Goal: Transaction & Acquisition: Book appointment/travel/reservation

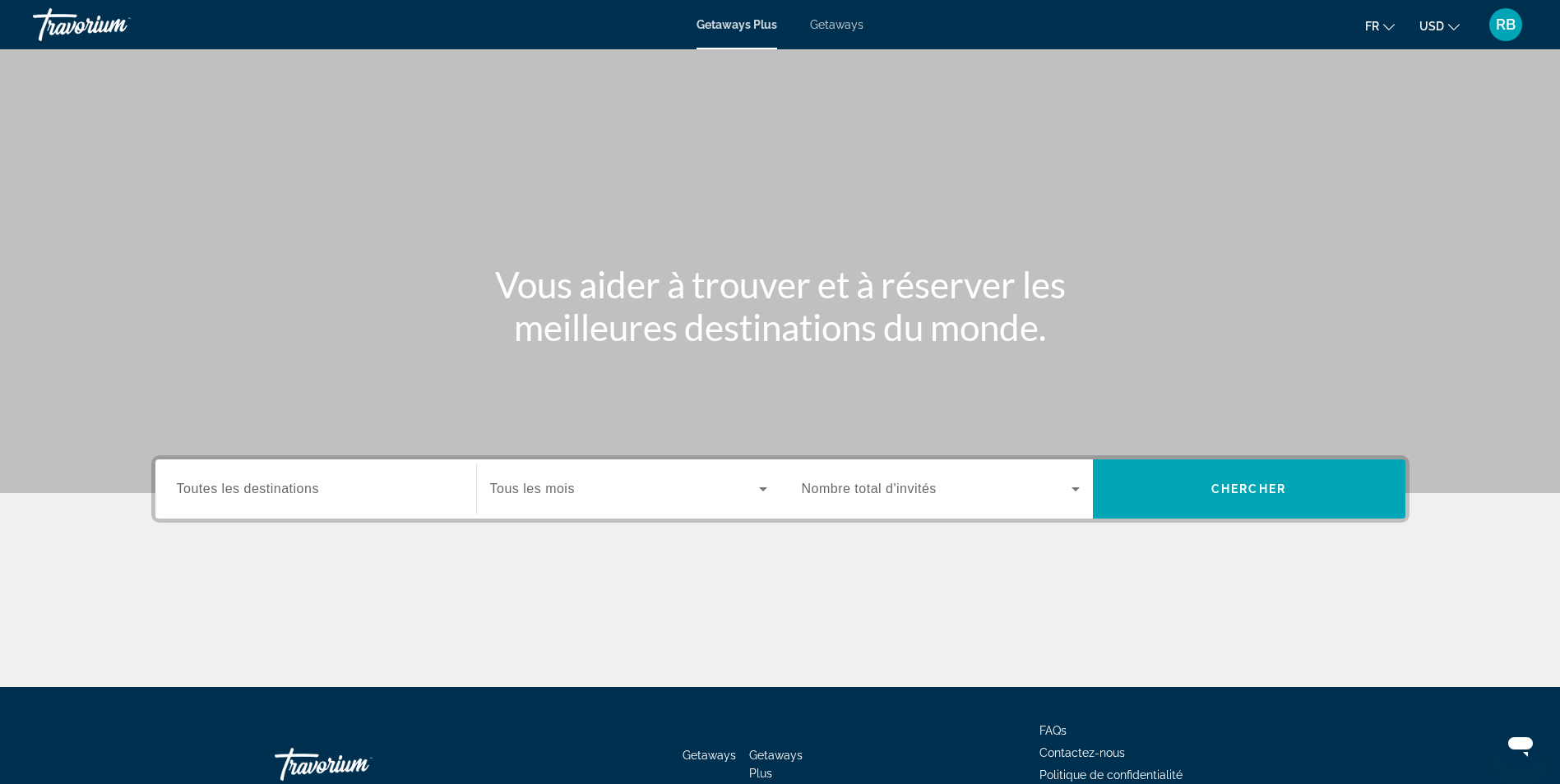
click at [308, 490] on span "Toutes les destinations" at bounding box center [248, 489] width 143 height 14
click at [308, 490] on input "Destination Toutes les destinations" at bounding box center [316, 490] width 278 height 20
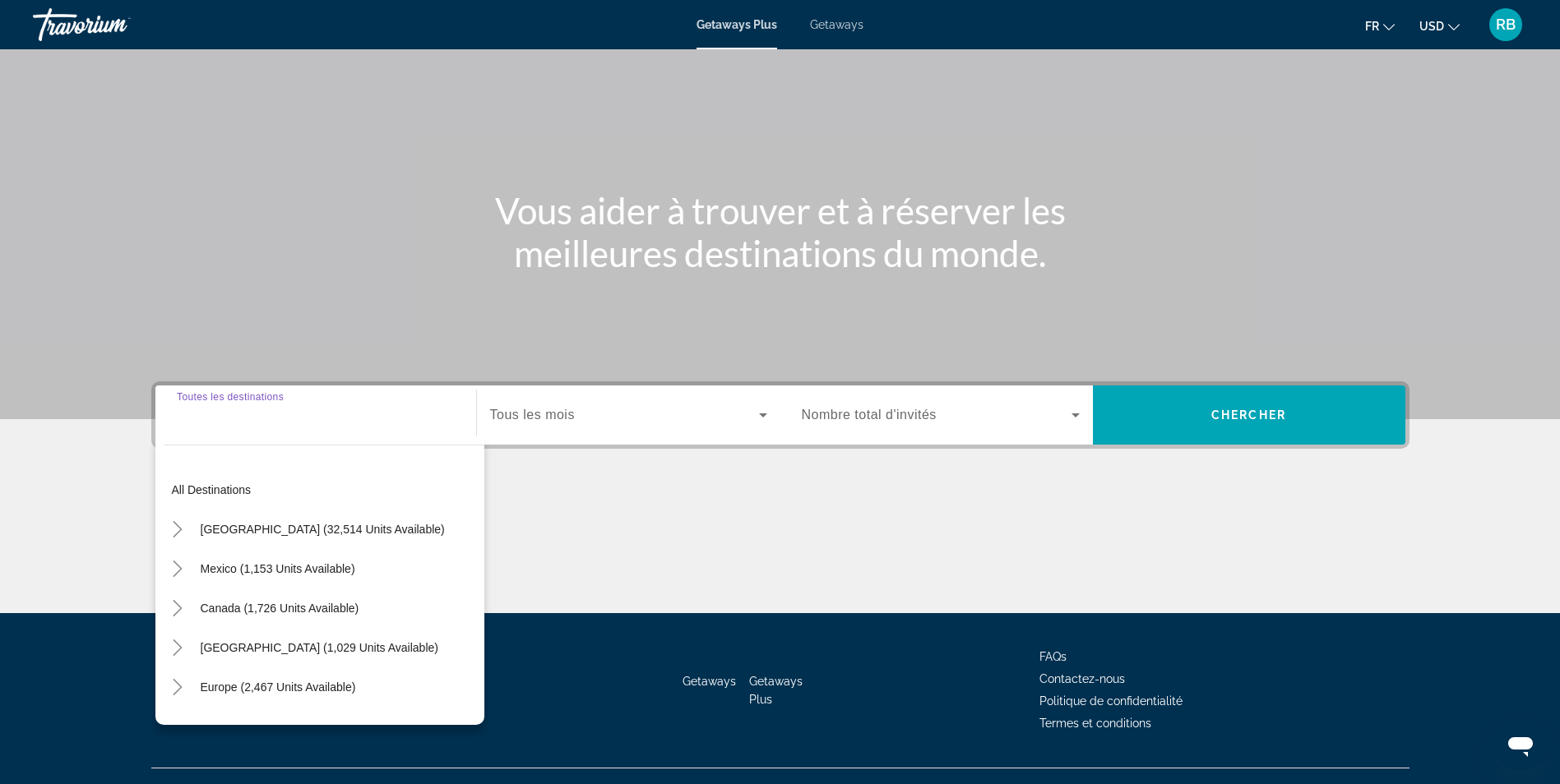
scroll to position [104, 0]
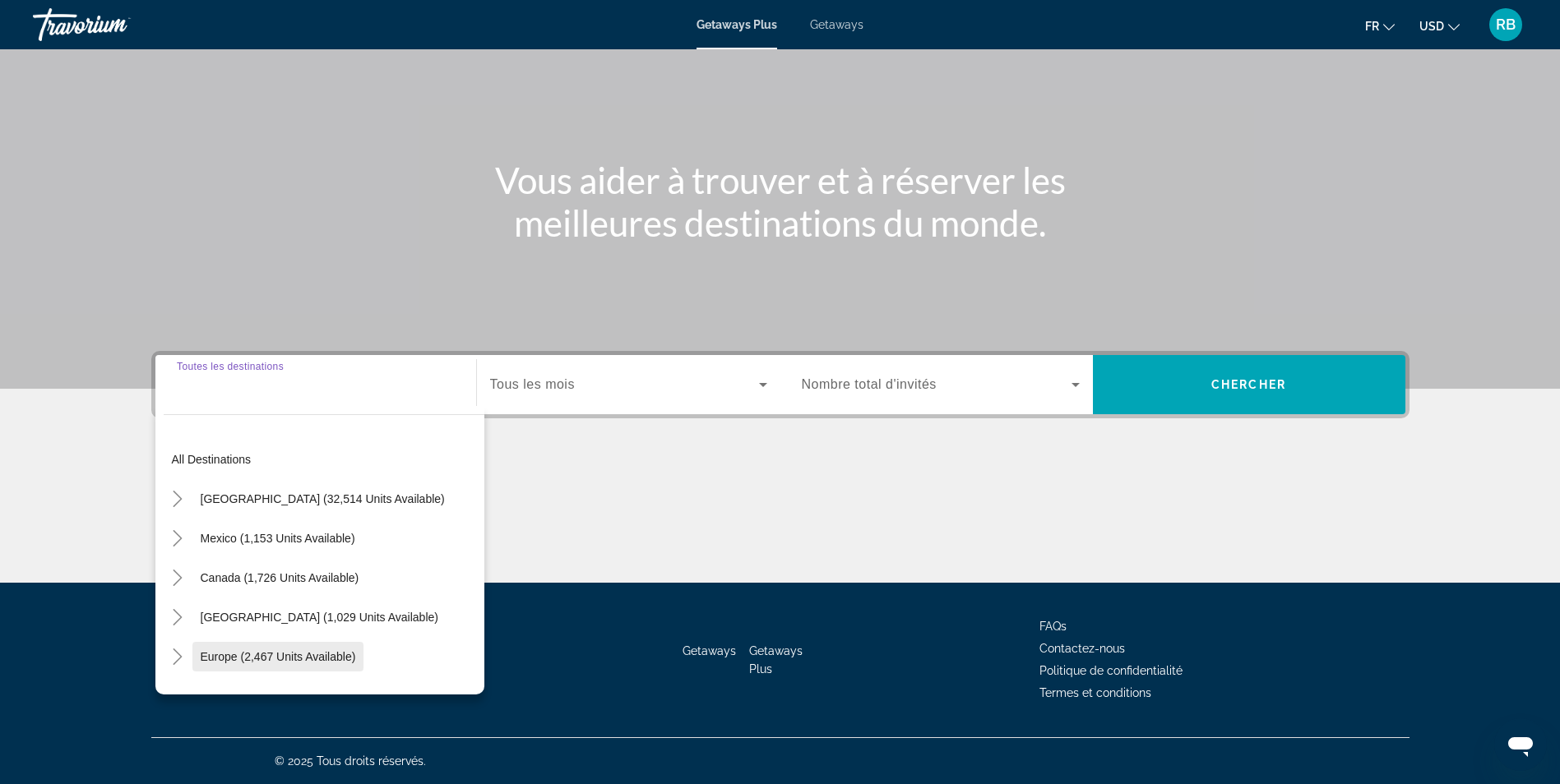
click at [256, 660] on span "Europe (2,467 units available)" at bounding box center [278, 656] width 155 height 13
type input "**********"
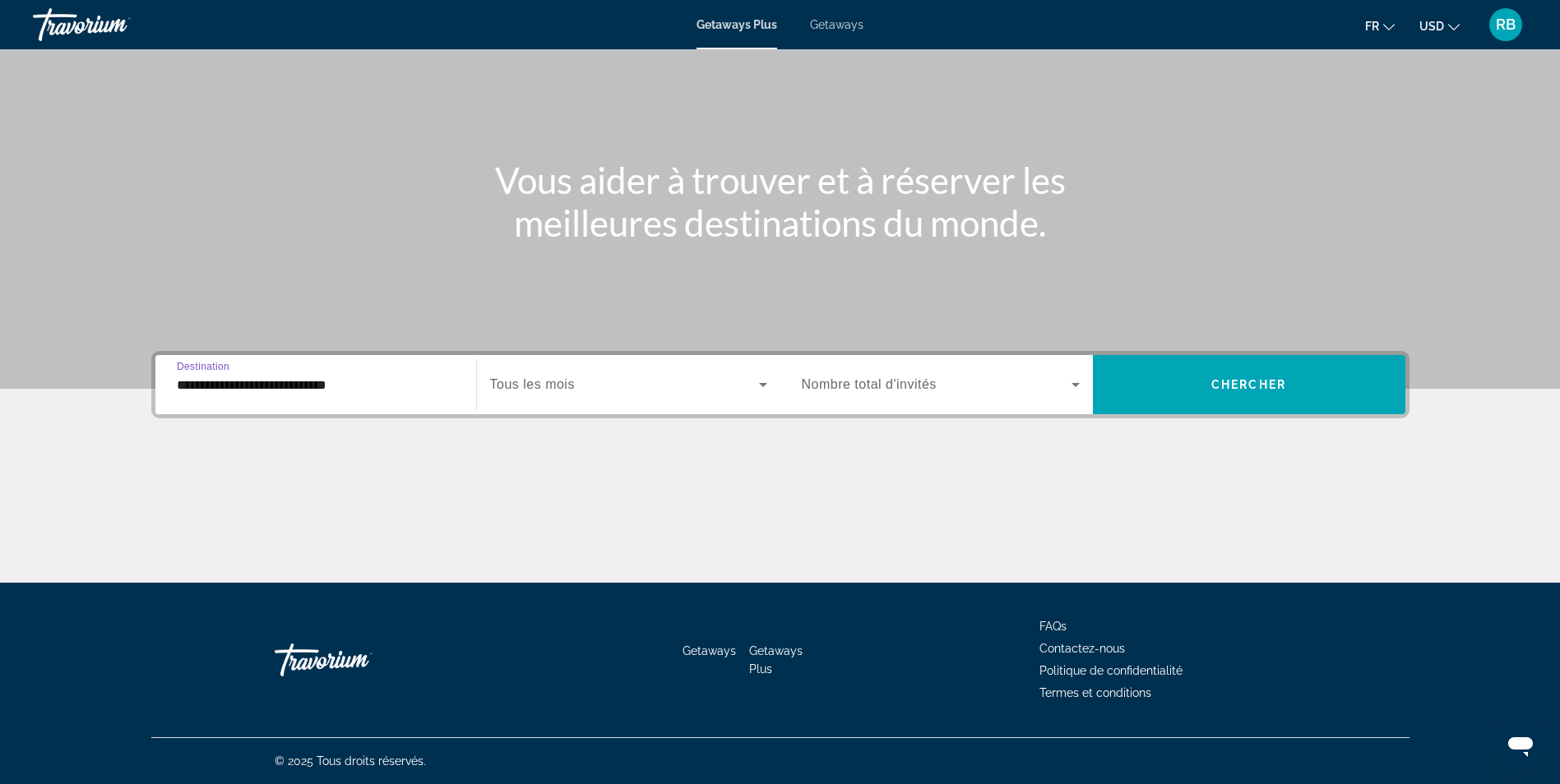
click at [581, 376] on span "Search widget" at bounding box center [624, 384] width 269 height 20
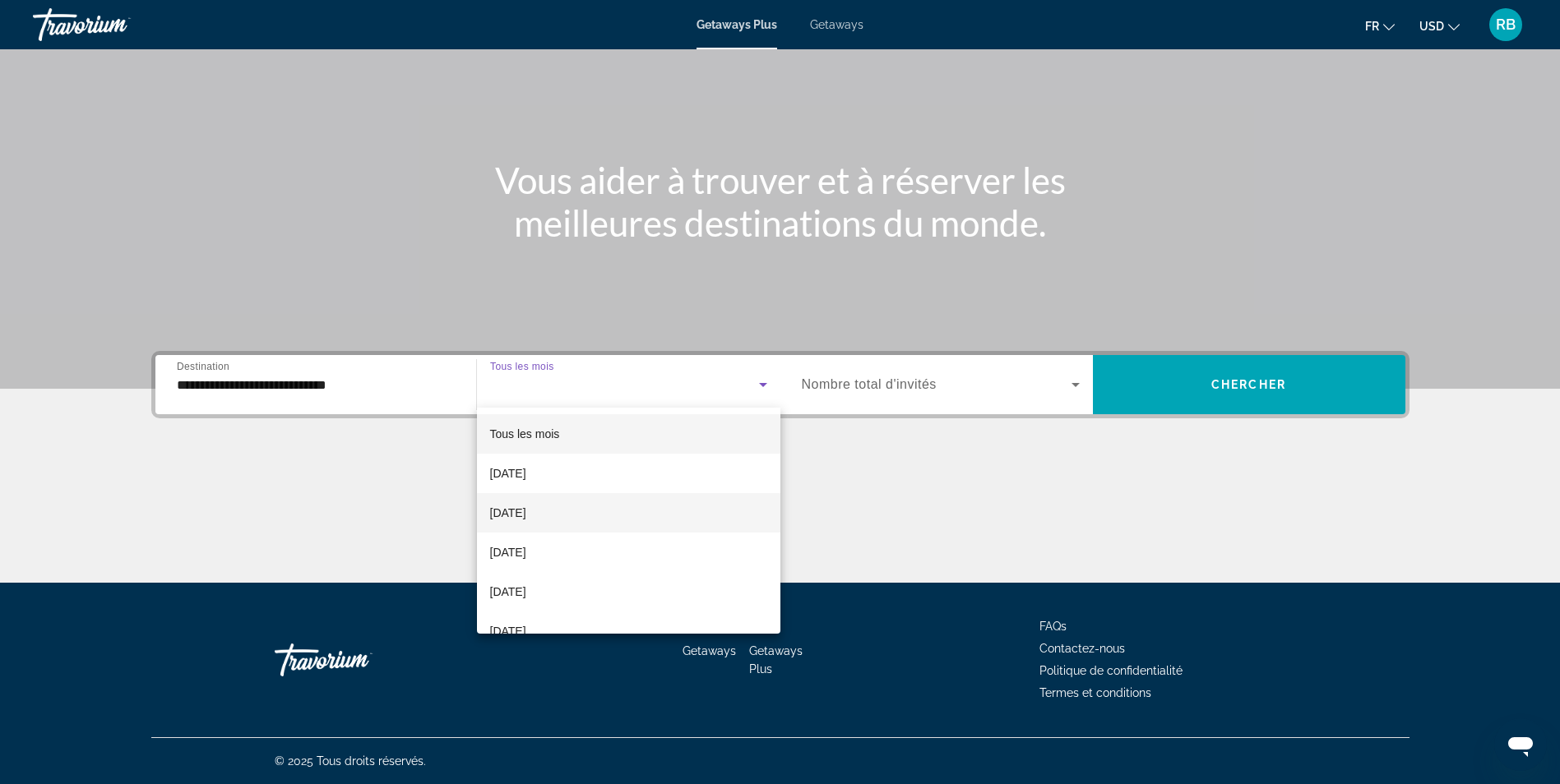
click at [526, 508] on span "October 2025" at bounding box center [508, 513] width 36 height 20
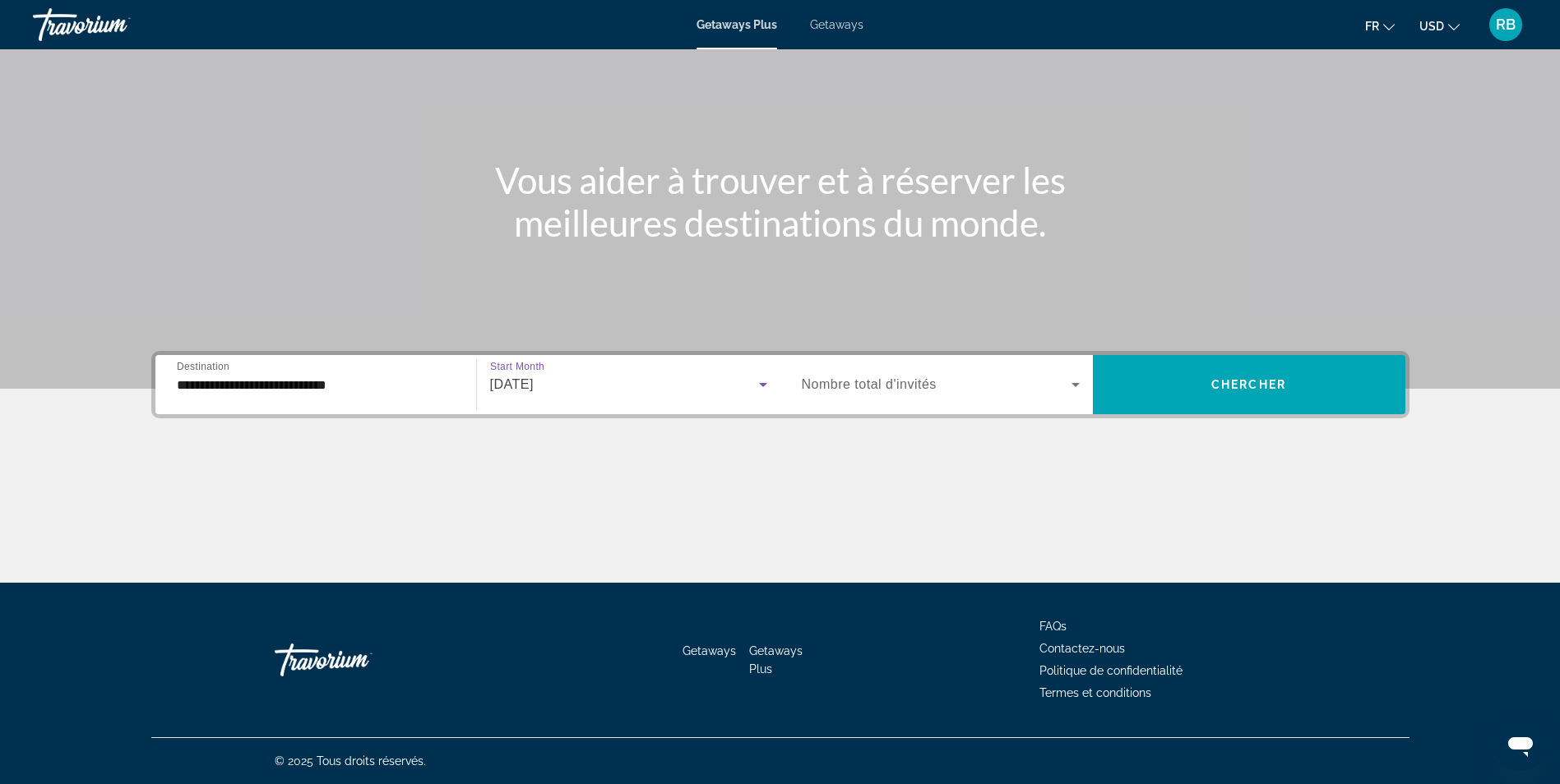
click at [999, 374] on div "Search widget" at bounding box center [941, 384] width 278 height 46
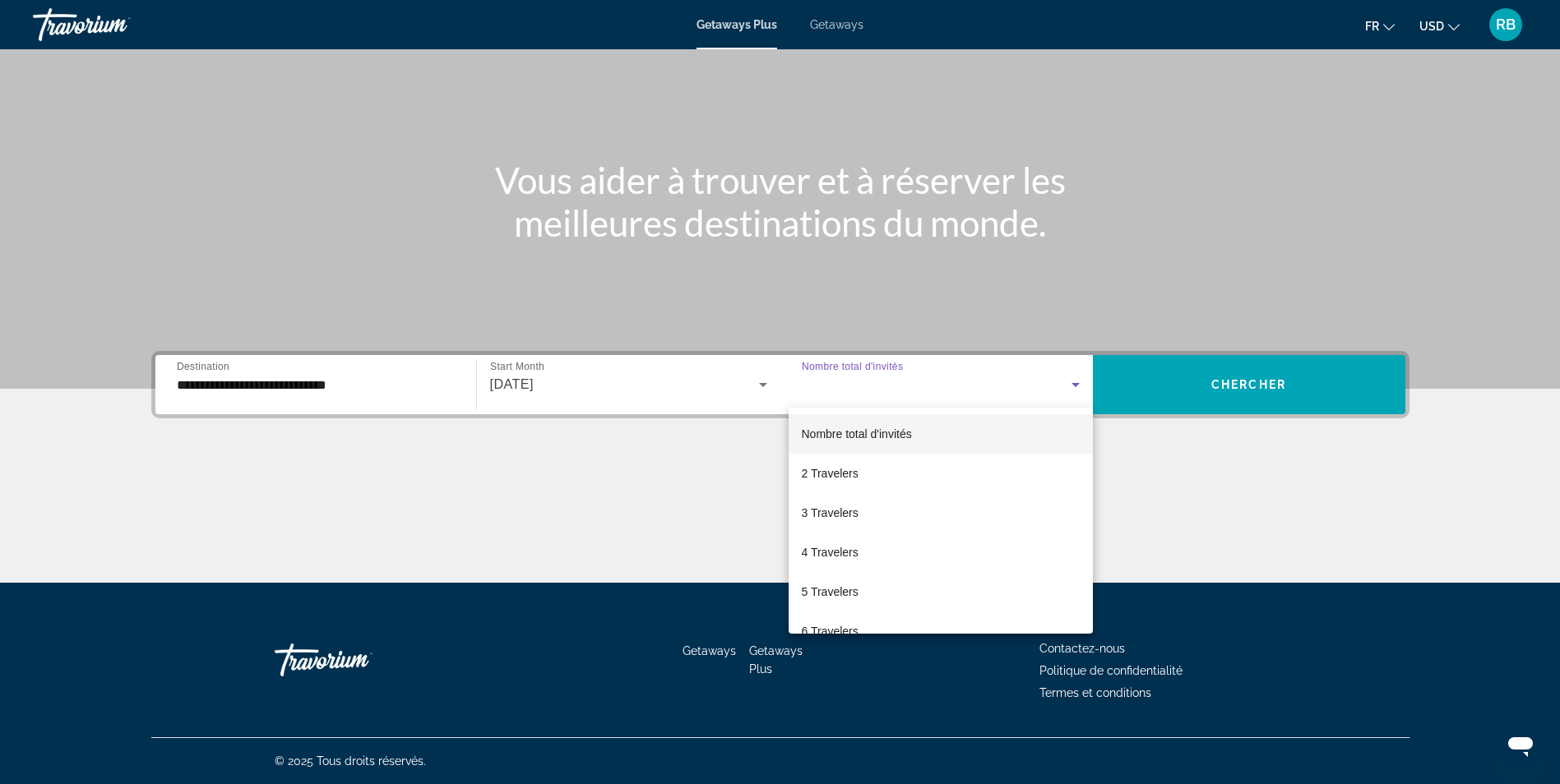
click at [999, 374] on div at bounding box center [780, 392] width 1560 height 784
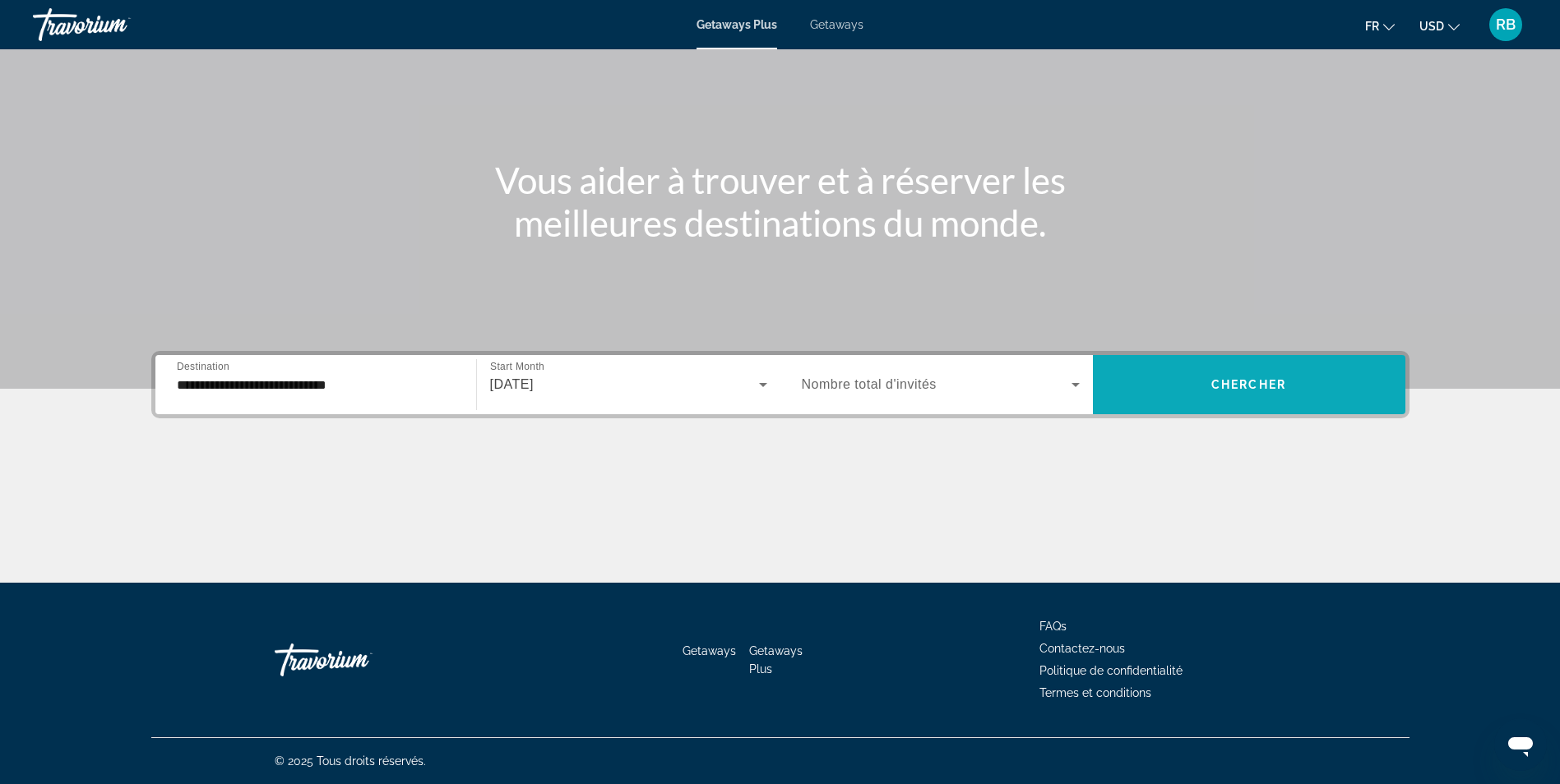
click at [1252, 388] on span "Chercher" at bounding box center [1249, 384] width 75 height 13
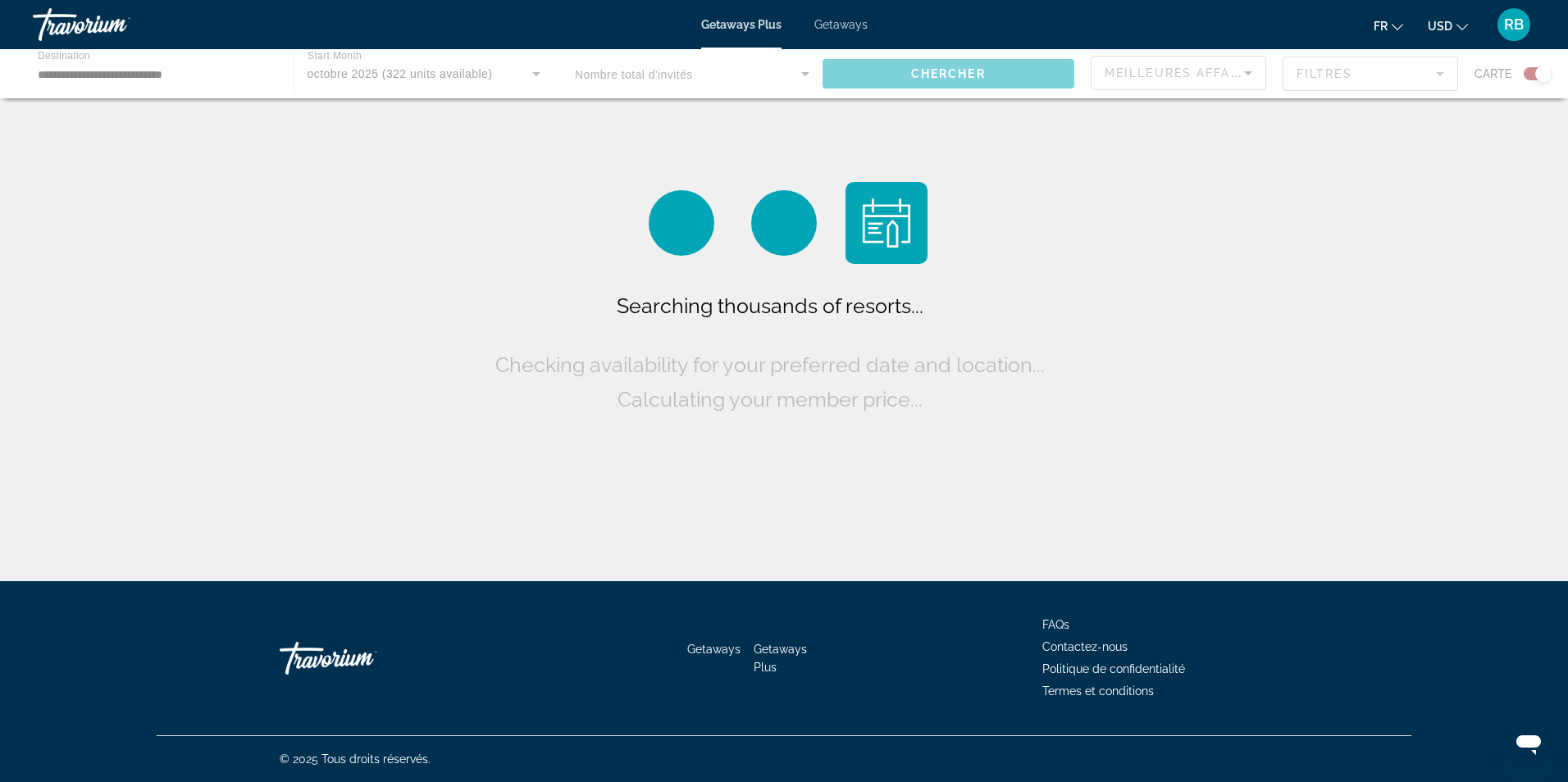
click at [1457, 23] on icon "Change currency" at bounding box center [1461, 27] width 11 height 11
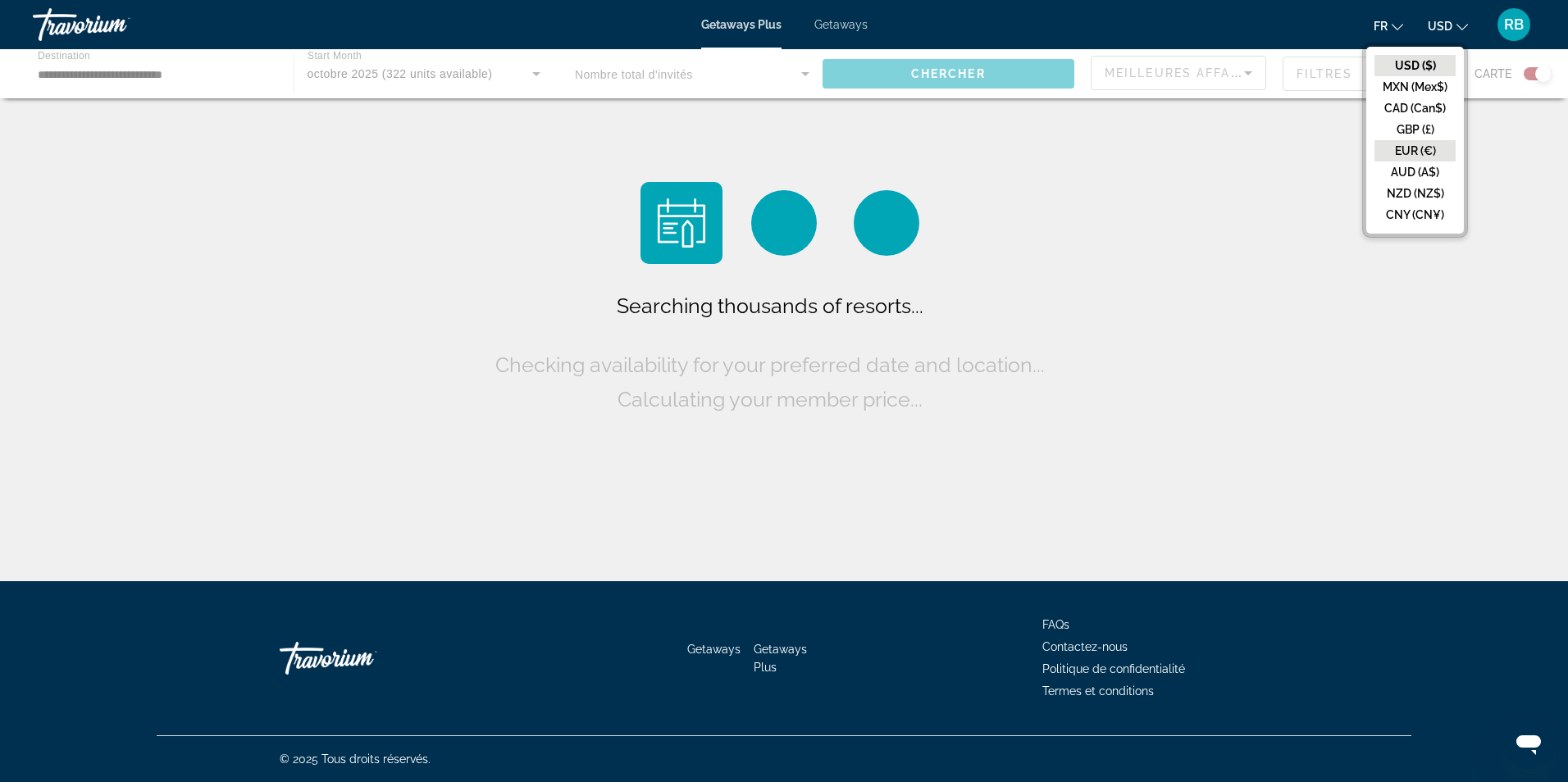
click at [1399, 140] on button "EUR (€)" at bounding box center [1415, 151] width 81 height 22
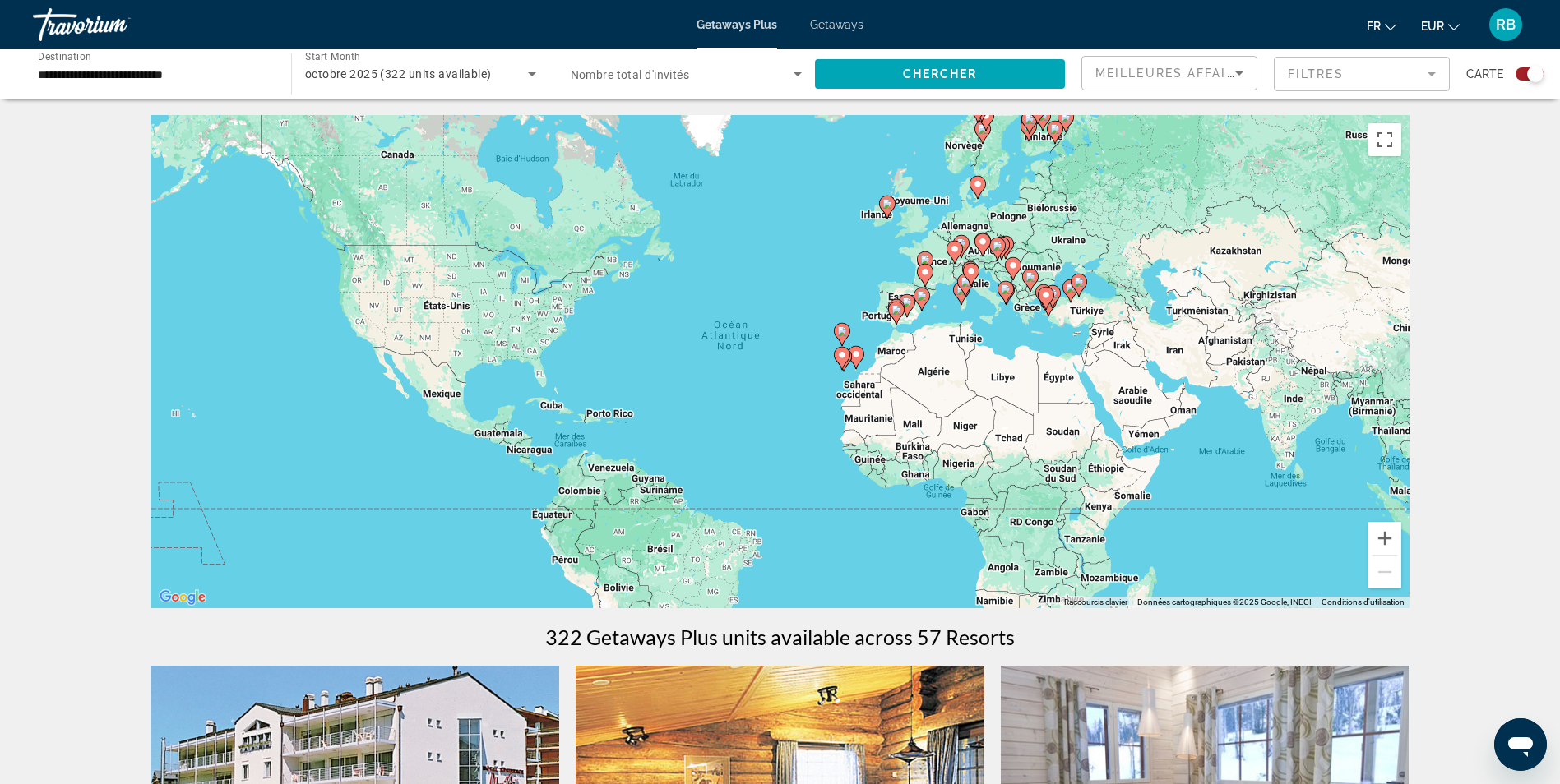
click at [222, 75] on input "**********" at bounding box center [154, 74] width 232 height 20
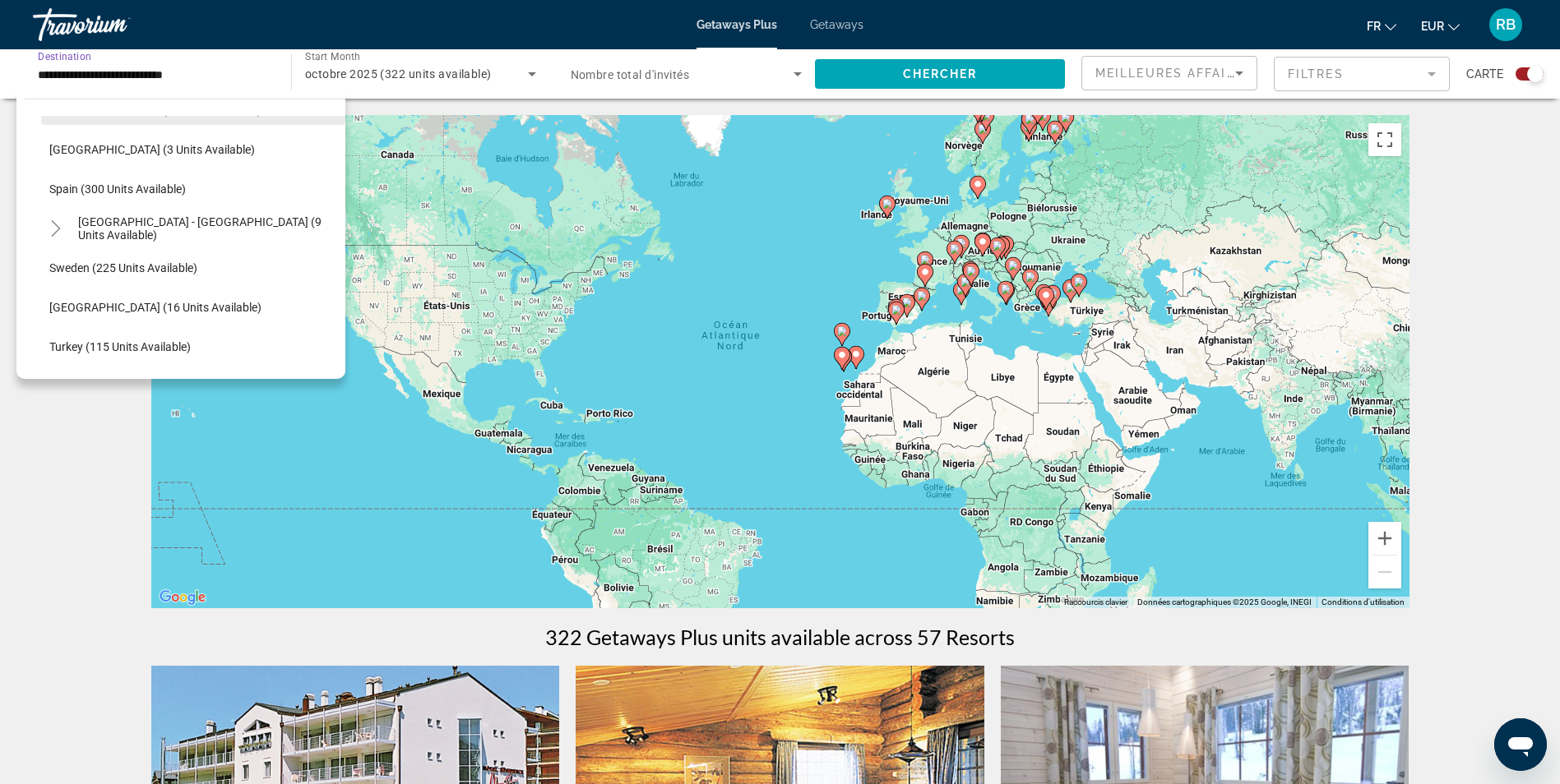
scroll to position [756, 0]
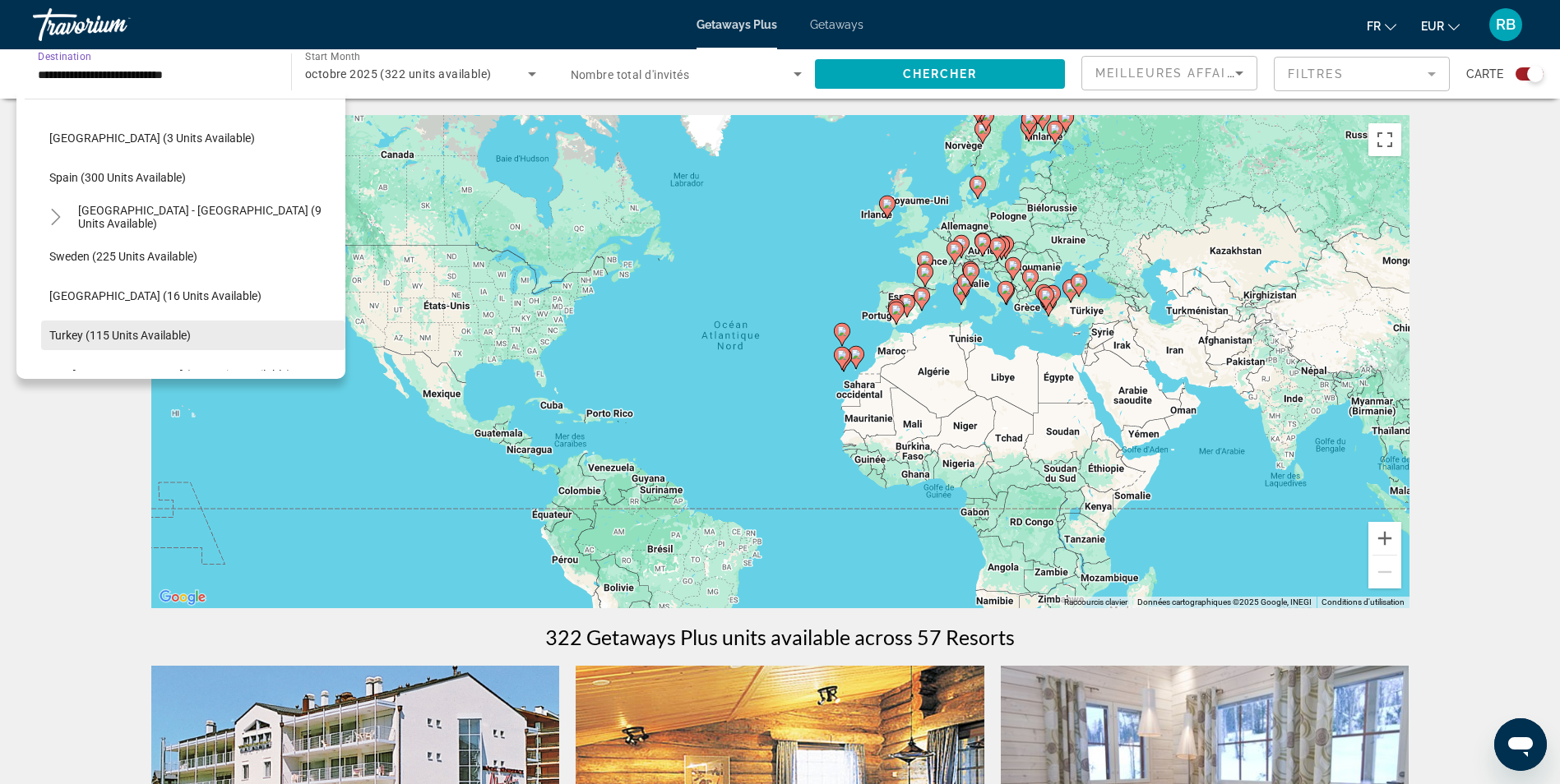
click at [79, 330] on span "Turkey (115 units available)" at bounding box center [120, 335] width 142 height 13
type input "**********"
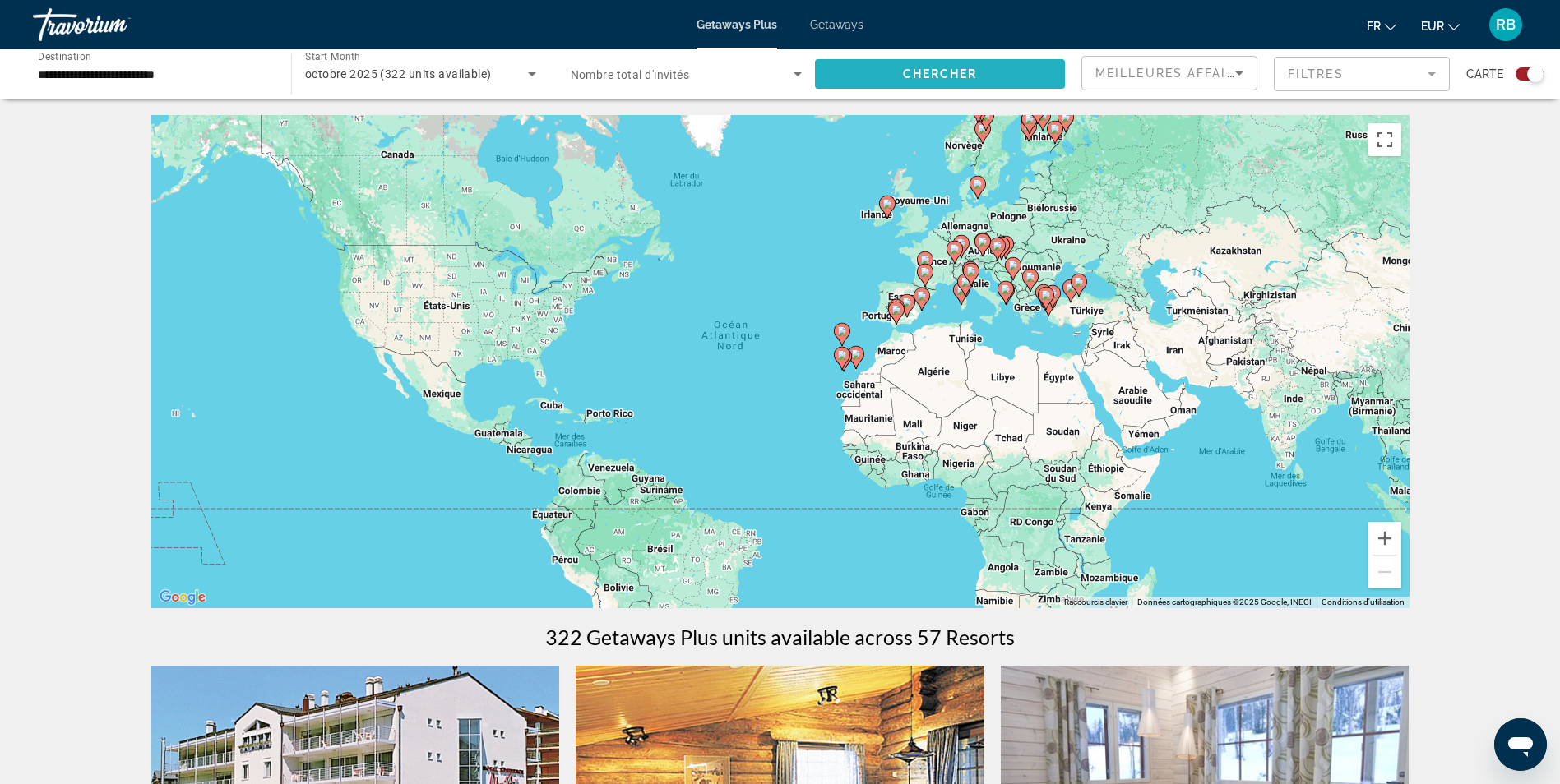
click at [964, 73] on span "Chercher" at bounding box center [940, 73] width 75 height 13
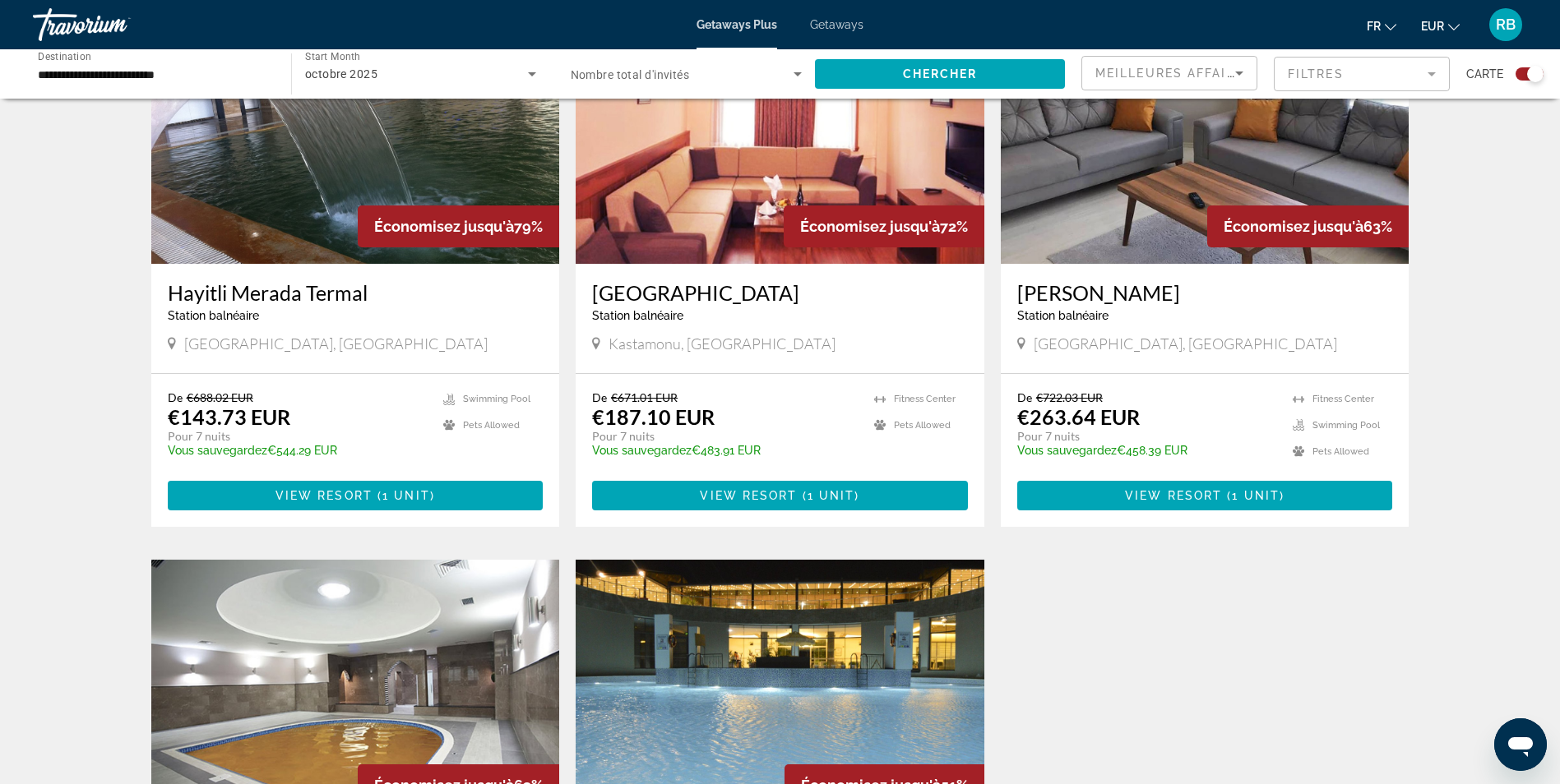
scroll to position [658, 0]
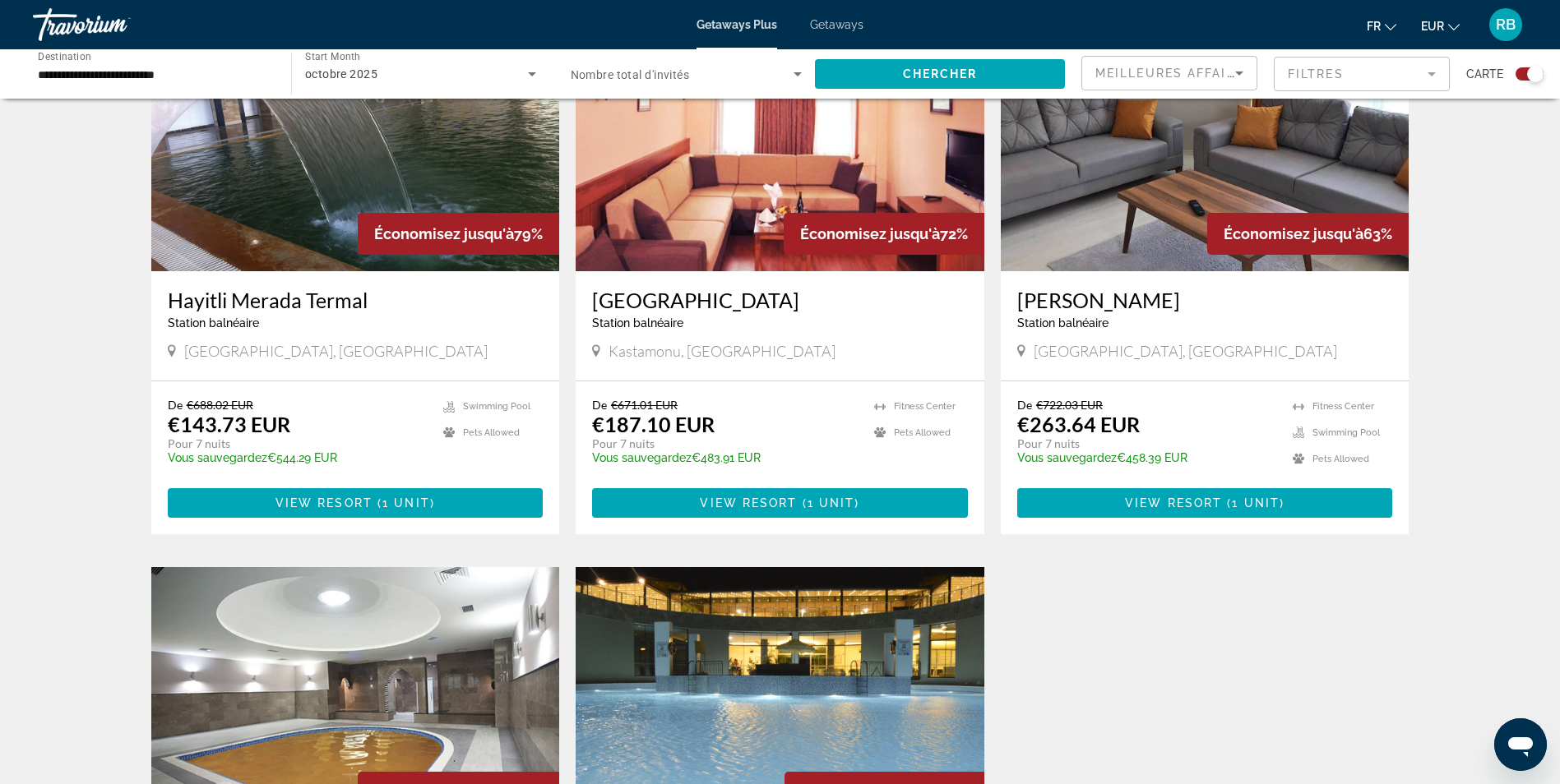
click at [847, 21] on span "Getaways" at bounding box center [837, 24] width 54 height 13
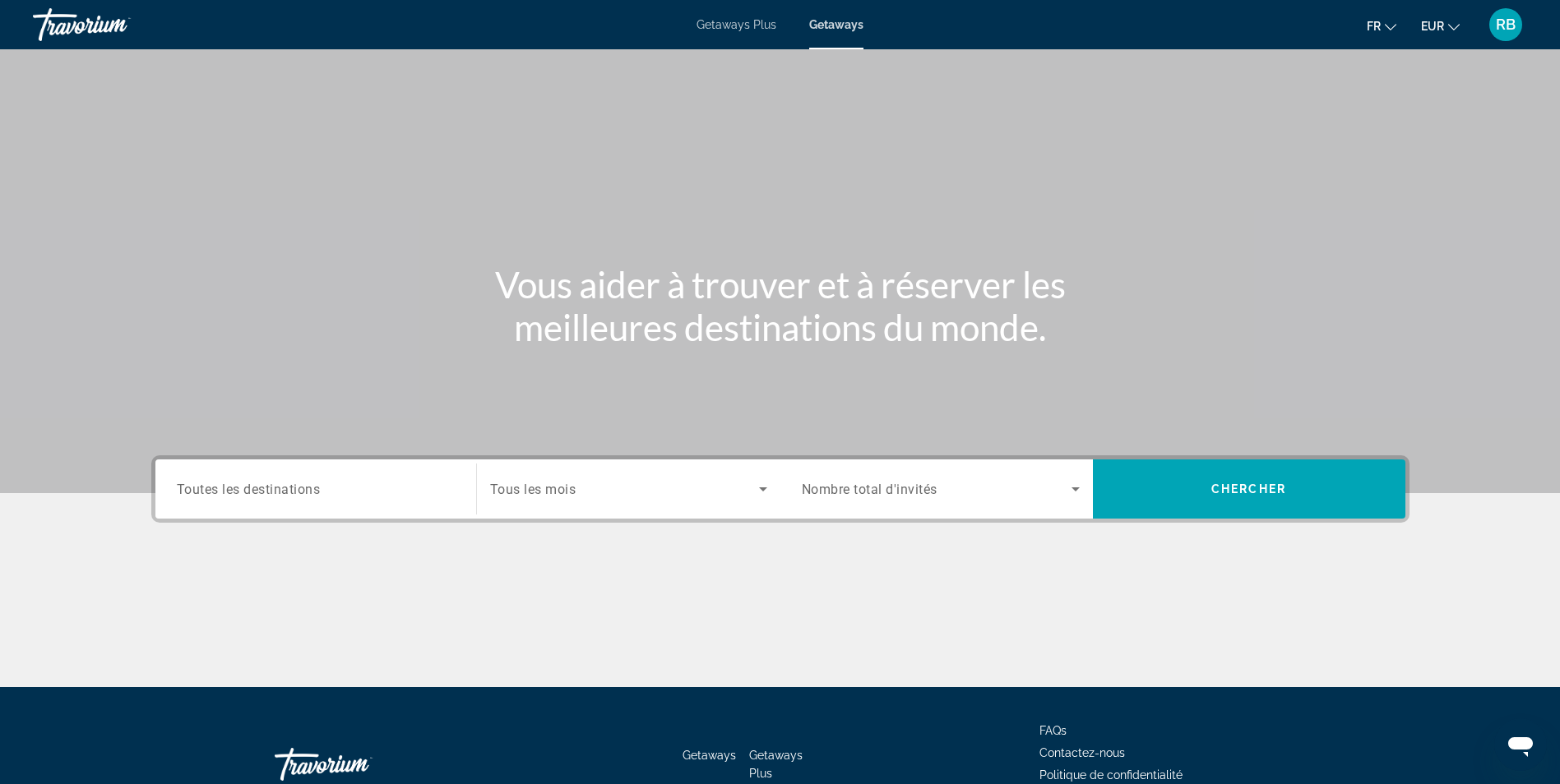
click at [320, 486] on span "Toutes les destinations" at bounding box center [249, 489] width 144 height 16
click at [320, 486] on input "Destination Toutes les destinations" at bounding box center [316, 490] width 278 height 20
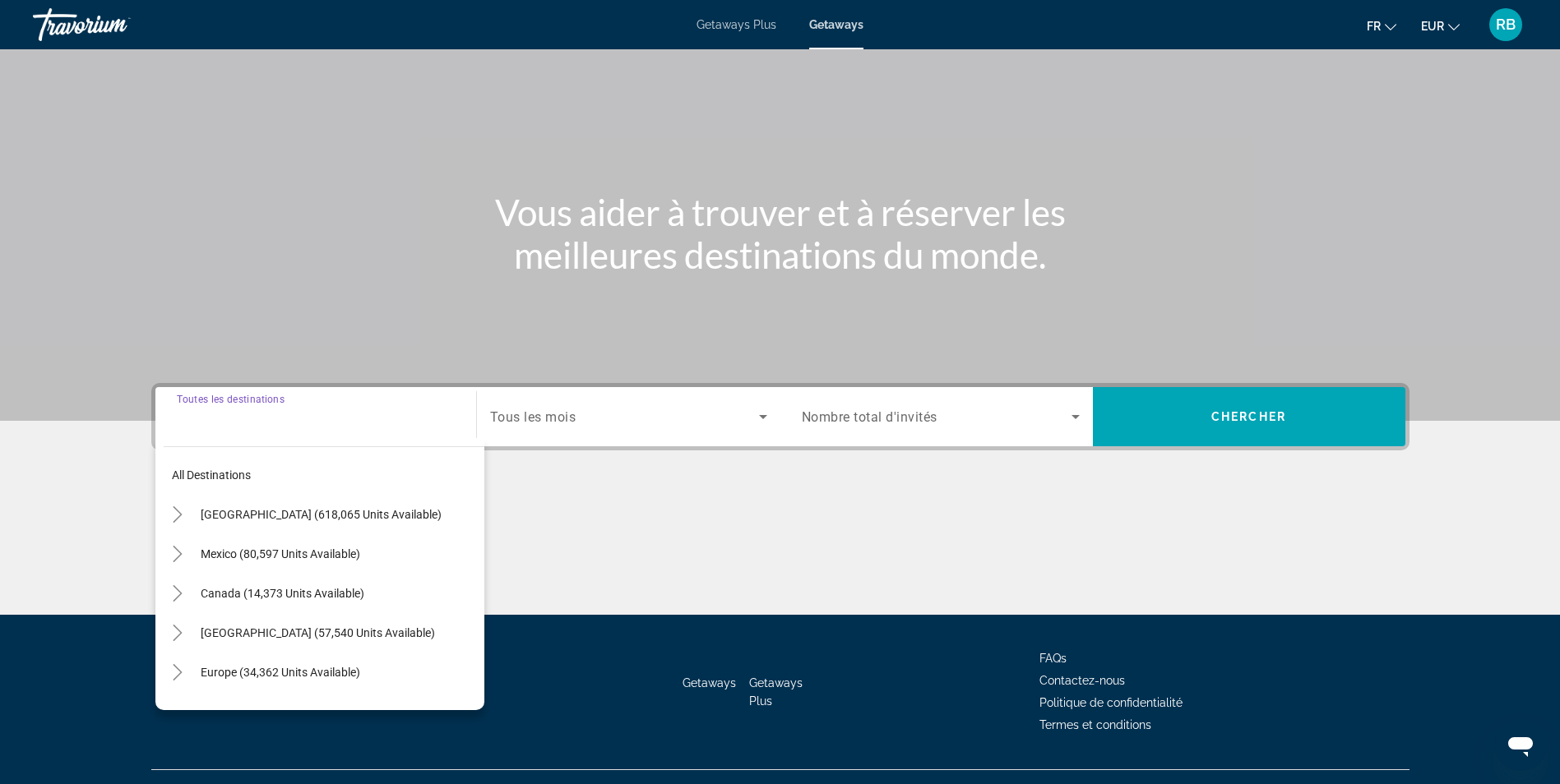
scroll to position [104, 0]
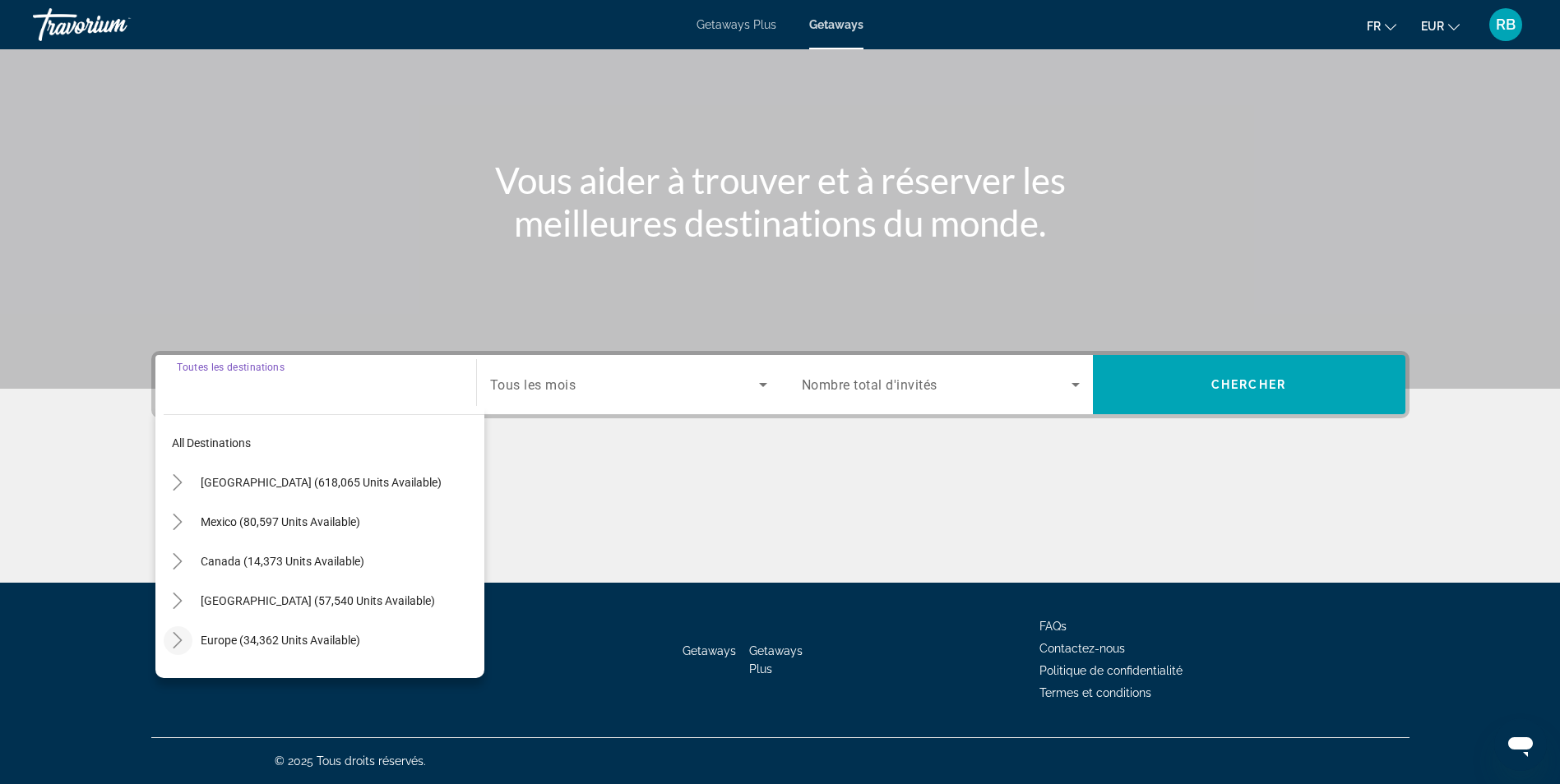
click at [180, 639] on icon "Toggle Europe (34,362 units available)" at bounding box center [178, 640] width 9 height 16
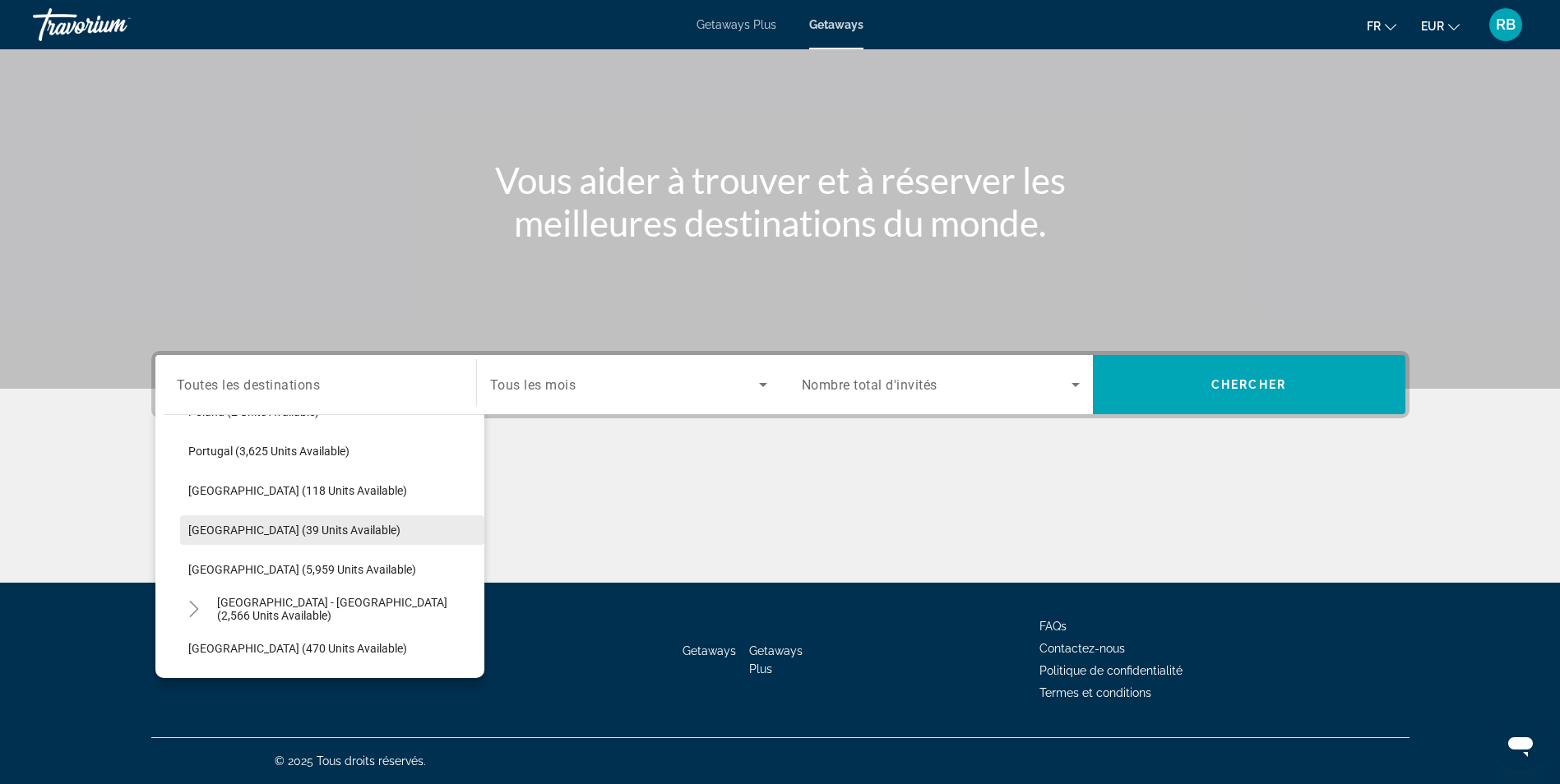
scroll to position [1027, 0]
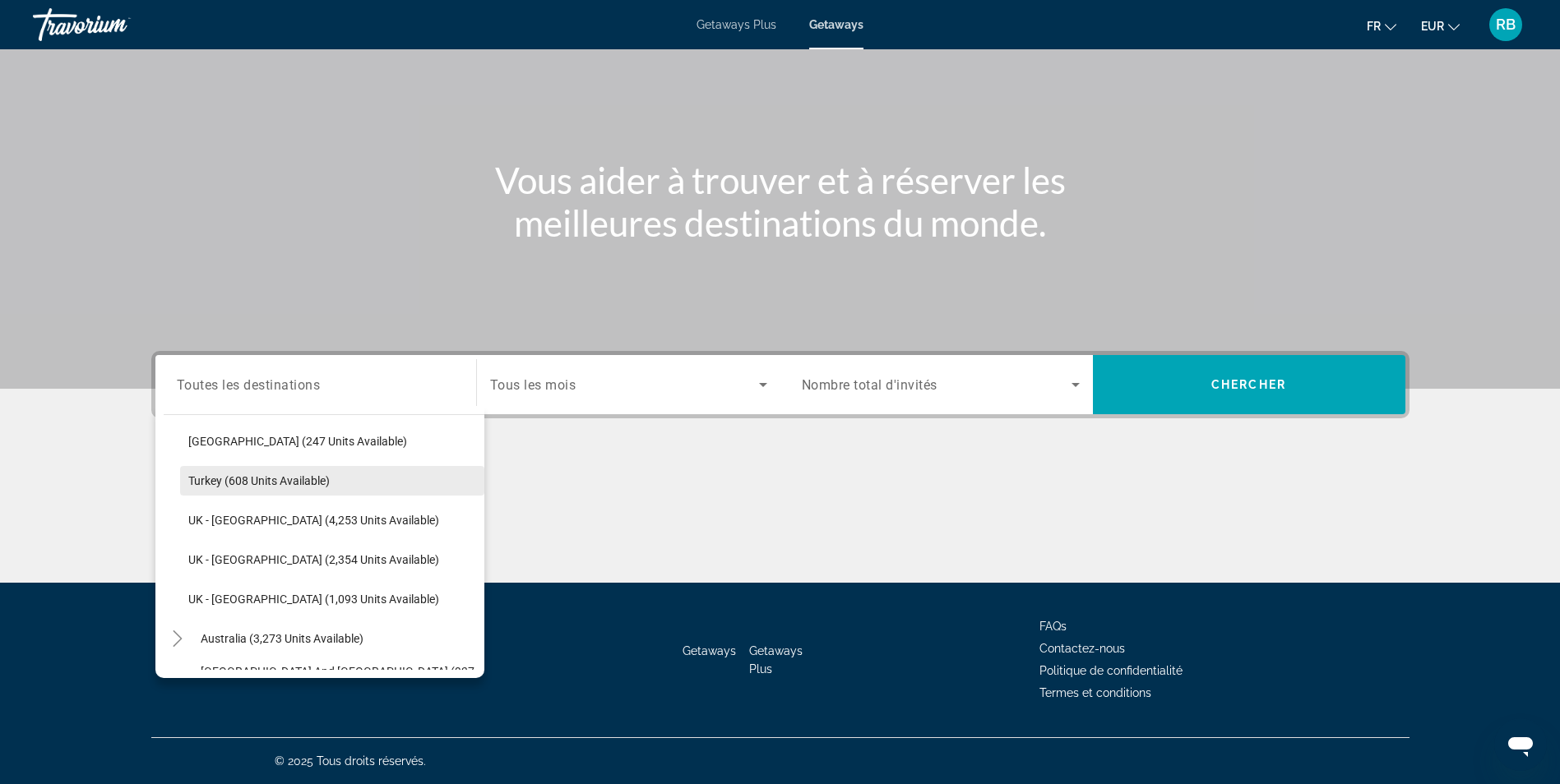
click at [249, 476] on span "Turkey (608 units available)" at bounding box center [259, 480] width 142 height 13
type input "**********"
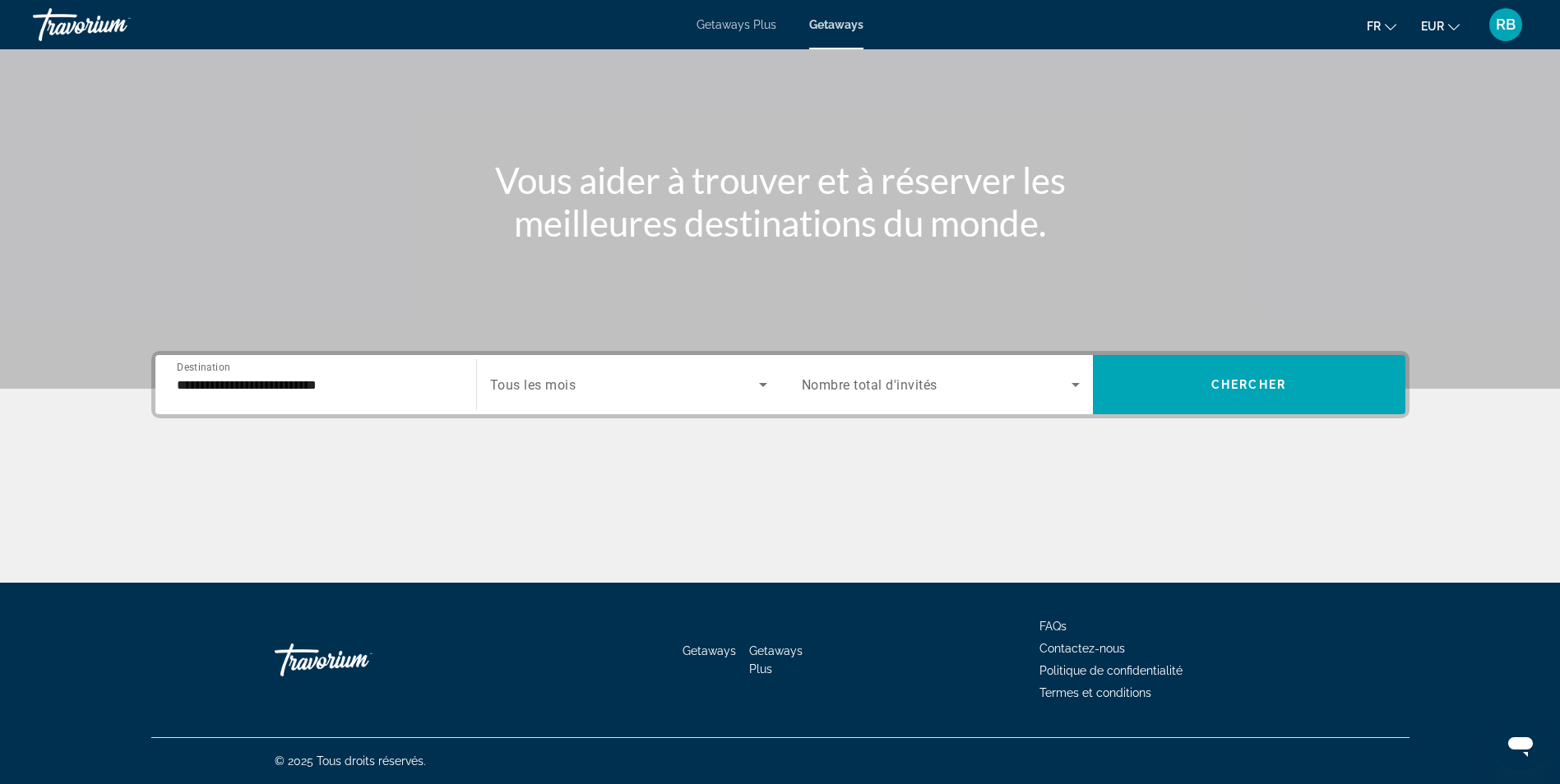
click at [540, 385] on span "Tous les mois" at bounding box center [533, 385] width 86 height 16
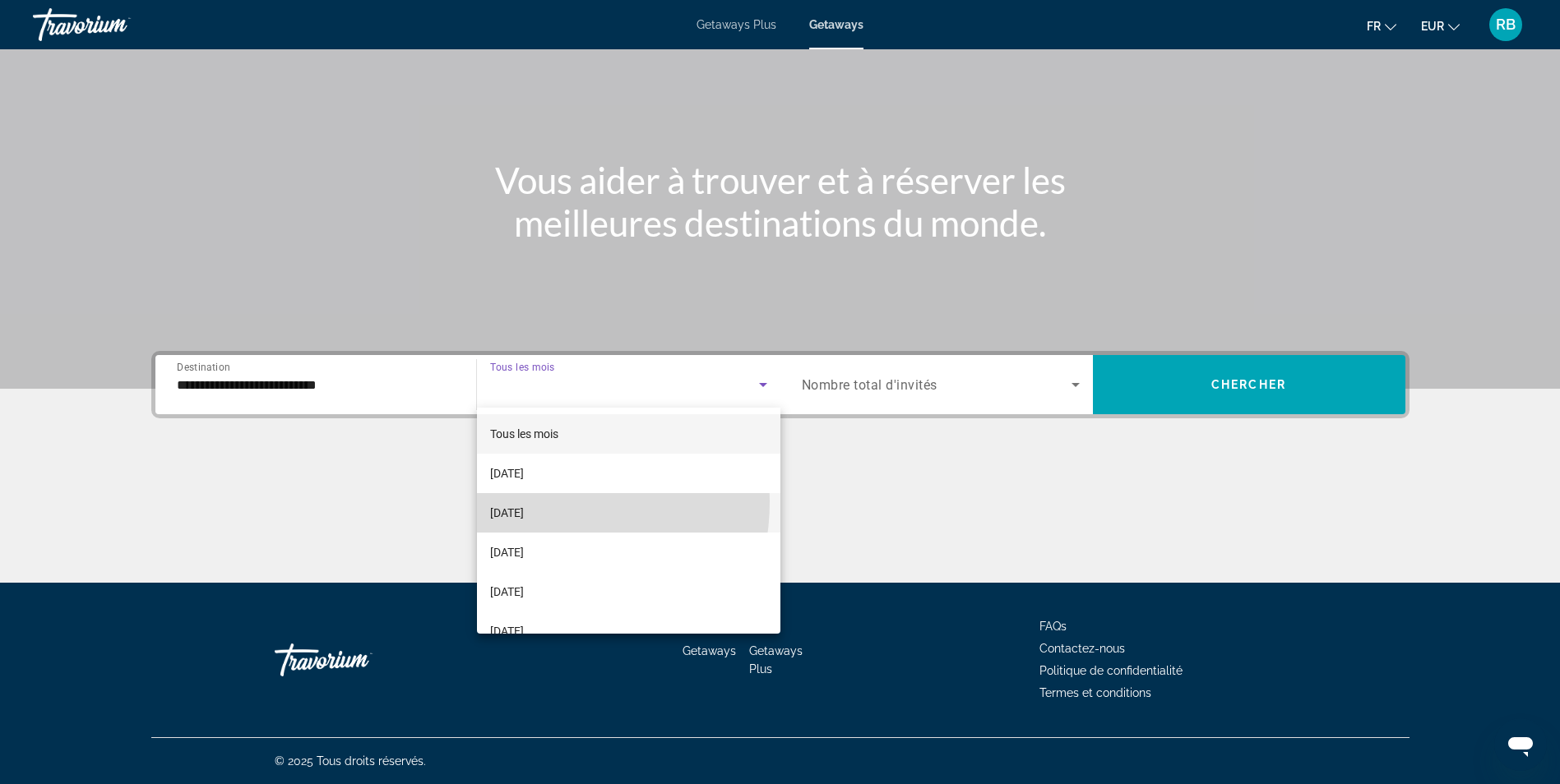
click at [525, 502] on mat-option "October 2025" at bounding box center [628, 513] width 303 height 40
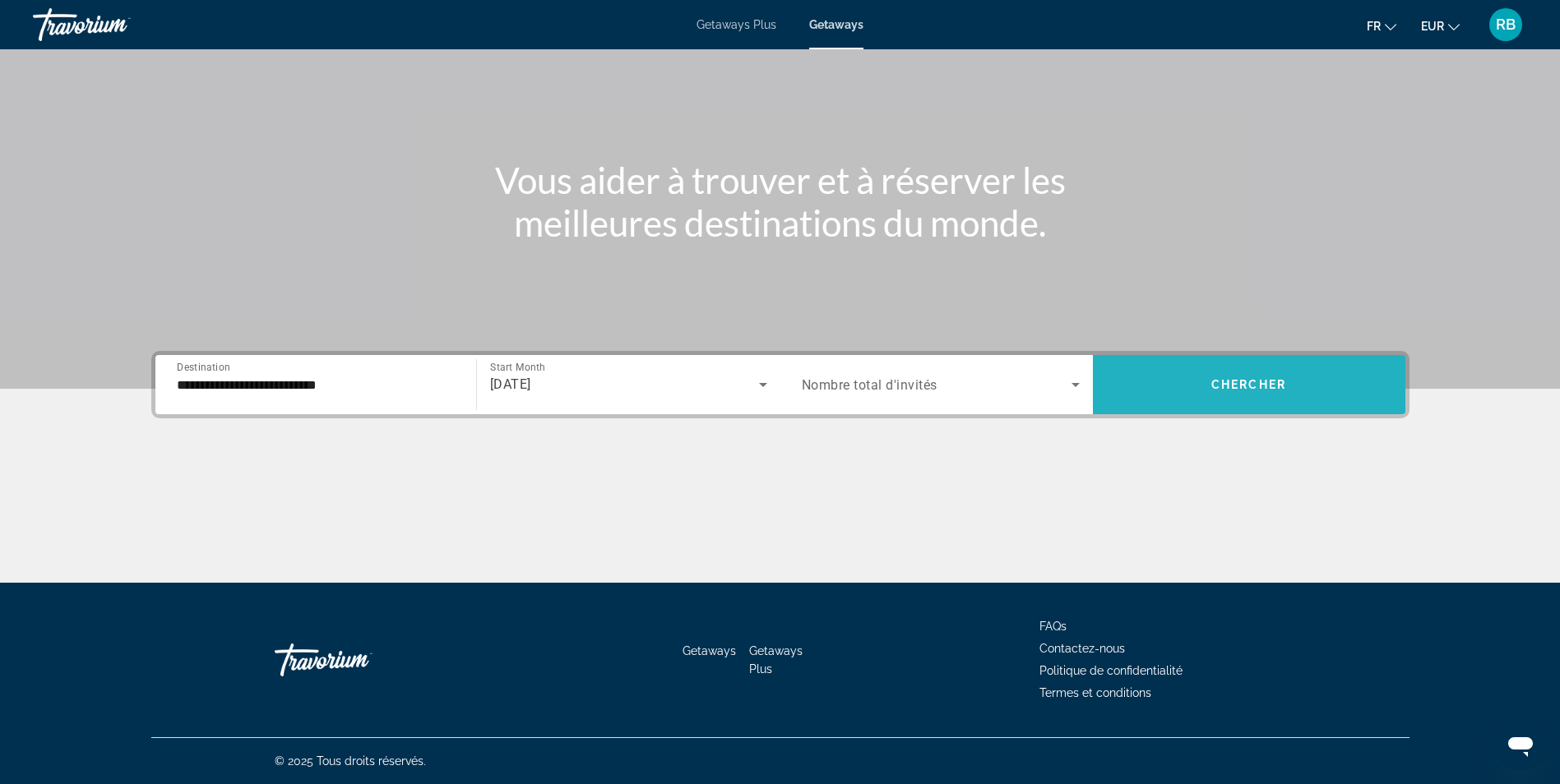
click at [1226, 383] on span "Chercher" at bounding box center [1249, 384] width 75 height 13
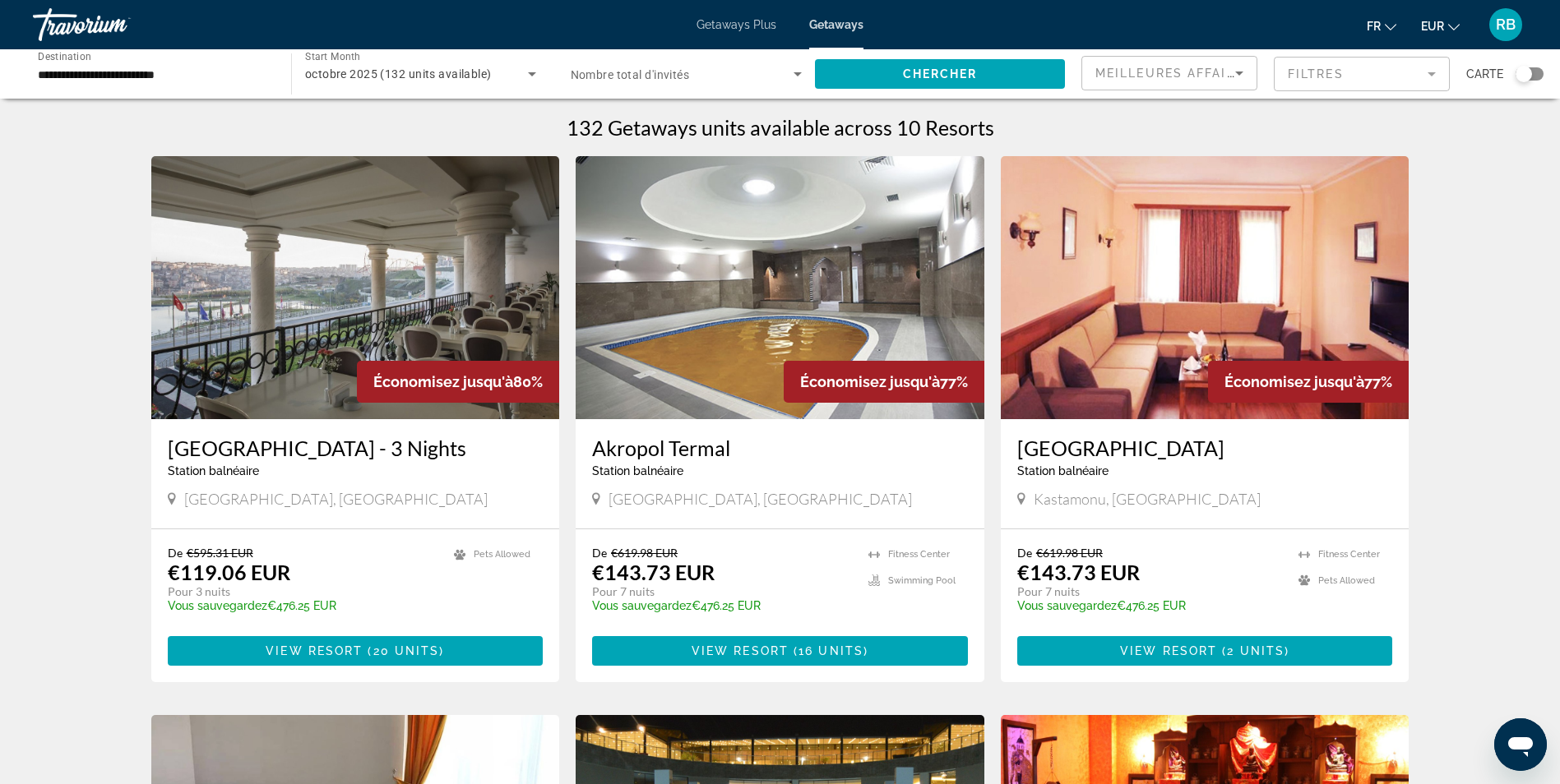
click at [368, 312] on img "Main content" at bounding box center [355, 288] width 409 height 263
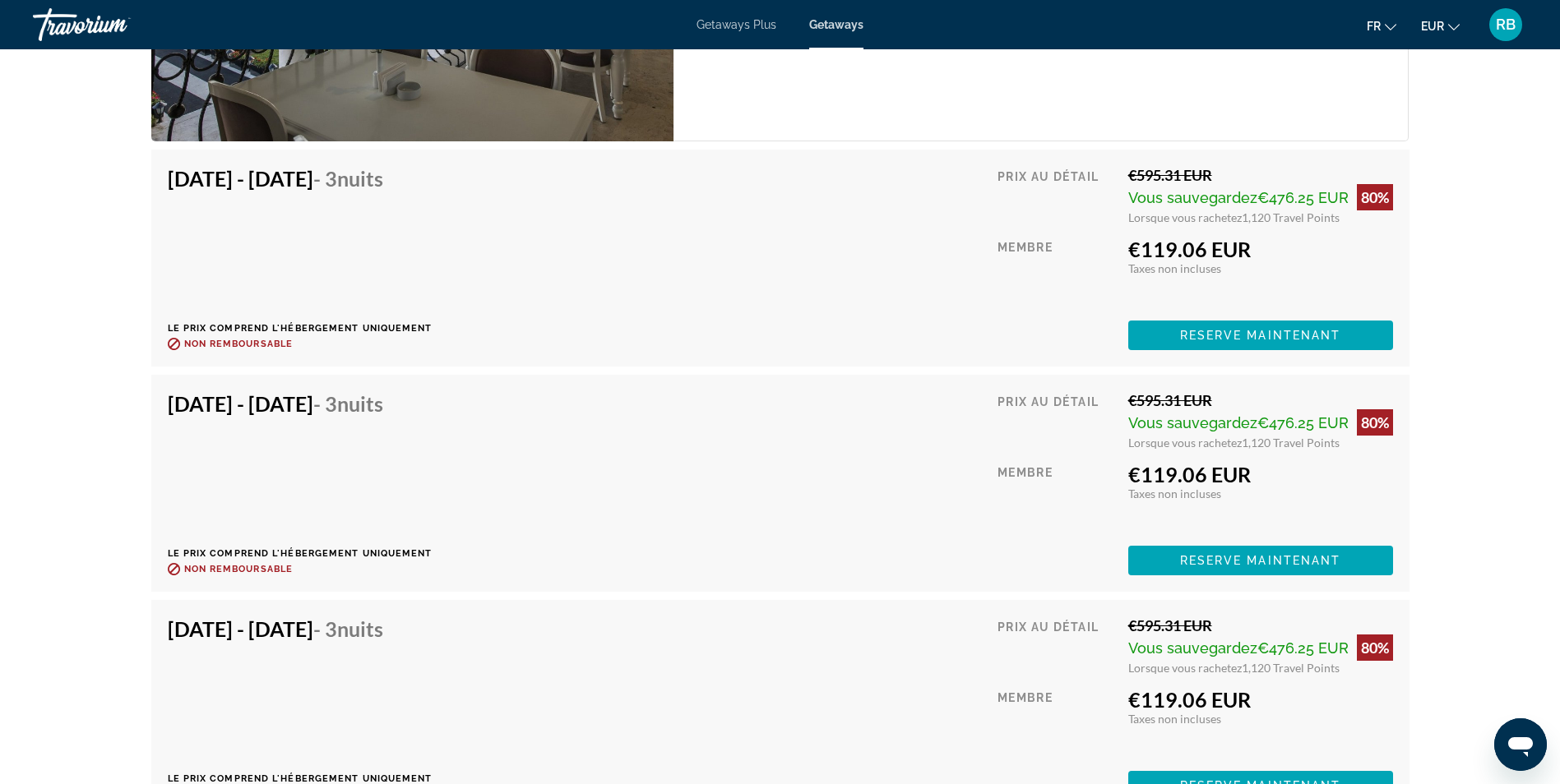
scroll to position [2678, 0]
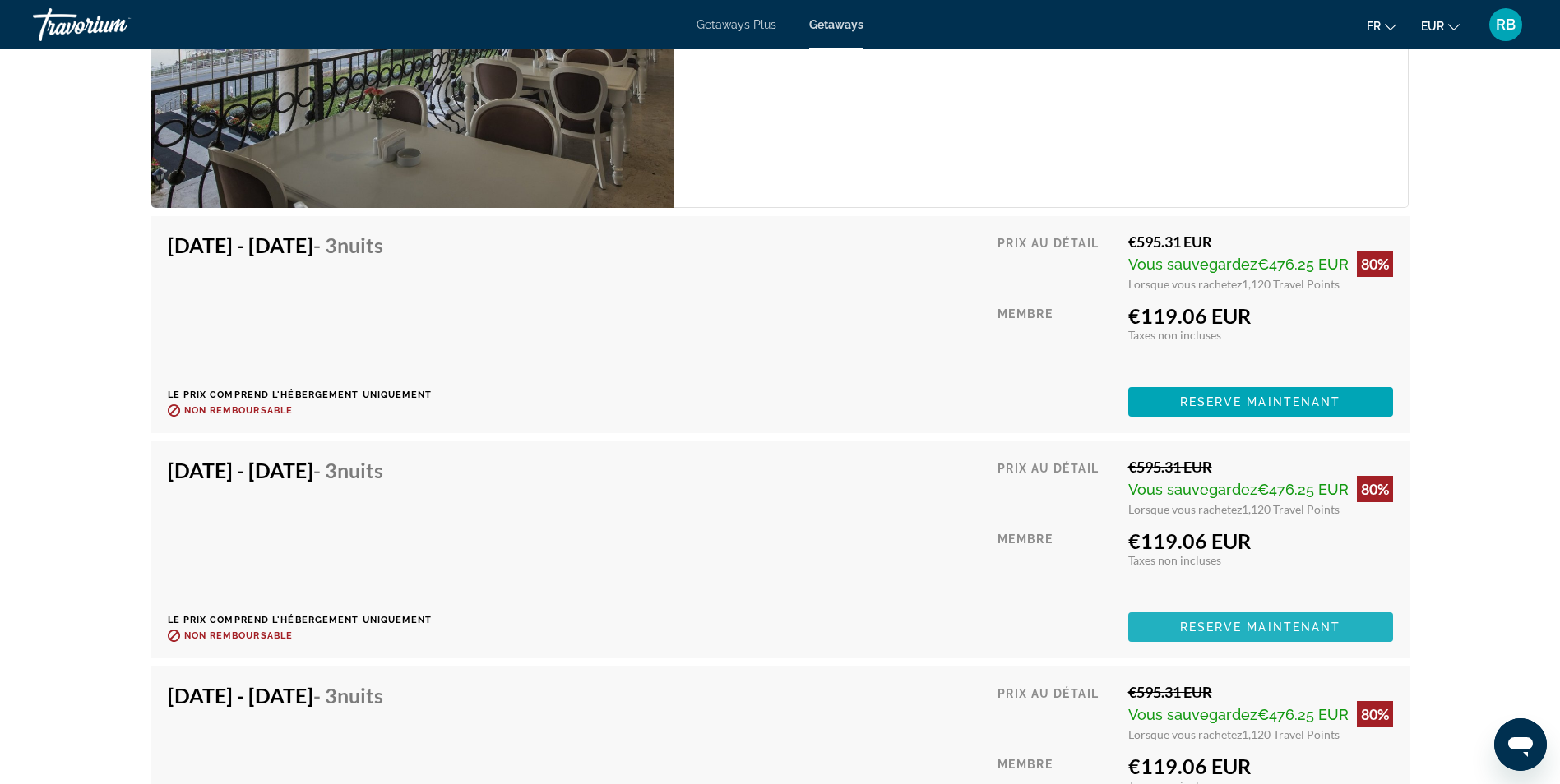
click at [1280, 635] on span "Main content" at bounding box center [1260, 628] width 265 height 40
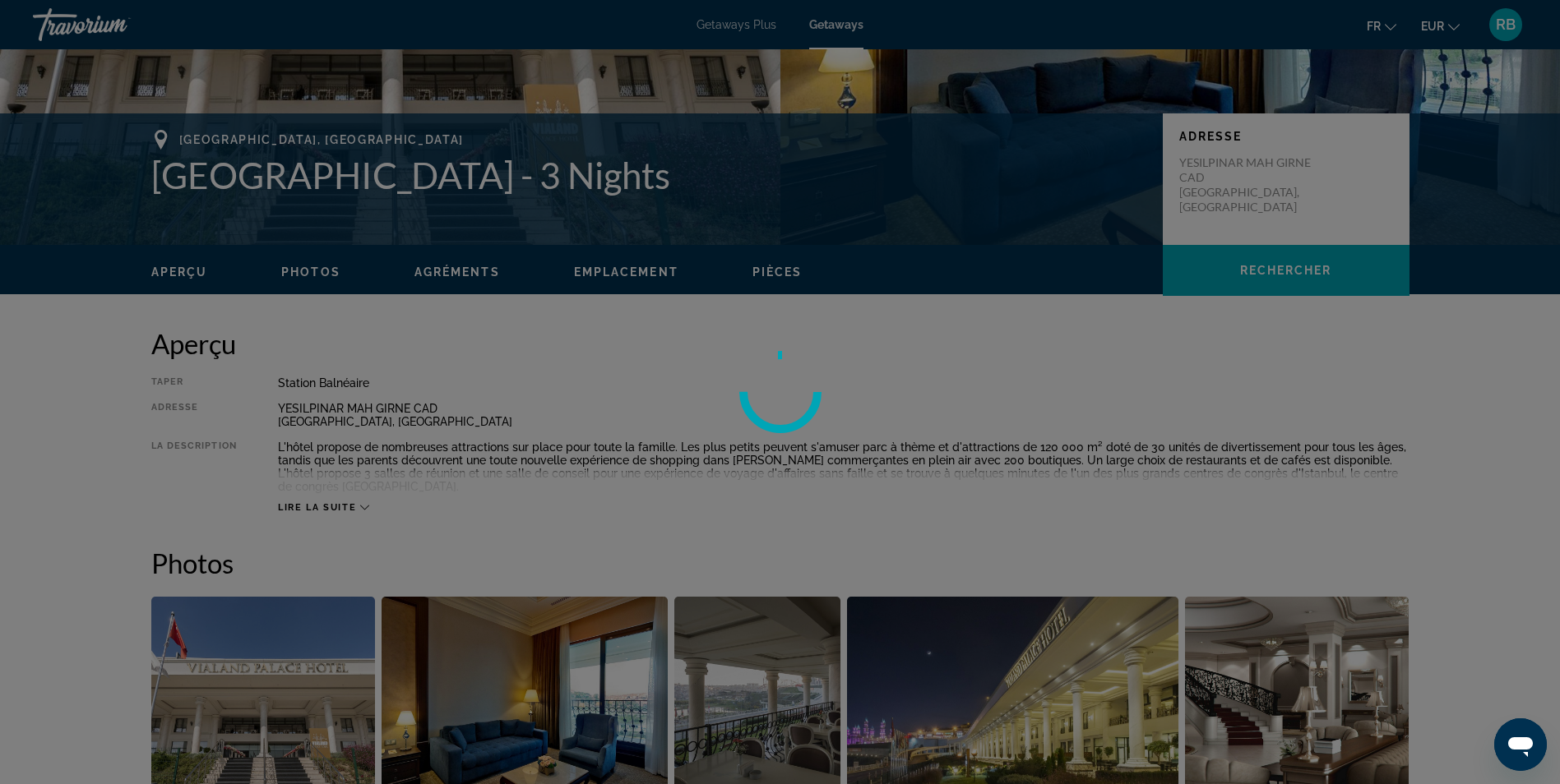
scroll to position [294, 0]
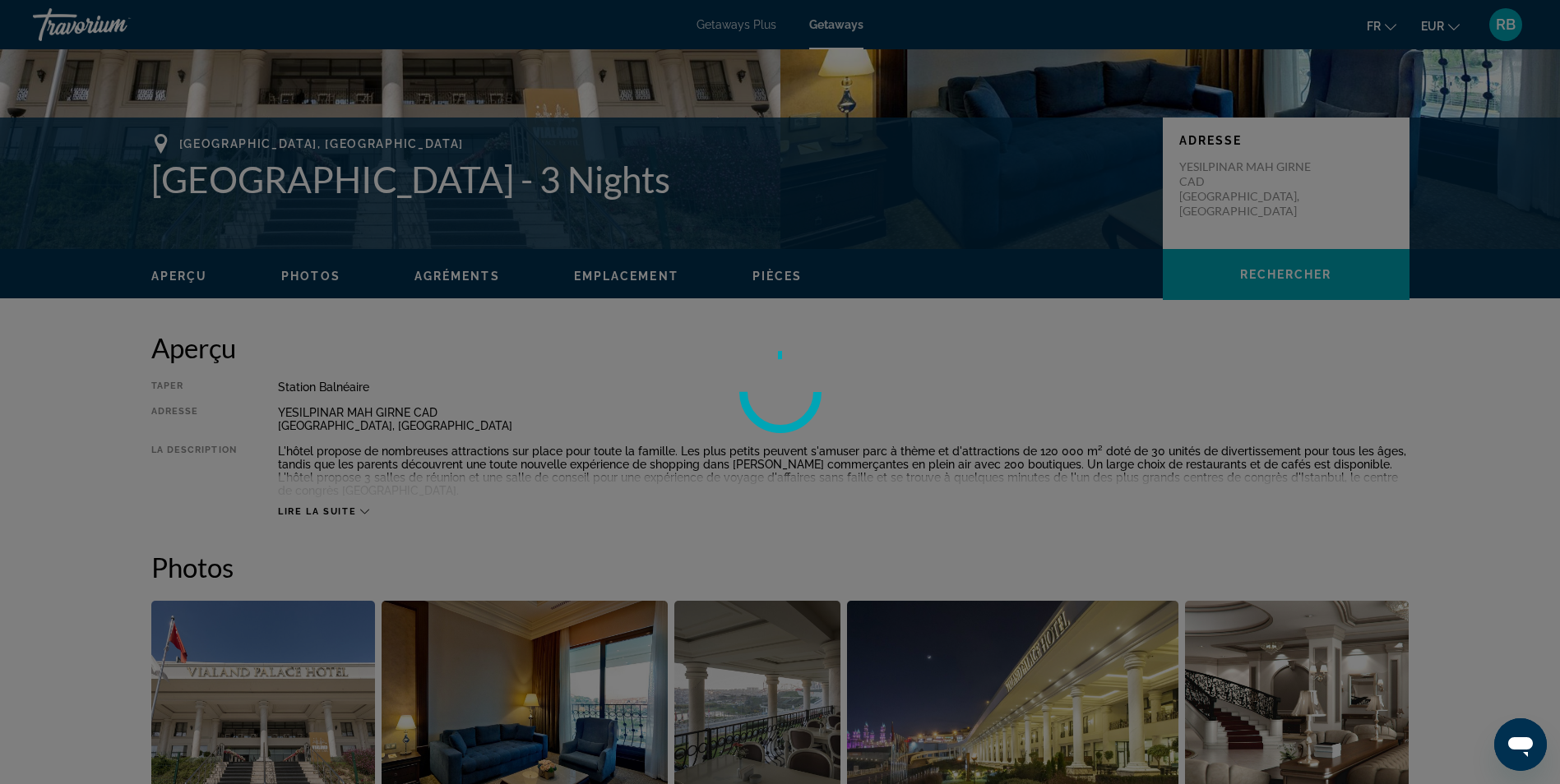
click at [314, 503] on div at bounding box center [780, 392] width 1560 height 784
click at [359, 511] on div at bounding box center [780, 392] width 1560 height 784
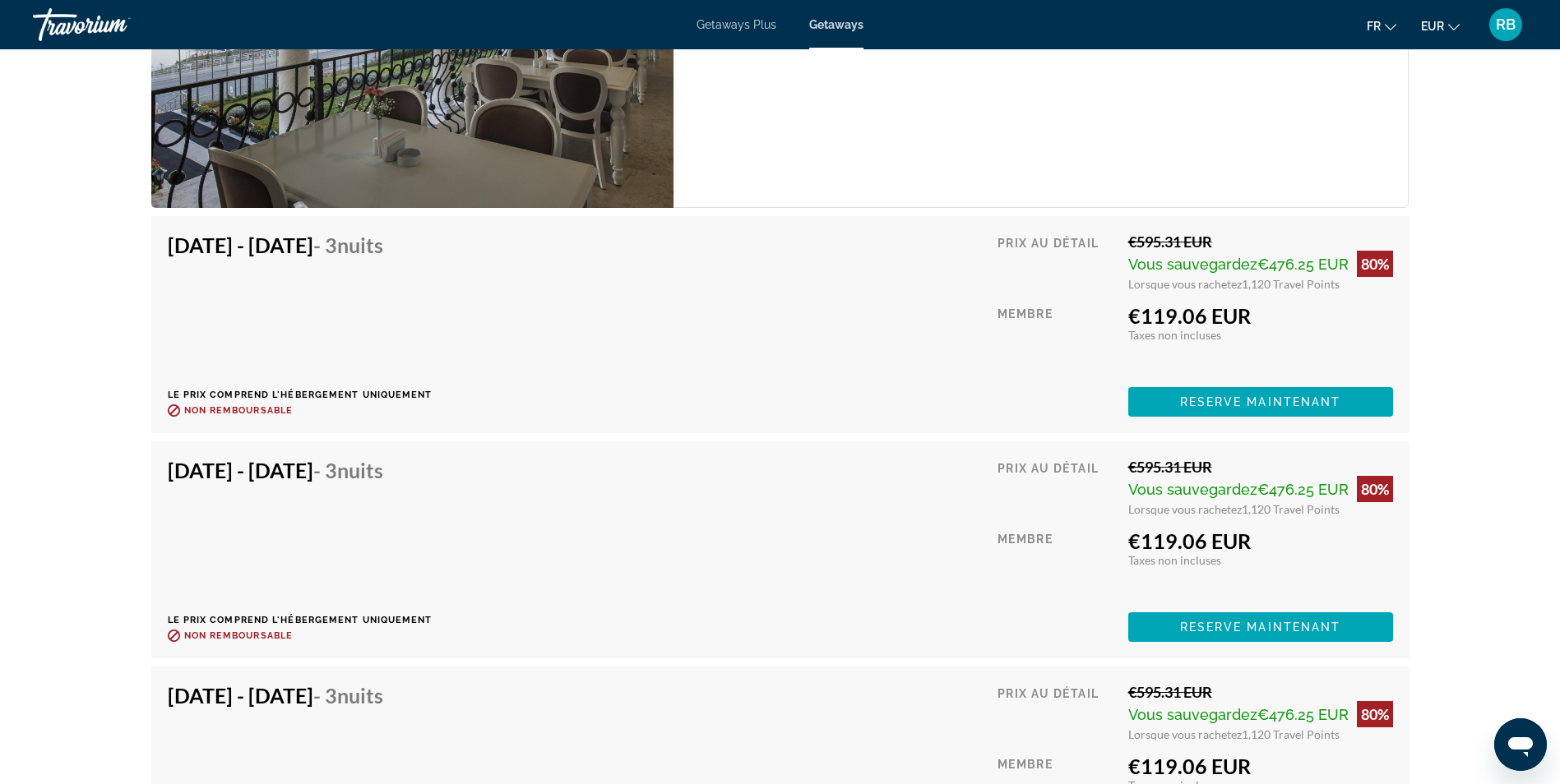
scroll to position [2924, 0]
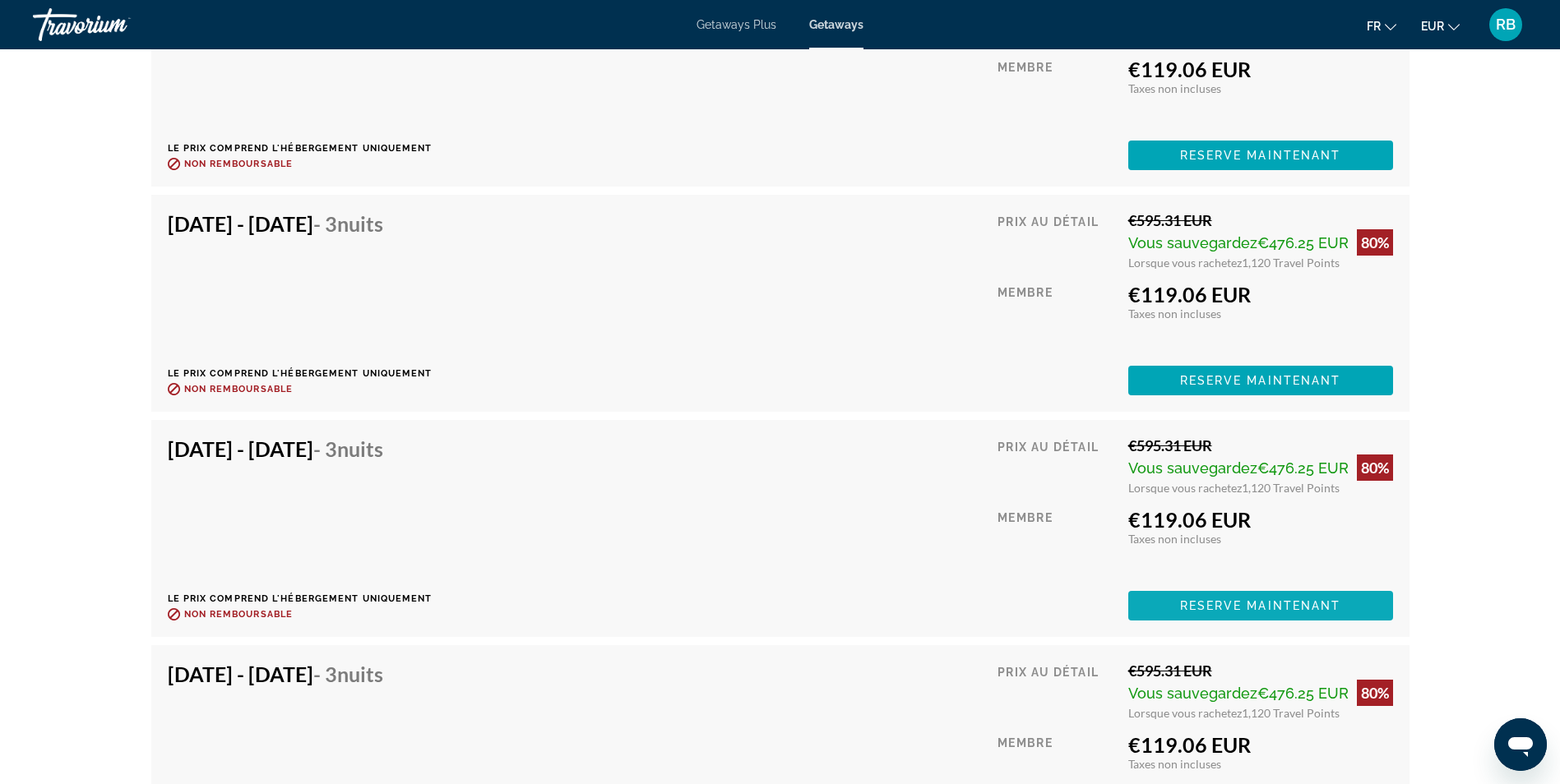
click at [1236, 610] on span "Reserve maintenant" at bounding box center [1260, 605] width 162 height 13
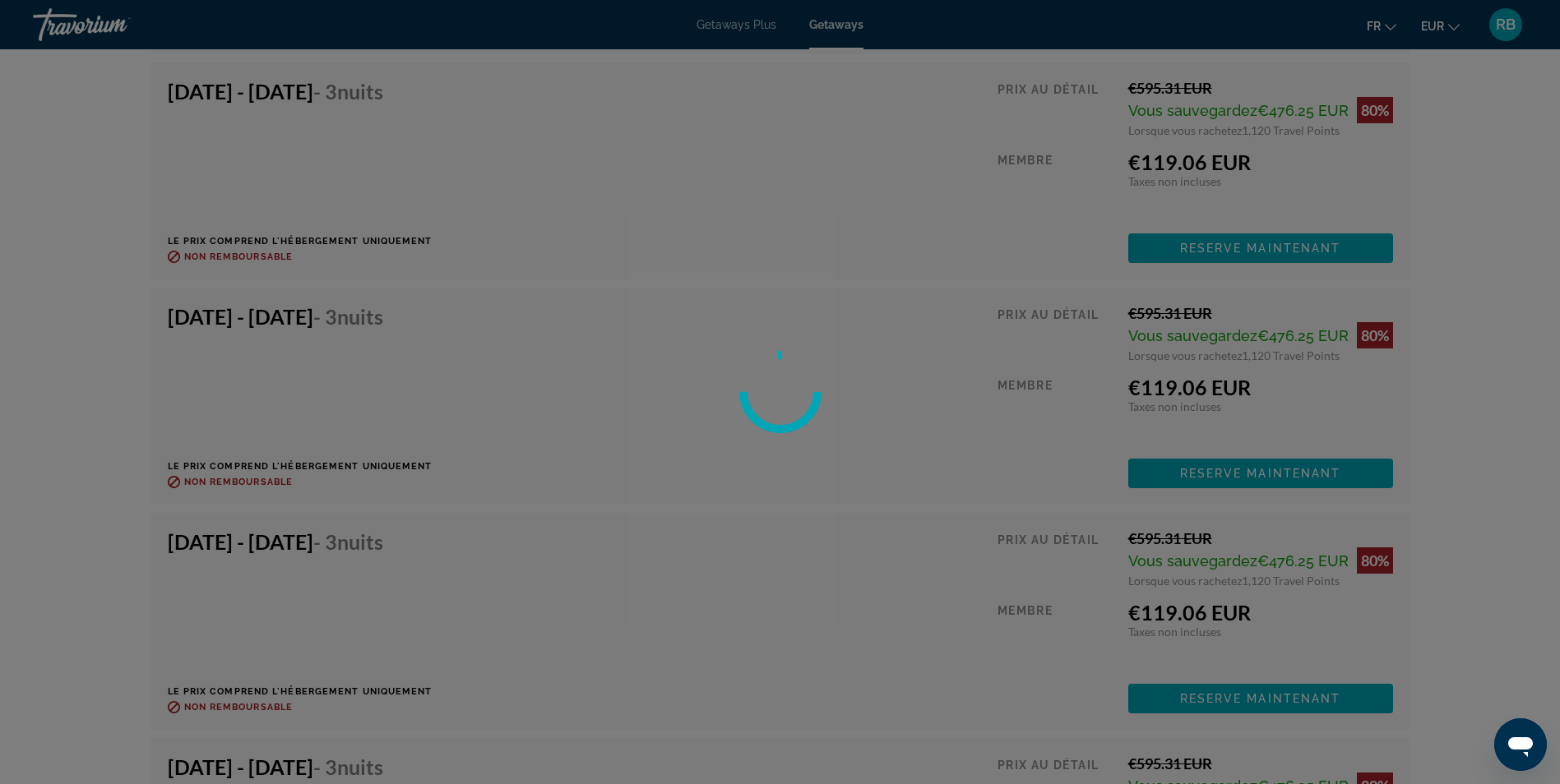
scroll to position [3253, 0]
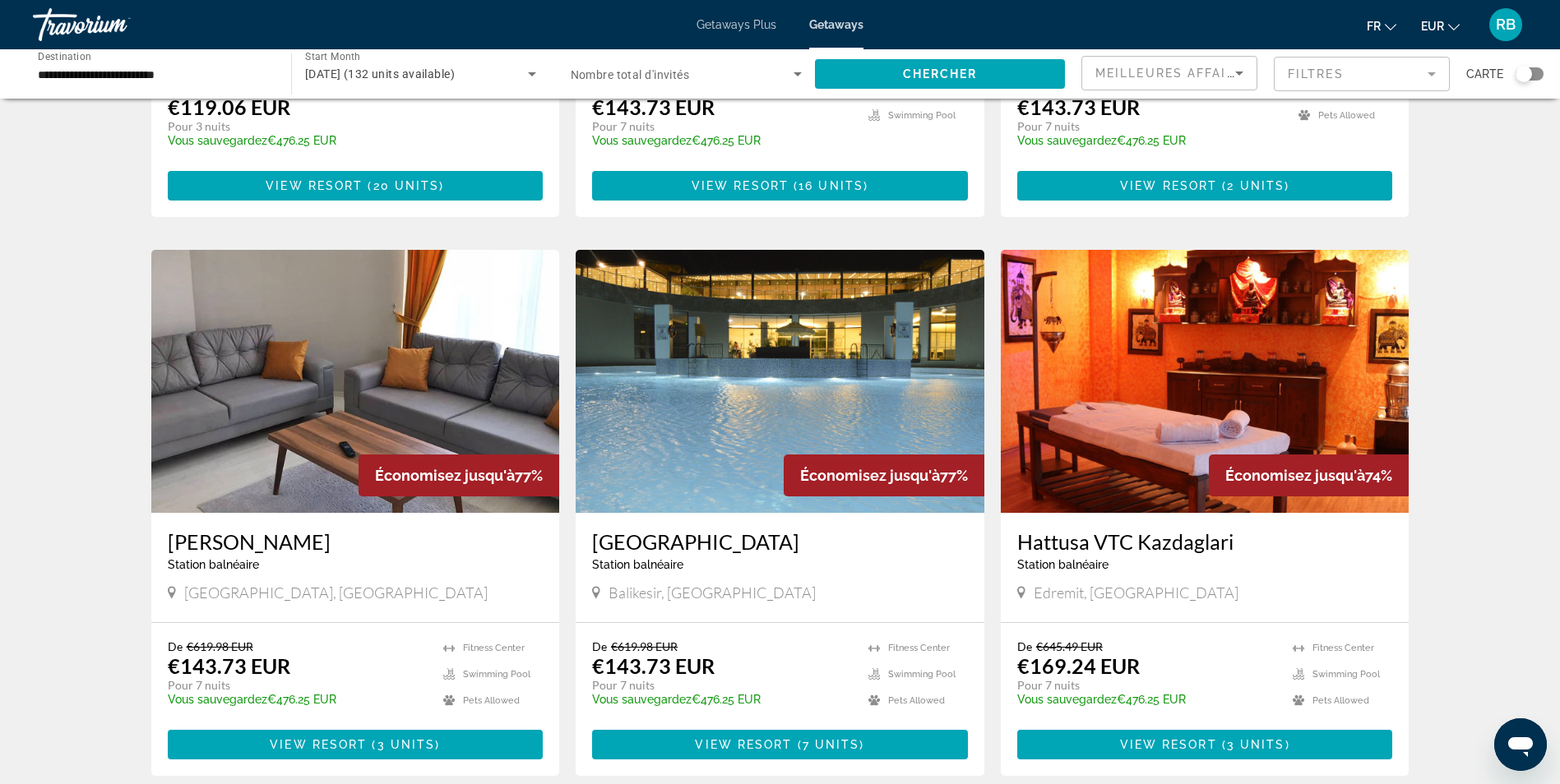
scroll to position [493, 0]
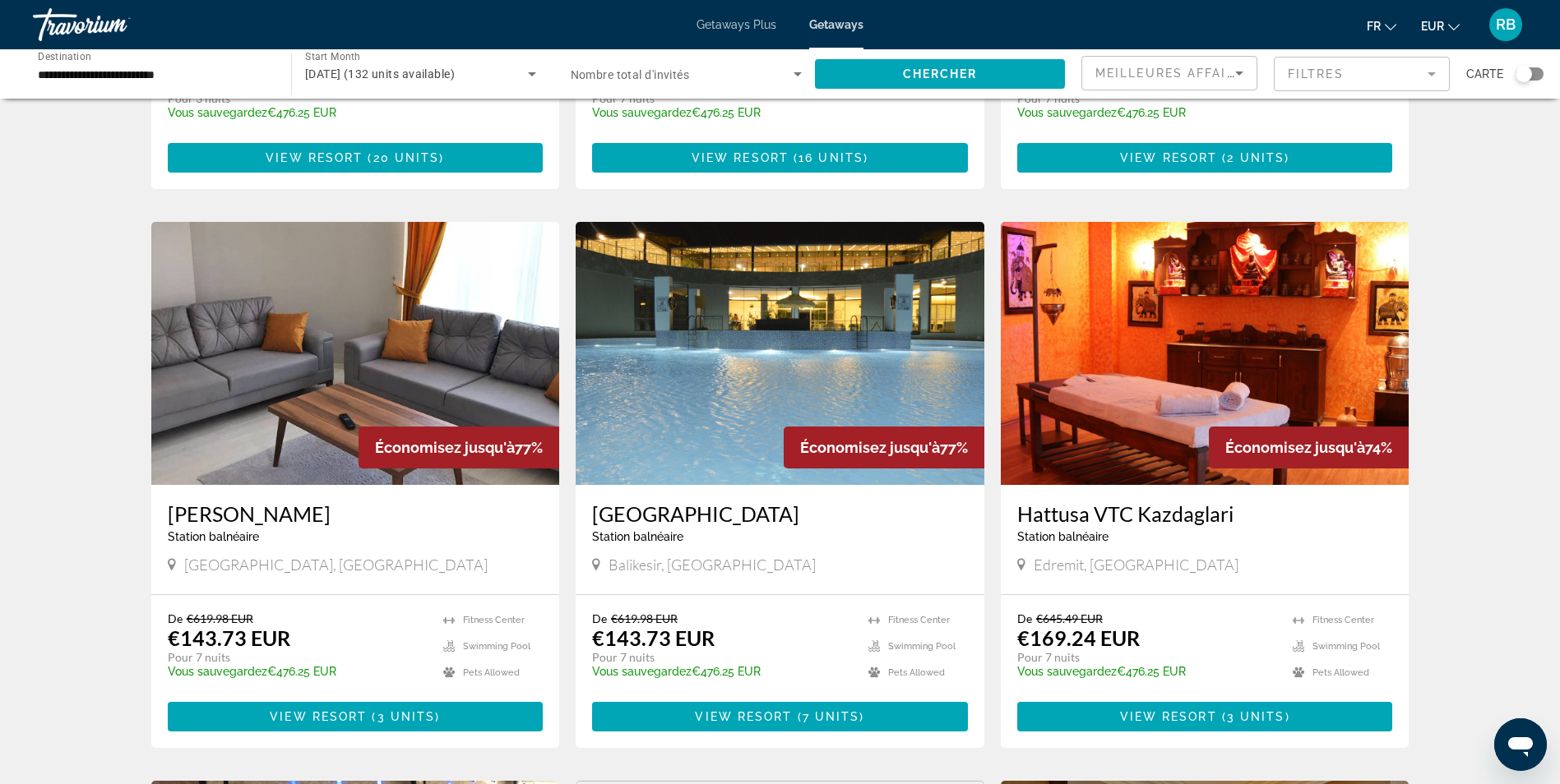
click at [697, 340] on img "Main content" at bounding box center [780, 353] width 409 height 263
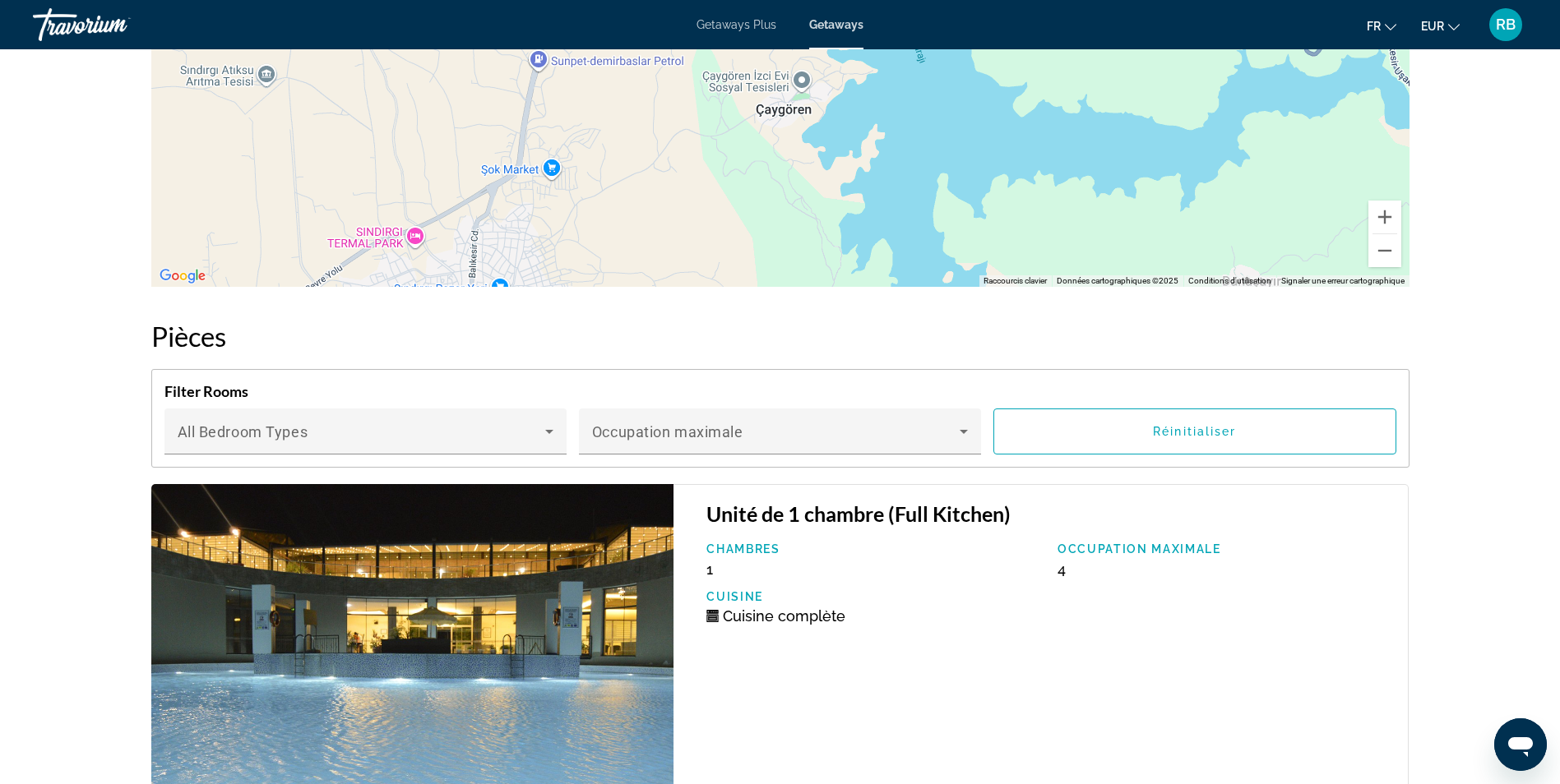
scroll to position [2055, 0]
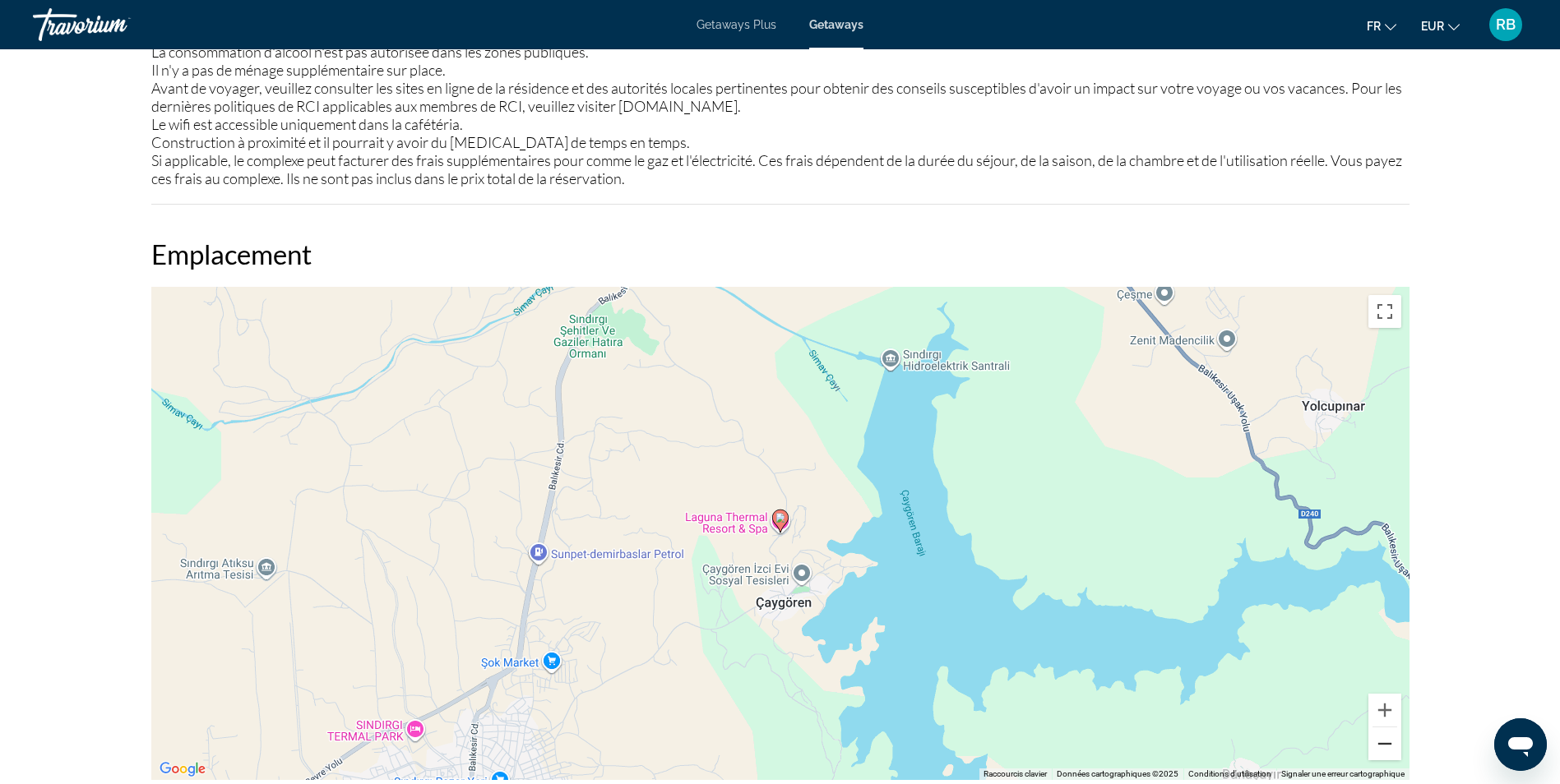
click at [1389, 751] on button "Zoom arrière" at bounding box center [1385, 744] width 33 height 33
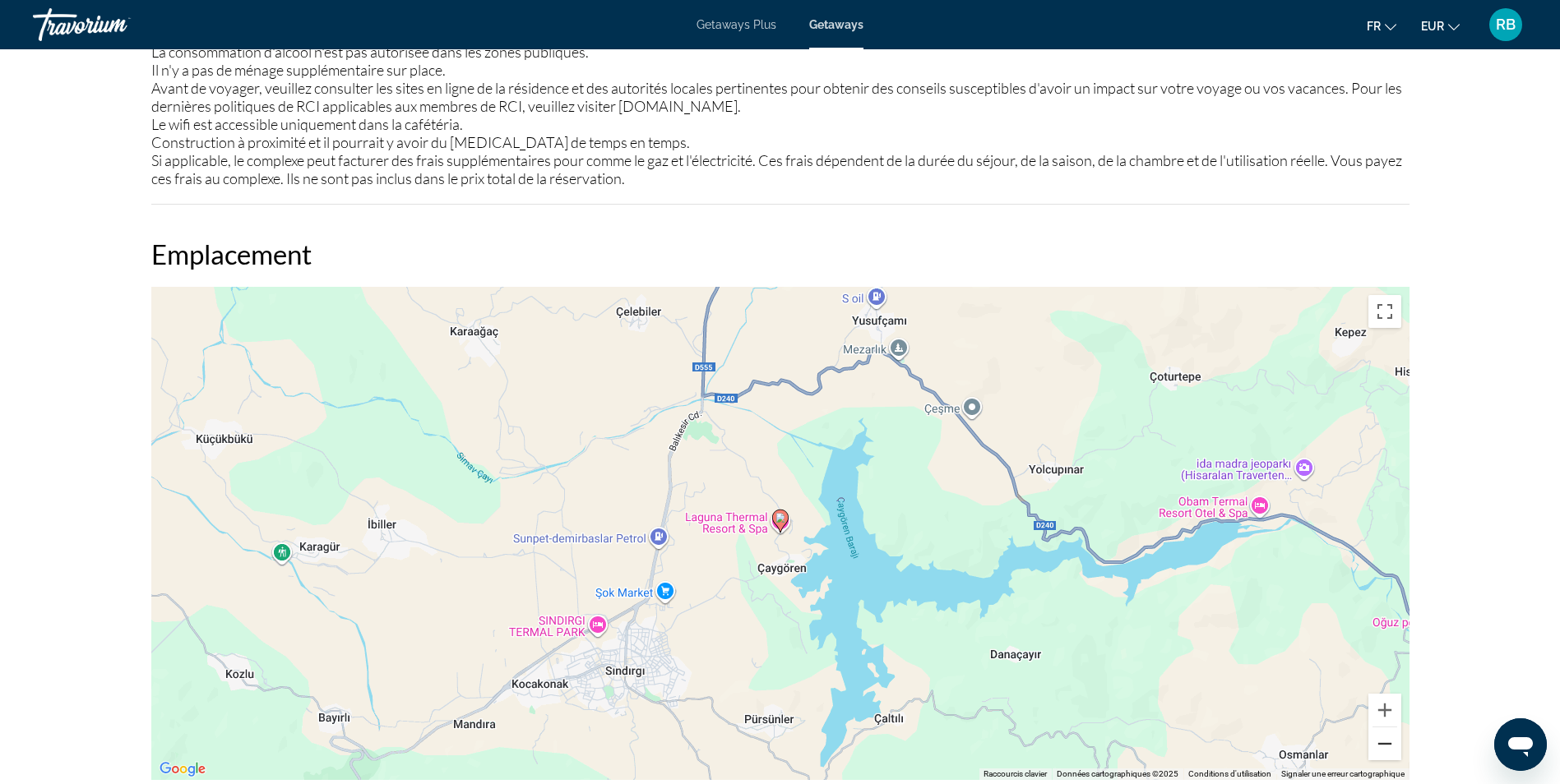
click at [1389, 751] on button "Zoom arrière" at bounding box center [1385, 744] width 33 height 33
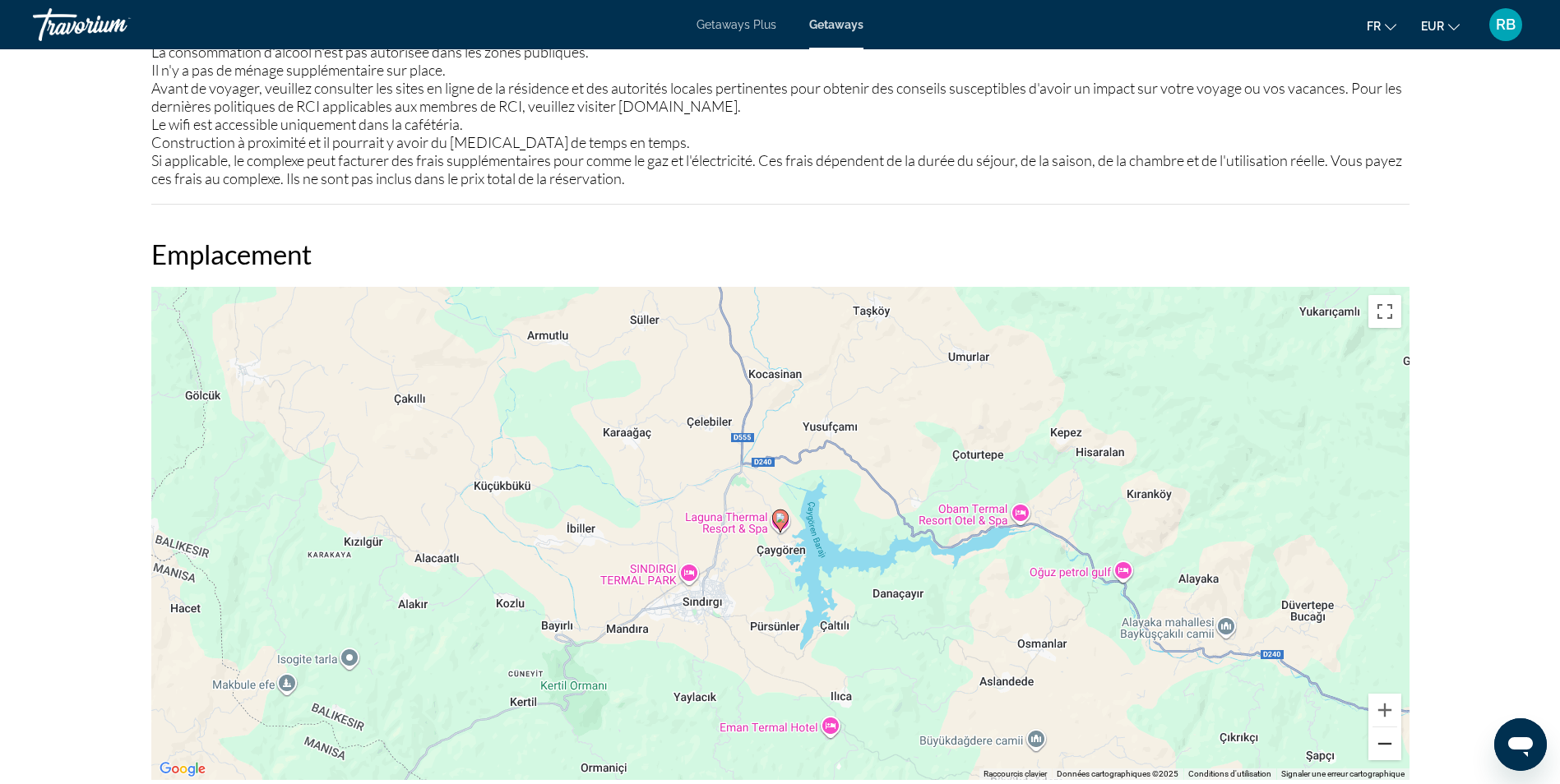
click at [1389, 751] on button "Zoom arrière" at bounding box center [1385, 744] width 33 height 33
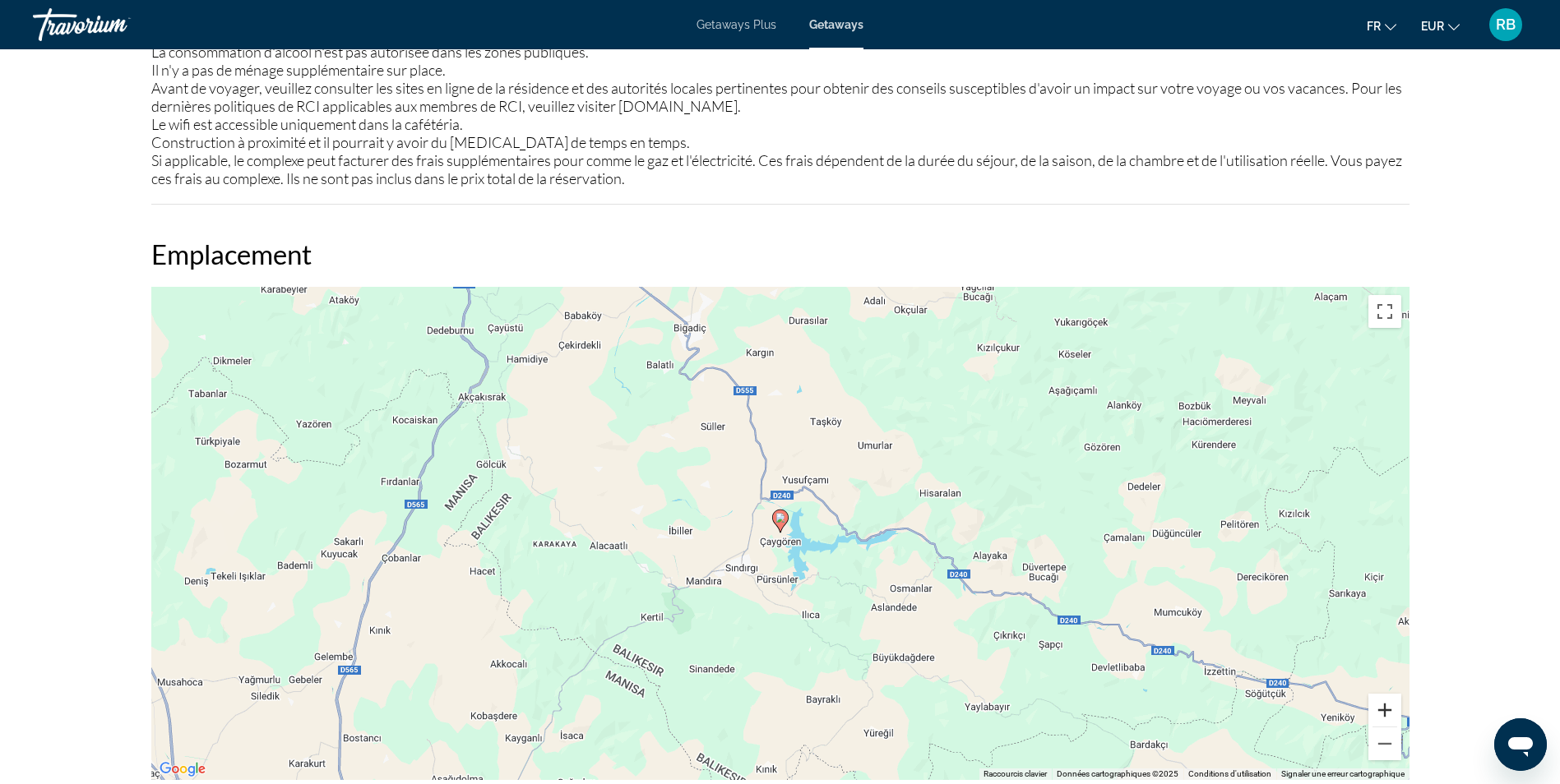
click at [1385, 705] on button "Zoom avant" at bounding box center [1385, 711] width 33 height 33
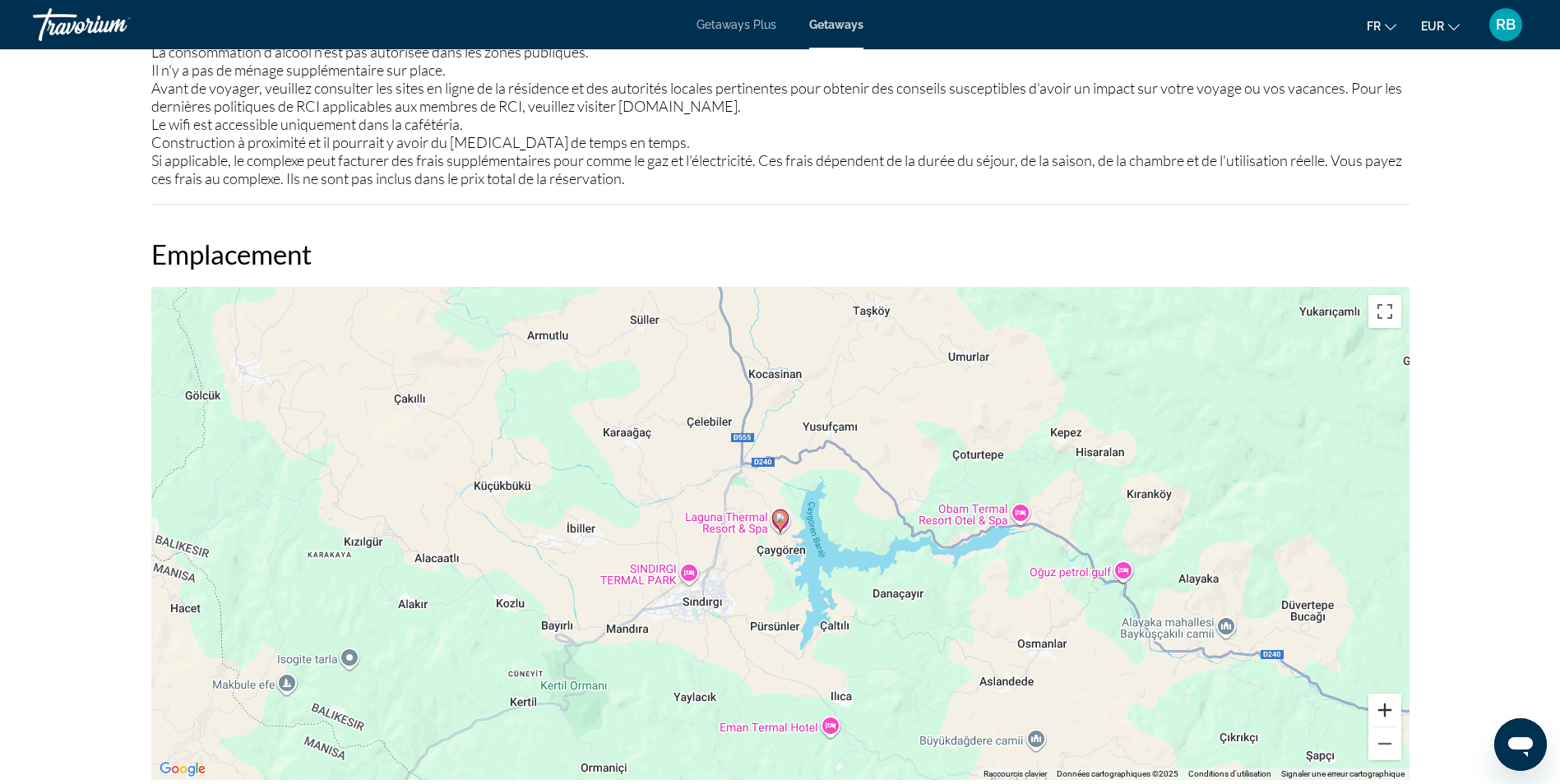
click at [1385, 705] on button "Zoom avant" at bounding box center [1385, 711] width 33 height 33
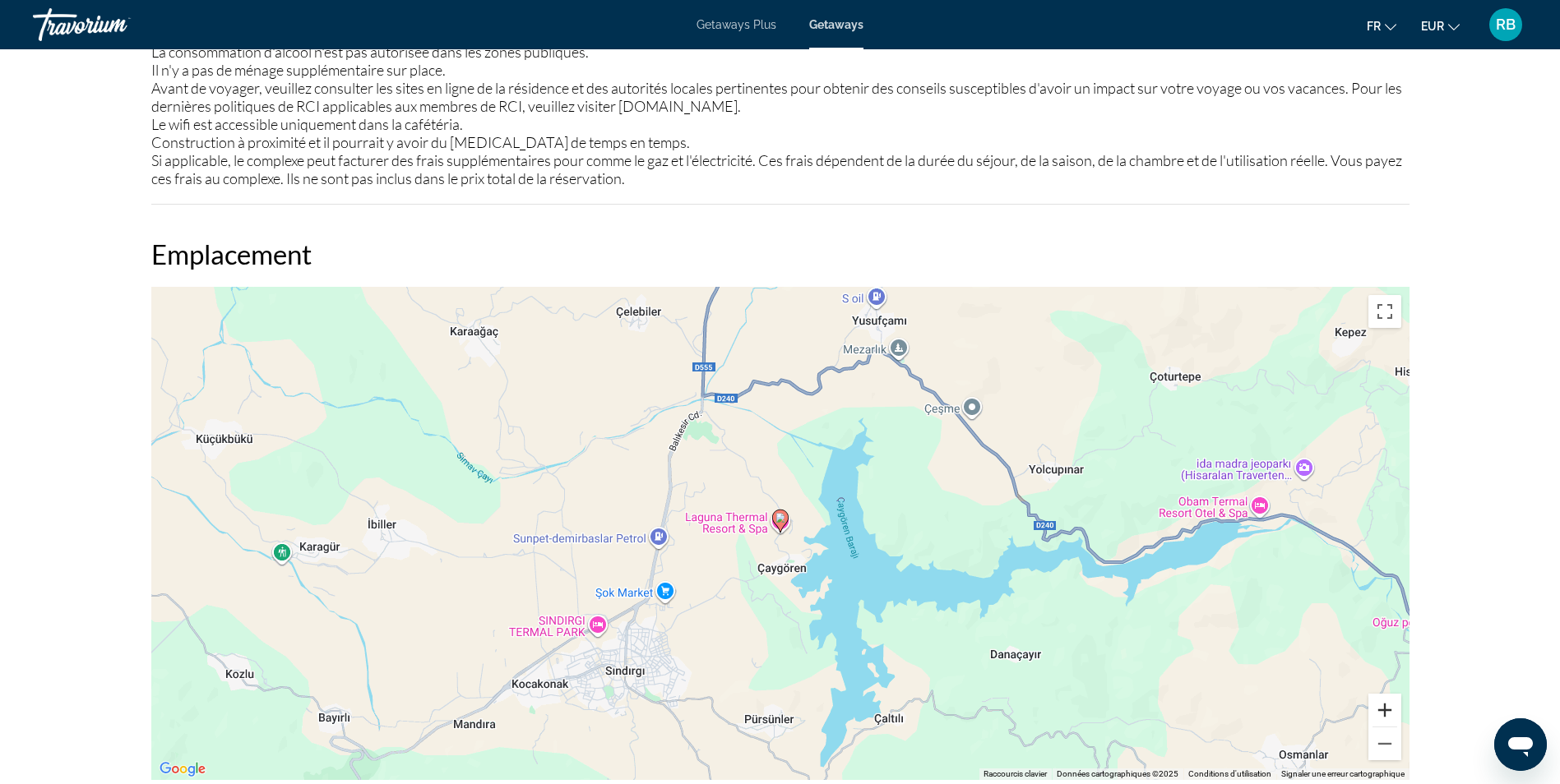
click at [1385, 704] on button "Zoom avant" at bounding box center [1385, 711] width 33 height 33
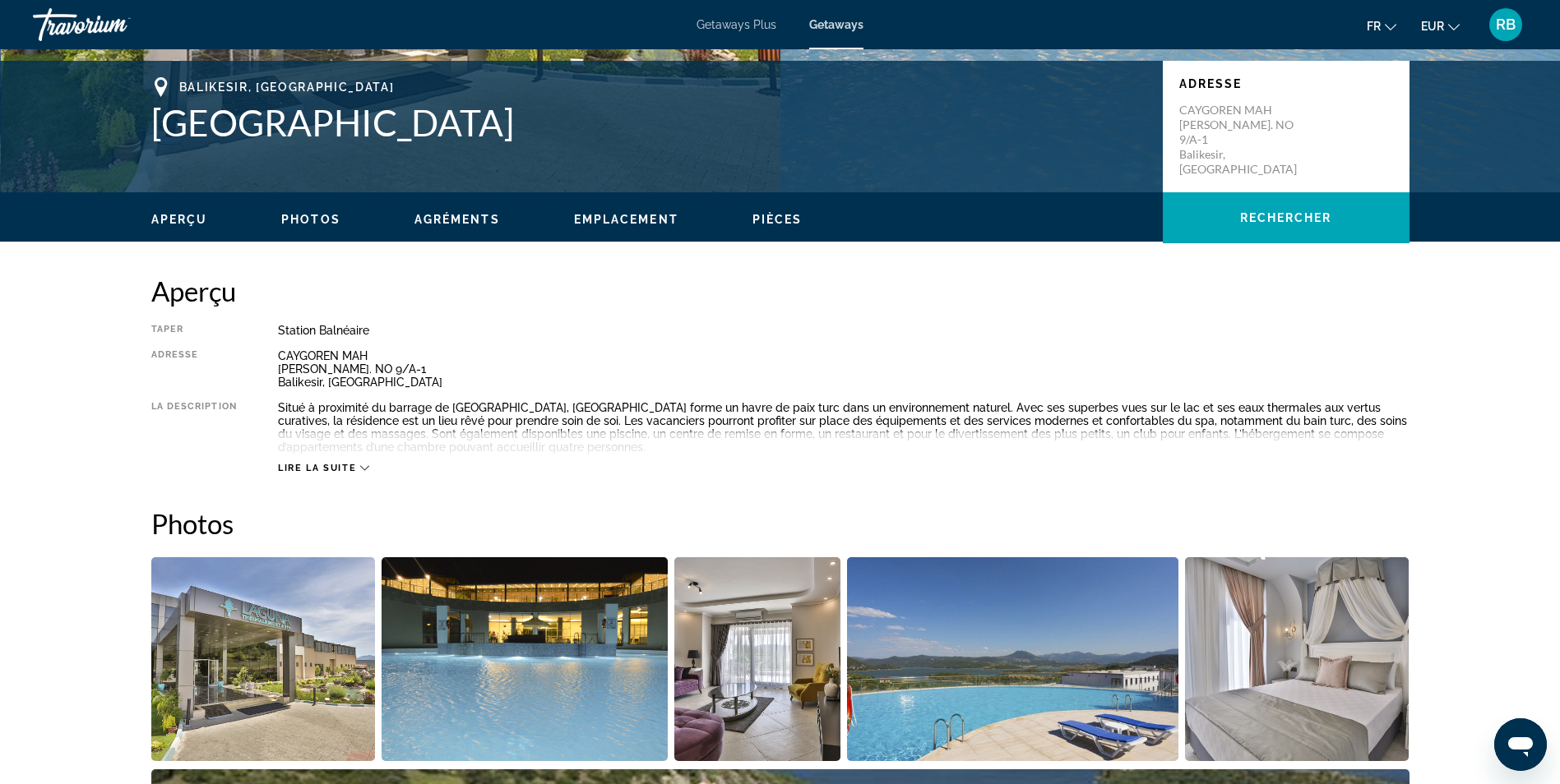
scroll to position [329, 0]
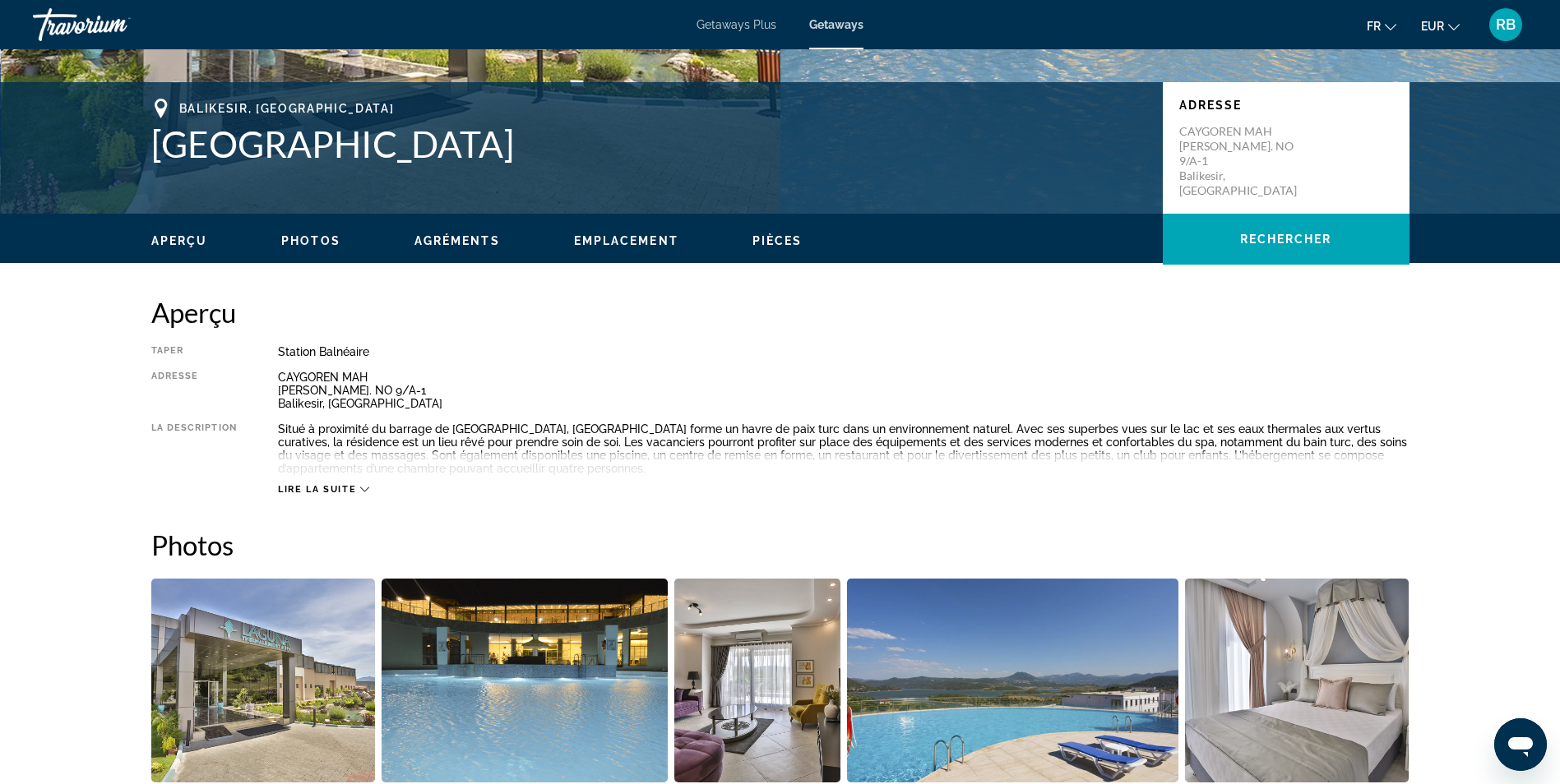
click at [336, 483] on div "Lire la suite" at bounding box center [844, 473] width 1132 height 45
click at [339, 488] on span "Lire la suite" at bounding box center [317, 490] width 78 height 10
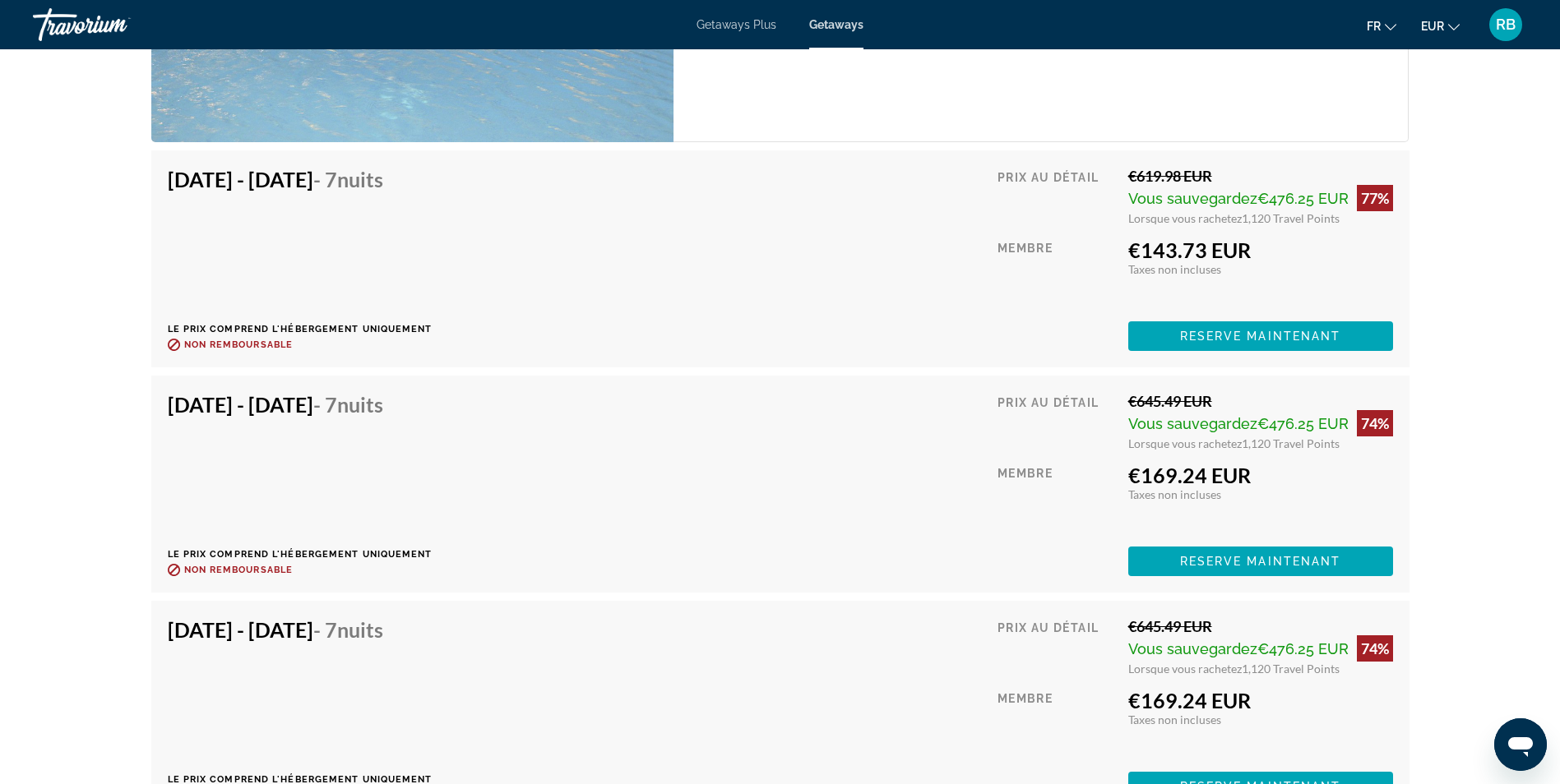
scroll to position [2795, 0]
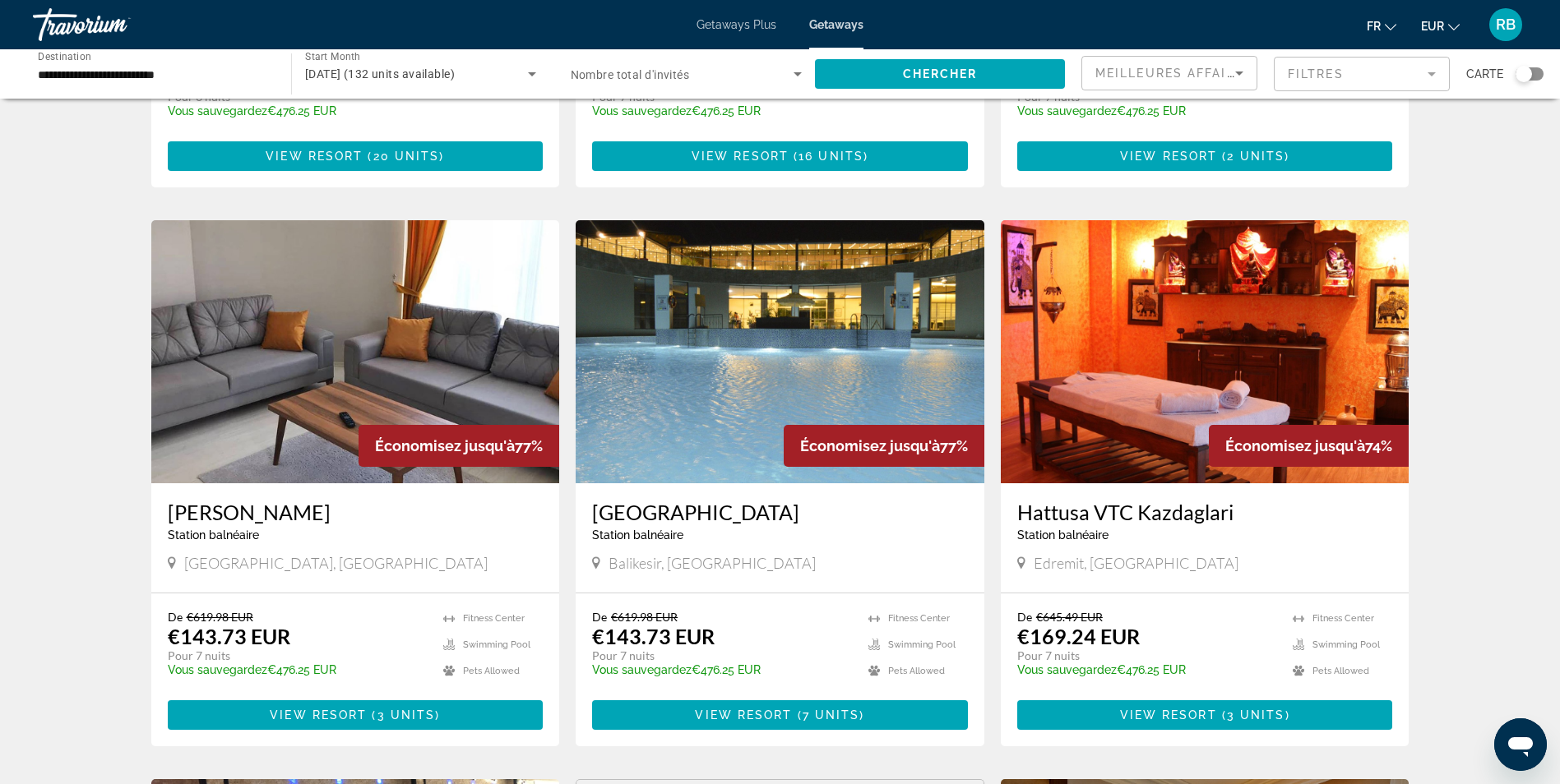
scroll to position [658, 0]
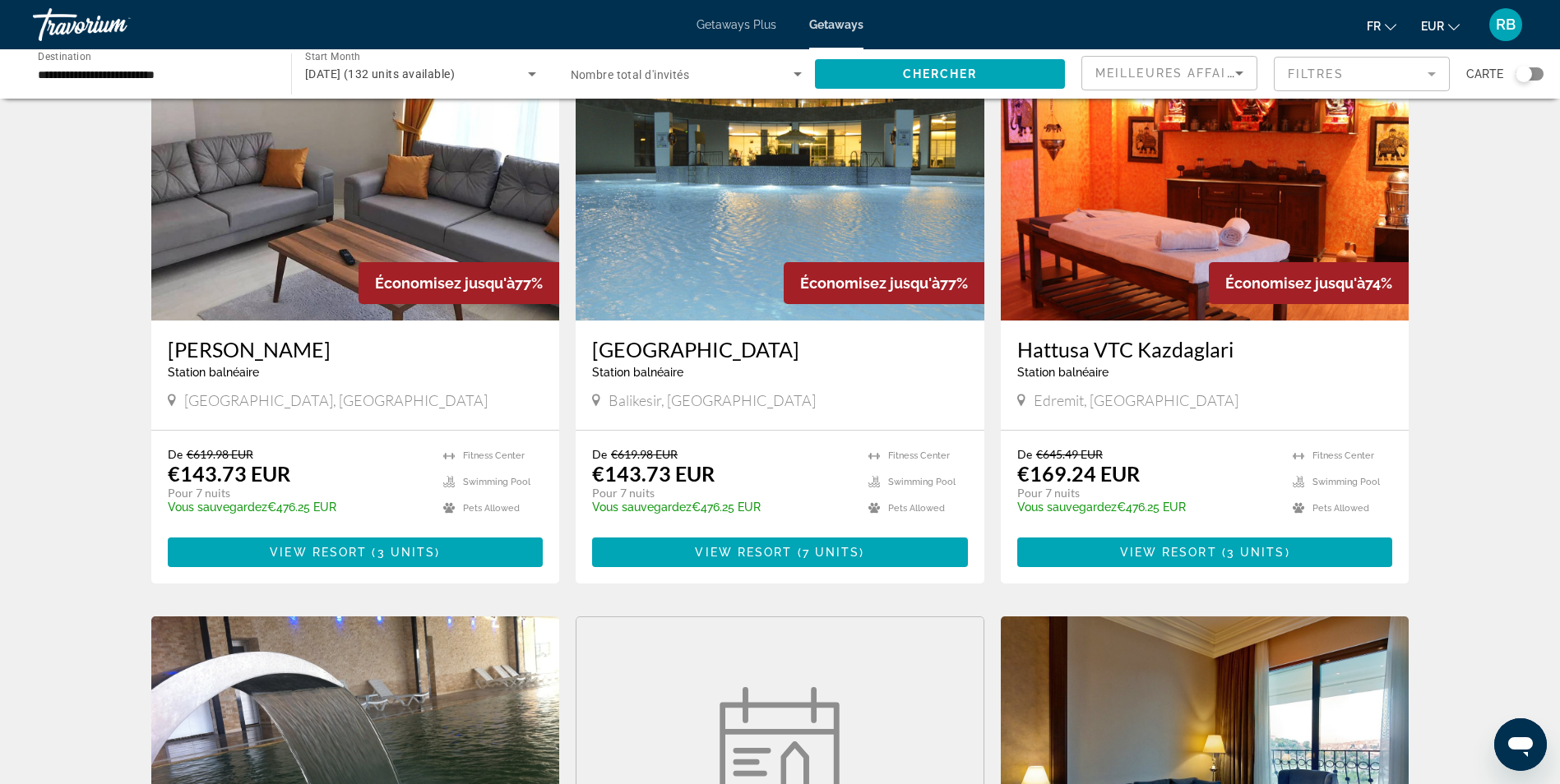
click at [264, 217] on img "Main content" at bounding box center [355, 189] width 409 height 263
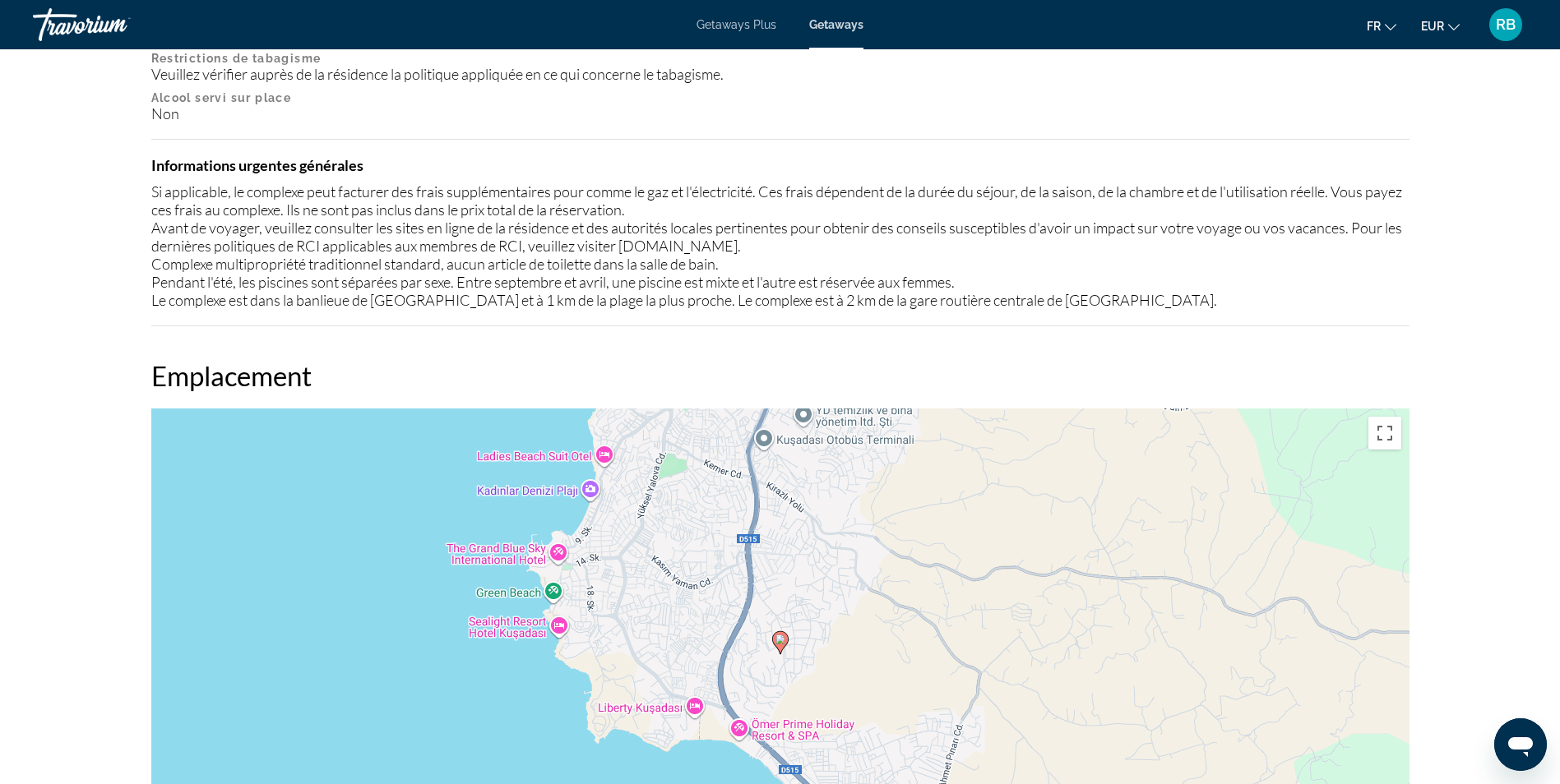
scroll to position [2138, 0]
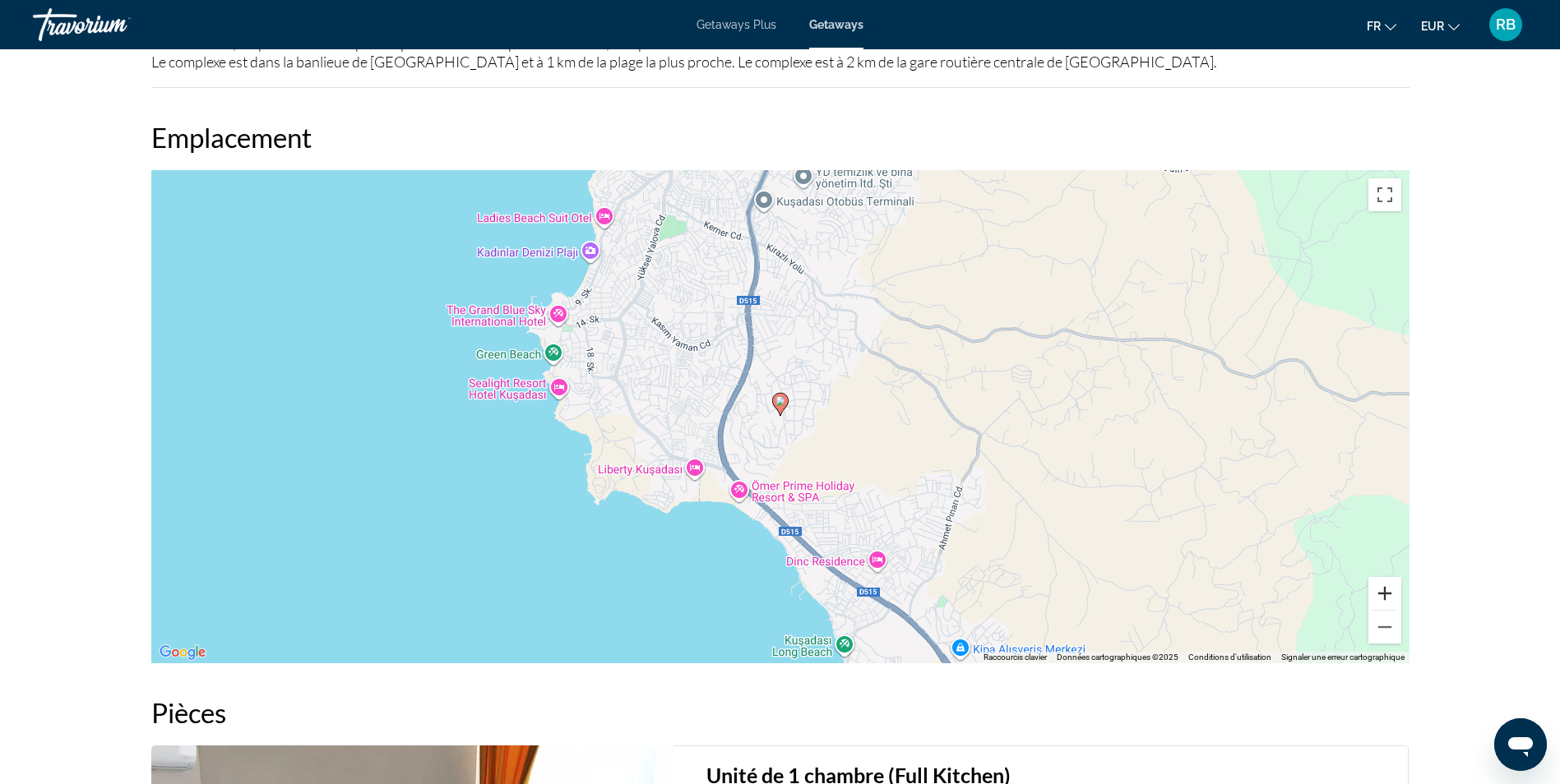
click at [1392, 594] on button "Zoom avant" at bounding box center [1385, 593] width 33 height 33
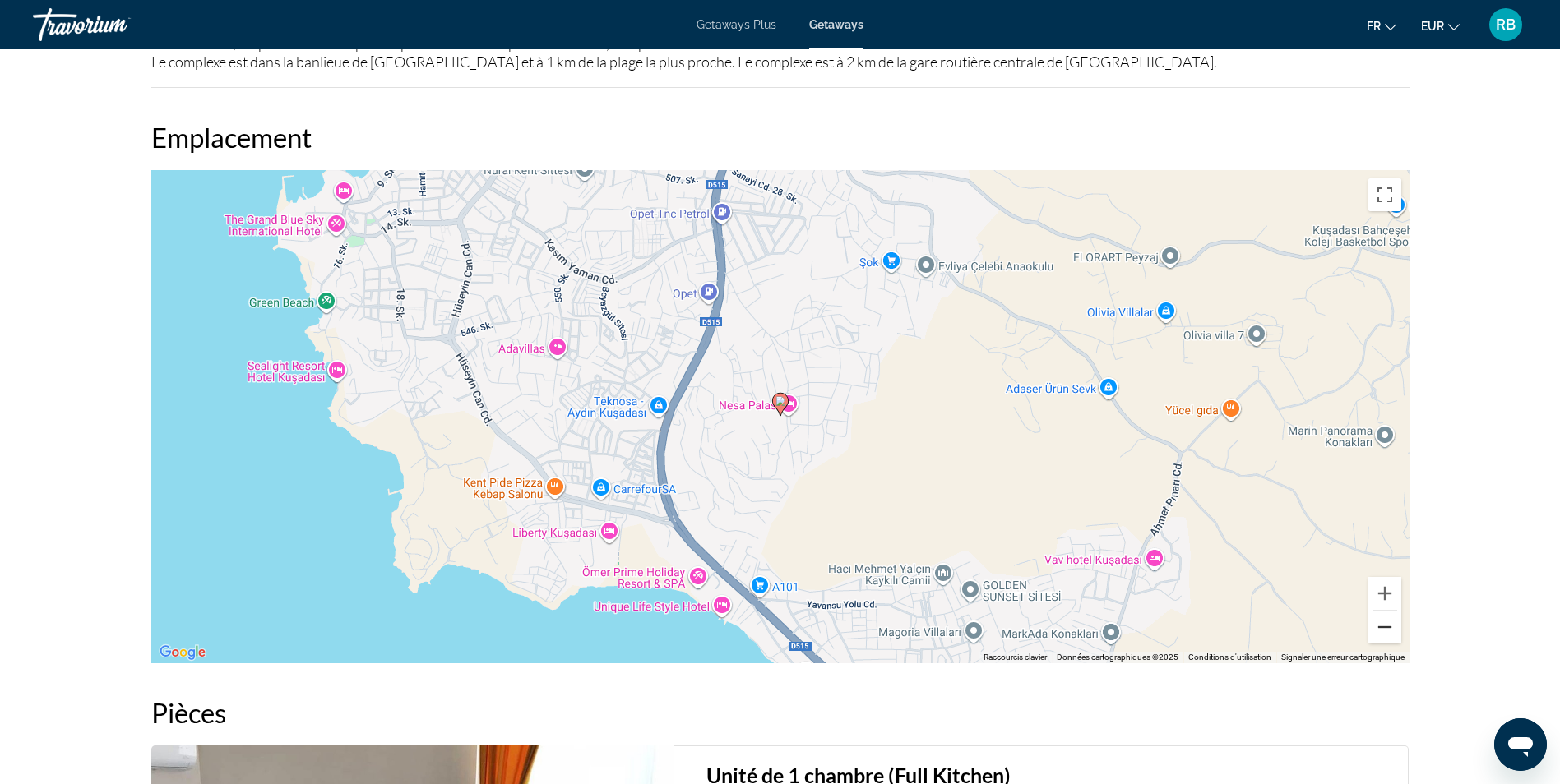
click at [1392, 629] on button "Zoom arrière" at bounding box center [1385, 627] width 33 height 33
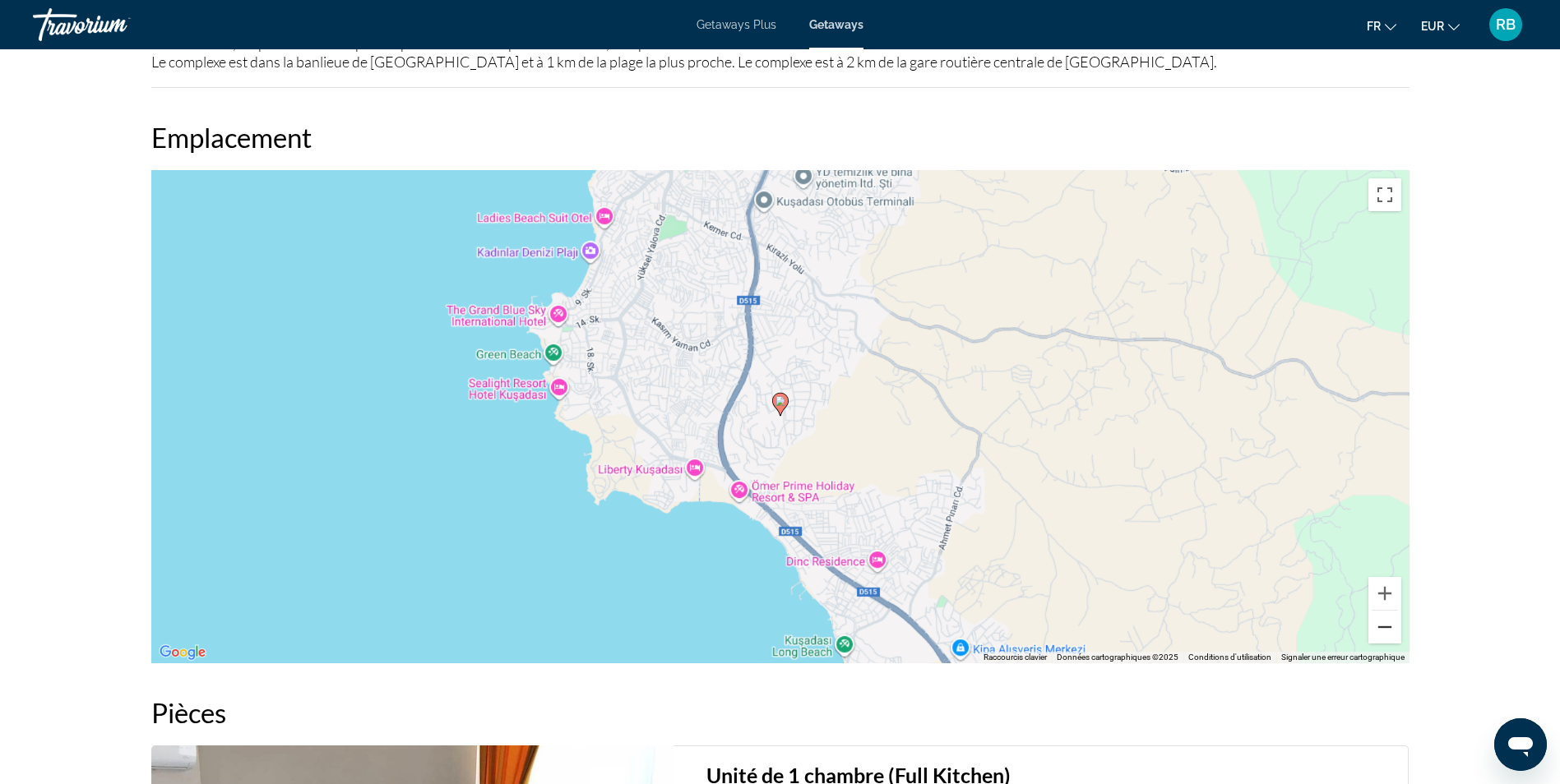
click at [1392, 629] on button "Zoom arrière" at bounding box center [1385, 627] width 33 height 33
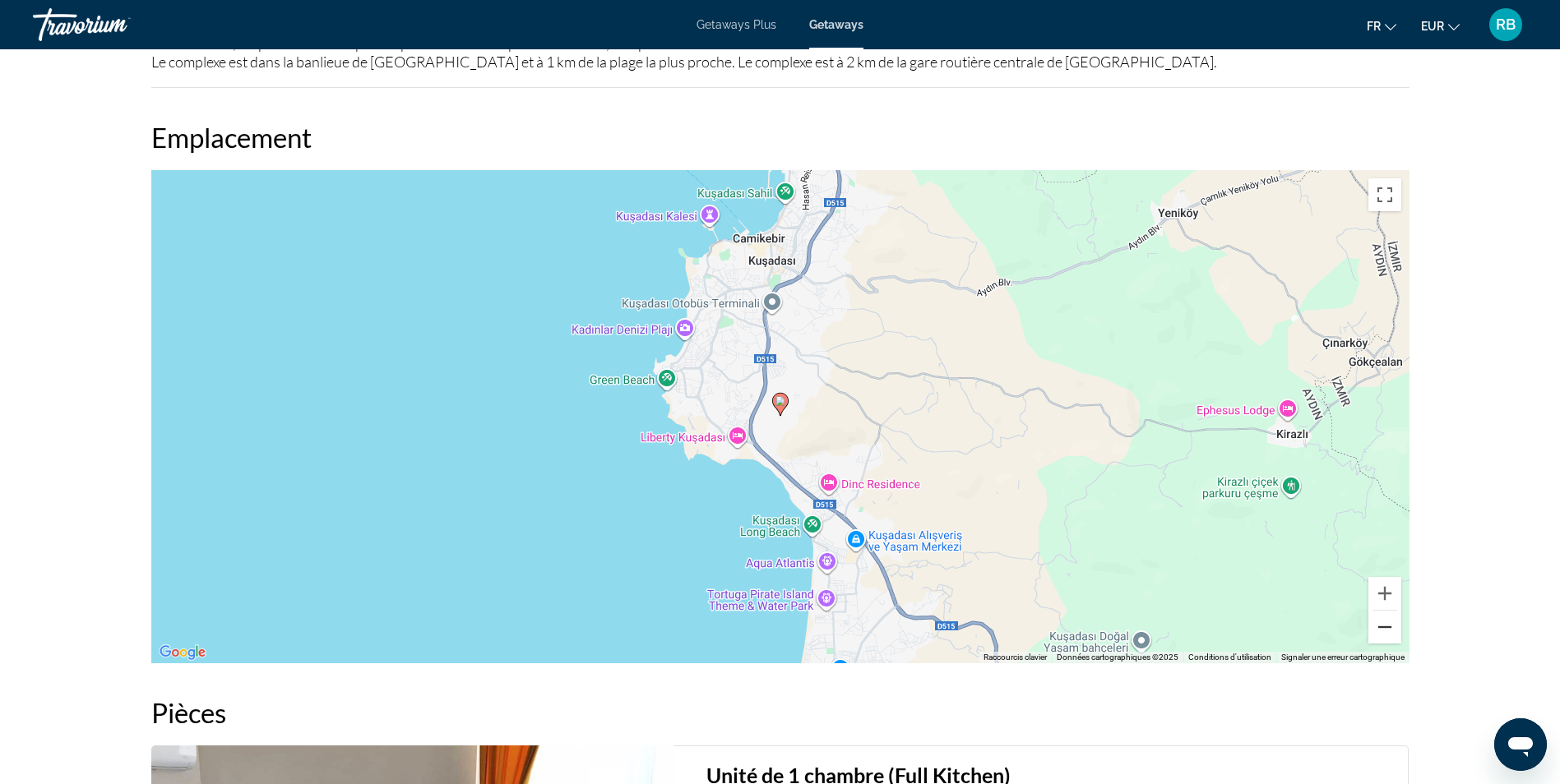
click at [1392, 629] on button "Zoom arrière" at bounding box center [1385, 627] width 33 height 33
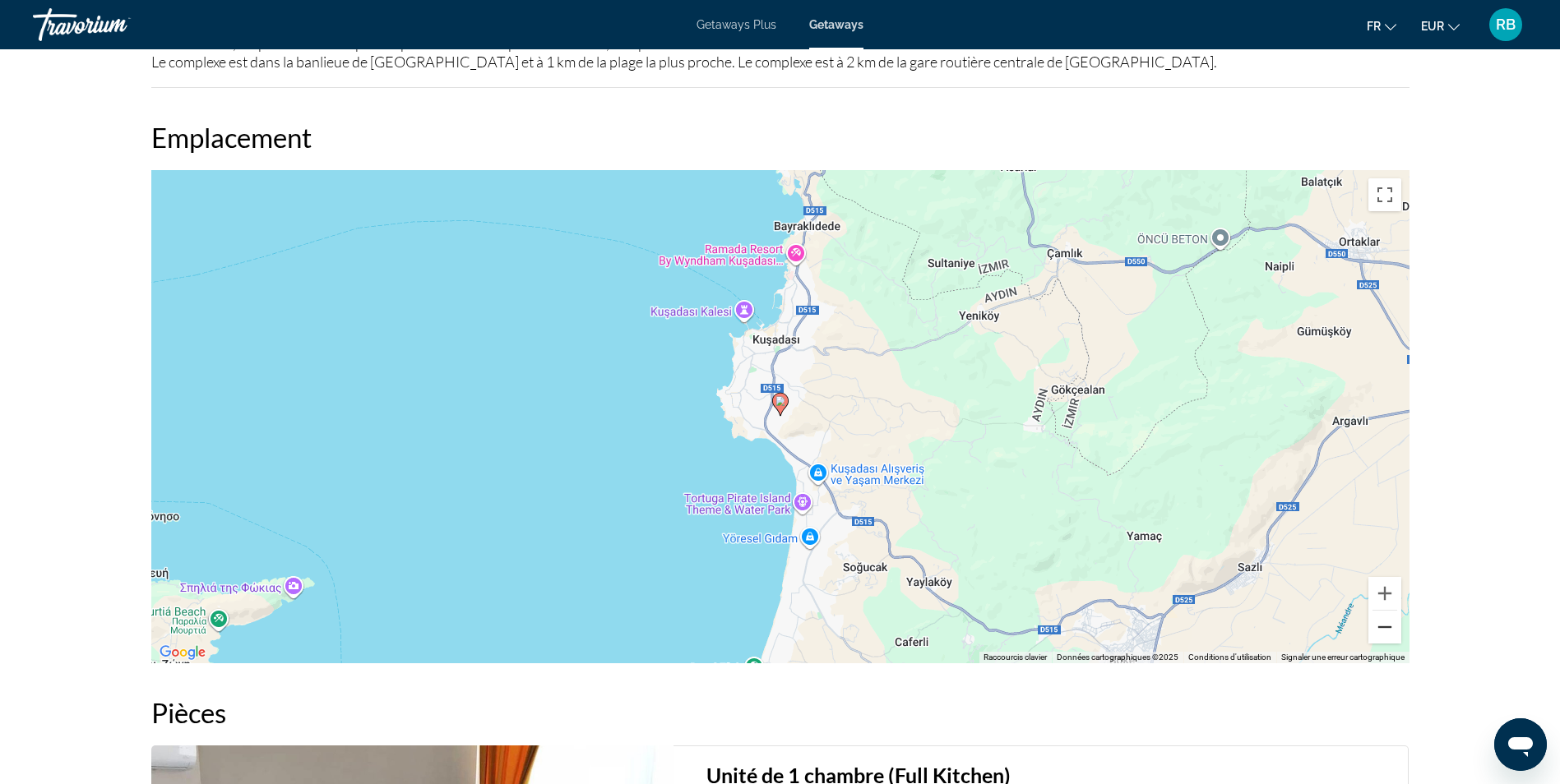
click at [1388, 632] on button "Zoom arrière" at bounding box center [1385, 627] width 33 height 33
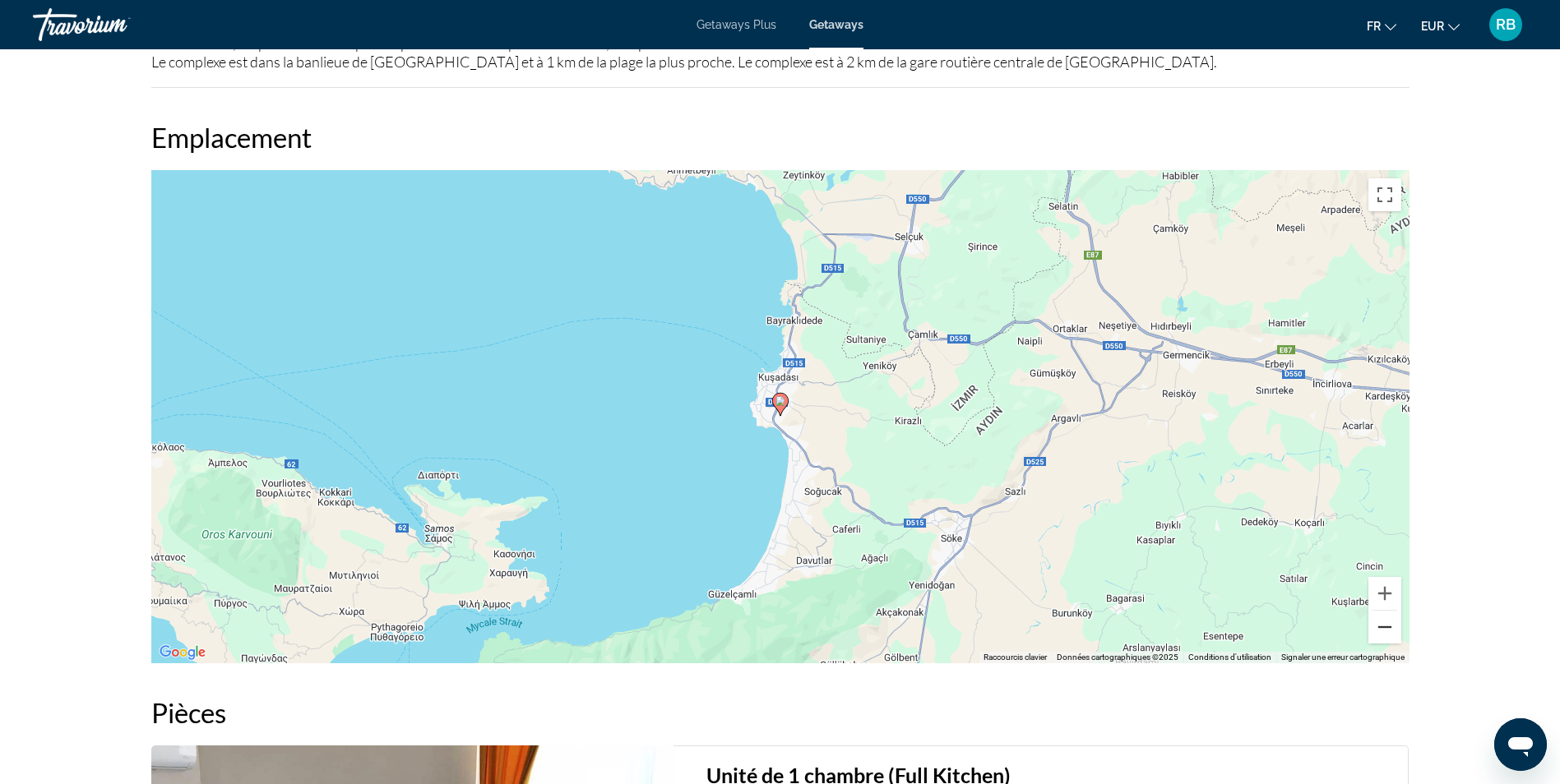
click at [1388, 632] on button "Zoom arrière" at bounding box center [1385, 627] width 33 height 33
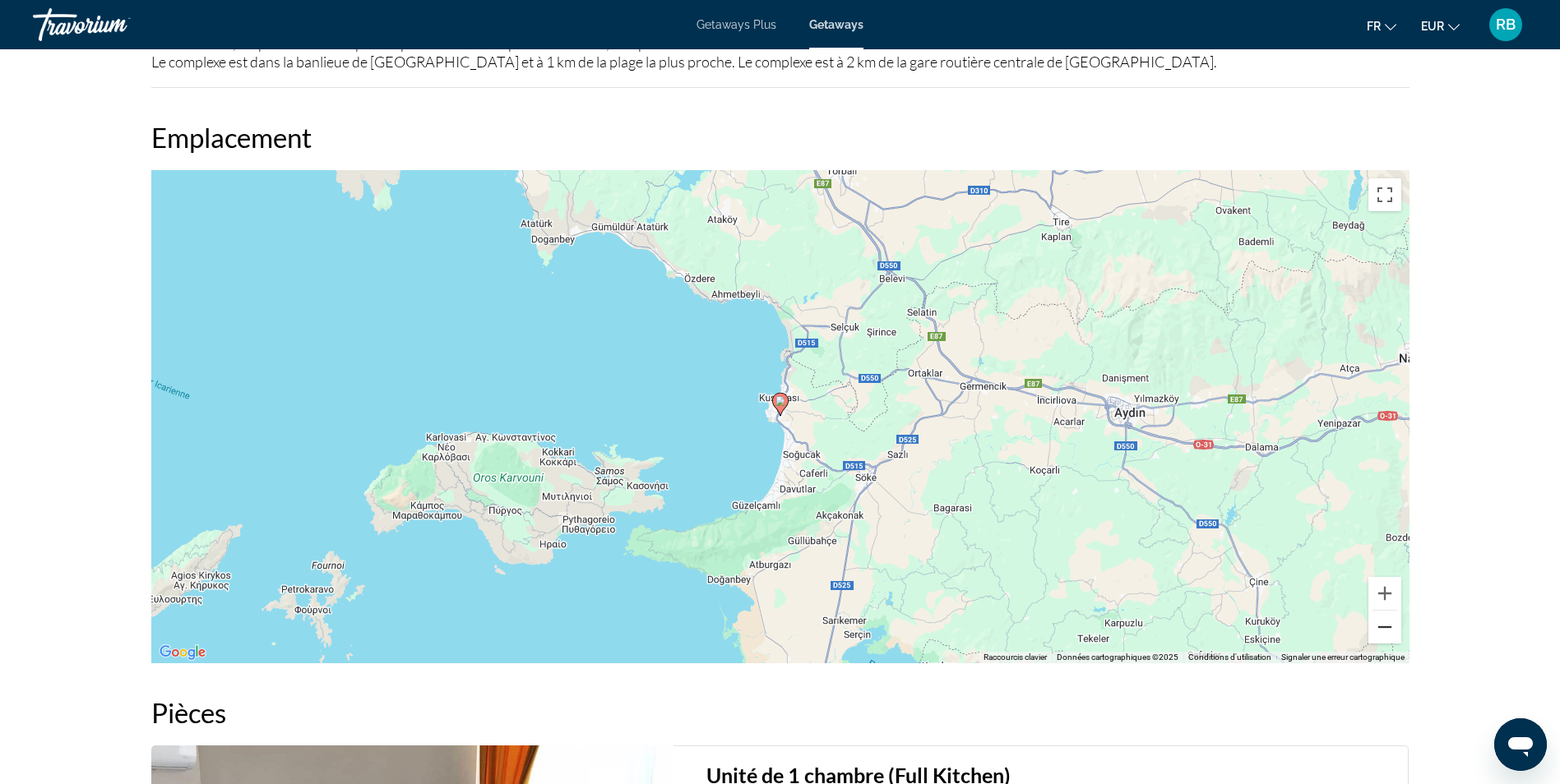
click at [1388, 632] on button "Zoom arrière" at bounding box center [1385, 627] width 33 height 33
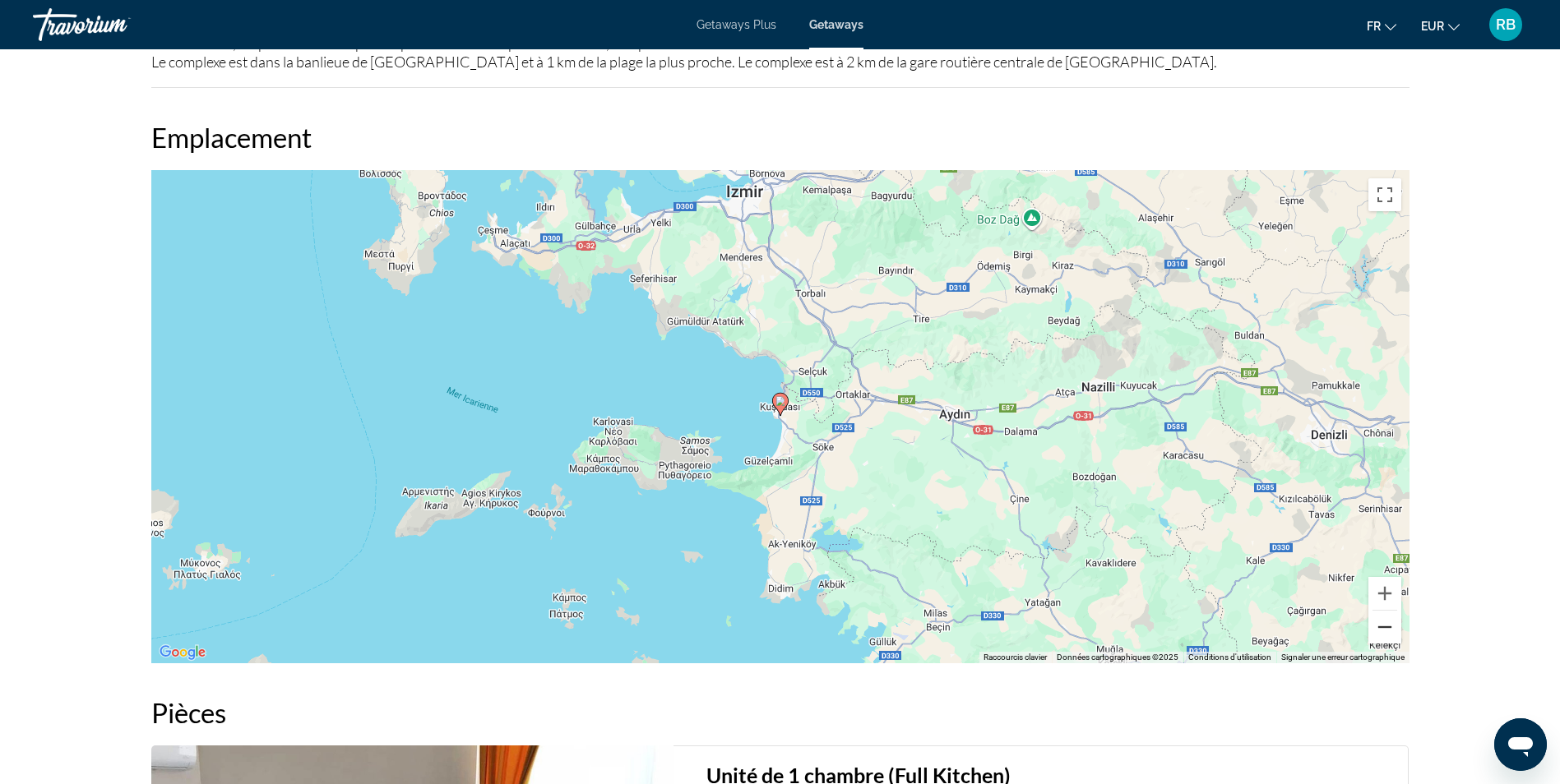
click at [1388, 632] on button "Zoom arrière" at bounding box center [1385, 627] width 33 height 33
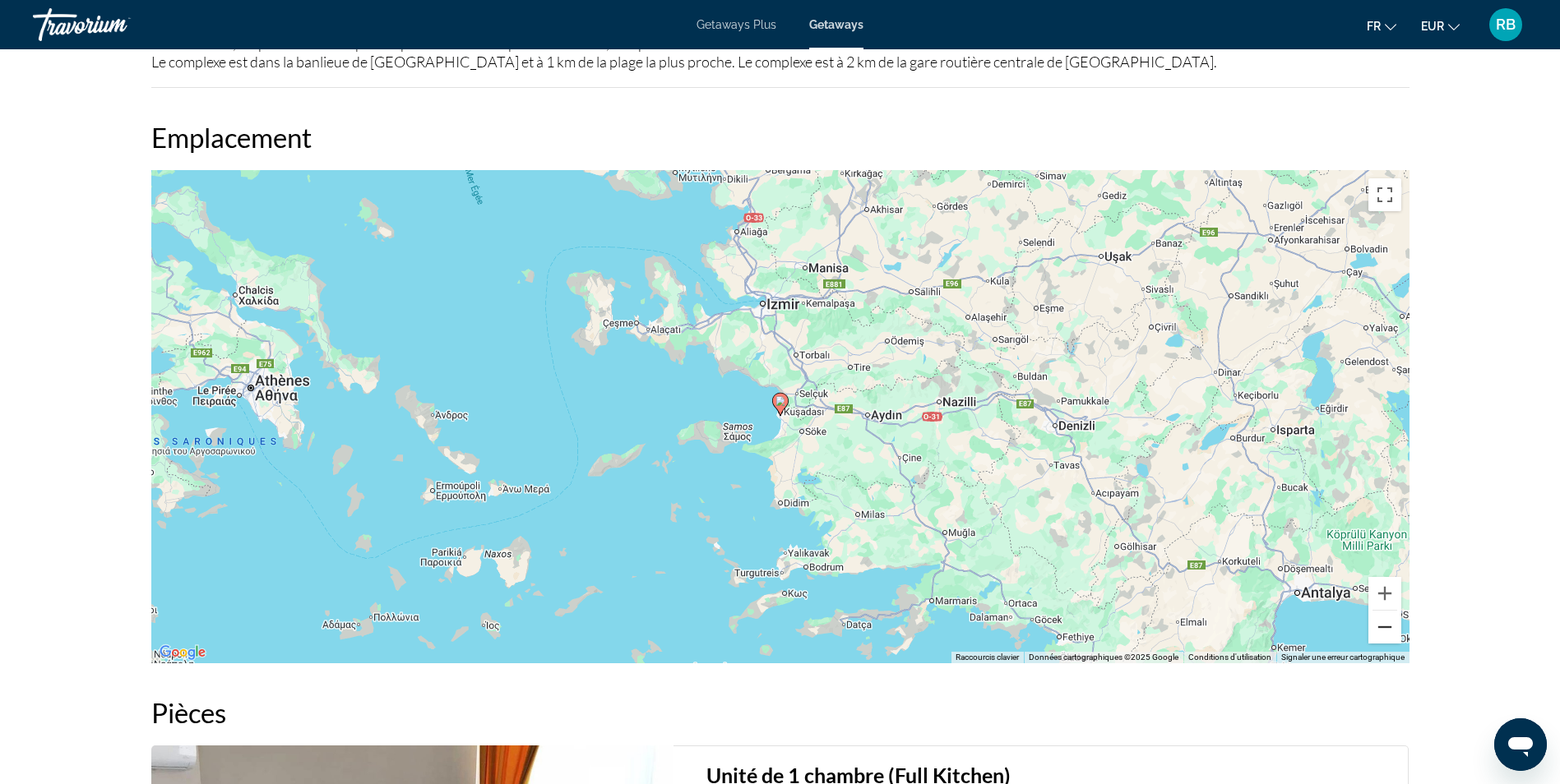
click at [1388, 632] on button "Zoom arrière" at bounding box center [1385, 627] width 33 height 33
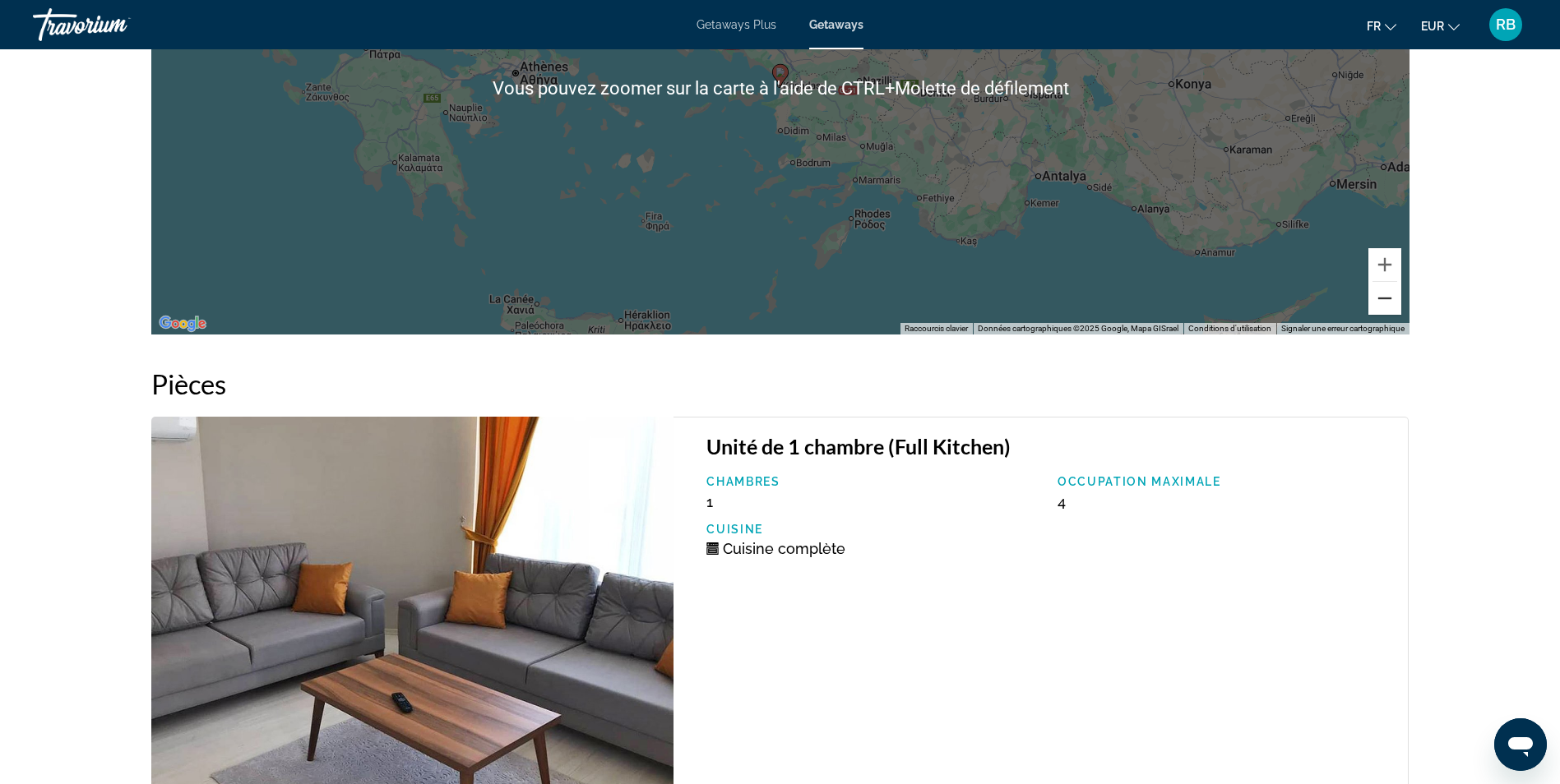
scroll to position [2878, 0]
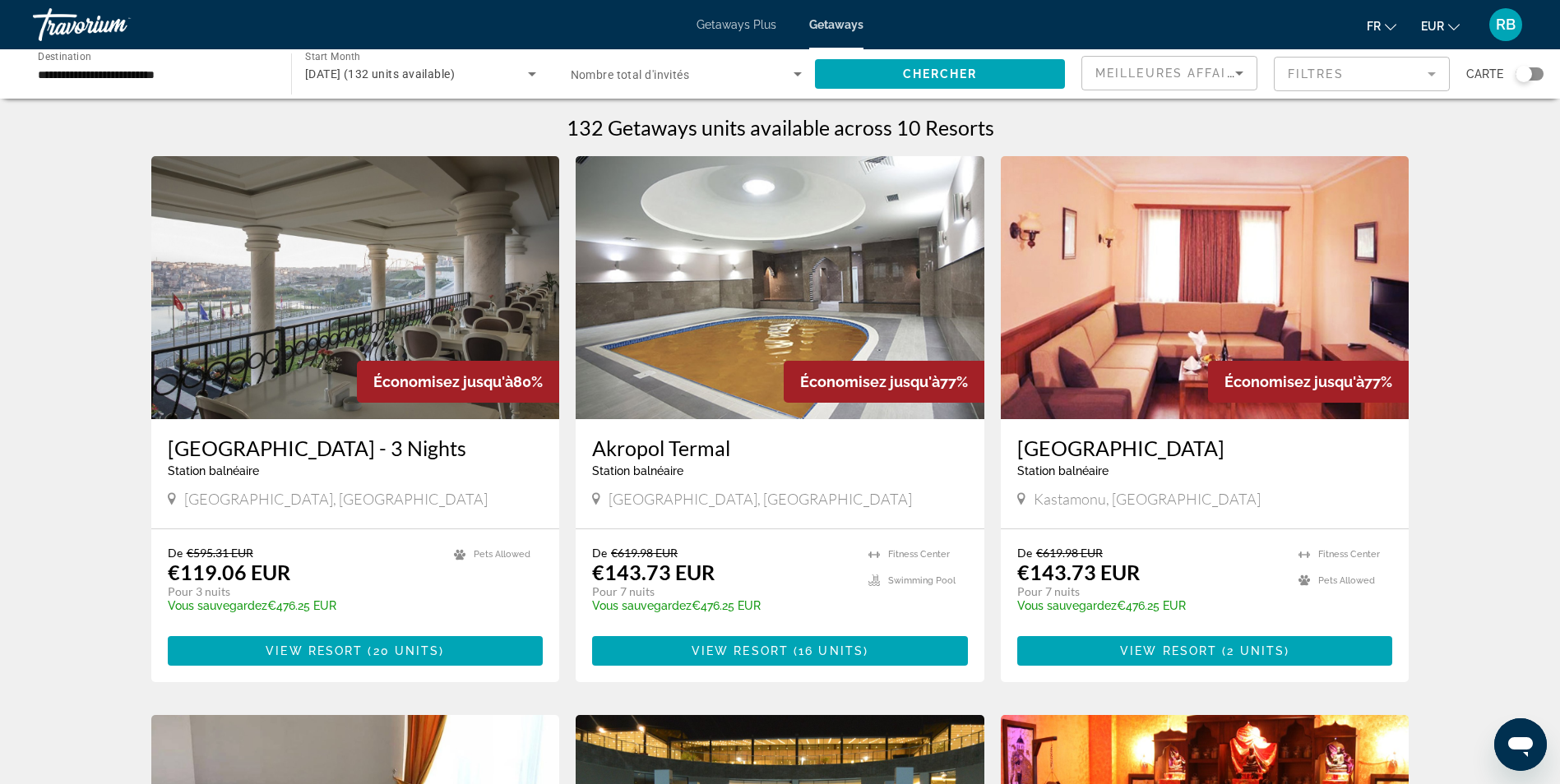
click at [682, 336] on img "Main content" at bounding box center [780, 288] width 409 height 263
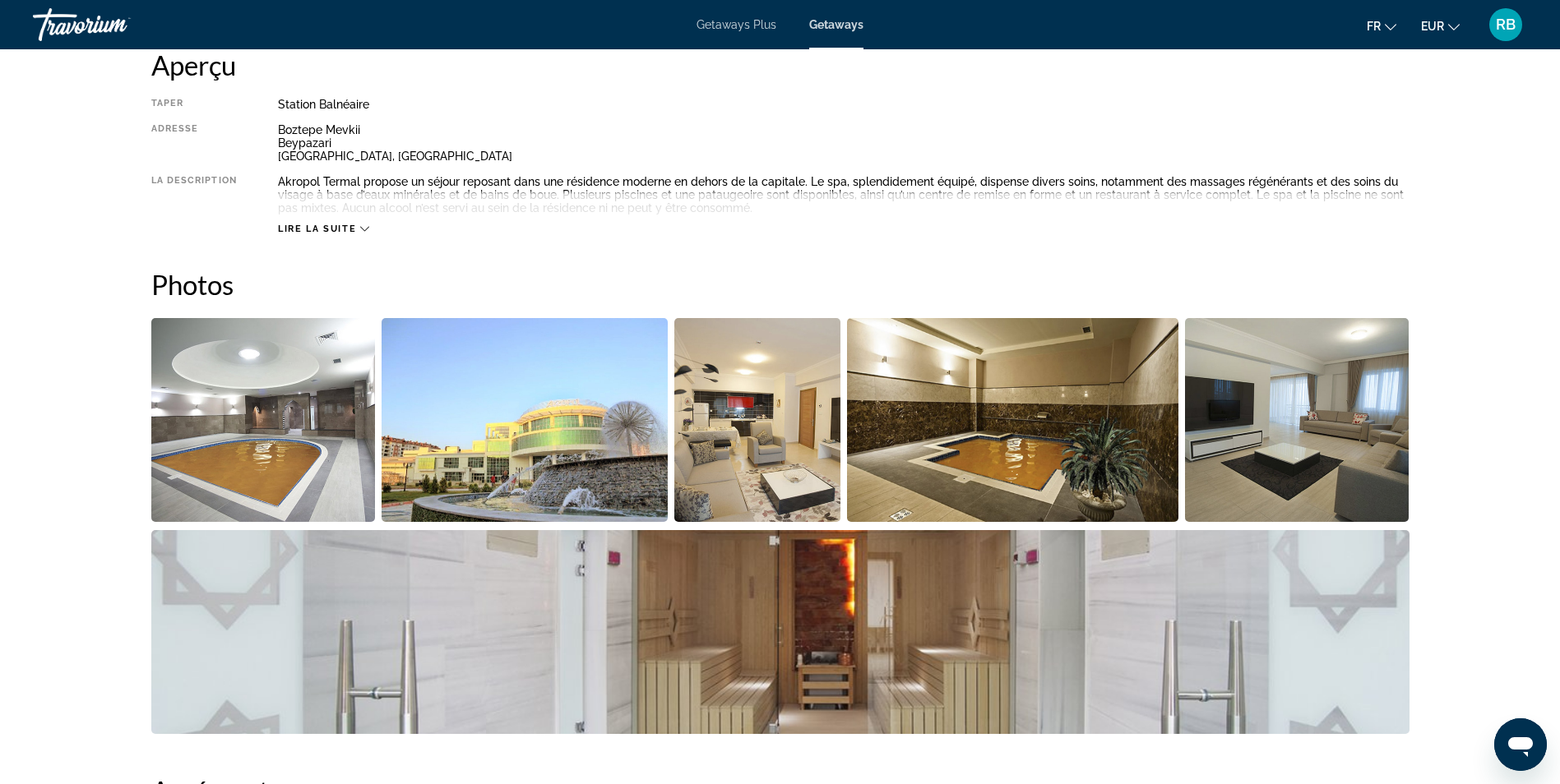
scroll to position [576, 0]
click at [503, 420] on img "Open full-screen image slider" at bounding box center [524, 420] width 286 height 204
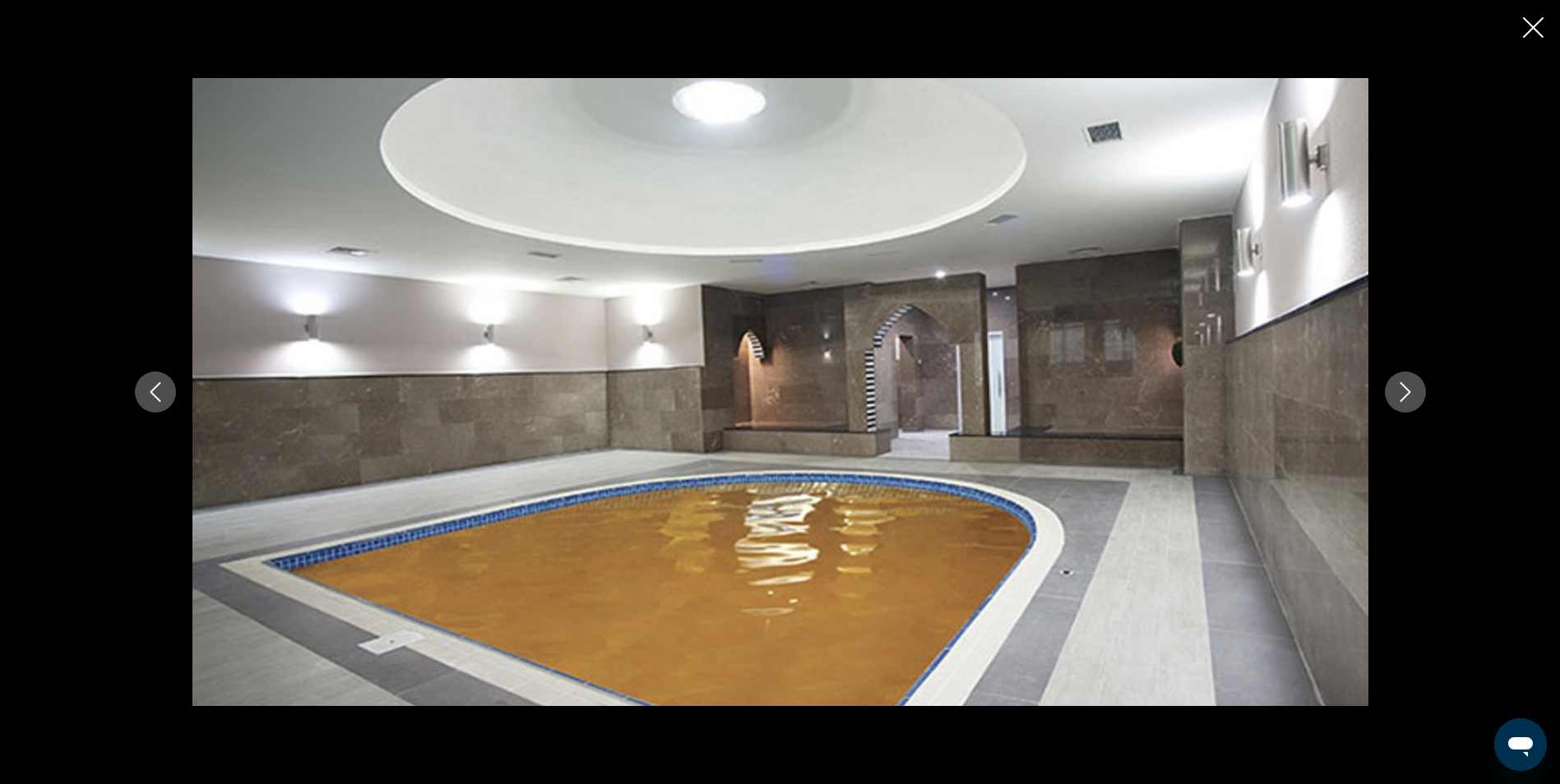
click at [1411, 393] on icon "Next image" at bounding box center [1405, 392] width 20 height 20
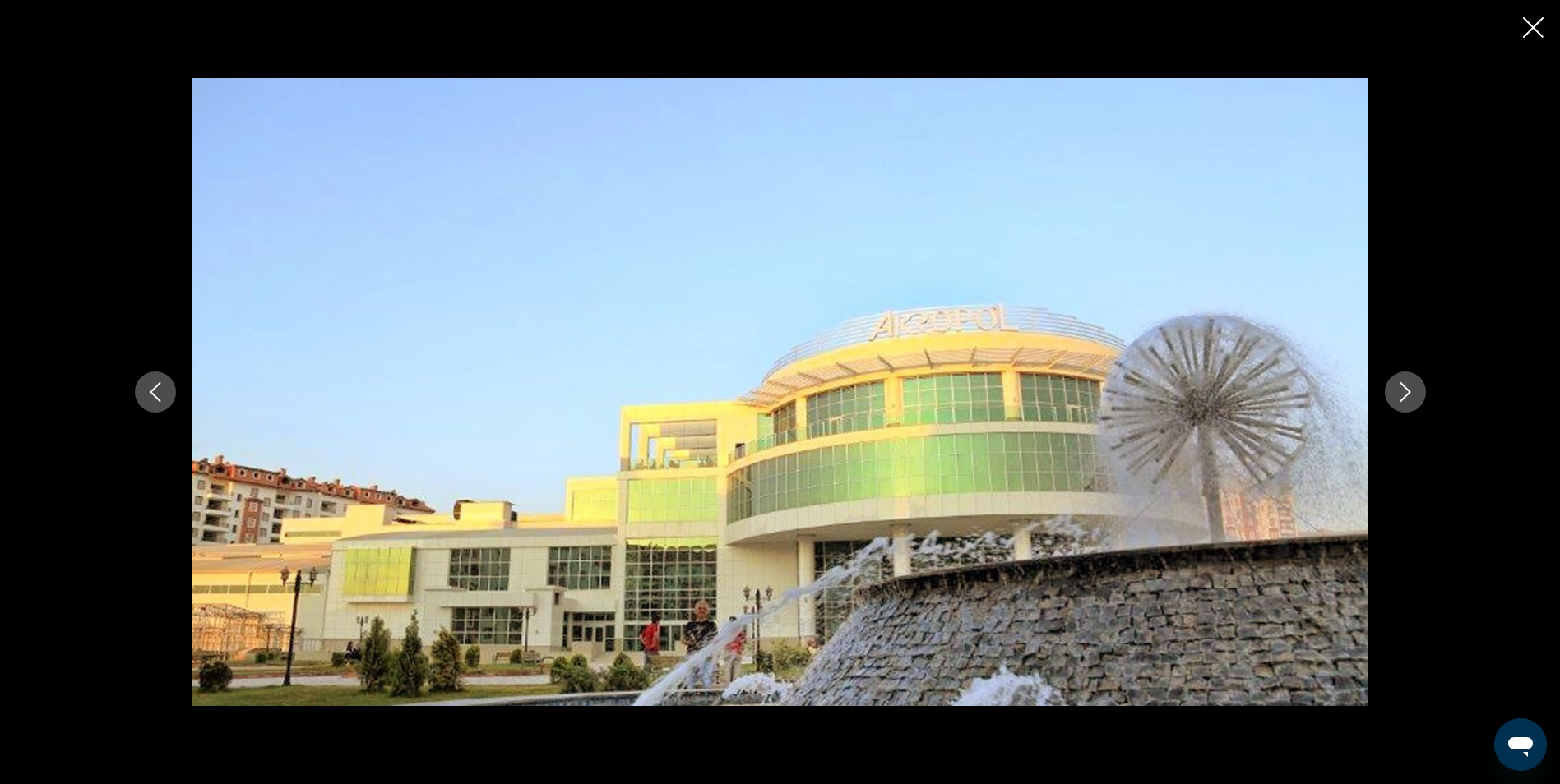
click at [1411, 393] on icon "Next image" at bounding box center [1405, 392] width 20 height 20
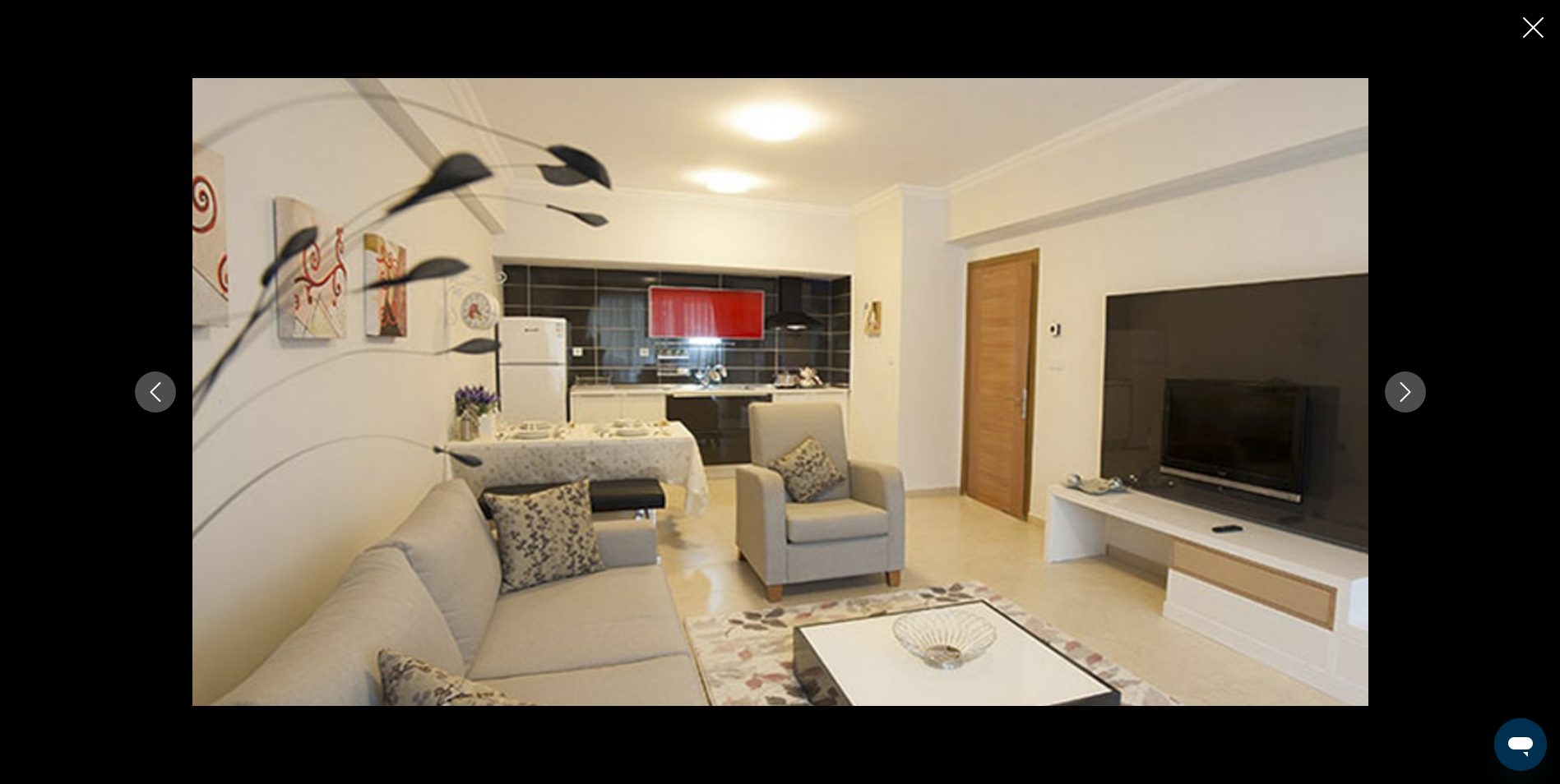
click at [1411, 393] on icon "Next image" at bounding box center [1405, 392] width 20 height 20
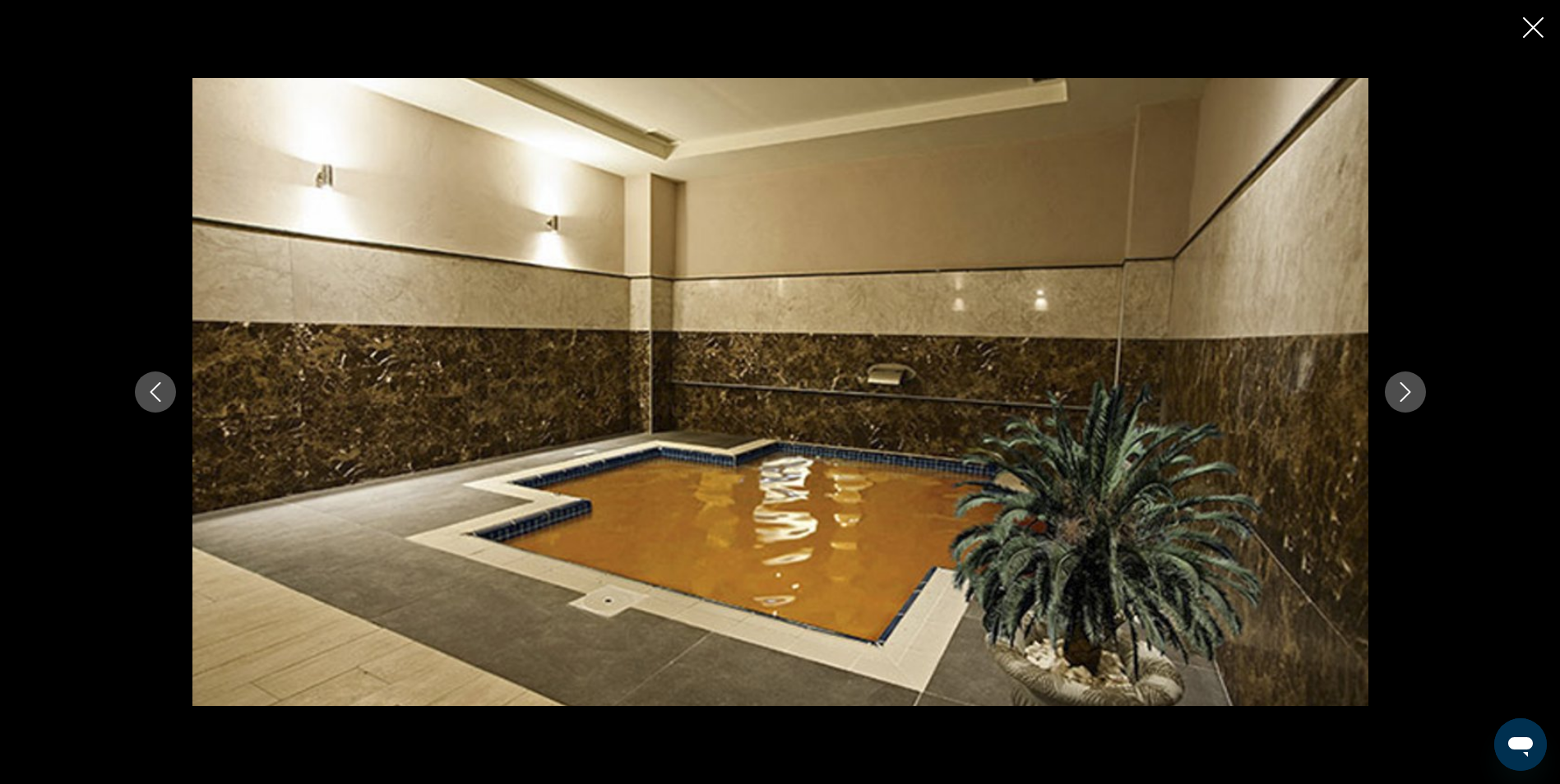
click at [1411, 393] on icon "Next image" at bounding box center [1405, 392] width 20 height 20
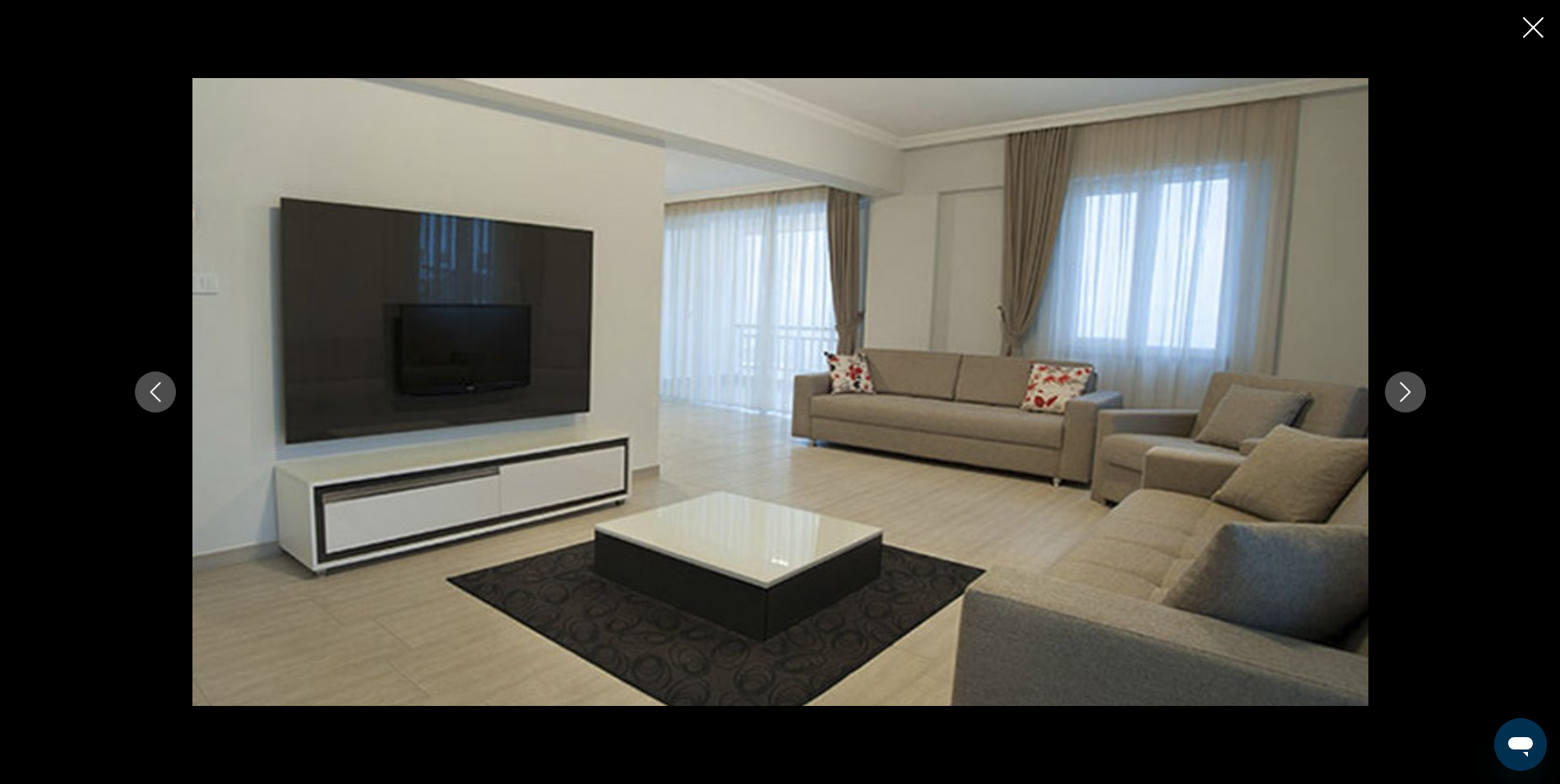
click at [1411, 393] on icon "Next image" at bounding box center [1405, 392] width 20 height 20
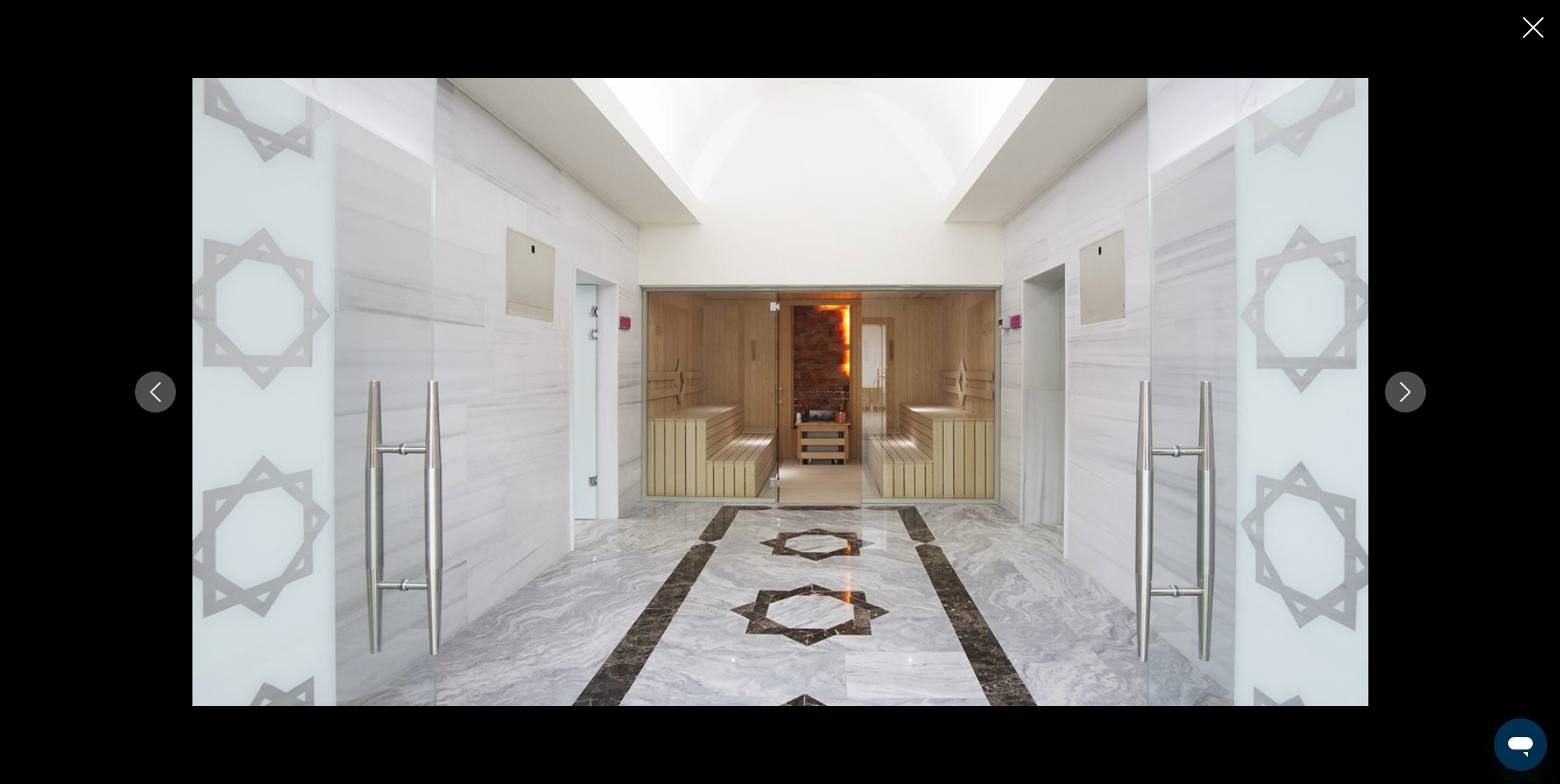
click at [1411, 393] on icon "Next image" at bounding box center [1405, 392] width 20 height 20
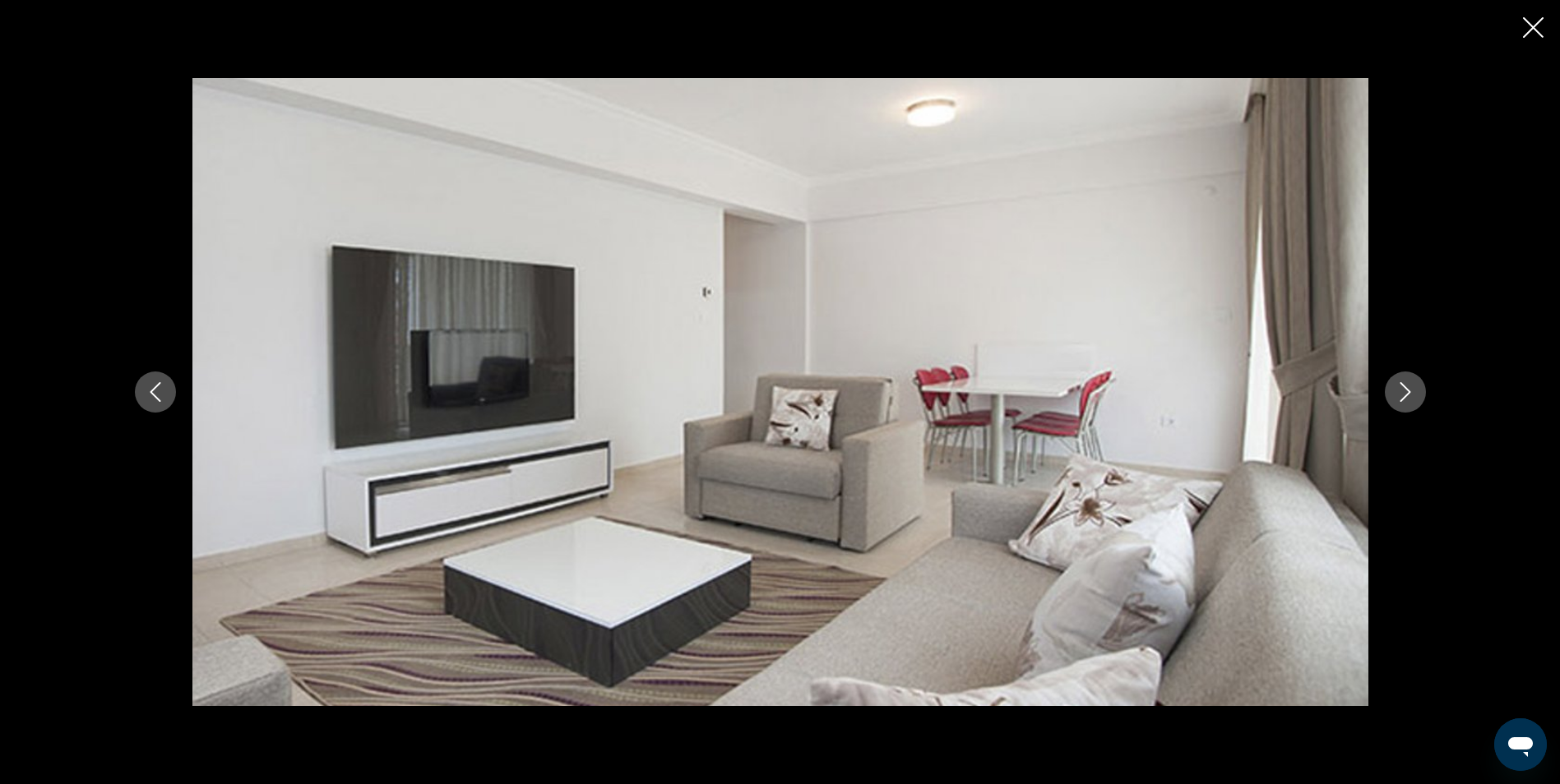
click at [1411, 393] on icon "Next image" at bounding box center [1405, 392] width 20 height 20
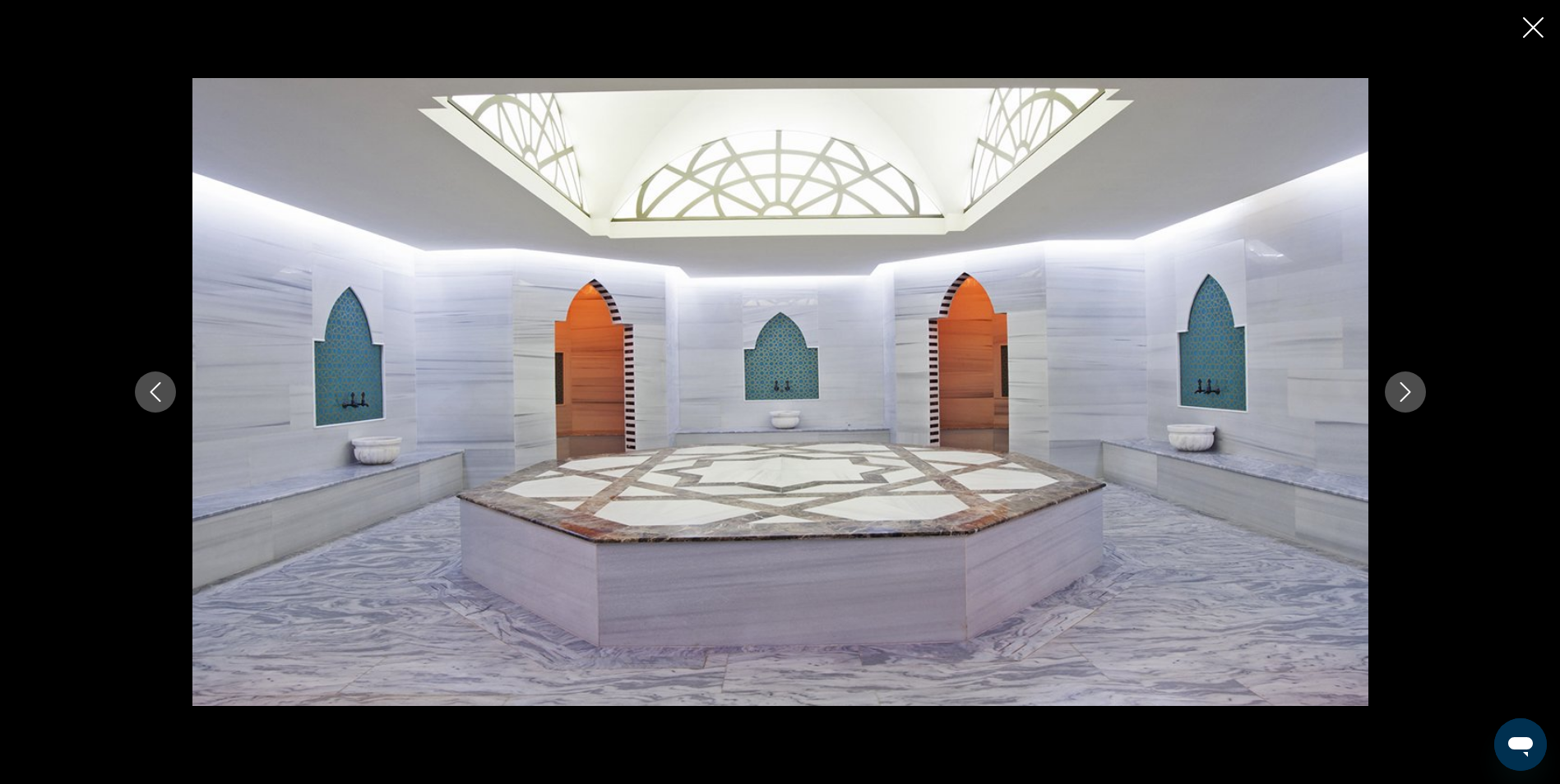
click at [1411, 393] on icon "Next image" at bounding box center [1405, 392] width 20 height 20
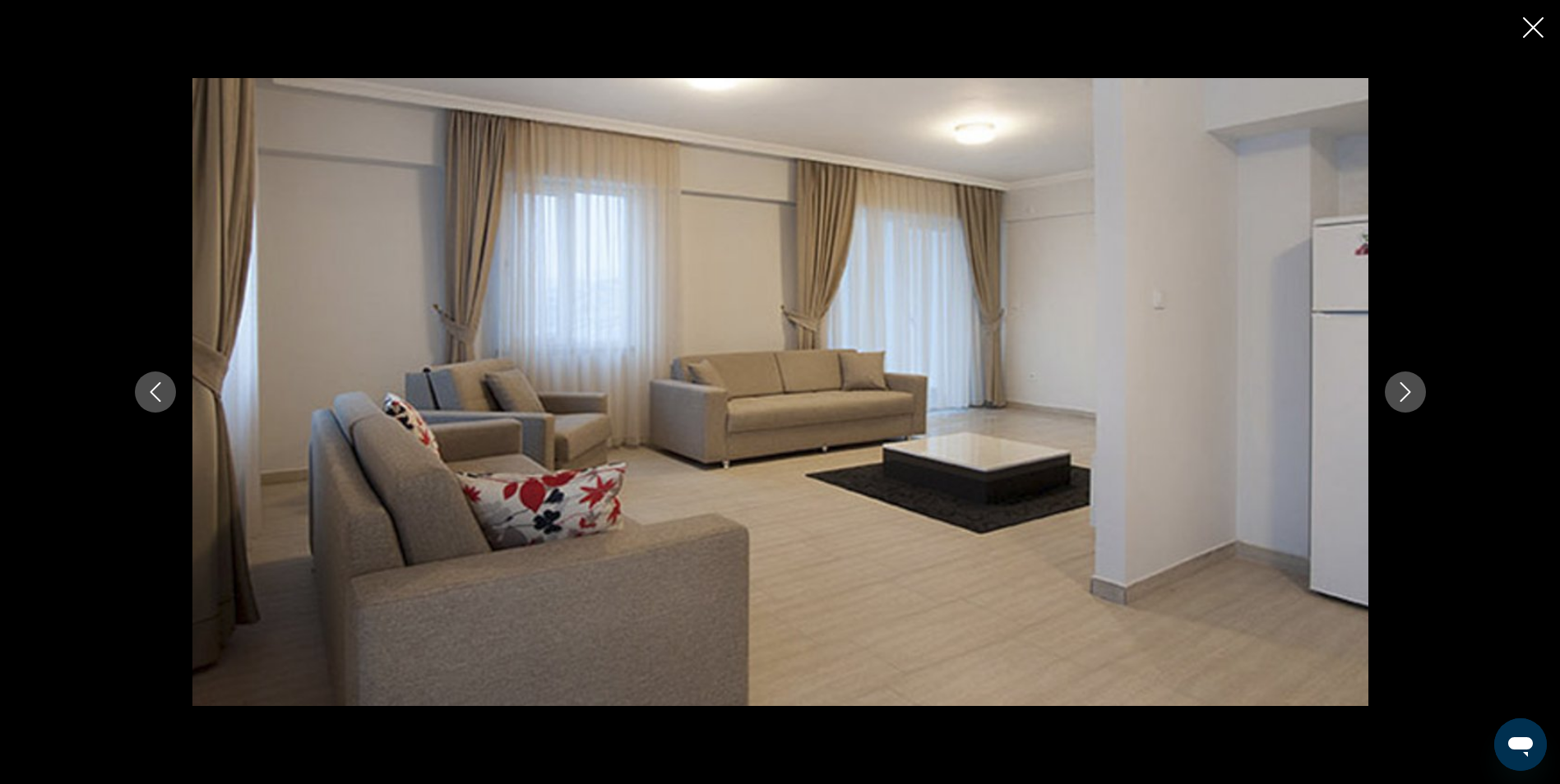
click at [1411, 393] on icon "Next image" at bounding box center [1405, 392] width 20 height 20
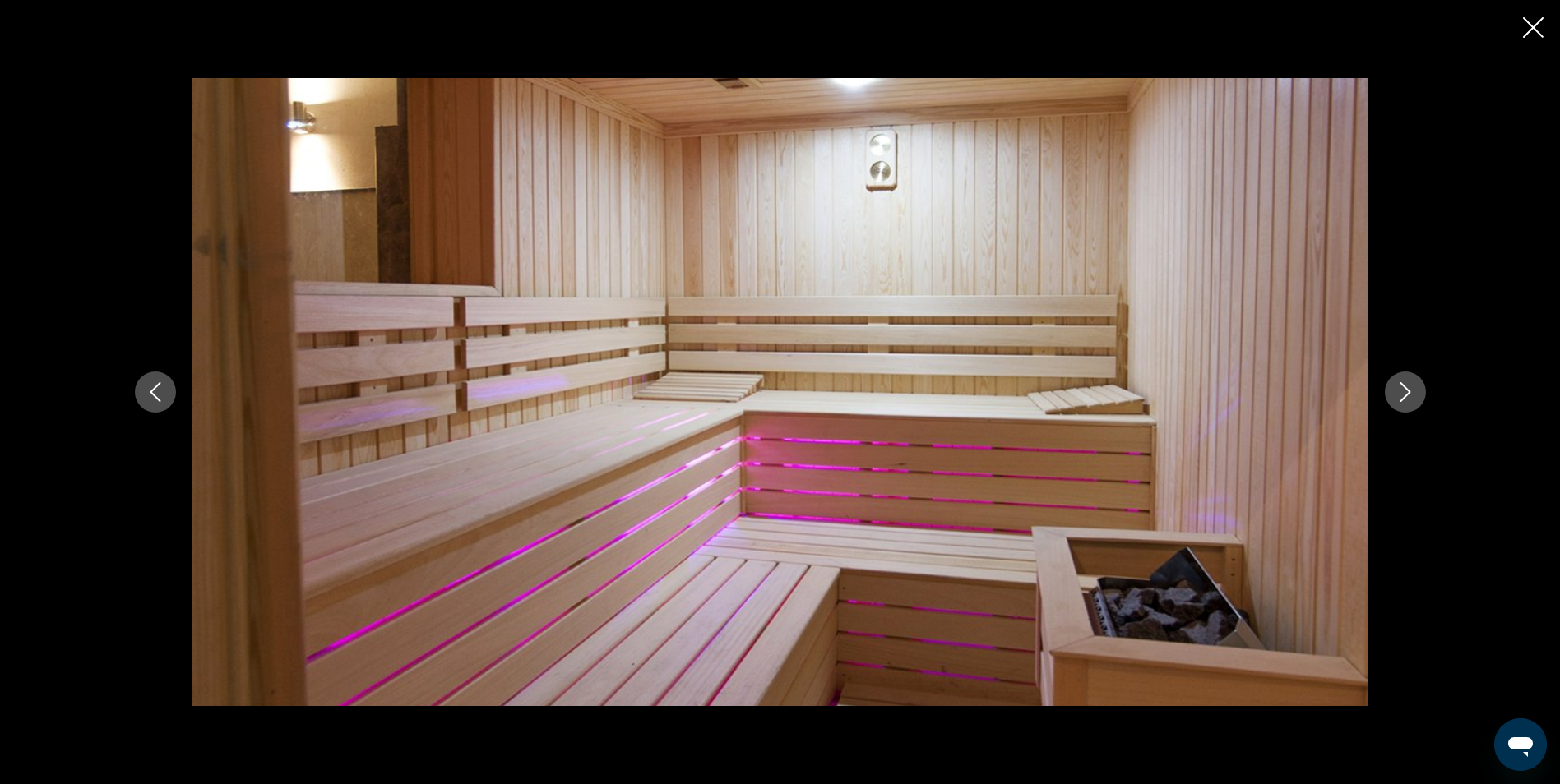
click at [1411, 393] on icon "Next image" at bounding box center [1405, 392] width 20 height 20
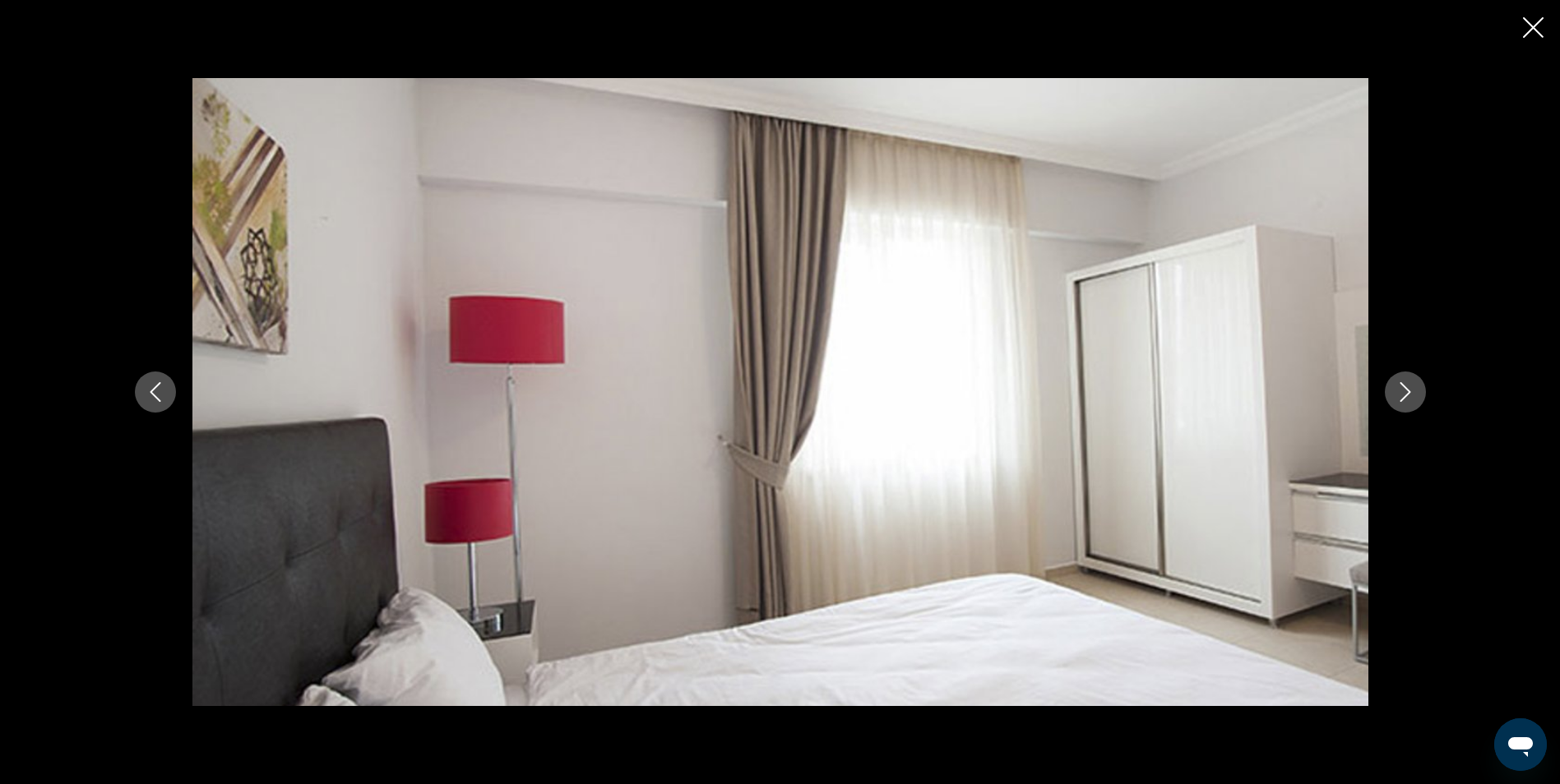
click at [1411, 393] on icon "Next image" at bounding box center [1405, 392] width 20 height 20
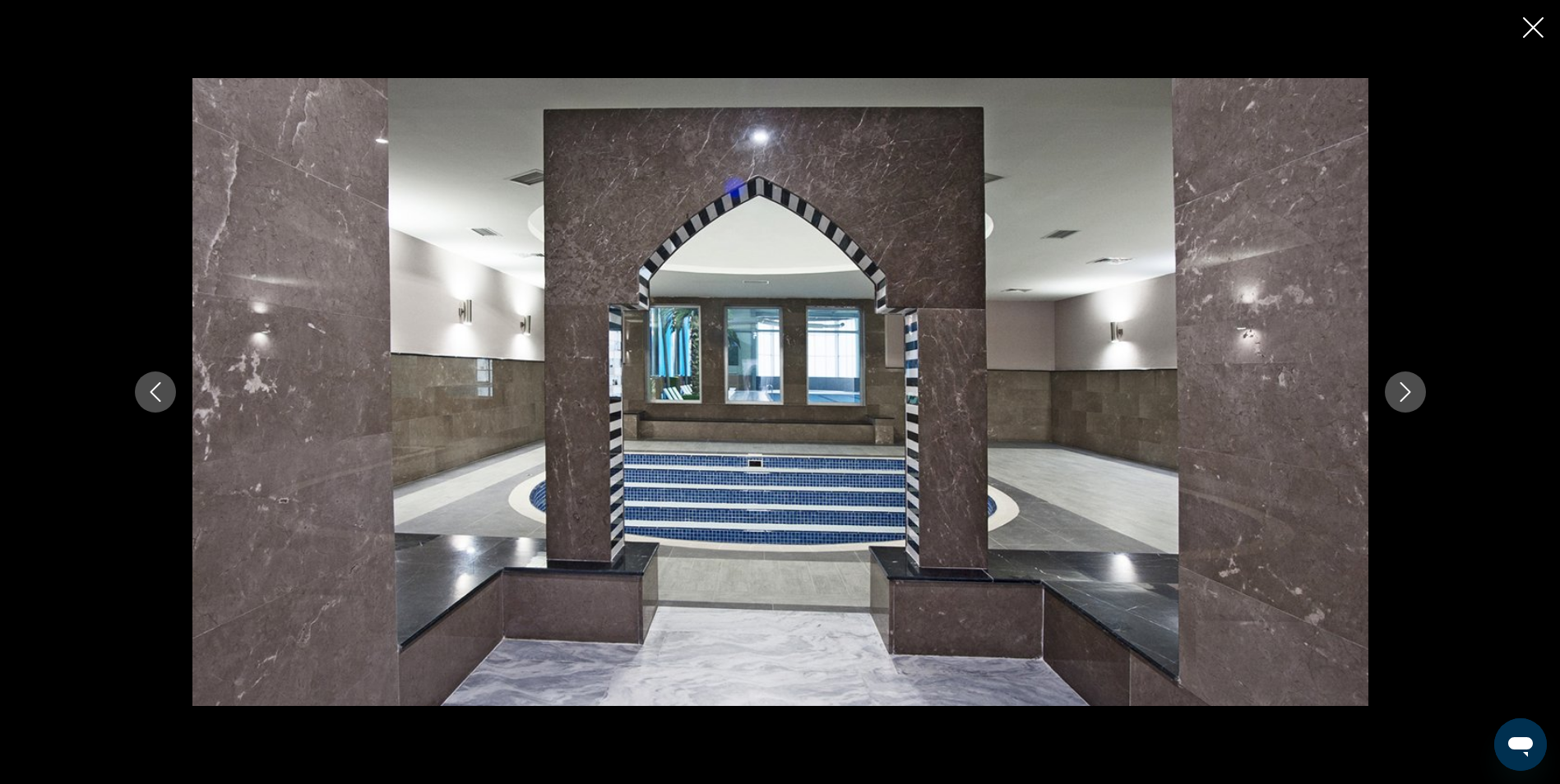
click at [1411, 393] on icon "Next image" at bounding box center [1405, 392] width 20 height 20
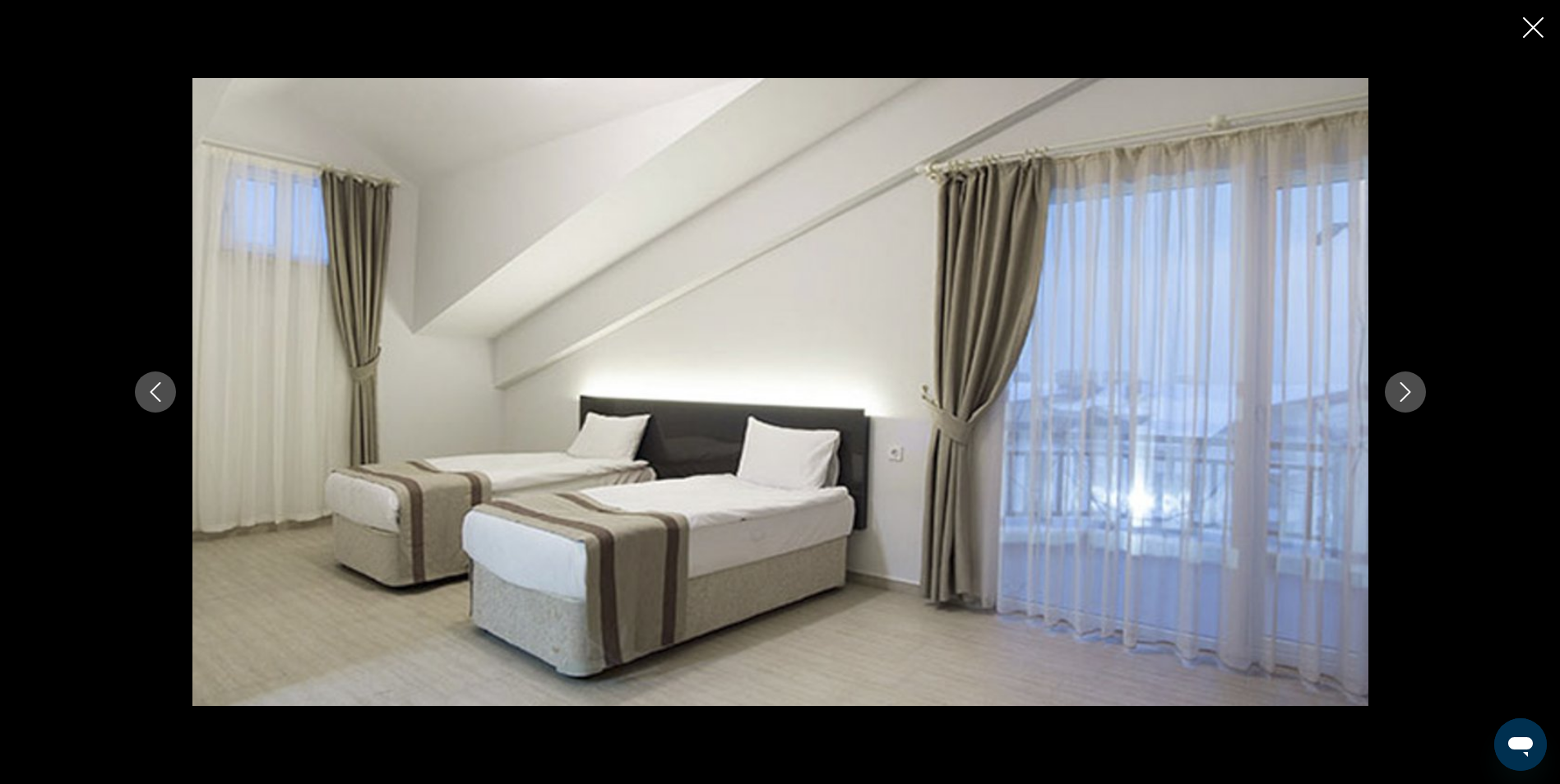
click at [1411, 393] on icon "Next image" at bounding box center [1405, 392] width 20 height 20
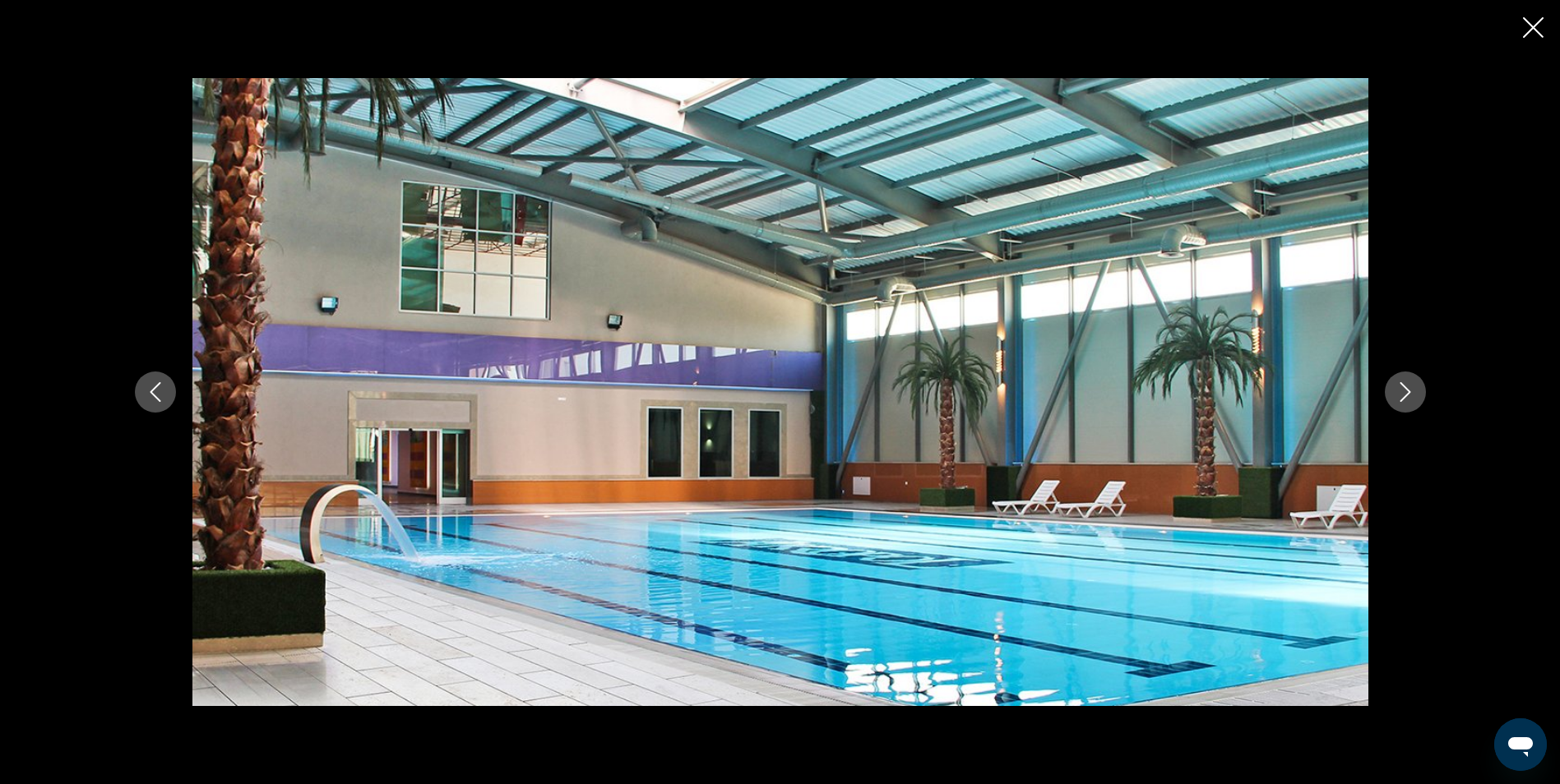
click at [1411, 393] on icon "Next image" at bounding box center [1405, 392] width 20 height 20
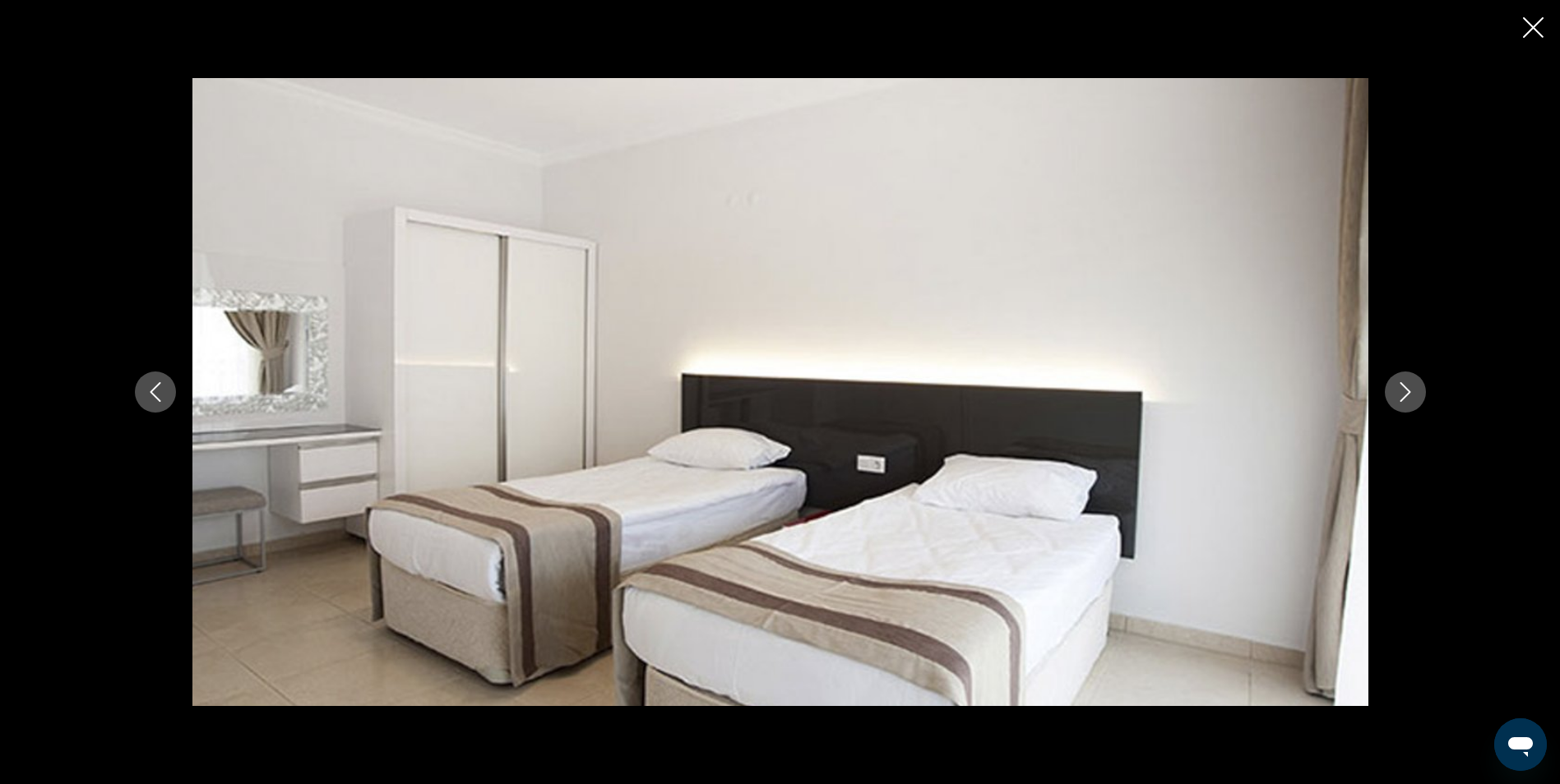
click at [1411, 393] on icon "Next image" at bounding box center [1405, 392] width 20 height 20
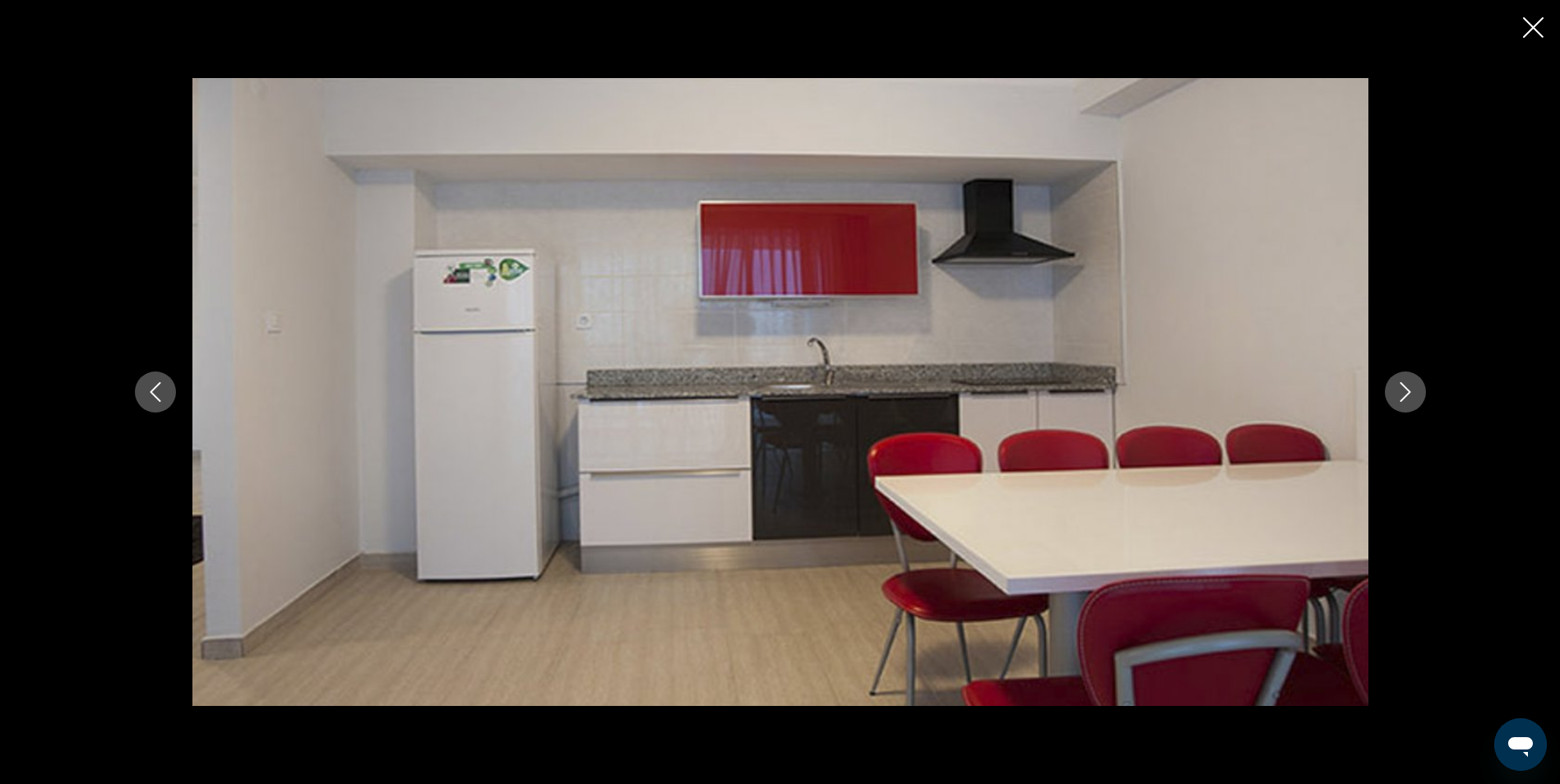
click at [1411, 393] on icon "Next image" at bounding box center [1405, 392] width 20 height 20
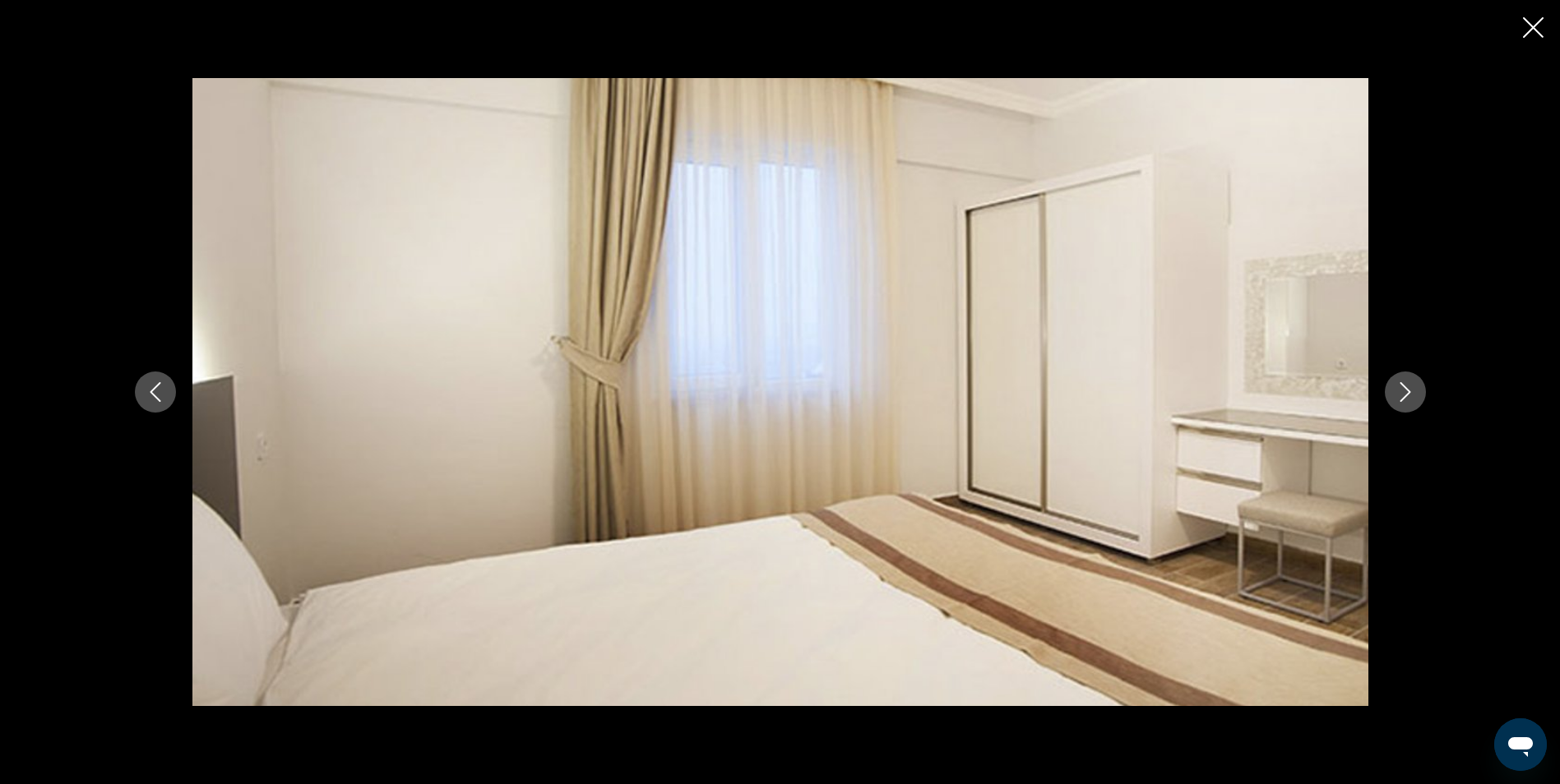
click at [1411, 393] on icon "Next image" at bounding box center [1405, 392] width 20 height 20
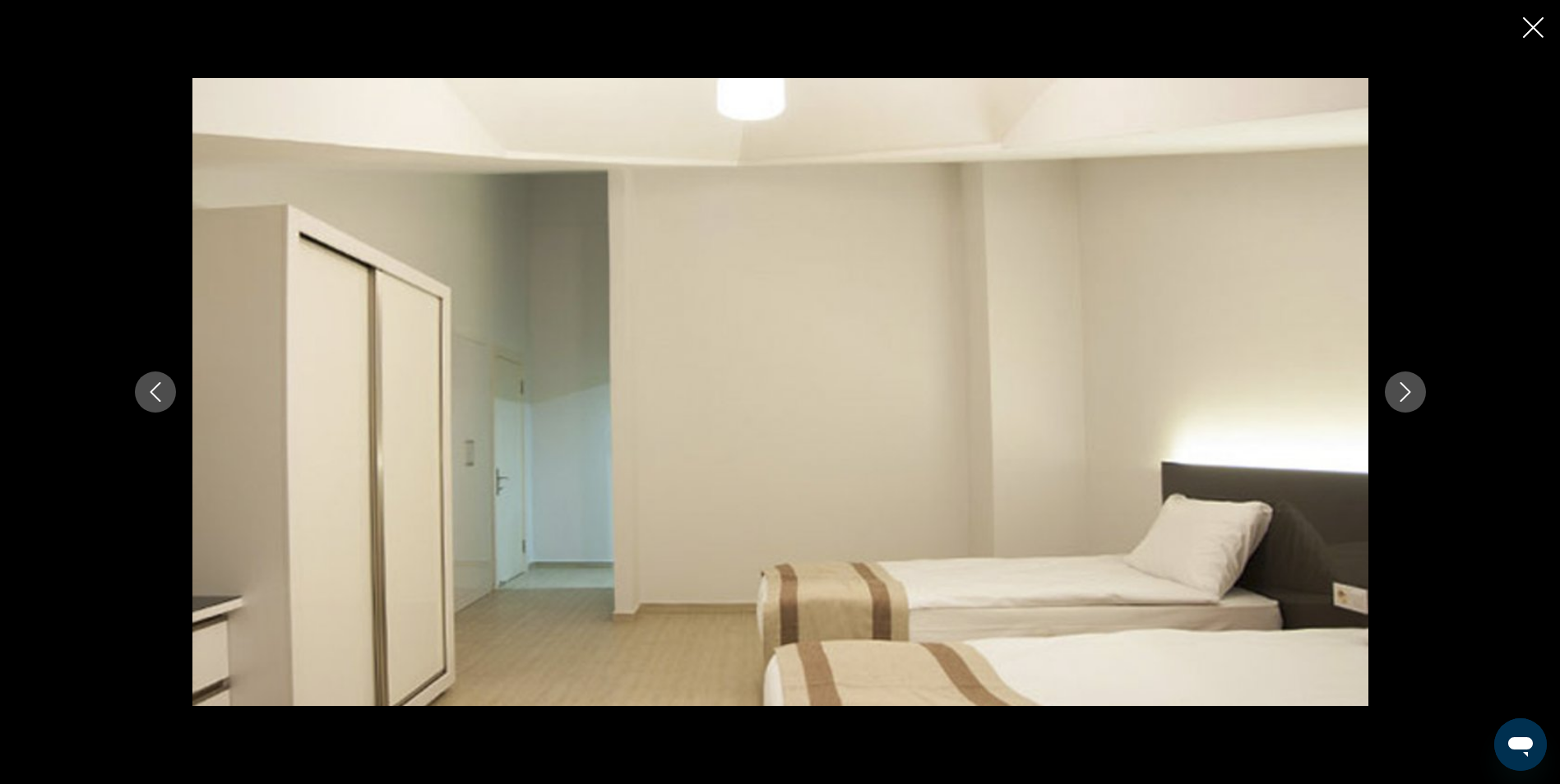
click at [1411, 393] on icon "Next image" at bounding box center [1405, 392] width 20 height 20
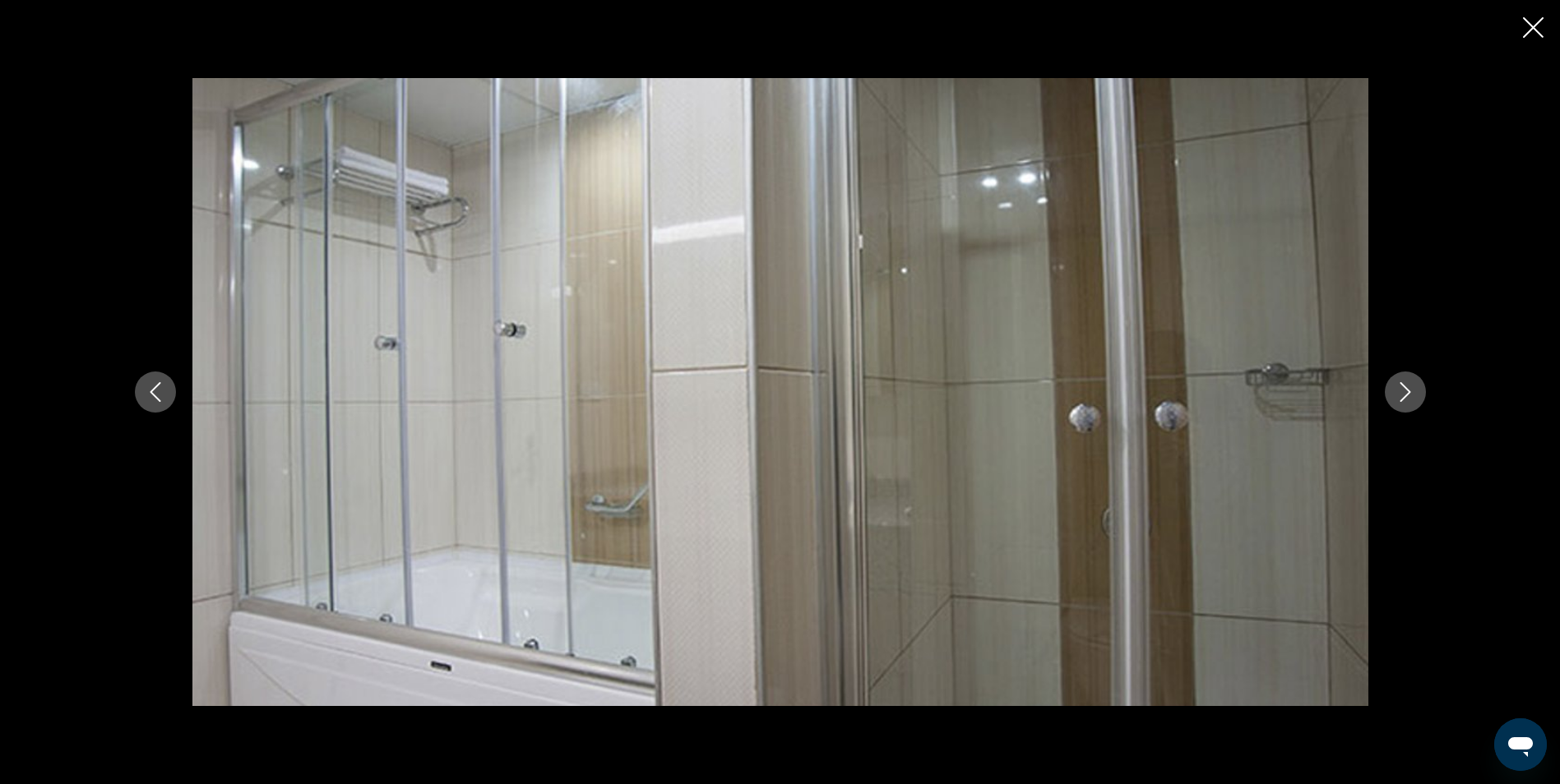
click at [1411, 393] on icon "Next image" at bounding box center [1405, 392] width 20 height 20
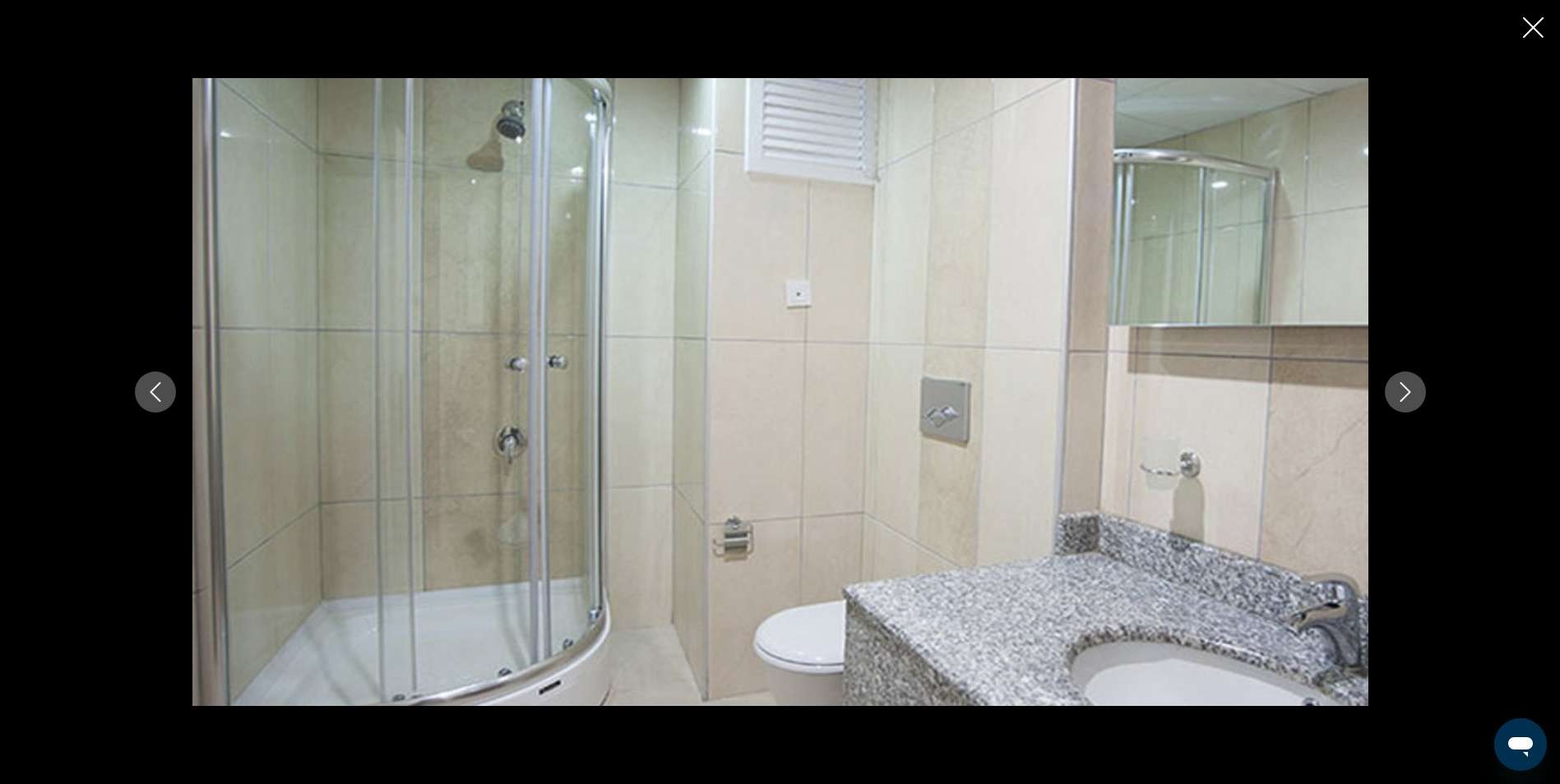
click at [1411, 393] on icon "Next image" at bounding box center [1405, 392] width 20 height 20
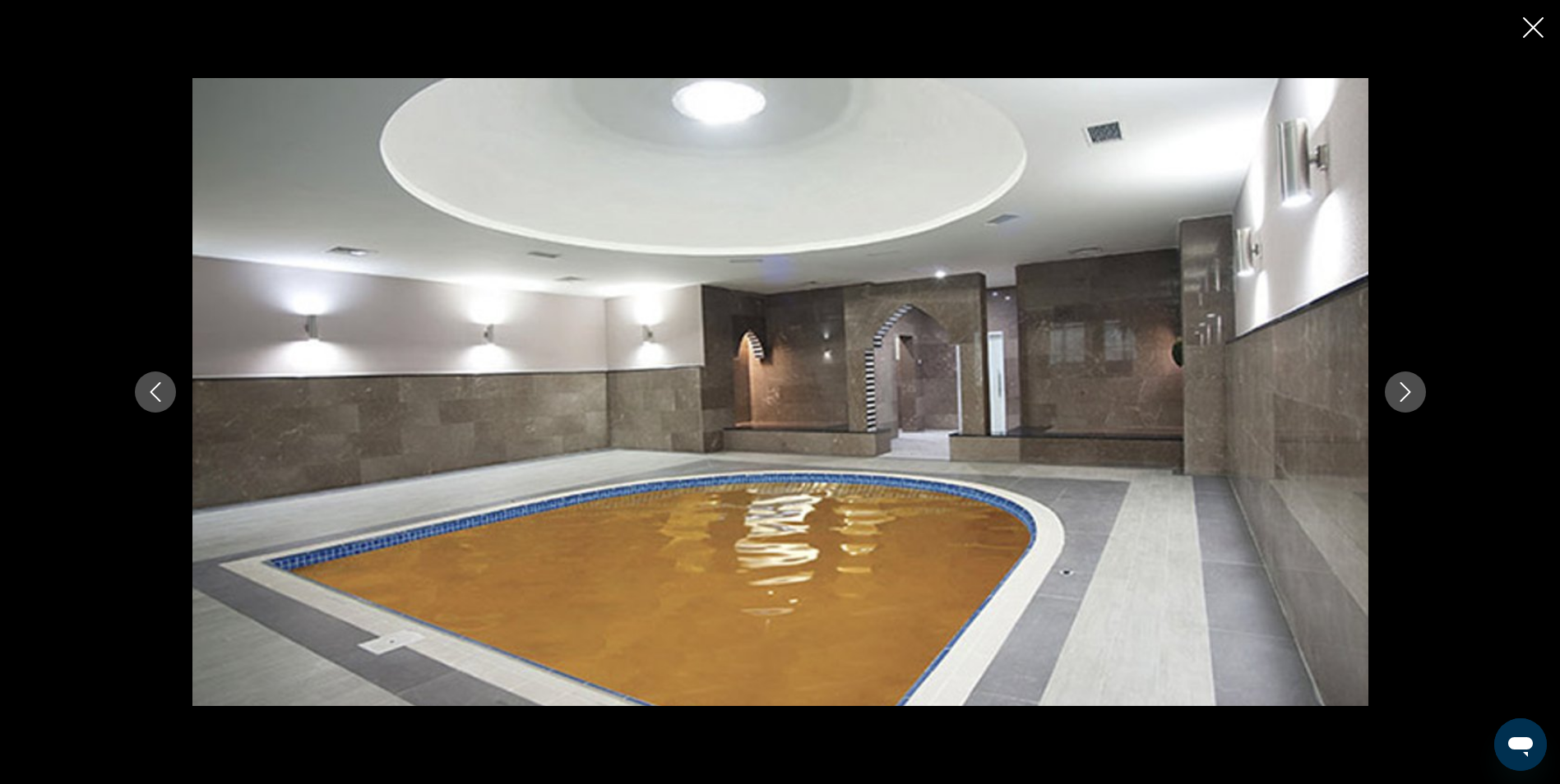
click at [1538, 26] on icon "Close slideshow" at bounding box center [1533, 28] width 21 height 21
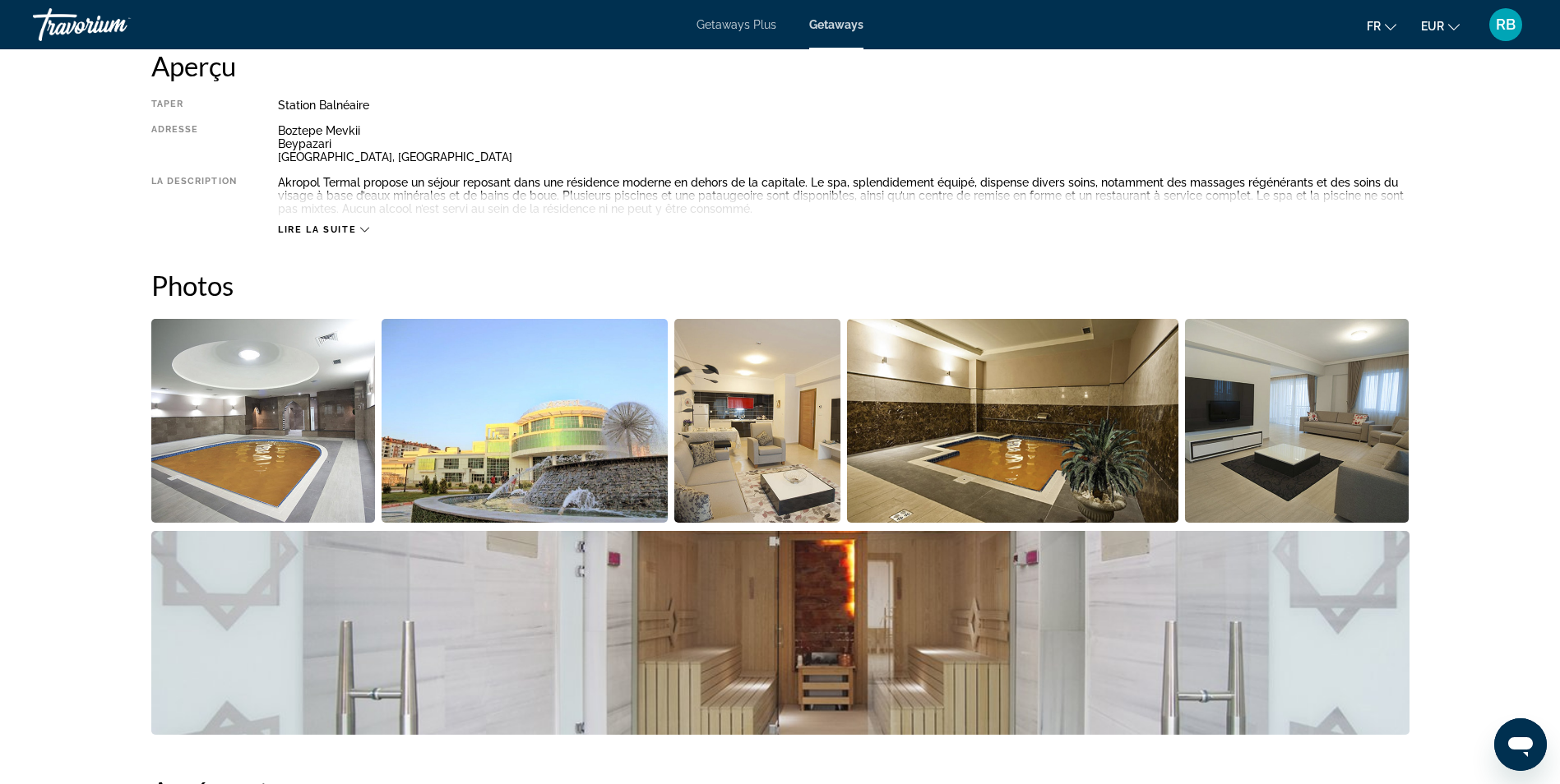
click at [332, 232] on span "Lire la suite" at bounding box center [317, 230] width 78 height 10
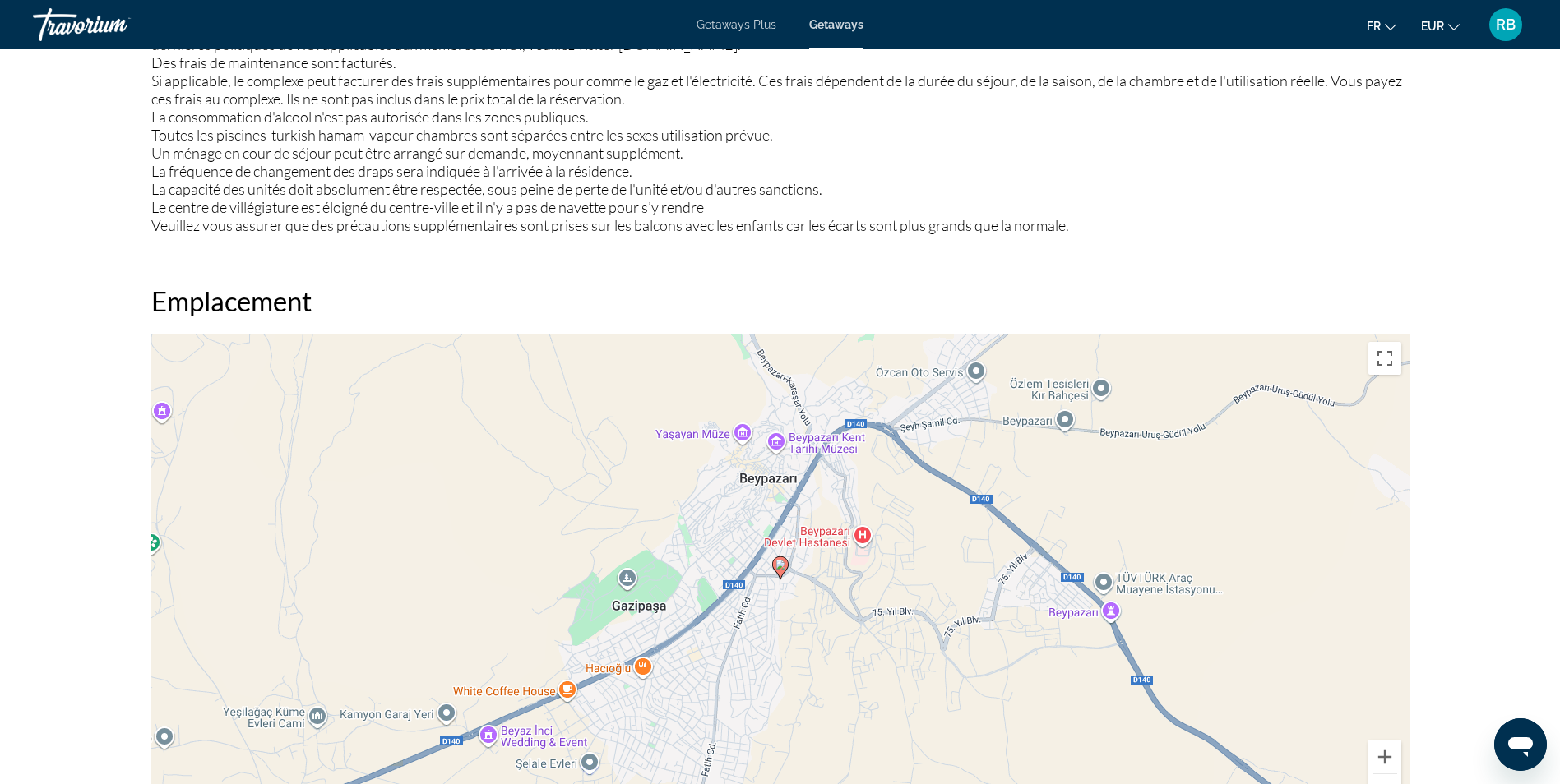
scroll to position [1809, 0]
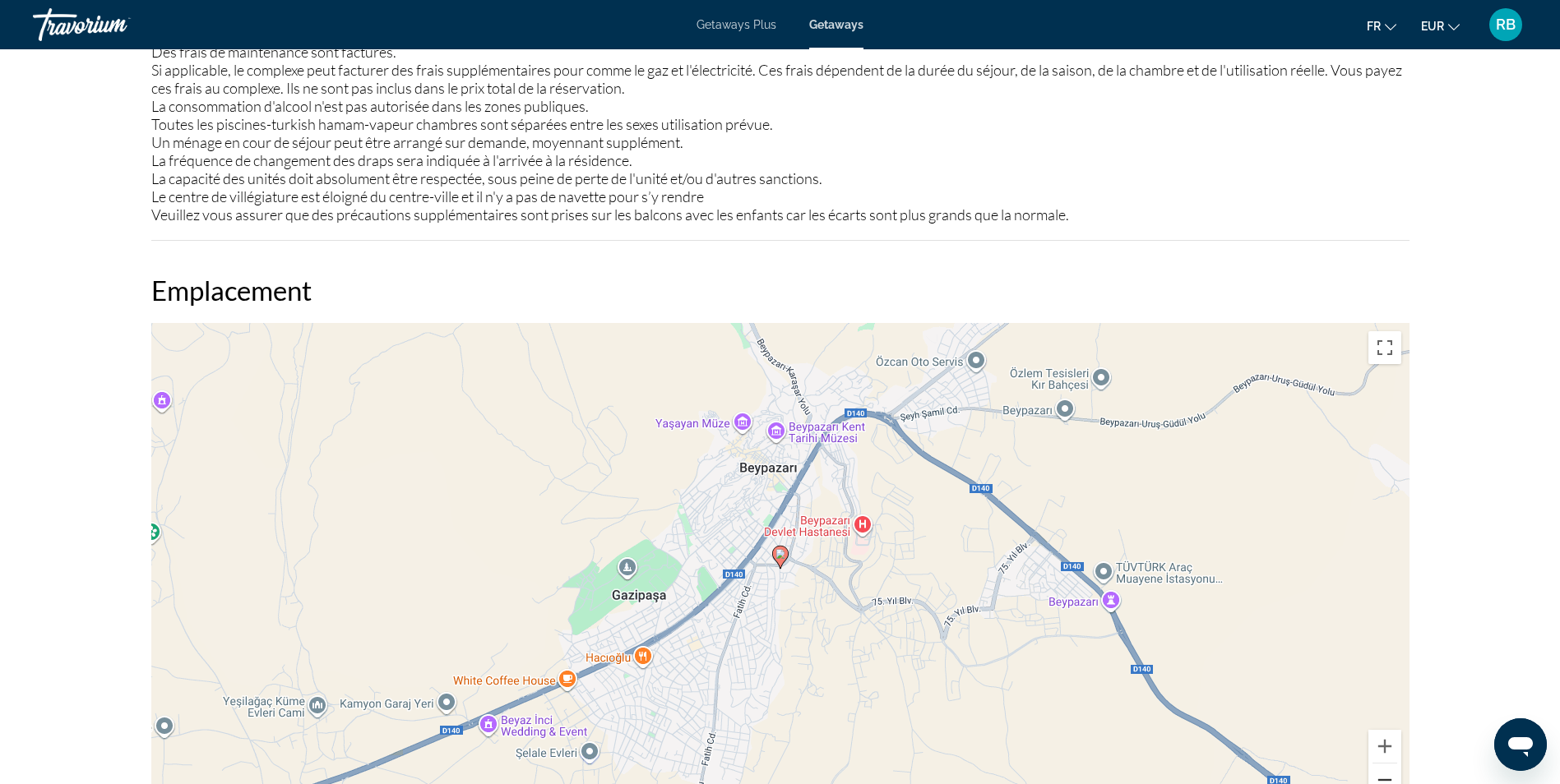
click at [1387, 776] on button "Zoom arrière" at bounding box center [1385, 781] width 33 height 33
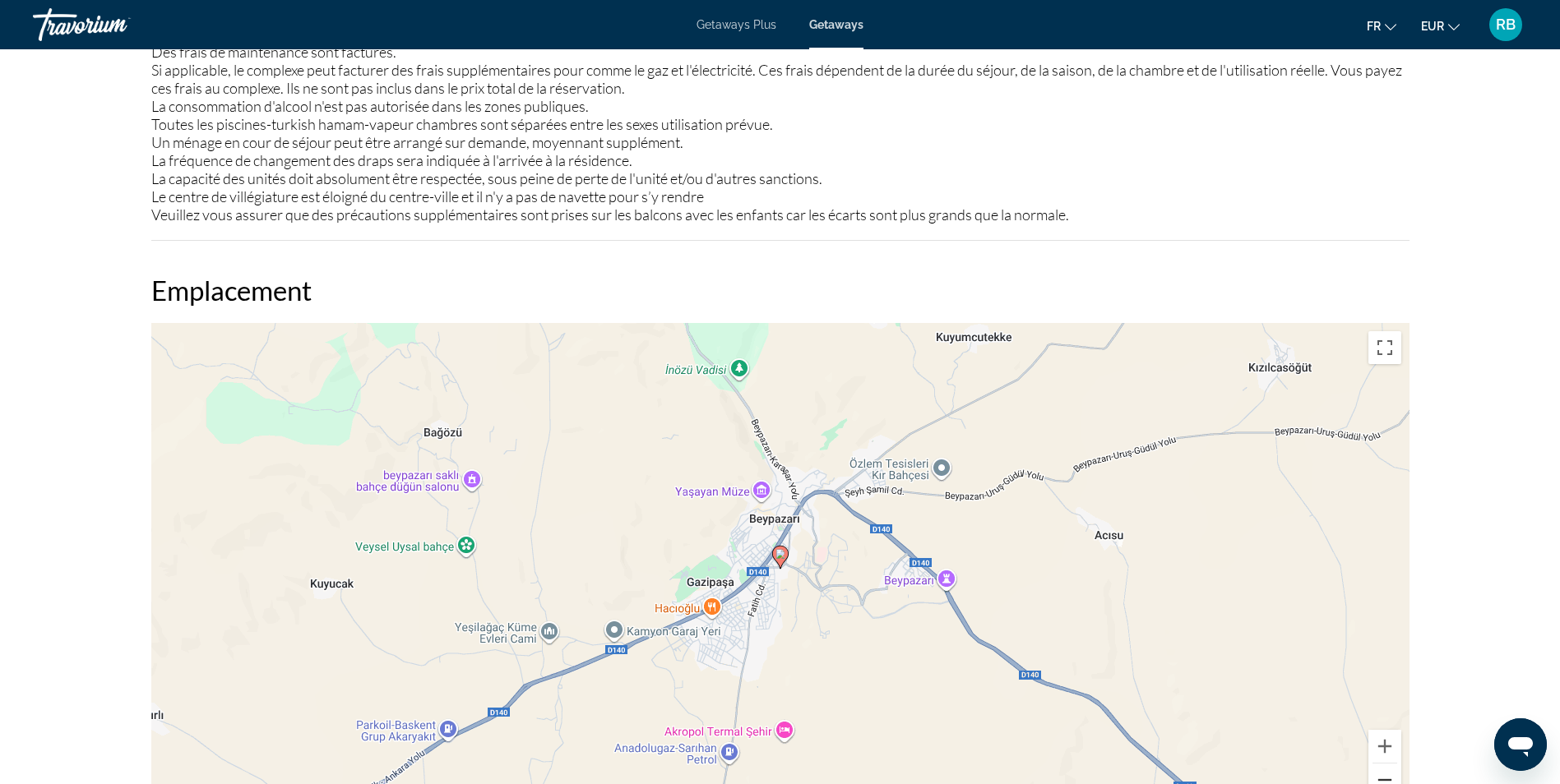
click at [1387, 776] on button "Zoom arrière" at bounding box center [1385, 781] width 33 height 33
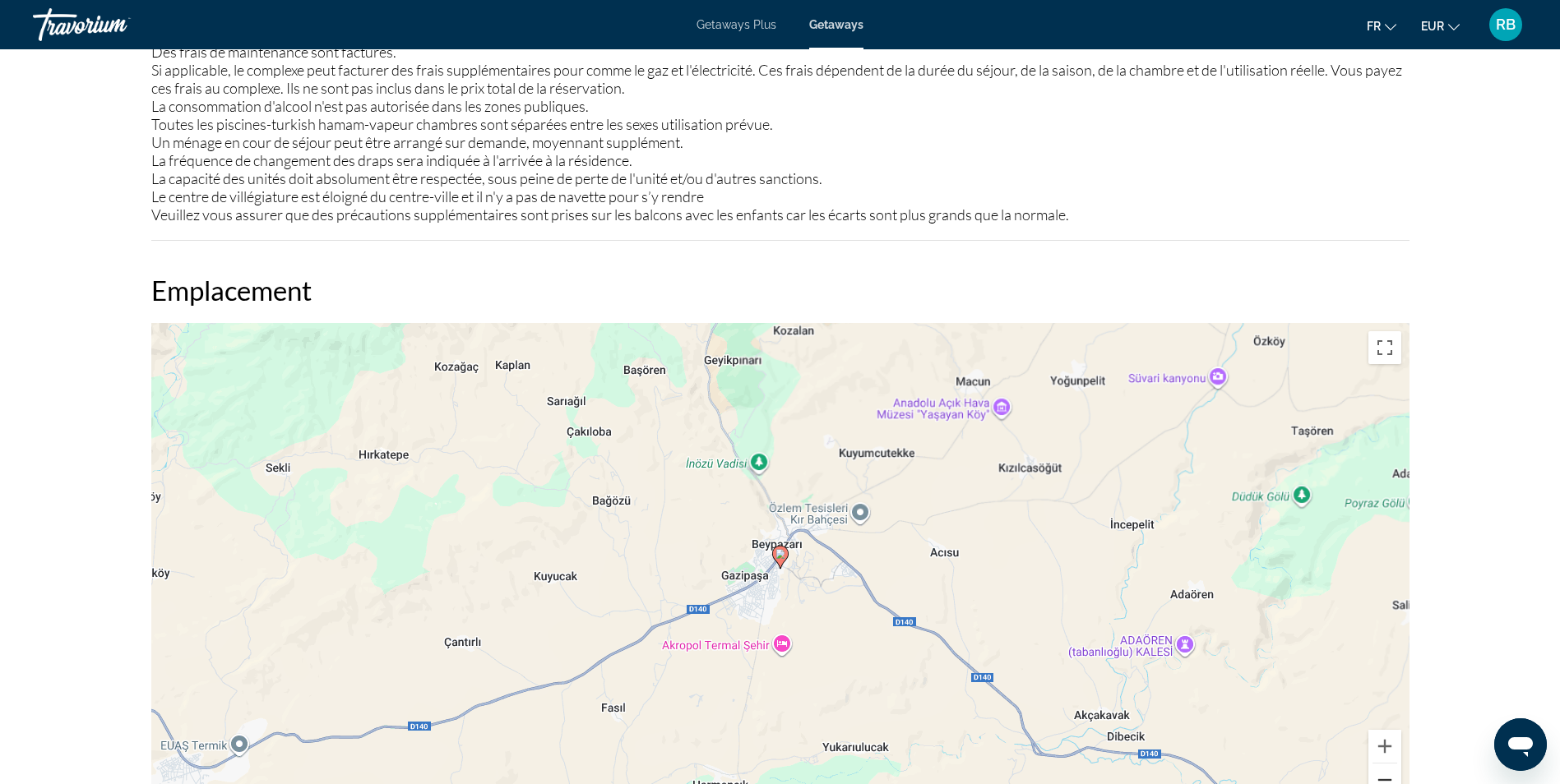
click at [1387, 776] on button "Zoom arrière" at bounding box center [1385, 781] width 33 height 33
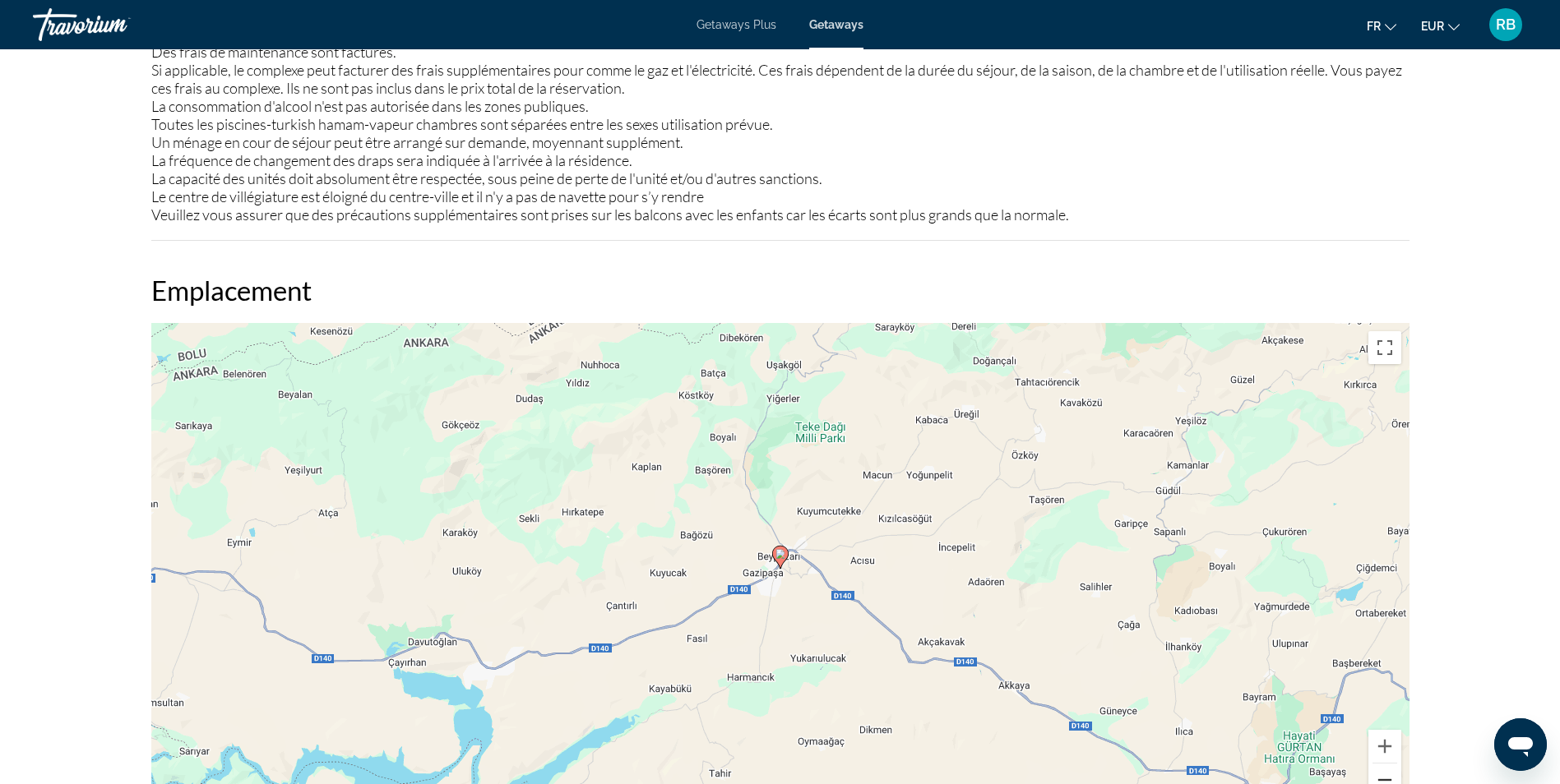
click at [1387, 776] on button "Zoom arrière" at bounding box center [1385, 781] width 33 height 33
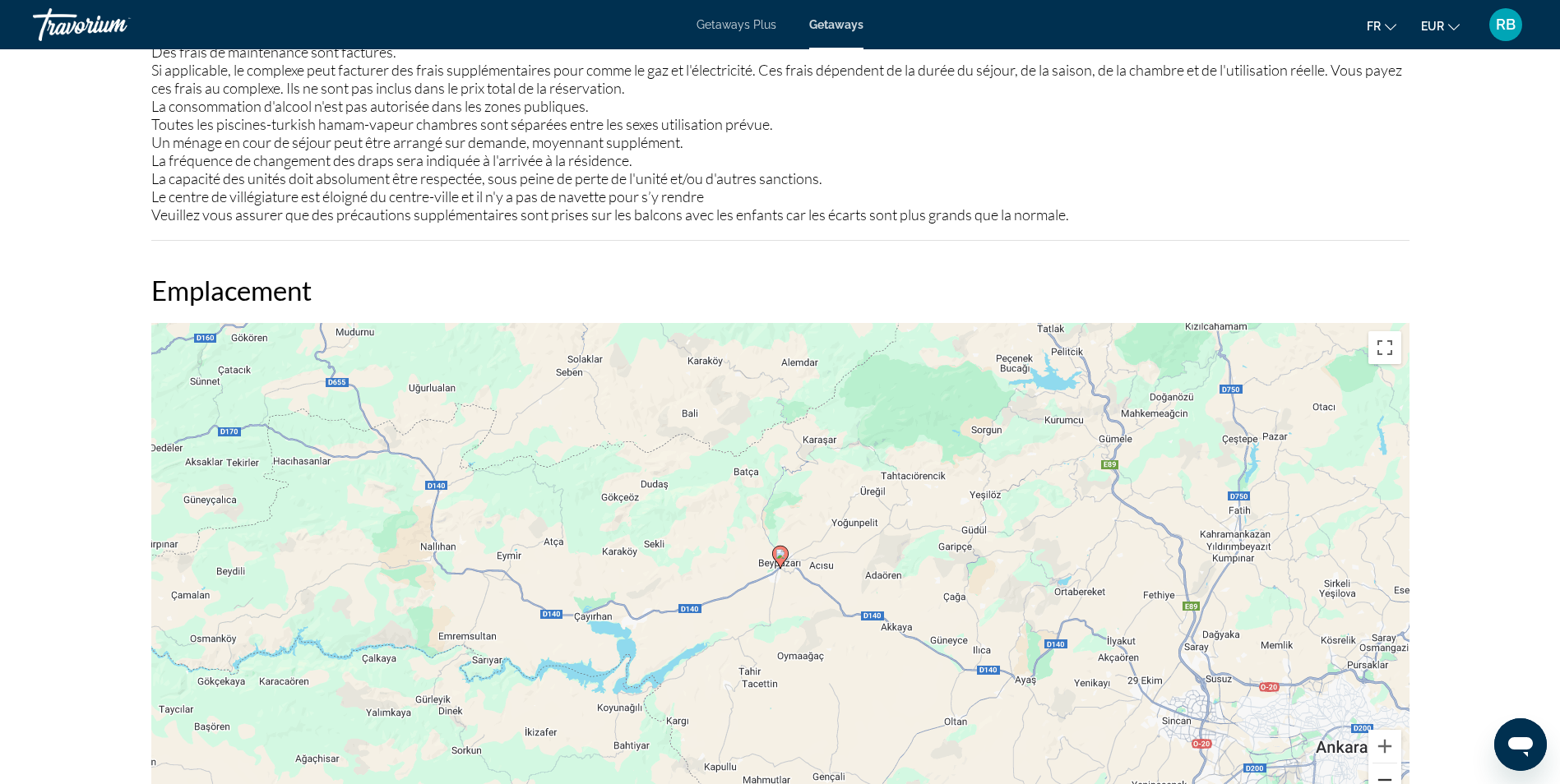
click at [1387, 776] on button "Zoom arrière" at bounding box center [1385, 781] width 33 height 33
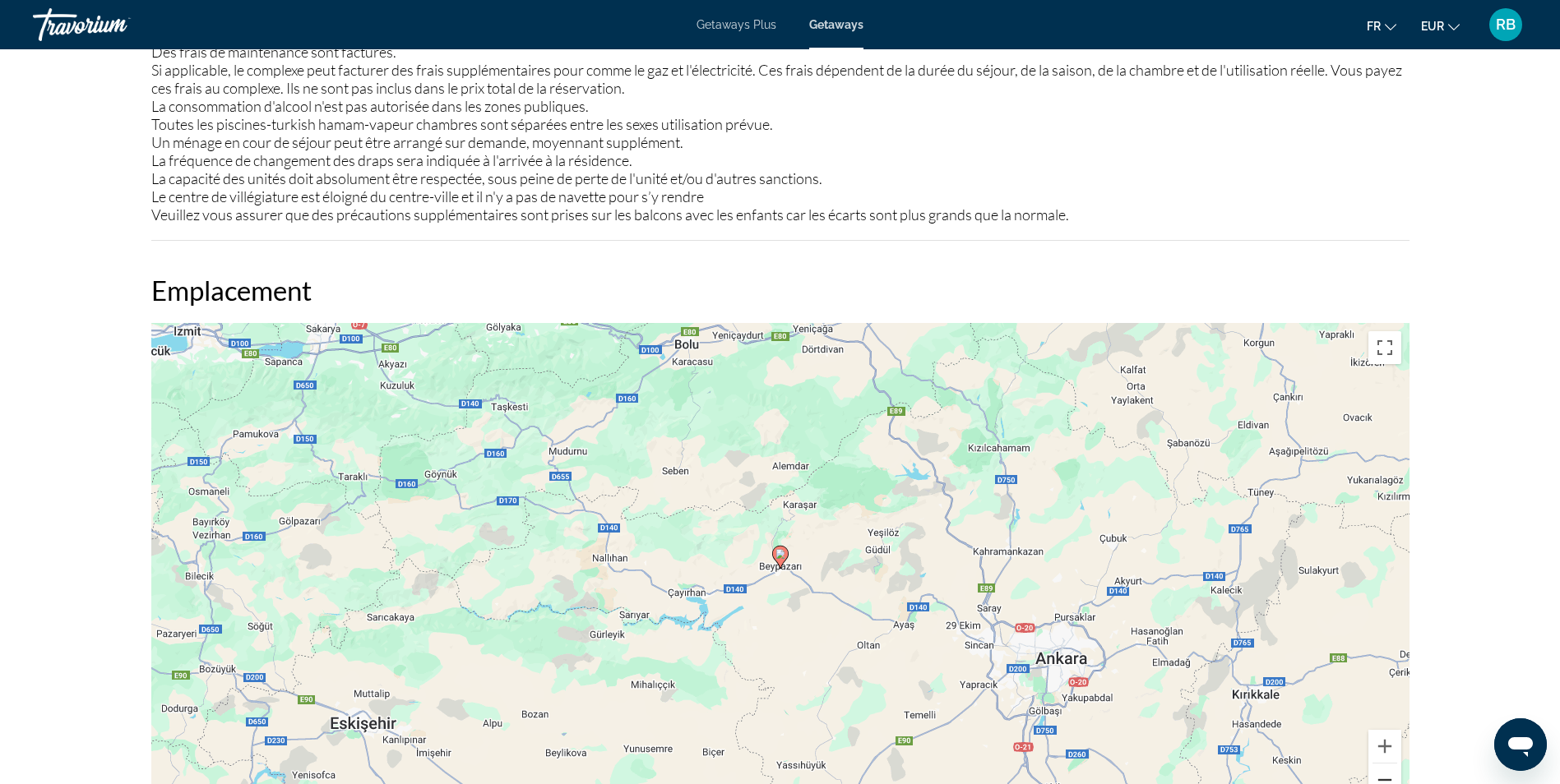
click at [1387, 776] on button "Zoom arrière" at bounding box center [1385, 781] width 33 height 33
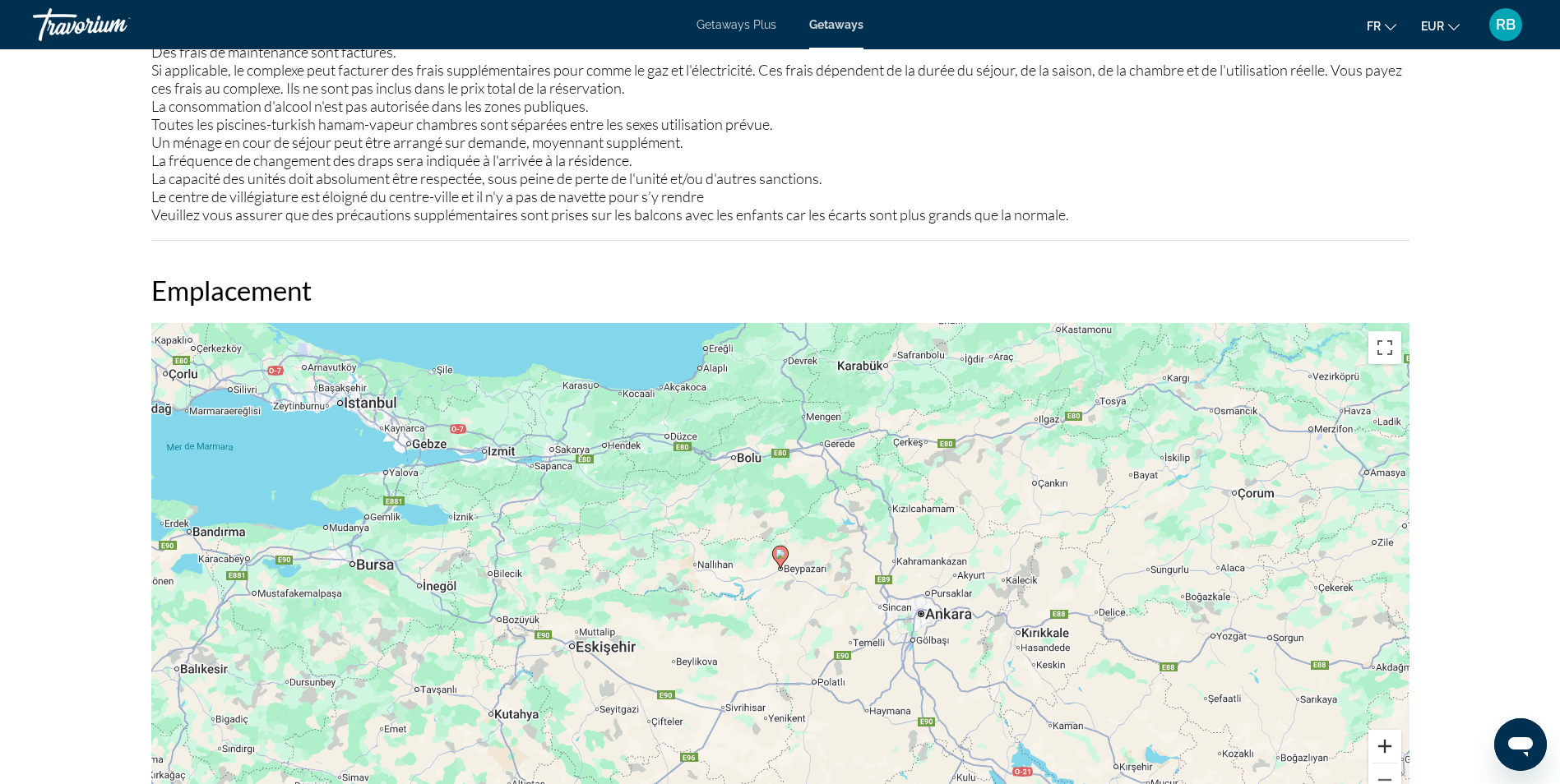
click at [1386, 748] on button "Zoom avant" at bounding box center [1385, 747] width 33 height 33
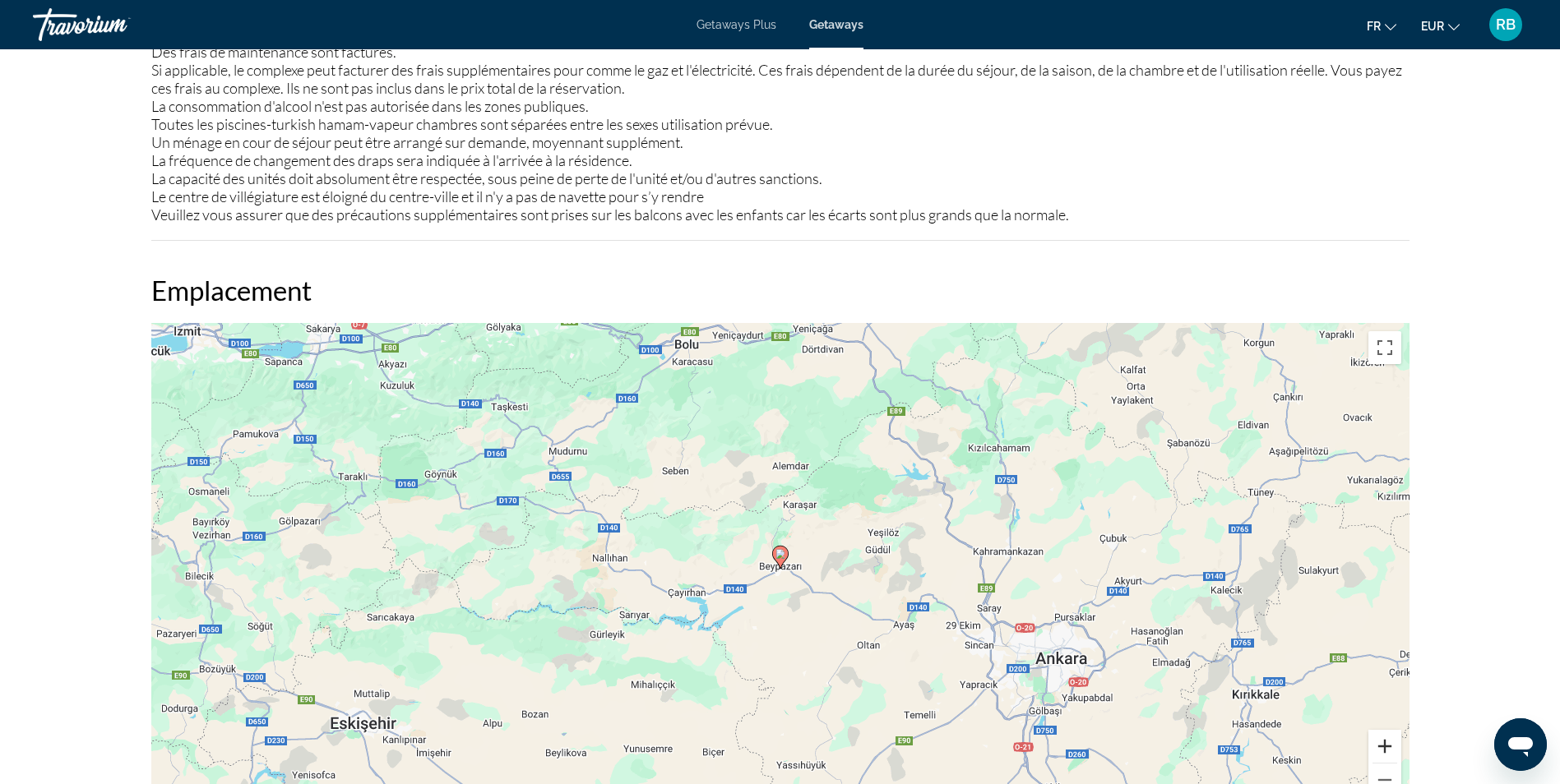
click at [1386, 748] on button "Zoom avant" at bounding box center [1385, 747] width 33 height 33
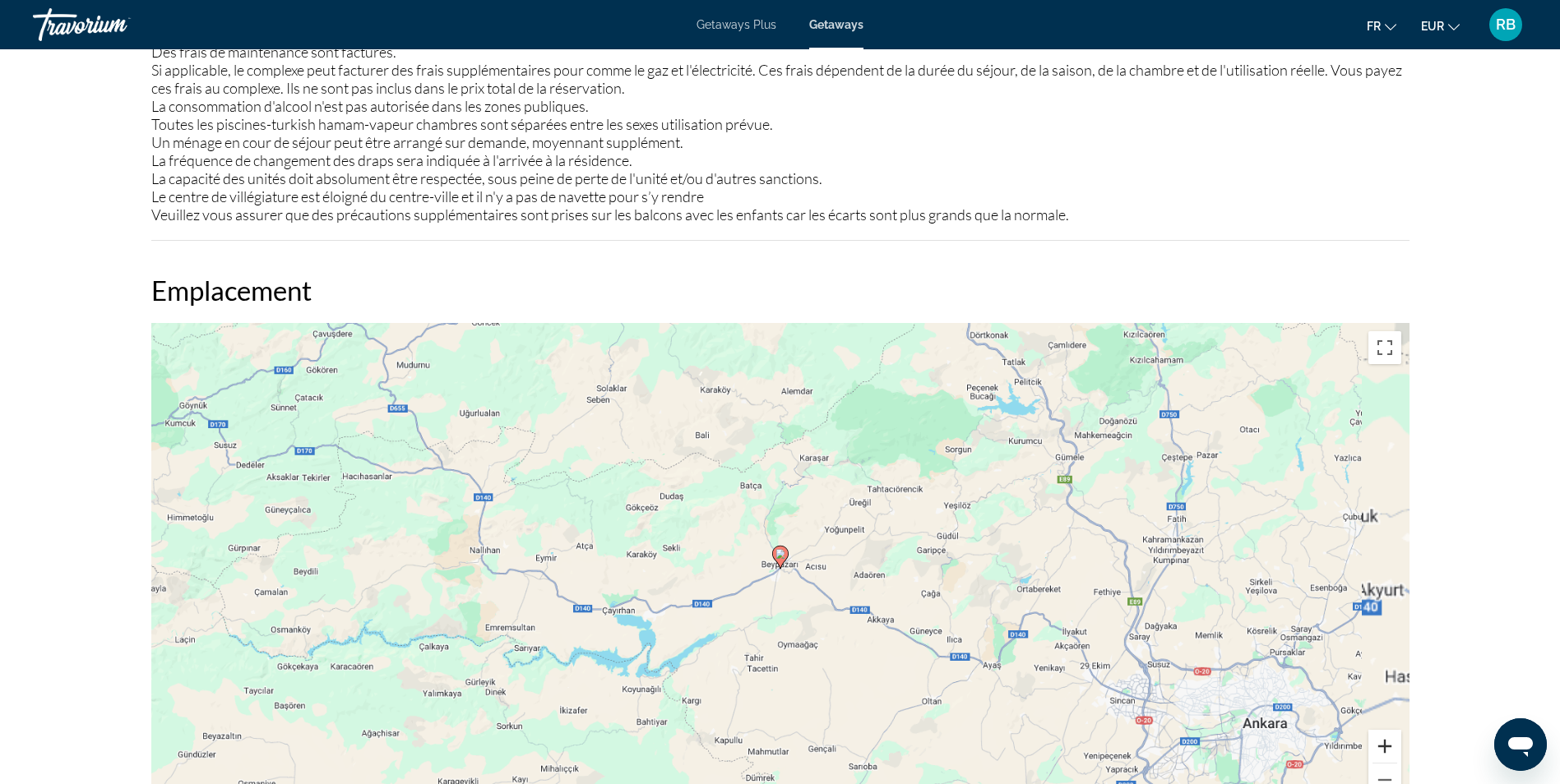
click at [1386, 748] on button "Zoom avant" at bounding box center [1385, 747] width 33 height 33
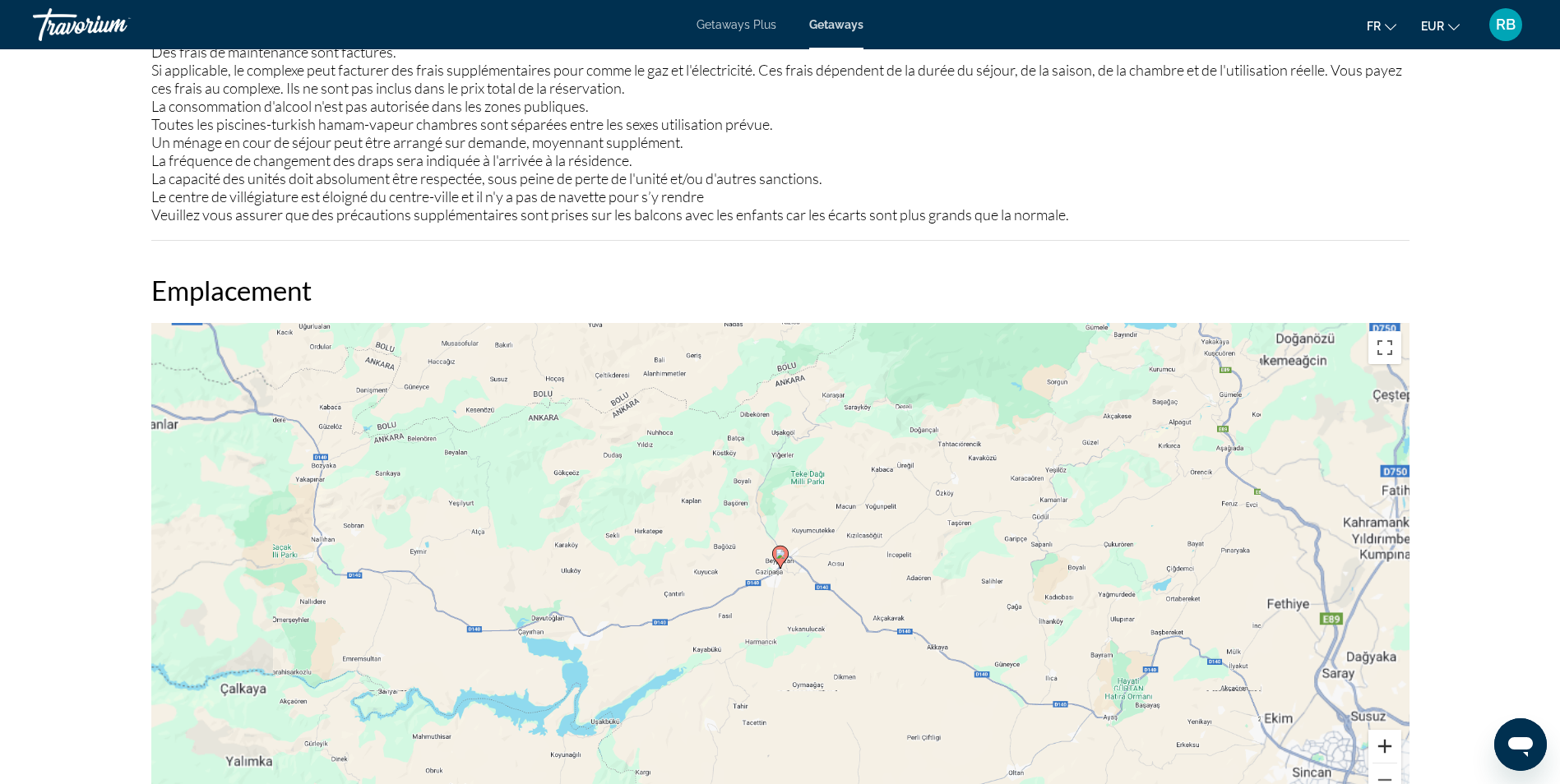
click at [1386, 748] on button "Zoom avant" at bounding box center [1385, 747] width 33 height 33
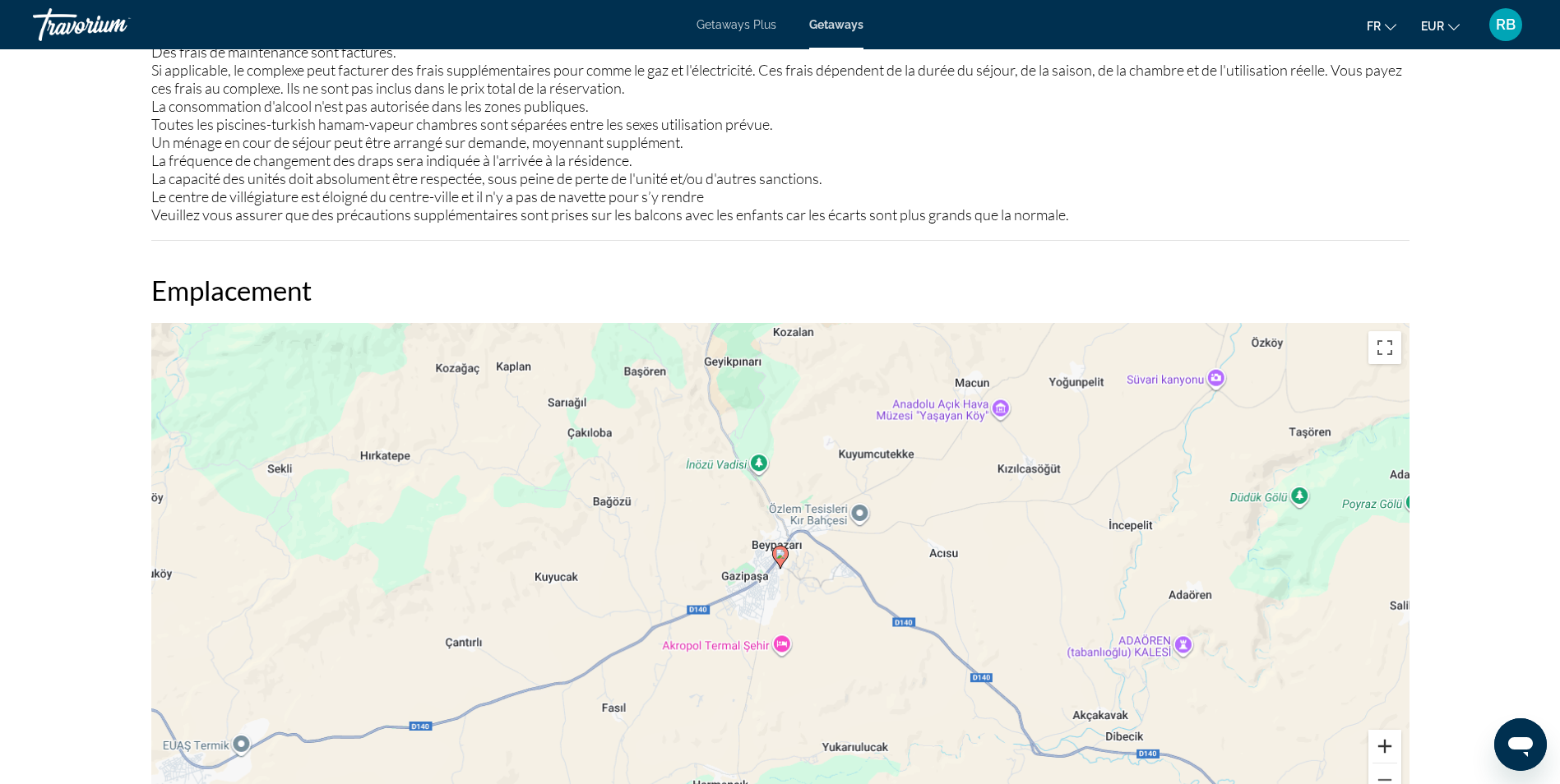
click at [1386, 748] on button "Zoom avant" at bounding box center [1385, 747] width 33 height 33
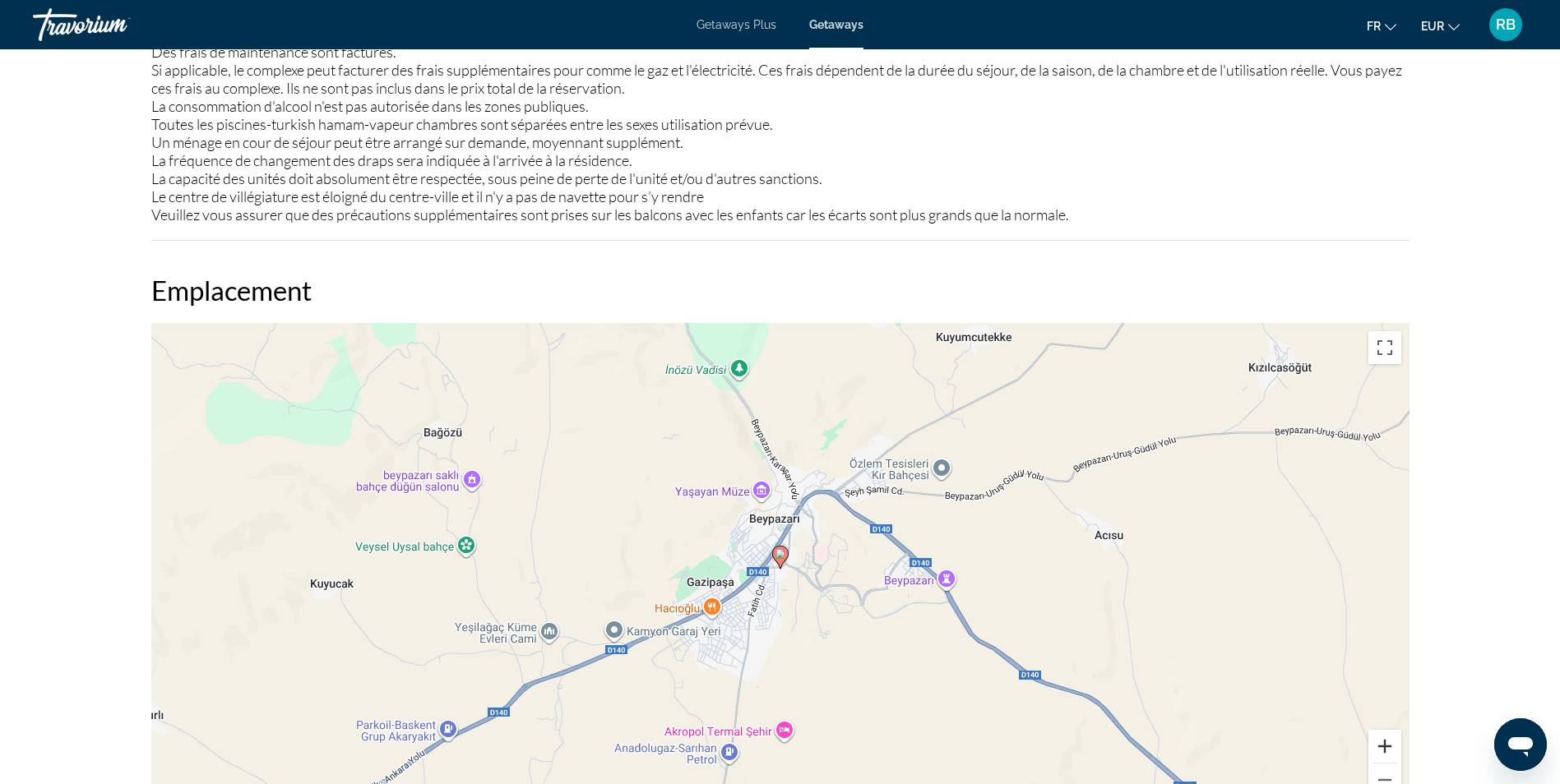
click at [1386, 748] on button "Zoom avant" at bounding box center [1385, 747] width 33 height 33
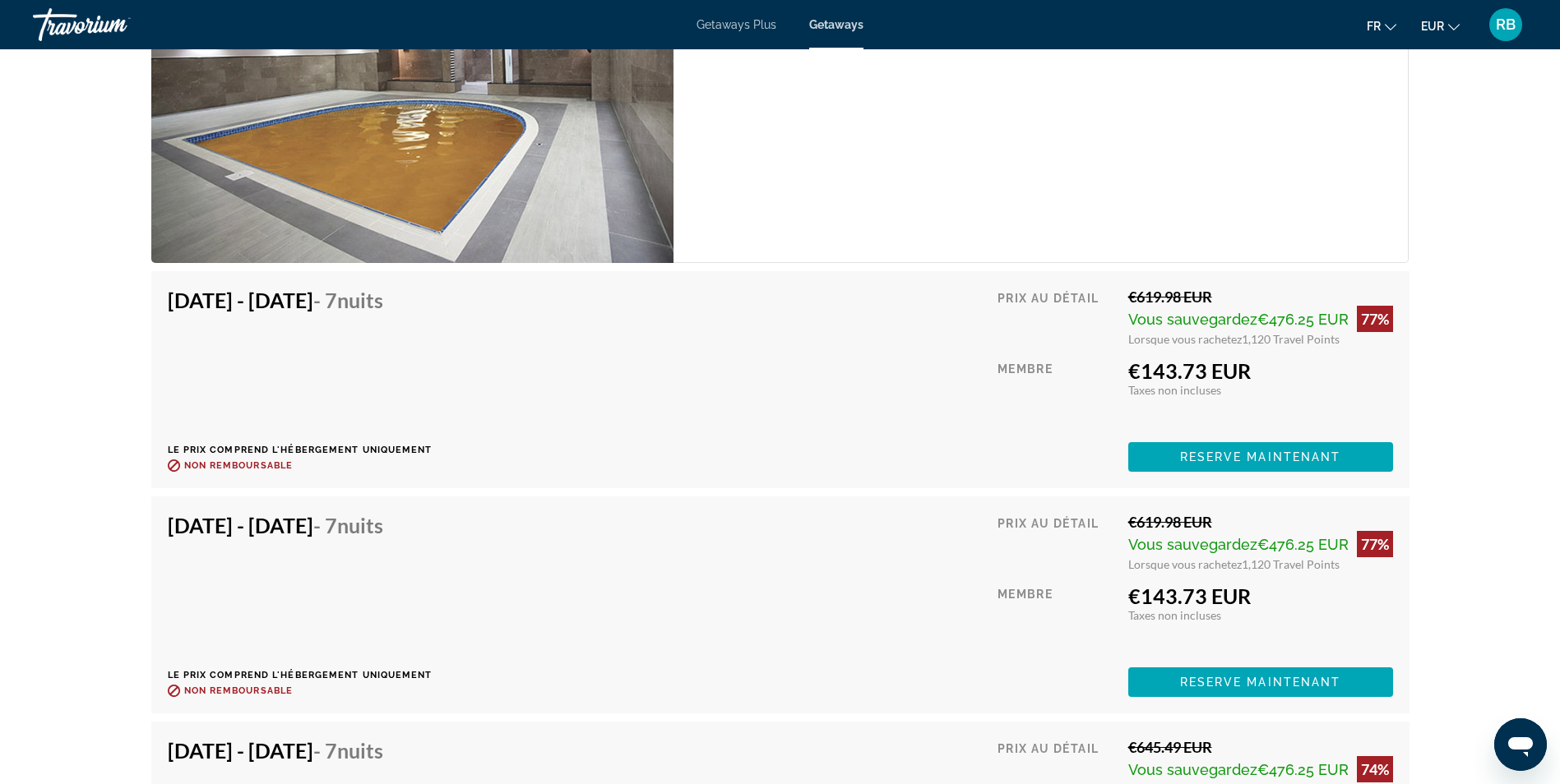
scroll to position [2960, 0]
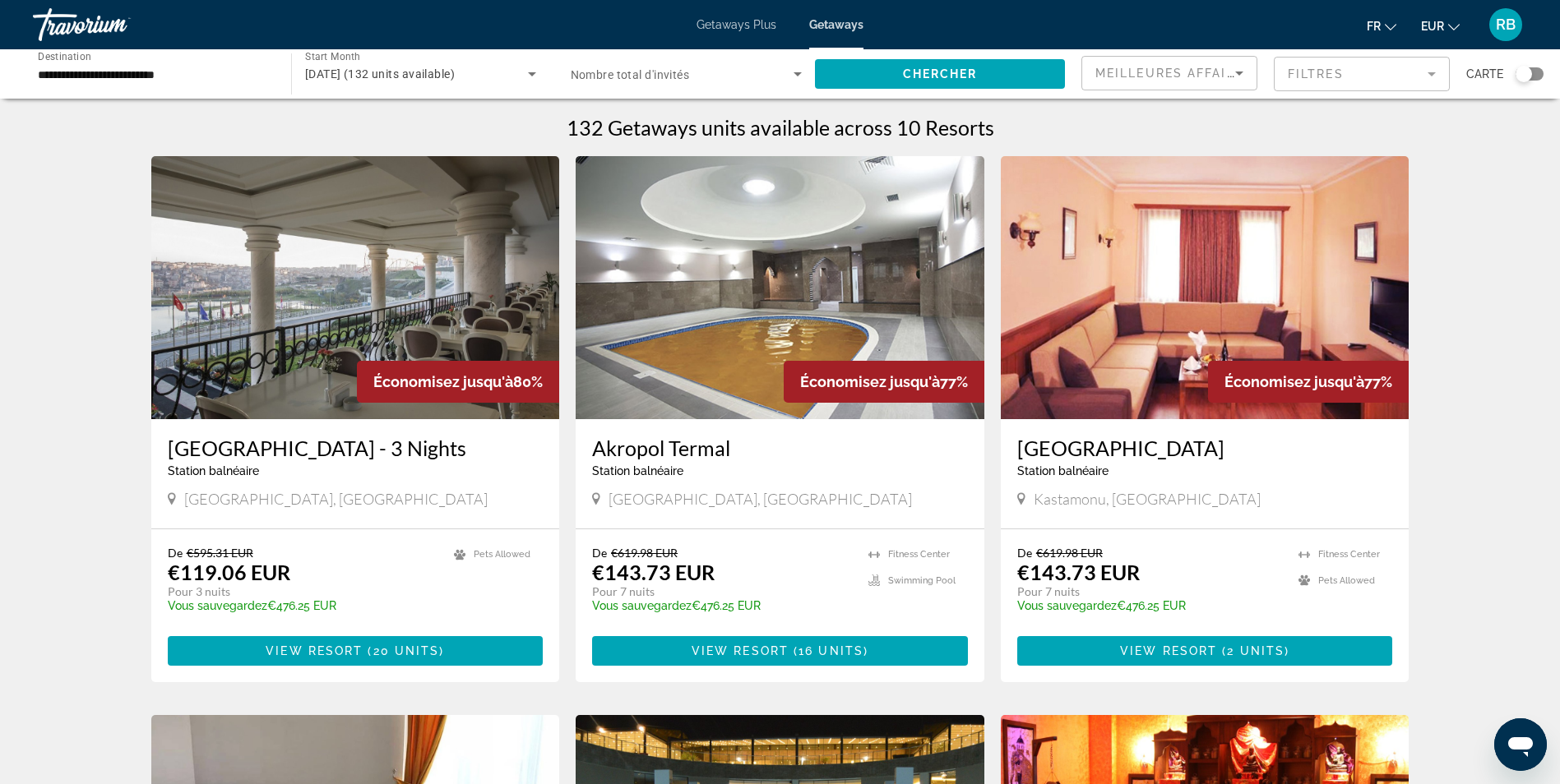
click at [727, 335] on img "Main content" at bounding box center [780, 288] width 409 height 263
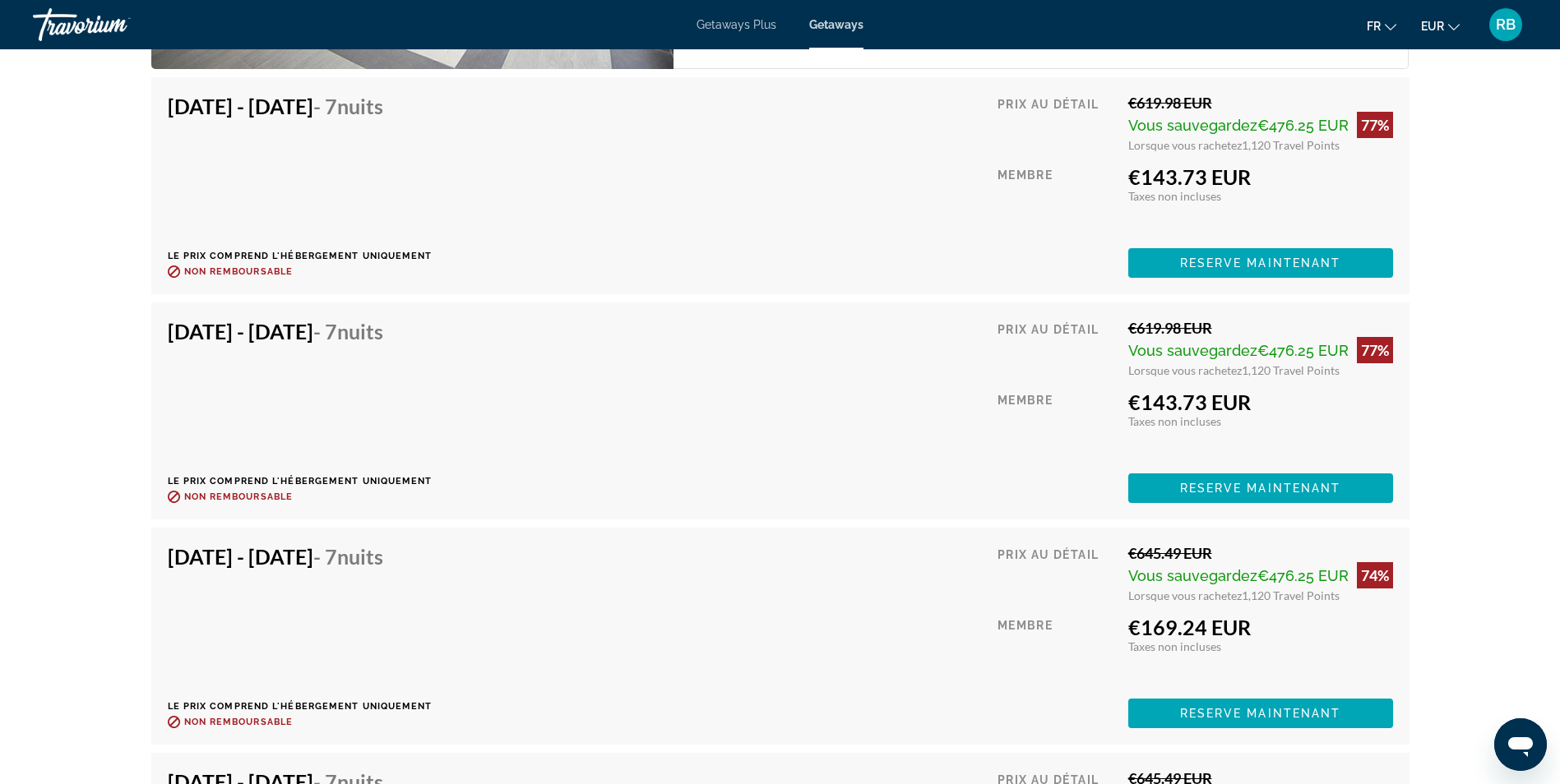
scroll to position [3308, 0]
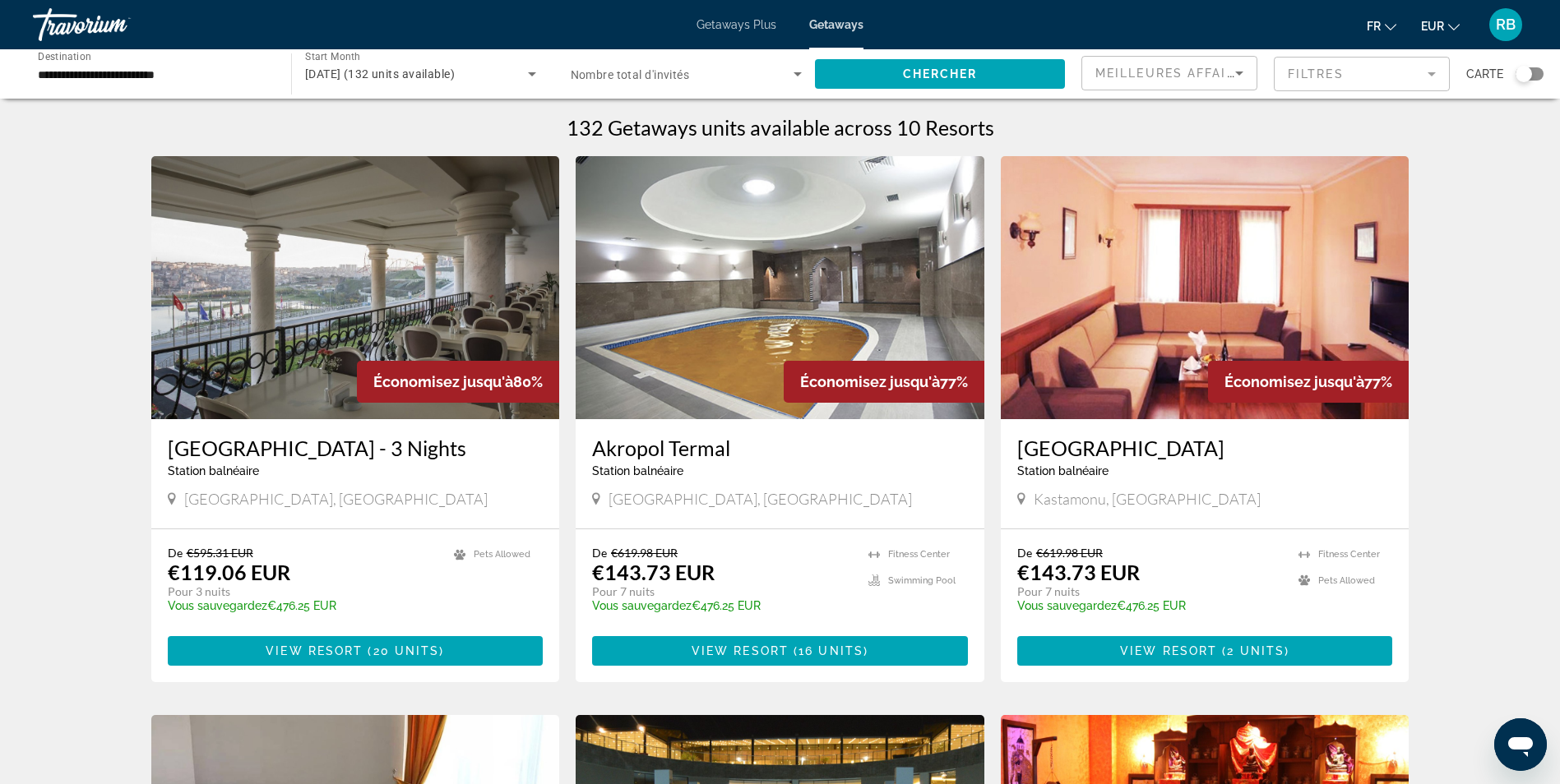
click at [295, 341] on img "Main content" at bounding box center [355, 288] width 409 height 263
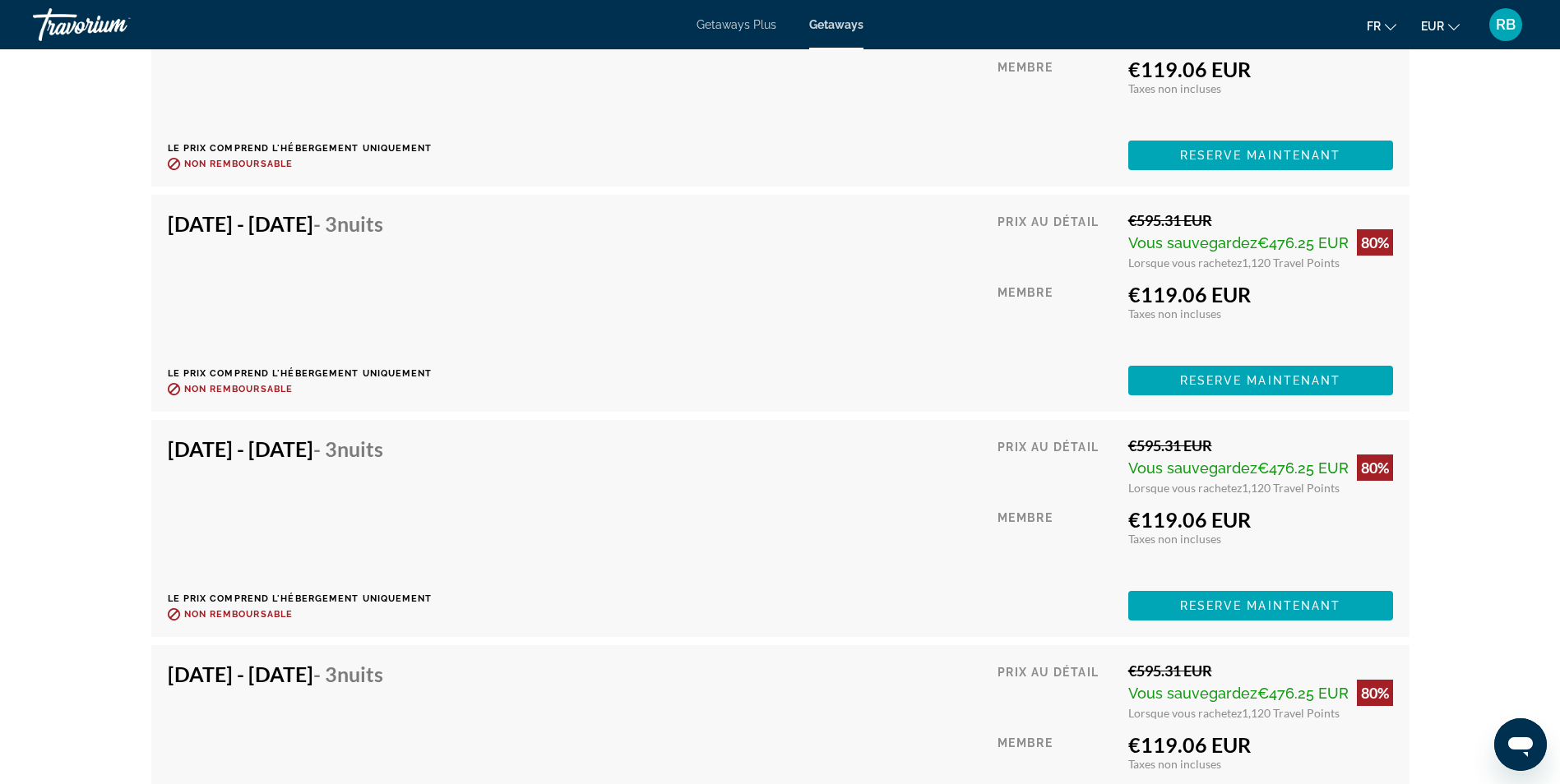
scroll to position [2513, 0]
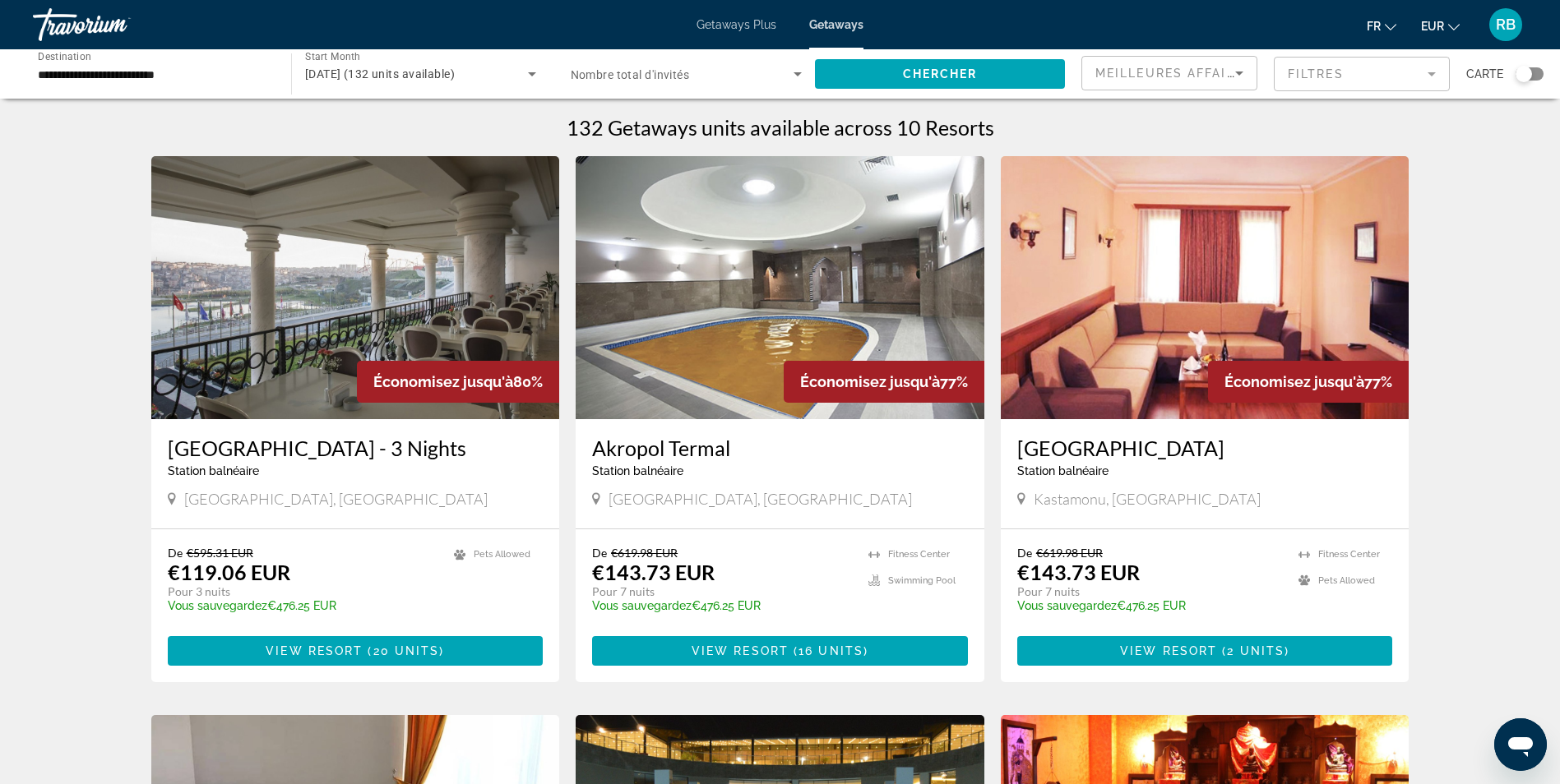
click at [1092, 326] on img "Main content" at bounding box center [1205, 288] width 409 height 263
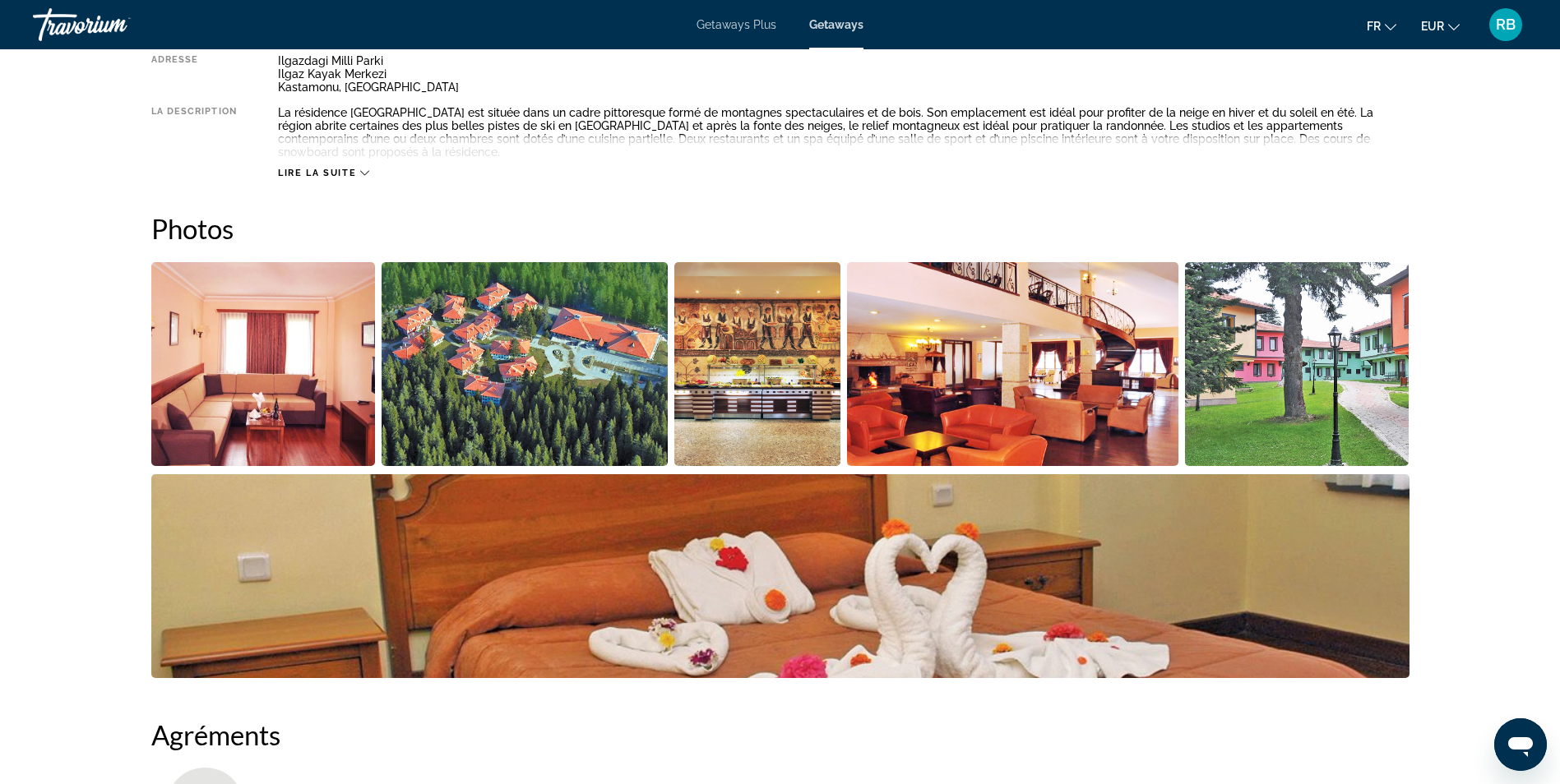
scroll to position [411, 0]
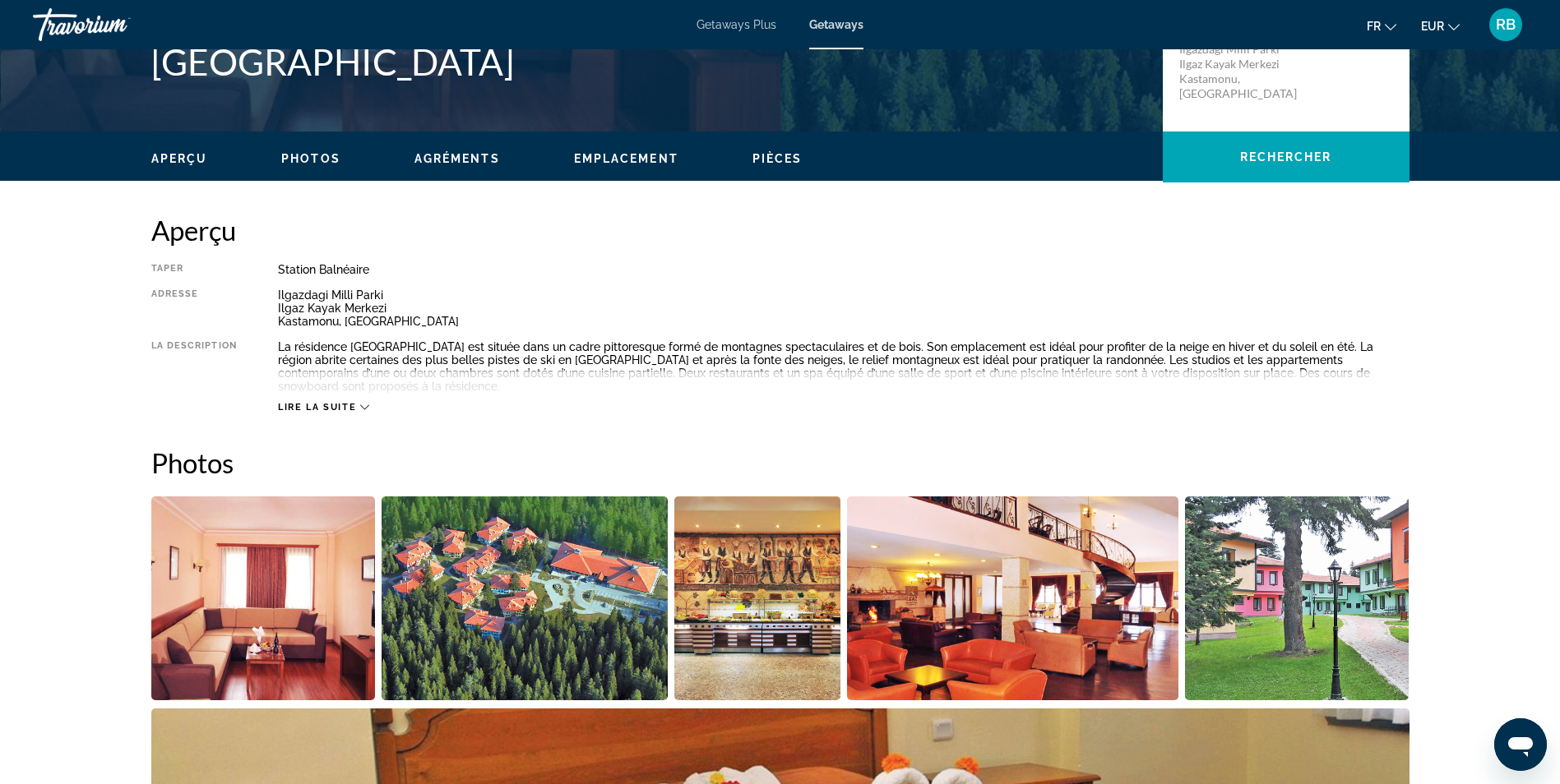
click at [335, 404] on span "Lire la suite" at bounding box center [317, 408] width 78 height 10
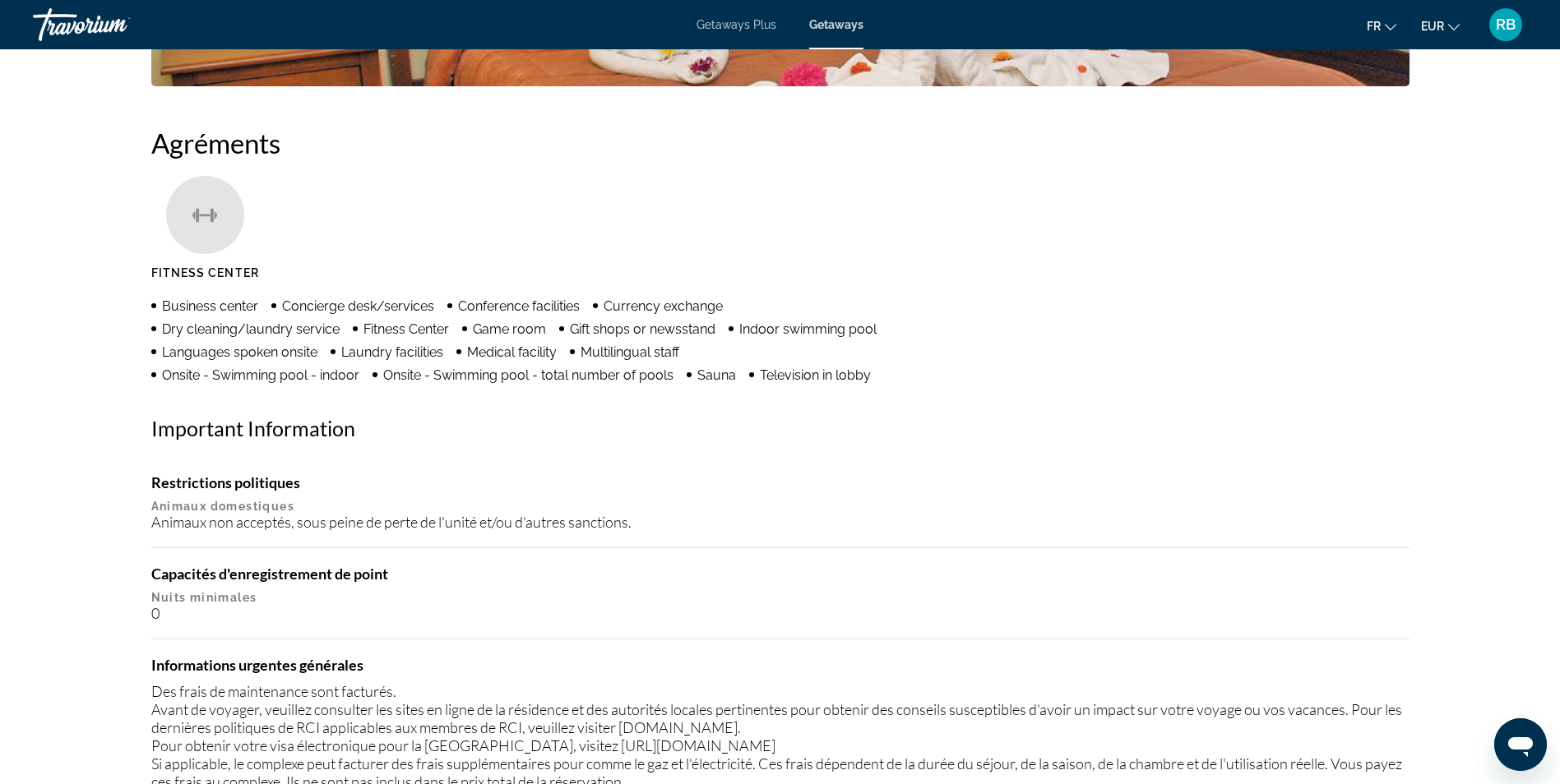
scroll to position [1398, 0]
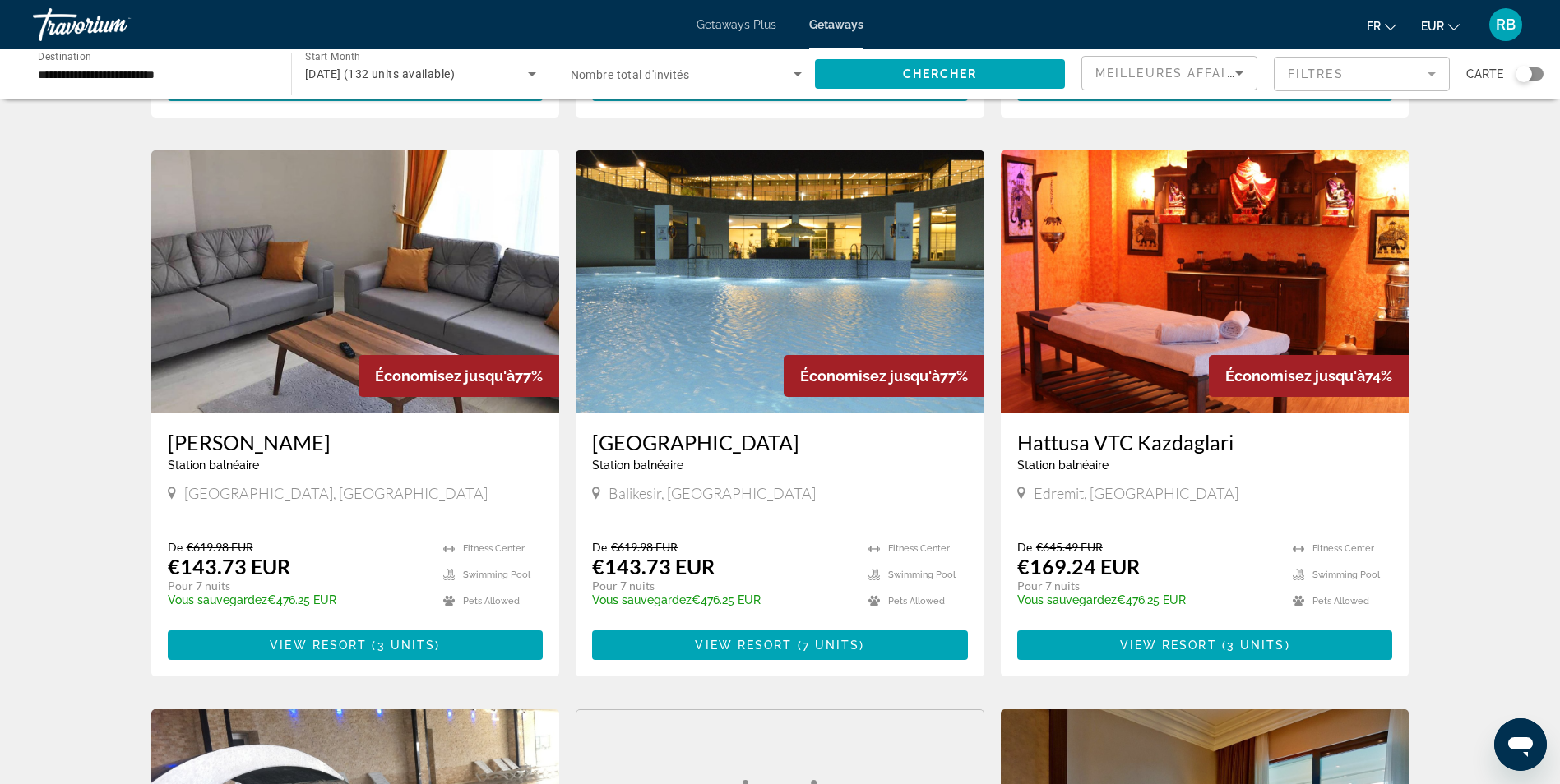
scroll to position [576, 0]
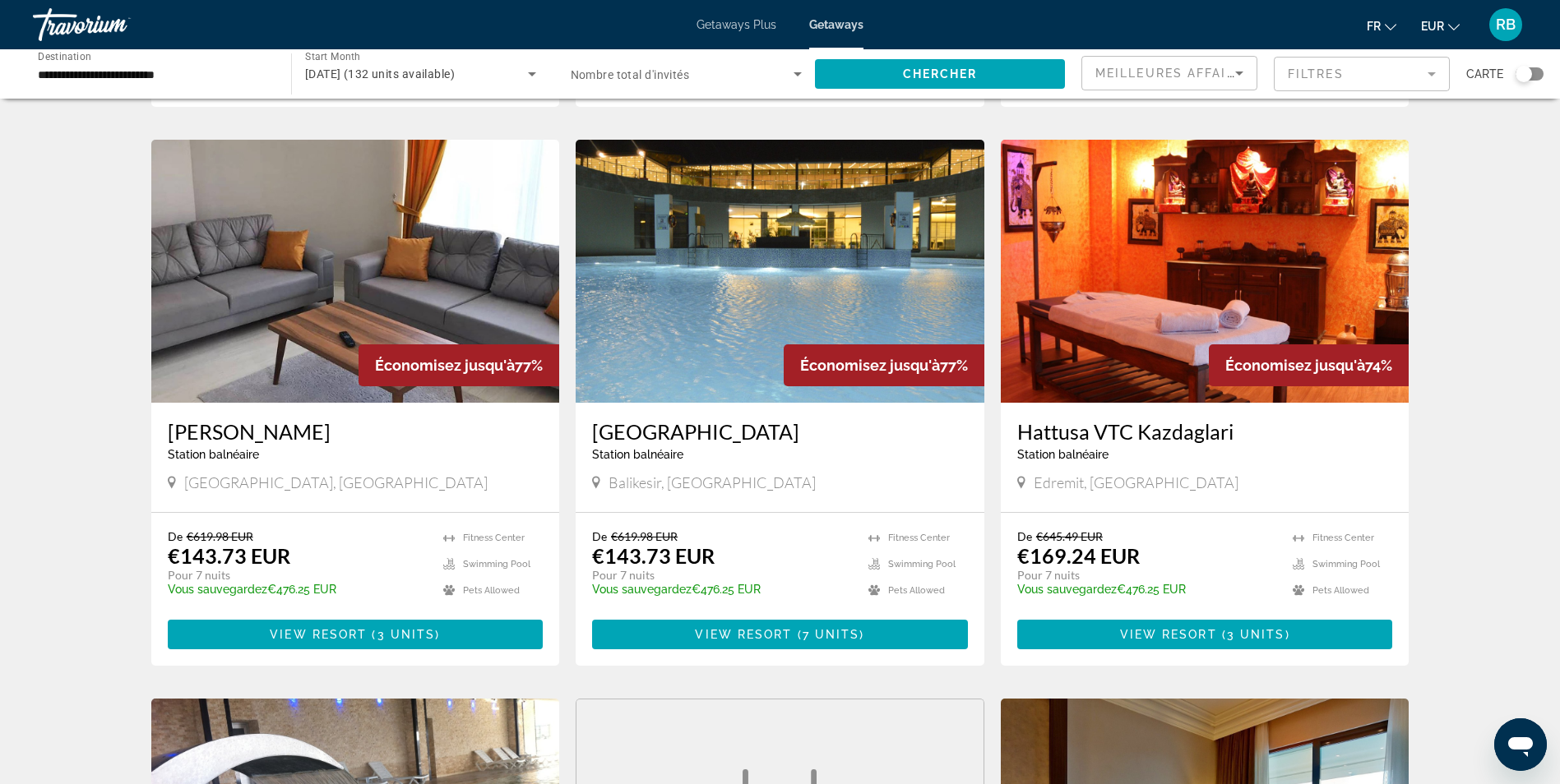
click at [1062, 269] on img "Main content" at bounding box center [1205, 271] width 409 height 263
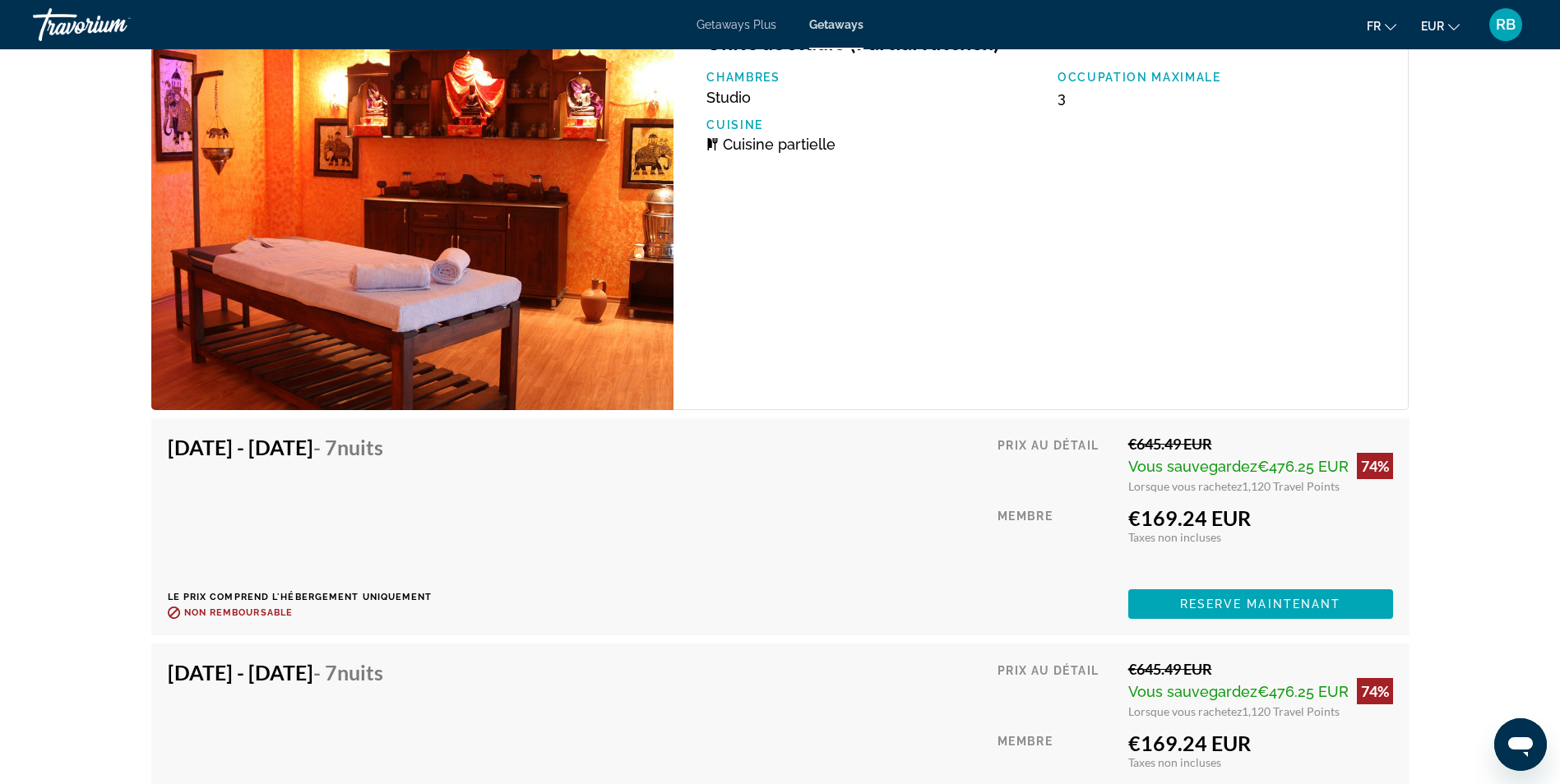
scroll to position [3206, 0]
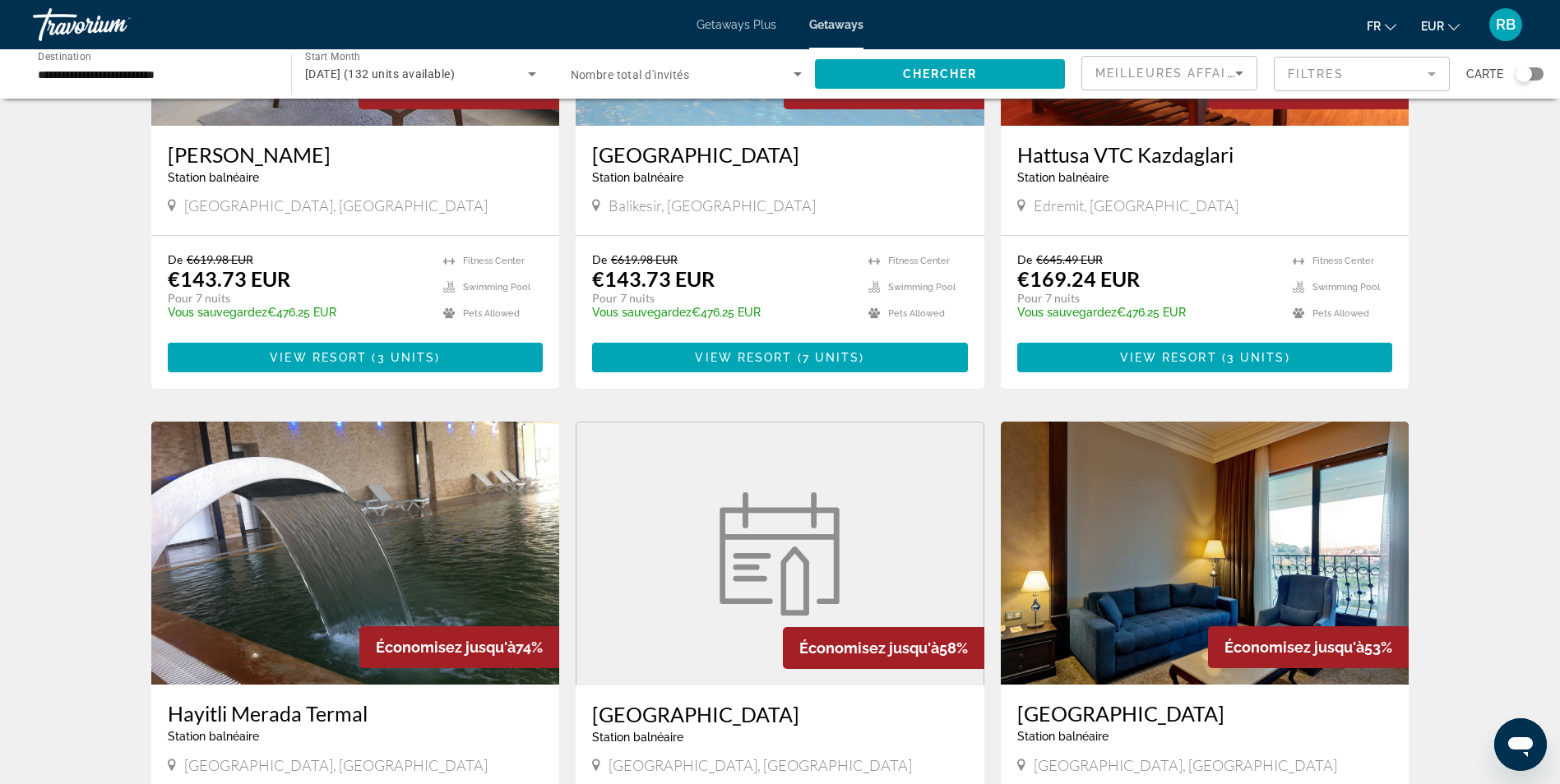
scroll to position [1069, 0]
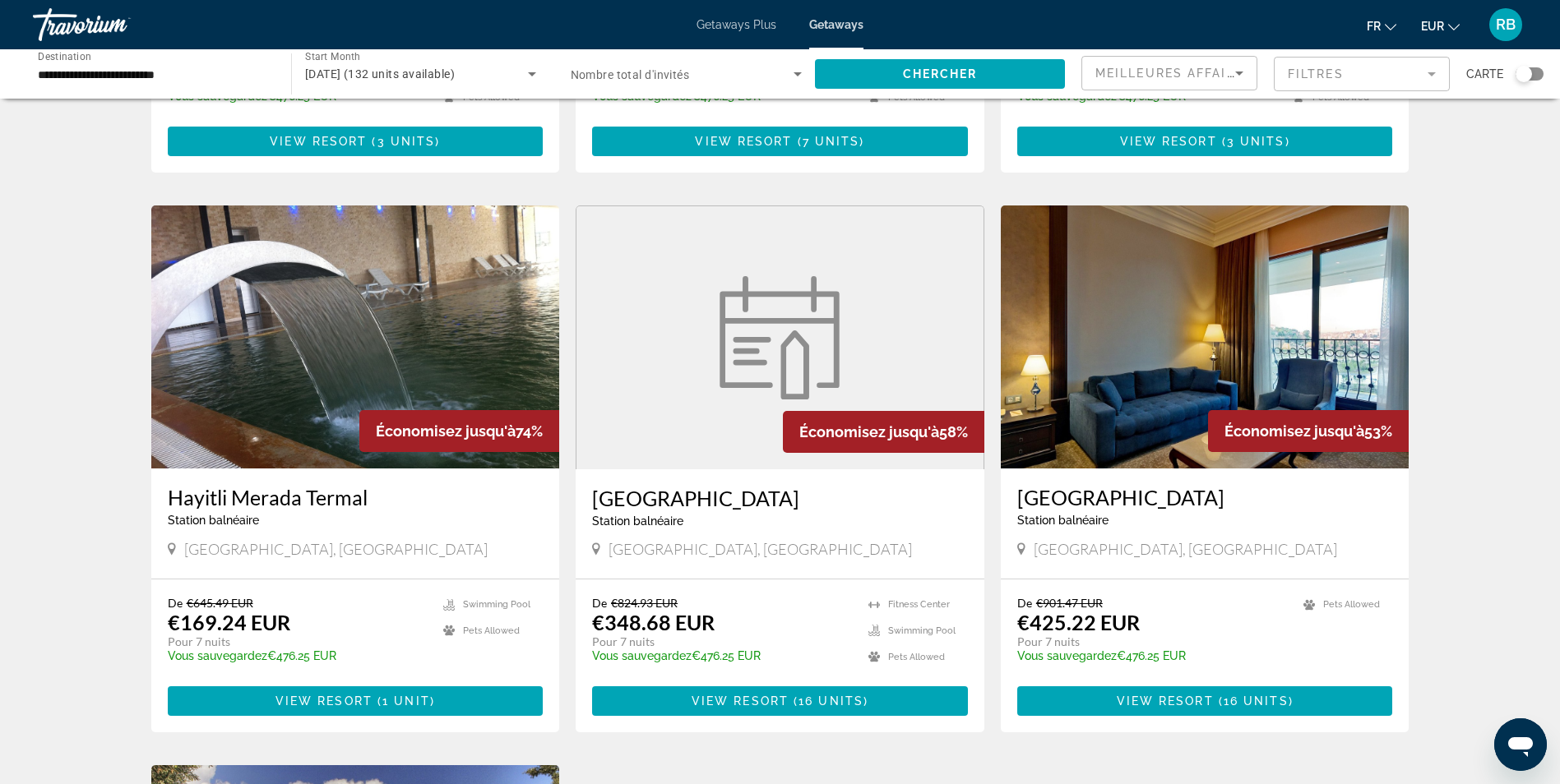
click at [762, 371] on img "Main content" at bounding box center [780, 338] width 140 height 123
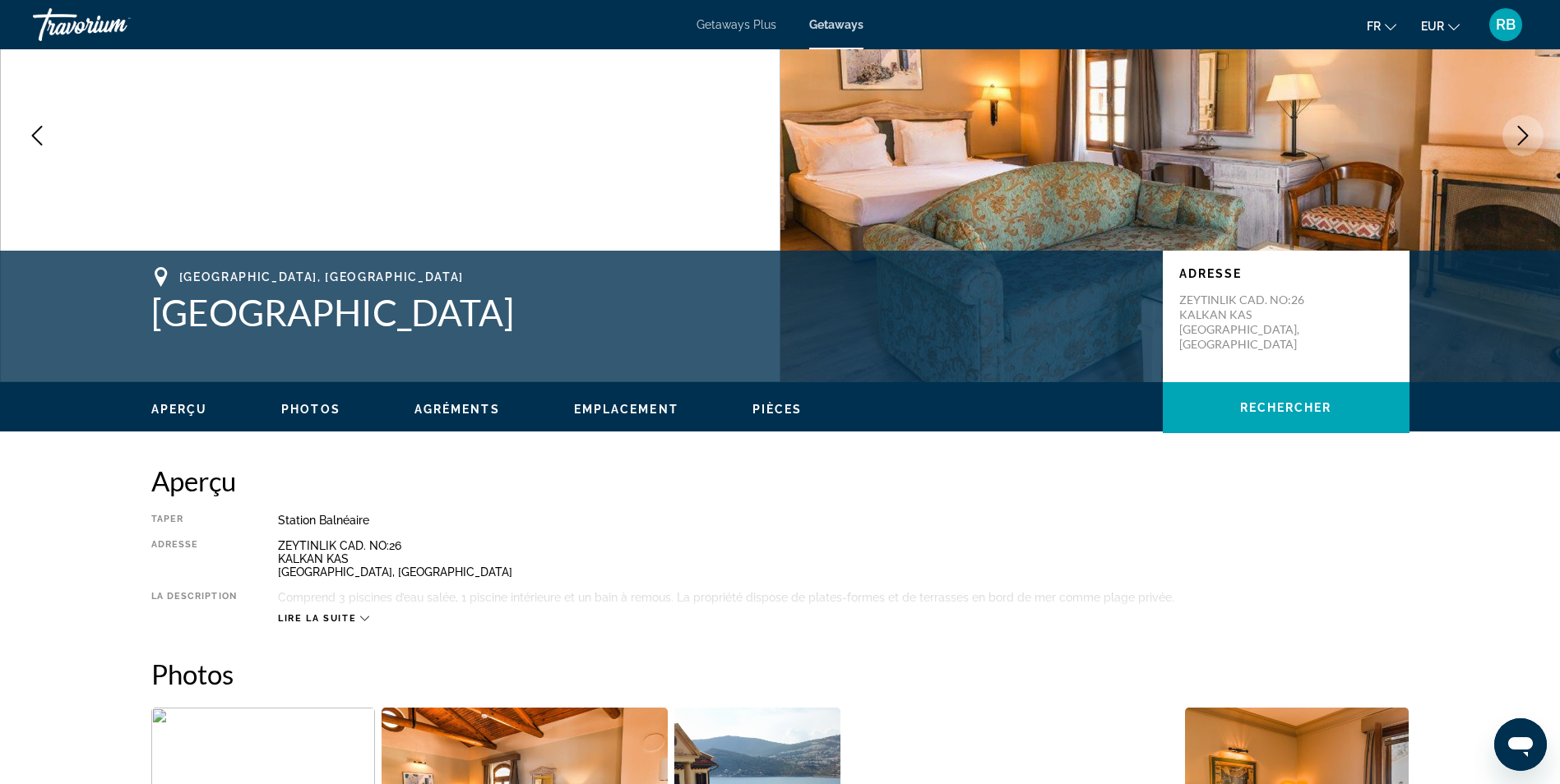
scroll to position [329, 0]
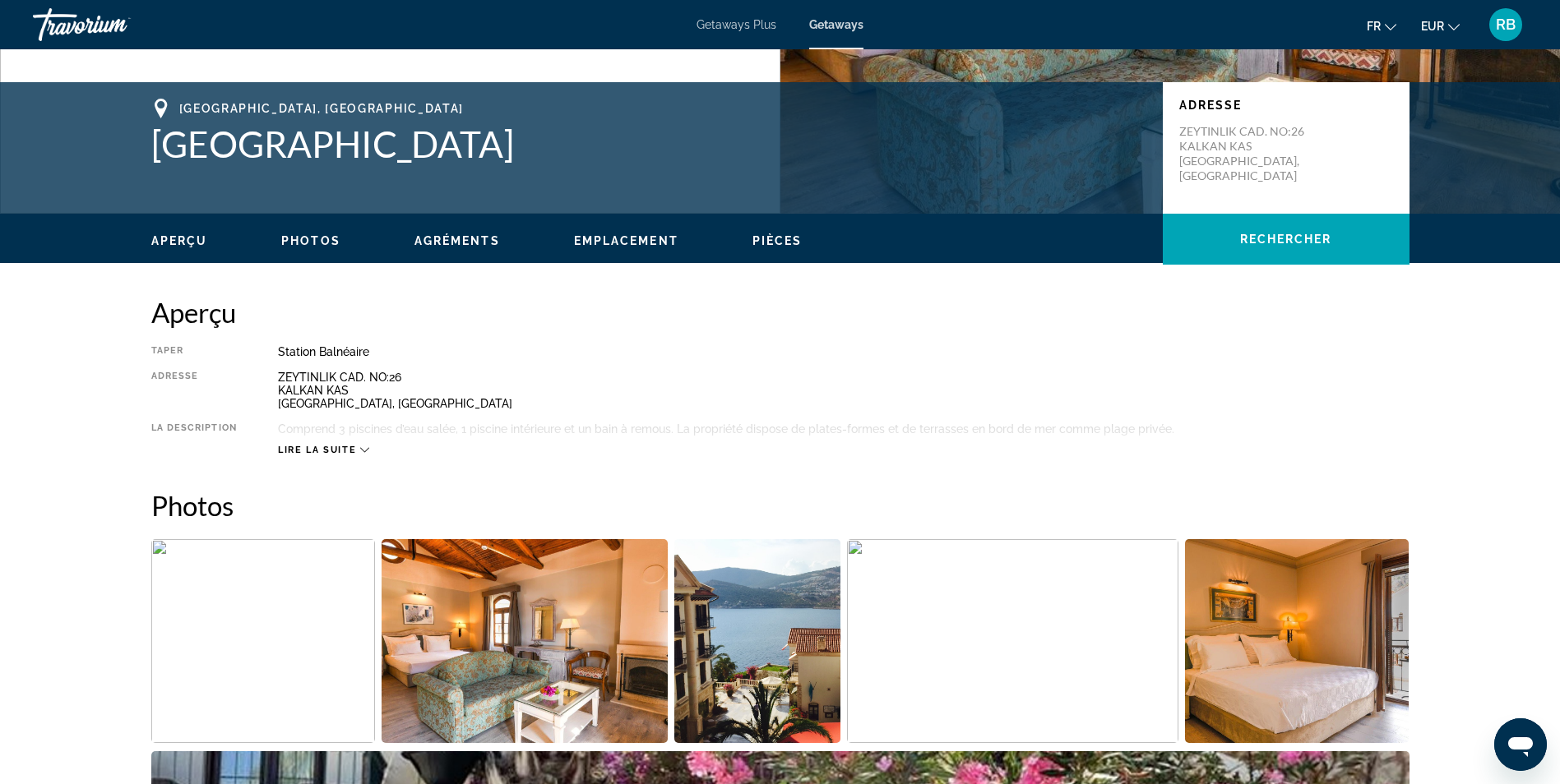
click at [320, 446] on span "Lire la suite" at bounding box center [317, 450] width 78 height 10
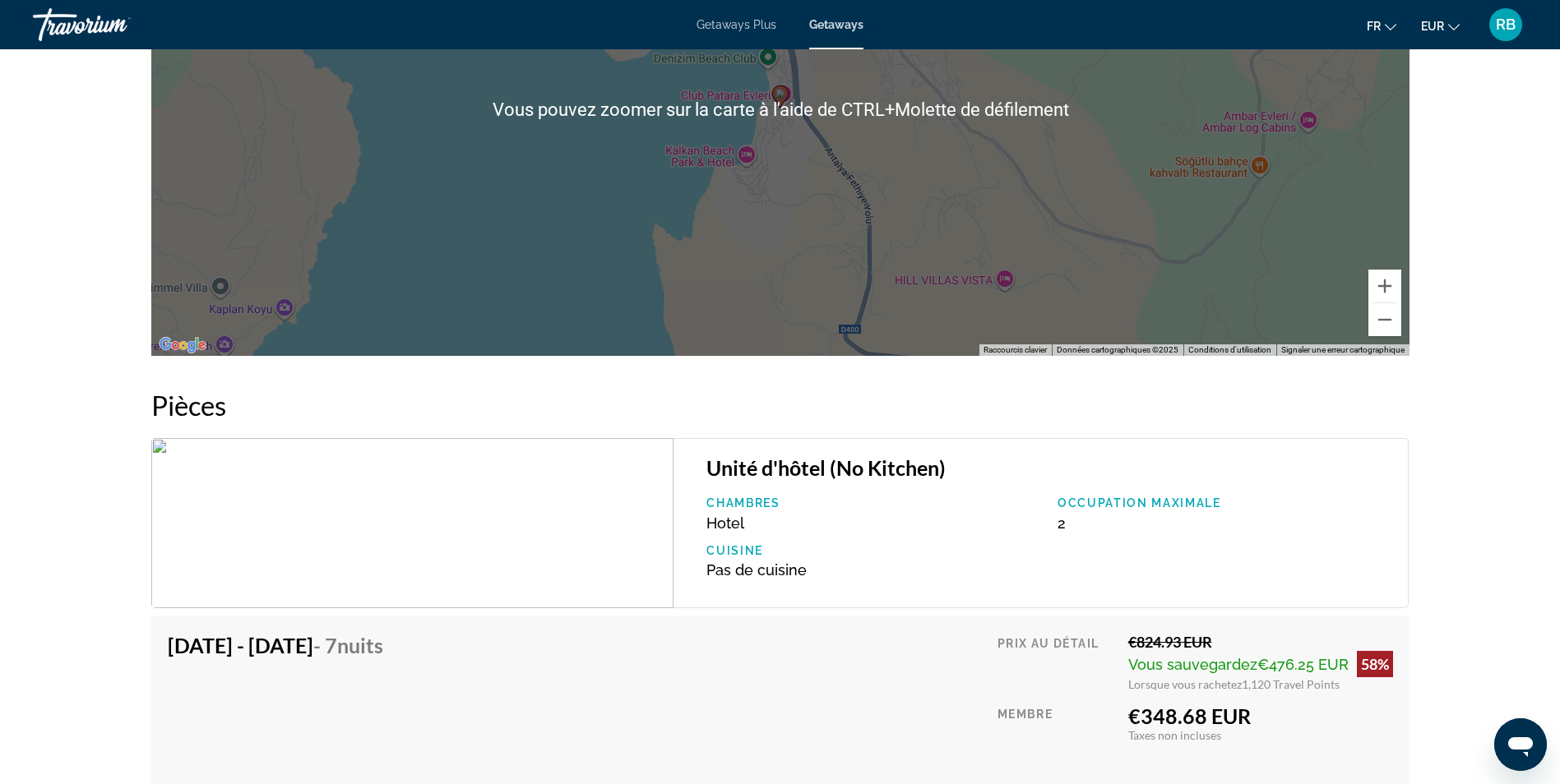
scroll to position [2549, 0]
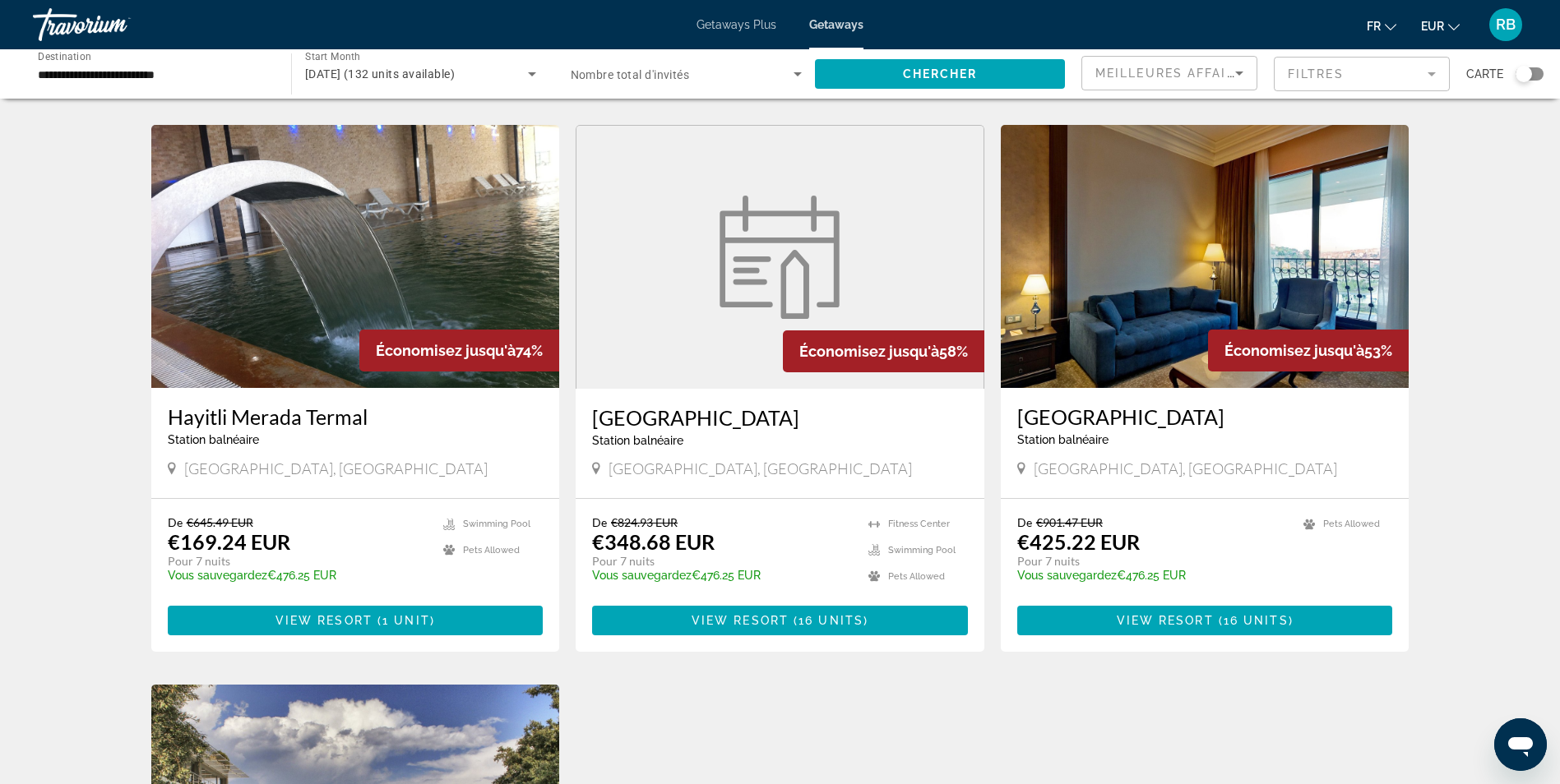
scroll to position [1151, 0]
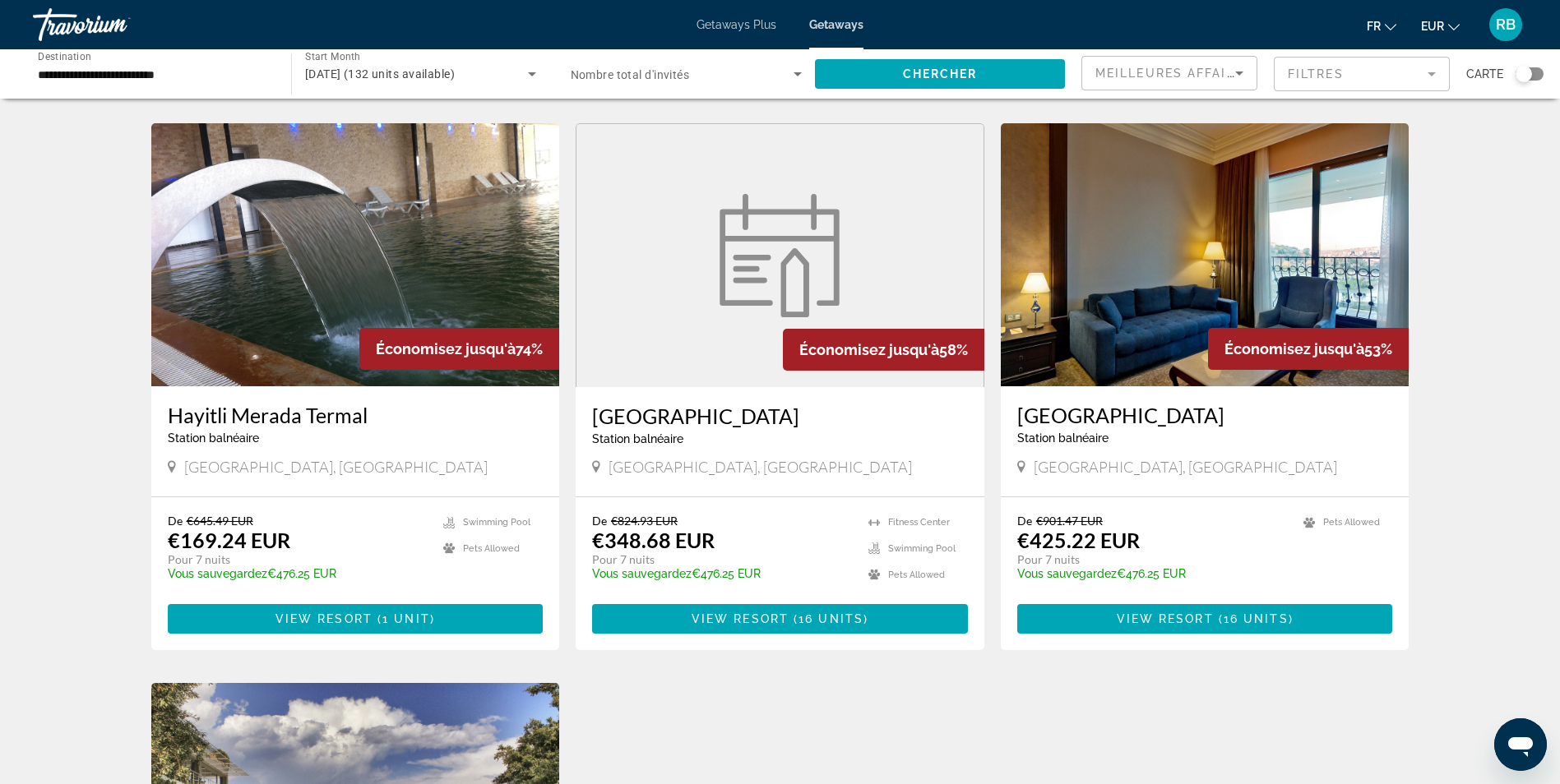
click at [380, 280] on img "Main content" at bounding box center [355, 255] width 409 height 263
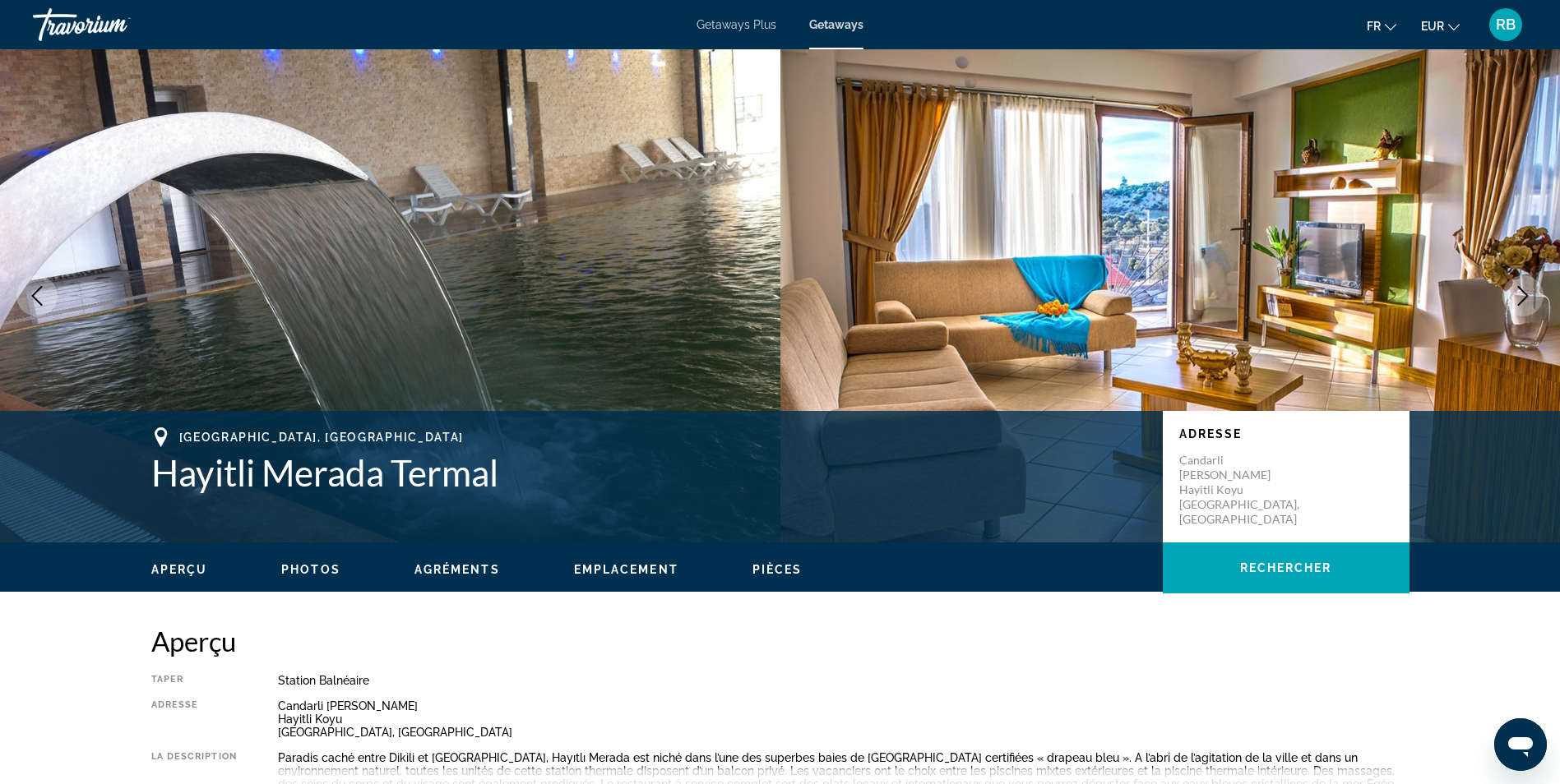
click at [737, 25] on span "Getaways Plus" at bounding box center [736, 24] width 79 height 13
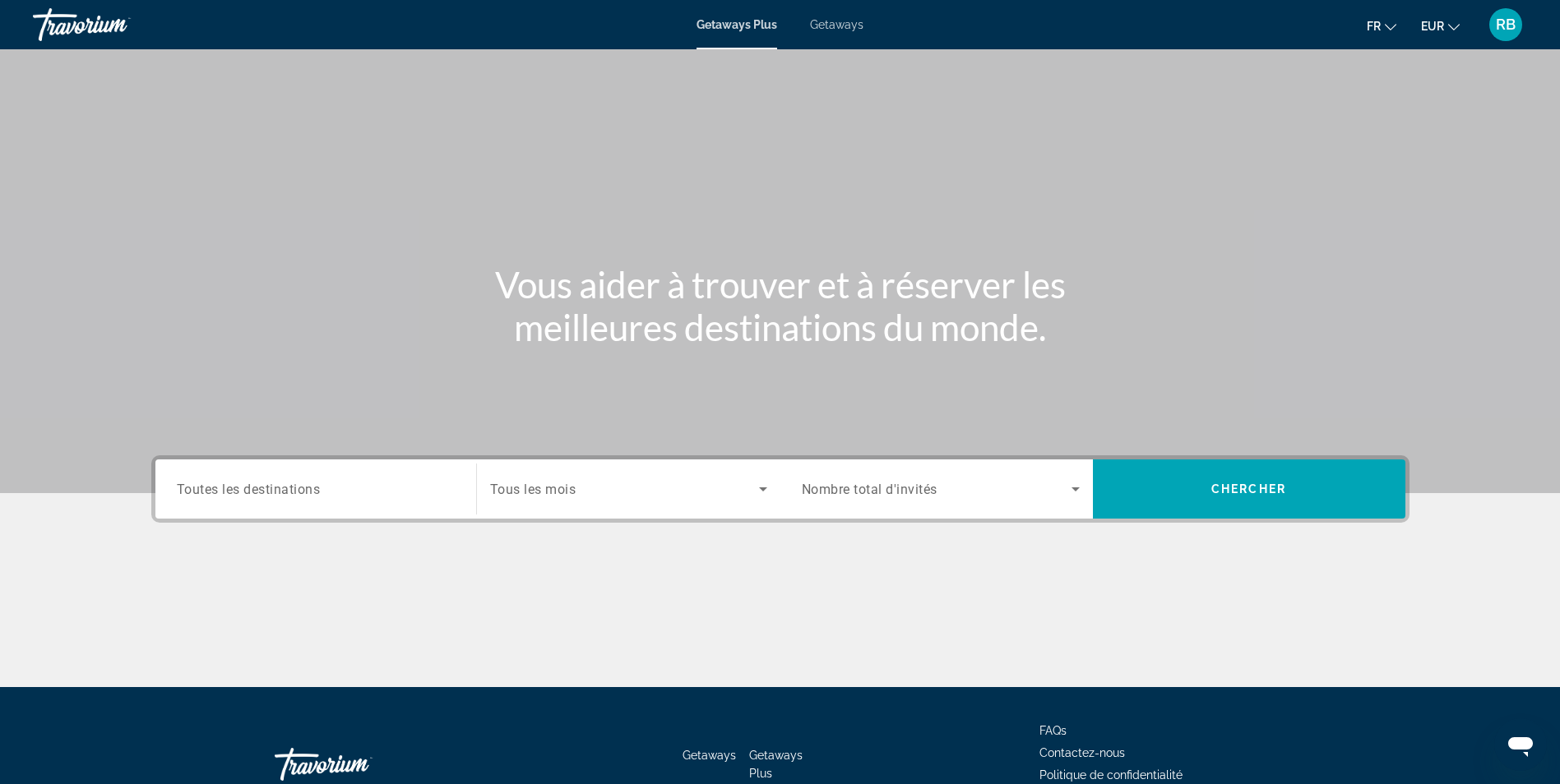
click at [286, 496] on span "Toutes les destinations" at bounding box center [249, 489] width 144 height 16
click at [286, 496] on input "Destination Toutes les destinations" at bounding box center [316, 490] width 278 height 20
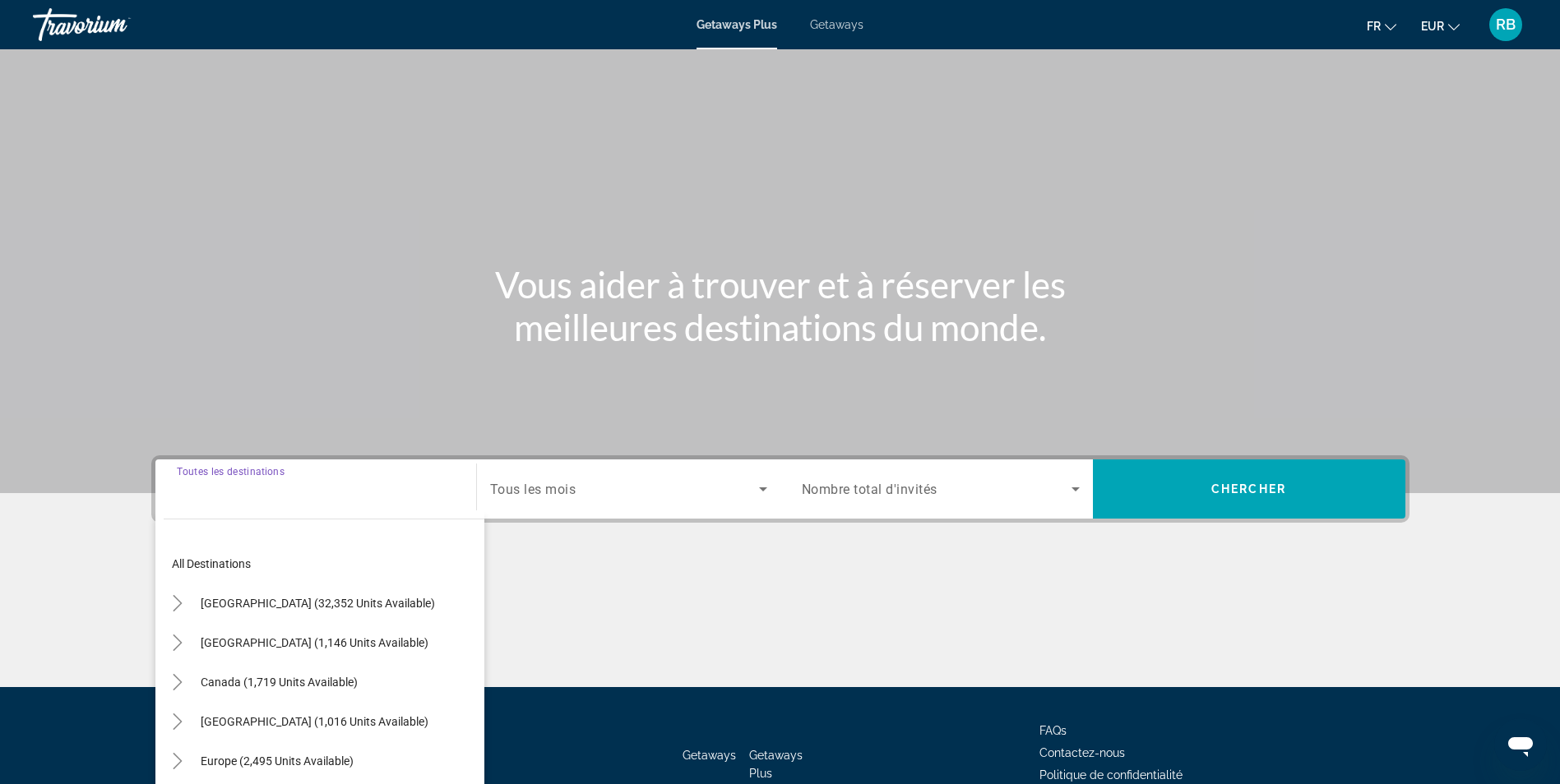
scroll to position [104, 0]
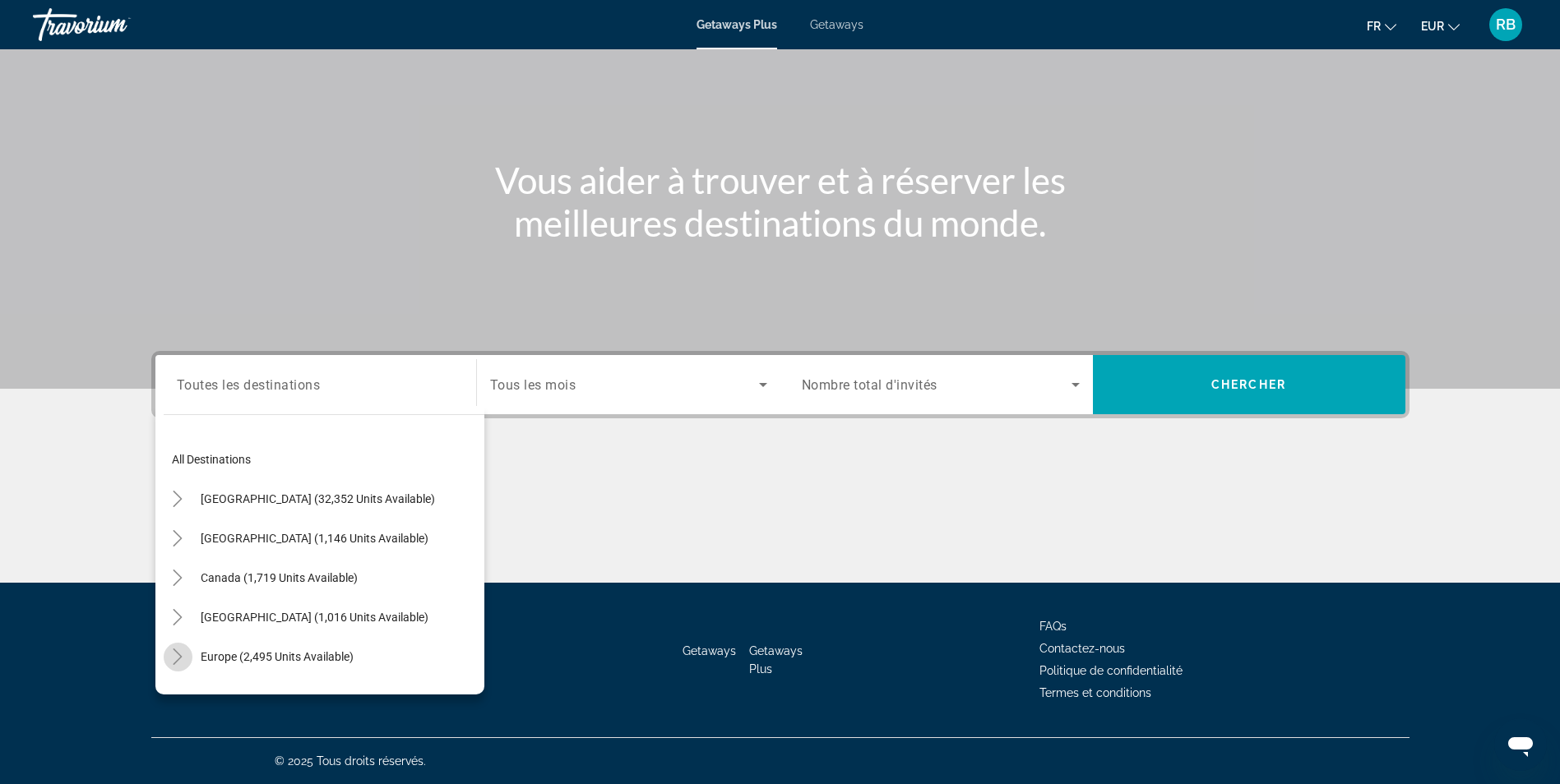
click at [175, 655] on icon "Toggle Europe (2,495 units available)" at bounding box center [177, 656] width 16 height 16
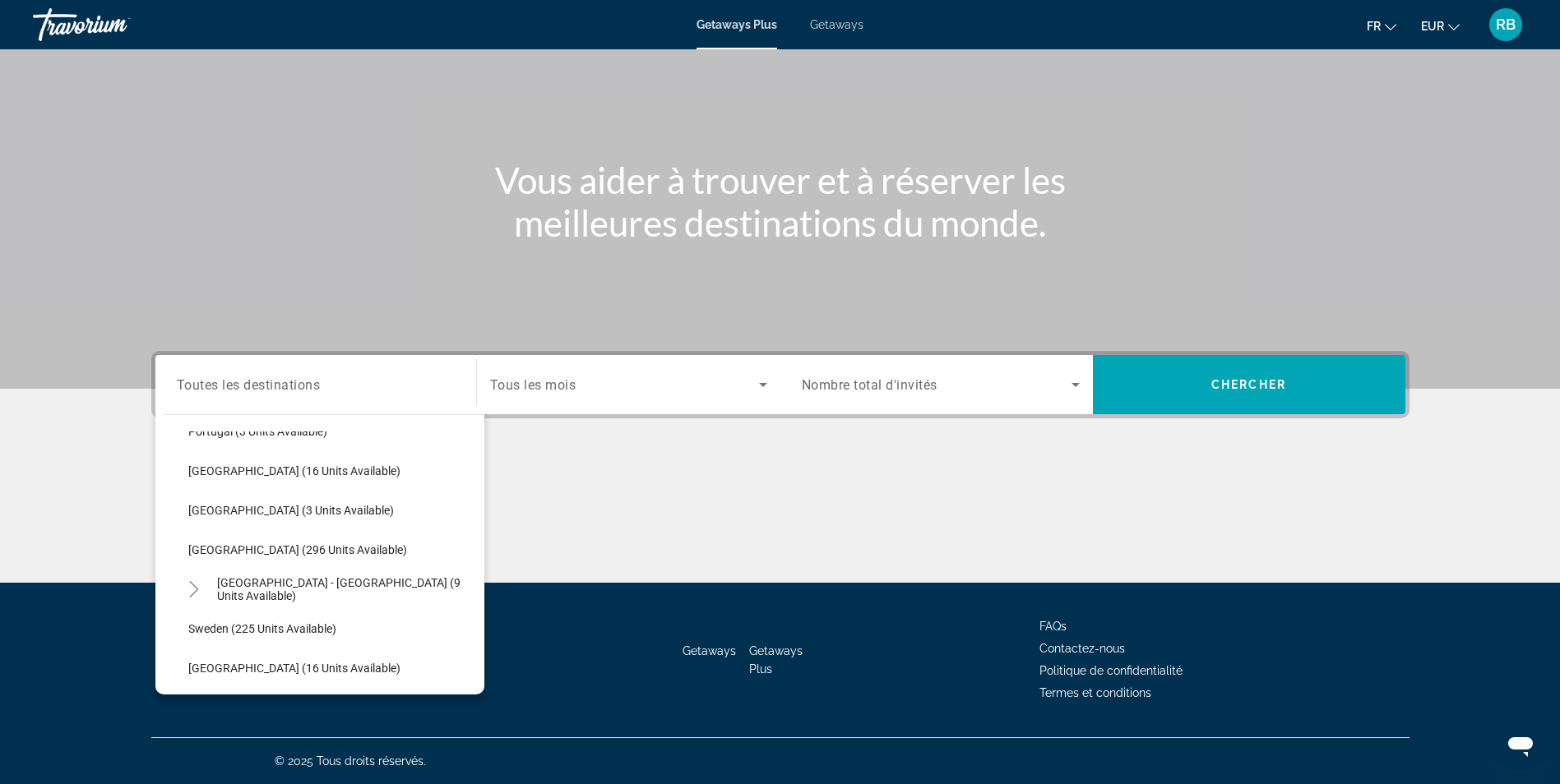
scroll to position [863, 0]
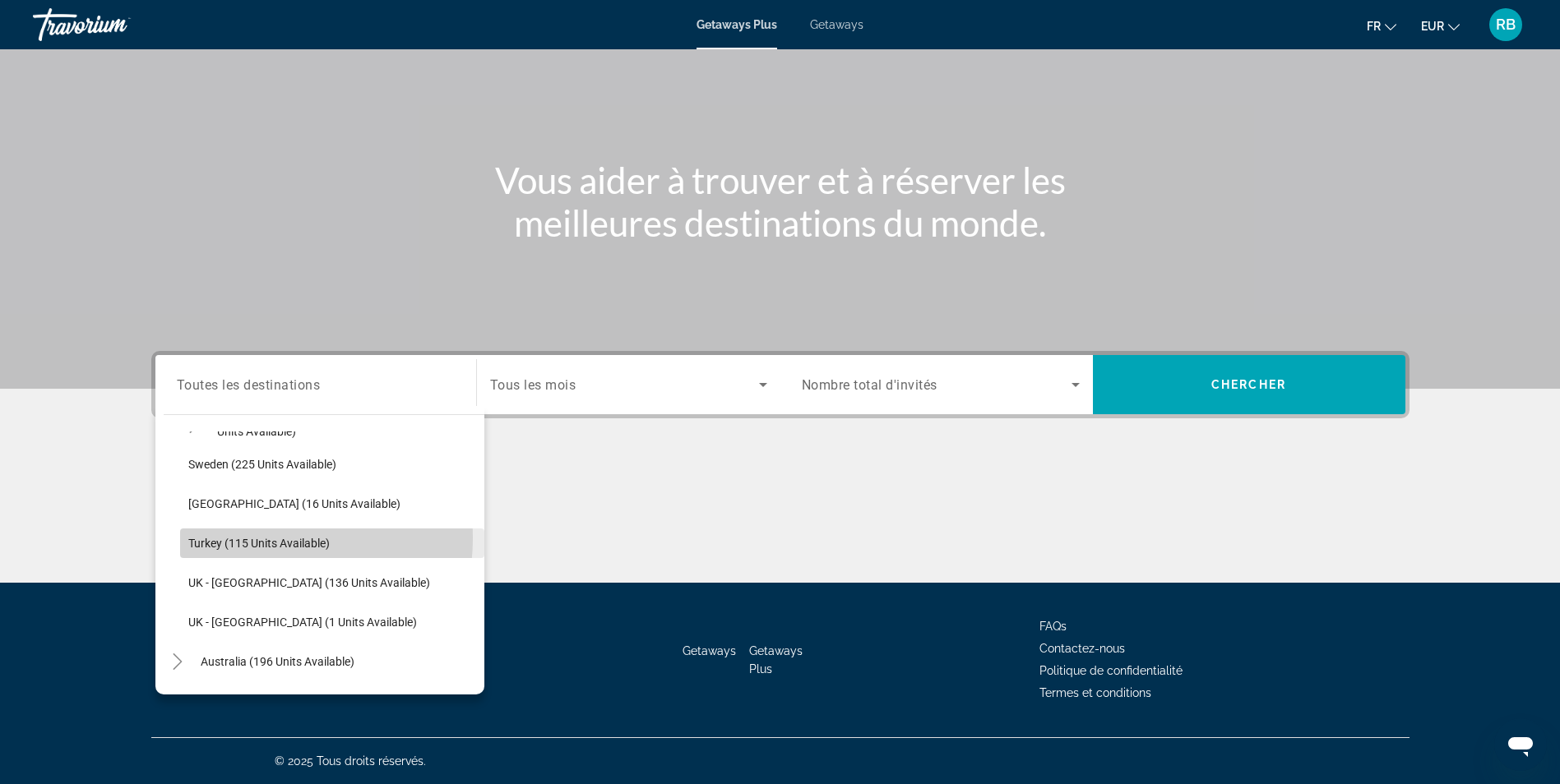
click at [242, 538] on span "Turkey (115 units available)" at bounding box center [259, 543] width 142 height 13
type input "**********"
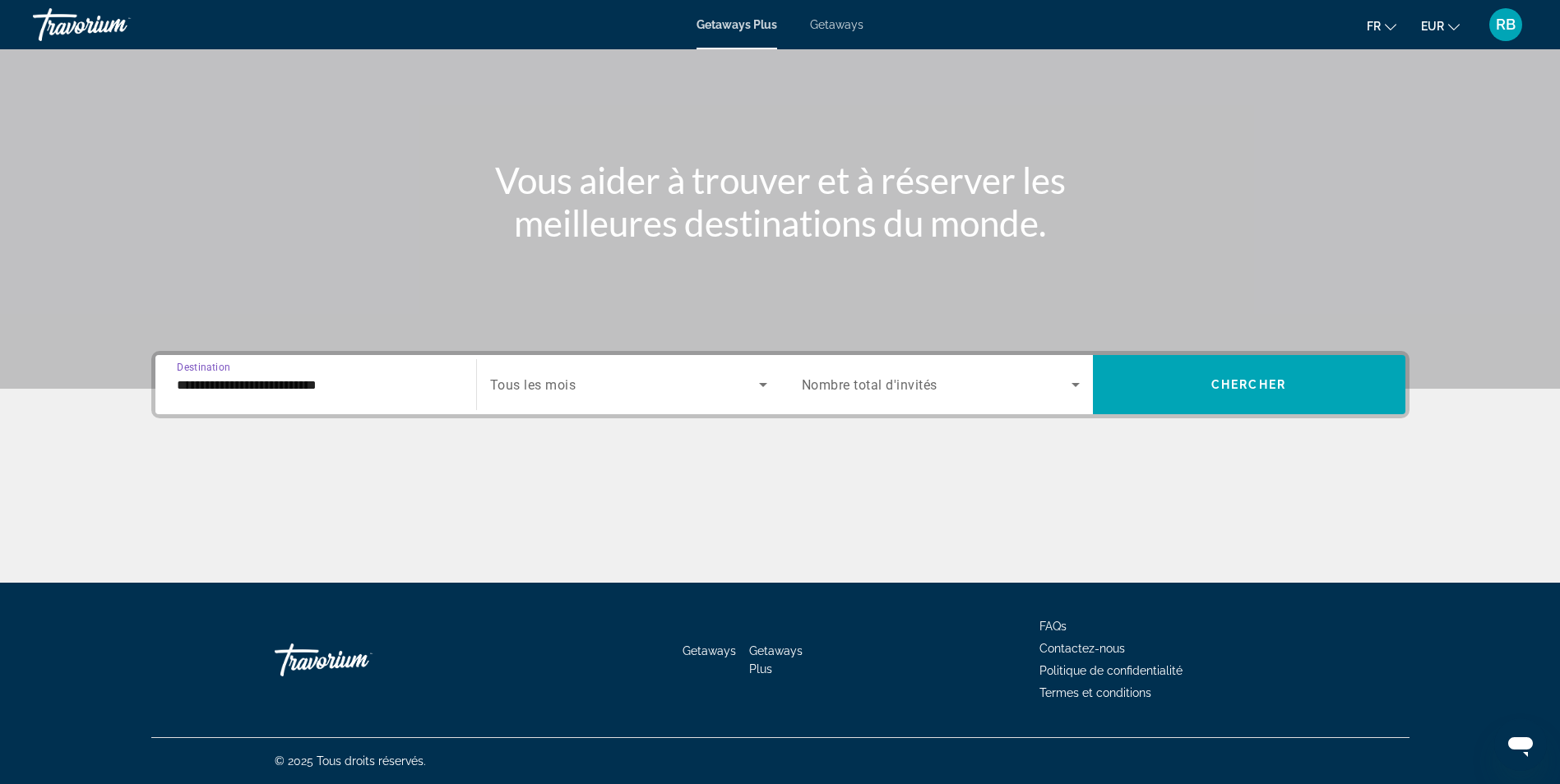
click at [571, 384] on span "Tous les mois" at bounding box center [533, 385] width 86 height 16
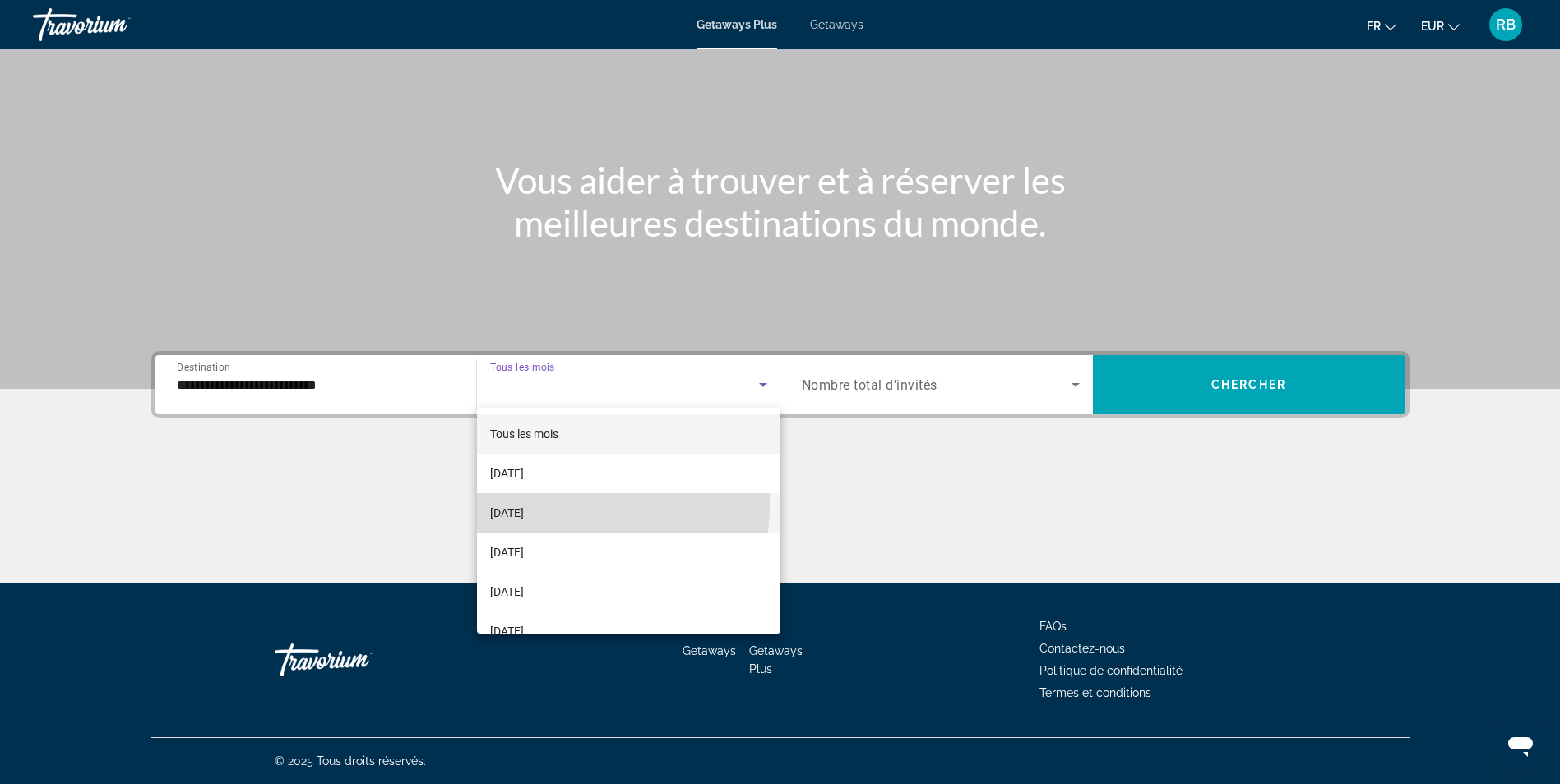
click at [521, 504] on span "October 2025" at bounding box center [506, 513] width 34 height 20
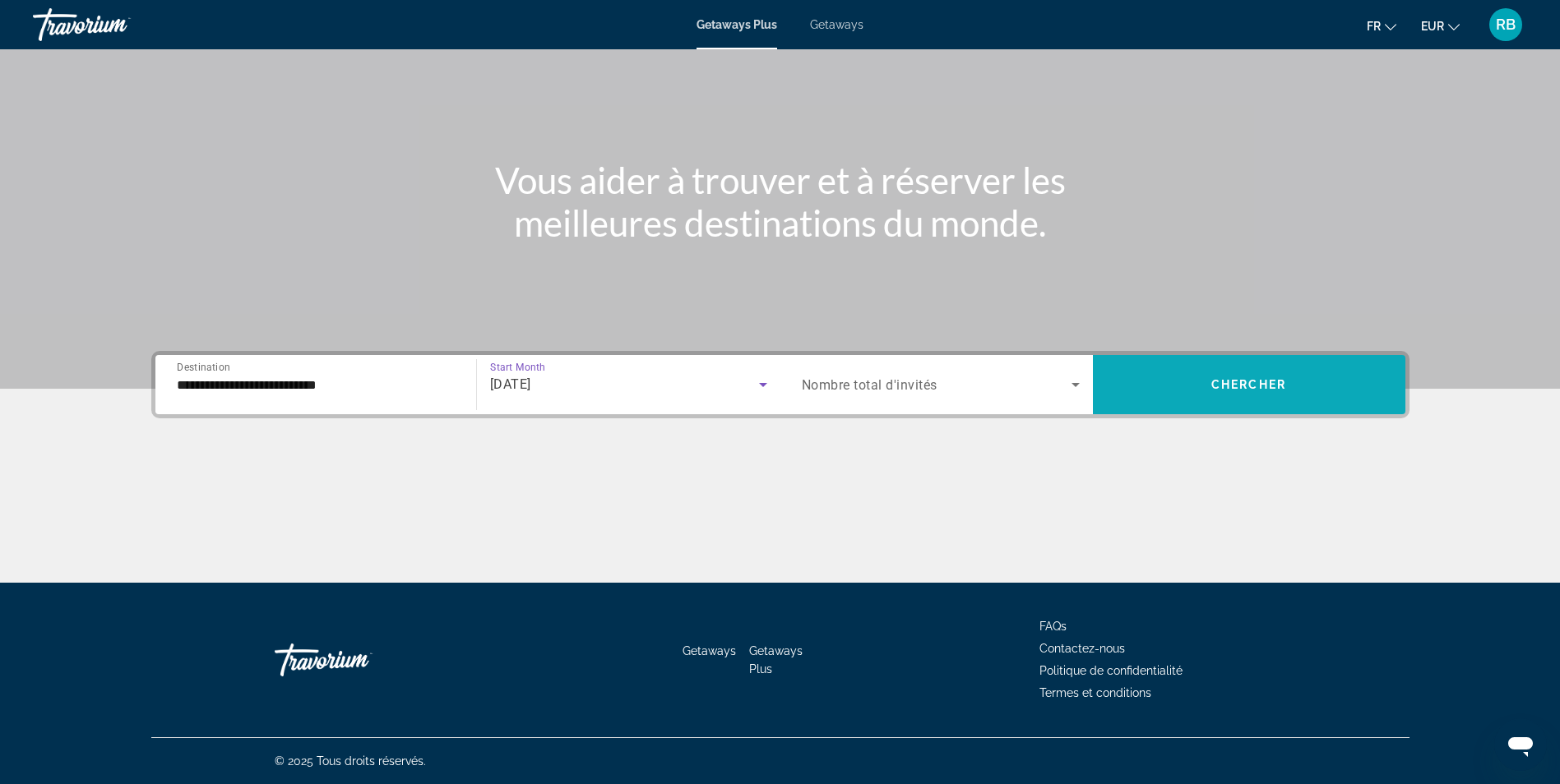
click at [1211, 375] on span "Search widget" at bounding box center [1249, 385] width 313 height 40
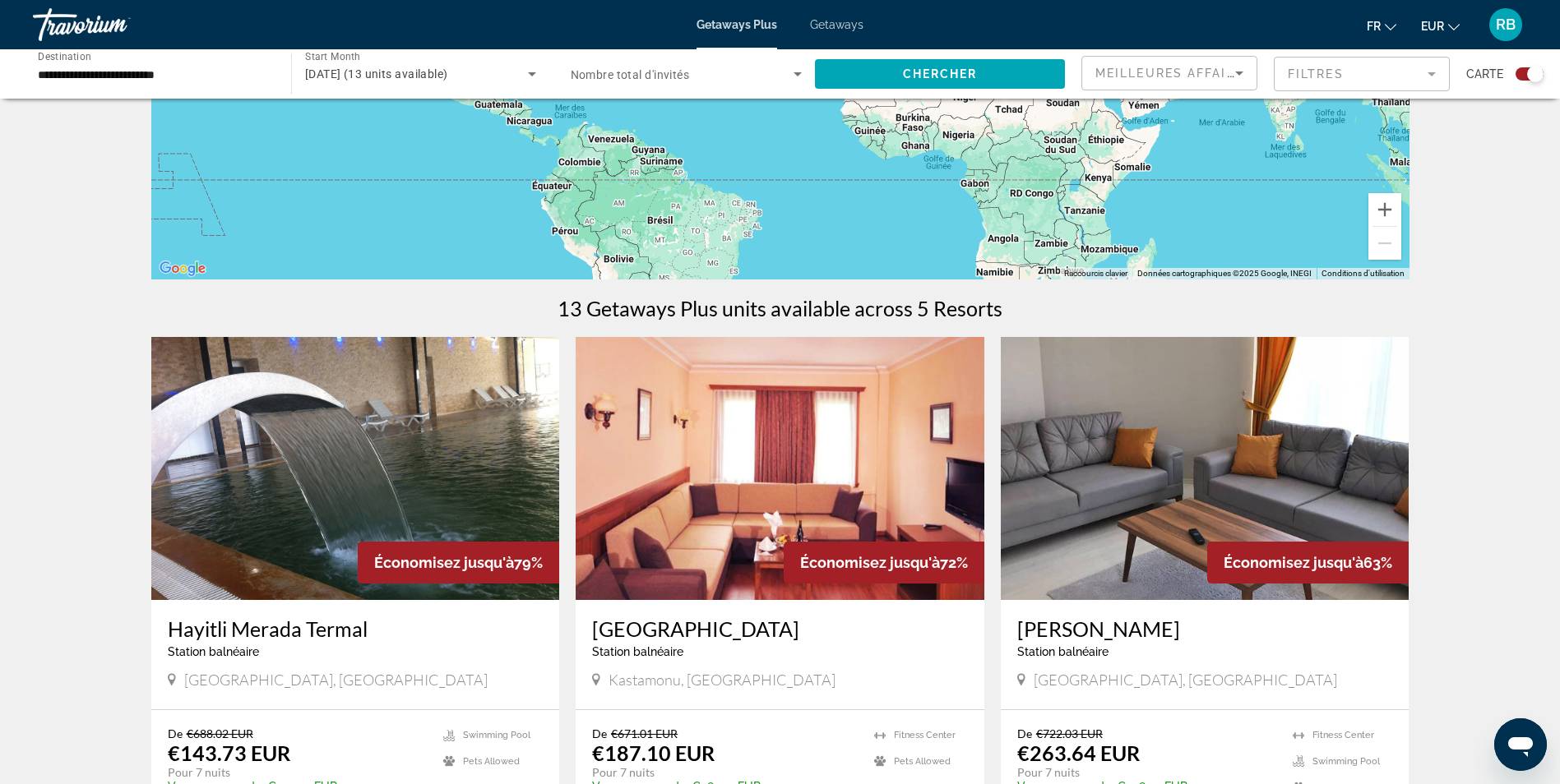
scroll to position [493, 0]
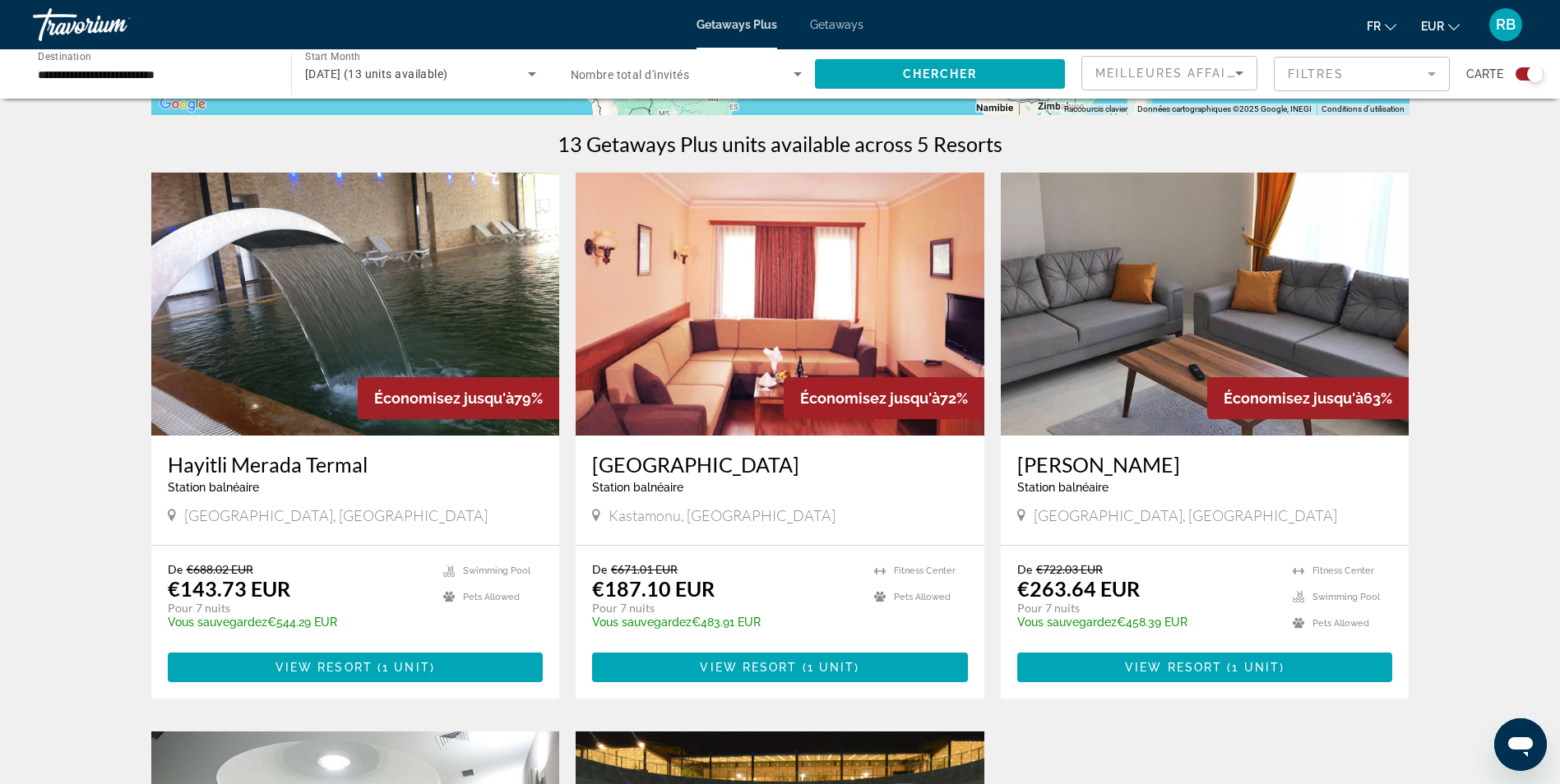
click at [378, 369] on img "Main content" at bounding box center [355, 304] width 409 height 263
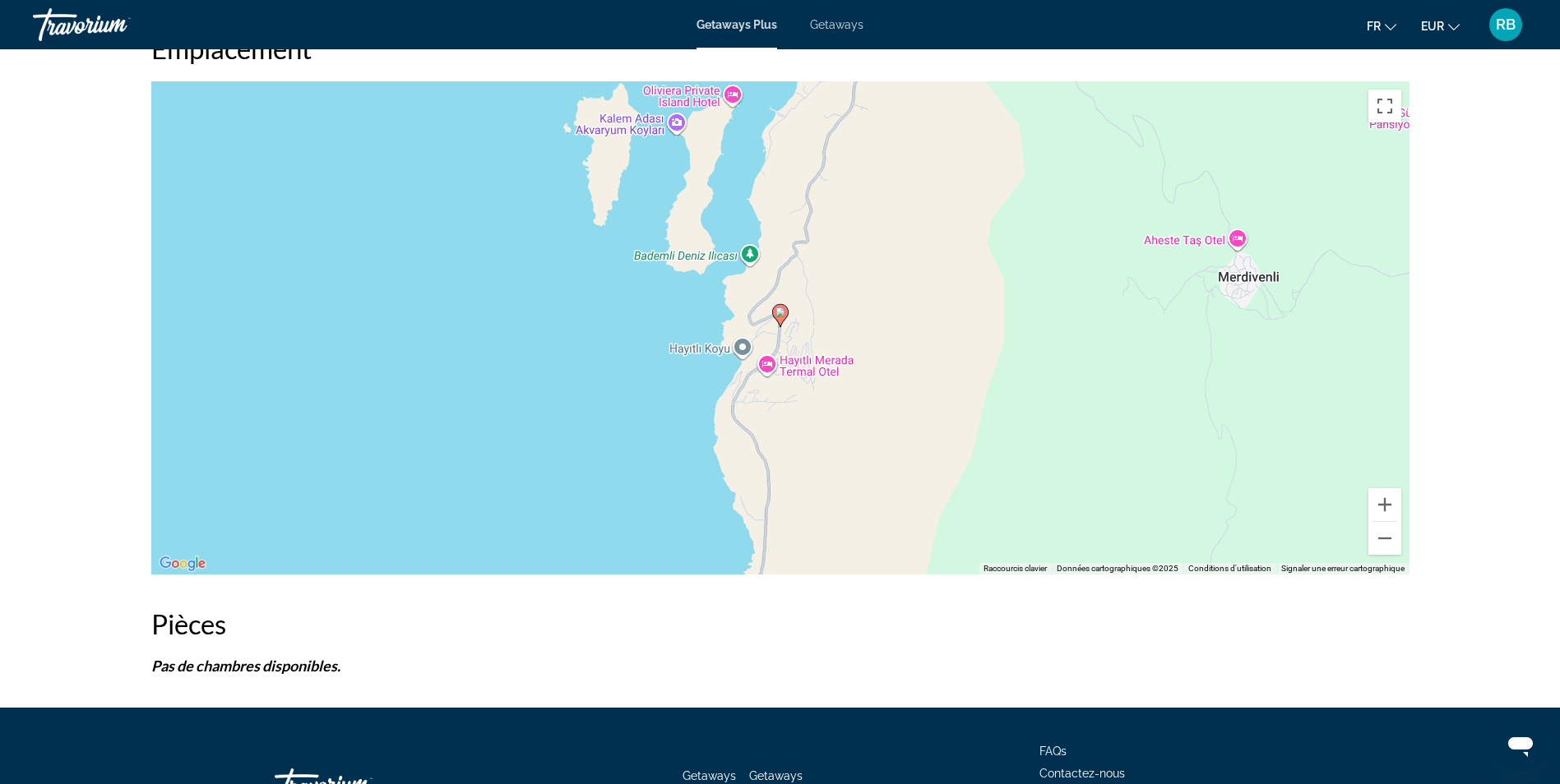
scroll to position [2409, 0]
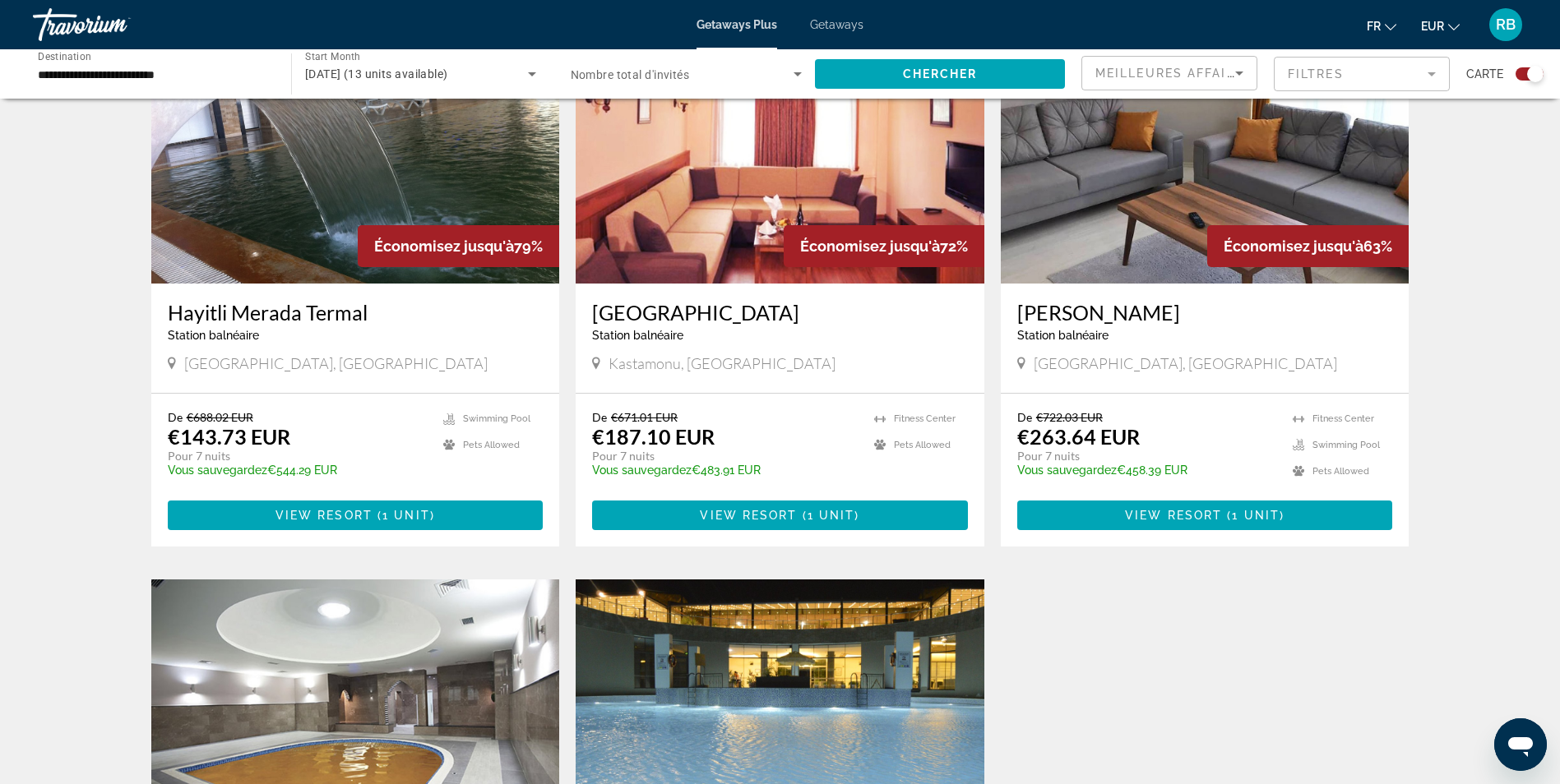
scroll to position [658, 0]
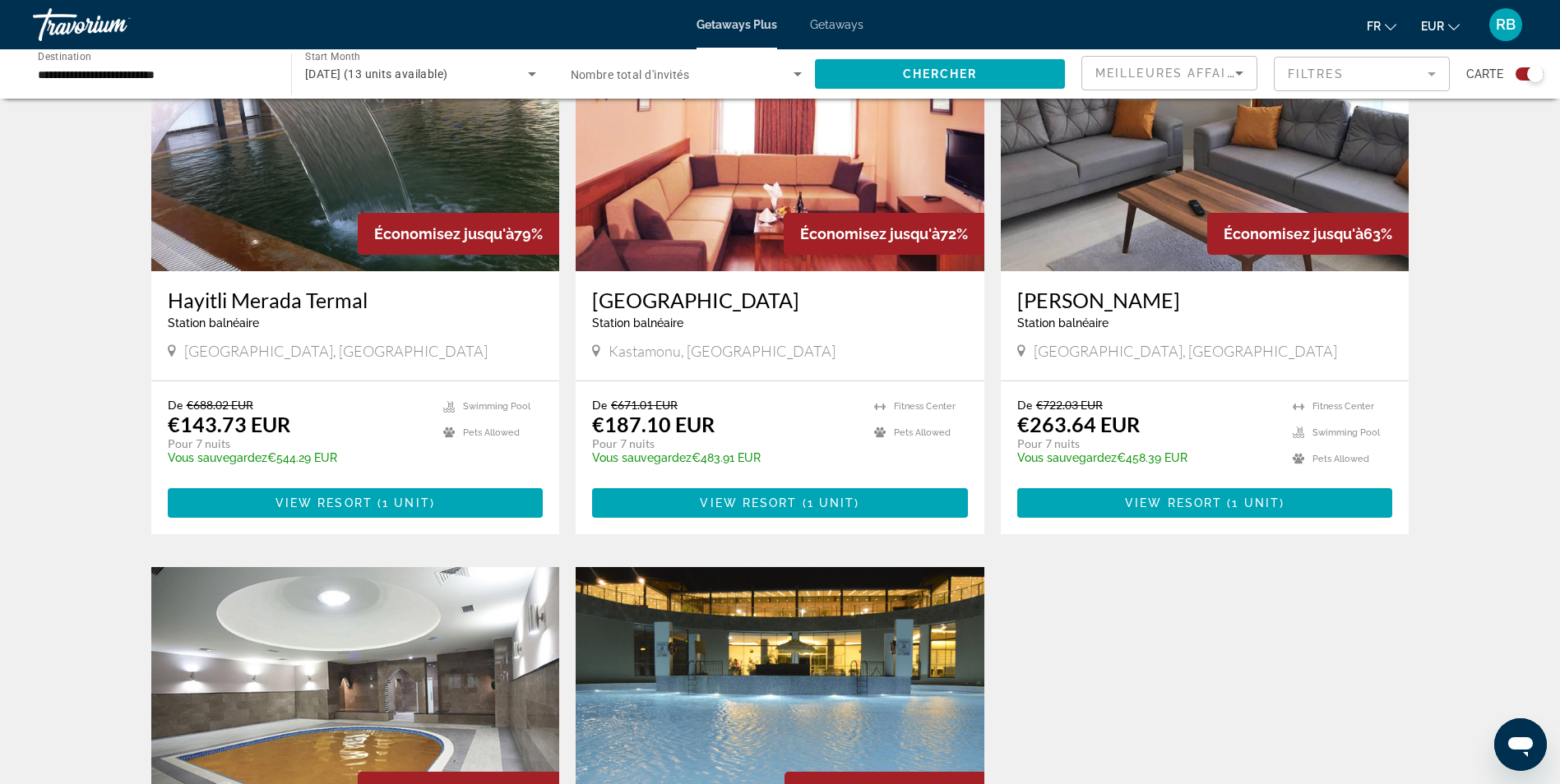
click at [680, 235] on img "Main content" at bounding box center [780, 140] width 409 height 263
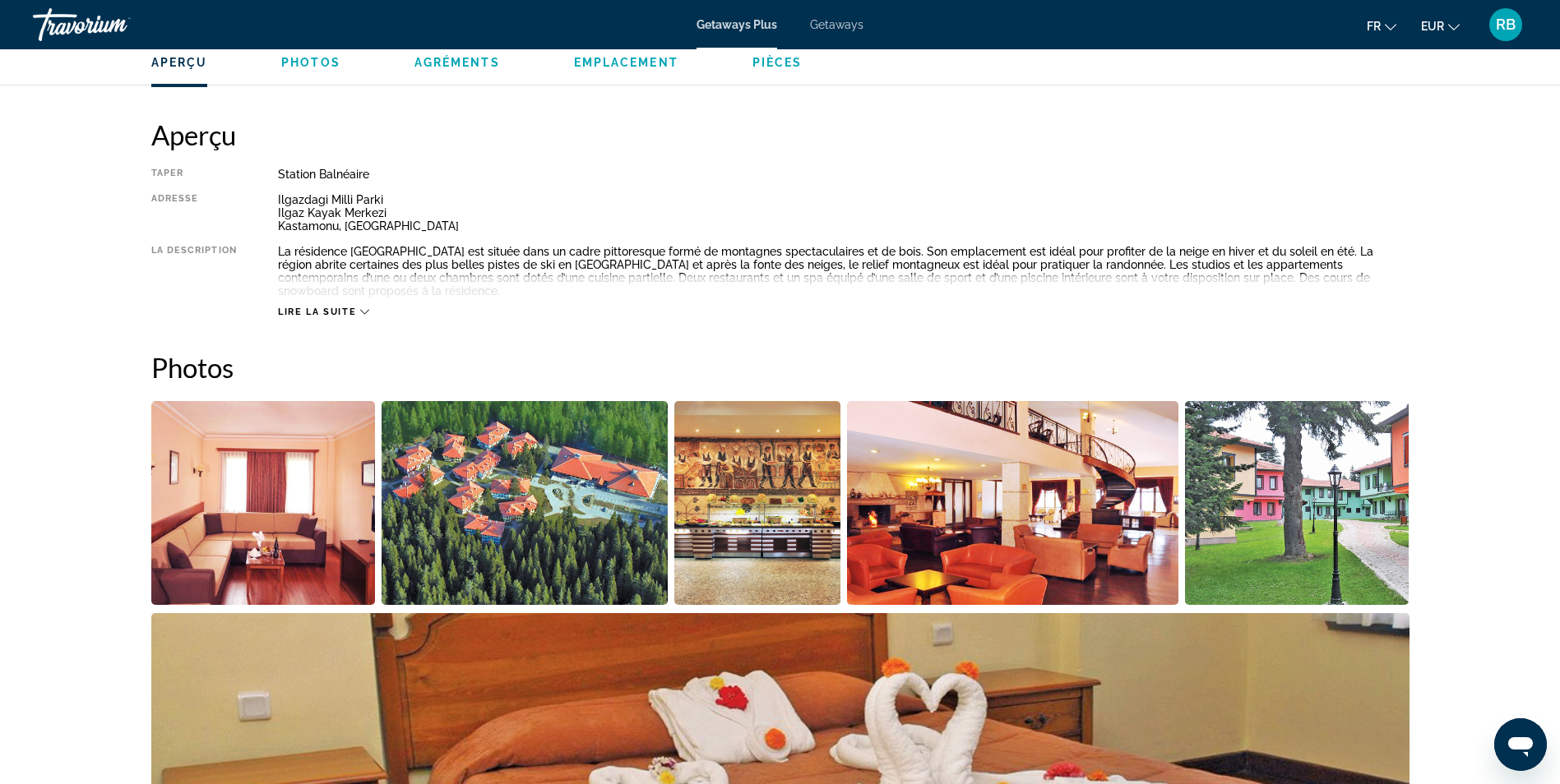
scroll to position [493, 0]
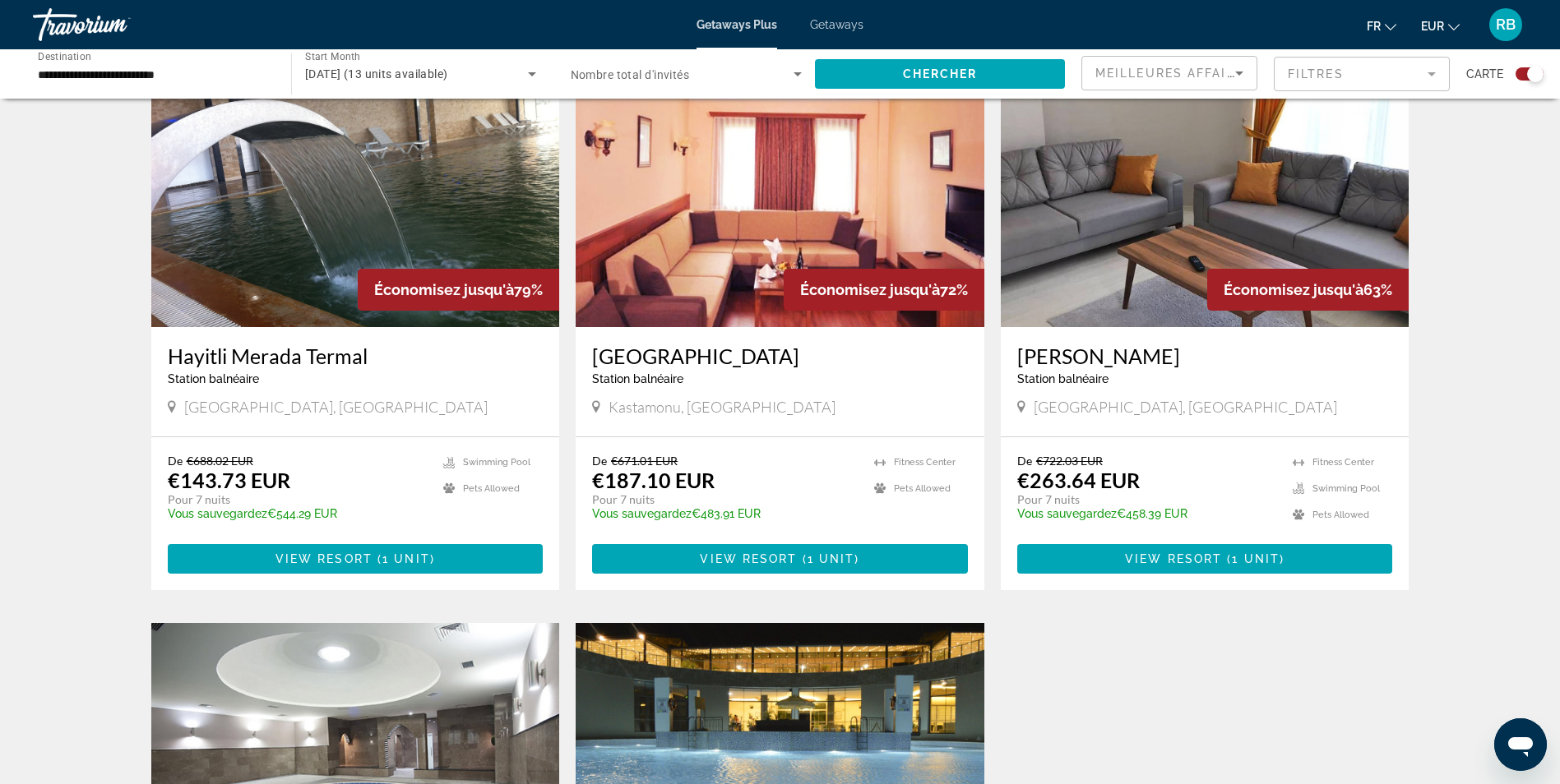
scroll to position [658, 0]
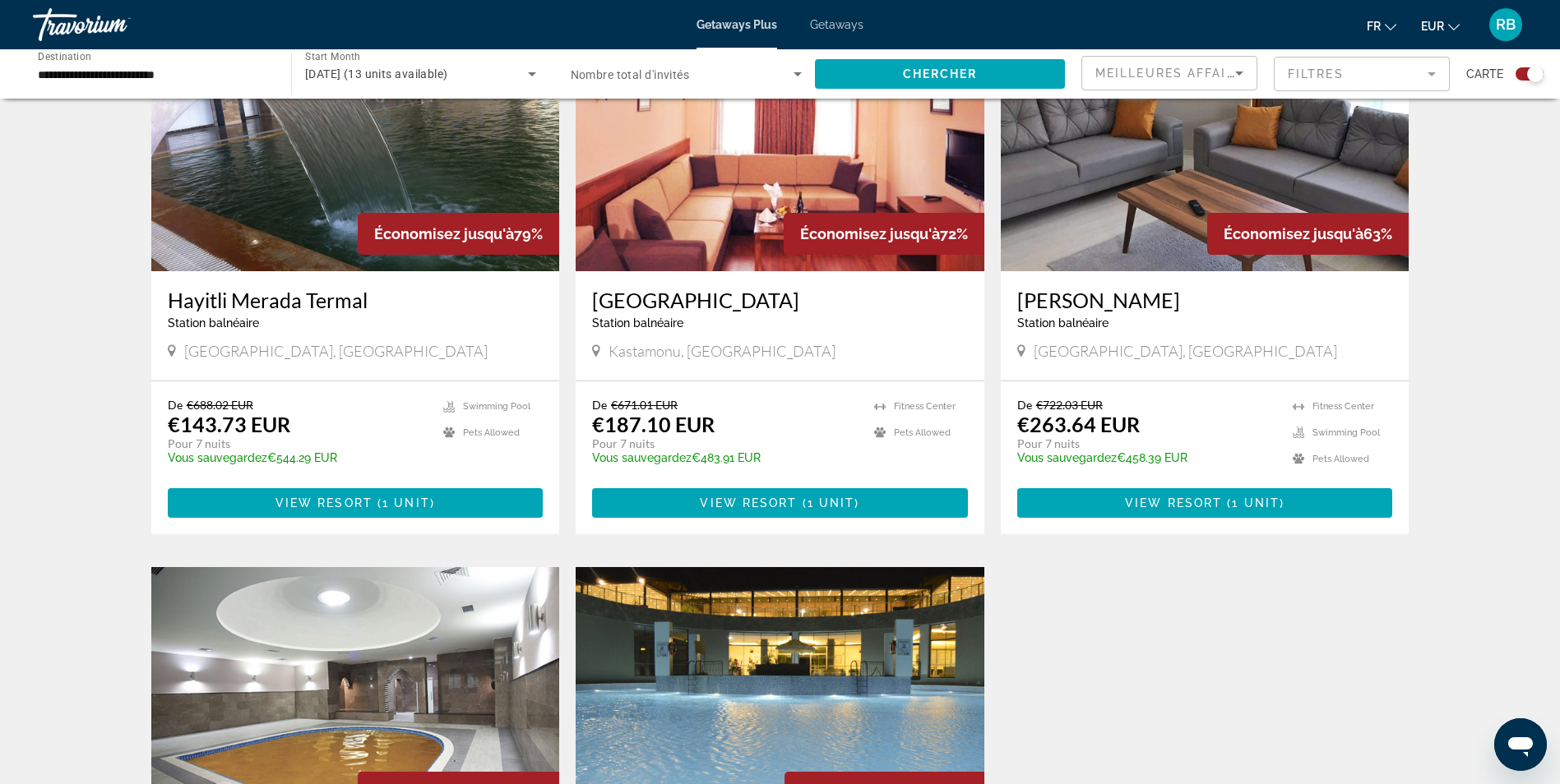
click at [1160, 205] on img "Main content" at bounding box center [1205, 140] width 409 height 263
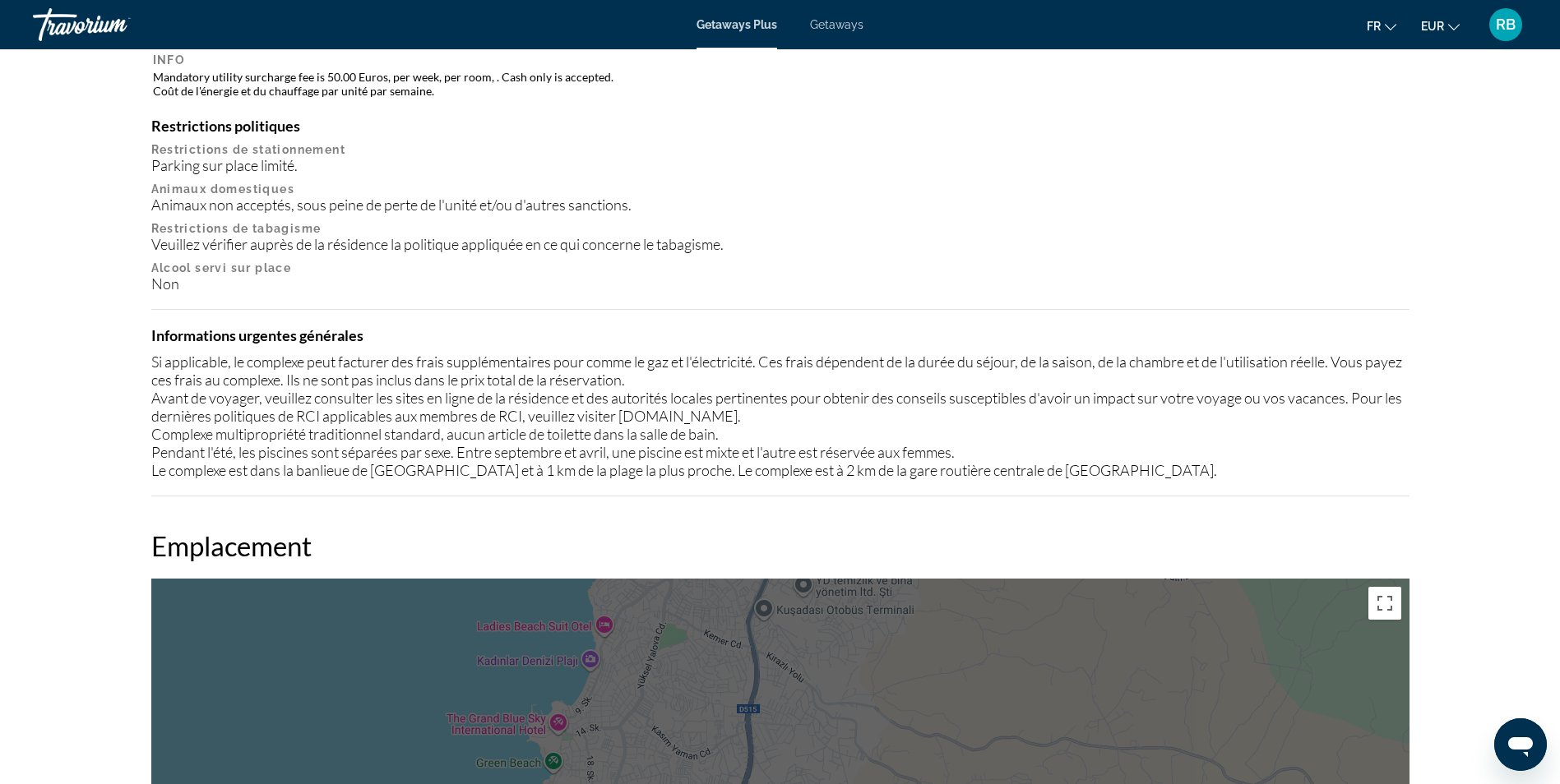
scroll to position [1562, 0]
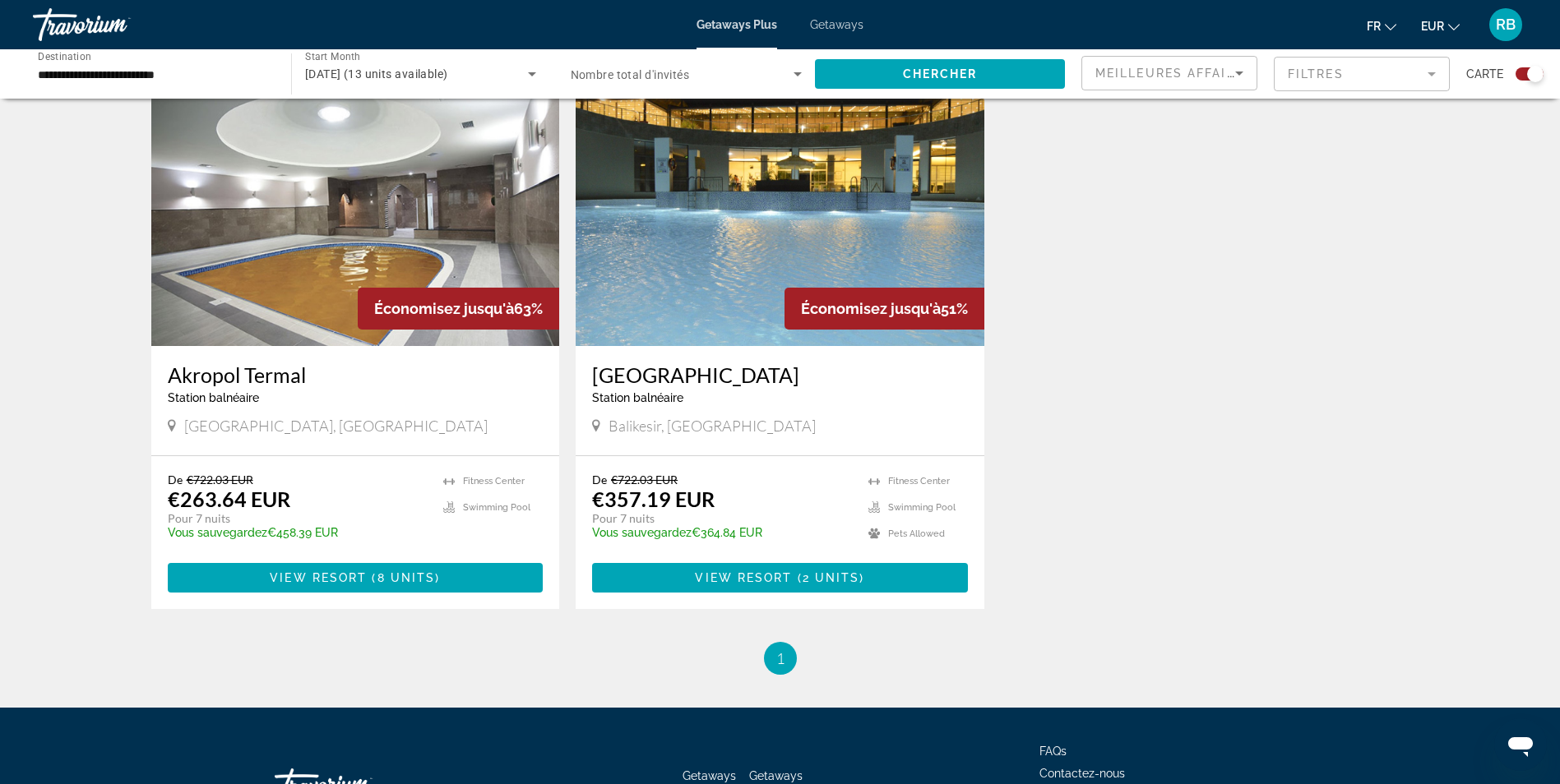
scroll to position [1151, 0]
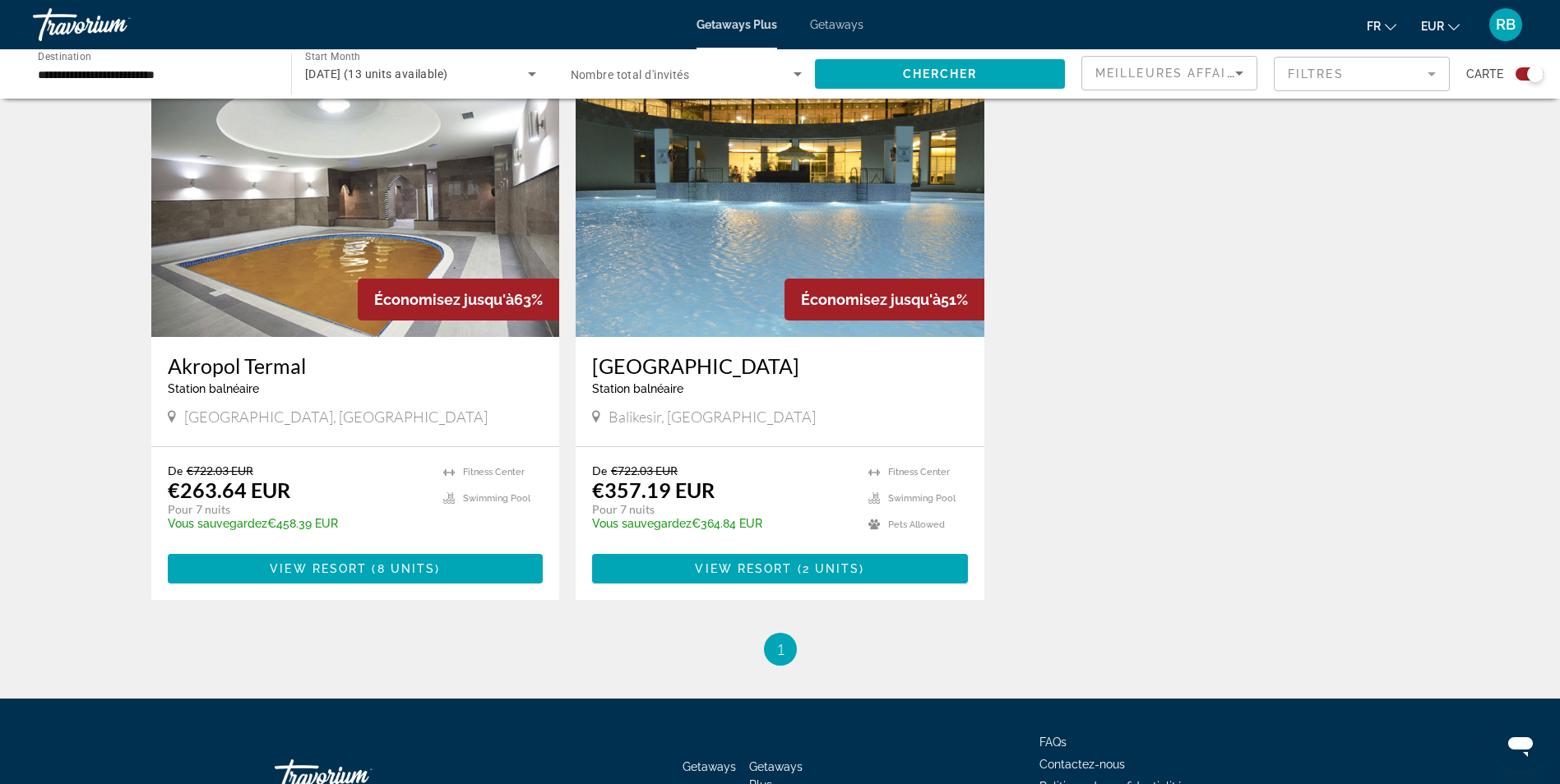
click at [372, 232] on img "Main content" at bounding box center [355, 205] width 409 height 263
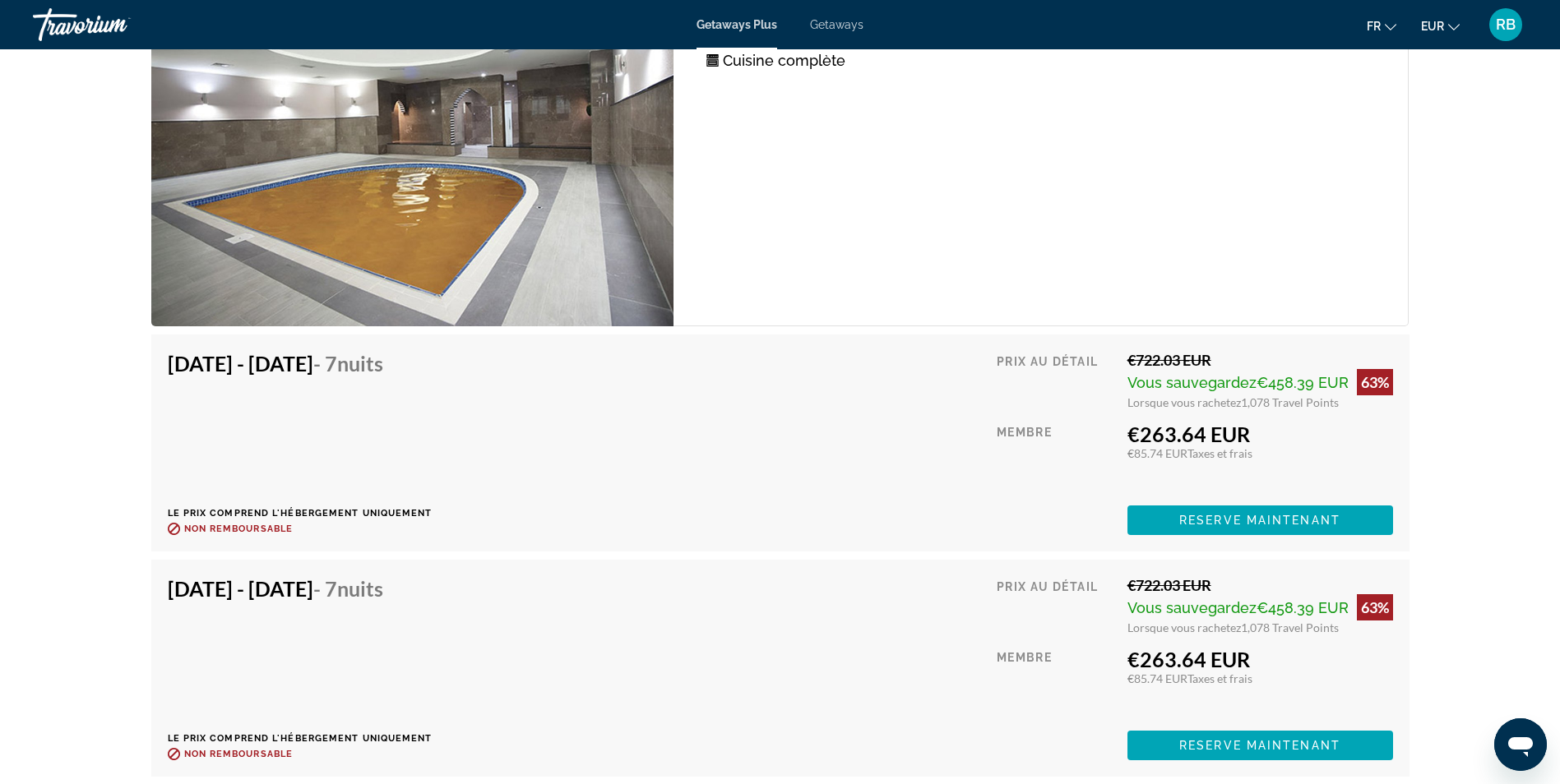
scroll to position [2302, 0]
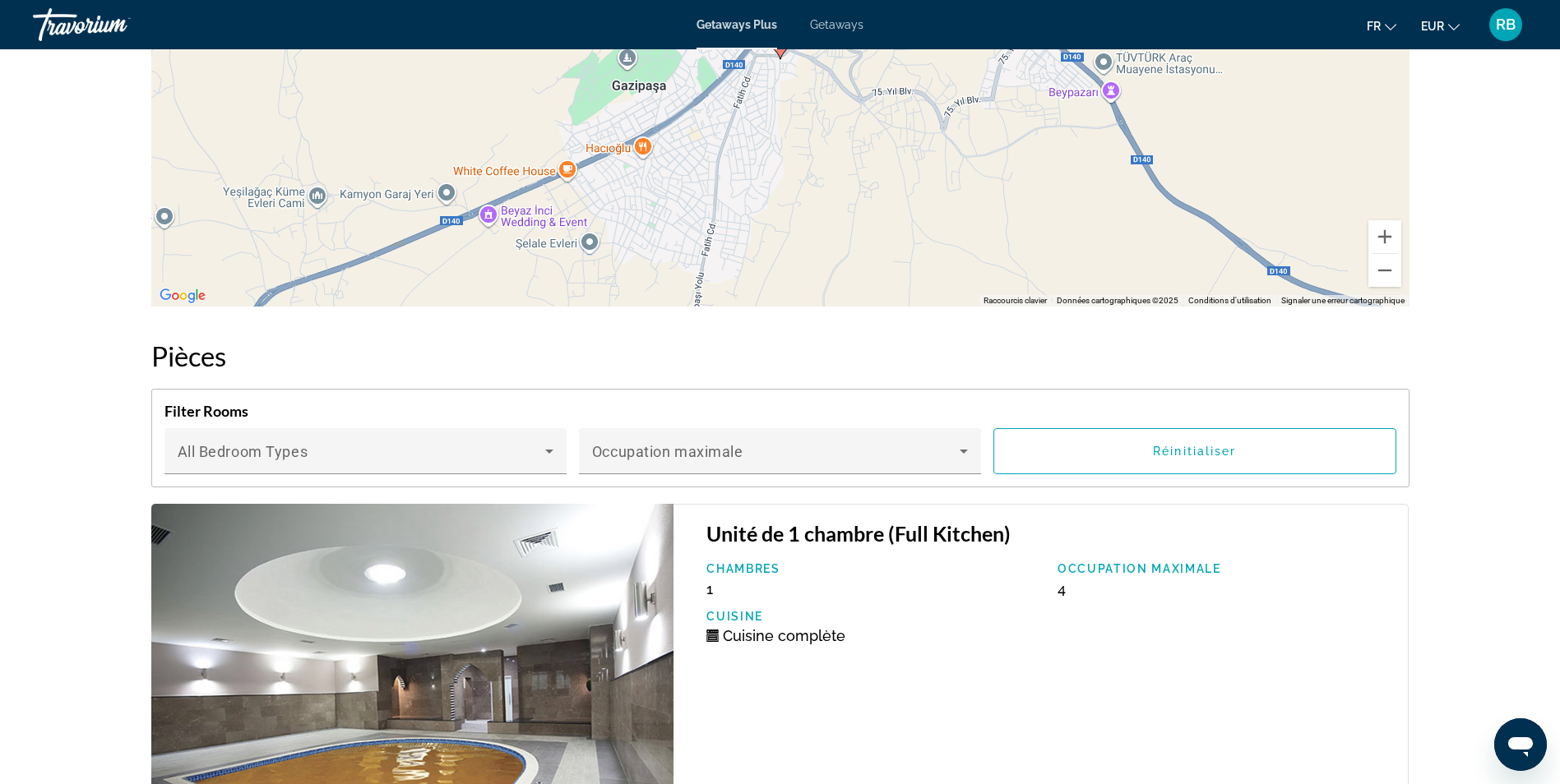
click at [848, 27] on span "Getaways" at bounding box center [837, 24] width 54 height 13
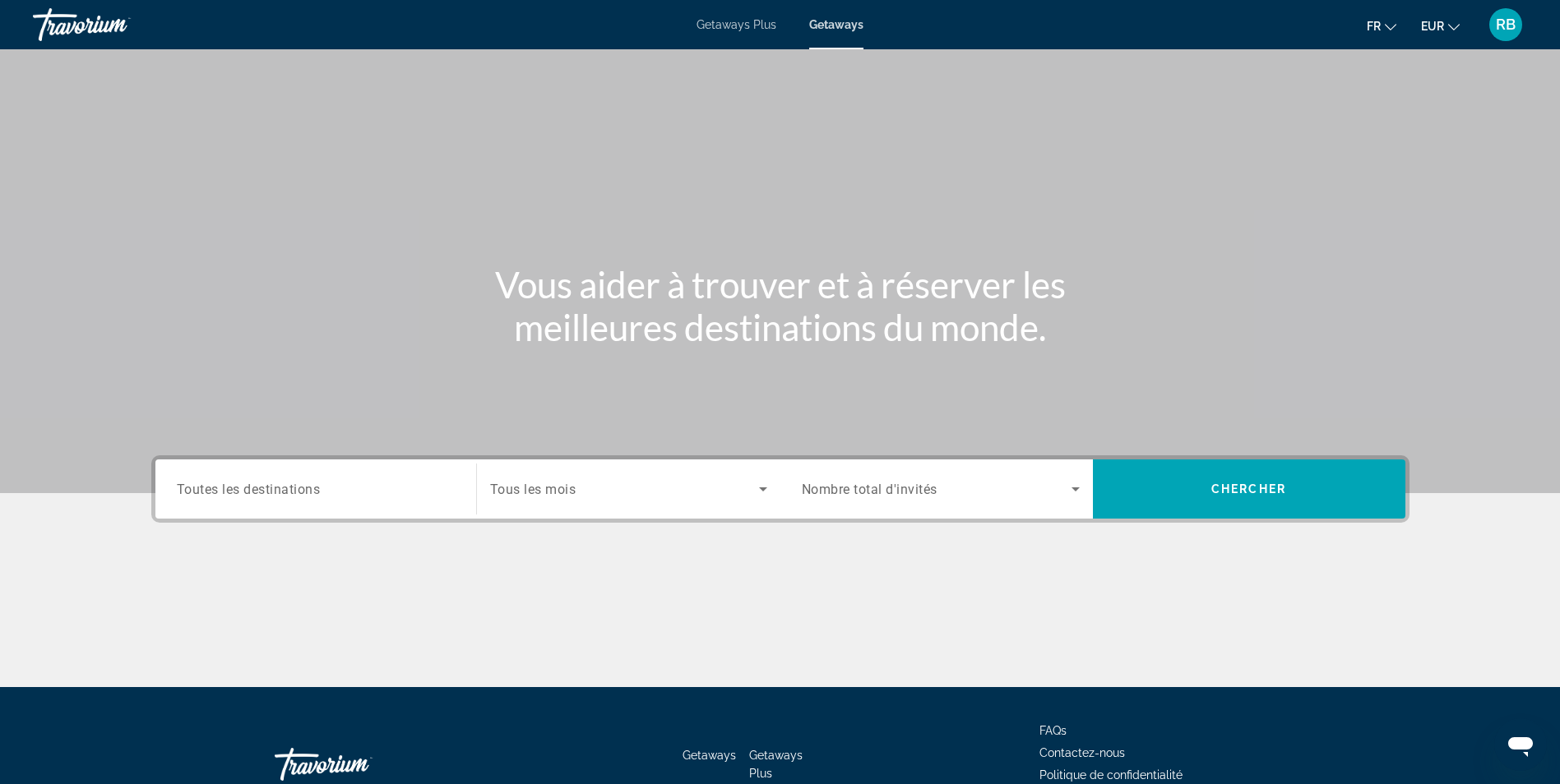
click at [302, 494] on span "Toutes les destinations" at bounding box center [249, 489] width 144 height 16
click at [302, 494] on input "Destination Toutes les destinations" at bounding box center [316, 490] width 278 height 20
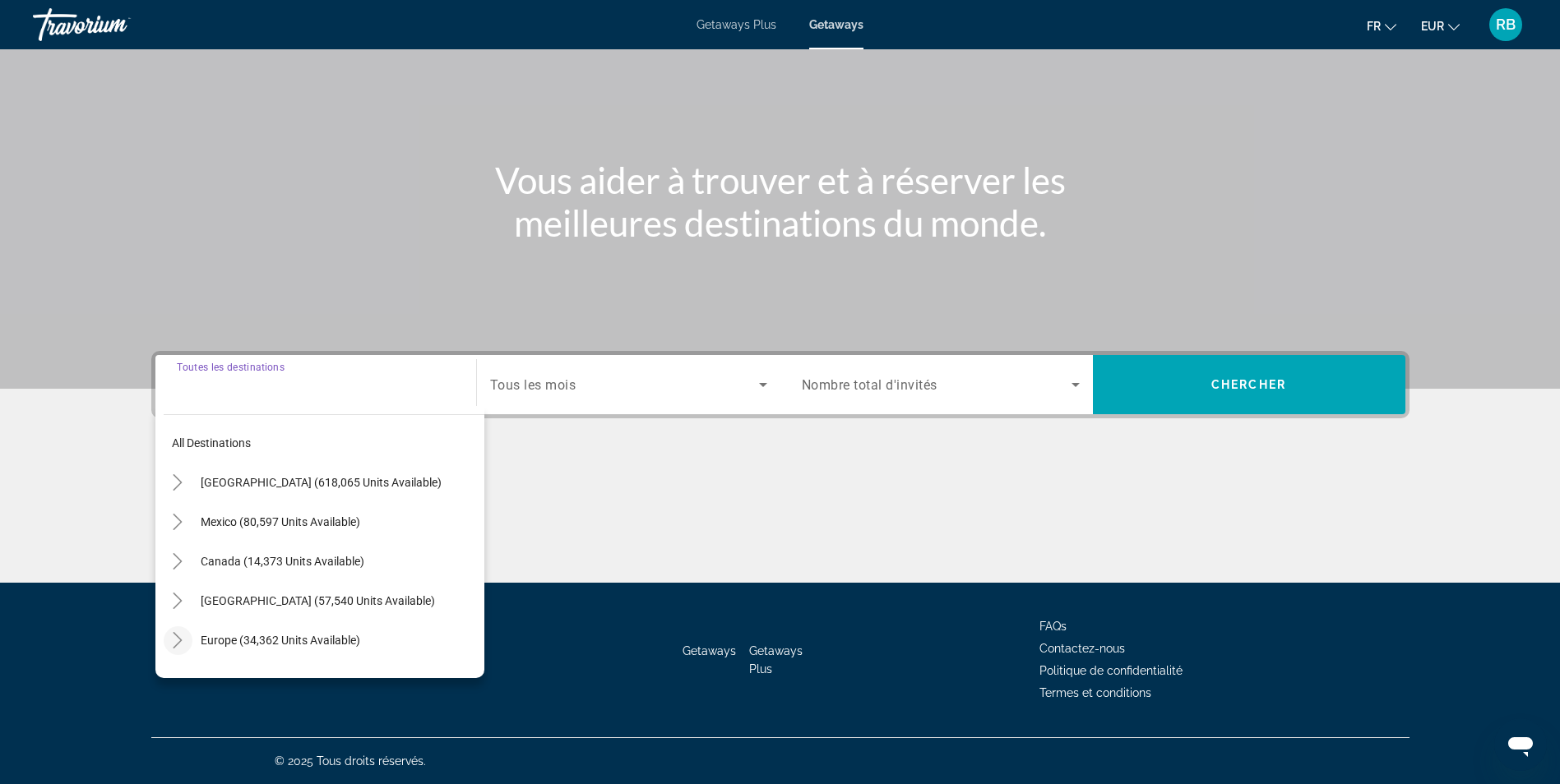
click at [173, 641] on icon "Toggle Europe (34,362 units available)" at bounding box center [177, 640] width 16 height 16
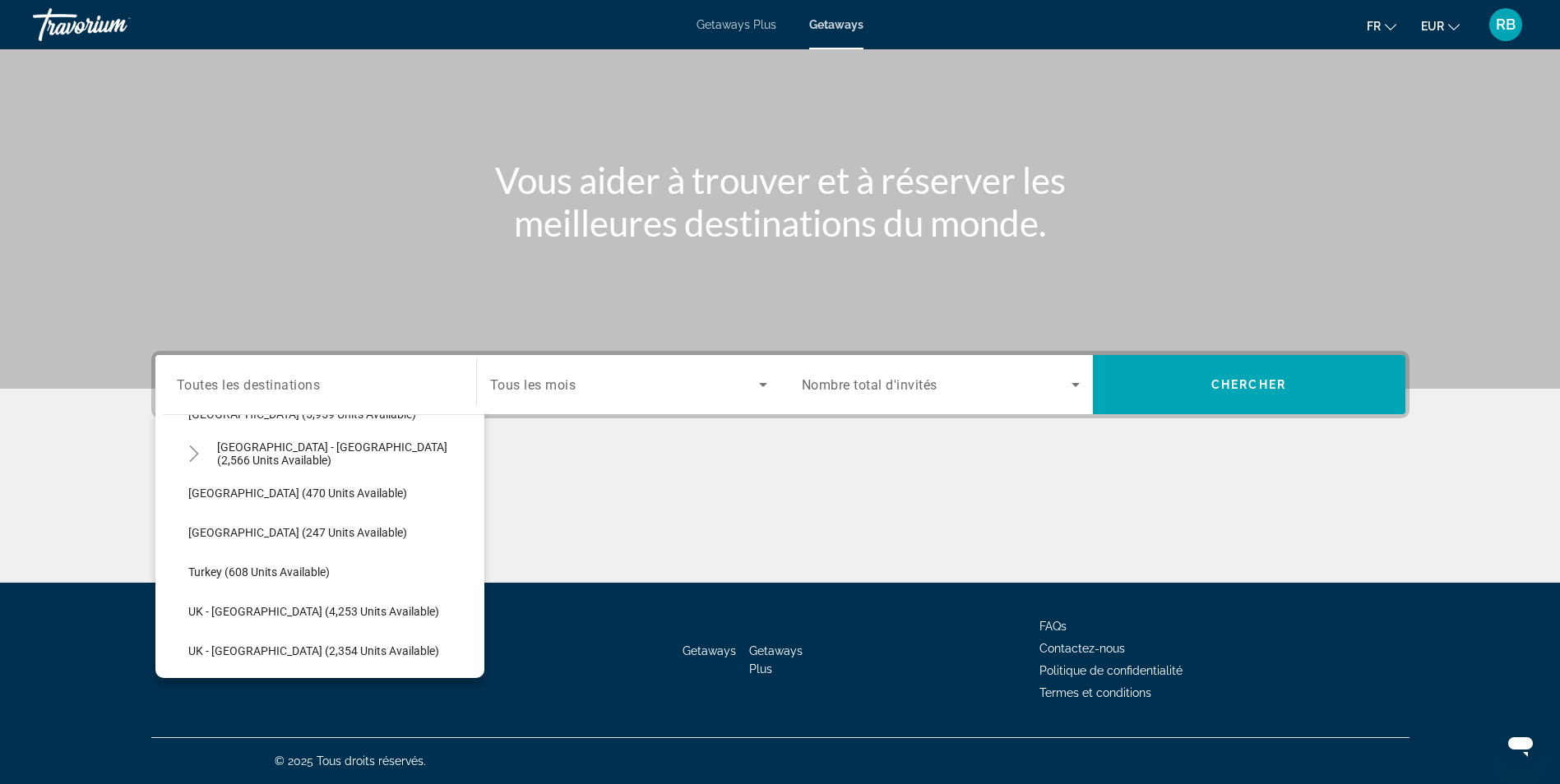
scroll to position [924, 0]
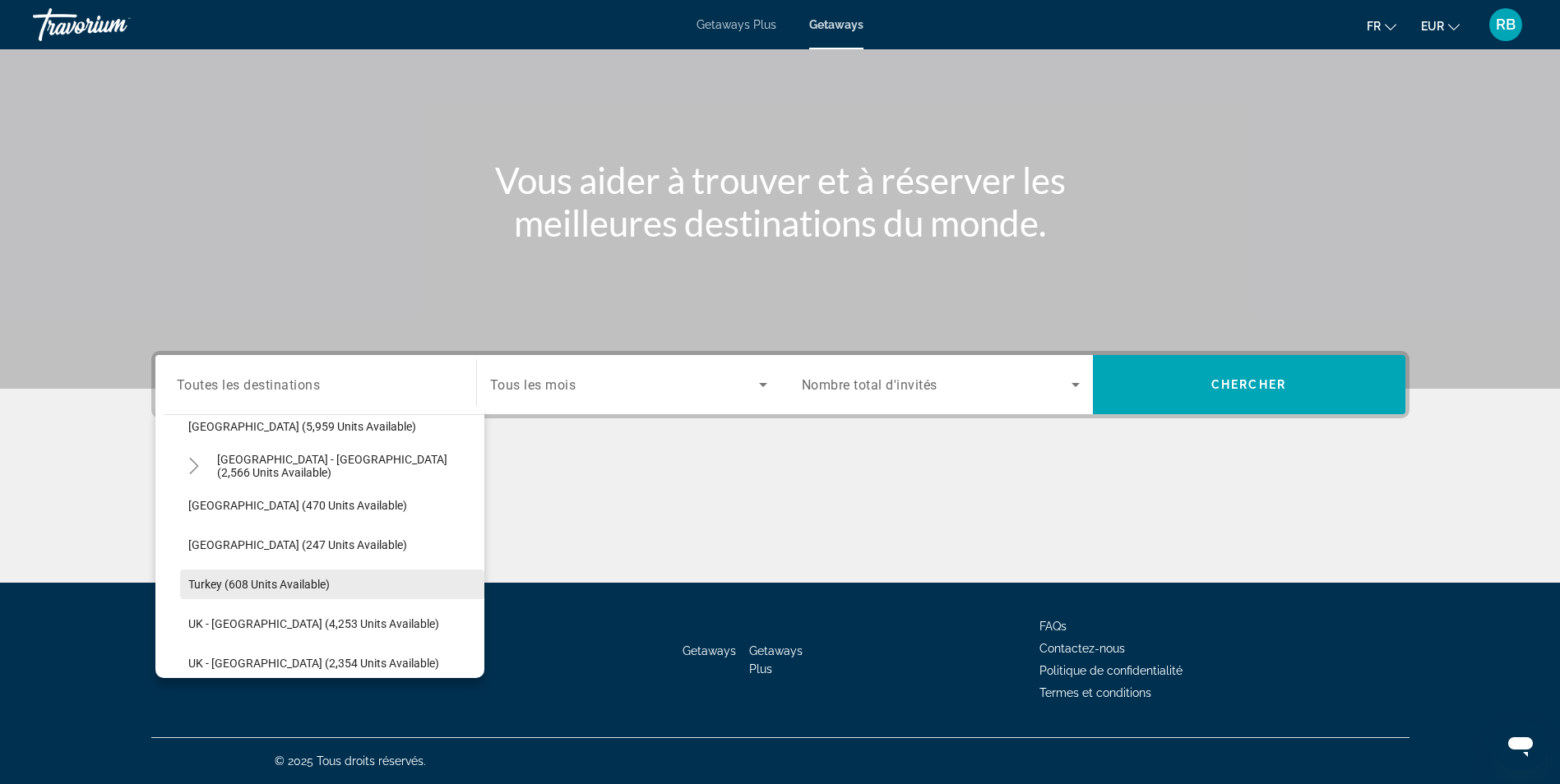
click at [250, 584] on span "Turkey (608 units available)" at bounding box center [259, 584] width 142 height 13
type input "**********"
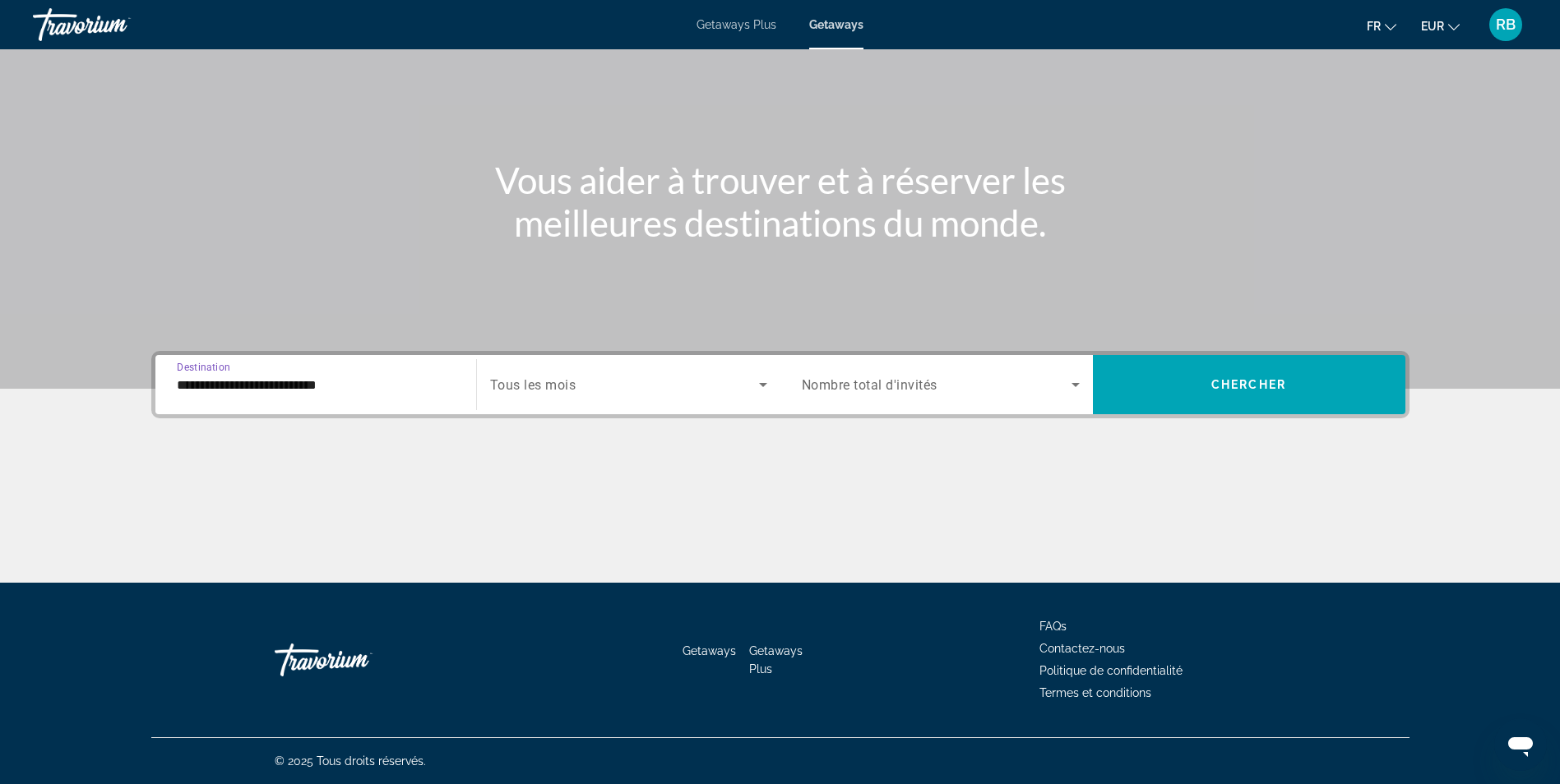
click at [587, 395] on div "Search widget" at bounding box center [628, 384] width 277 height 46
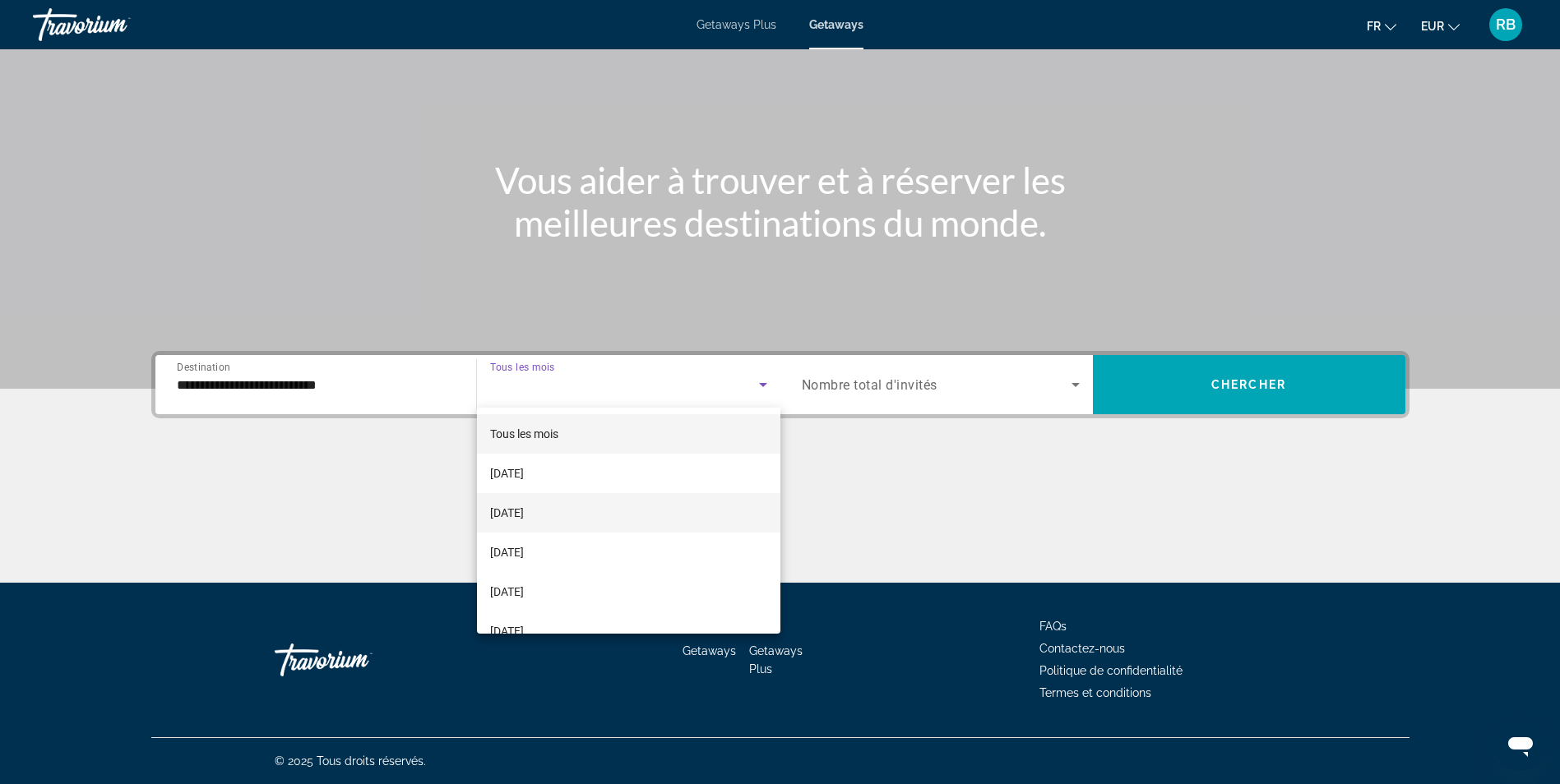
click at [524, 510] on span "October 2025" at bounding box center [506, 513] width 34 height 20
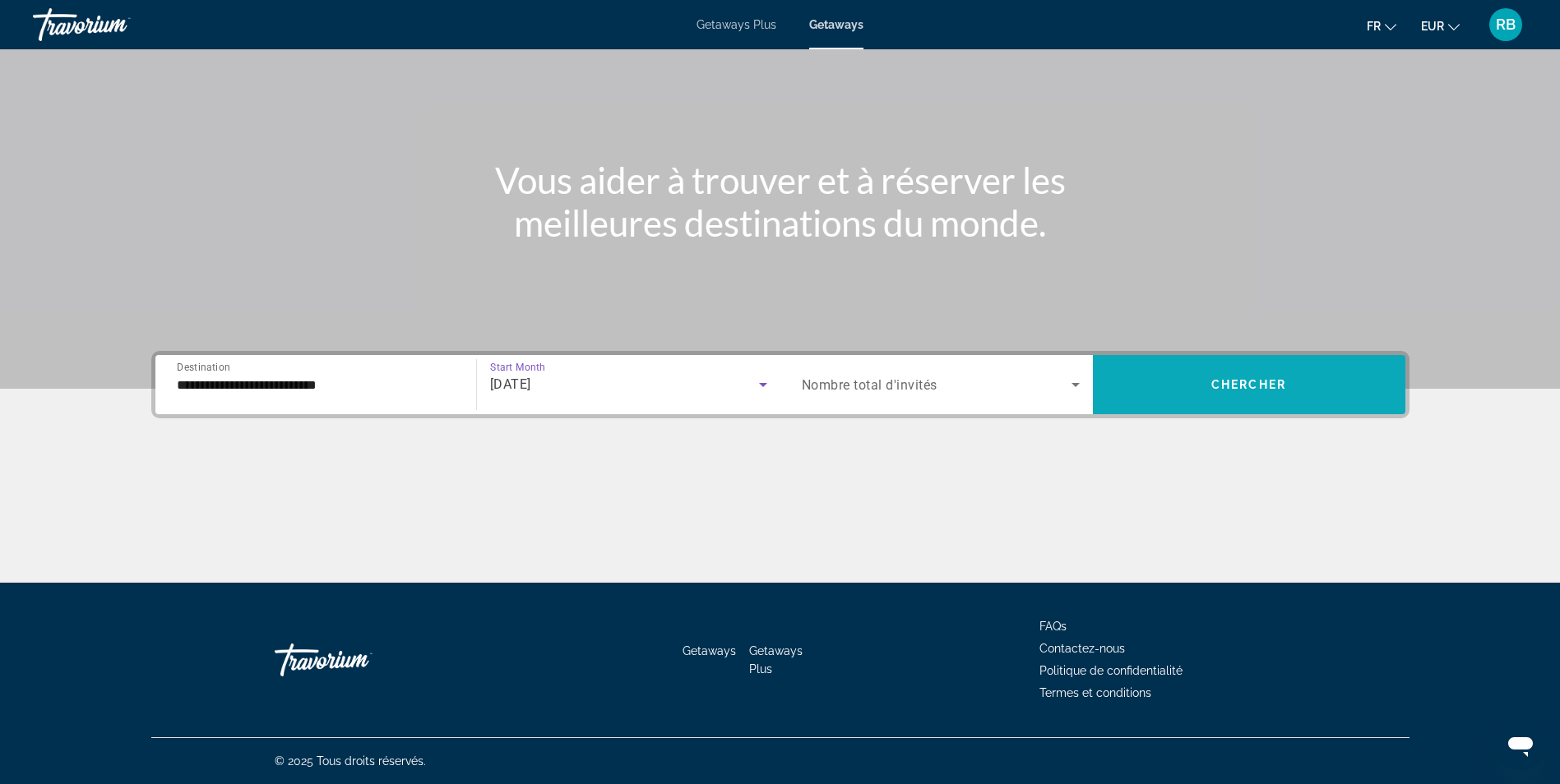
click at [1233, 383] on span "Chercher" at bounding box center [1249, 384] width 75 height 13
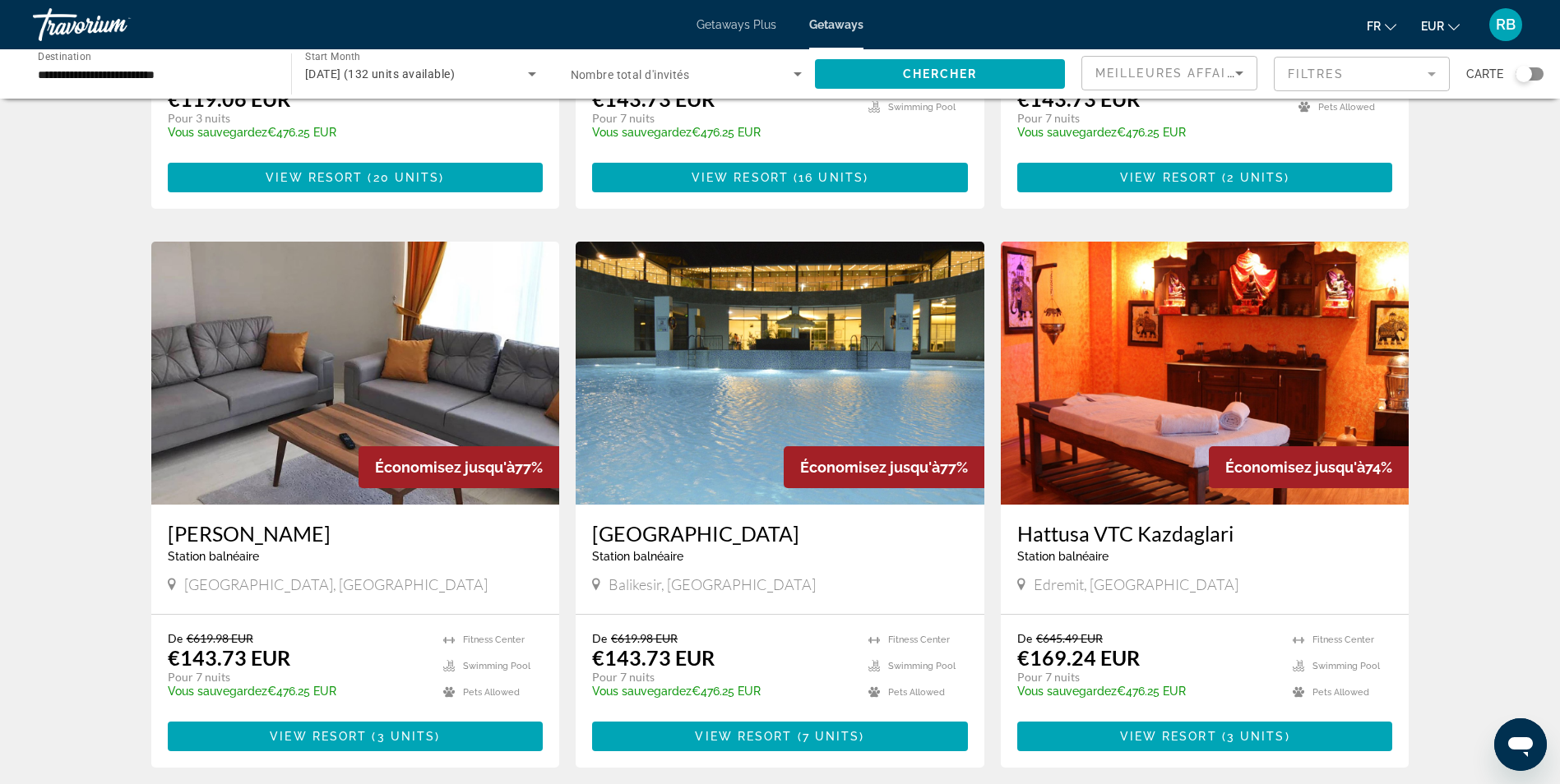
scroll to position [493, 0]
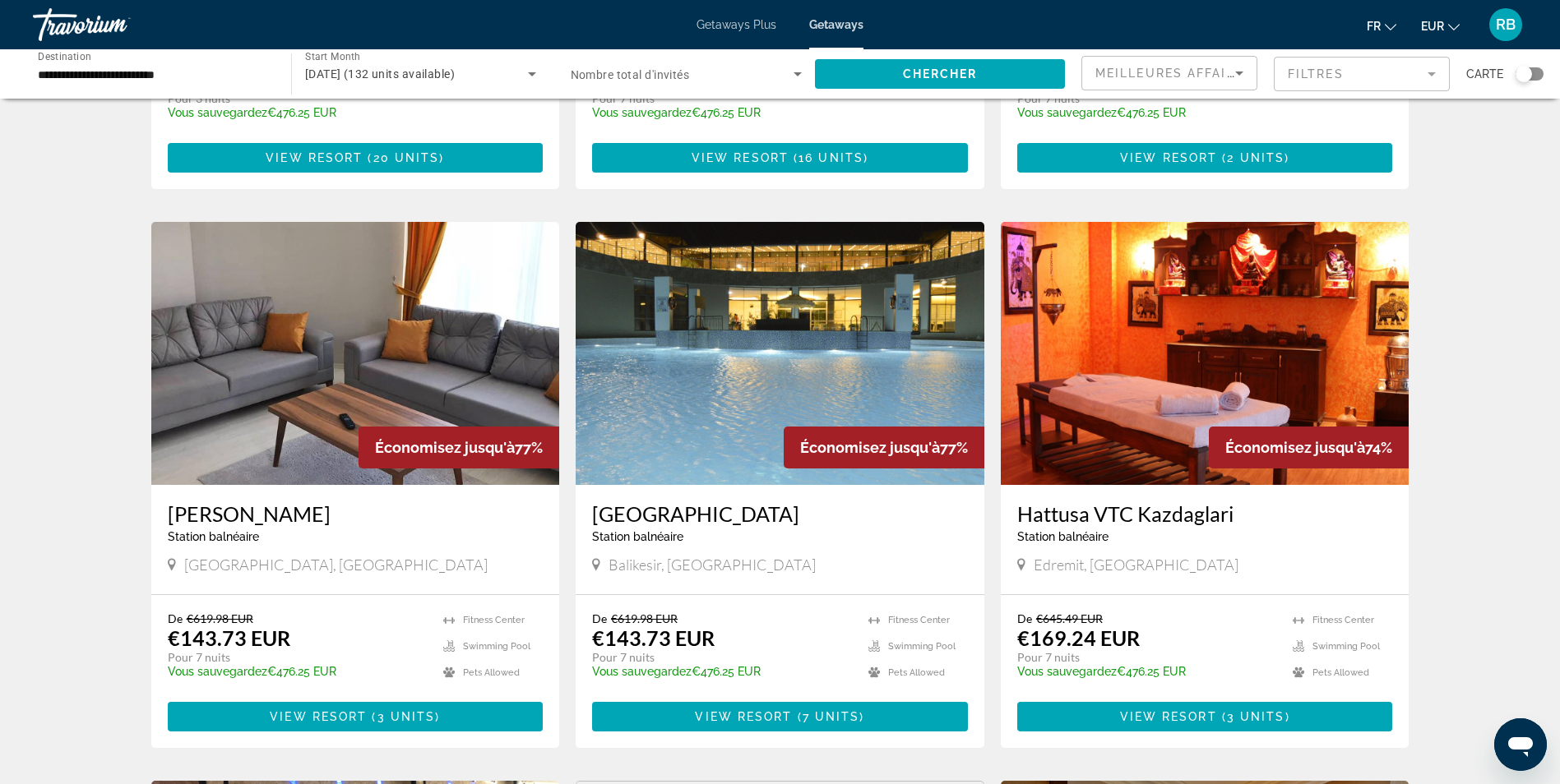
click at [694, 407] on img "Main content" at bounding box center [780, 353] width 409 height 263
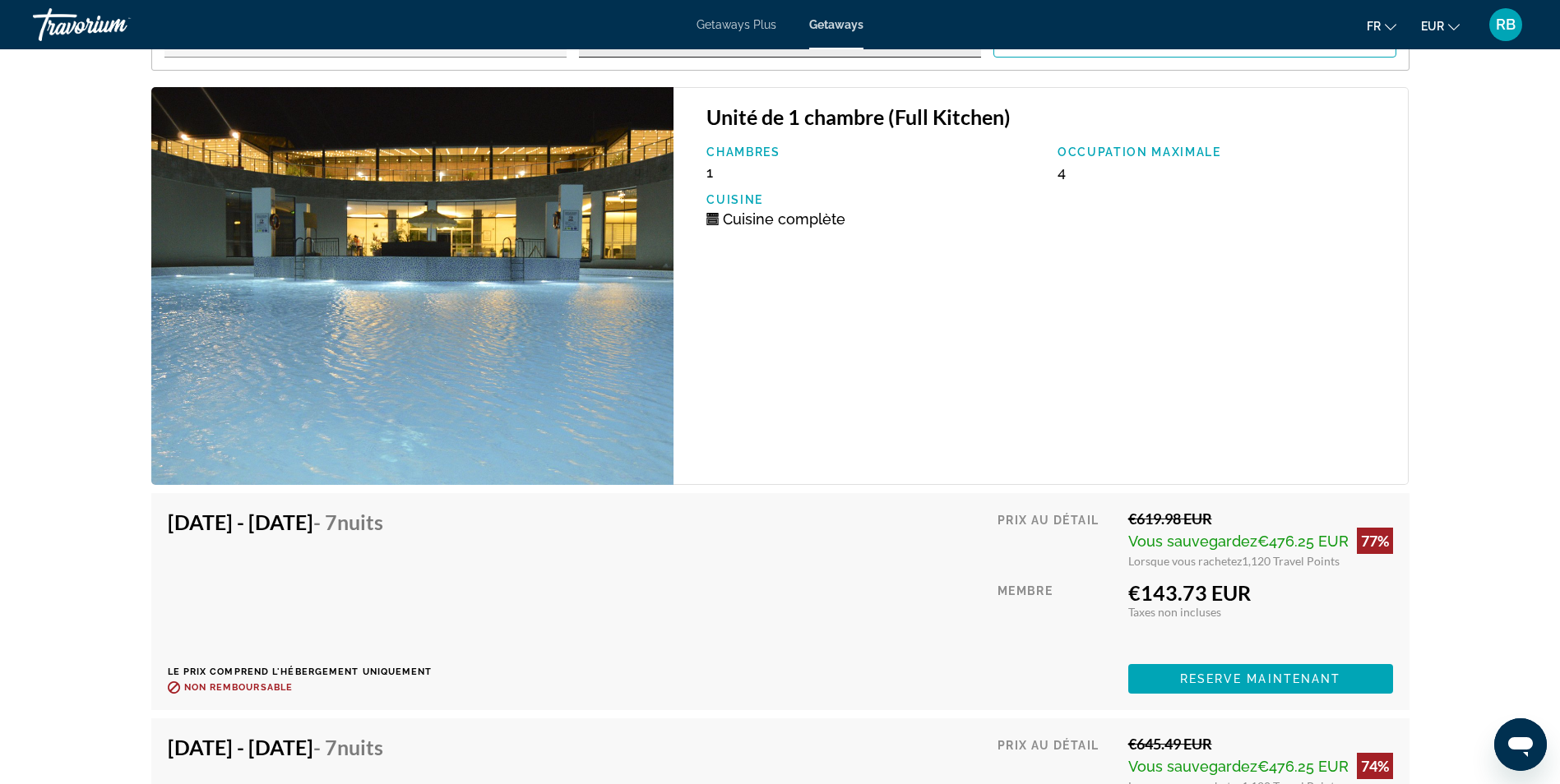
scroll to position [2878, 0]
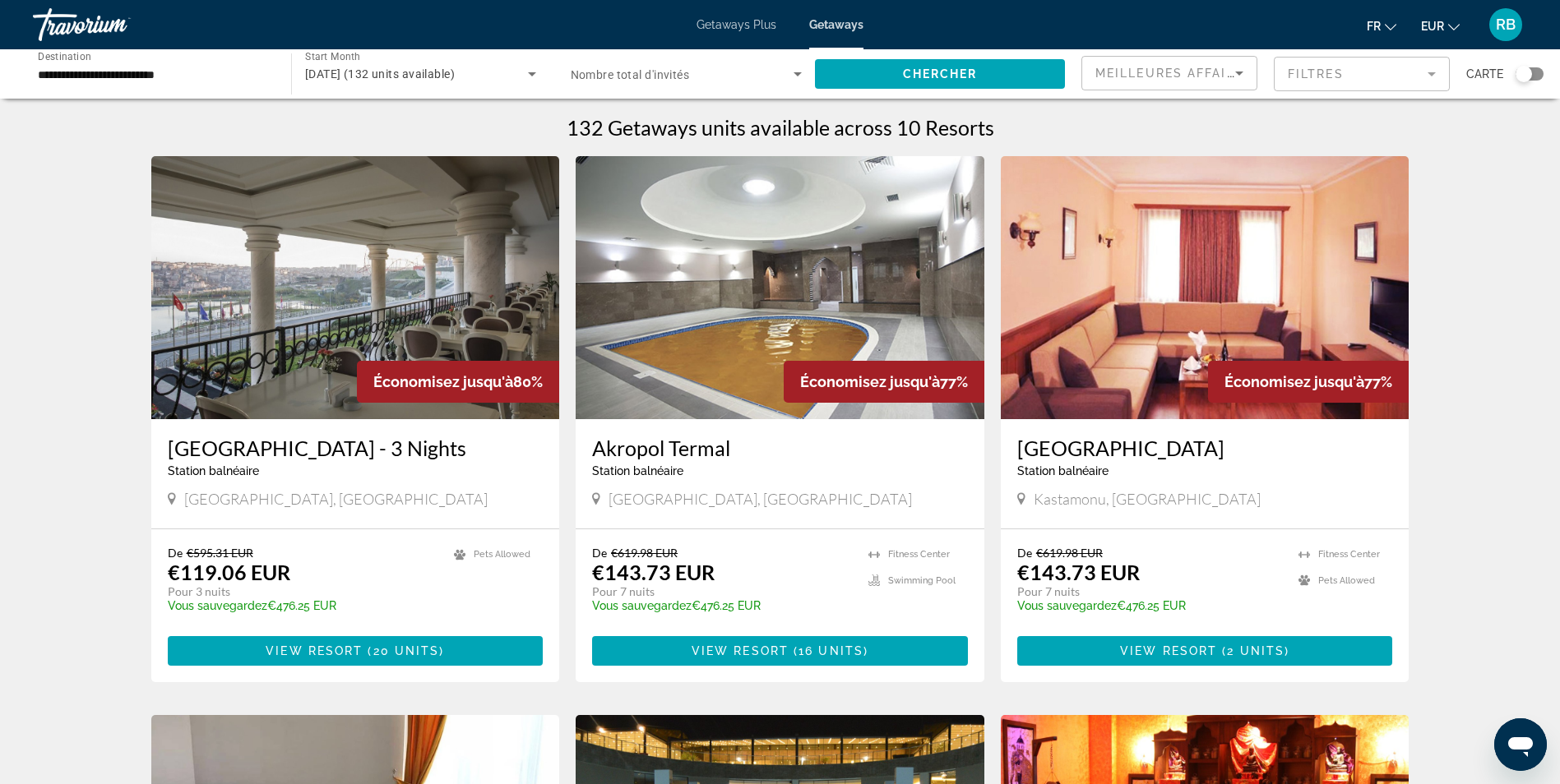
click at [367, 250] on img "Main content" at bounding box center [355, 288] width 409 height 263
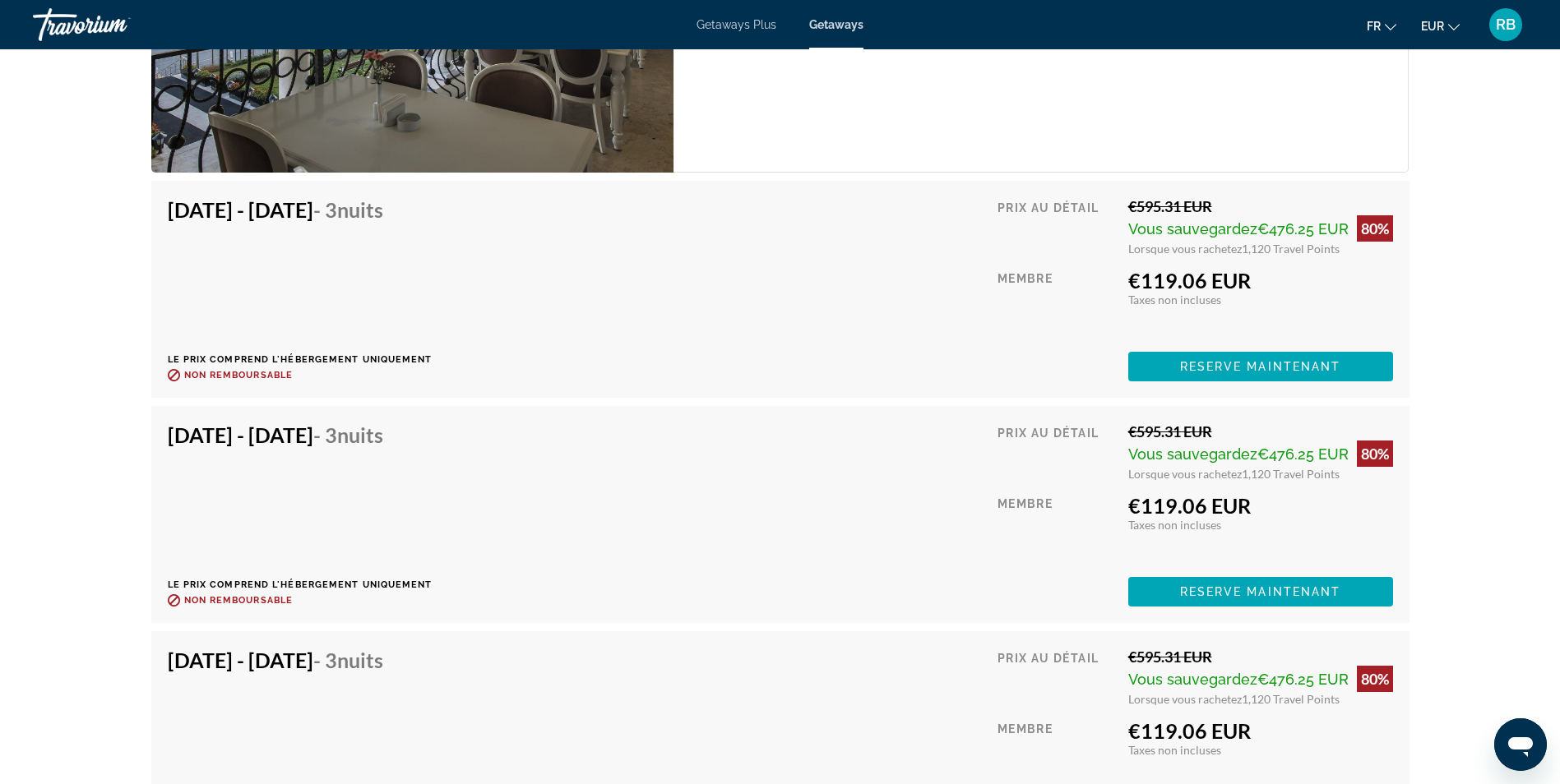
scroll to position [2795, 0]
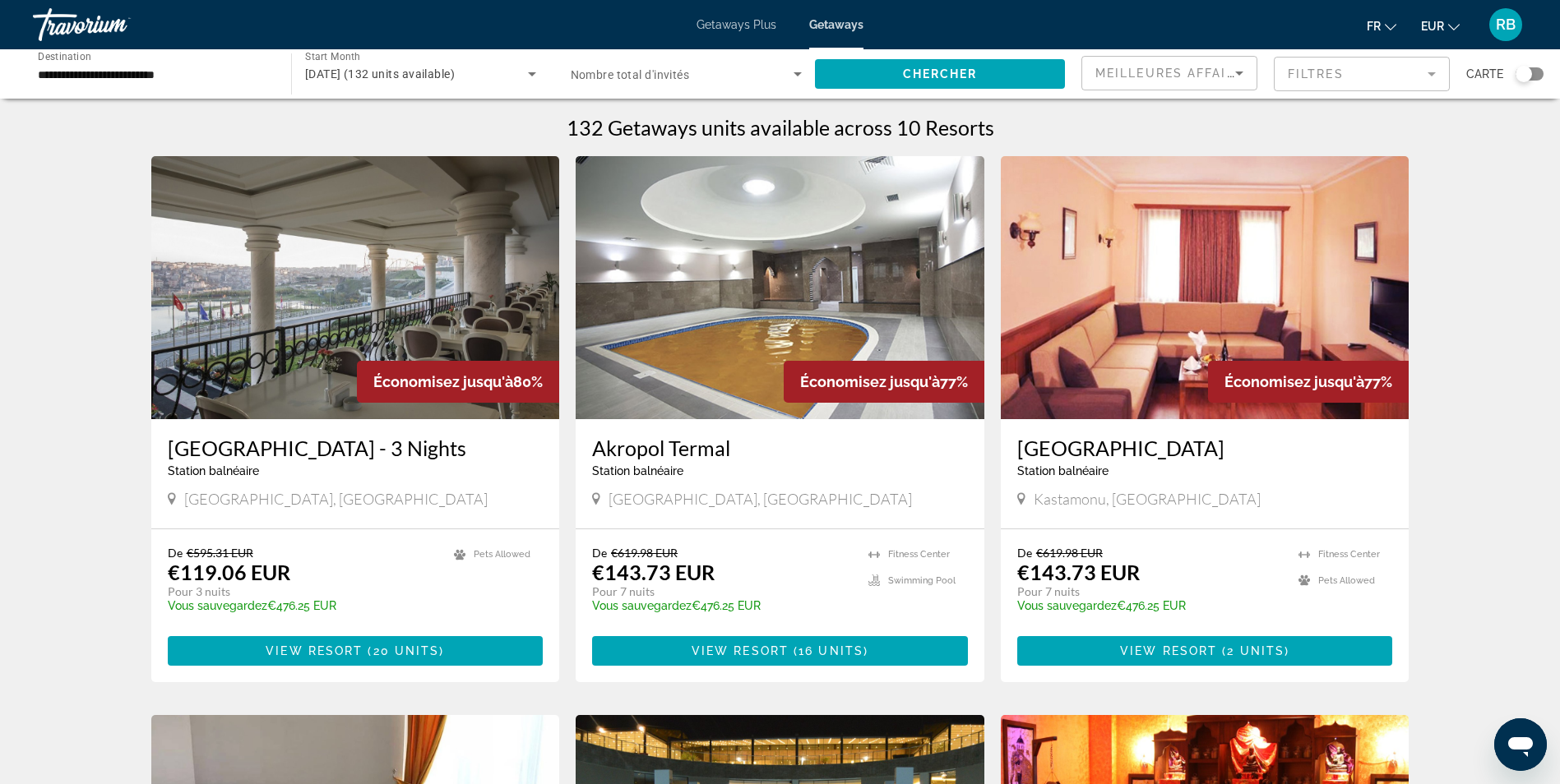
click at [739, 288] on img "Main content" at bounding box center [780, 288] width 409 height 263
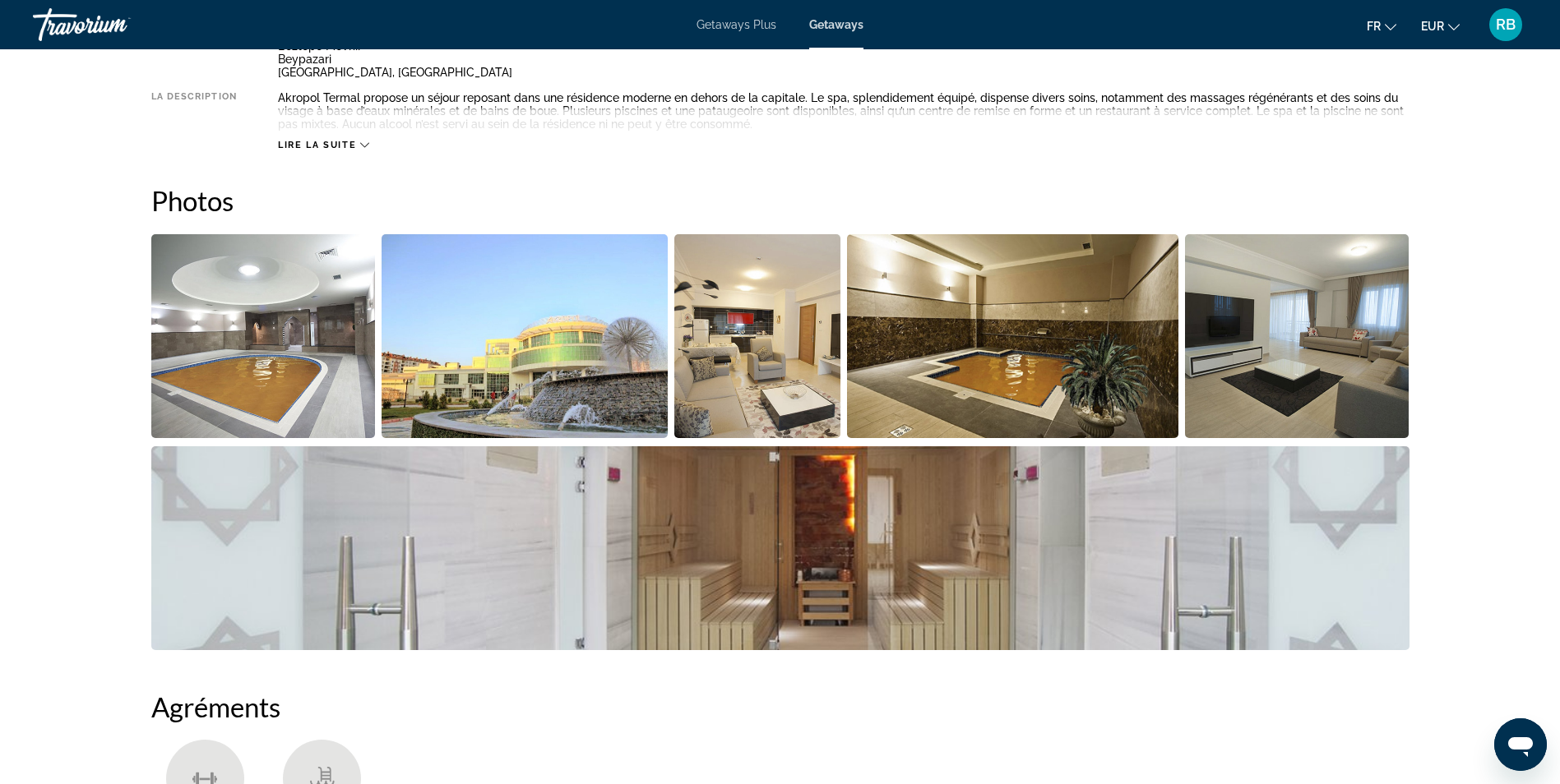
scroll to position [493, 0]
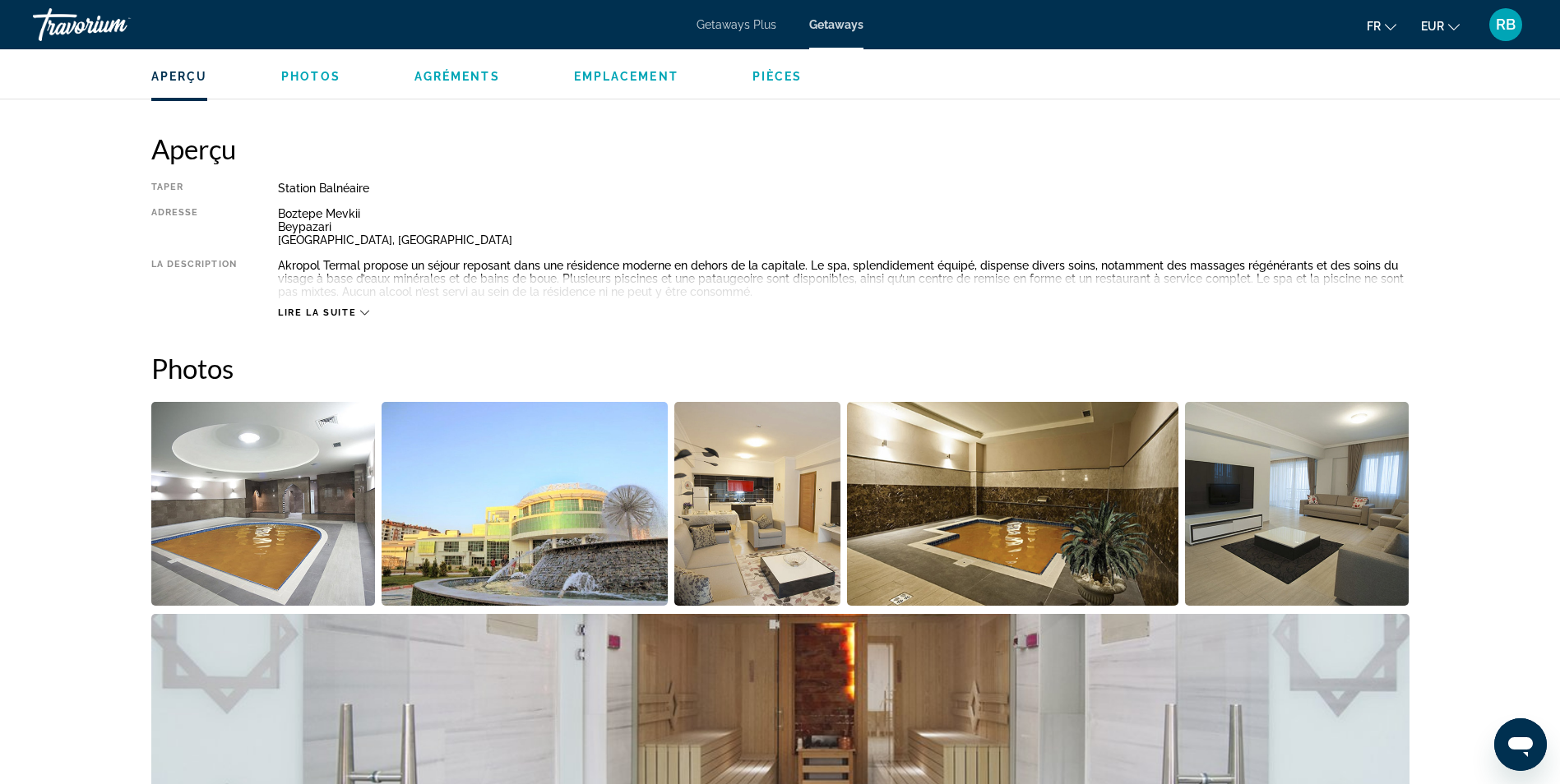
click at [353, 313] on span "Lire la suite" at bounding box center [317, 313] width 78 height 10
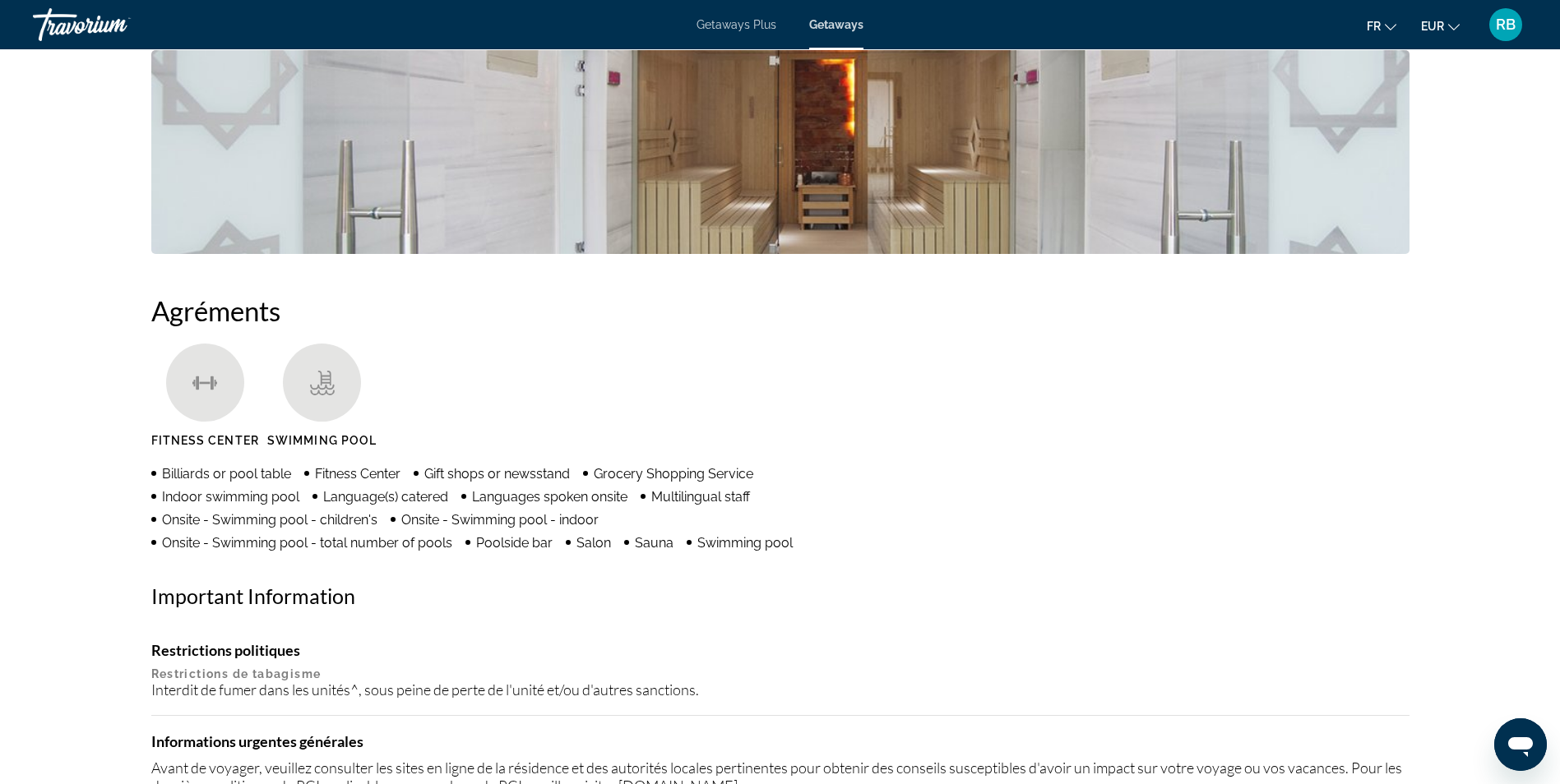
scroll to position [645, 0]
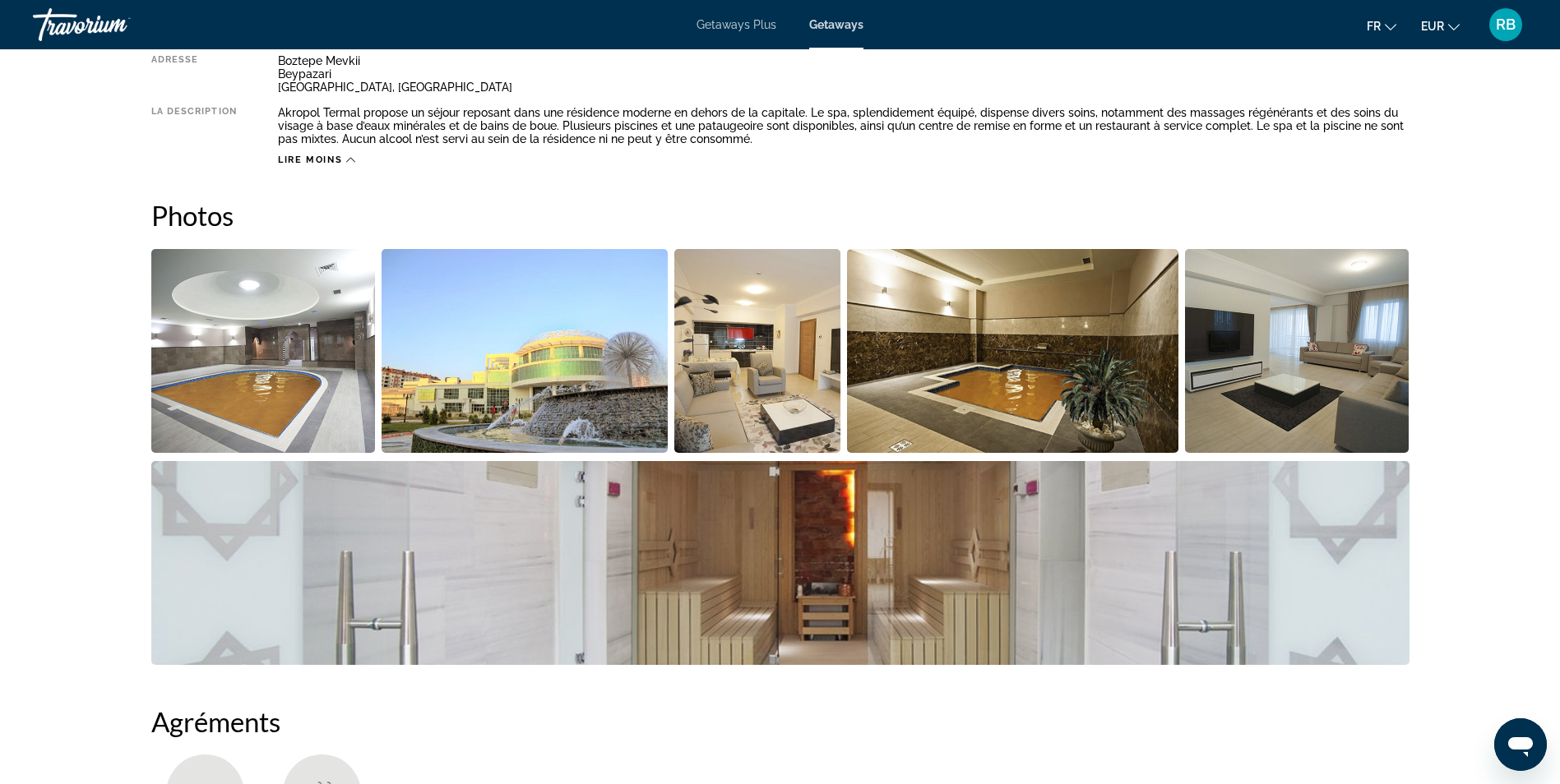
click at [764, 347] on img "Open full-screen image slider" at bounding box center [758, 351] width 167 height 204
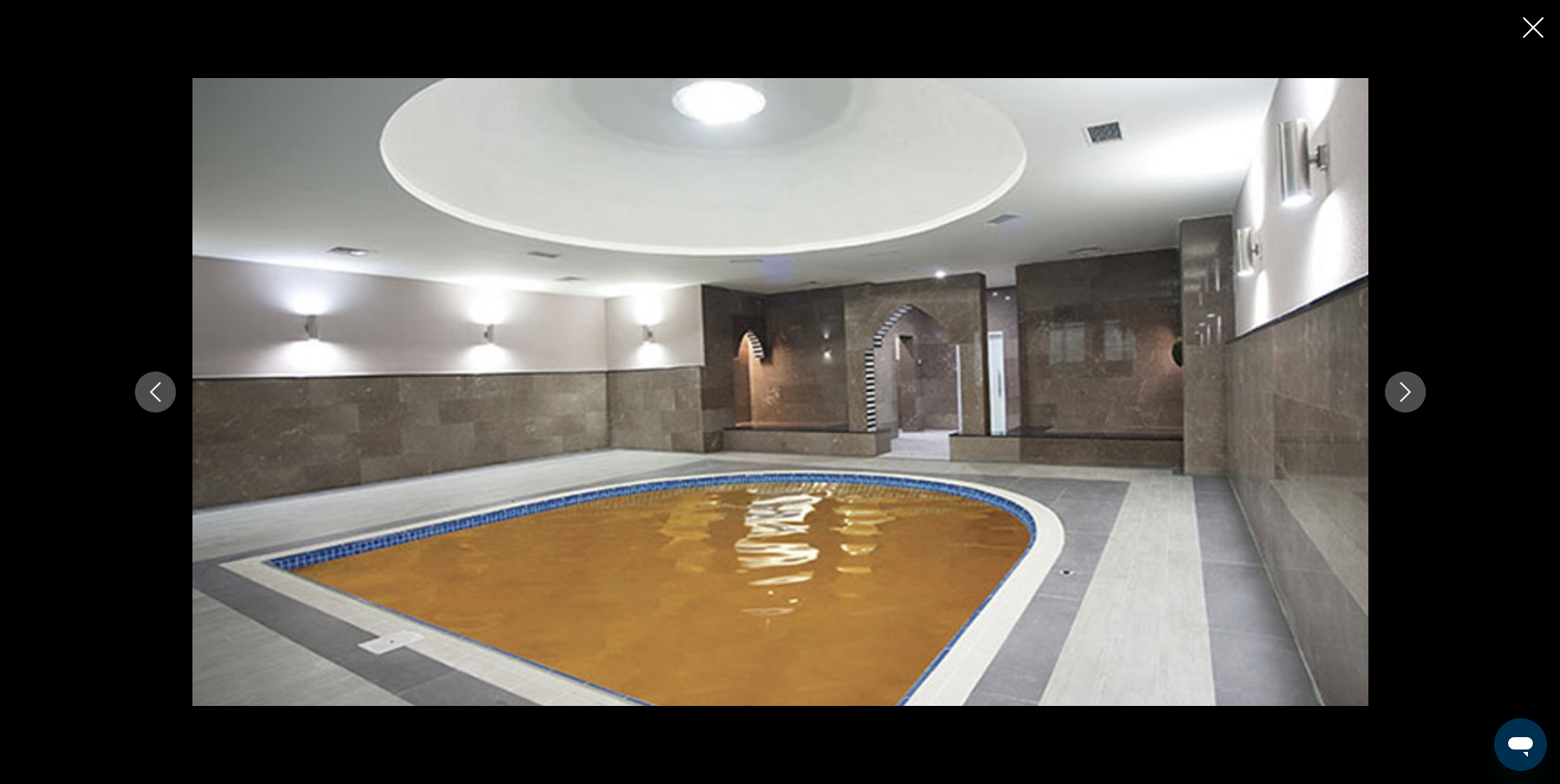
click at [1411, 390] on icon "Next image" at bounding box center [1405, 392] width 20 height 20
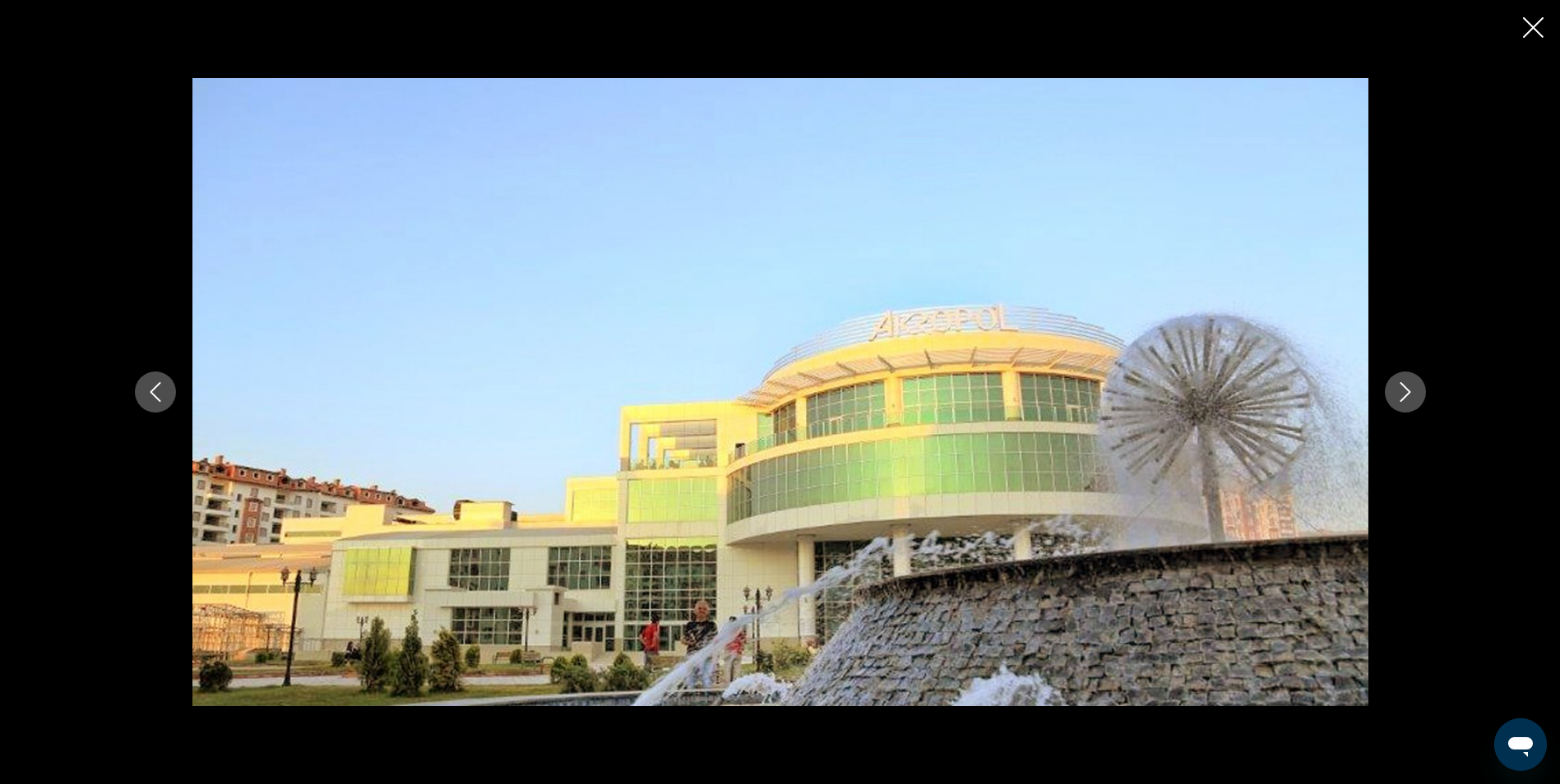
click at [1411, 390] on icon "Next image" at bounding box center [1405, 392] width 20 height 20
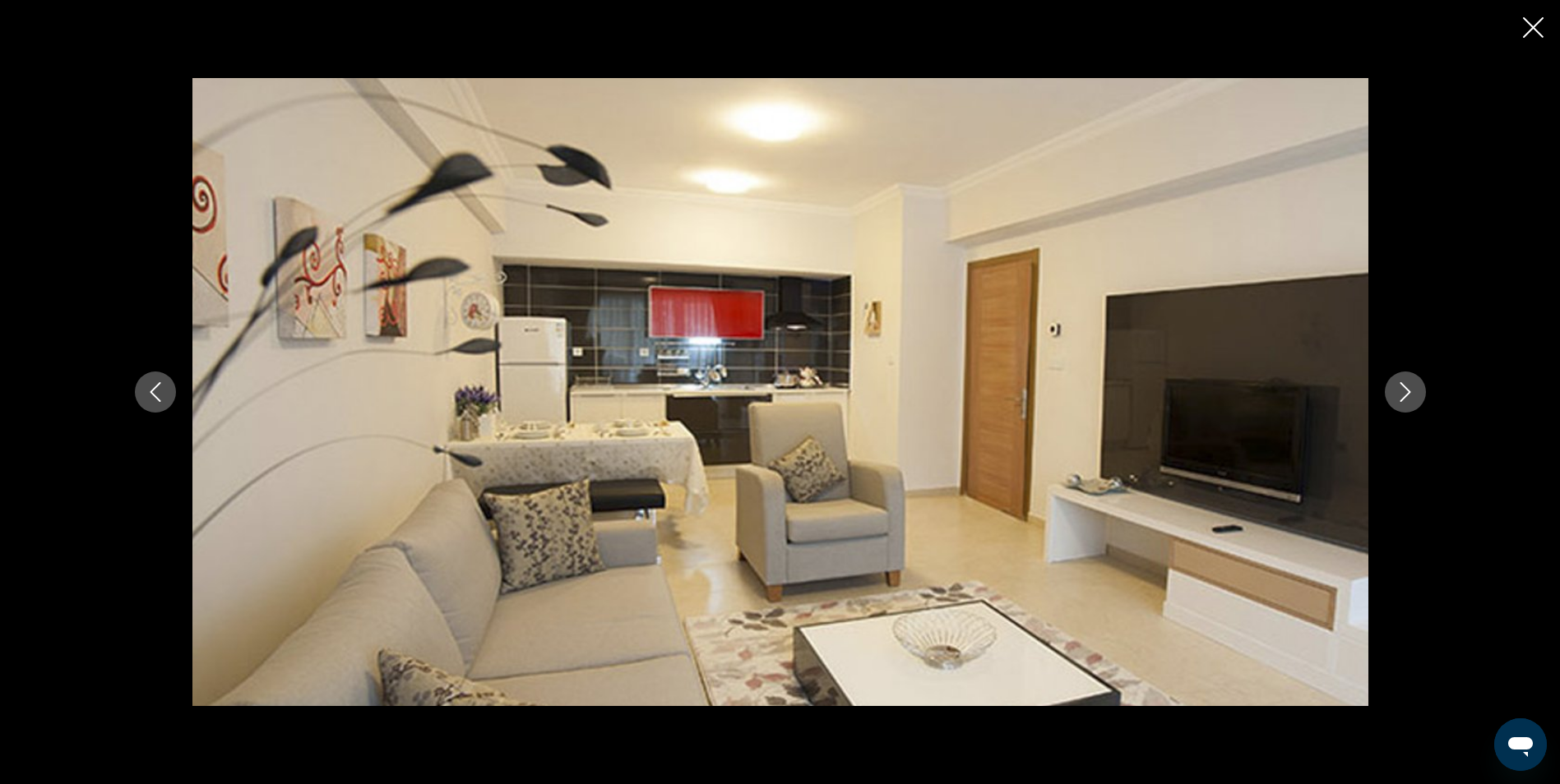
click at [1411, 390] on icon "Next image" at bounding box center [1405, 392] width 20 height 20
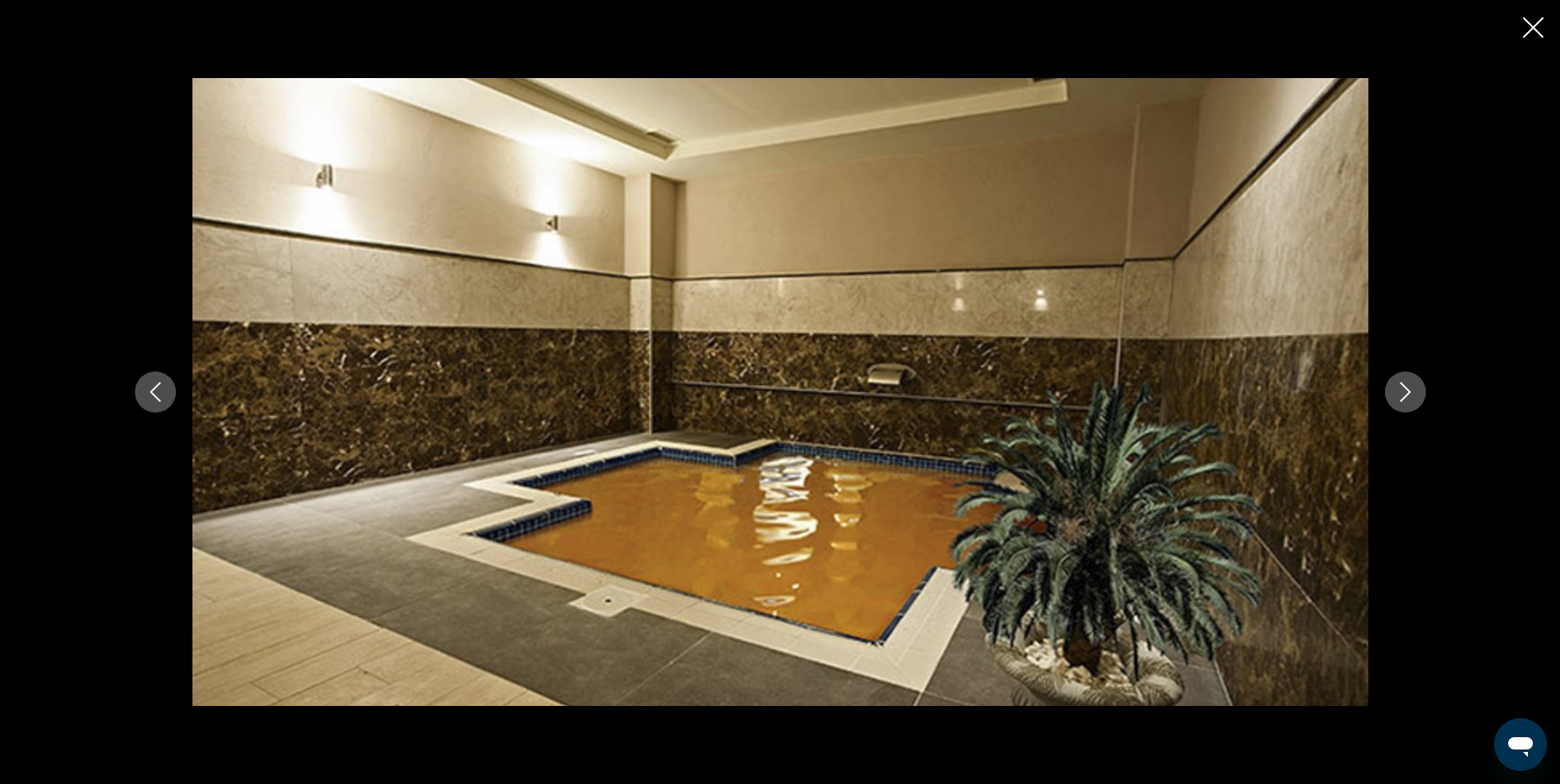
click at [1411, 390] on icon "Next image" at bounding box center [1405, 392] width 20 height 20
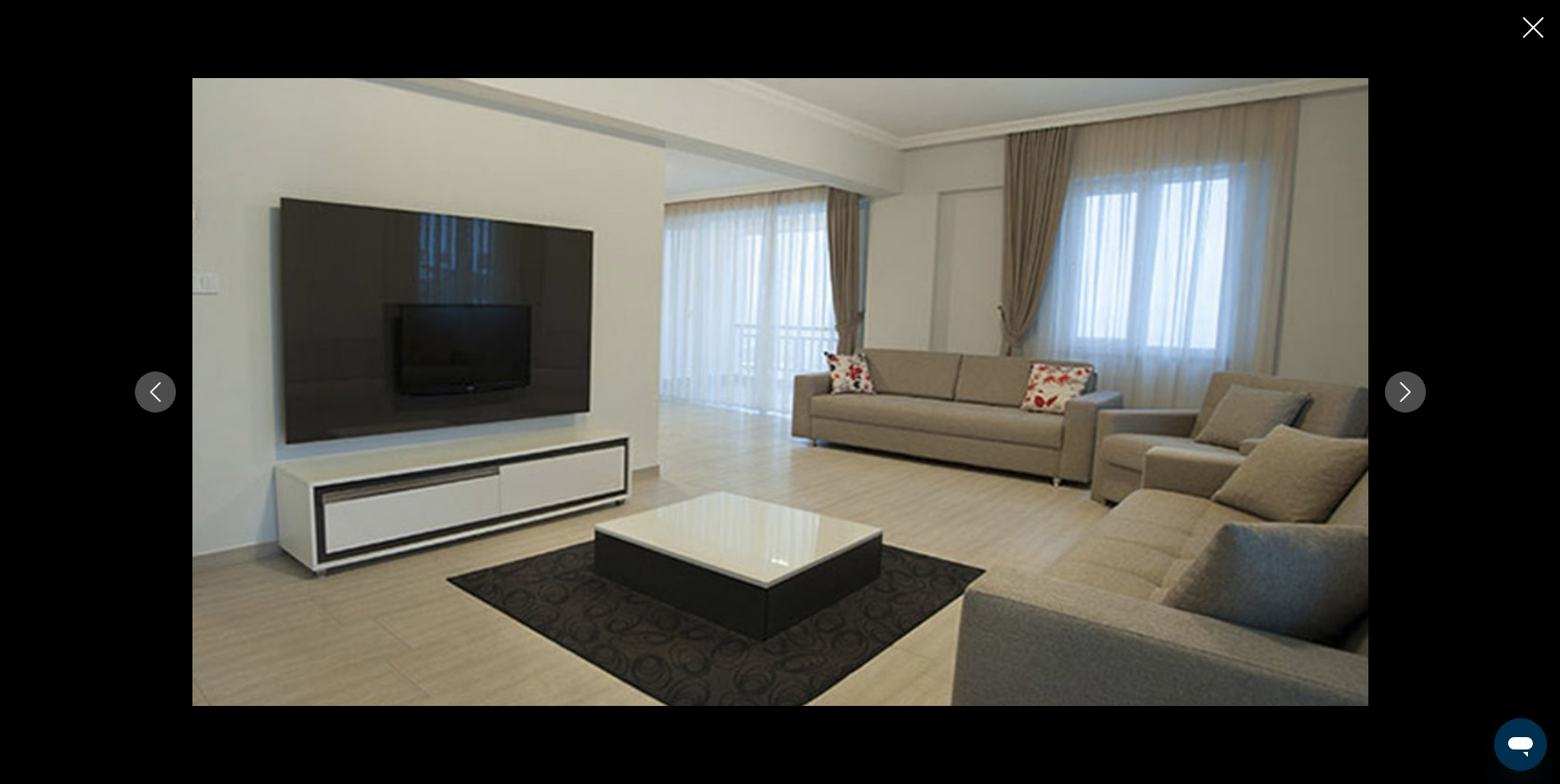
click at [1411, 390] on icon "Next image" at bounding box center [1405, 392] width 20 height 20
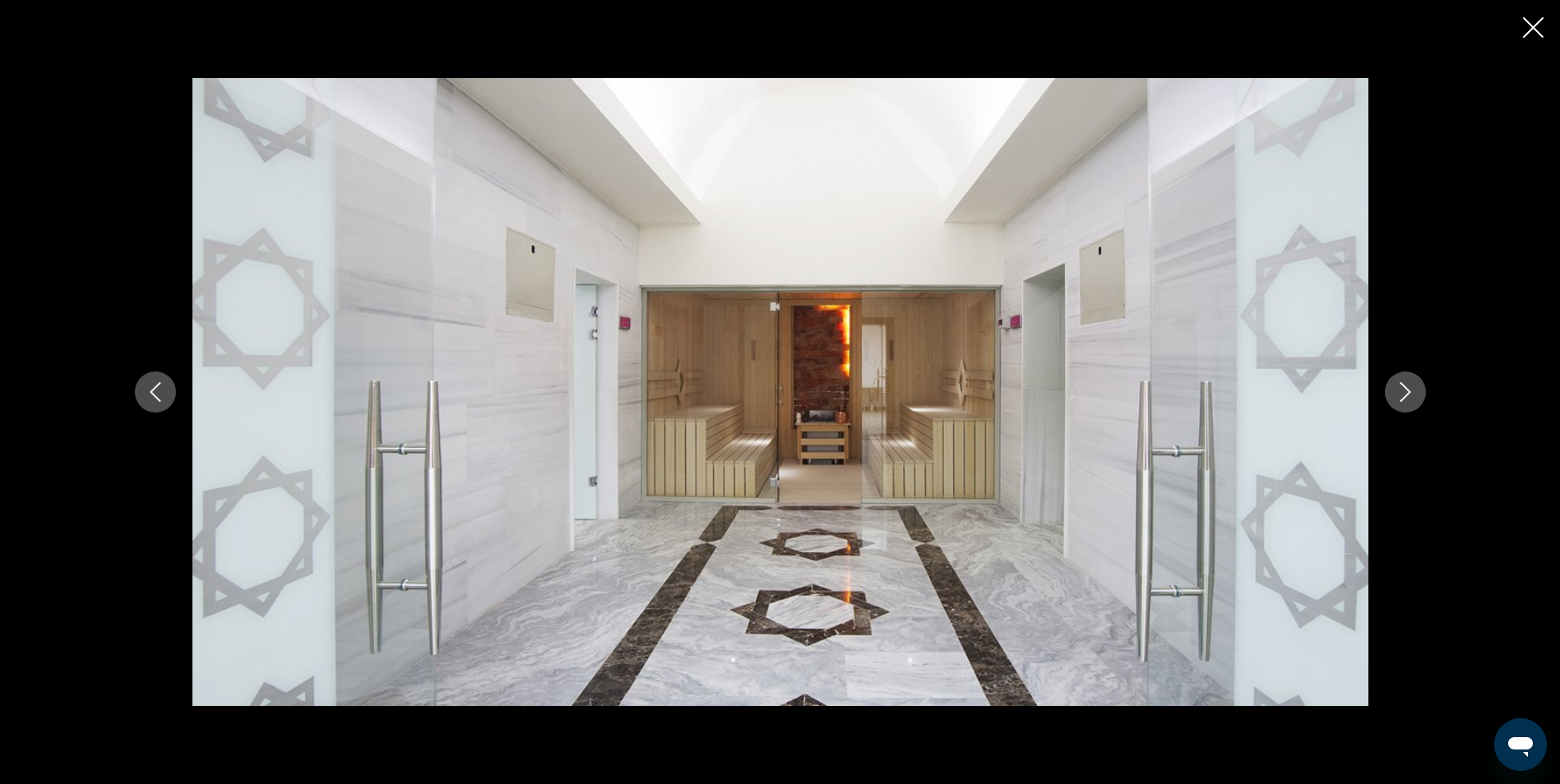
click at [1411, 390] on icon "Next image" at bounding box center [1405, 392] width 20 height 20
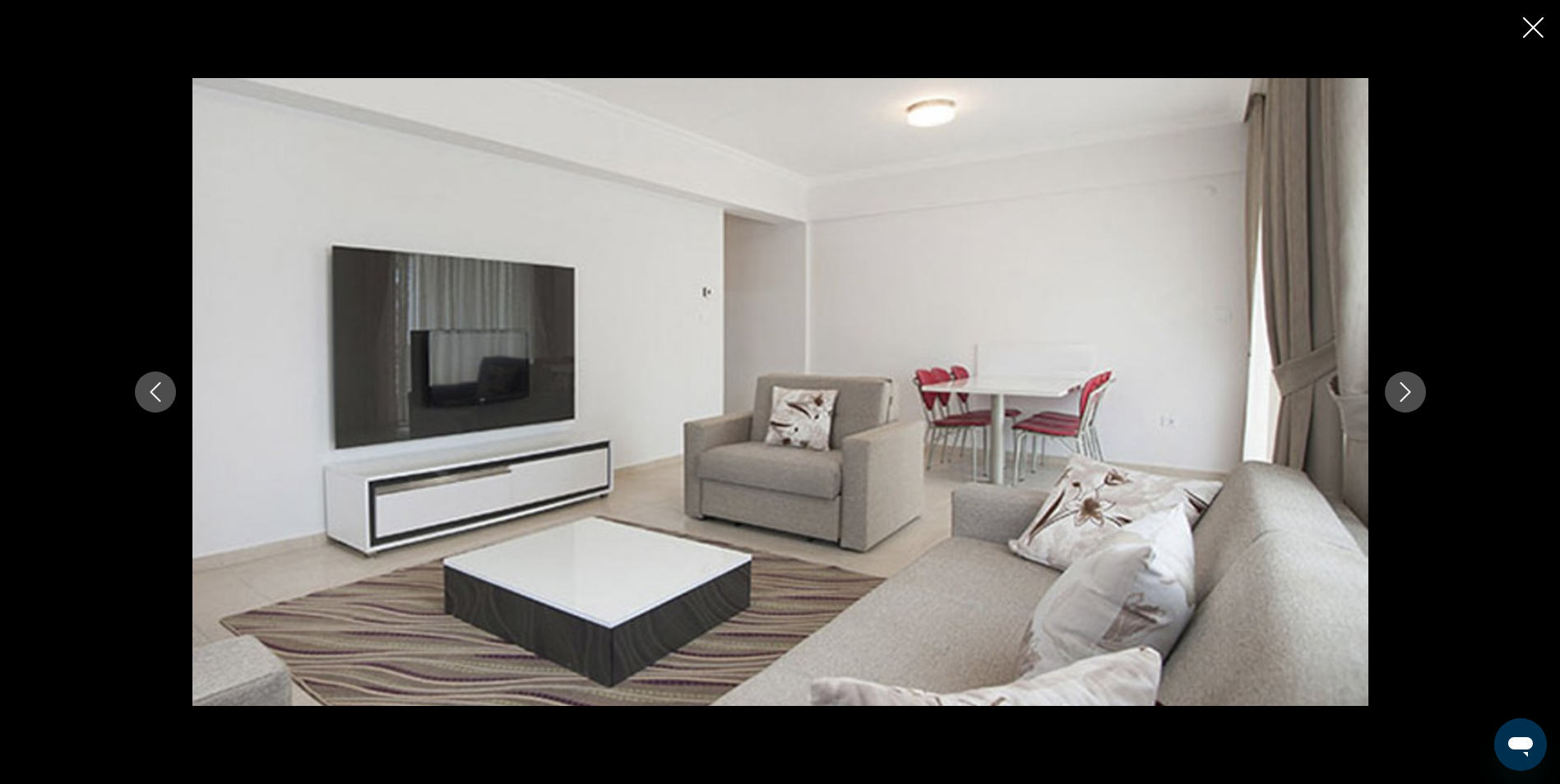
click at [1411, 390] on icon "Next image" at bounding box center [1405, 392] width 20 height 20
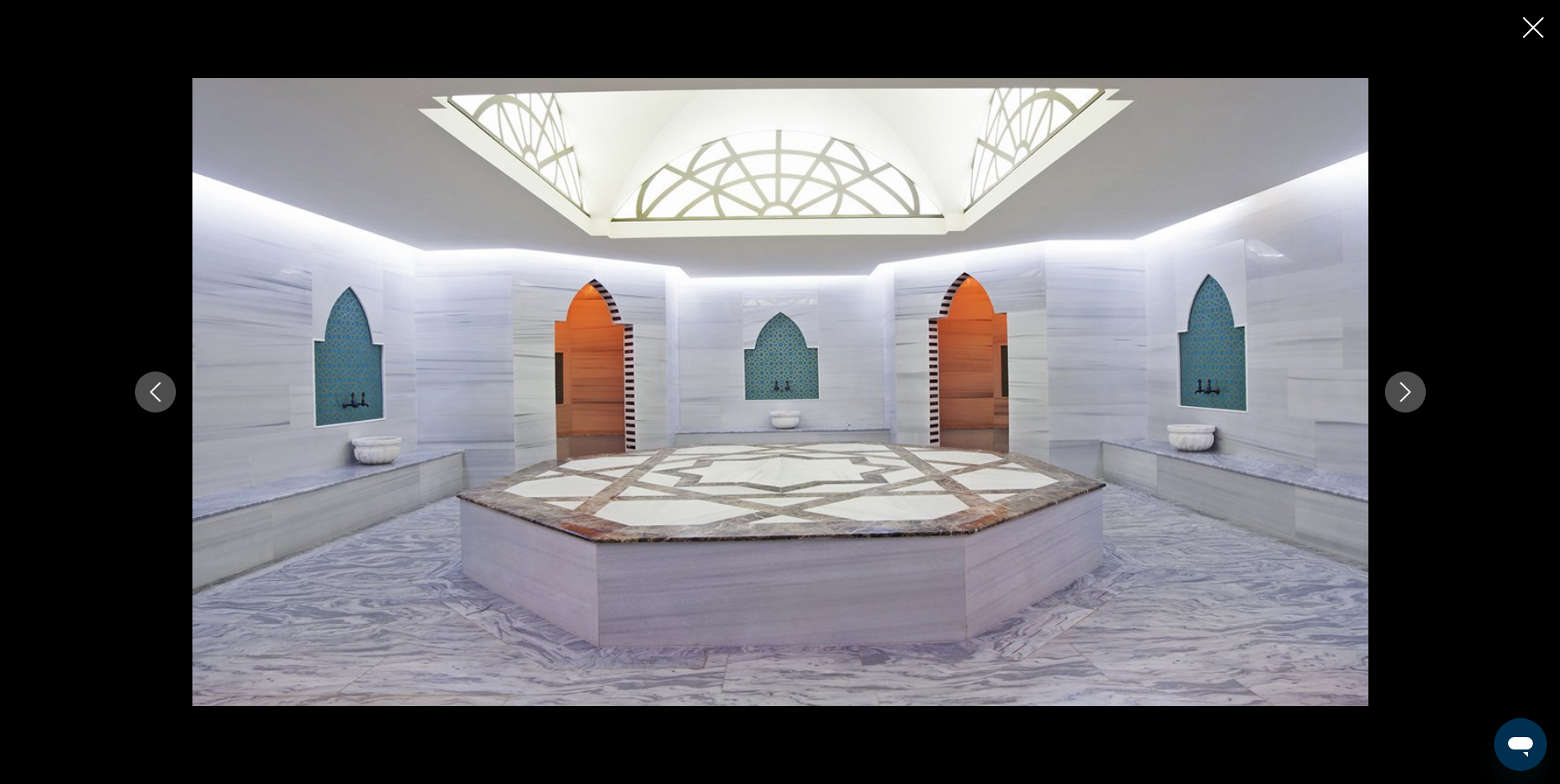
click at [1411, 390] on icon "Next image" at bounding box center [1405, 392] width 20 height 20
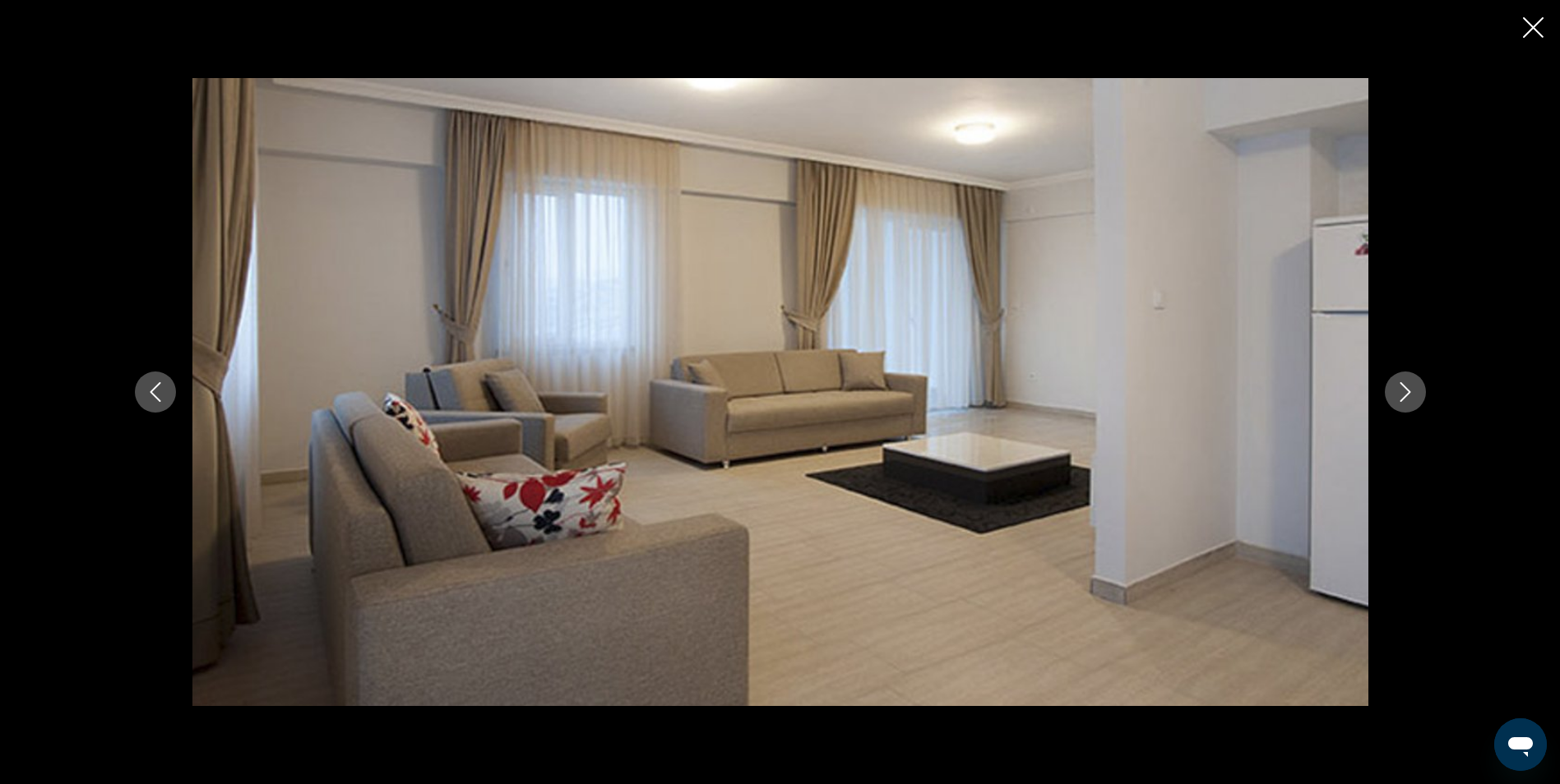
click at [1411, 390] on icon "Next image" at bounding box center [1405, 392] width 20 height 20
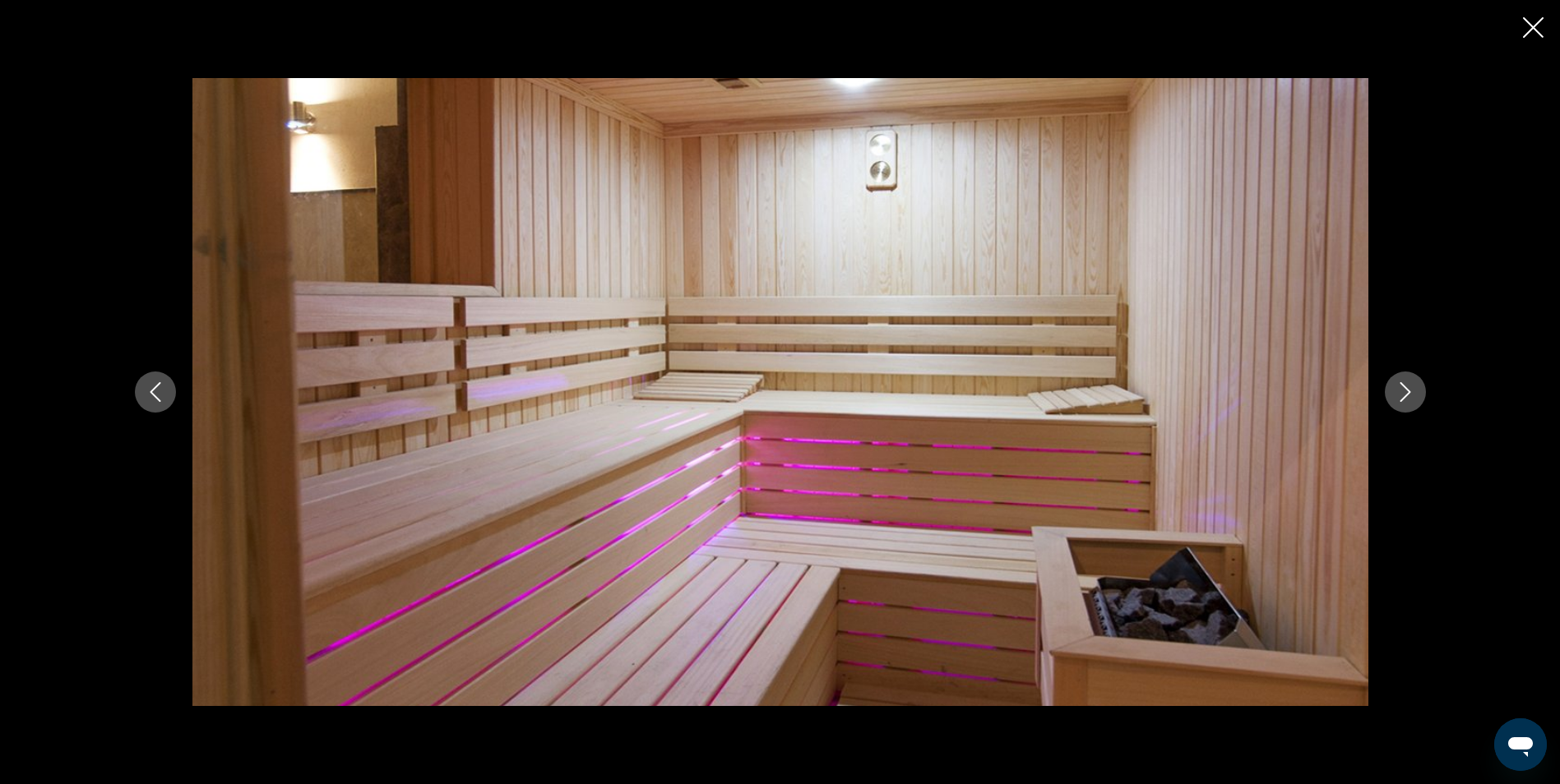
click at [1411, 390] on icon "Next image" at bounding box center [1405, 392] width 20 height 20
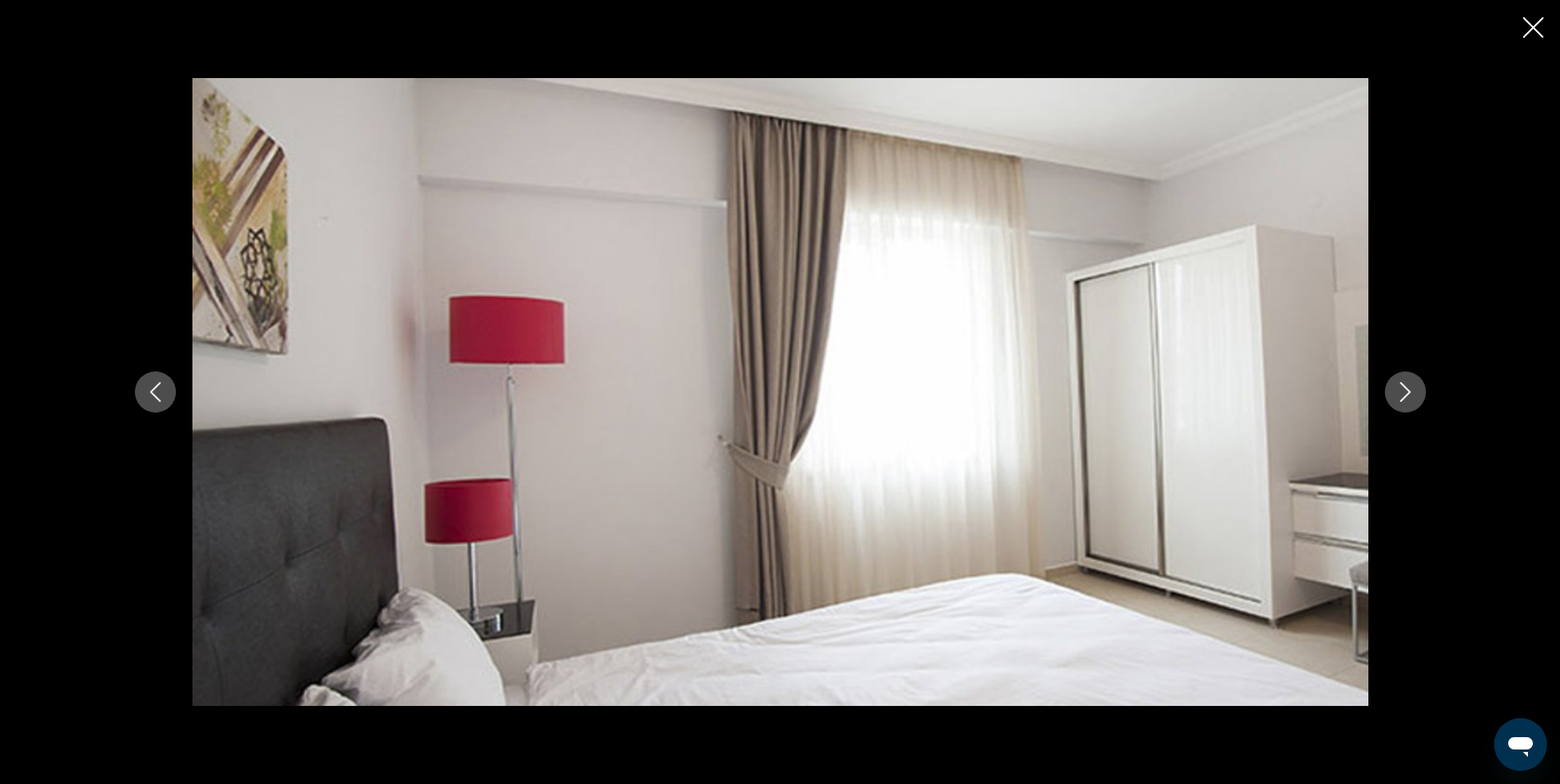
click at [1535, 27] on icon "Close slideshow" at bounding box center [1533, 28] width 21 height 21
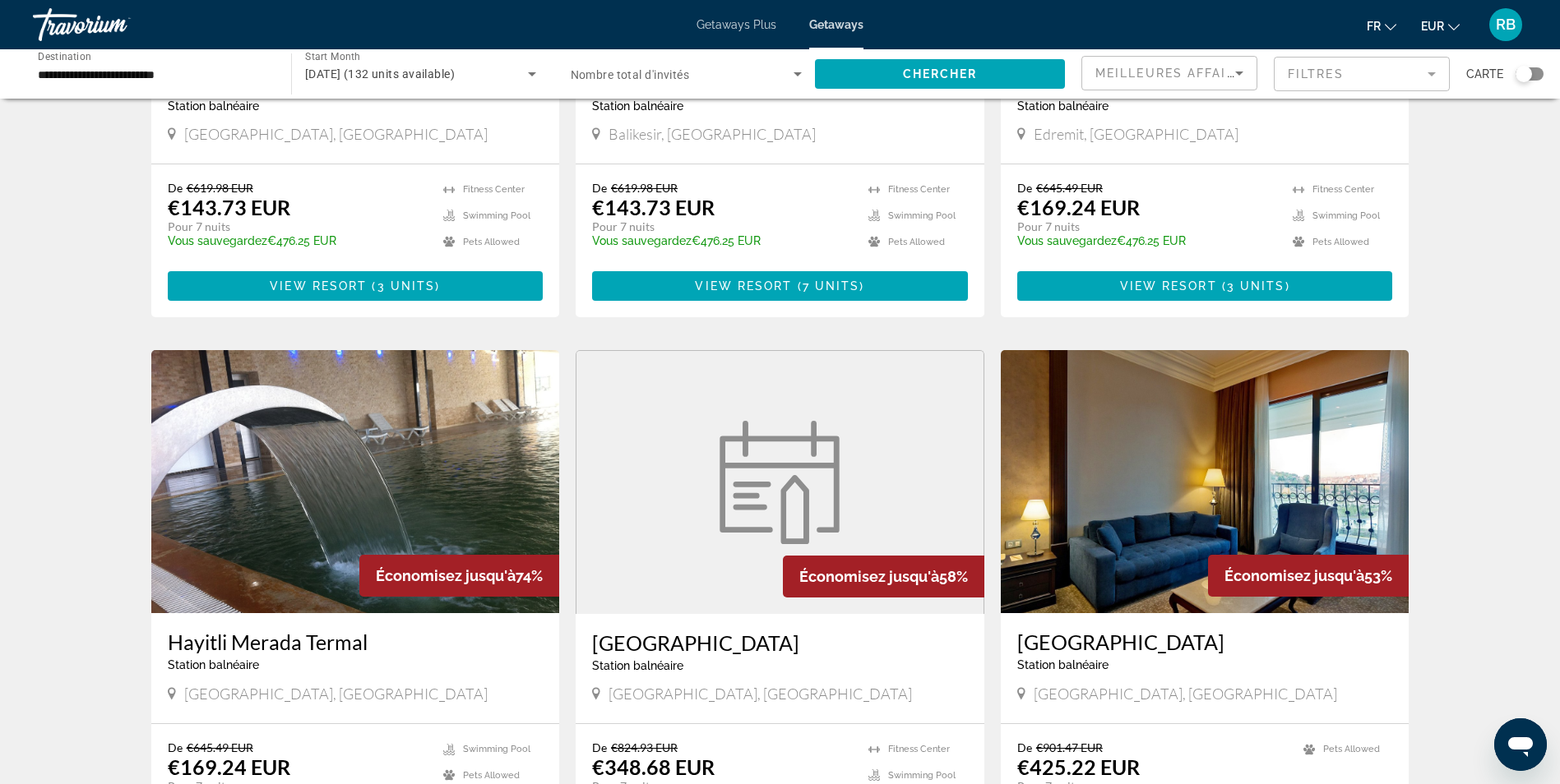
scroll to position [658, 0]
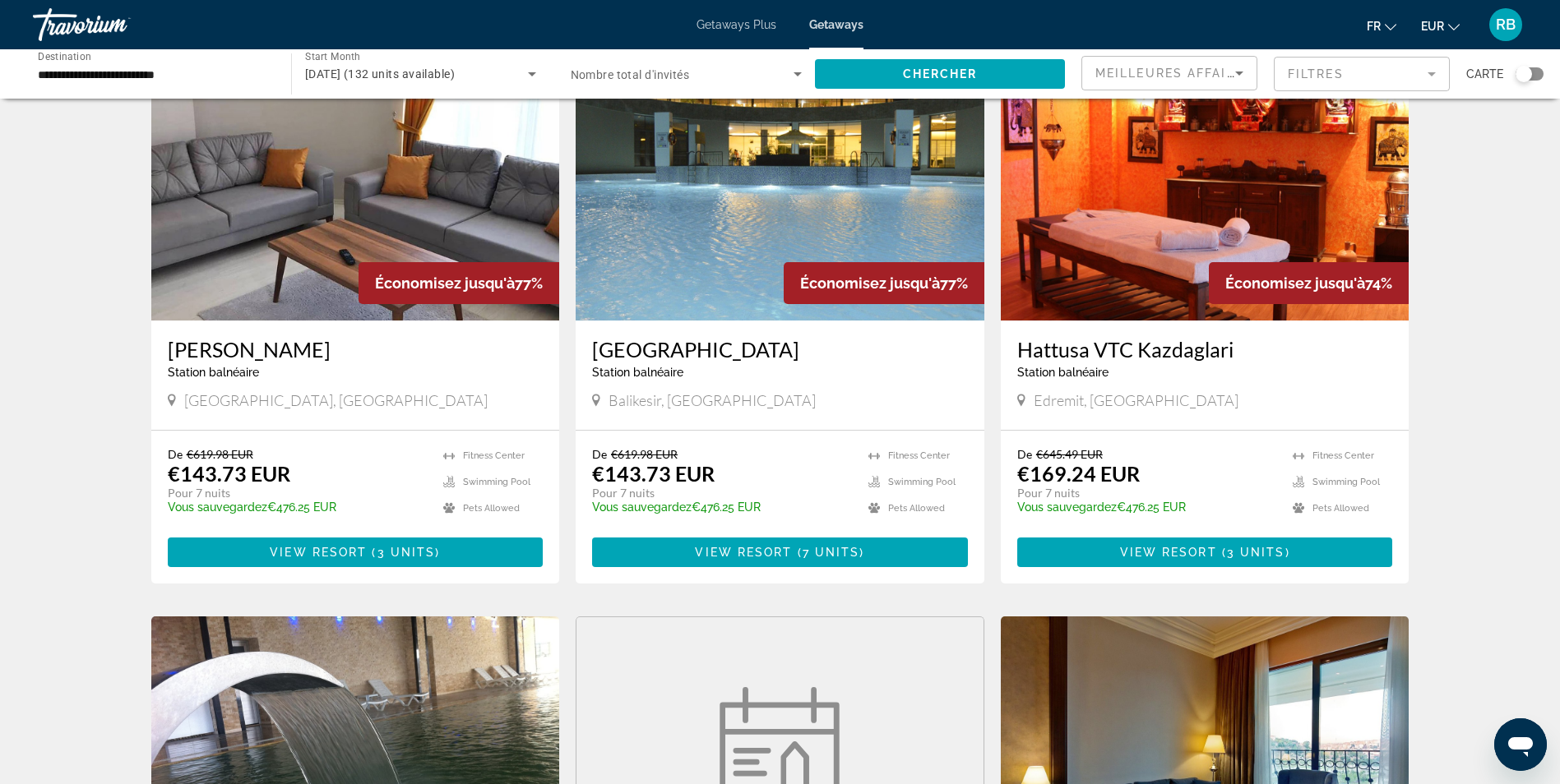
click at [286, 190] on img "Main content" at bounding box center [355, 189] width 409 height 263
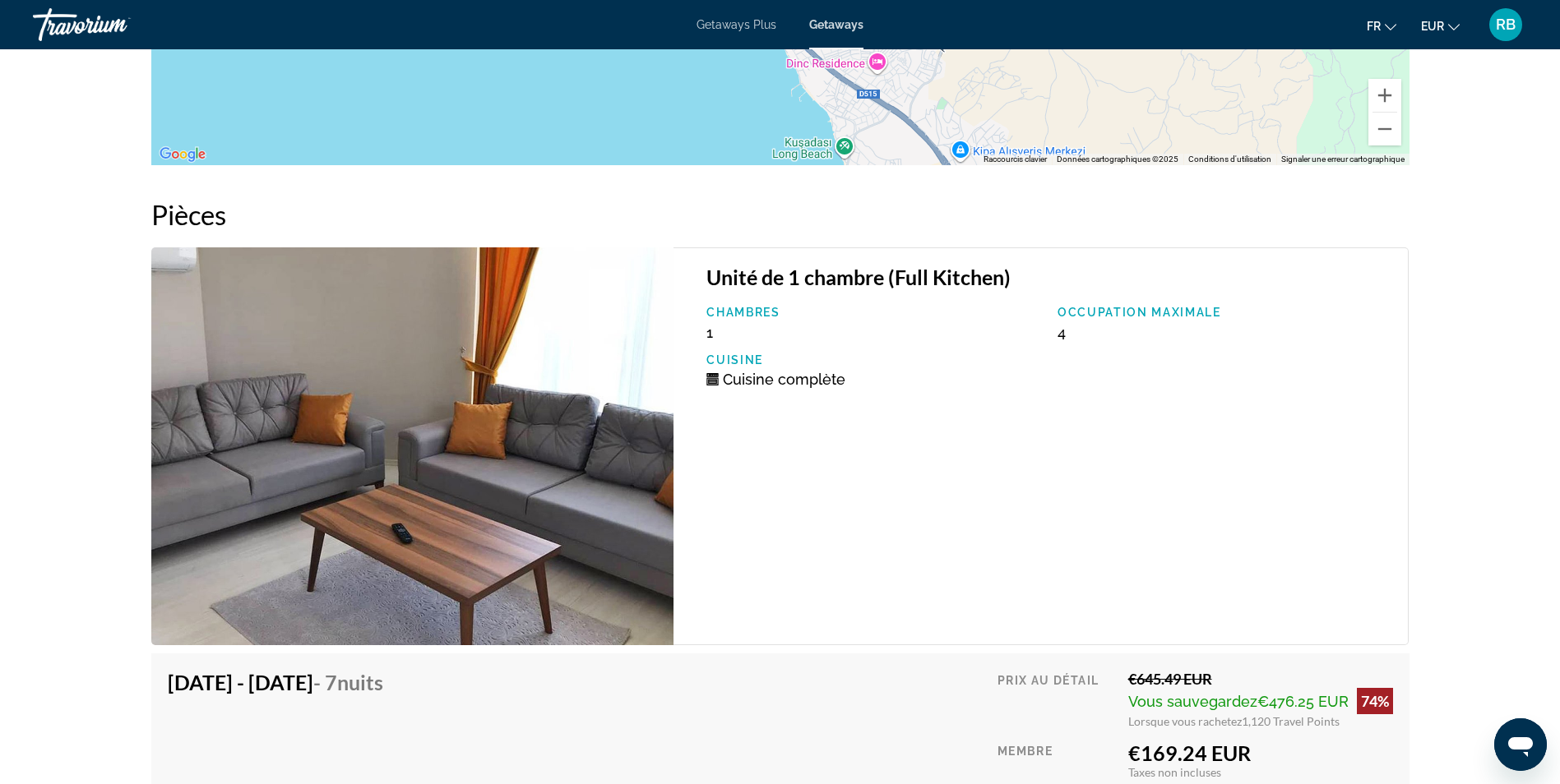
scroll to position [2964, 0]
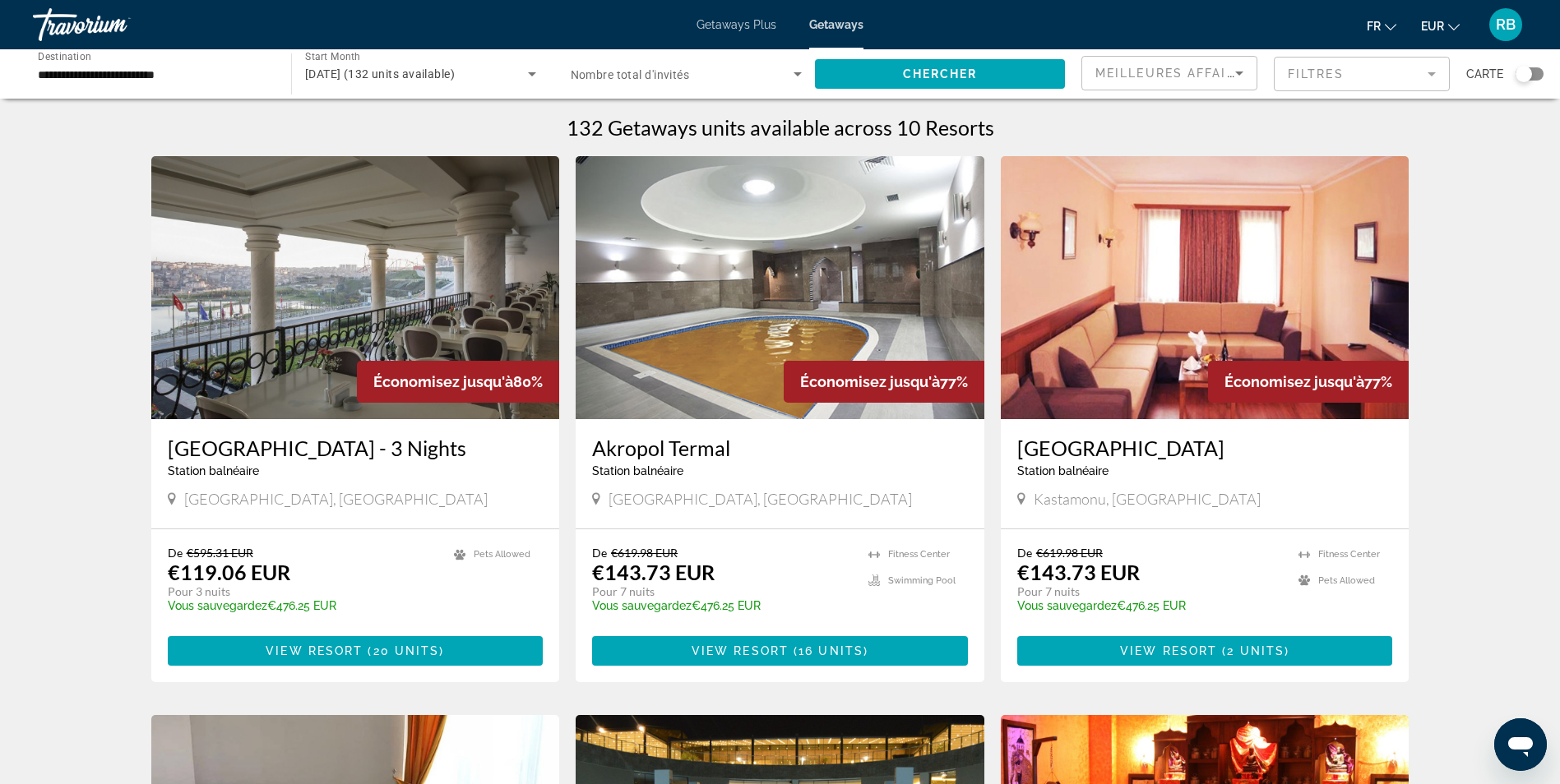
click at [1153, 281] on img "Main content" at bounding box center [1205, 288] width 409 height 263
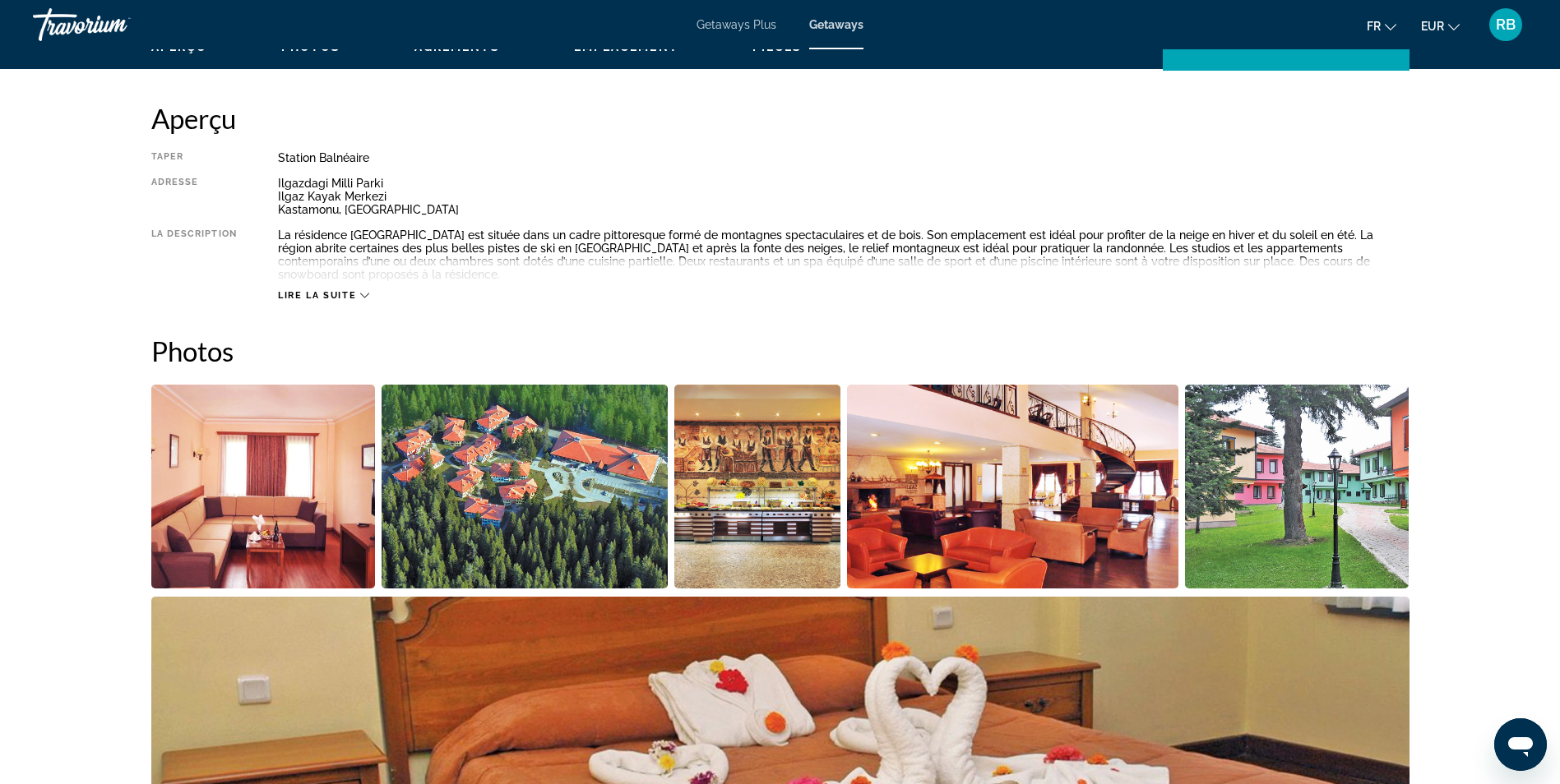
scroll to position [658, 0]
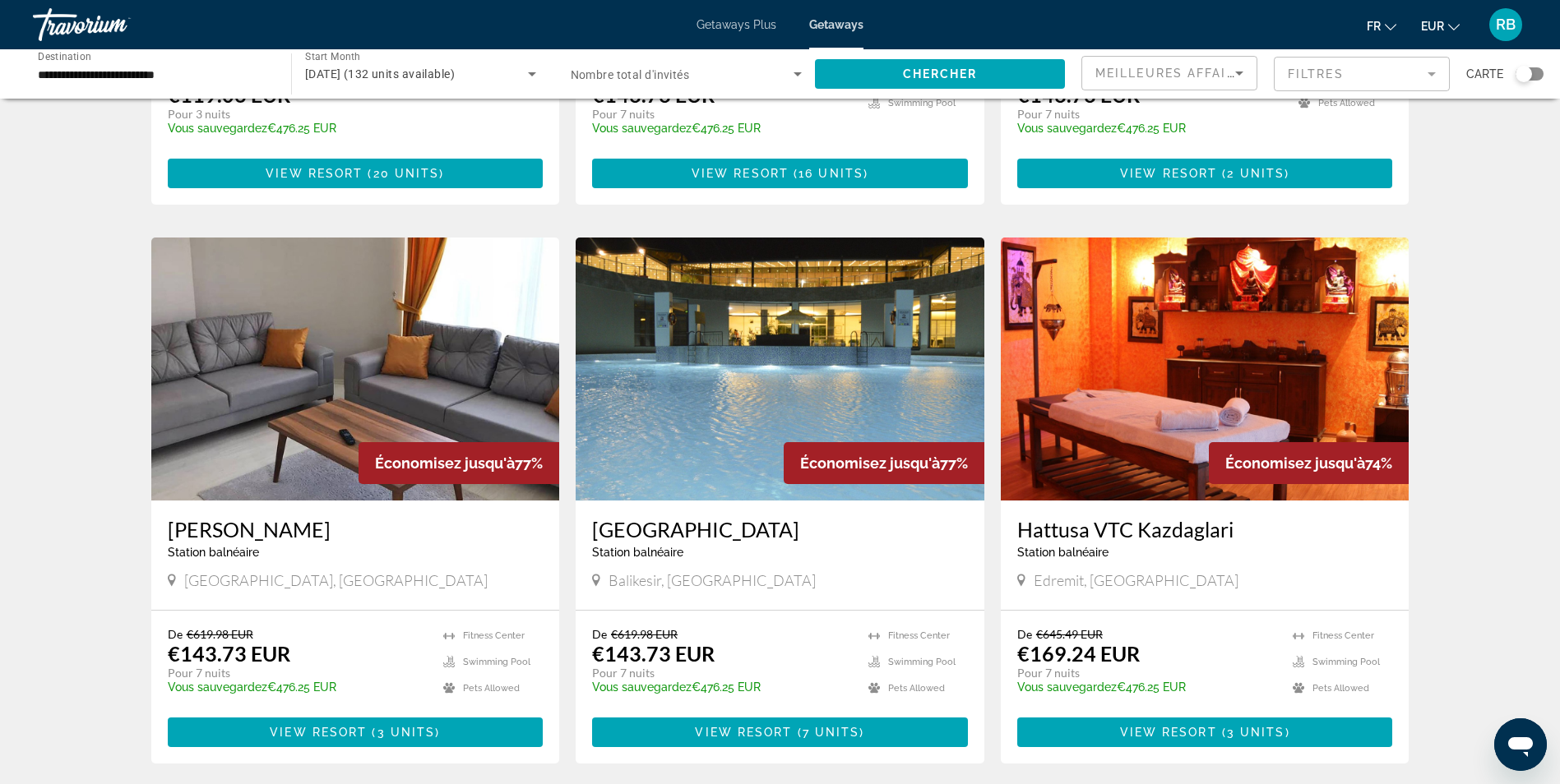
scroll to position [493, 0]
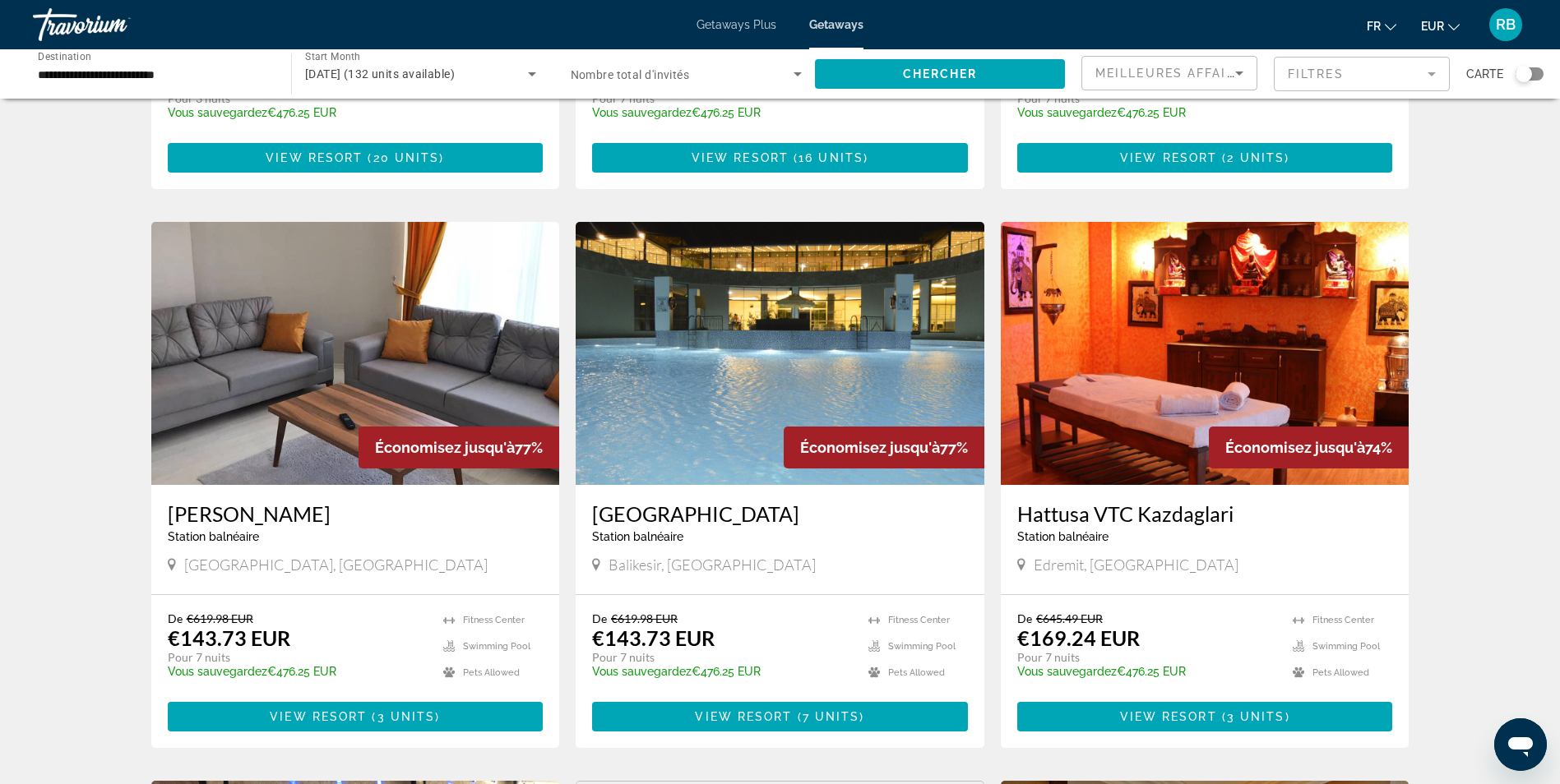
click at [1192, 304] on img "Main content" at bounding box center [1205, 353] width 409 height 263
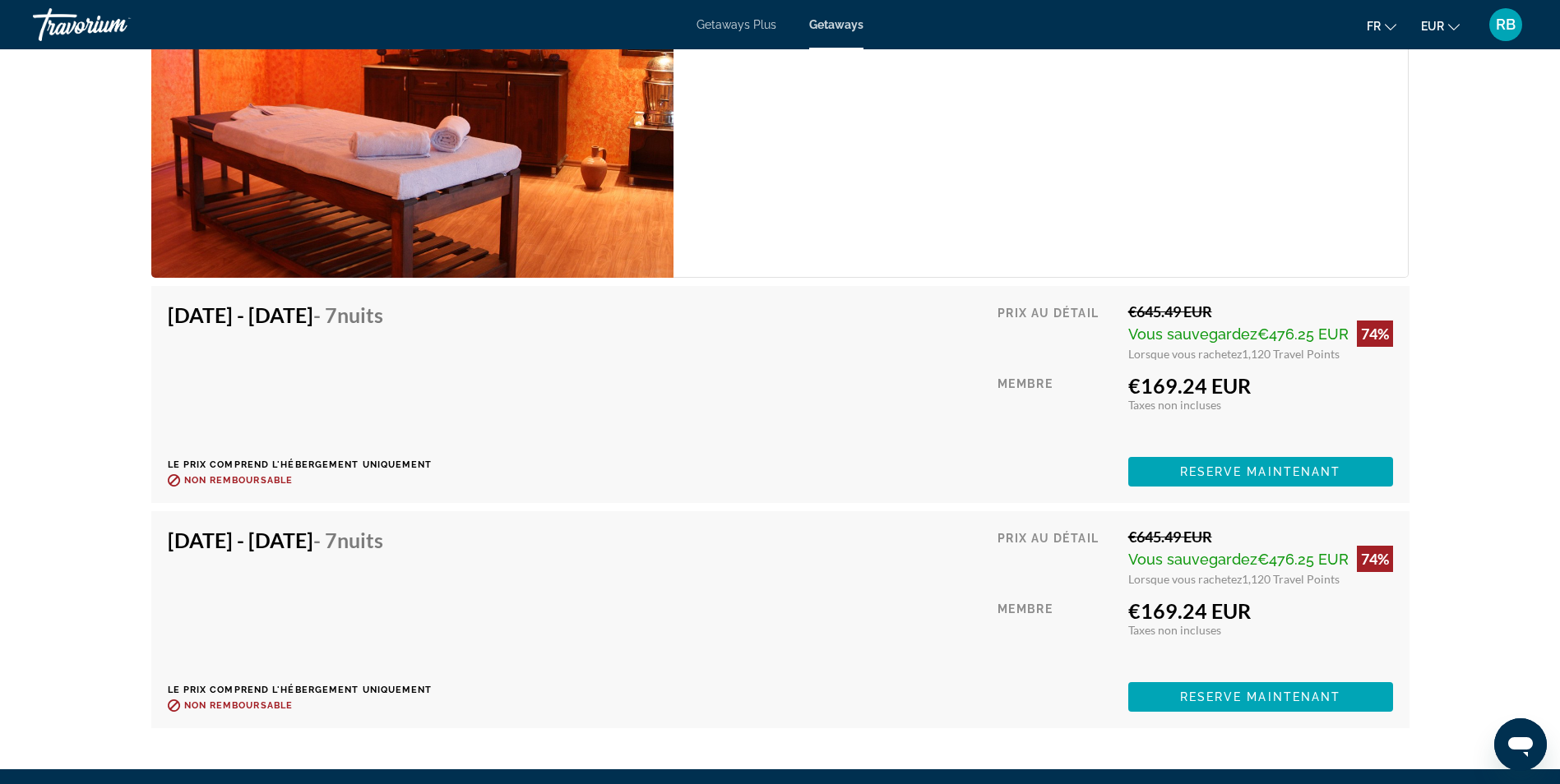
scroll to position [2795, 0]
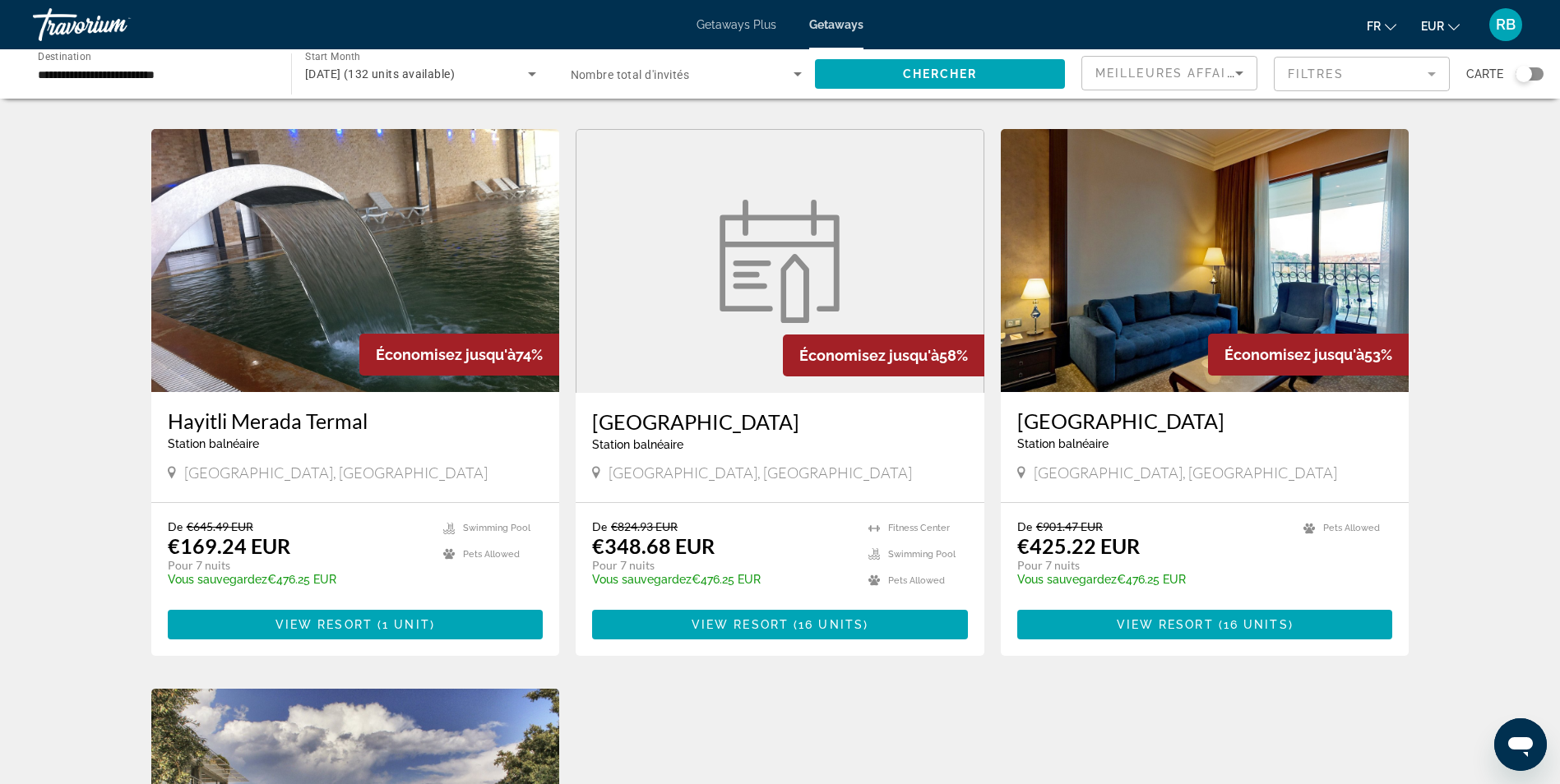
scroll to position [1151, 0]
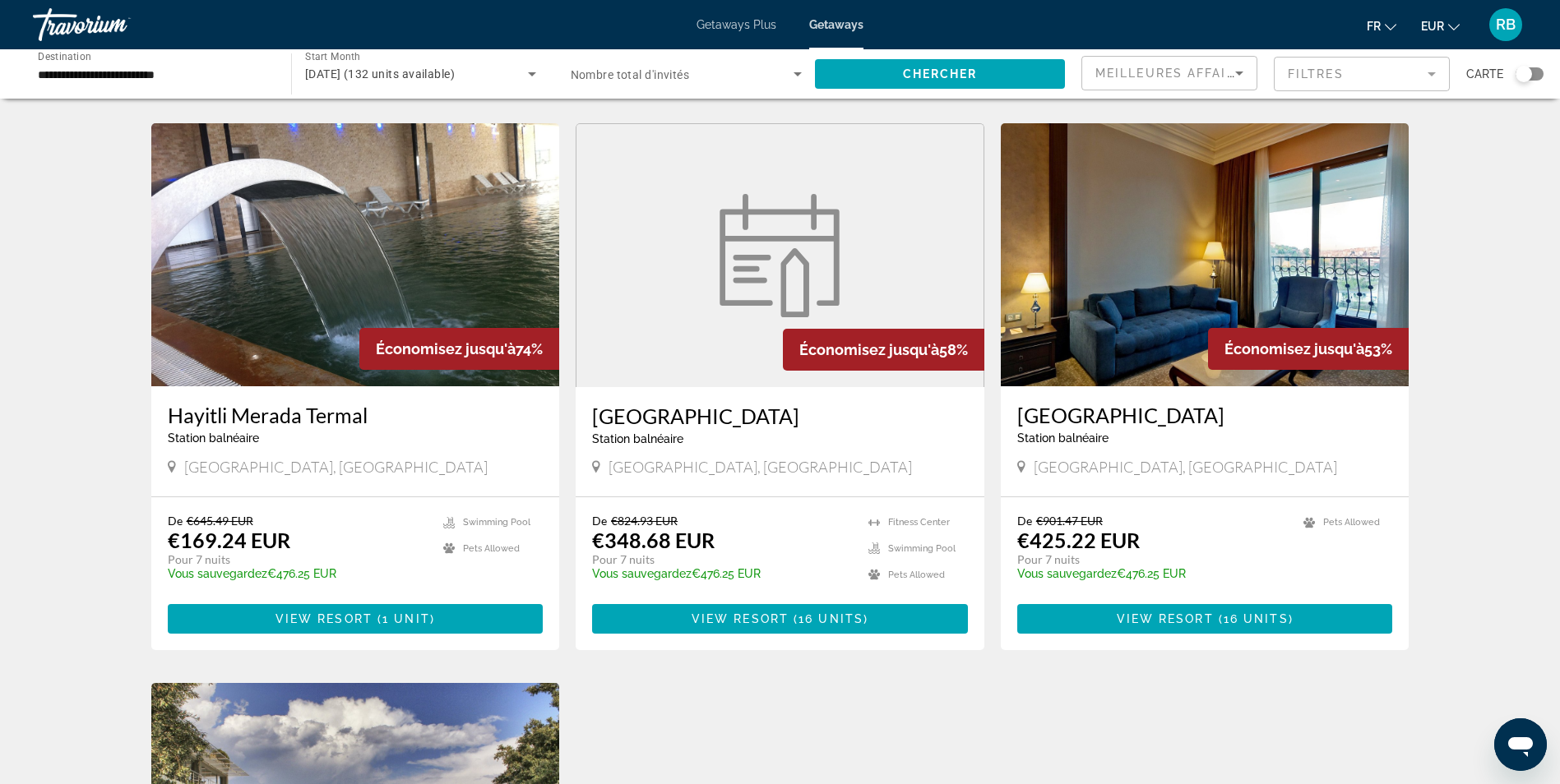
click at [356, 223] on img "Main content" at bounding box center [355, 255] width 409 height 263
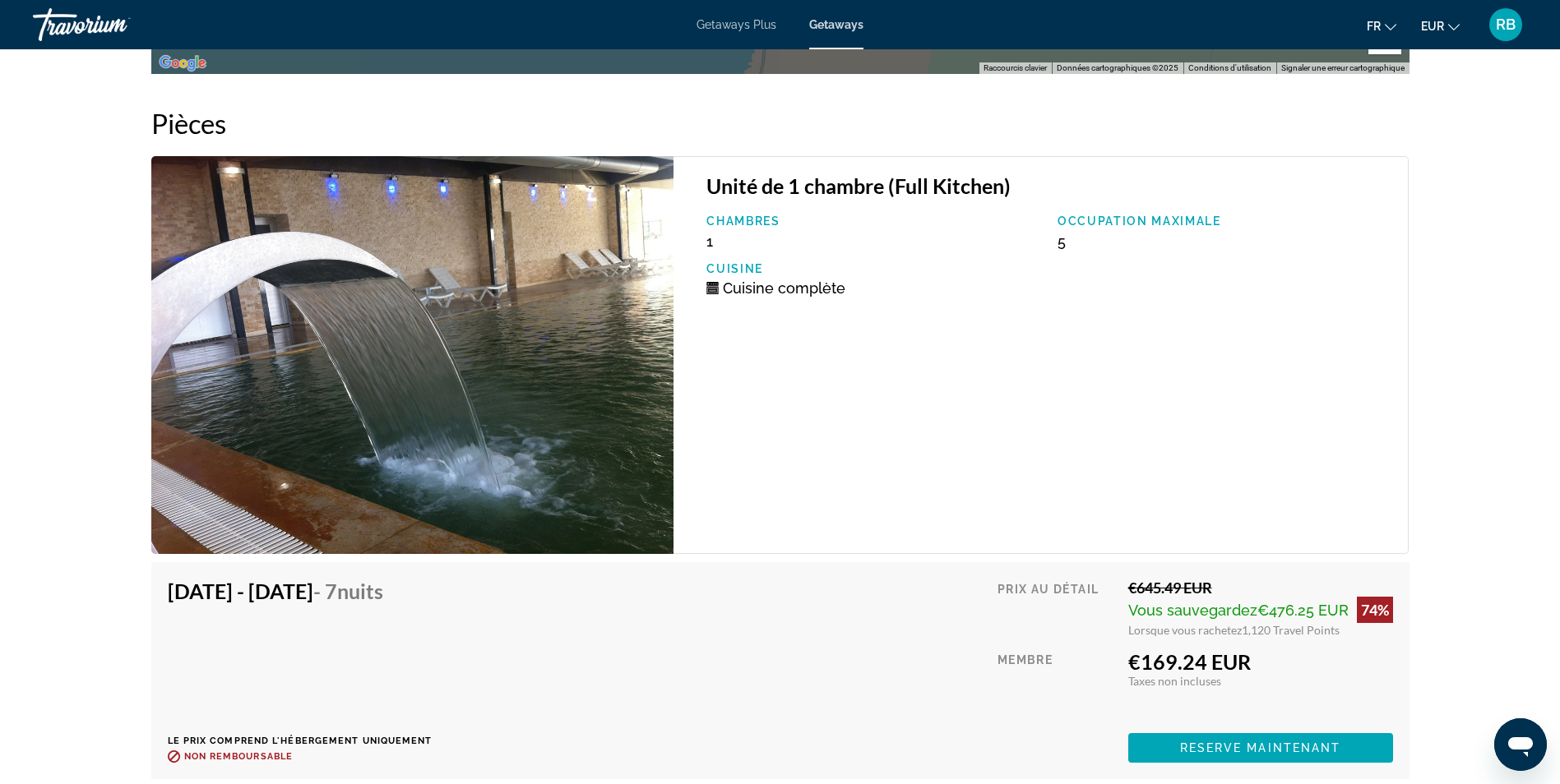
scroll to position [2960, 0]
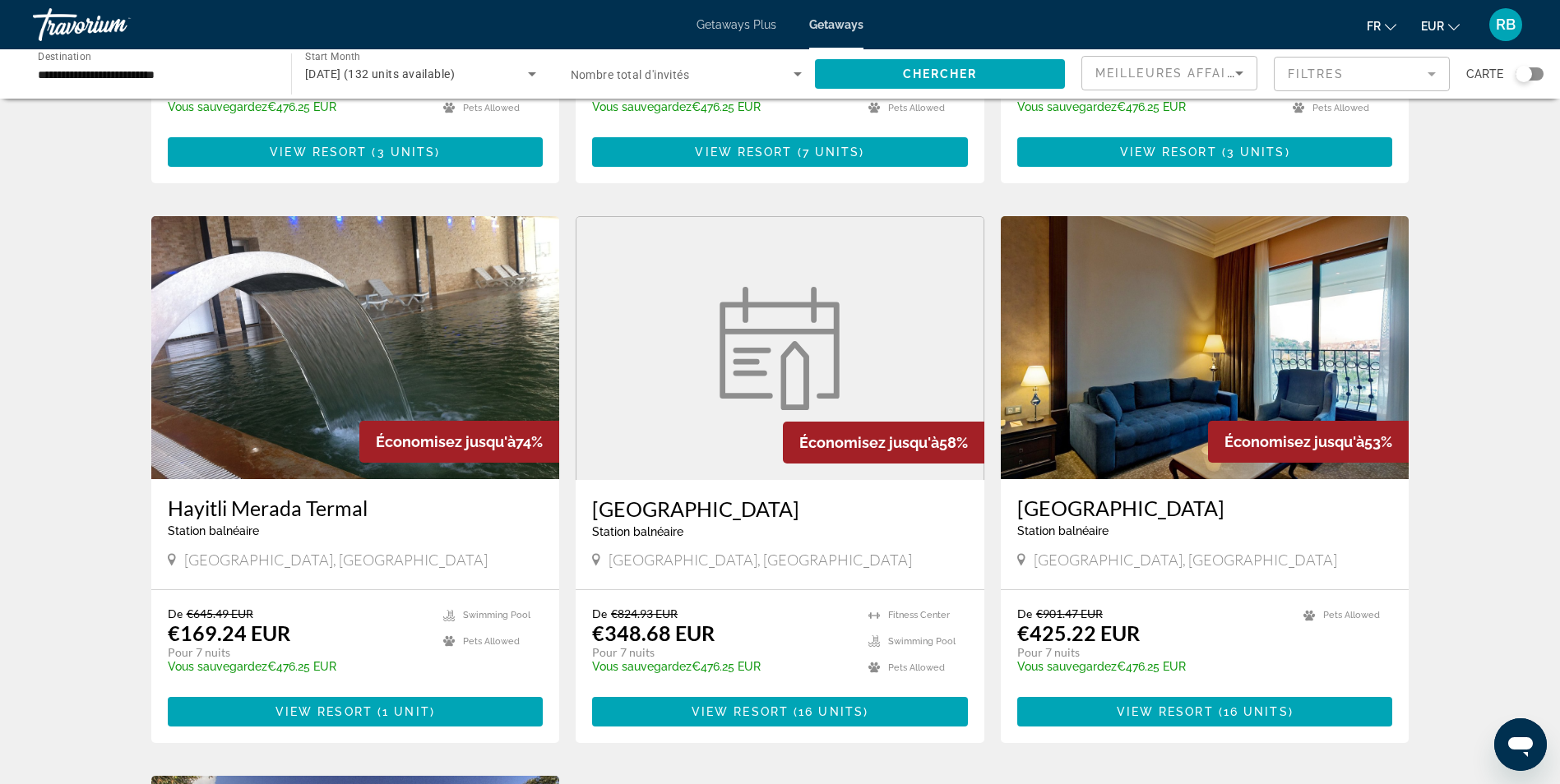
scroll to position [1069, 0]
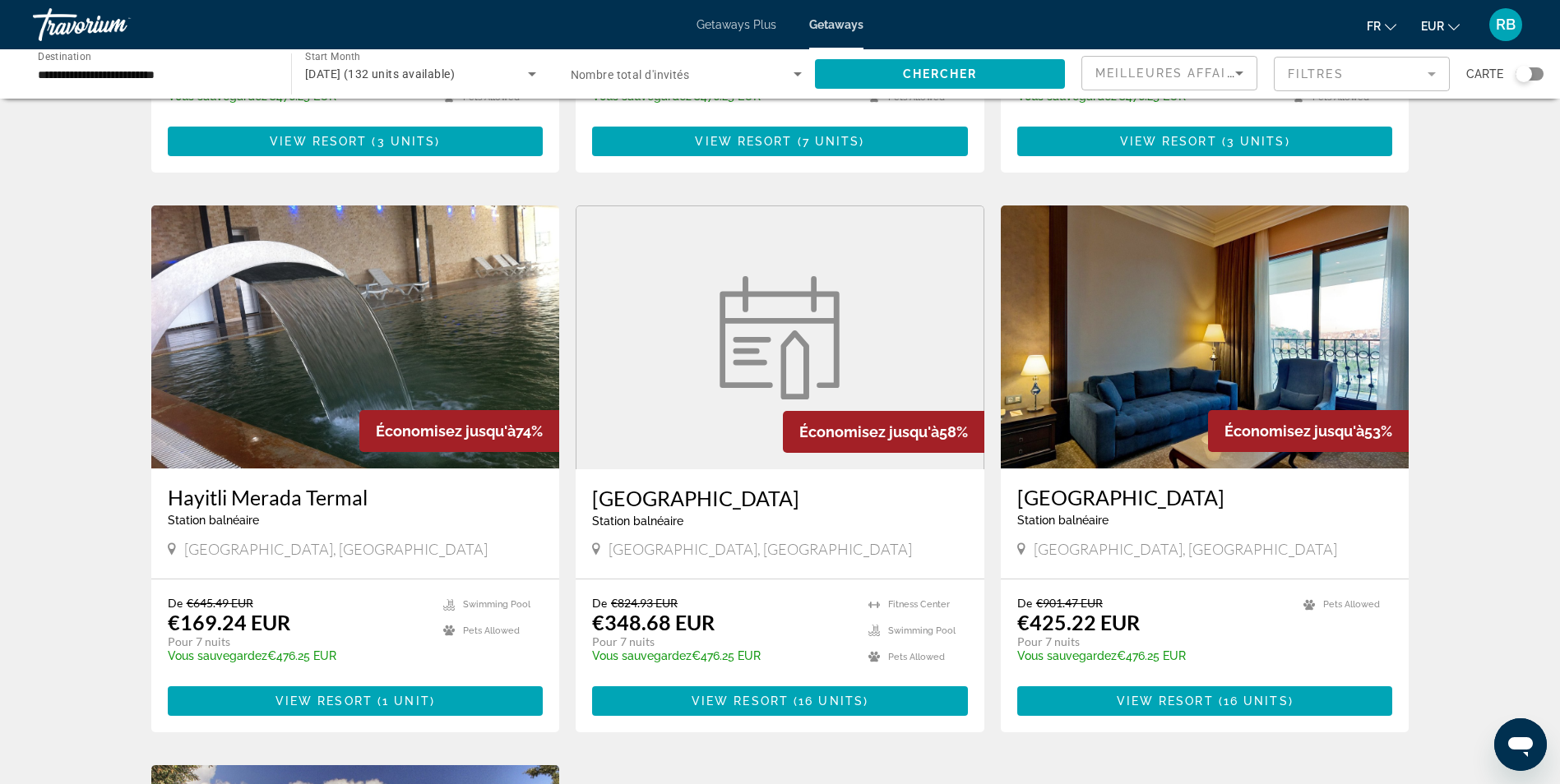
click at [732, 342] on img "Main content" at bounding box center [780, 338] width 140 height 123
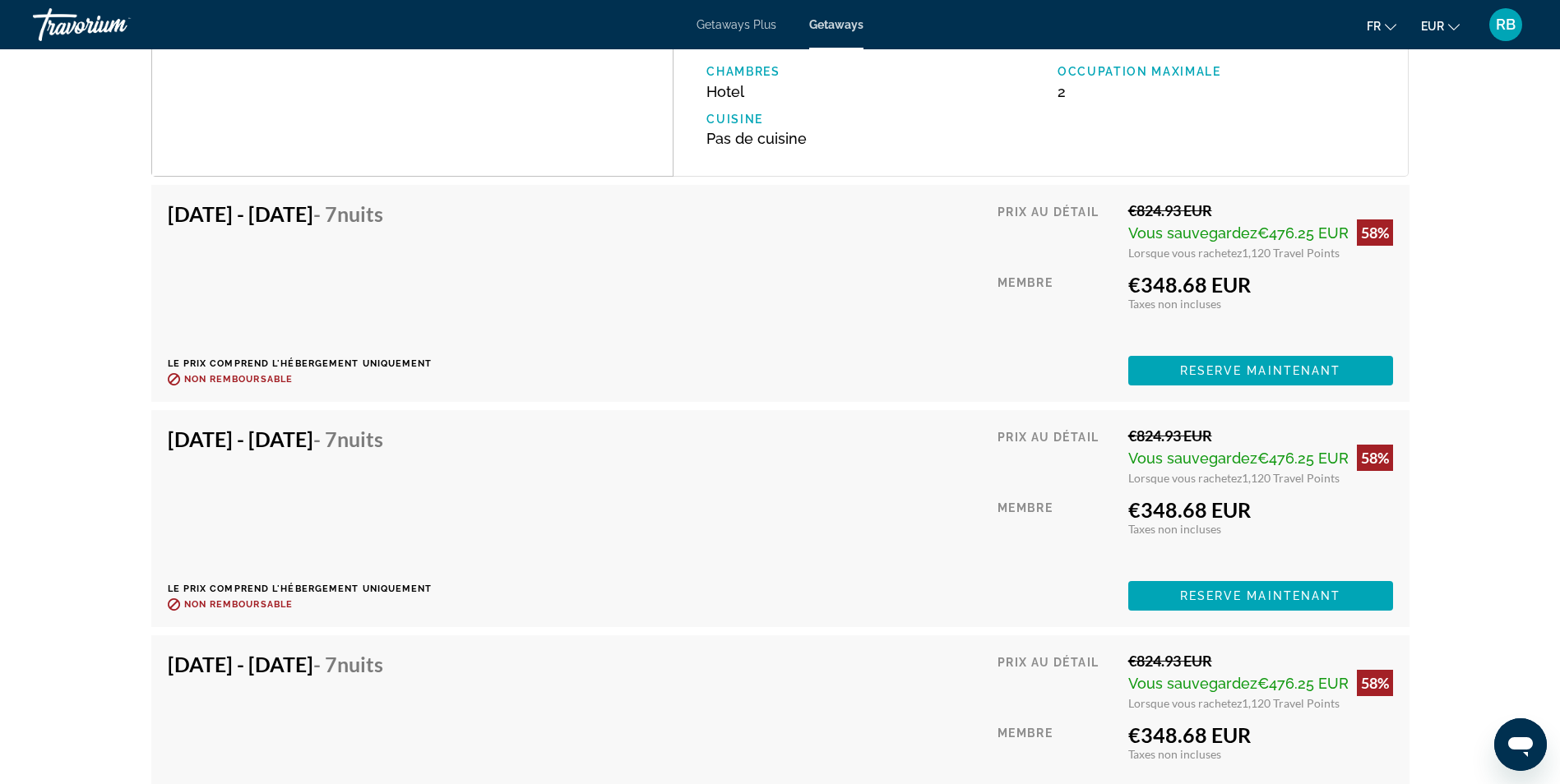
scroll to position [2878, 0]
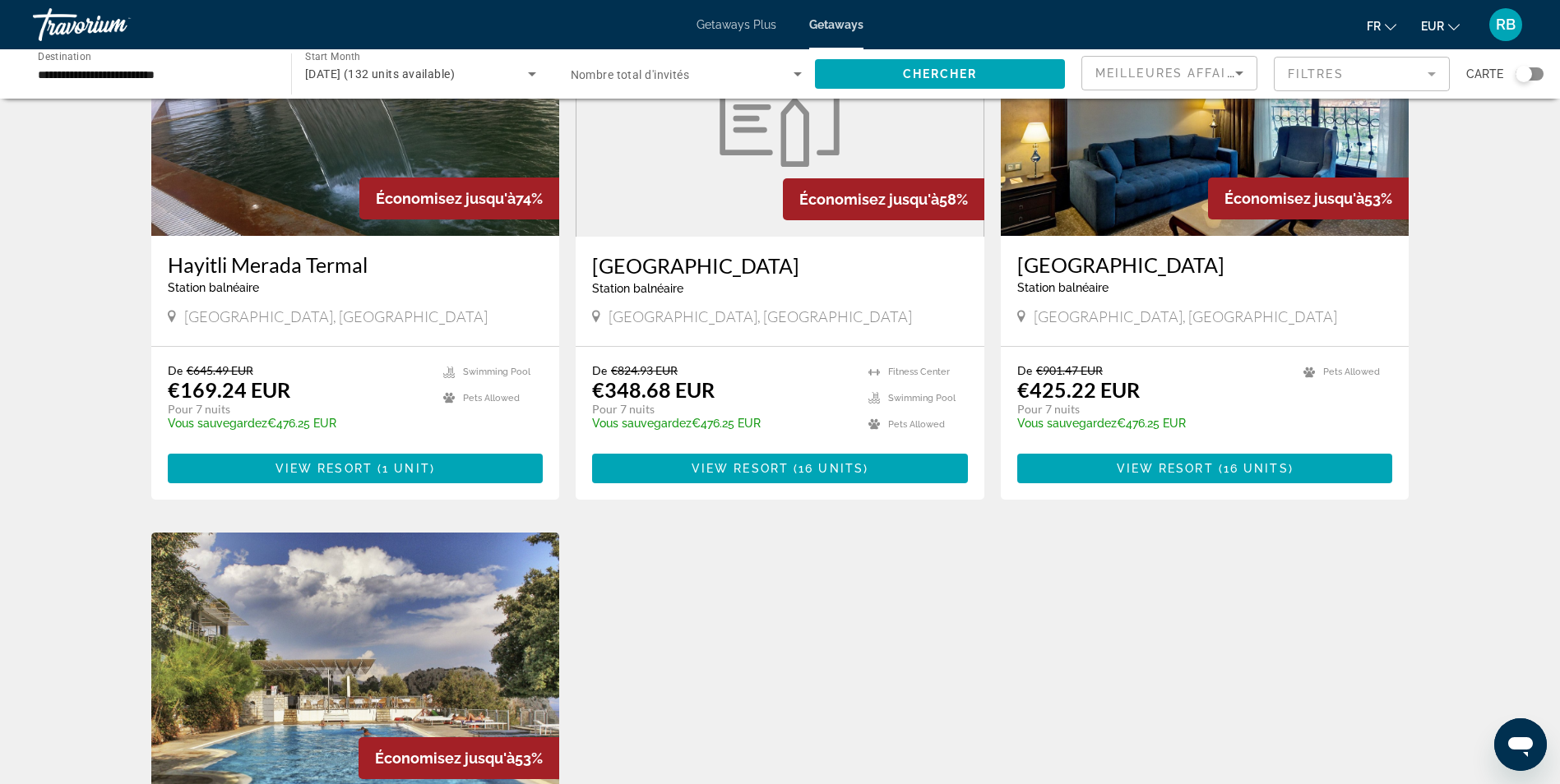
scroll to position [1151, 0]
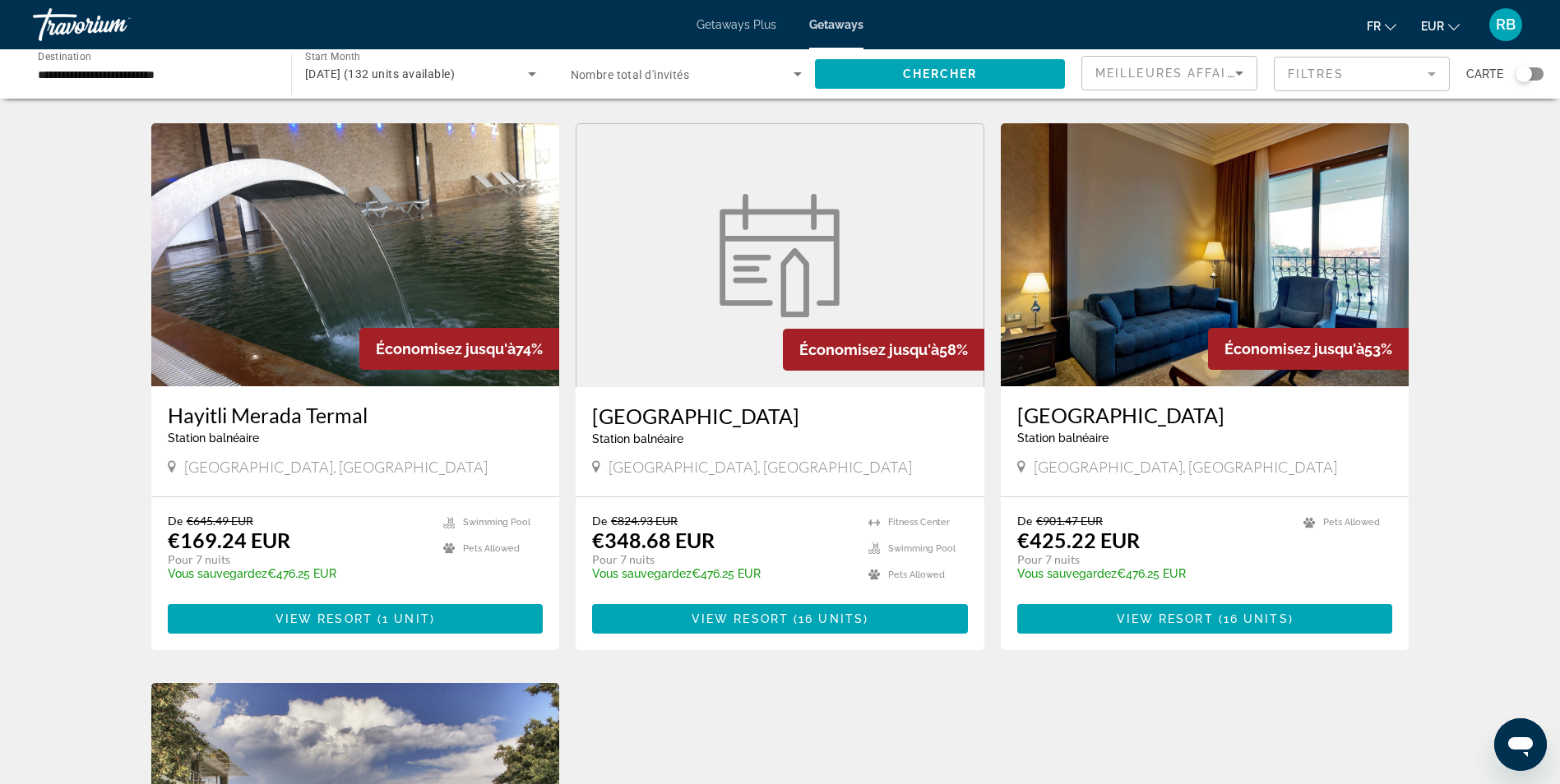
click at [1155, 250] on img "Main content" at bounding box center [1205, 255] width 409 height 263
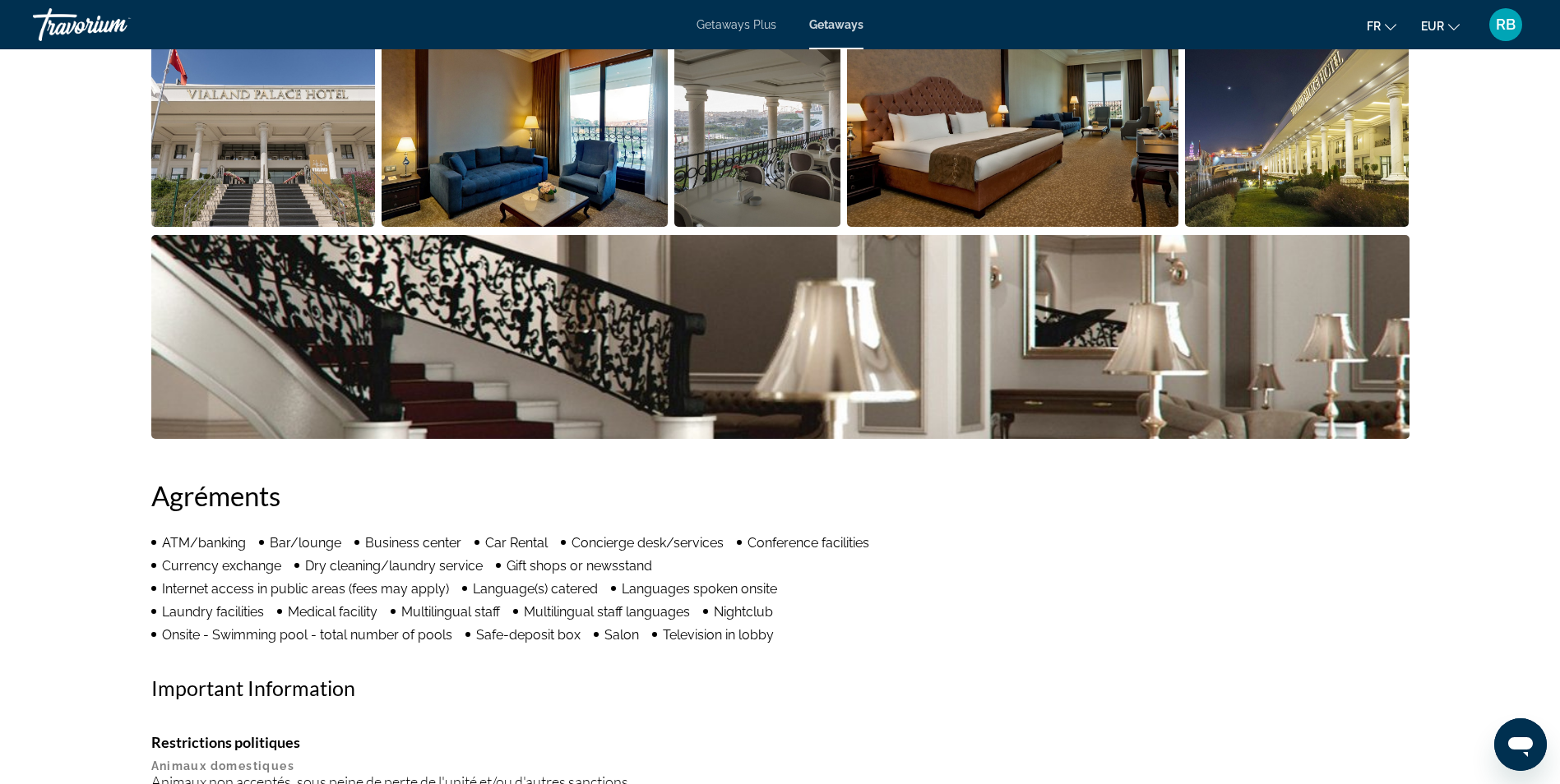
scroll to position [696, 0]
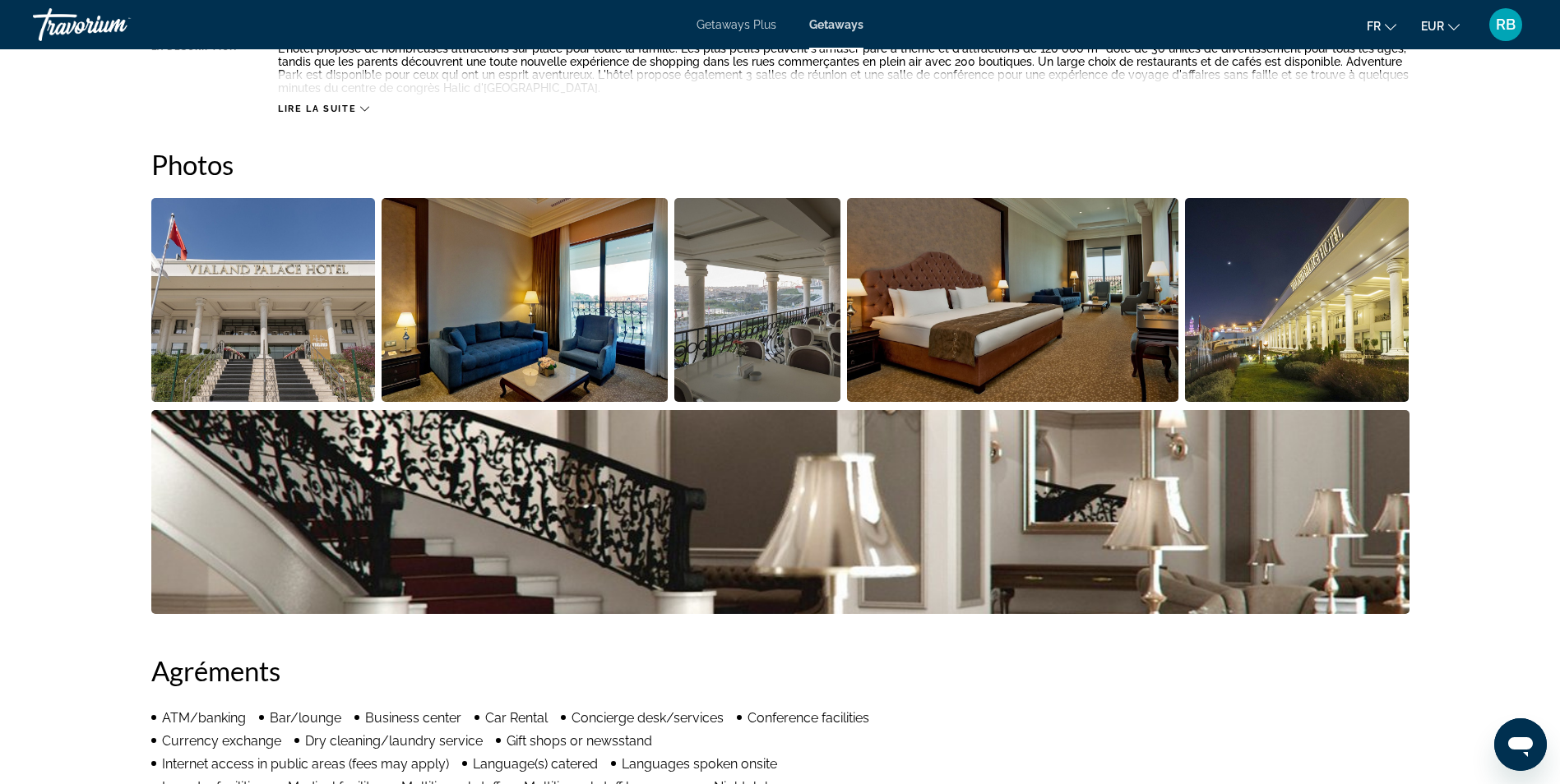
click at [266, 290] on img "Open full-screen image slider" at bounding box center [263, 300] width 225 height 204
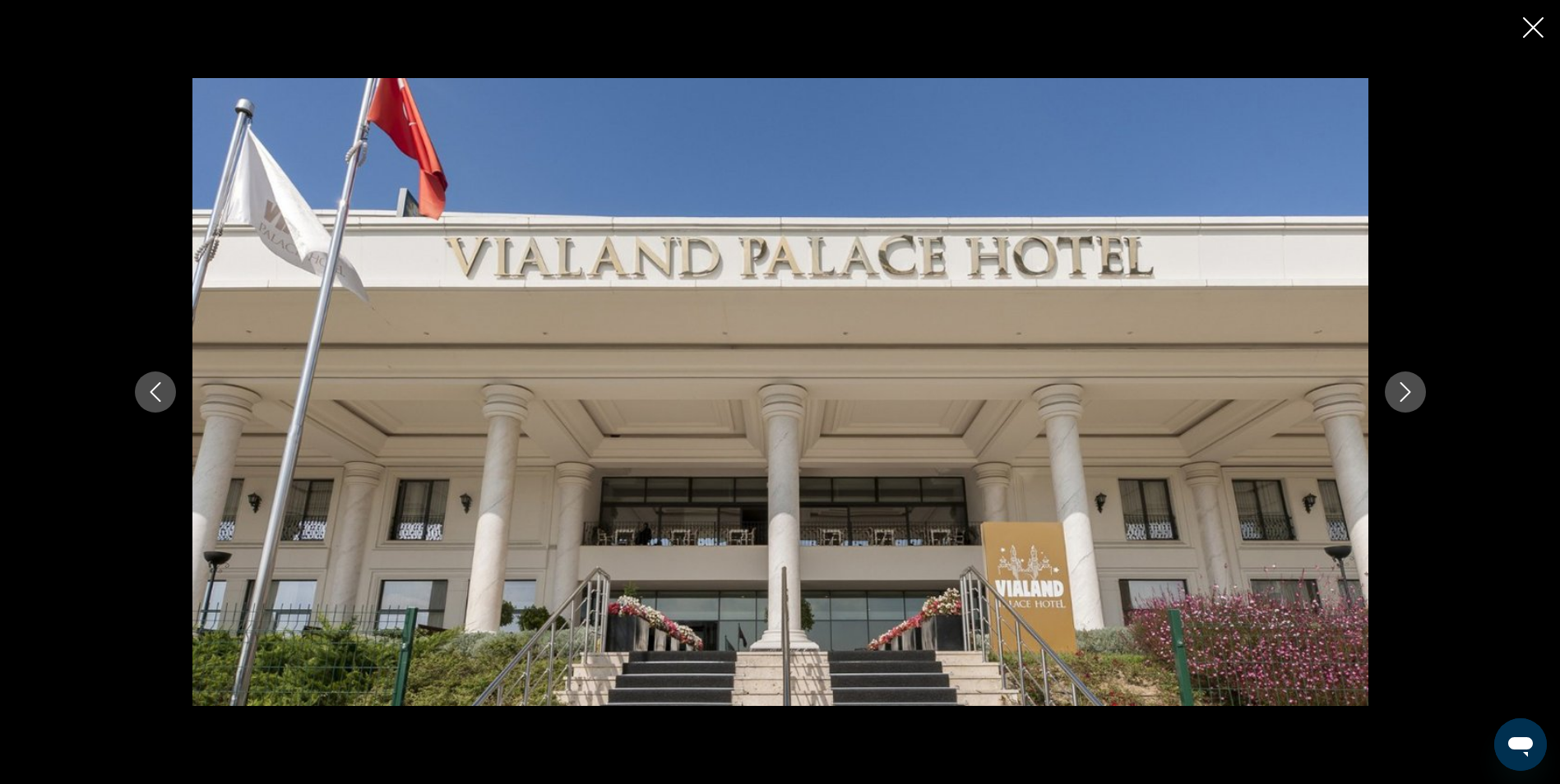
click at [1404, 394] on icon "Next image" at bounding box center [1405, 392] width 20 height 20
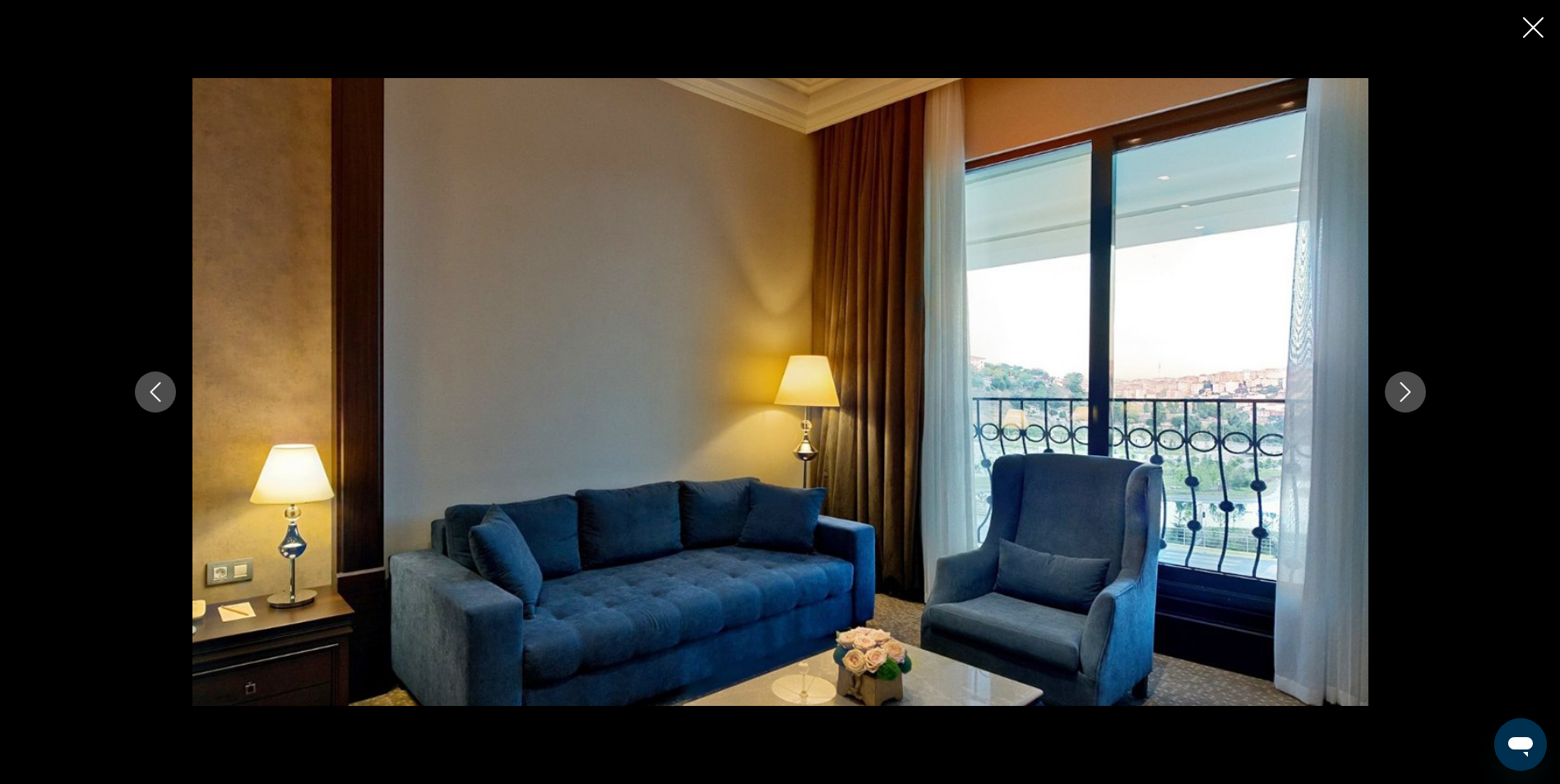
click at [1404, 394] on icon "Next image" at bounding box center [1405, 392] width 20 height 20
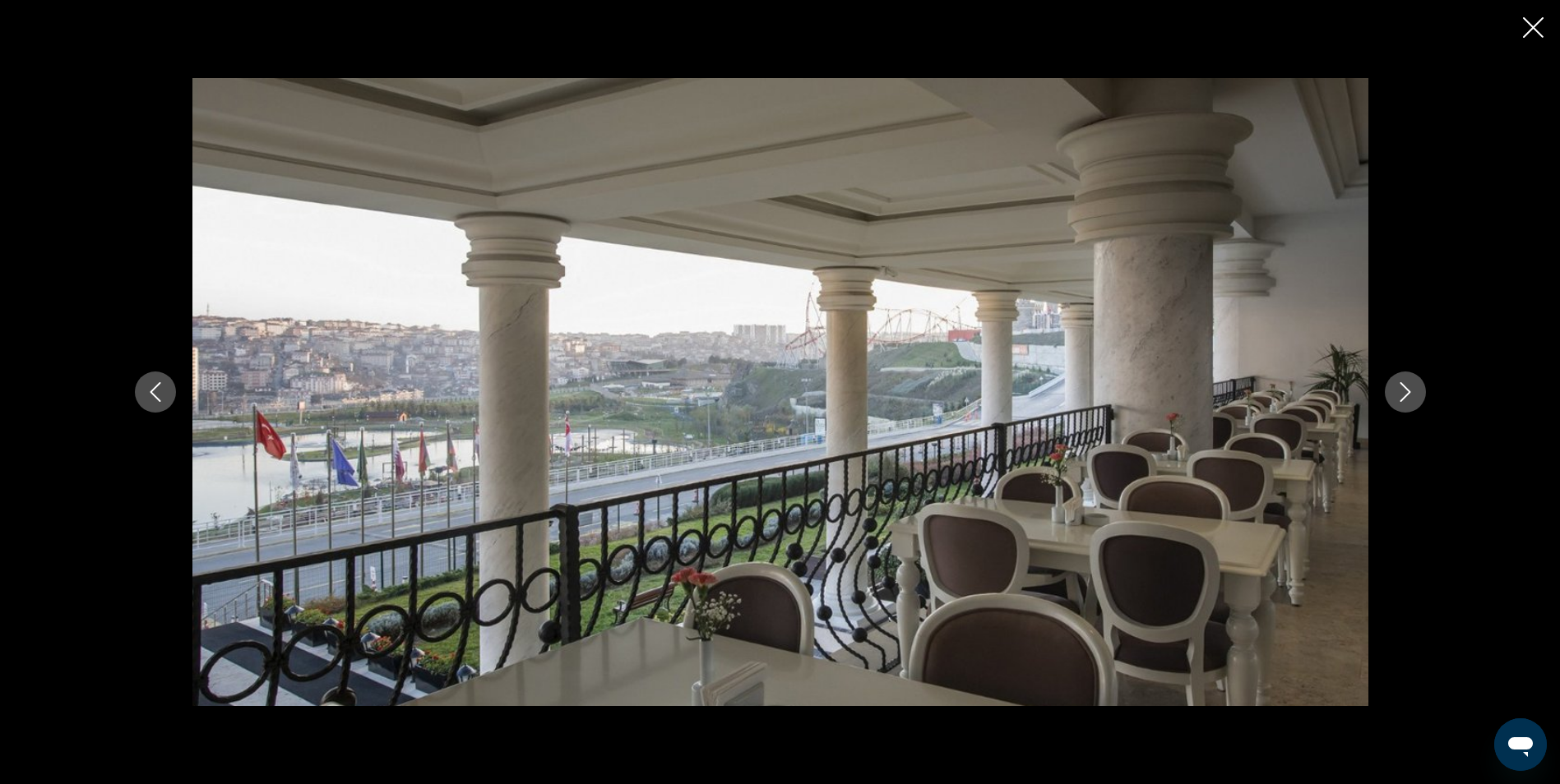
click at [1404, 394] on icon "Next image" at bounding box center [1405, 392] width 20 height 20
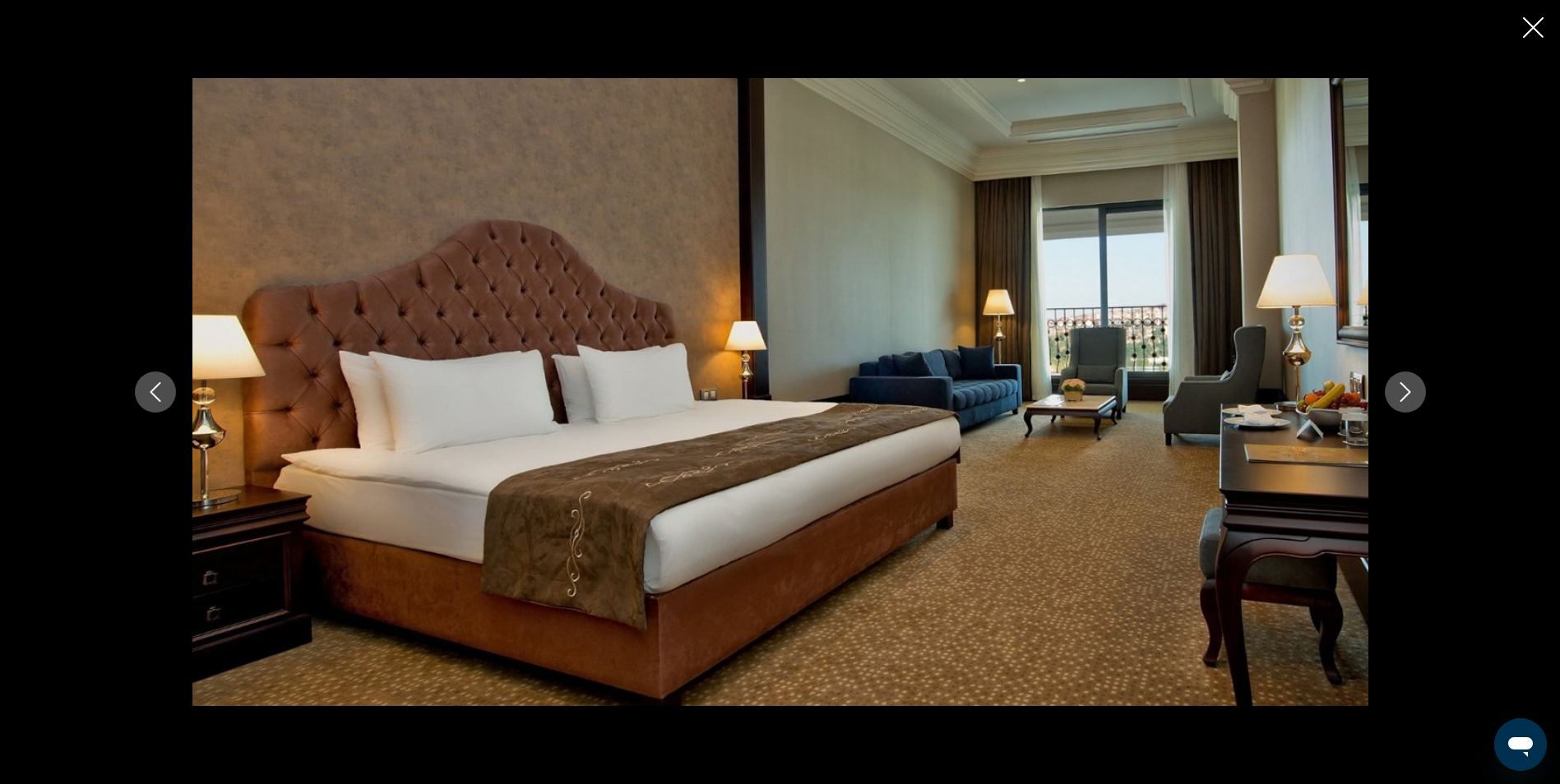
click at [1404, 394] on icon "Next image" at bounding box center [1405, 392] width 20 height 20
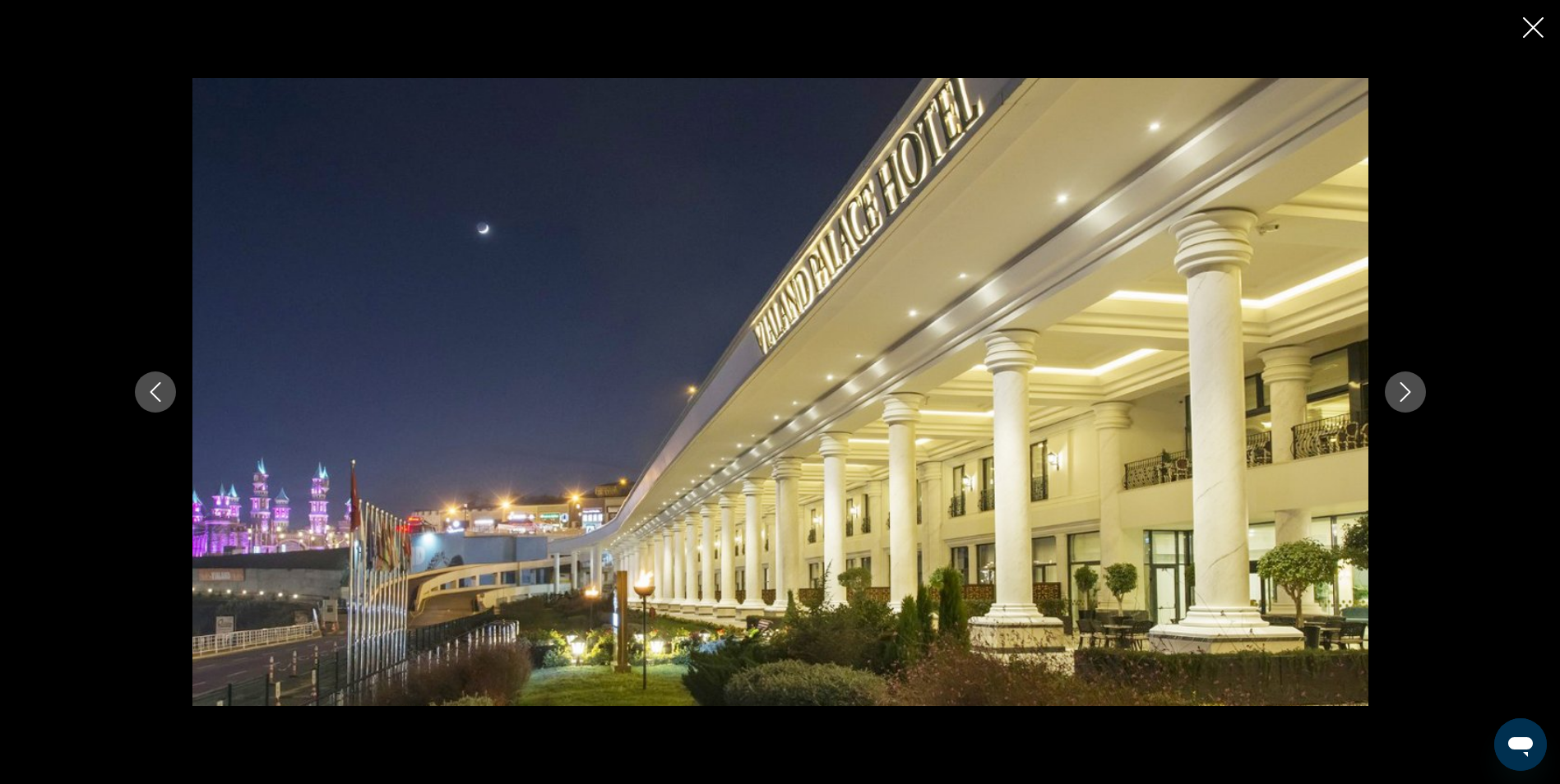
click at [1404, 394] on icon "Next image" at bounding box center [1405, 392] width 20 height 20
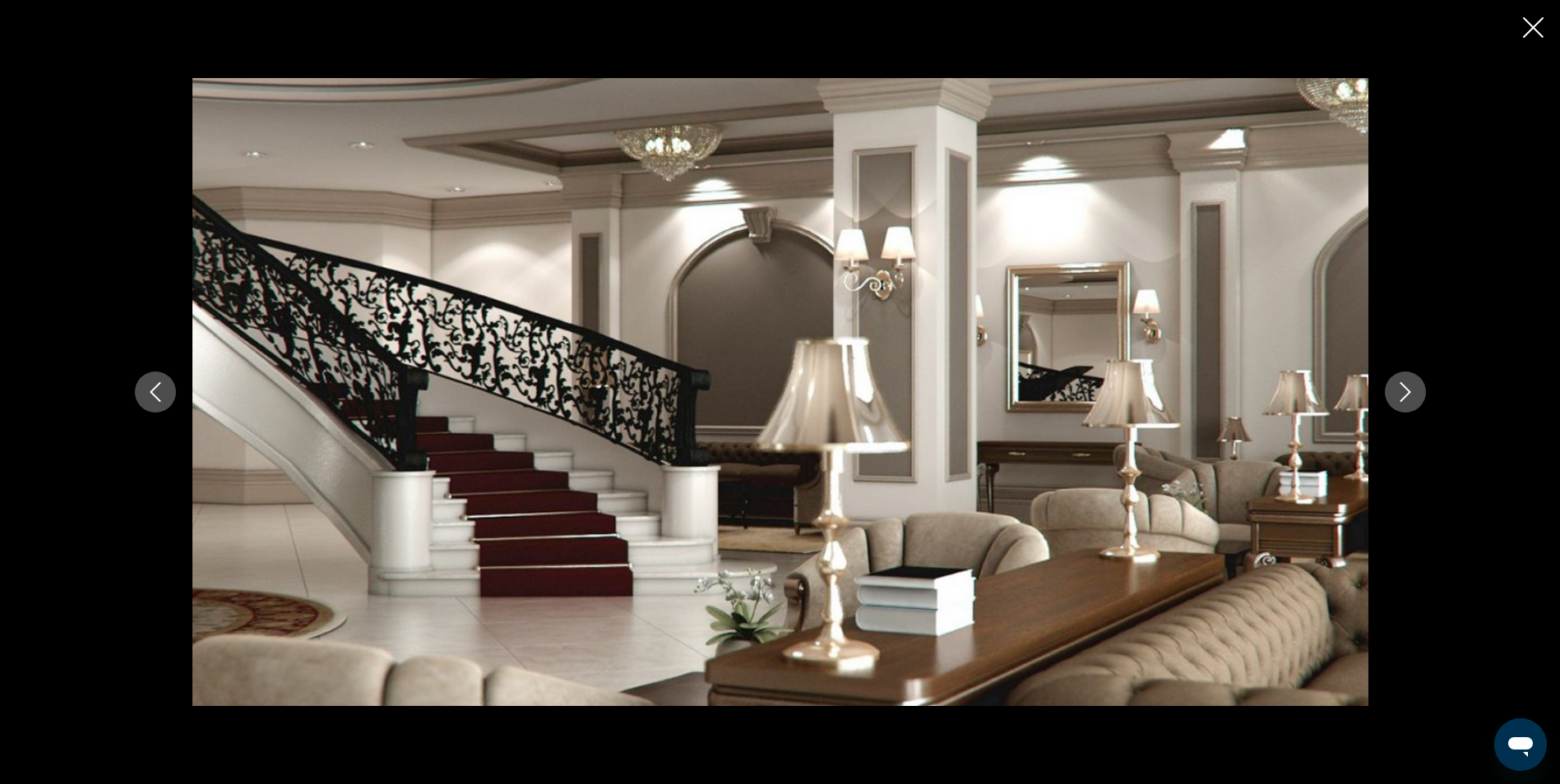
click at [1404, 394] on icon "Next image" at bounding box center [1405, 392] width 20 height 20
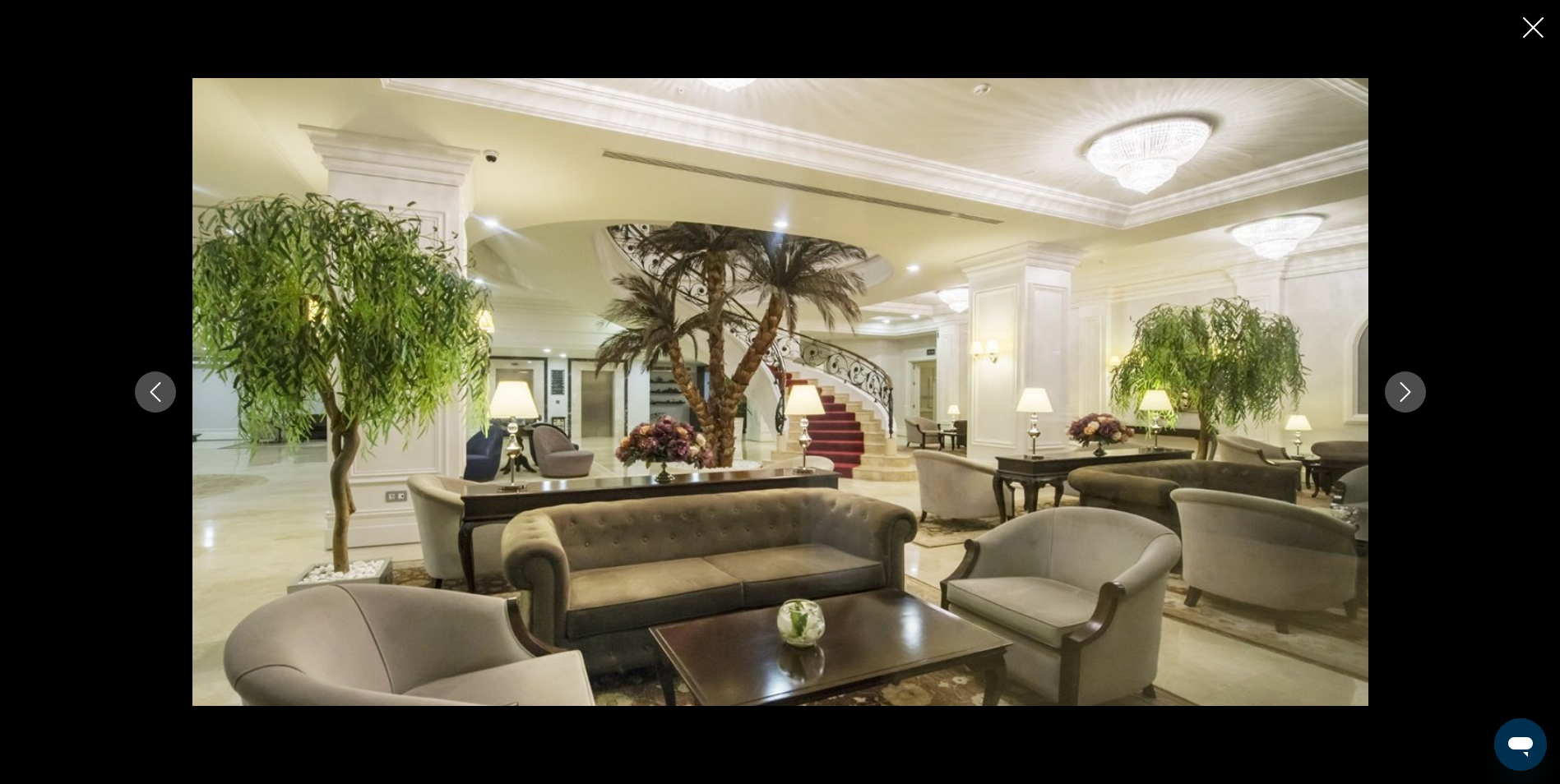
click at [1404, 394] on icon "Next image" at bounding box center [1405, 392] width 20 height 20
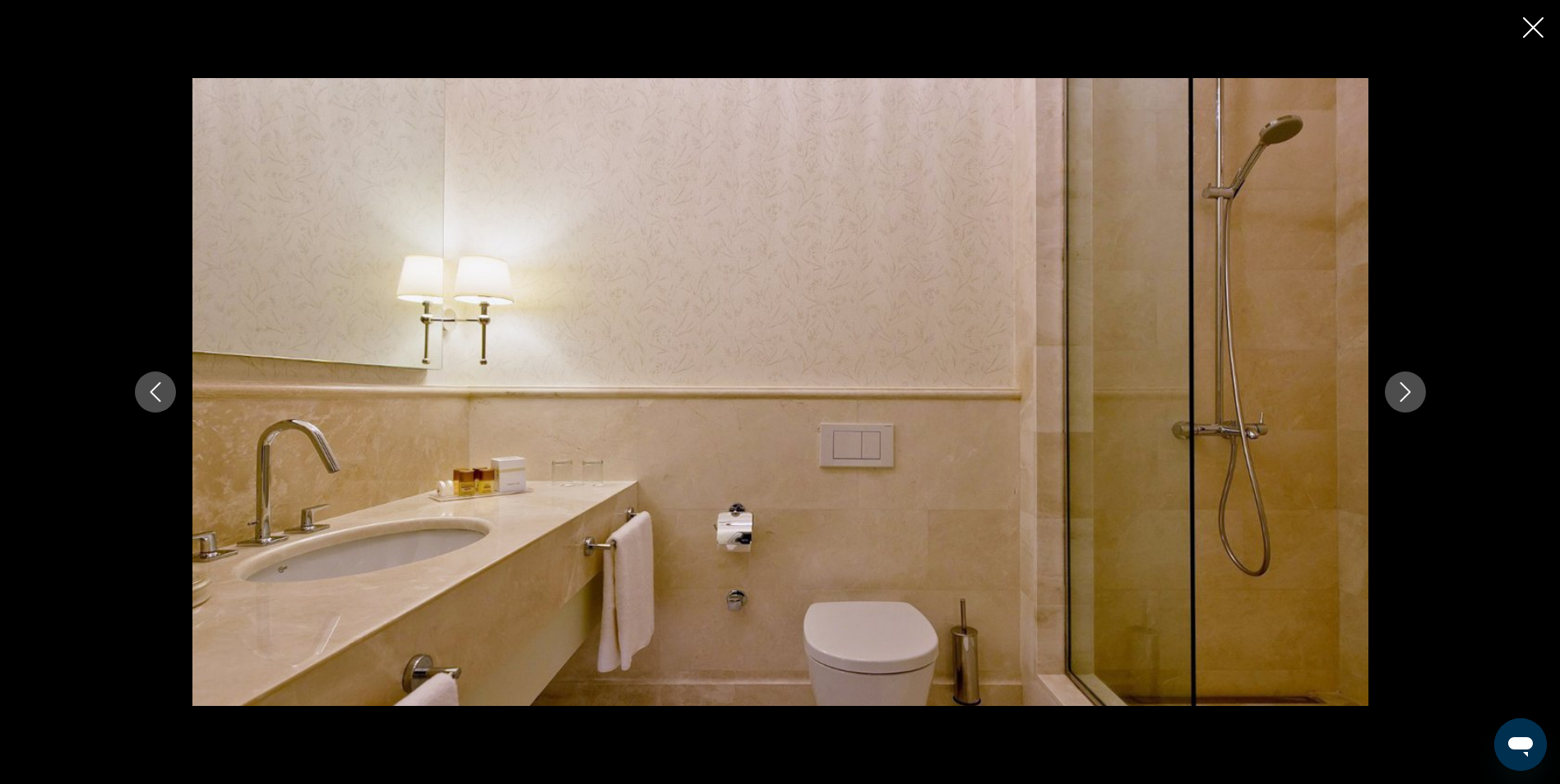
click at [1404, 394] on icon "Next image" at bounding box center [1405, 392] width 20 height 20
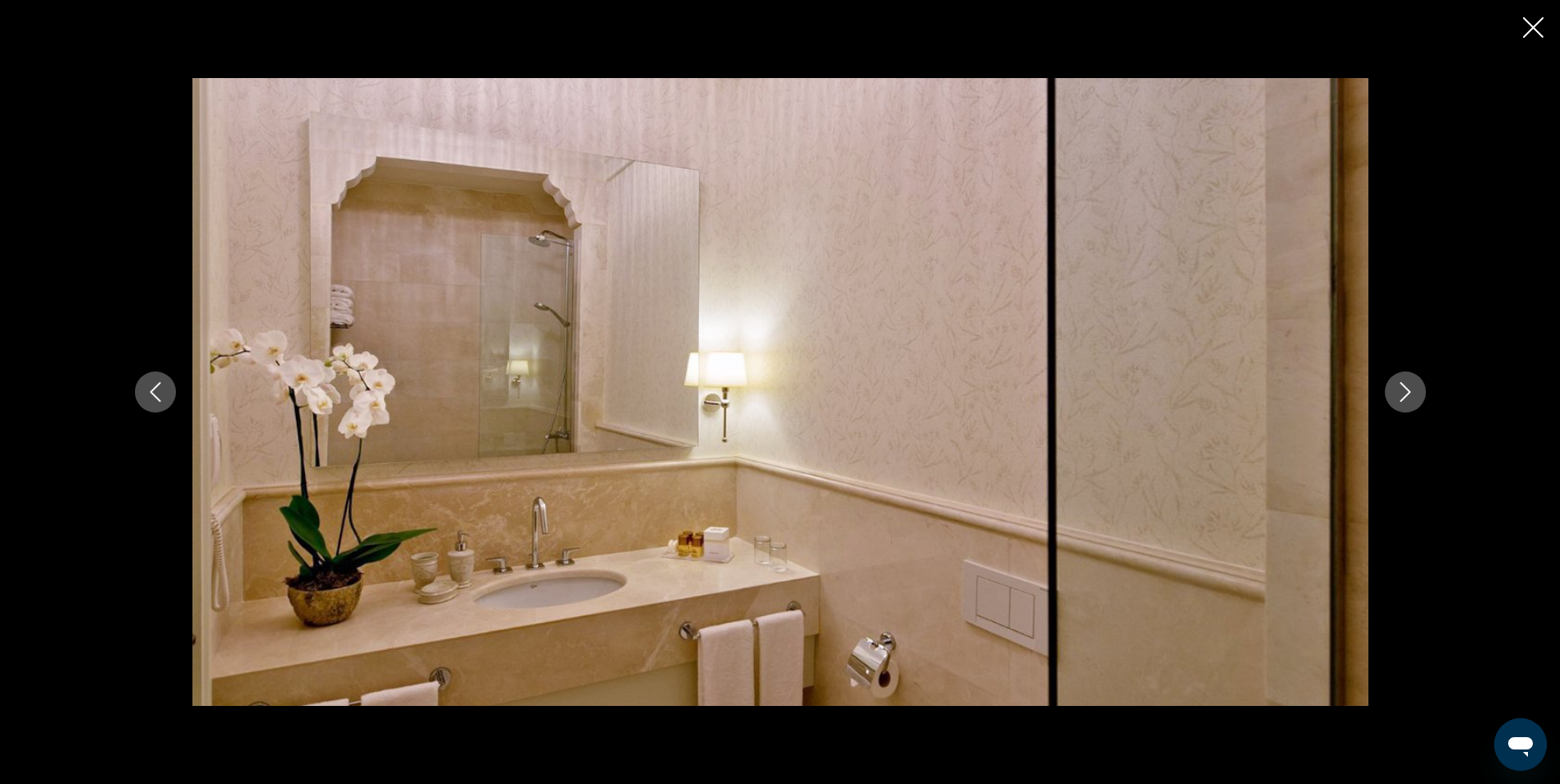
click at [1404, 394] on icon "Next image" at bounding box center [1405, 392] width 20 height 20
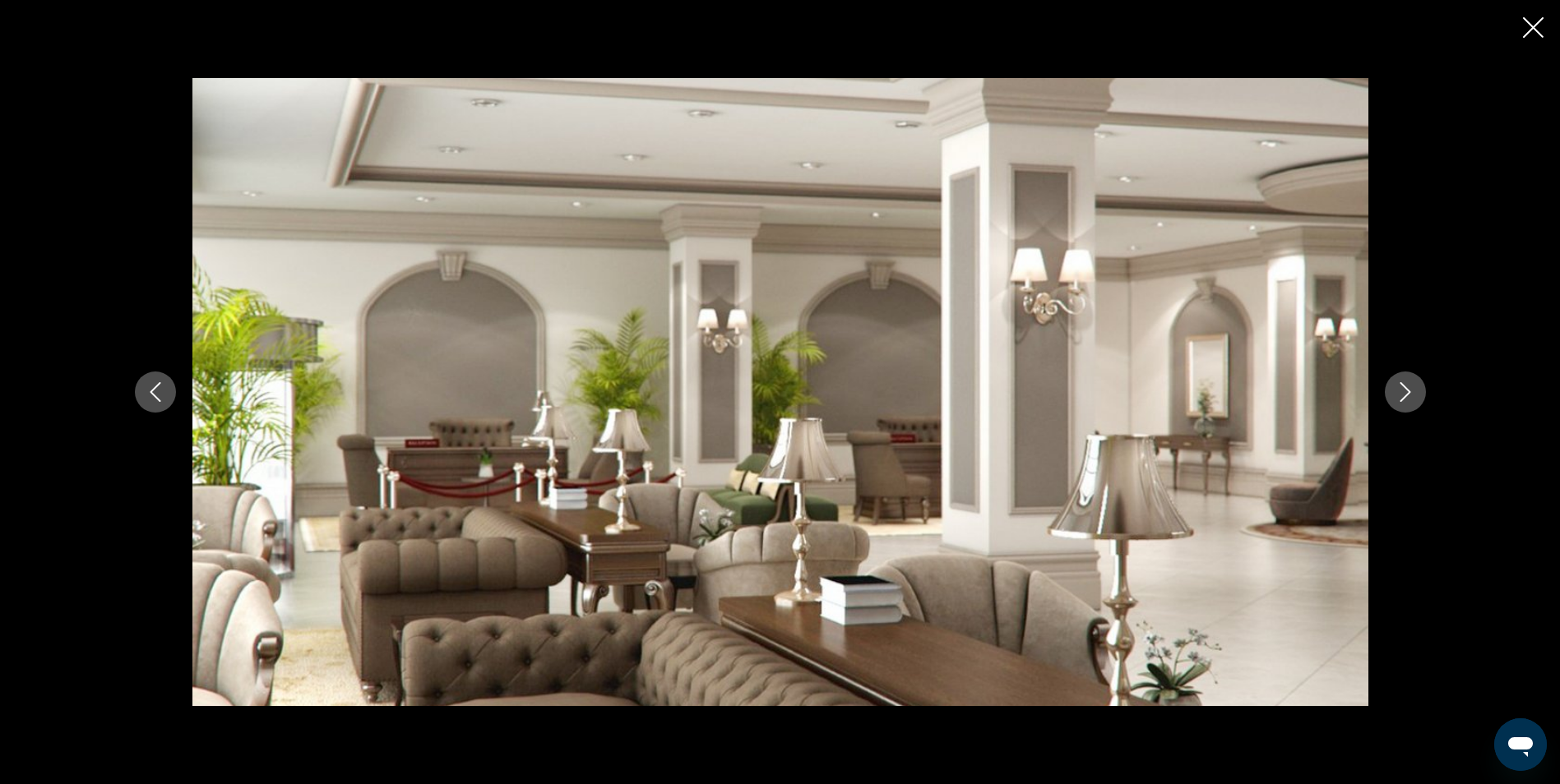
click at [1404, 394] on icon "Next image" at bounding box center [1405, 392] width 20 height 20
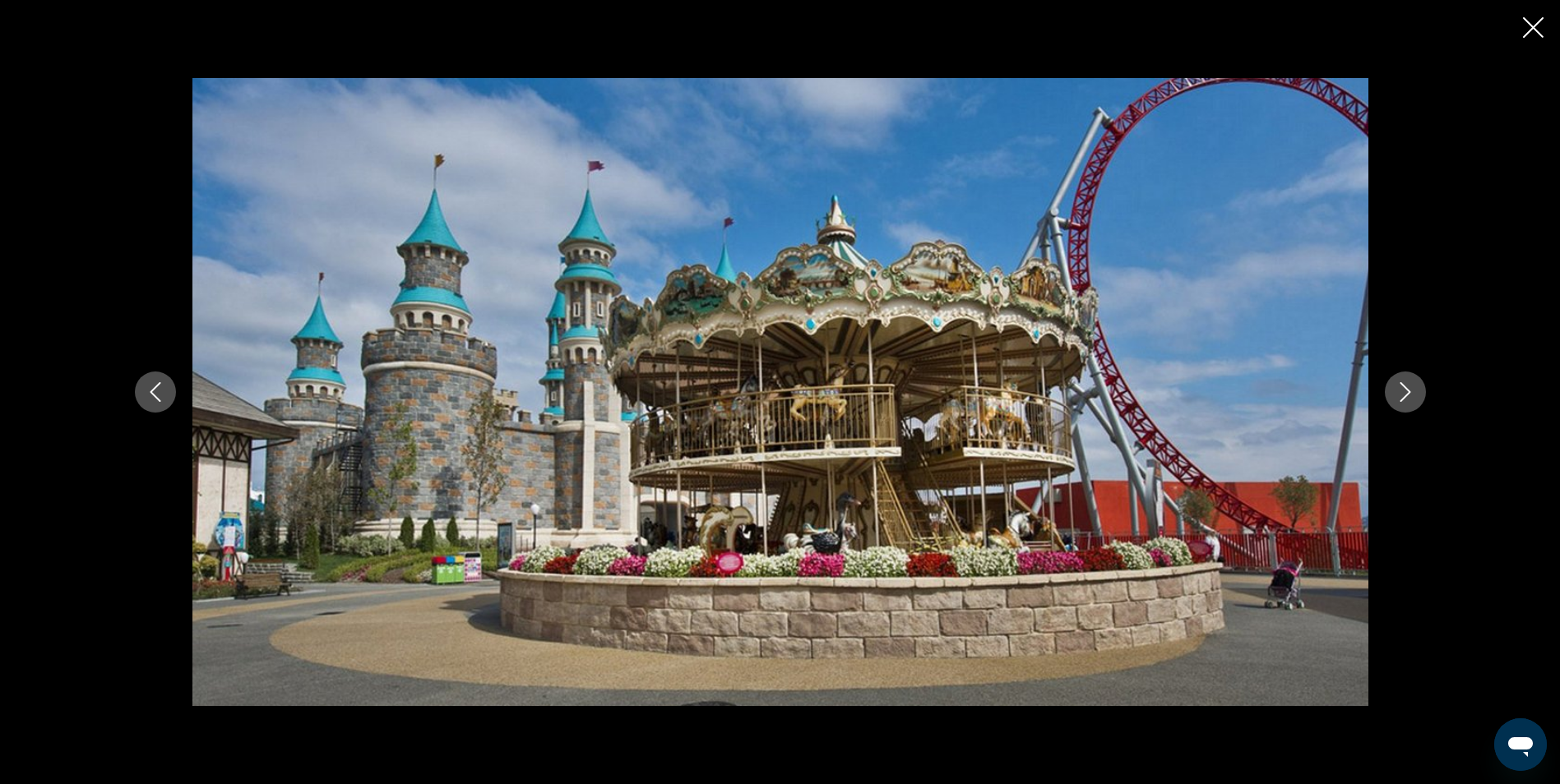
click at [1404, 394] on icon "Next image" at bounding box center [1405, 392] width 20 height 20
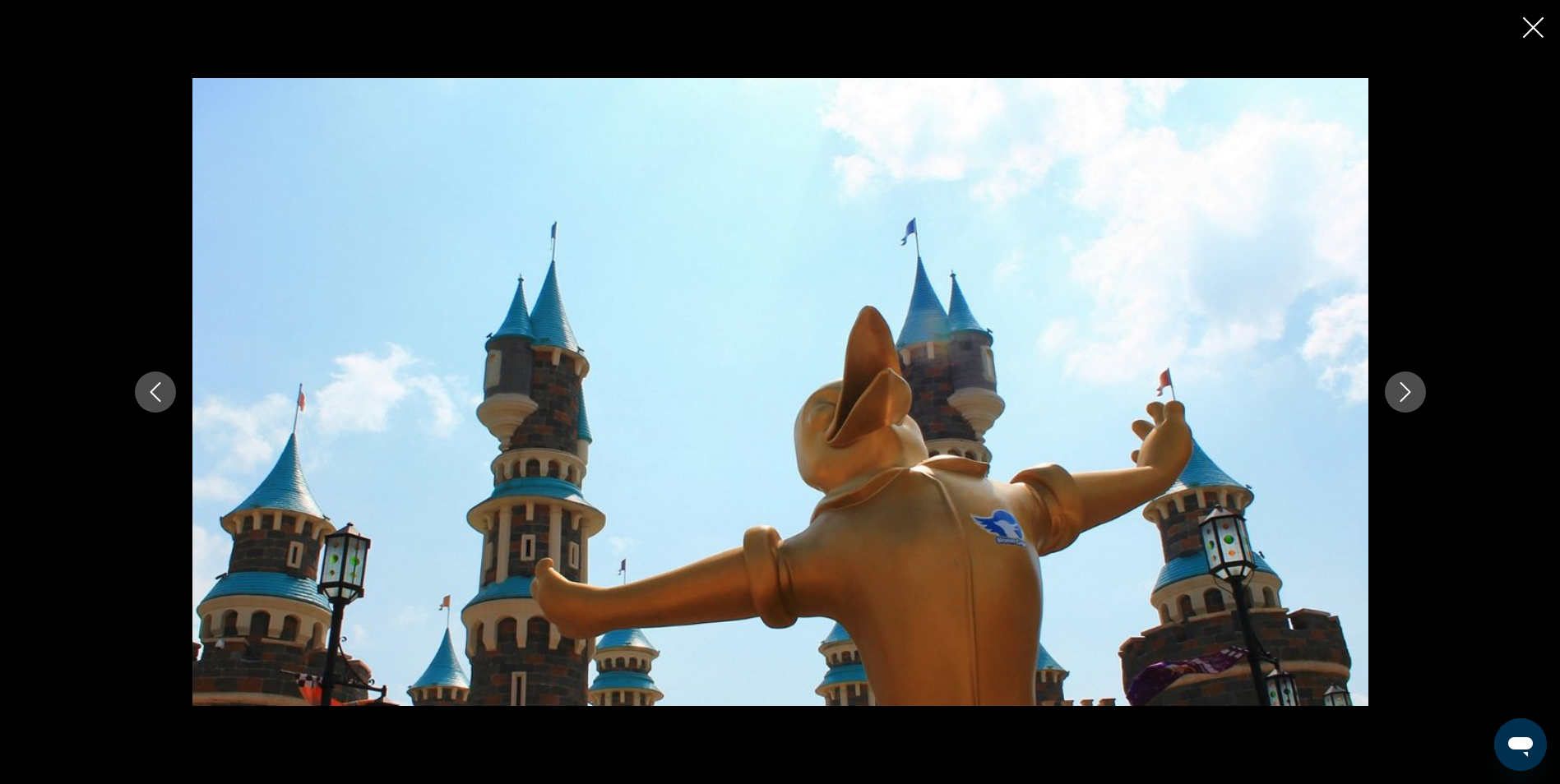
click at [1404, 394] on icon "Next image" at bounding box center [1405, 392] width 20 height 20
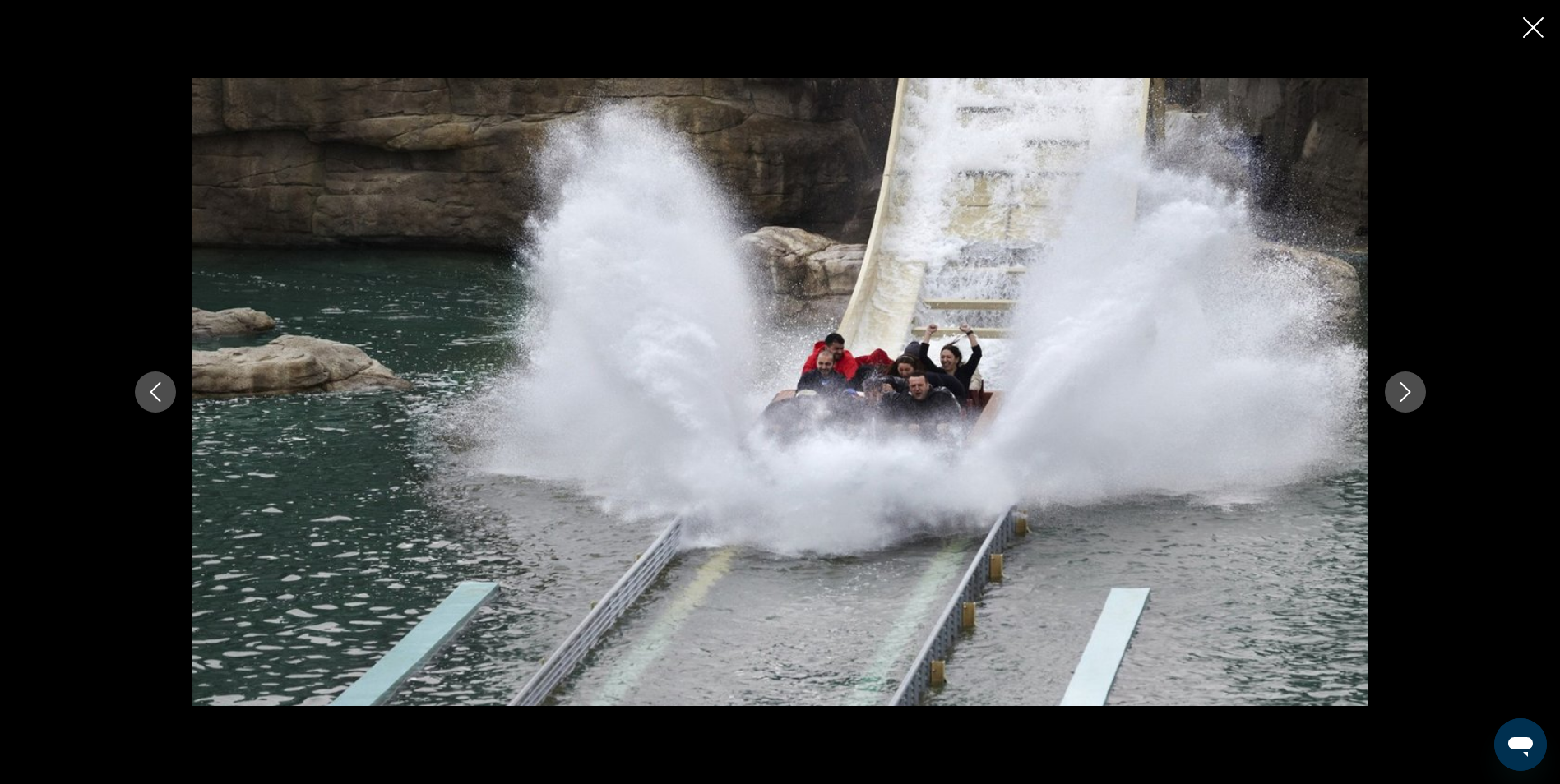
click at [1404, 394] on icon "Next image" at bounding box center [1405, 392] width 20 height 20
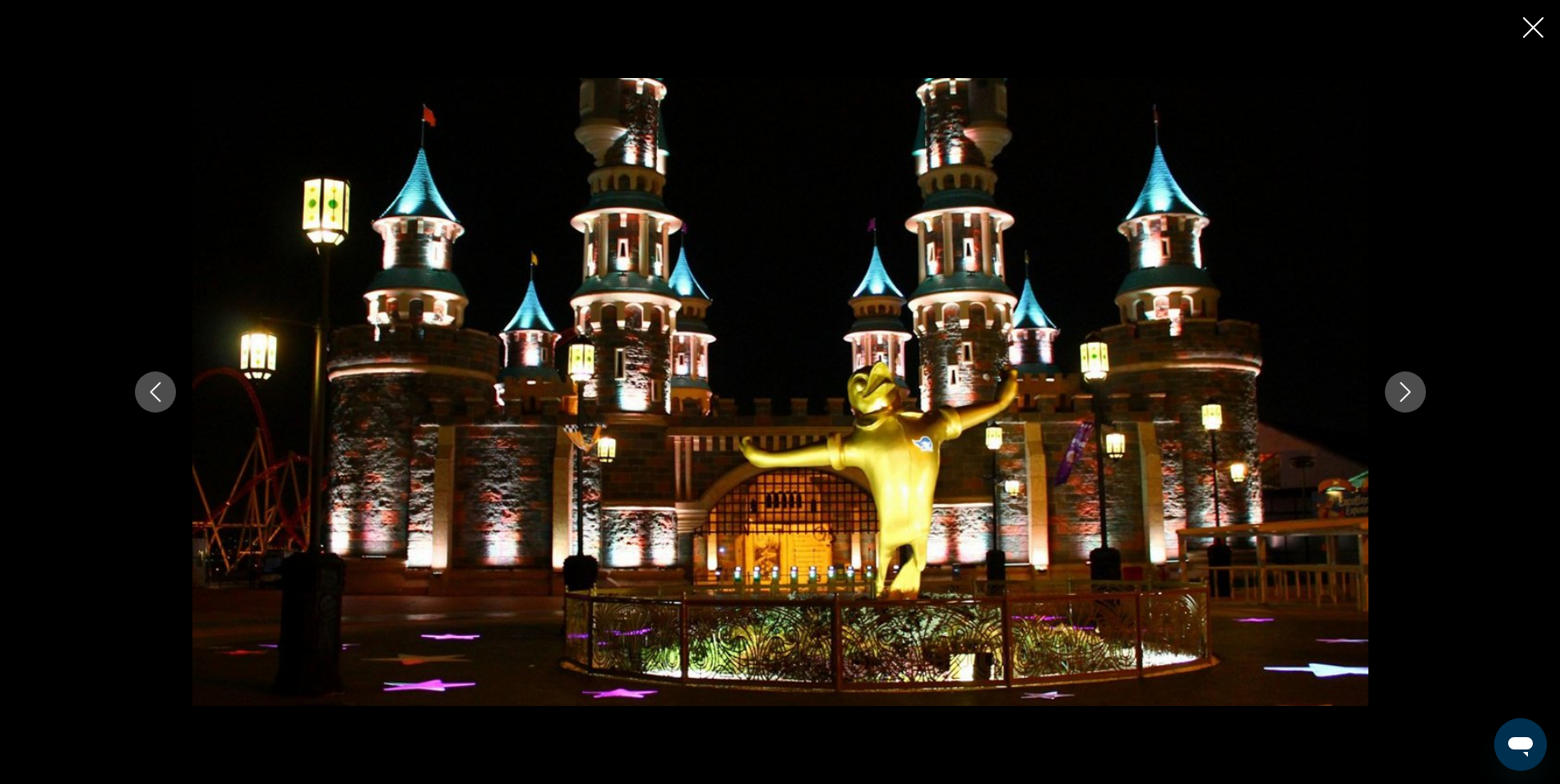
click at [1404, 394] on icon "Next image" at bounding box center [1405, 392] width 20 height 20
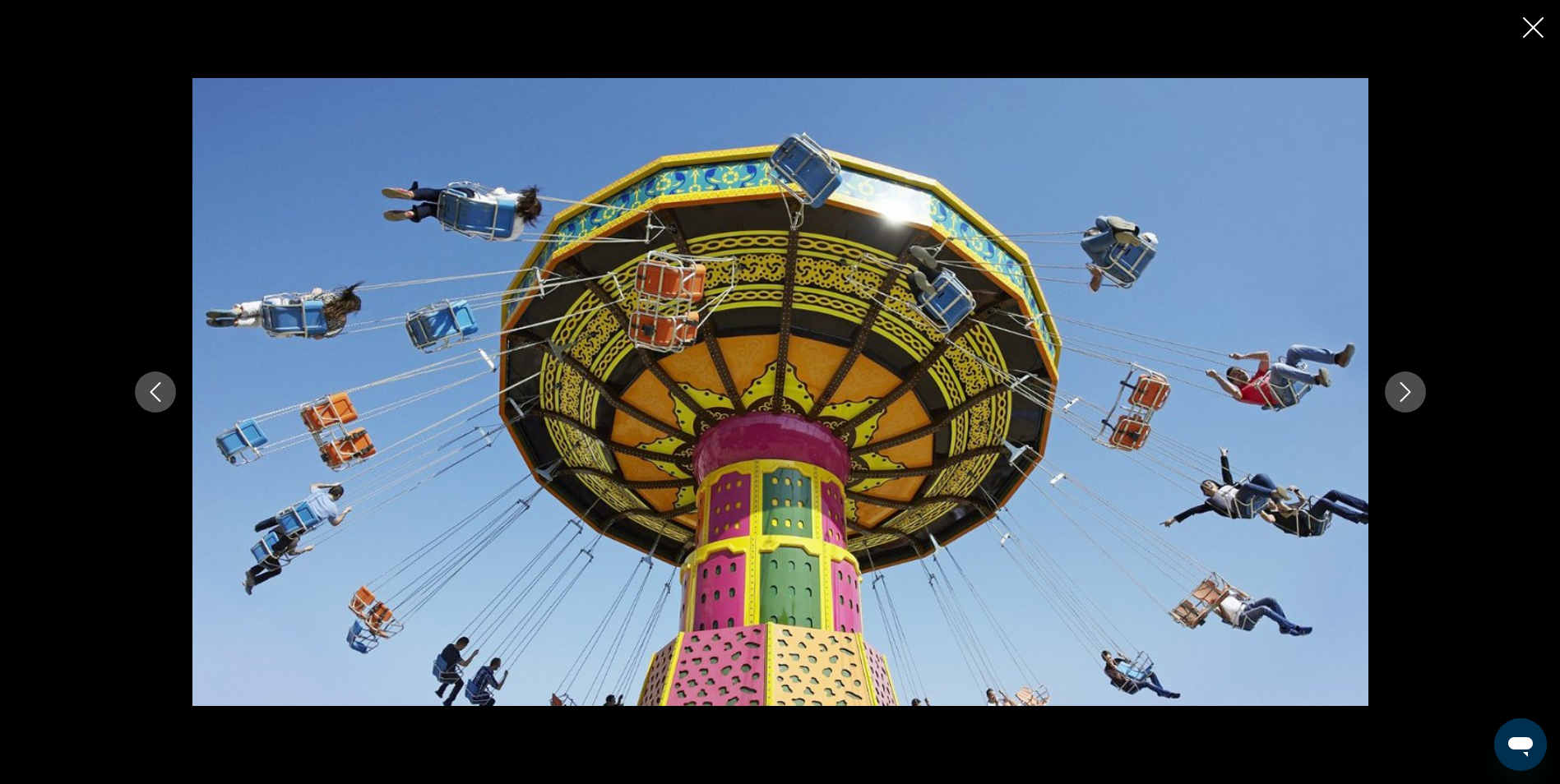
click at [1538, 28] on icon "Close slideshow" at bounding box center [1533, 28] width 21 height 21
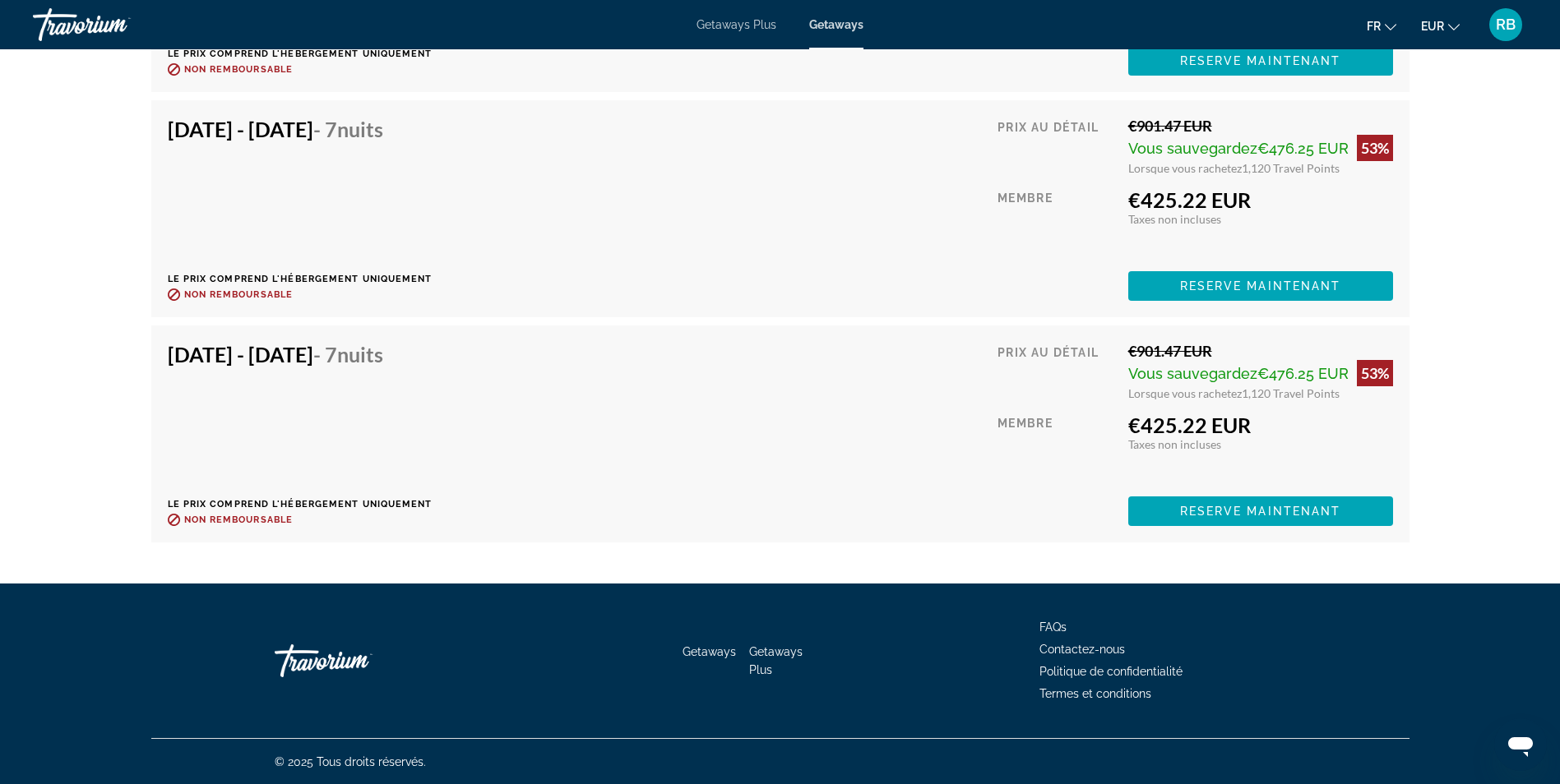
scroll to position [3245, 0]
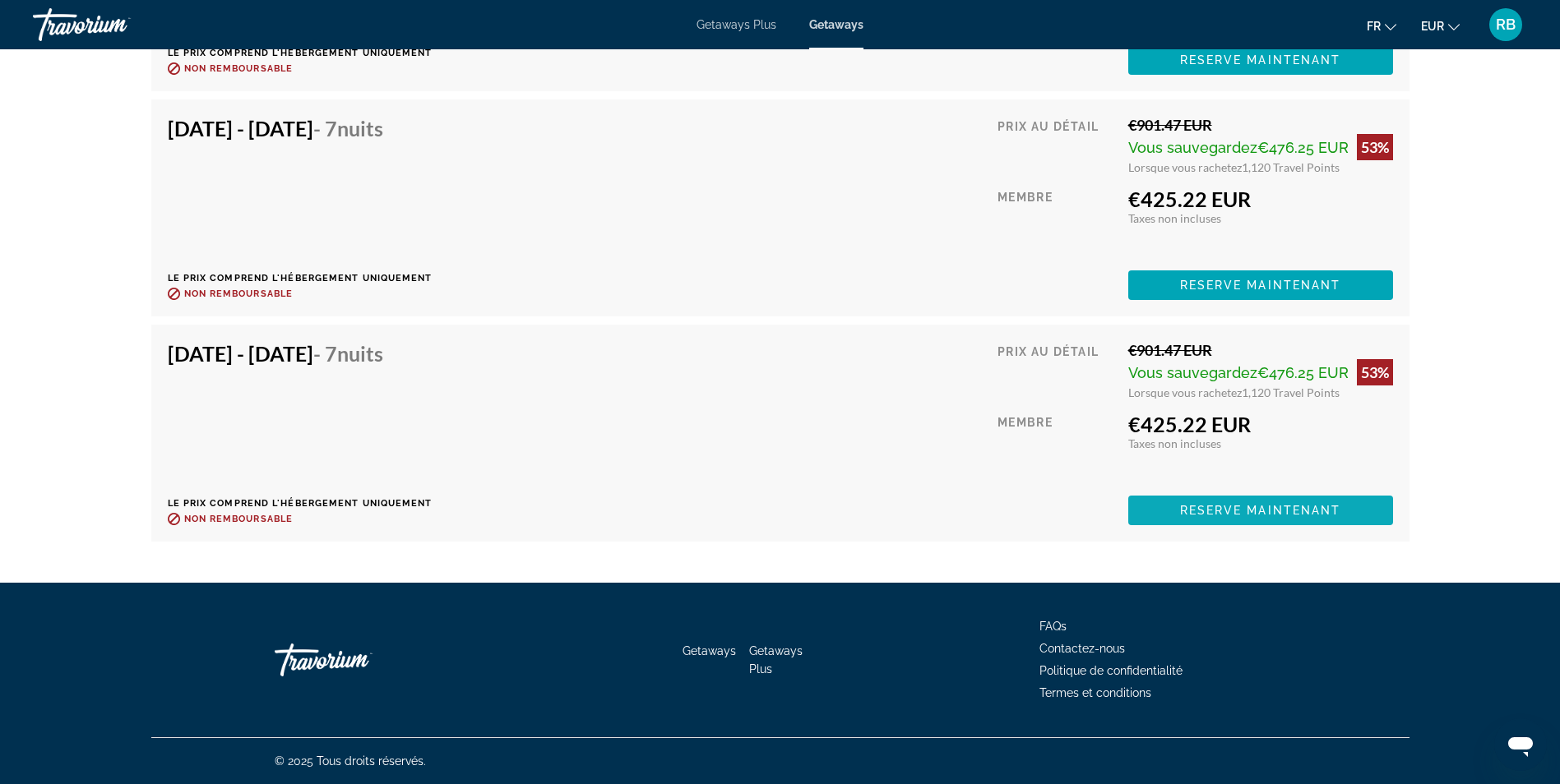
click at [1260, 506] on span "Reserve maintenant" at bounding box center [1260, 510] width 162 height 13
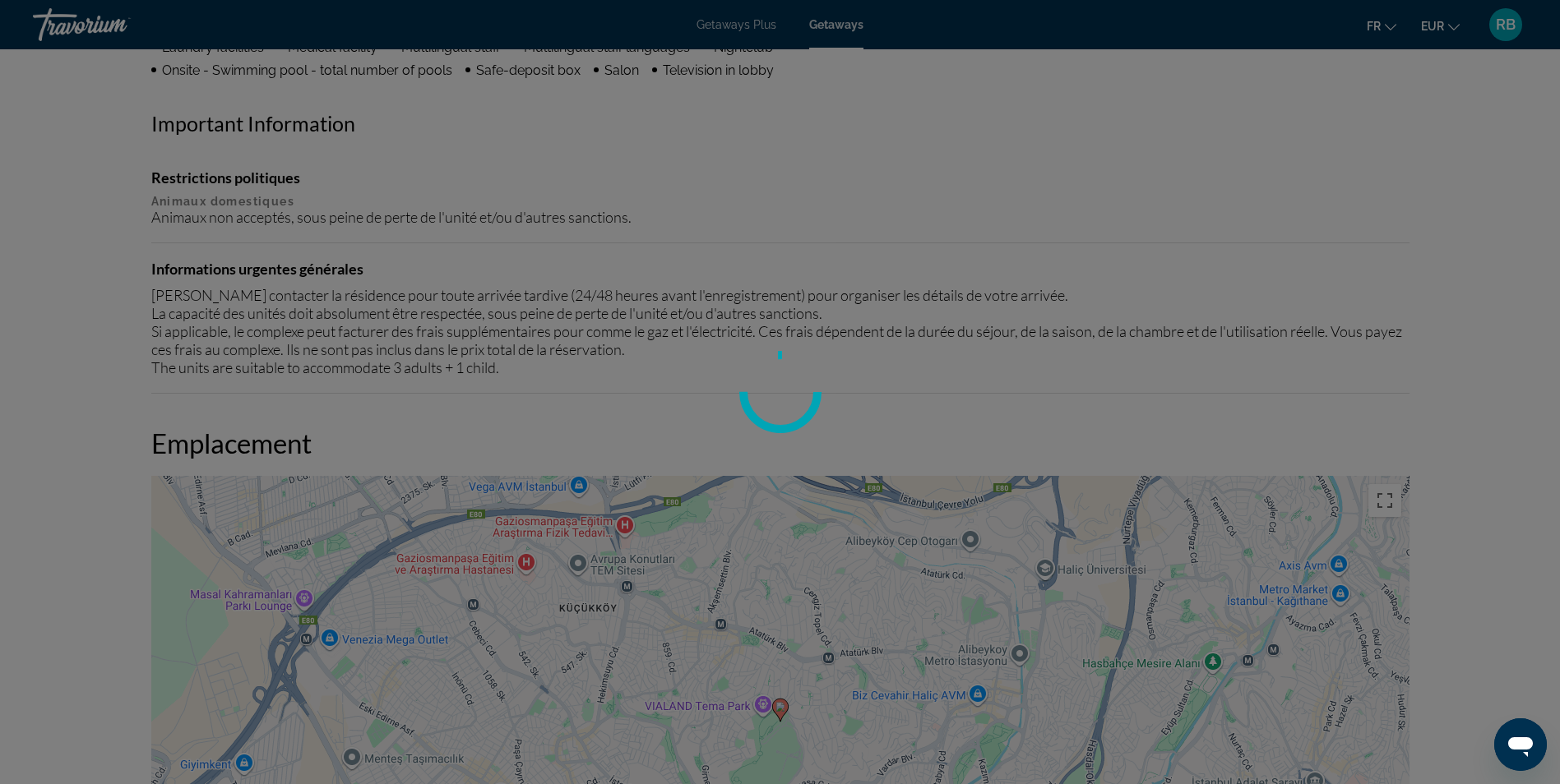
scroll to position [1108, 0]
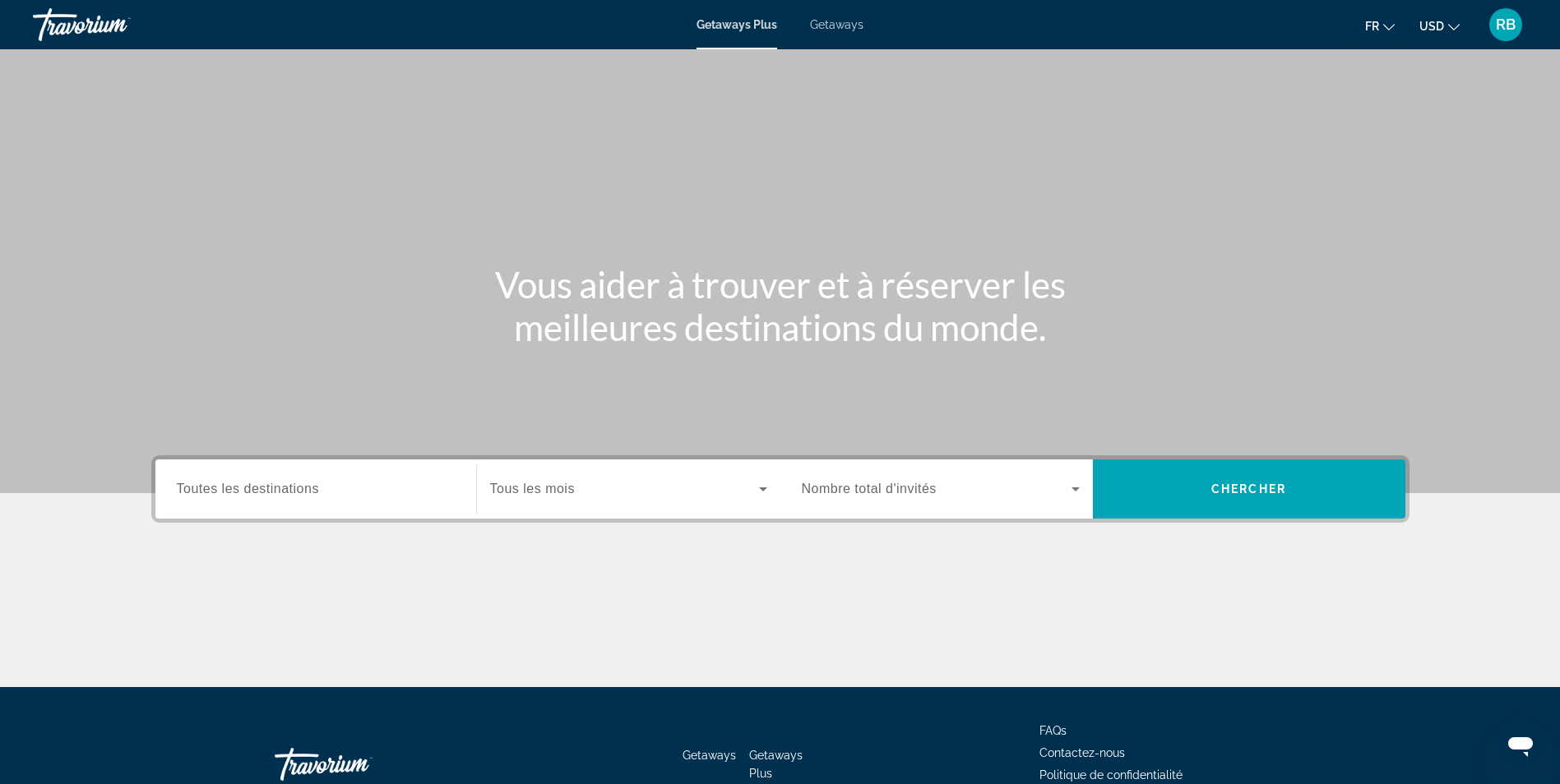
click at [297, 501] on div "Search widget" at bounding box center [316, 490] width 278 height 47
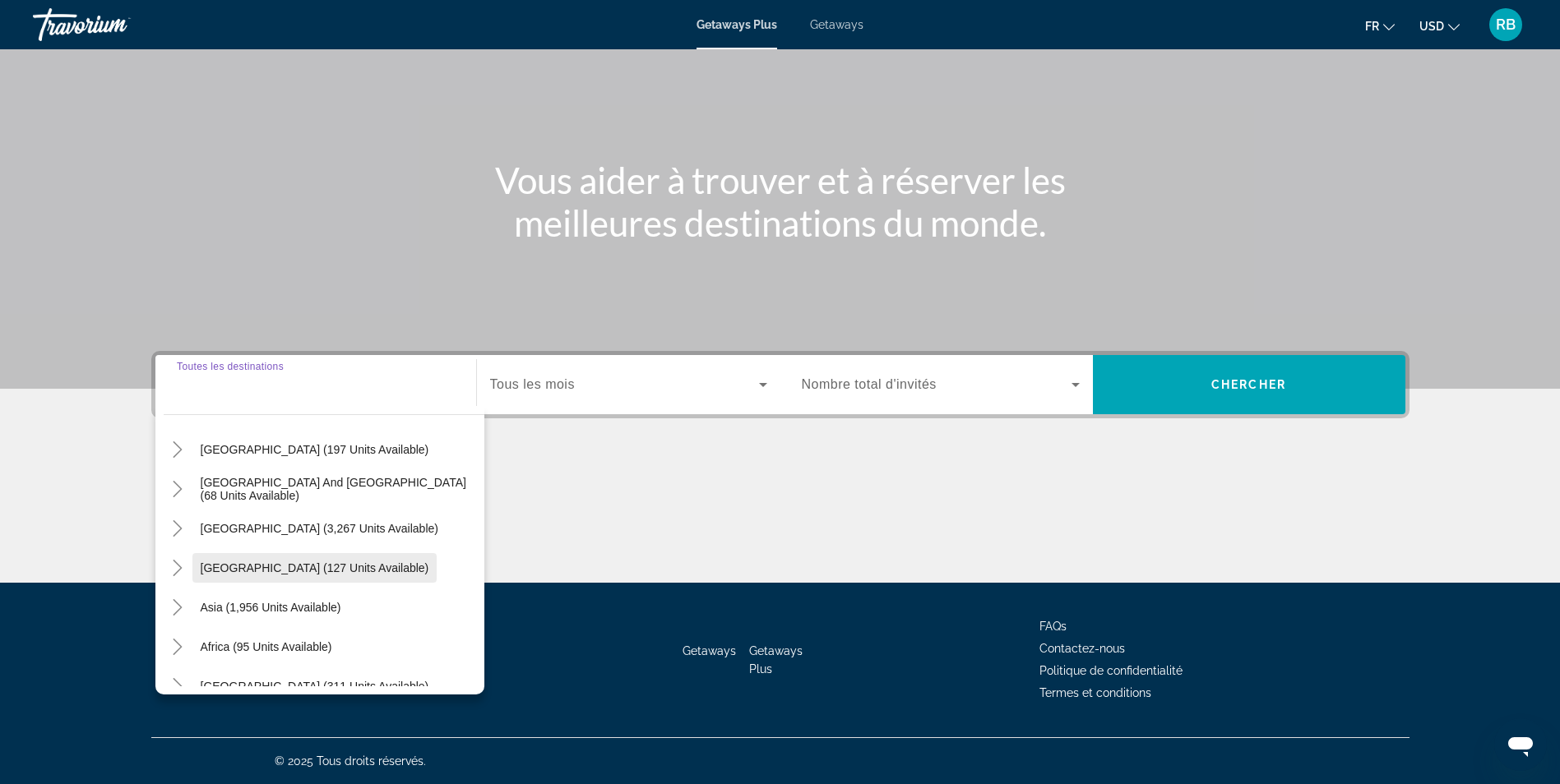
scroll to position [164, 0]
click at [226, 498] on span "Europe (2,467 units available)" at bounding box center [278, 492] width 155 height 13
type input "**********"
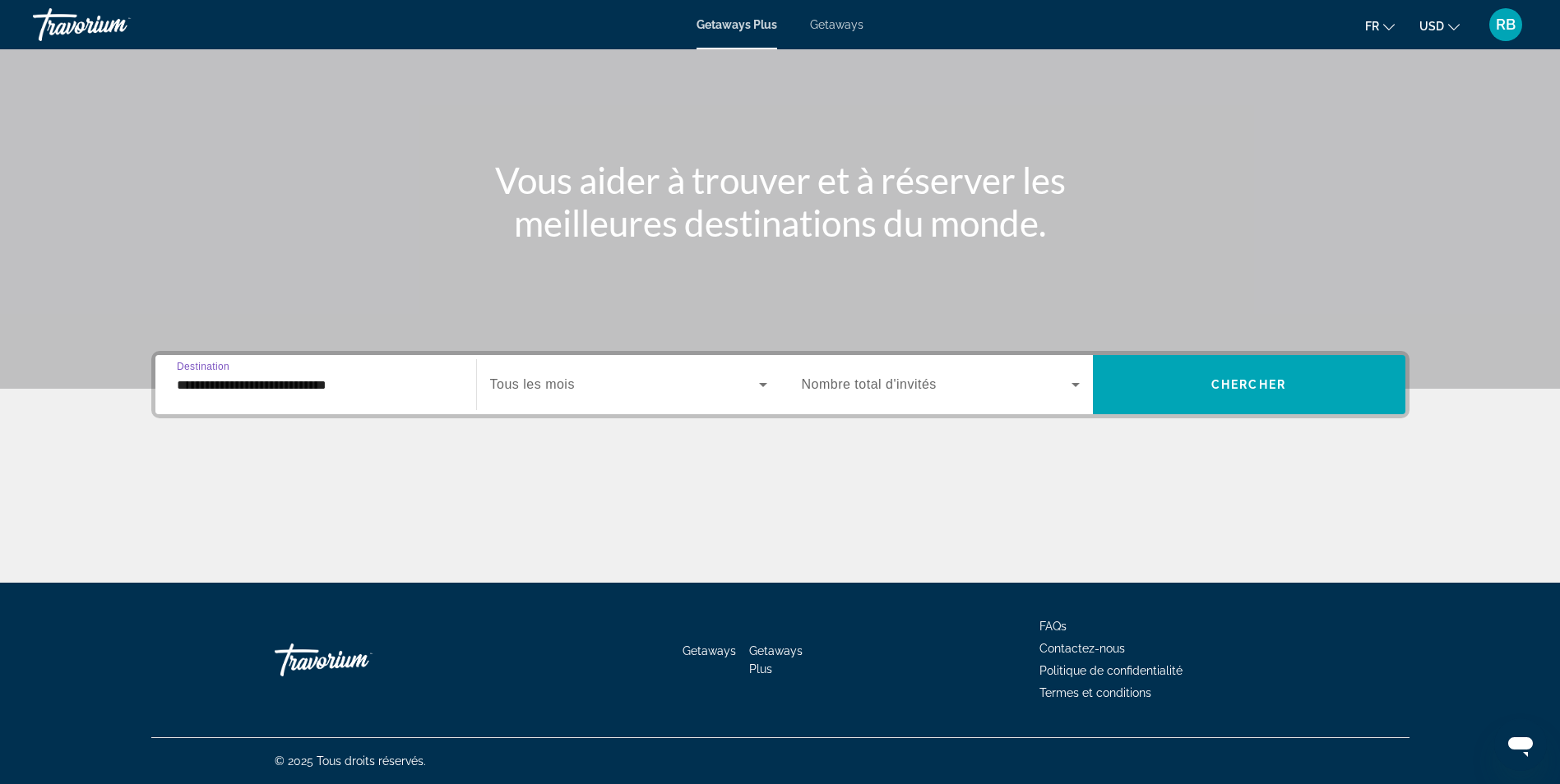
click at [573, 389] on span "Tous les mois" at bounding box center [532, 384] width 85 height 14
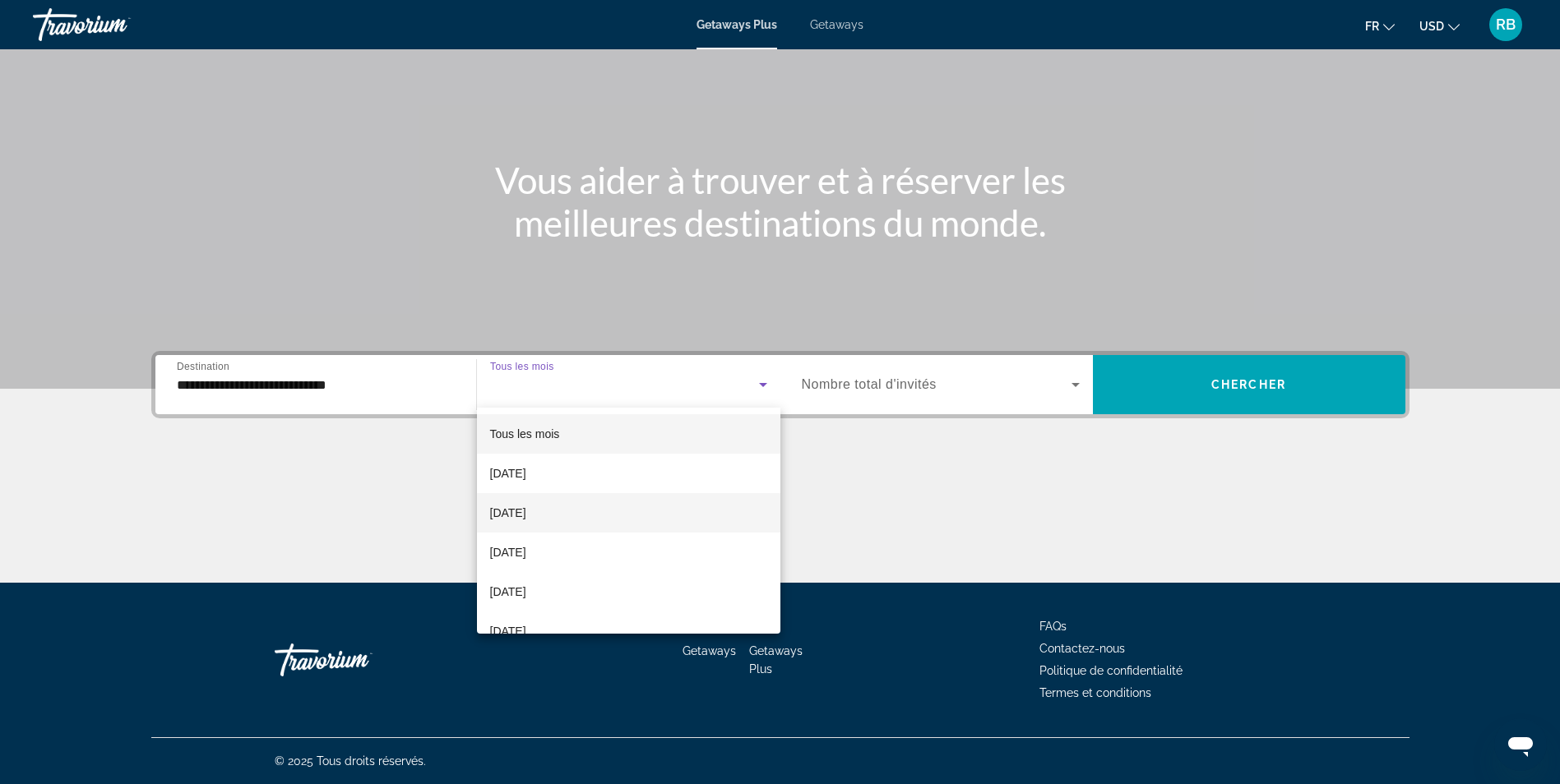
click at [526, 519] on span "October 2025" at bounding box center [508, 513] width 36 height 20
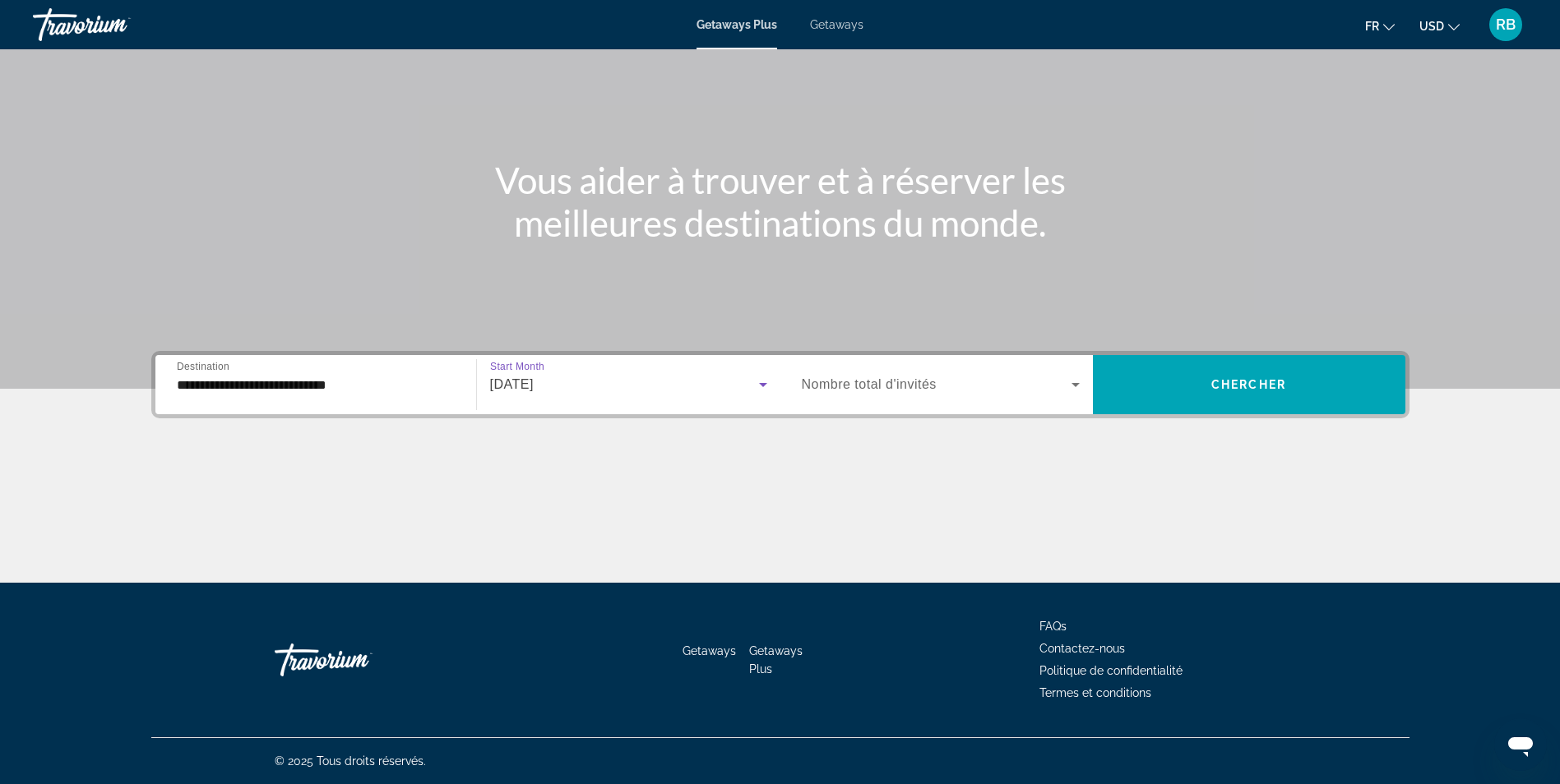
click at [982, 371] on div "Search widget" at bounding box center [941, 384] width 278 height 46
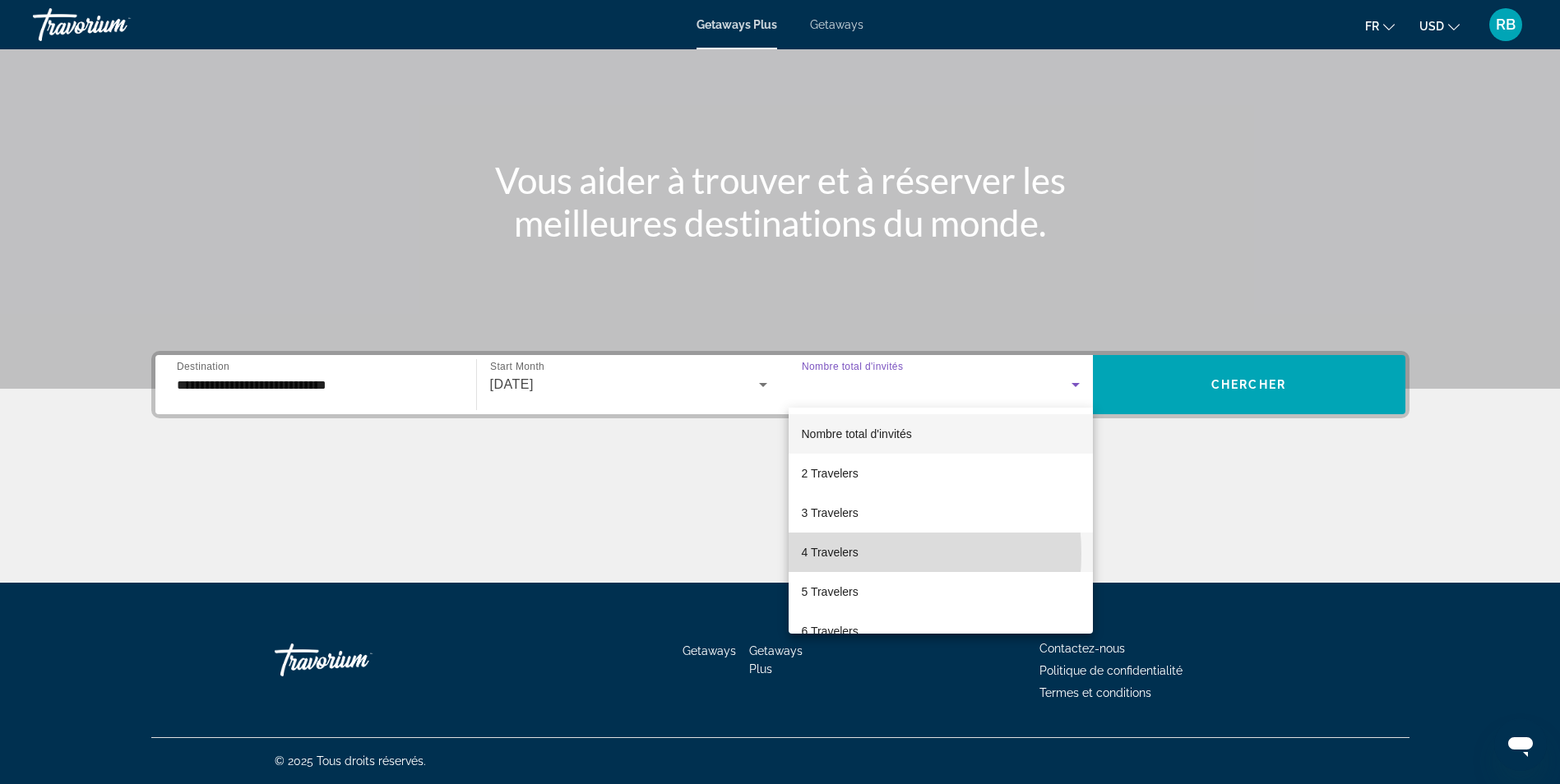
click at [835, 554] on span "4 Travelers" at bounding box center [830, 552] width 57 height 20
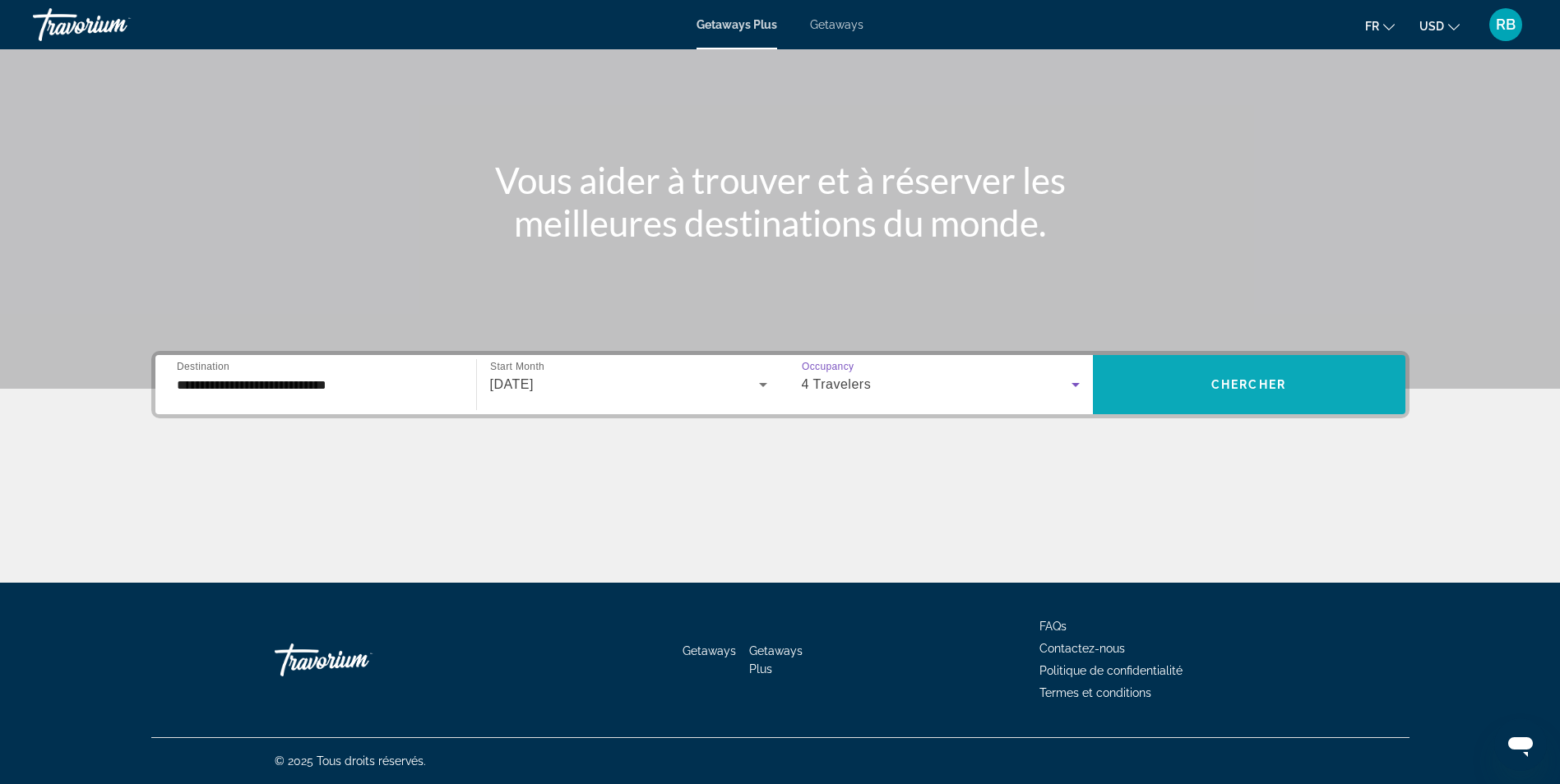
click at [1265, 381] on span "Chercher" at bounding box center [1249, 384] width 75 height 13
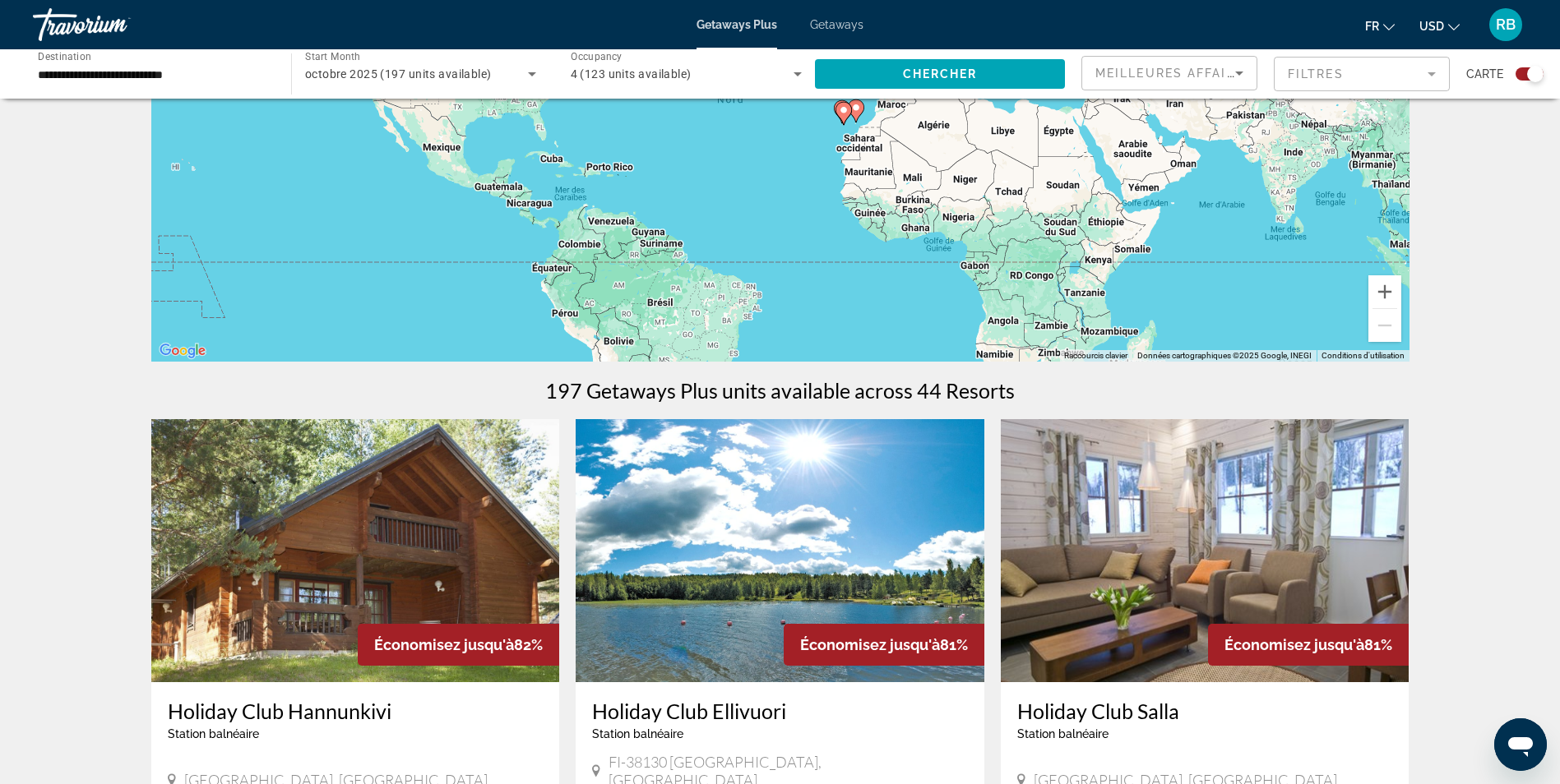
scroll to position [493, 0]
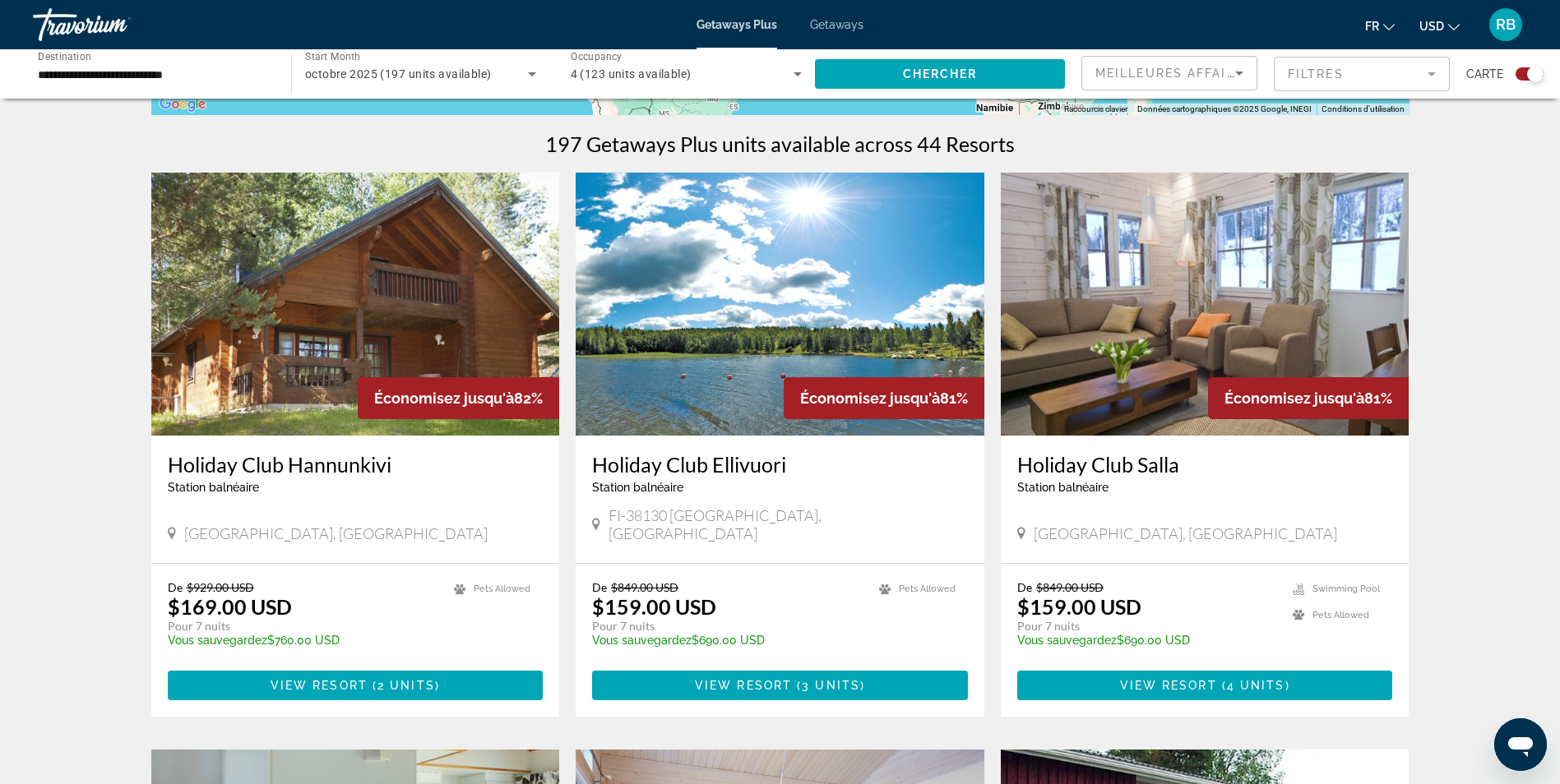
click at [1457, 24] on icon "Change currency" at bounding box center [1454, 27] width 11 height 11
click at [1403, 146] on button "EUR (€)" at bounding box center [1407, 151] width 81 height 22
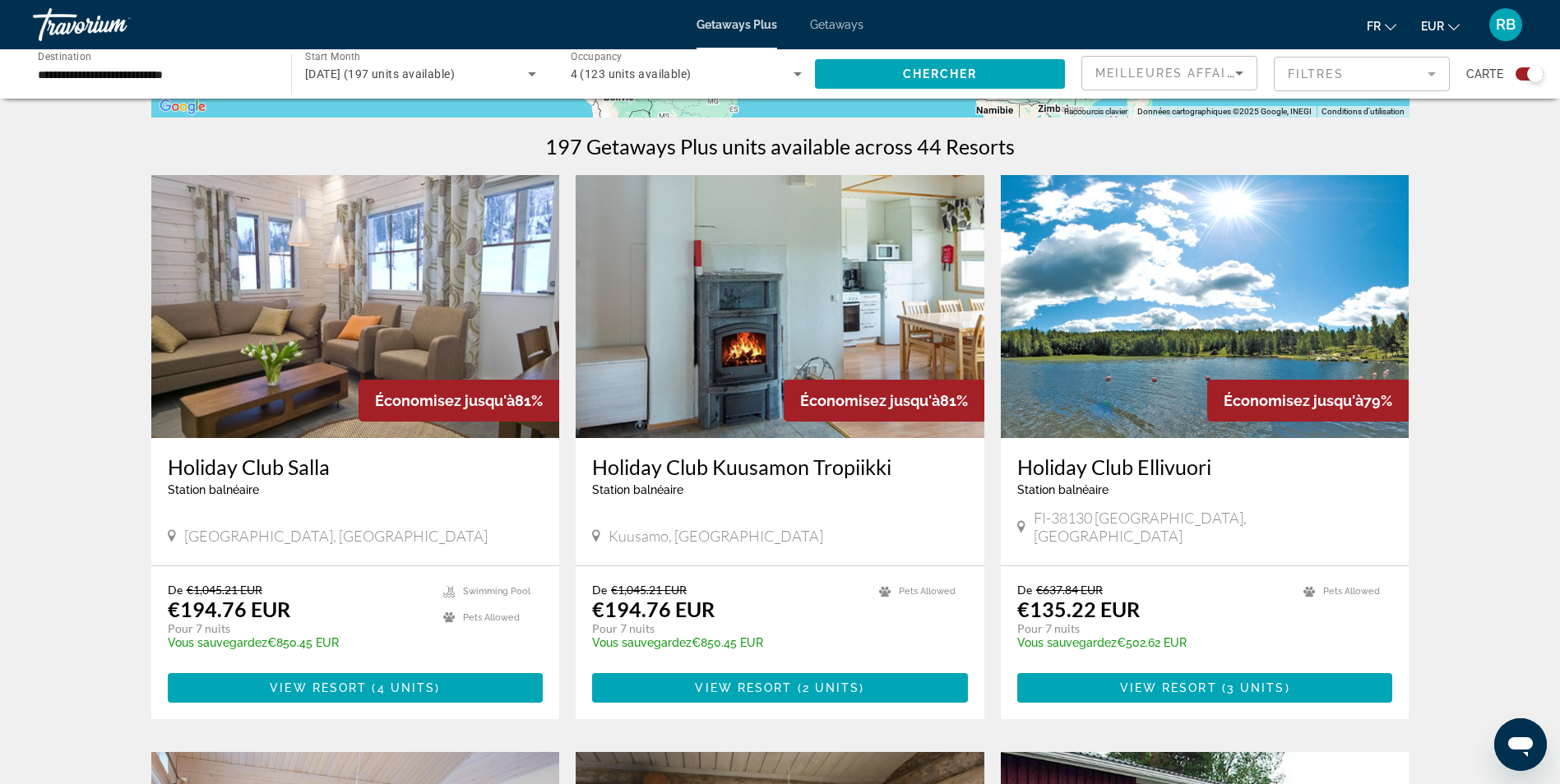
scroll to position [493, 0]
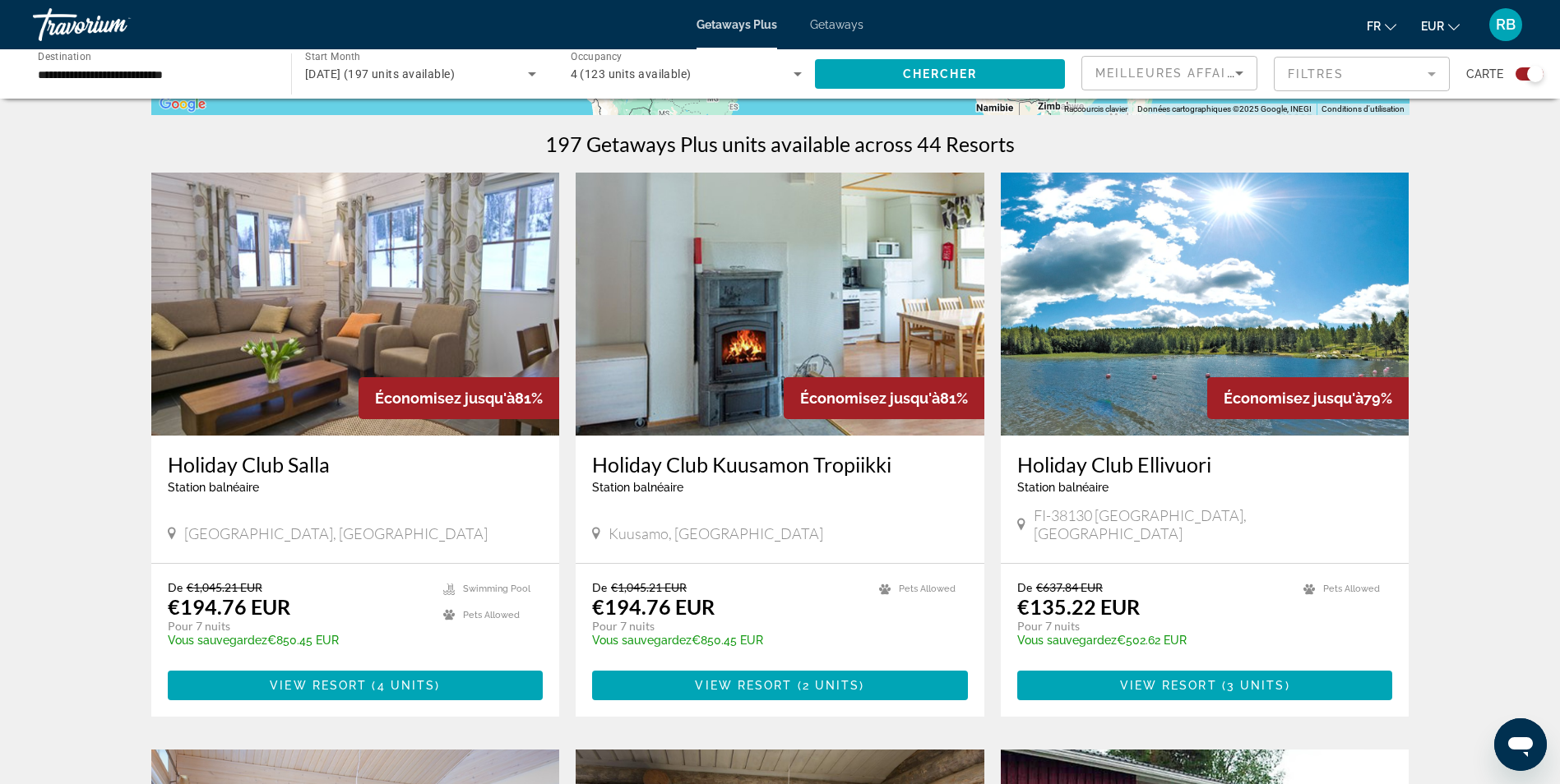
click at [1221, 69] on span "Meilleures affaires" at bounding box center [1174, 73] width 158 height 13
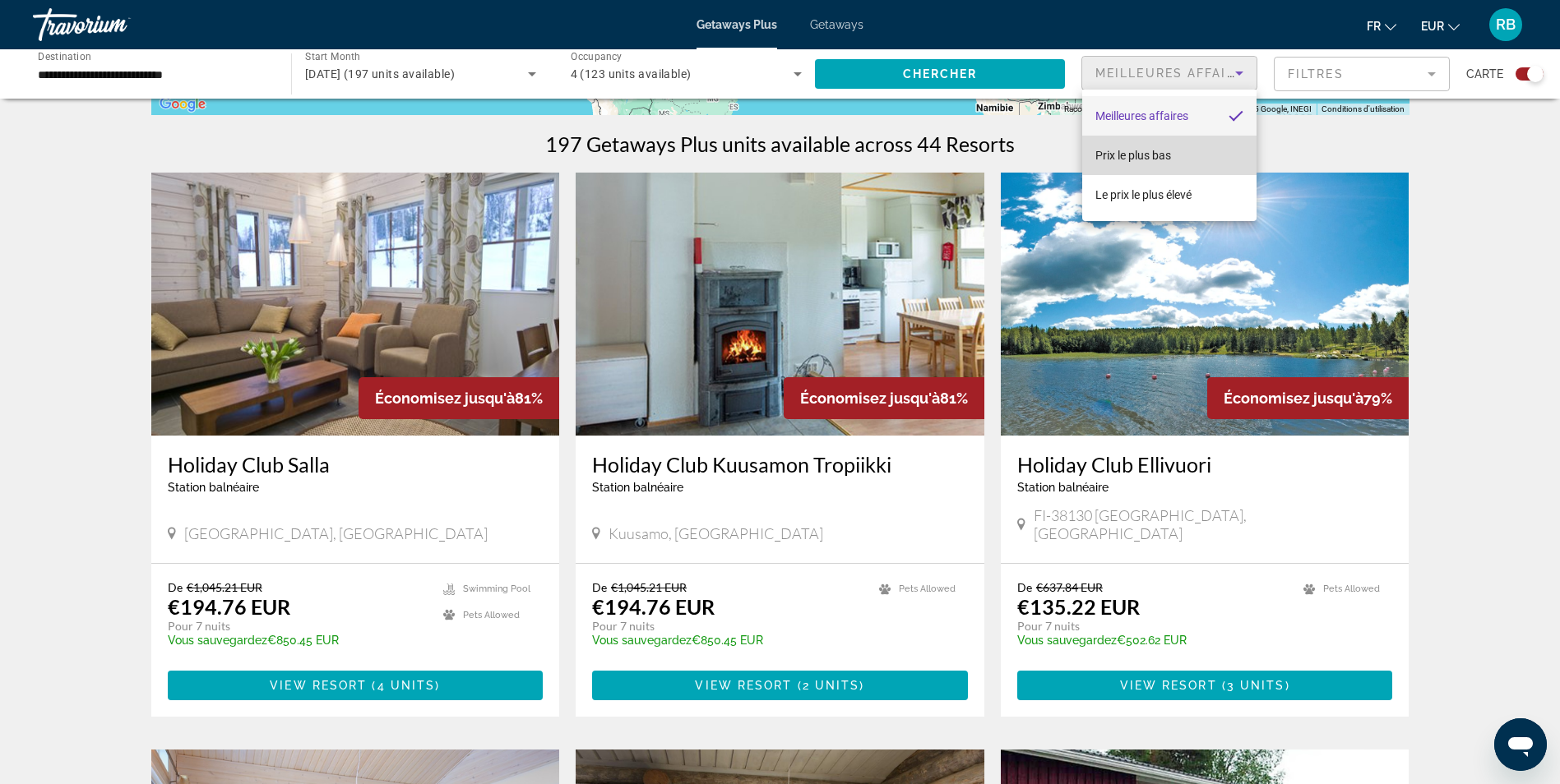
click at [1180, 152] on mat-option "Prix ​​le plus bas" at bounding box center [1170, 155] width 174 height 40
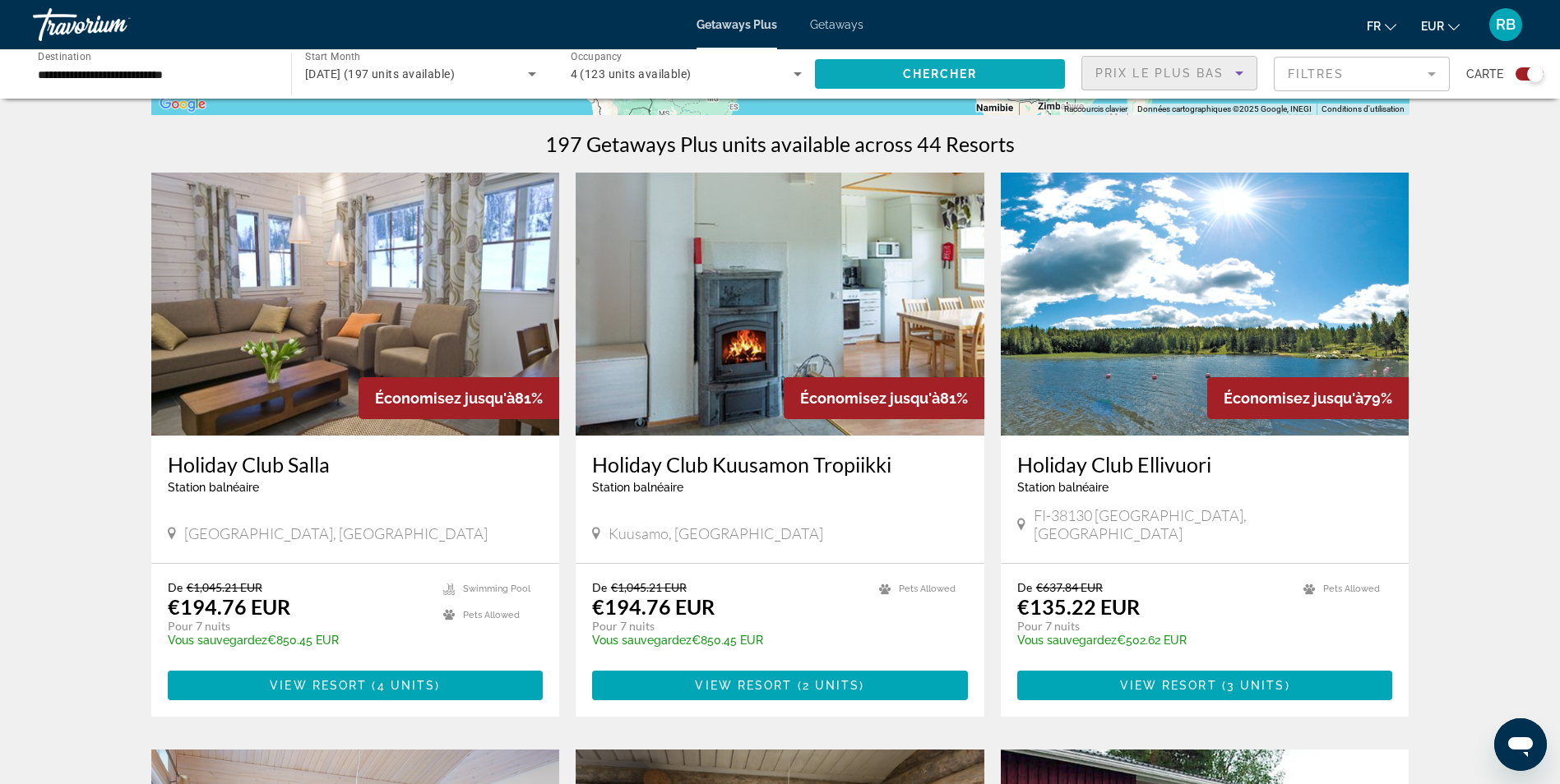
click at [935, 82] on span "Search widget" at bounding box center [940, 74] width 250 height 40
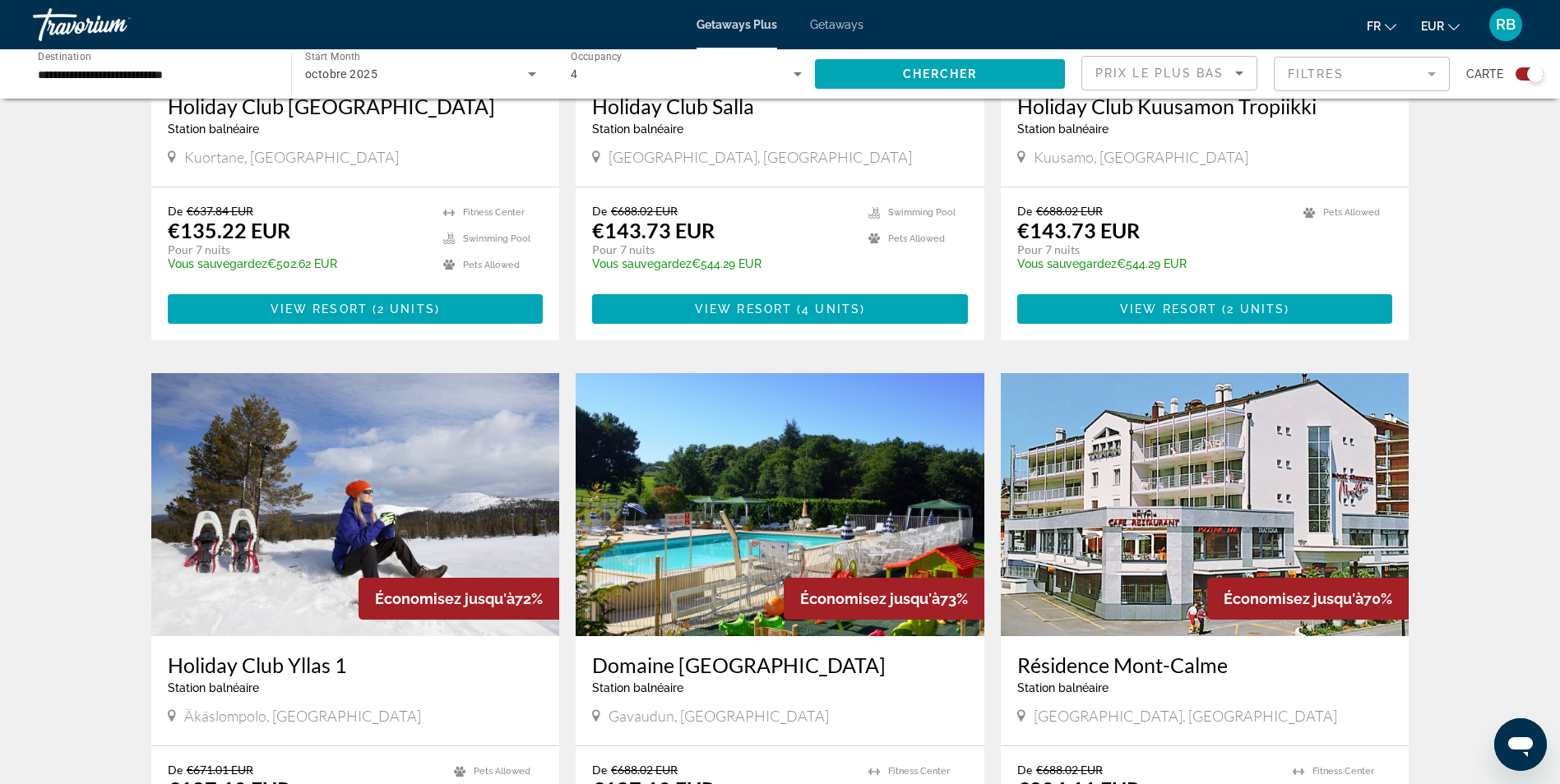
scroll to position [2220, 0]
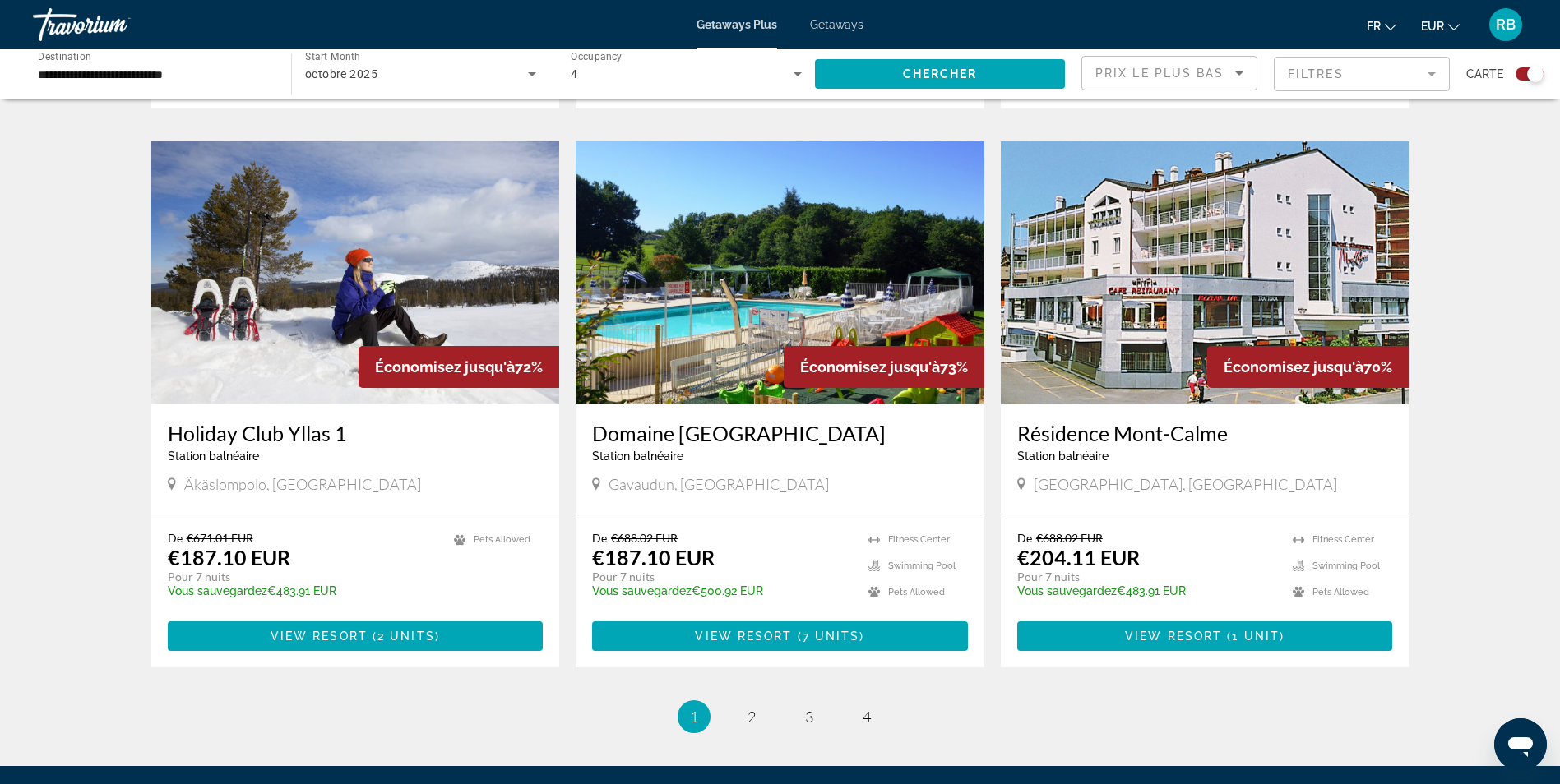
click at [1243, 230] on img "Main content" at bounding box center [1205, 273] width 409 height 263
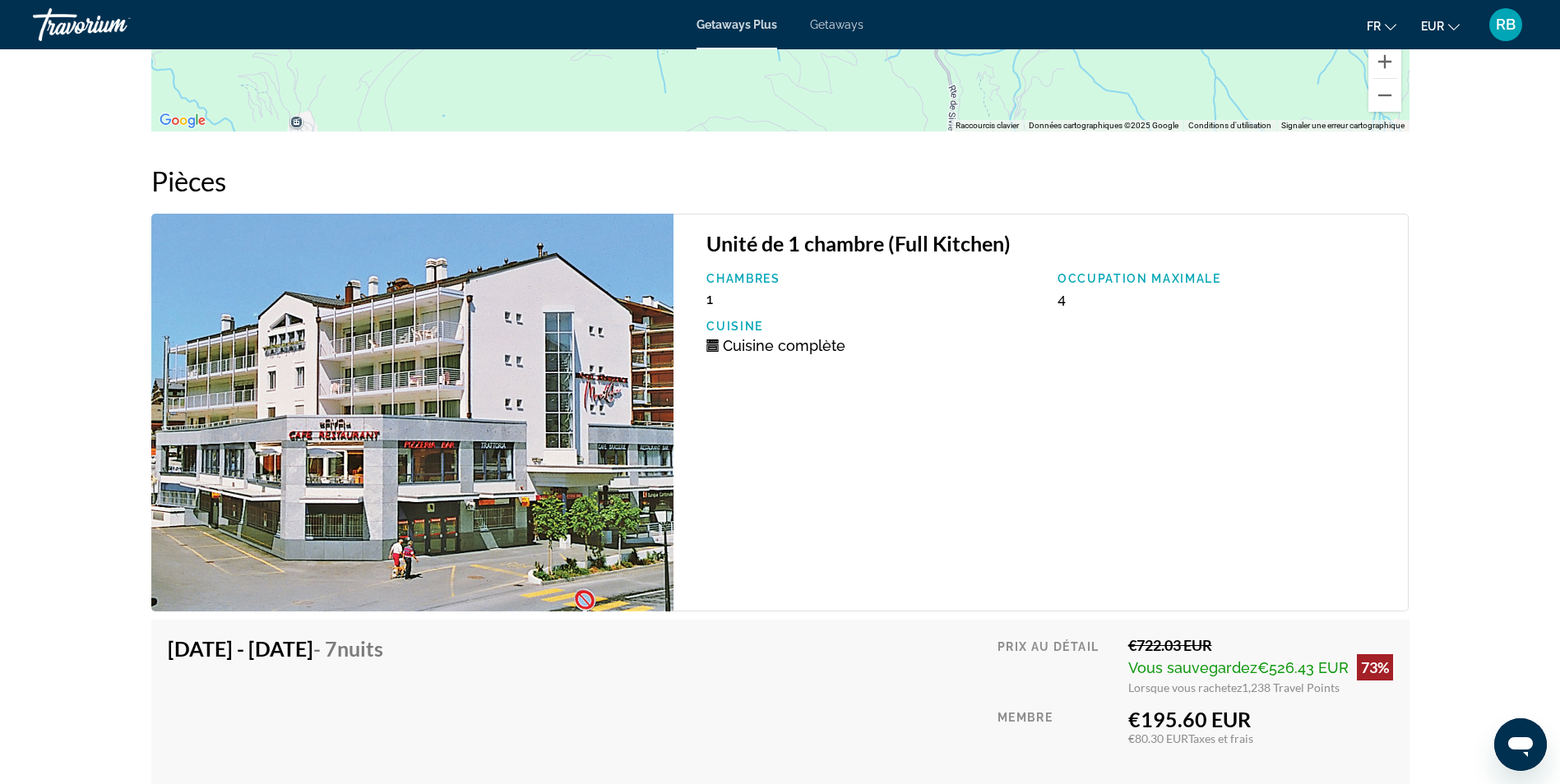
scroll to position [3206, 0]
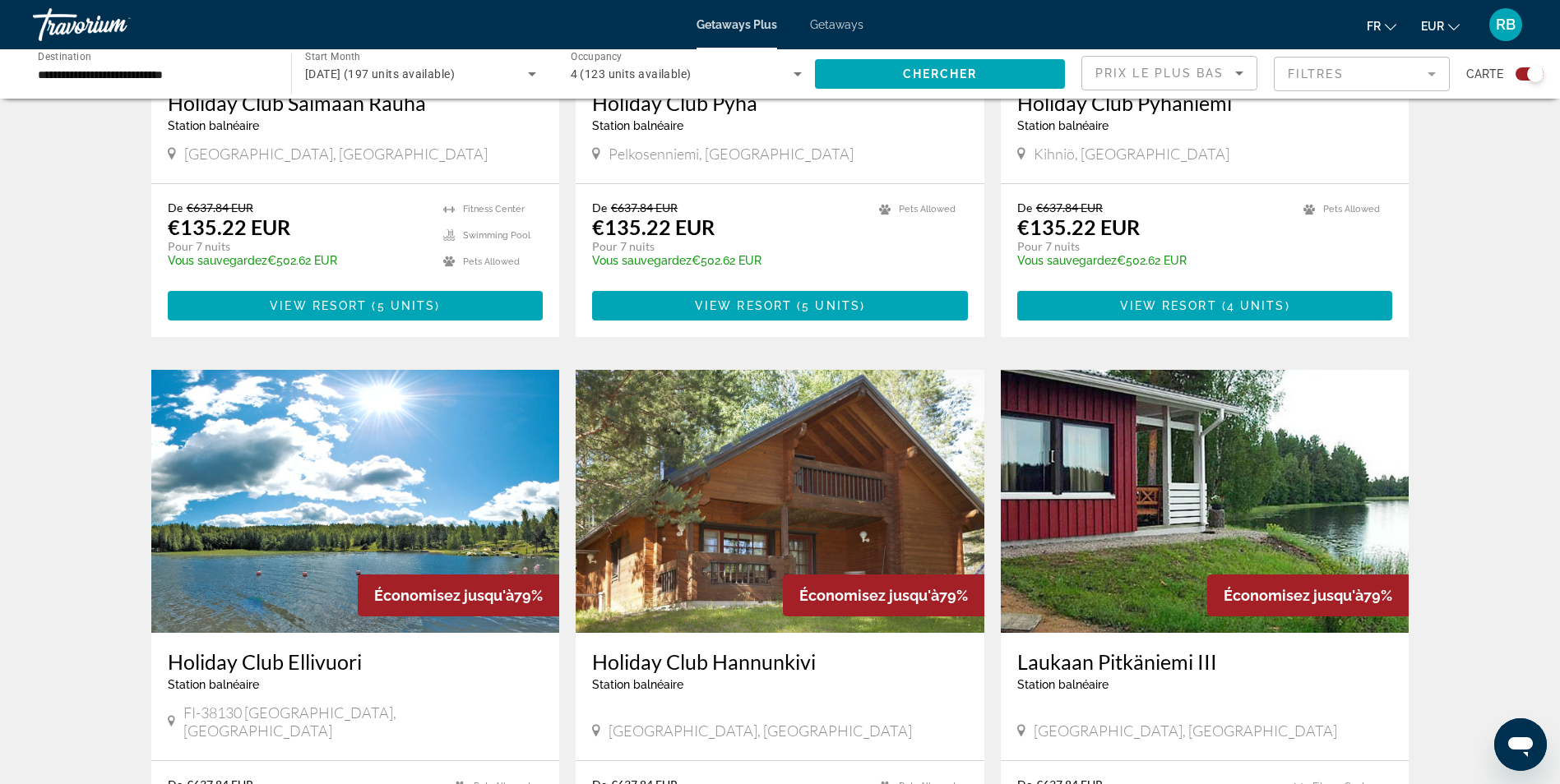
scroll to position [1069, 0]
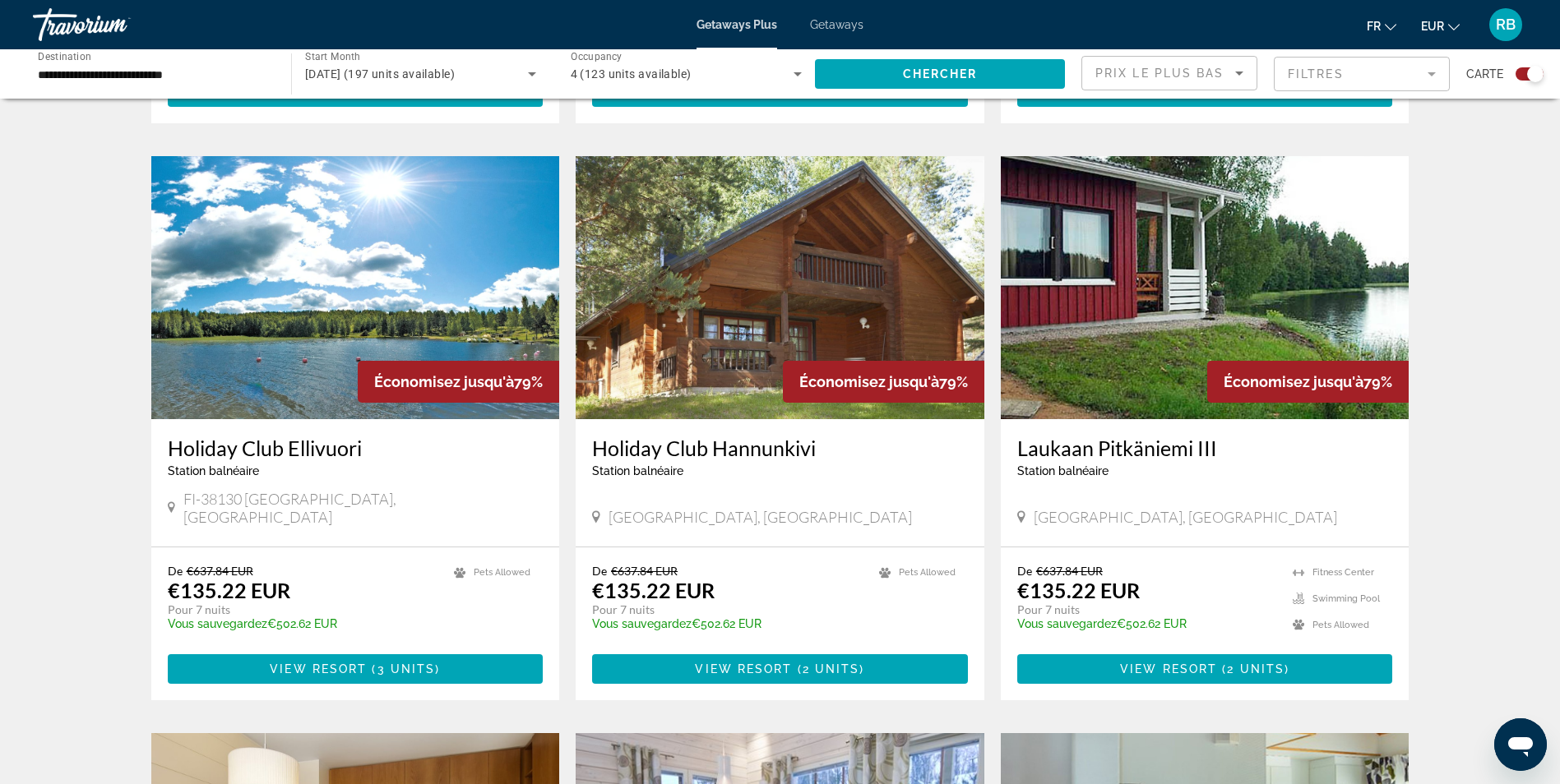
click at [723, 250] on img "Main content" at bounding box center [780, 288] width 409 height 263
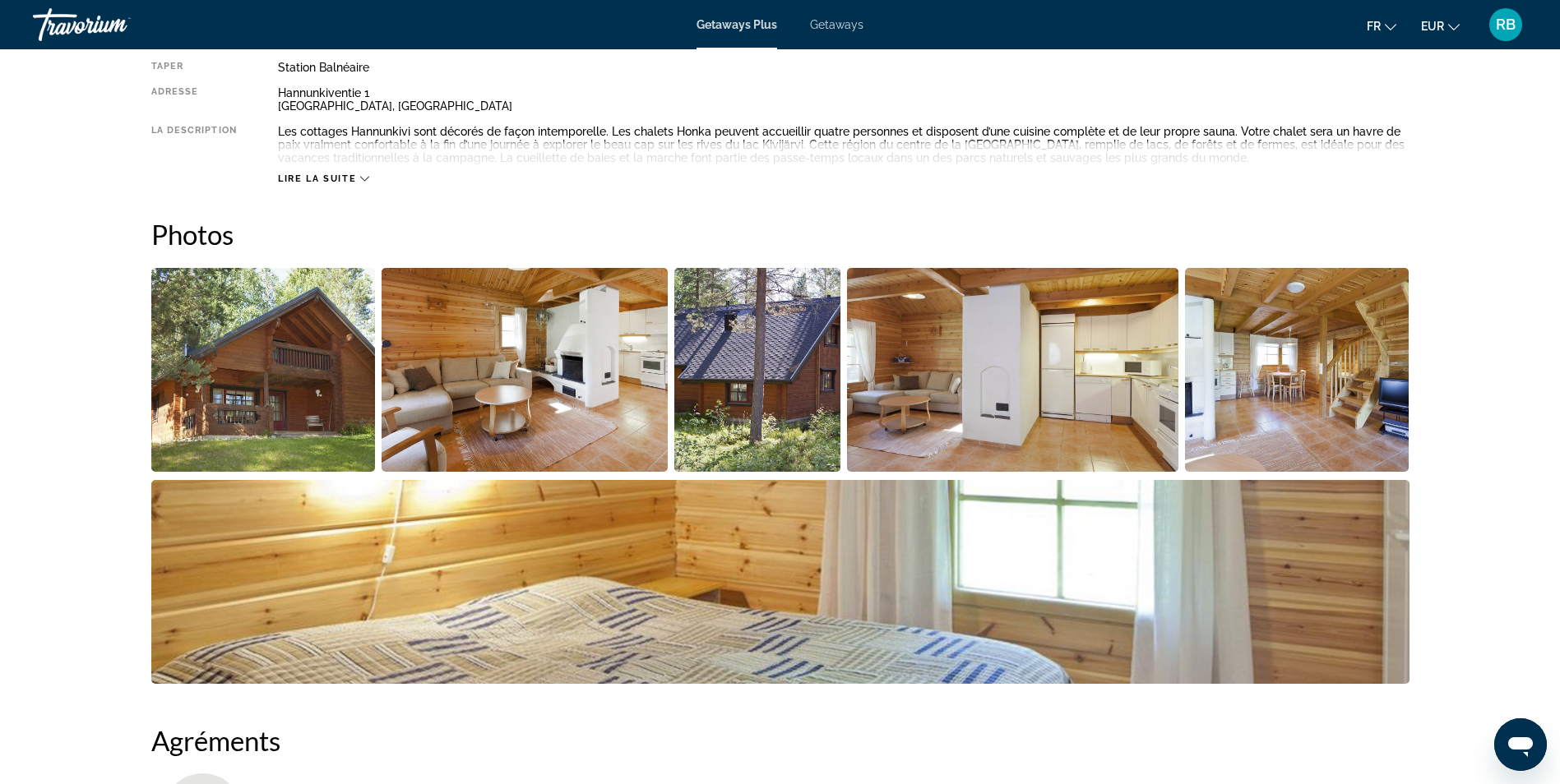
scroll to position [493, 0]
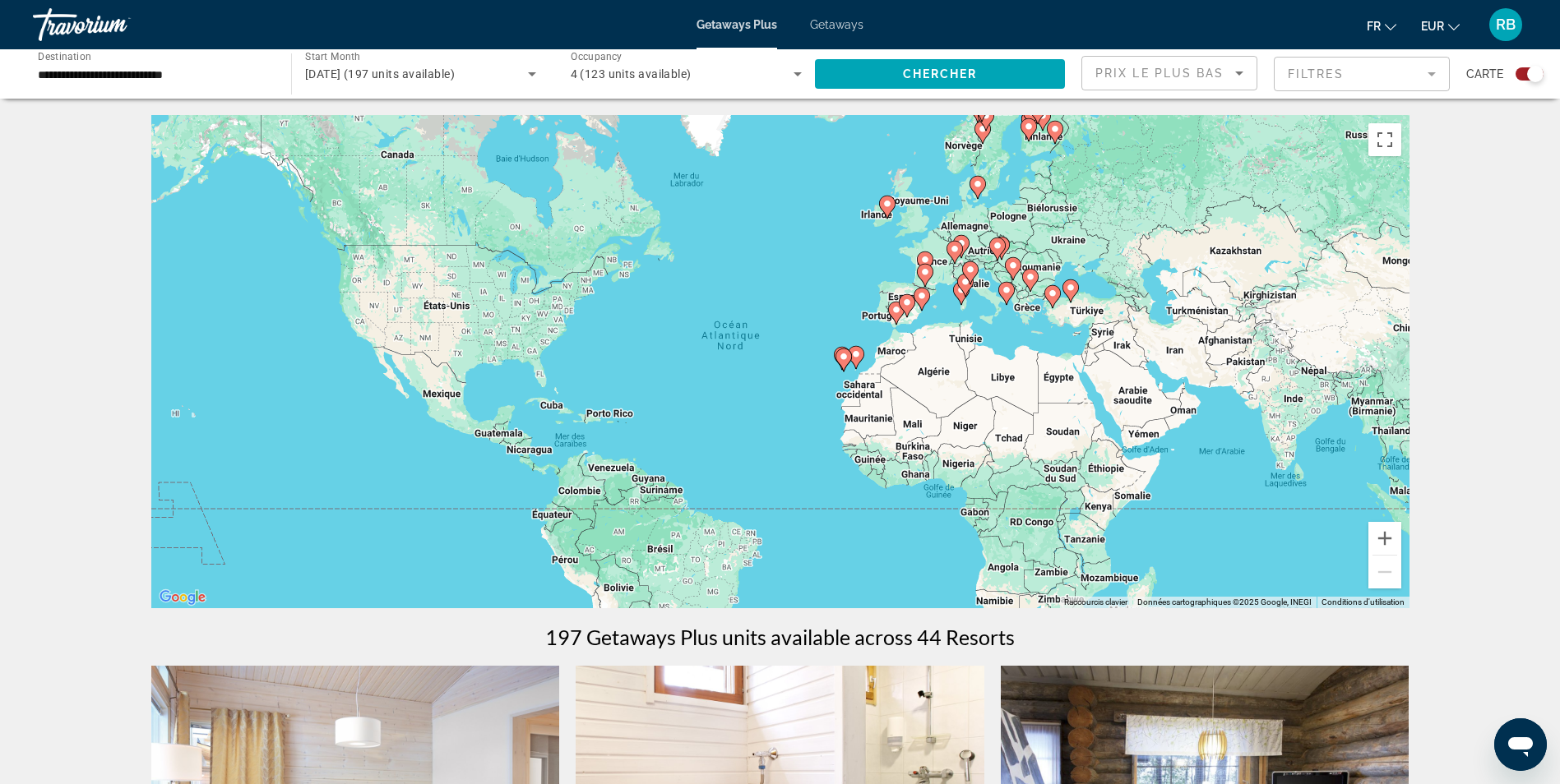
click at [684, 72] on span "4 (123 units available)" at bounding box center [631, 73] width 121 height 13
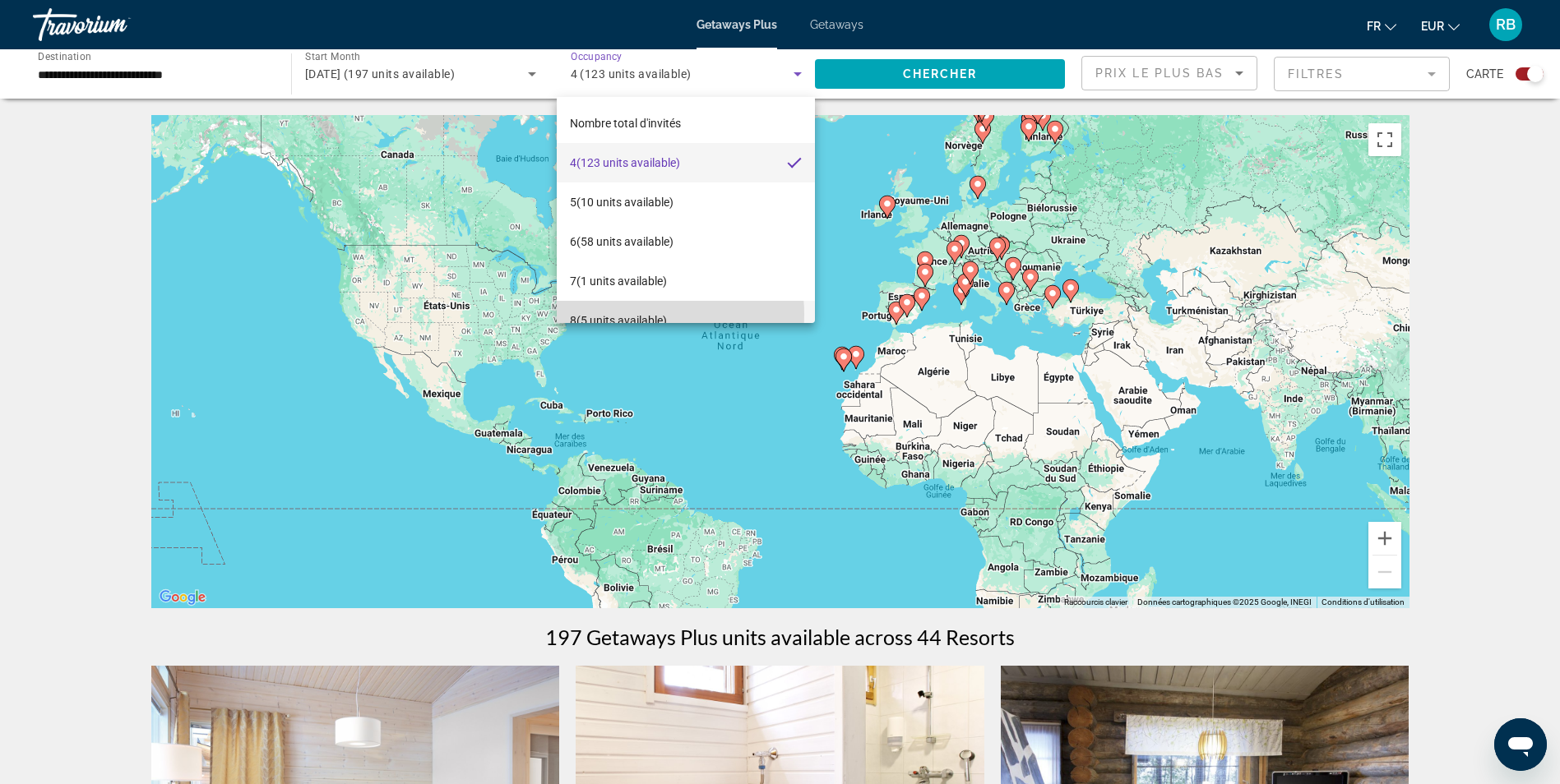
click at [618, 315] on span "8 (5 units available)" at bounding box center [618, 320] width 97 height 20
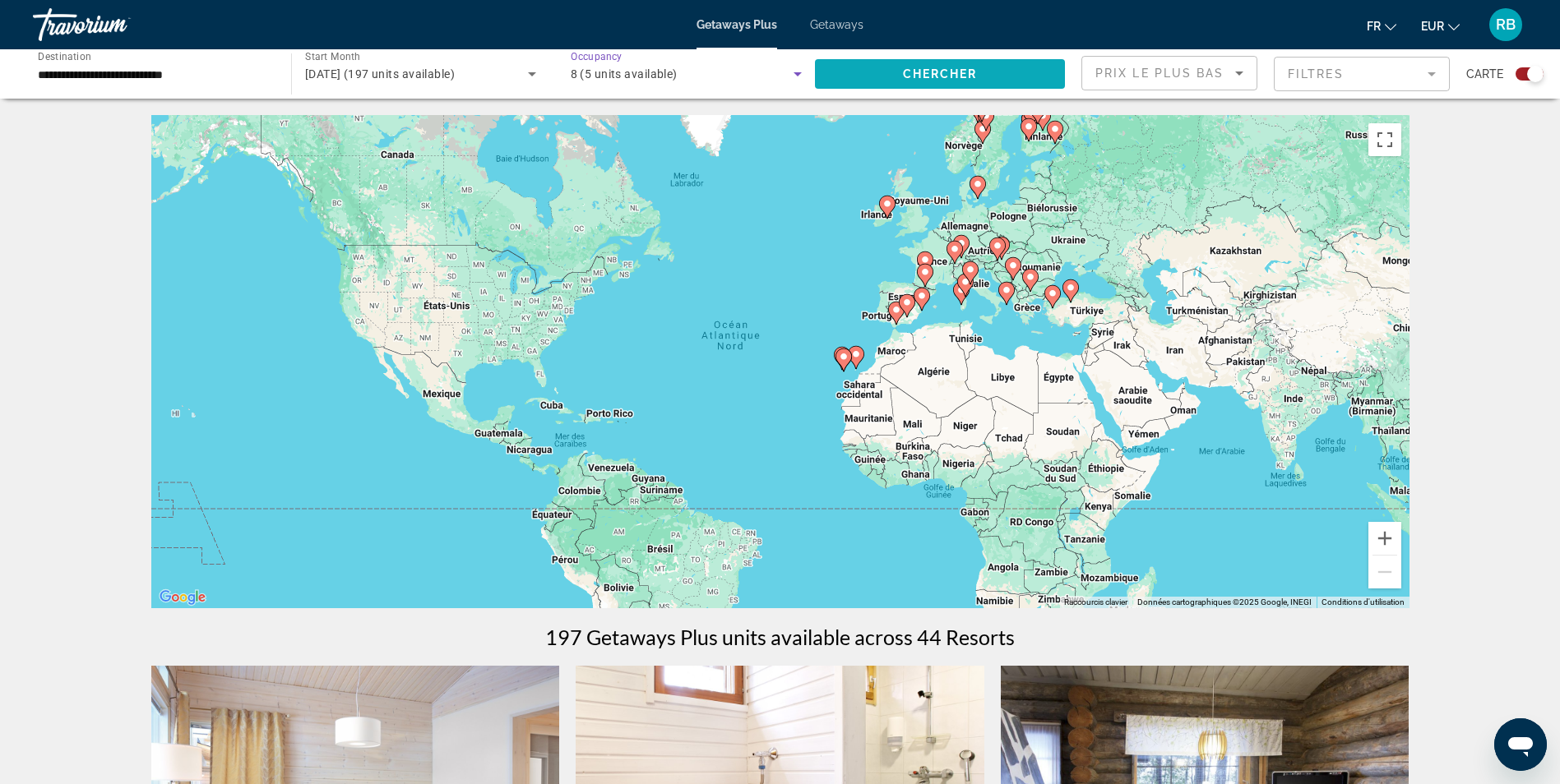
click at [987, 75] on span "Search widget" at bounding box center [940, 74] width 250 height 40
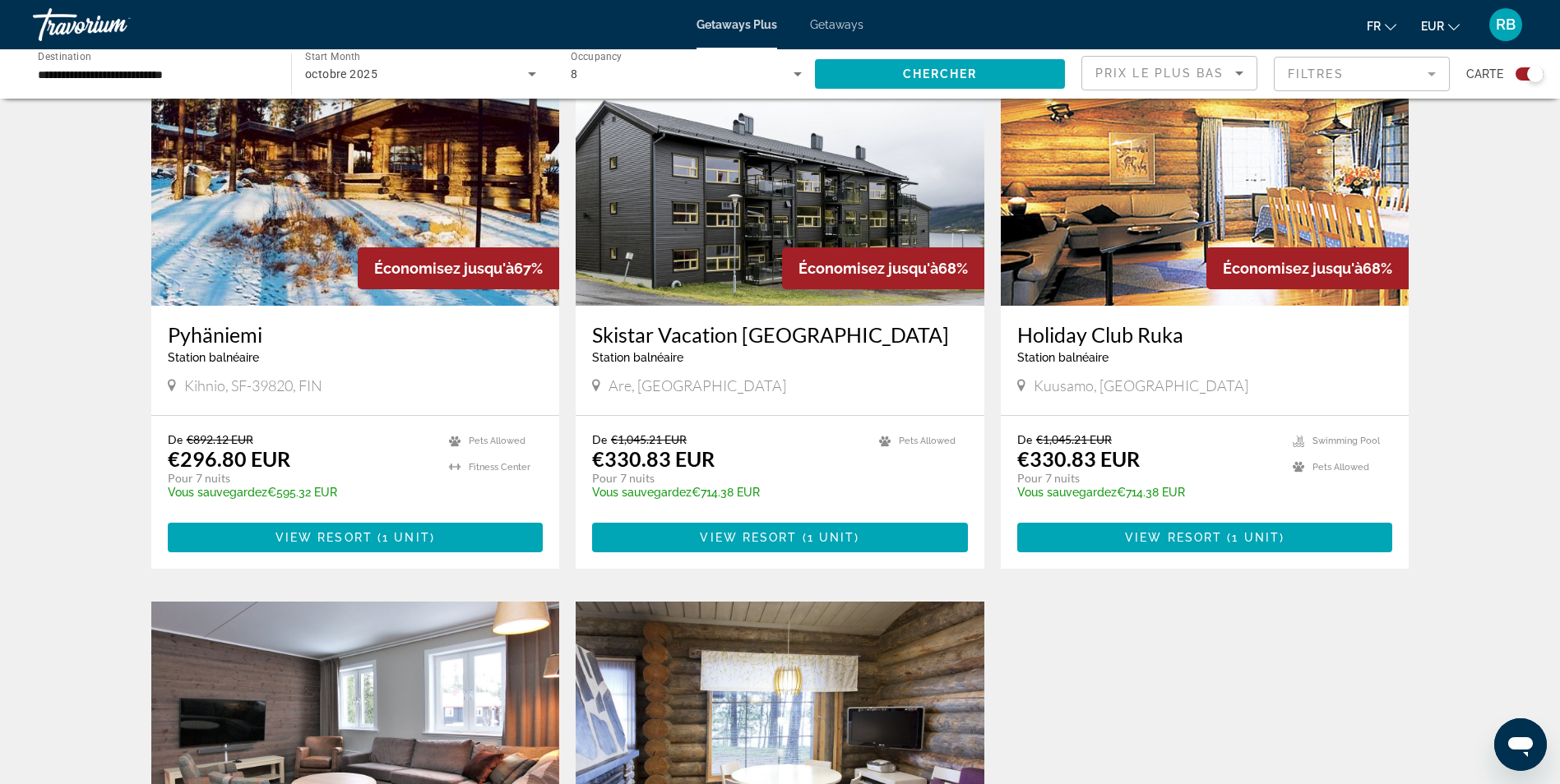
scroll to position [576, 0]
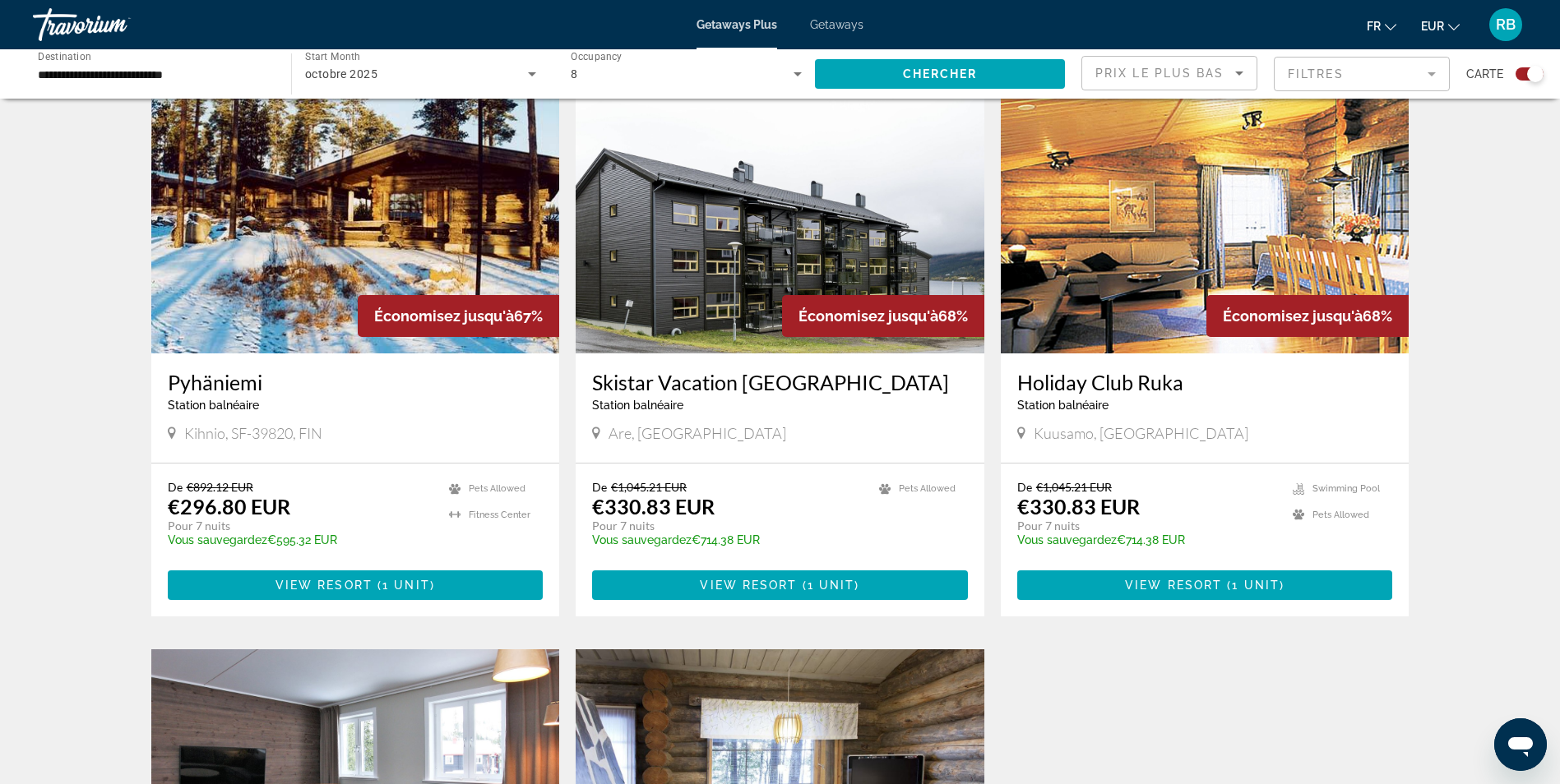
click at [1135, 225] on img "Main content" at bounding box center [1205, 222] width 409 height 263
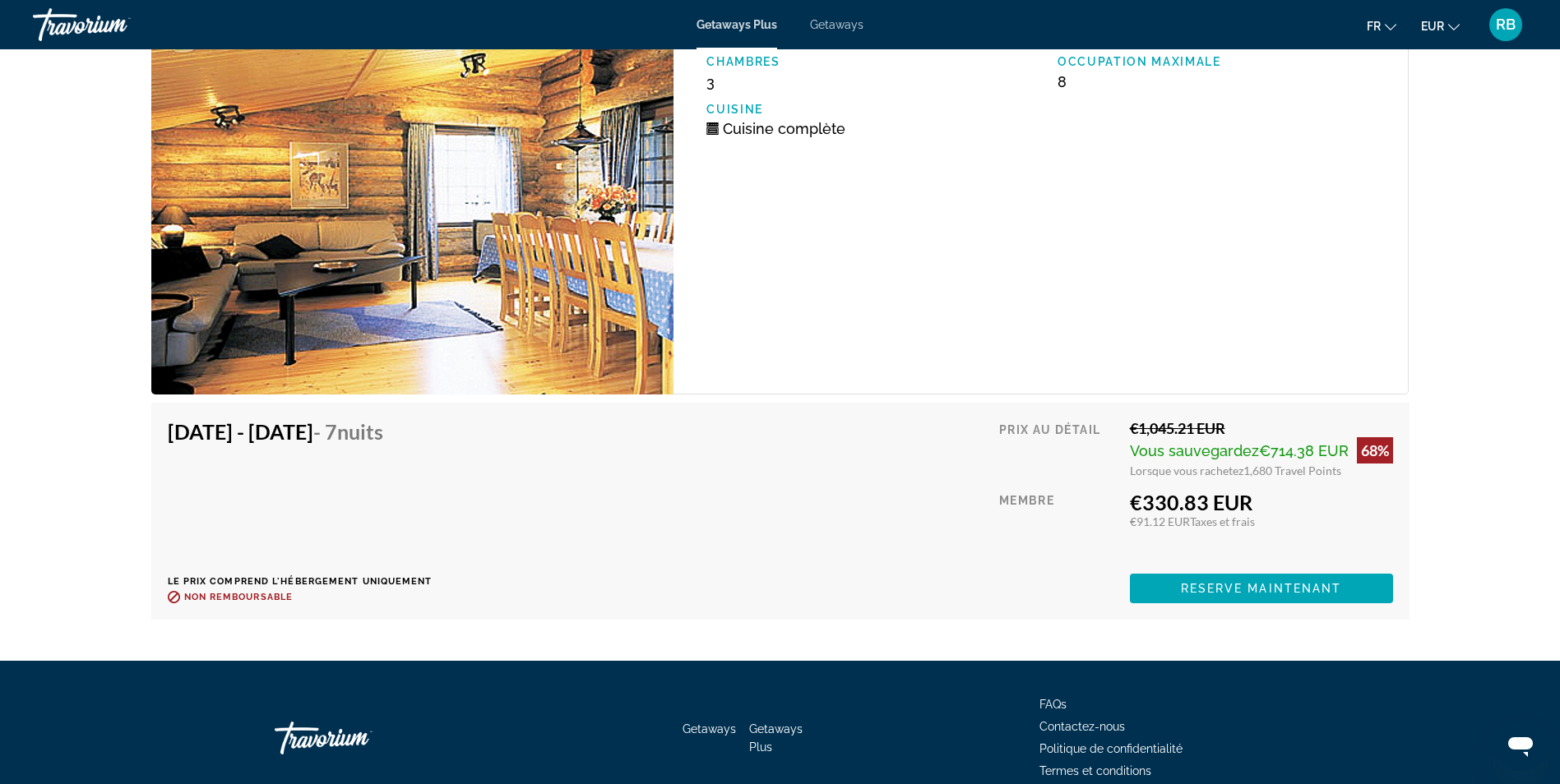
scroll to position [2770, 0]
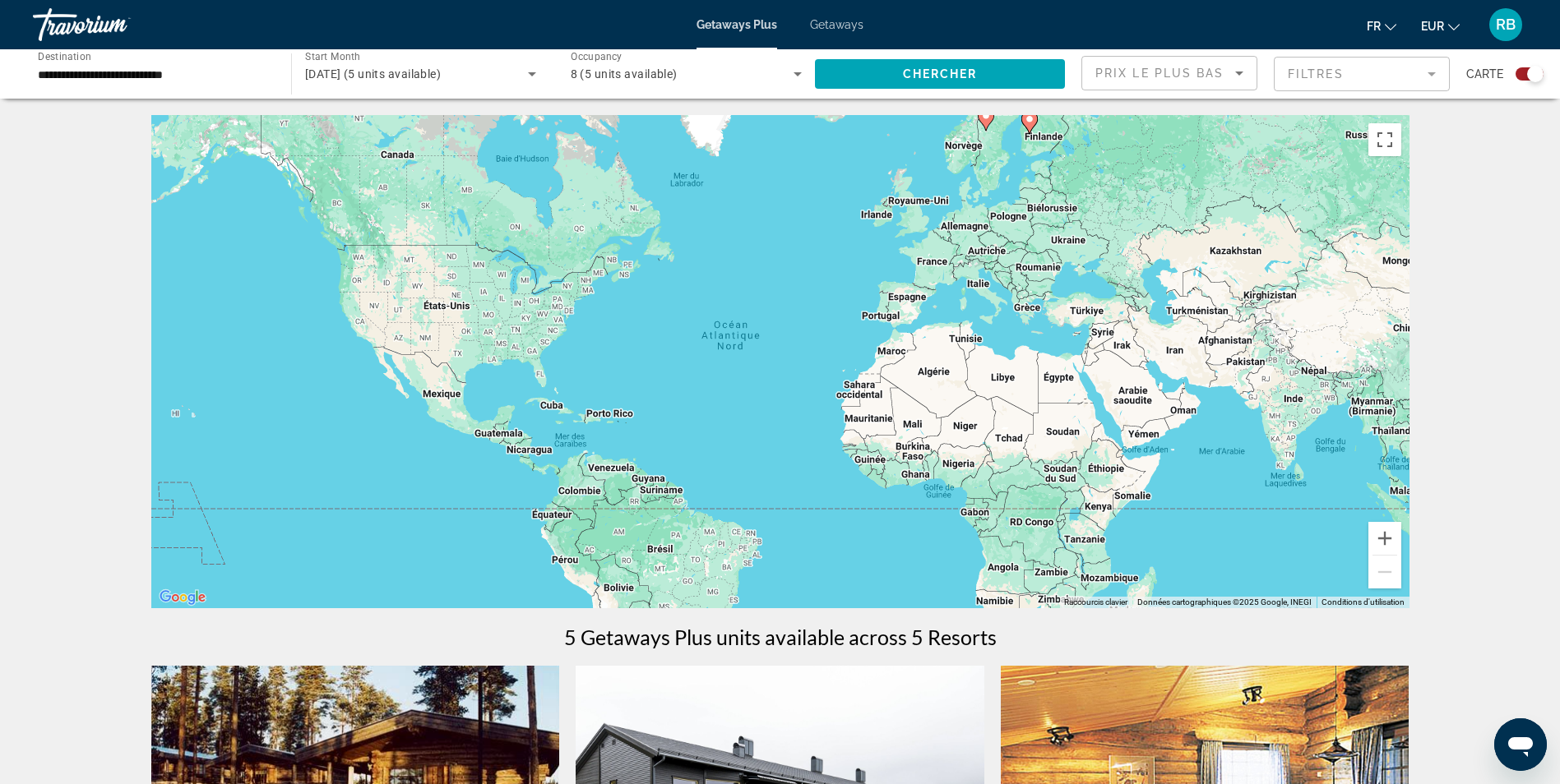
click at [715, 78] on div "8 (5 units available)" at bounding box center [682, 73] width 224 height 20
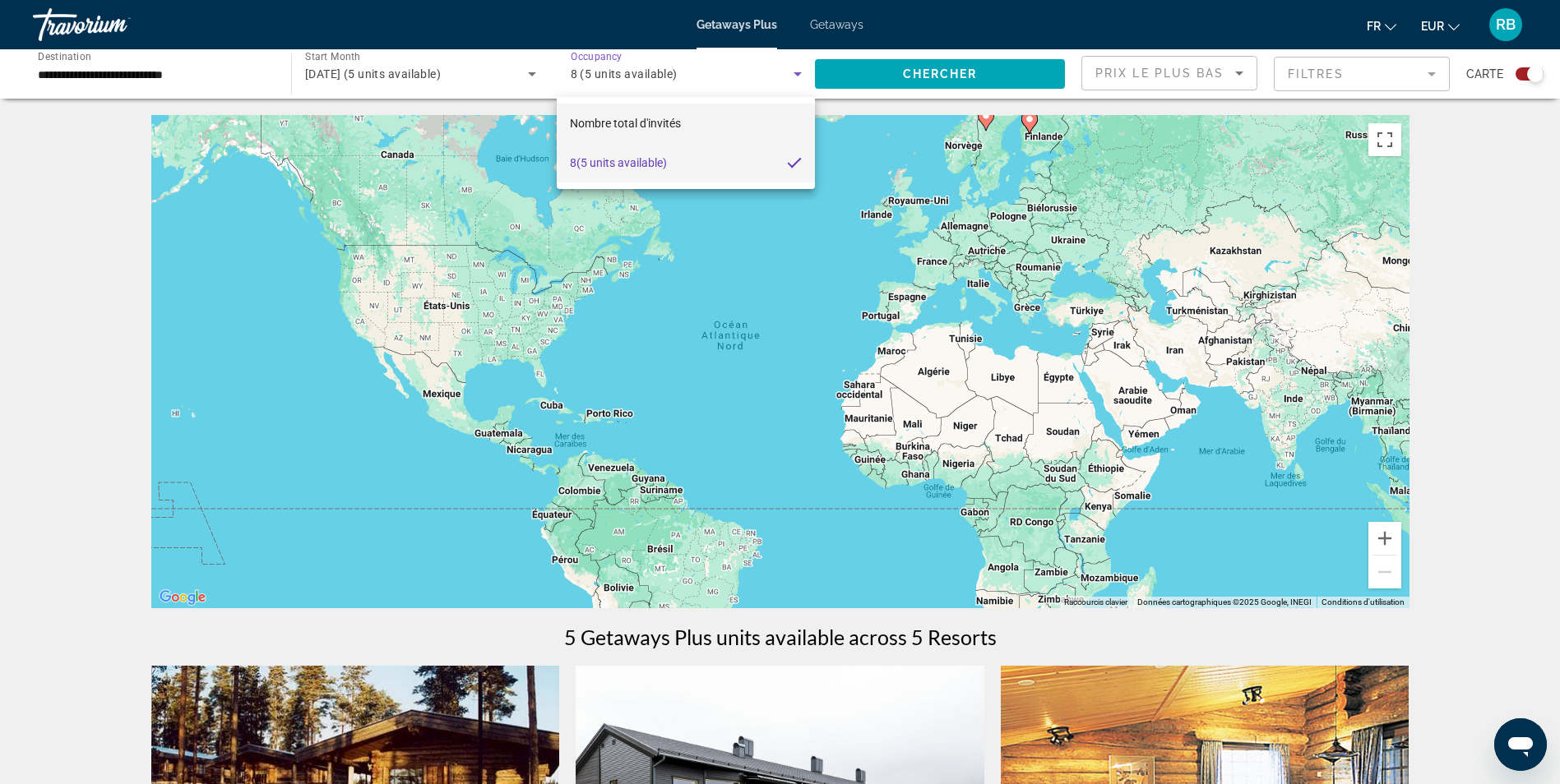
click at [675, 121] on span "Nombre total d'invités" at bounding box center [625, 123] width 111 height 13
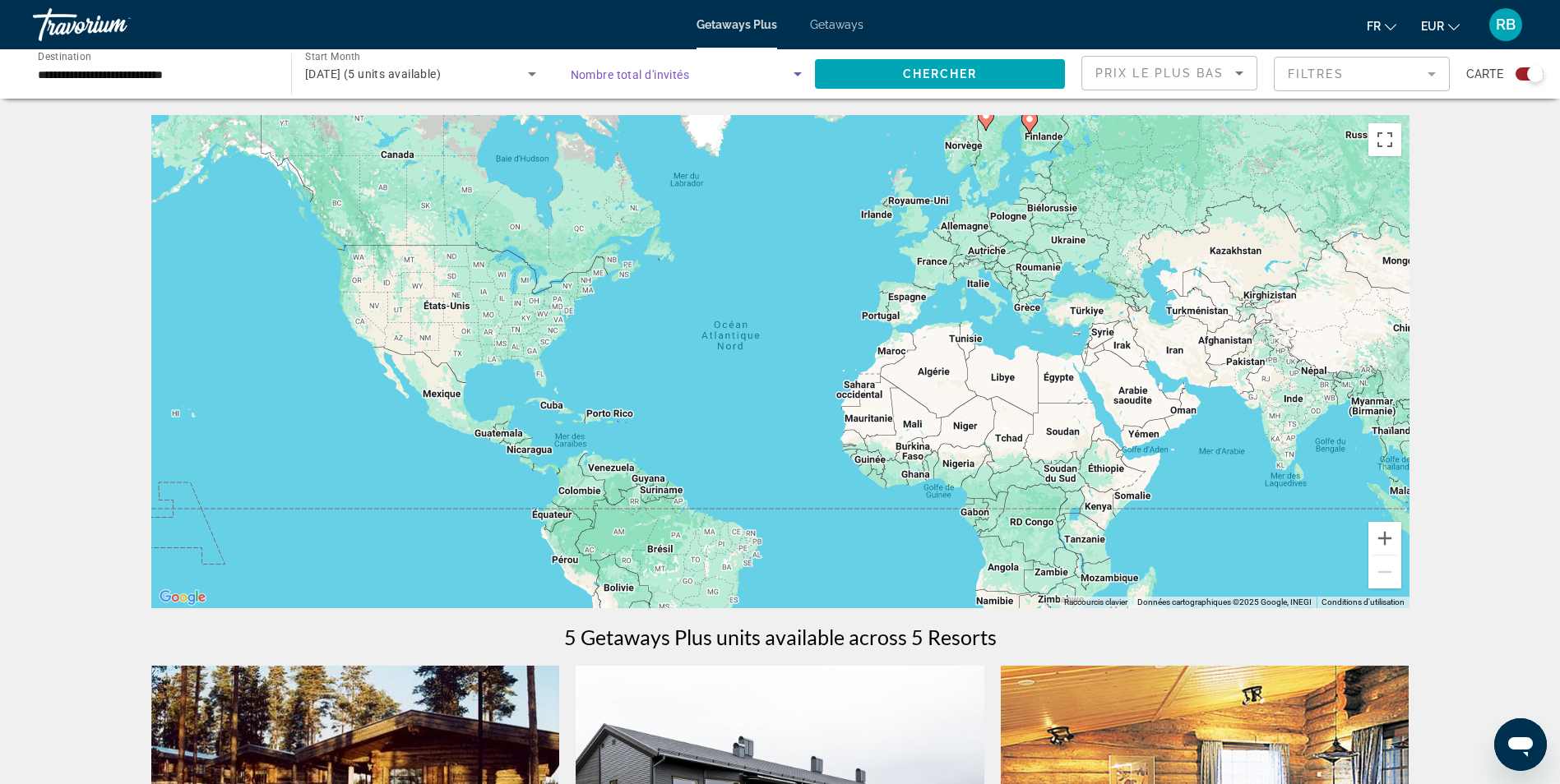
click at [682, 79] on span "Nombre total d'invités" at bounding box center [631, 74] width 119 height 13
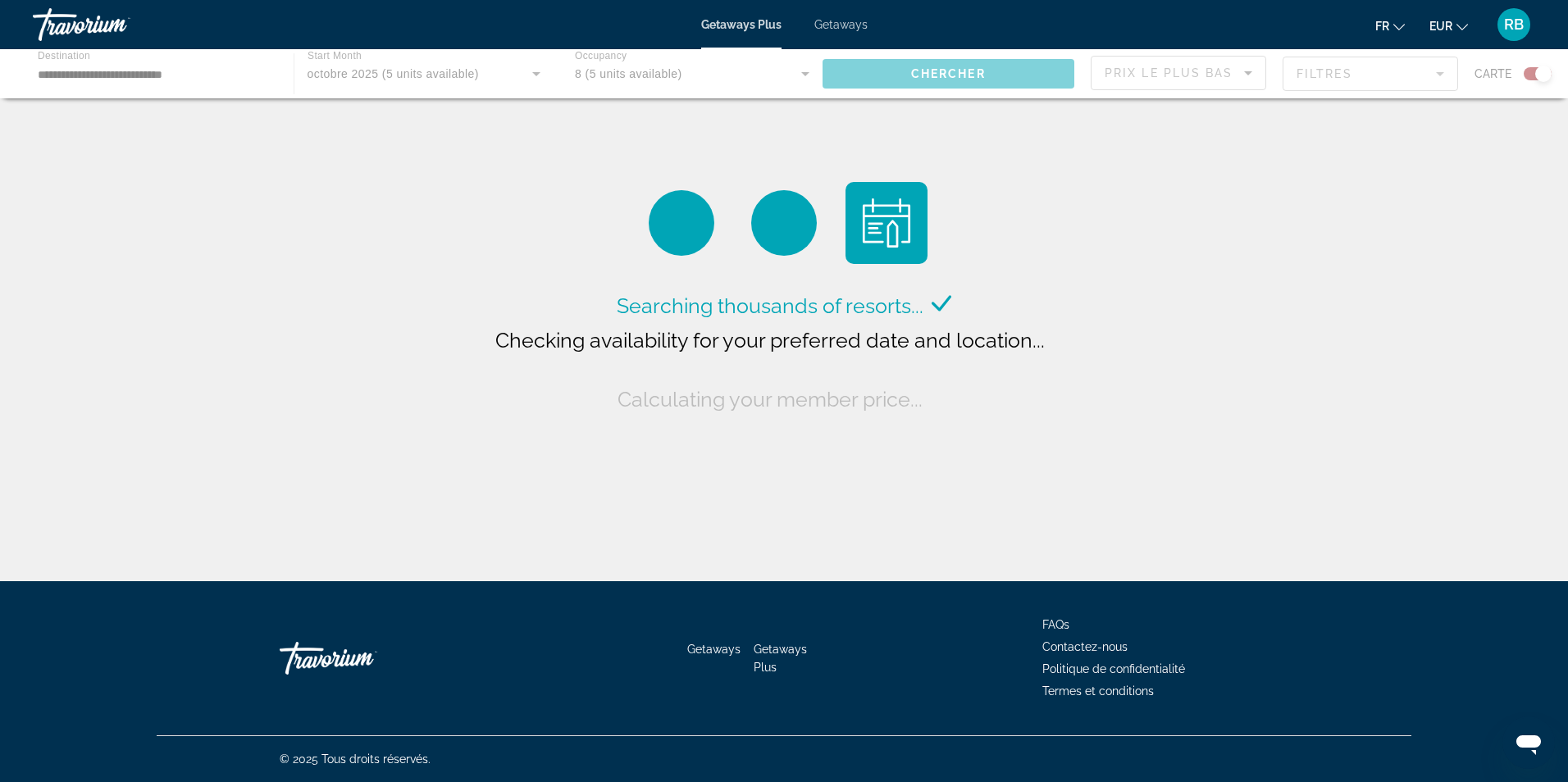
click at [670, 73] on div "Main content" at bounding box center [784, 73] width 1568 height 49
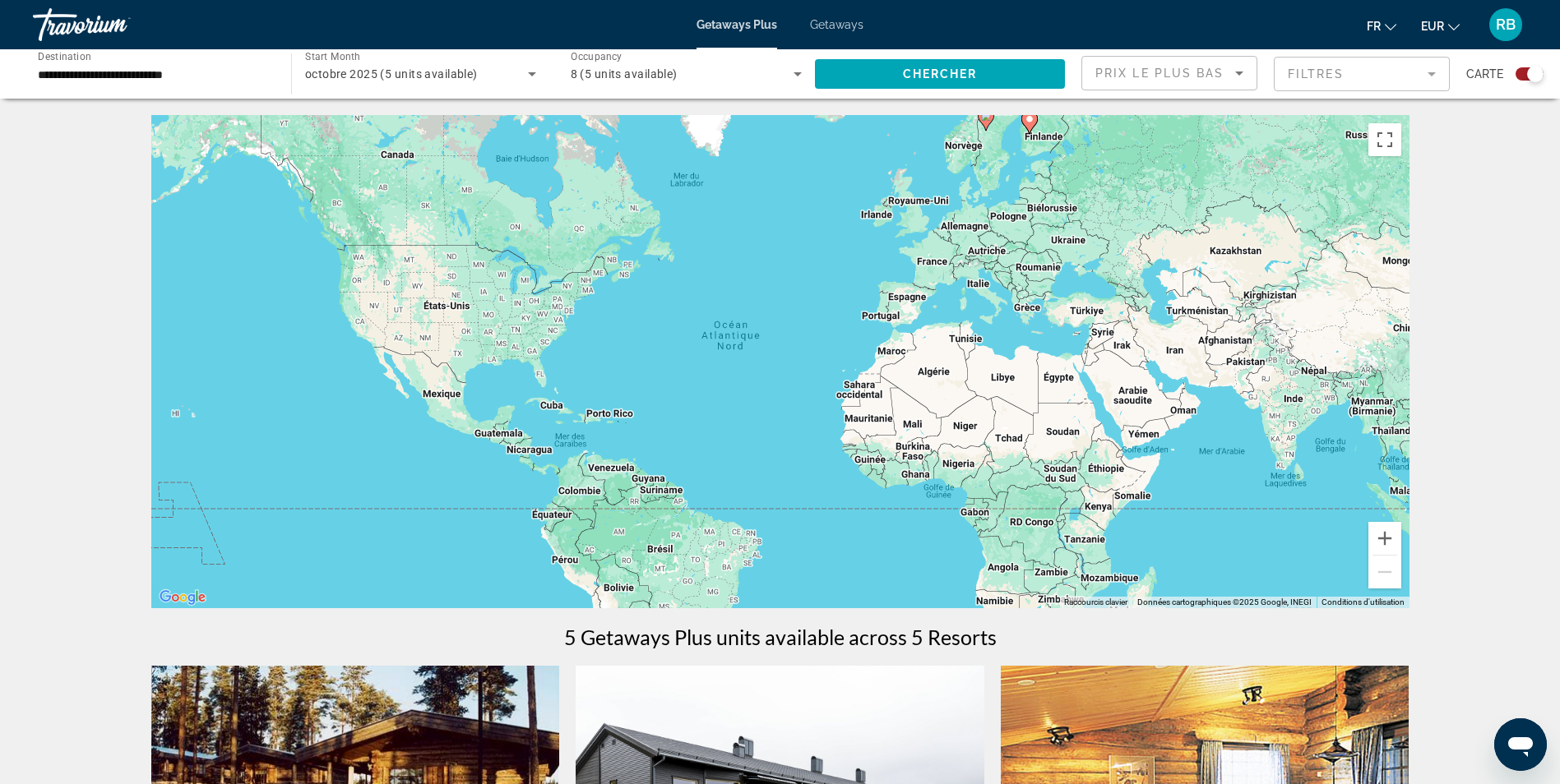
click at [731, 73] on div "8 (5 units available)" at bounding box center [682, 73] width 224 height 20
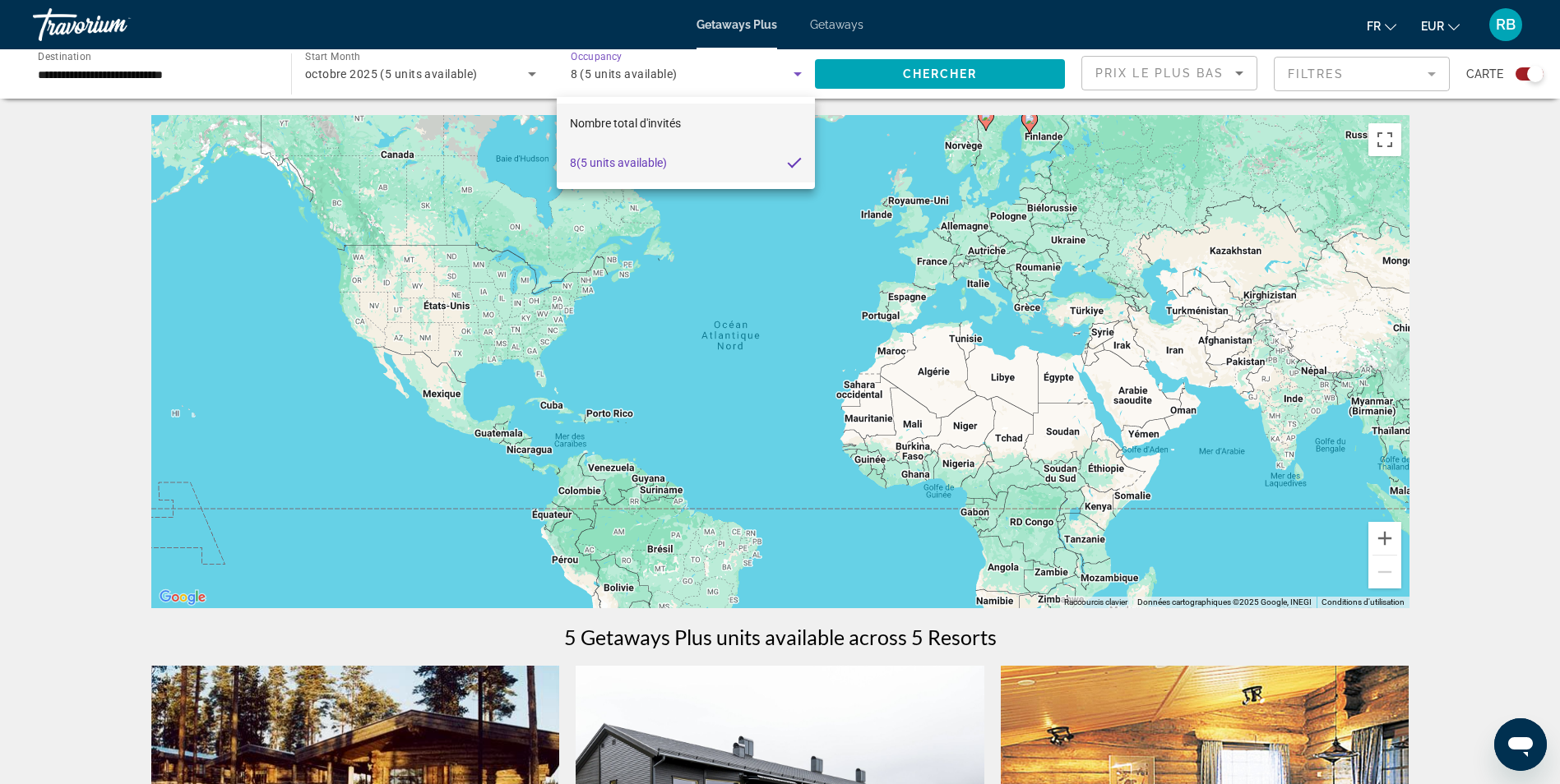
click at [685, 124] on mat-option "Nombre total d'invités" at bounding box center [686, 123] width 258 height 40
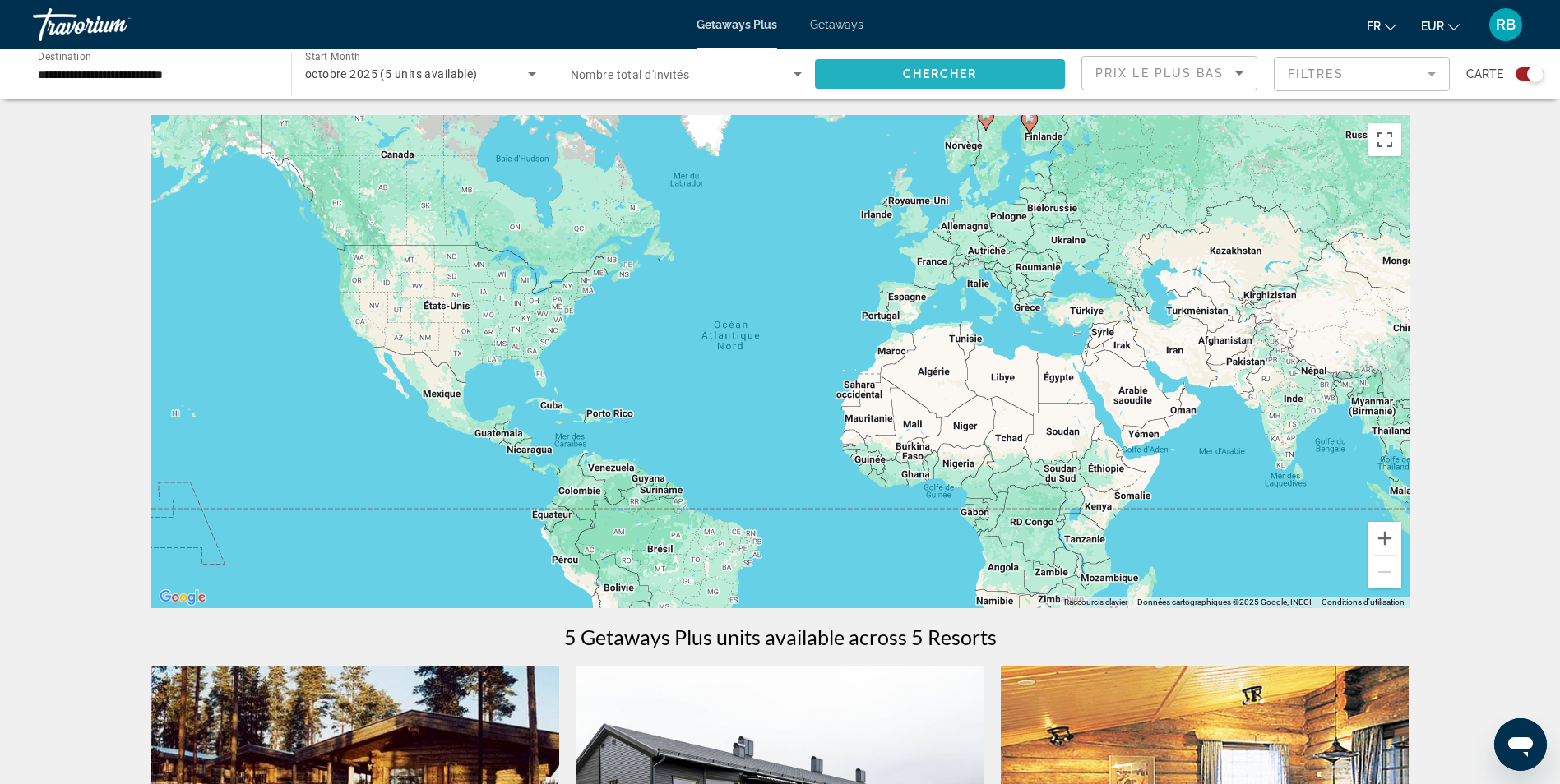
click at [928, 77] on span "Chercher" at bounding box center [940, 73] width 75 height 13
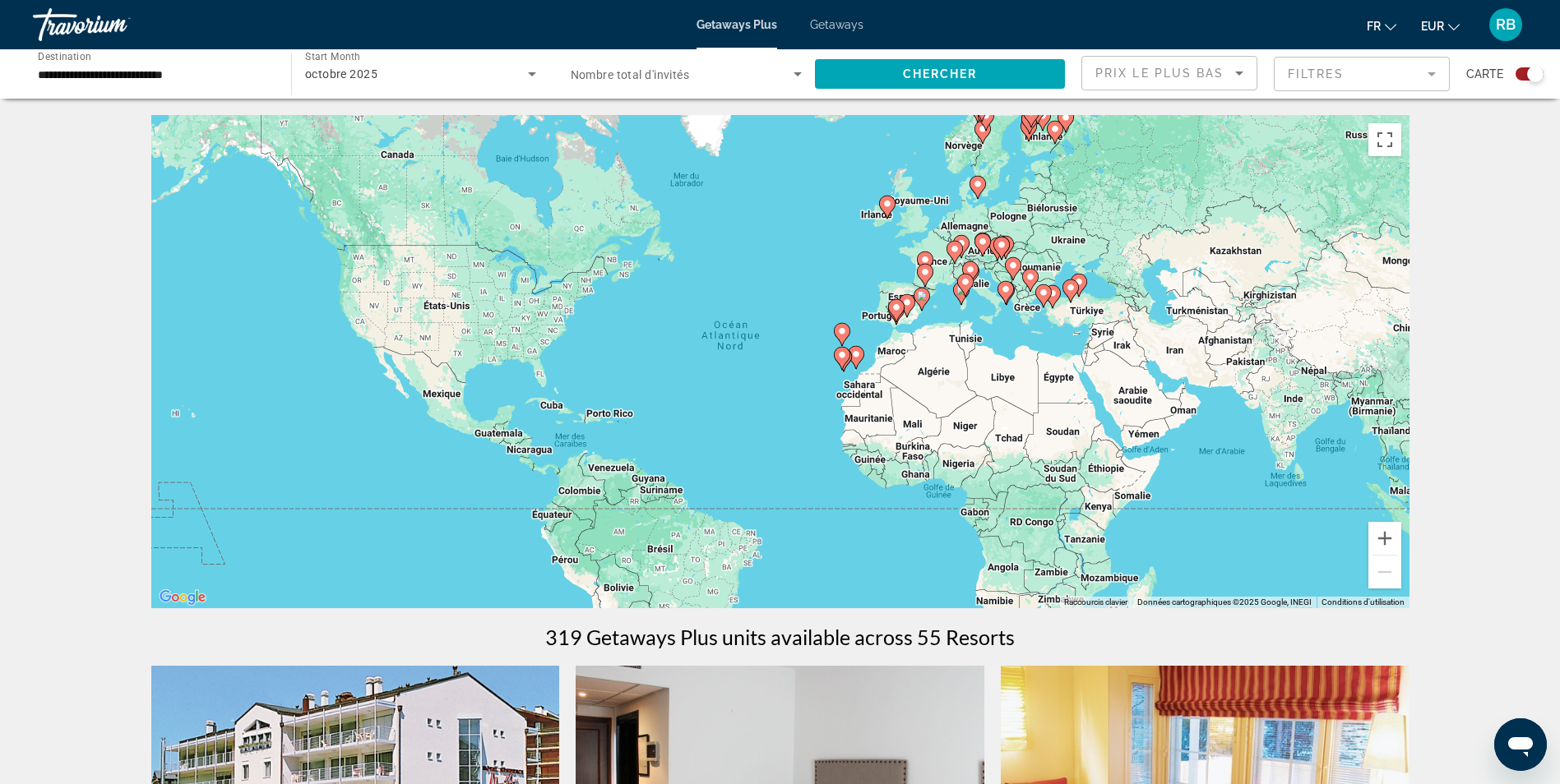
click at [652, 69] on span "Nombre total d'invités" at bounding box center [631, 74] width 119 height 13
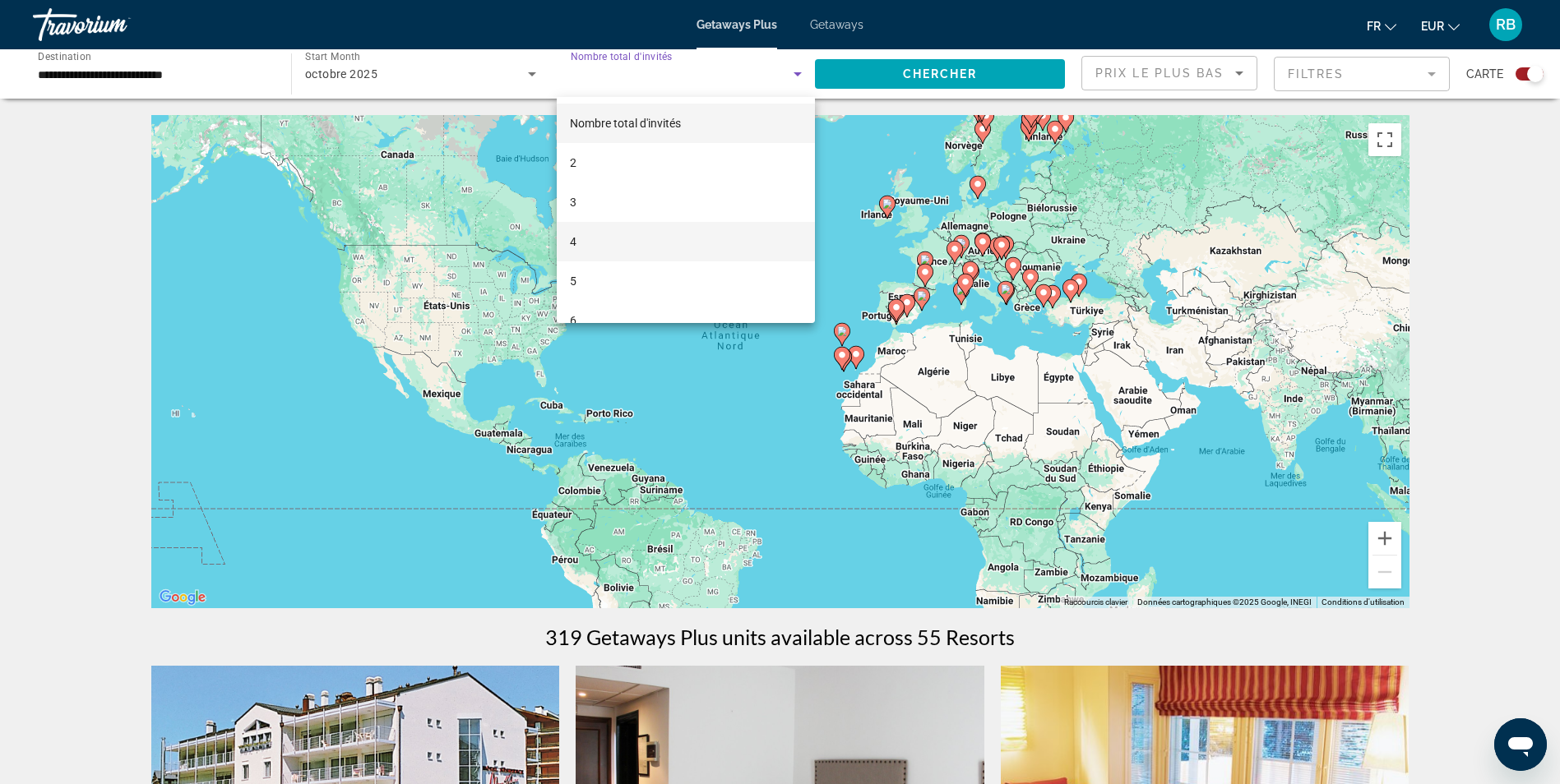
click at [659, 234] on mat-option "4" at bounding box center [686, 242] width 258 height 40
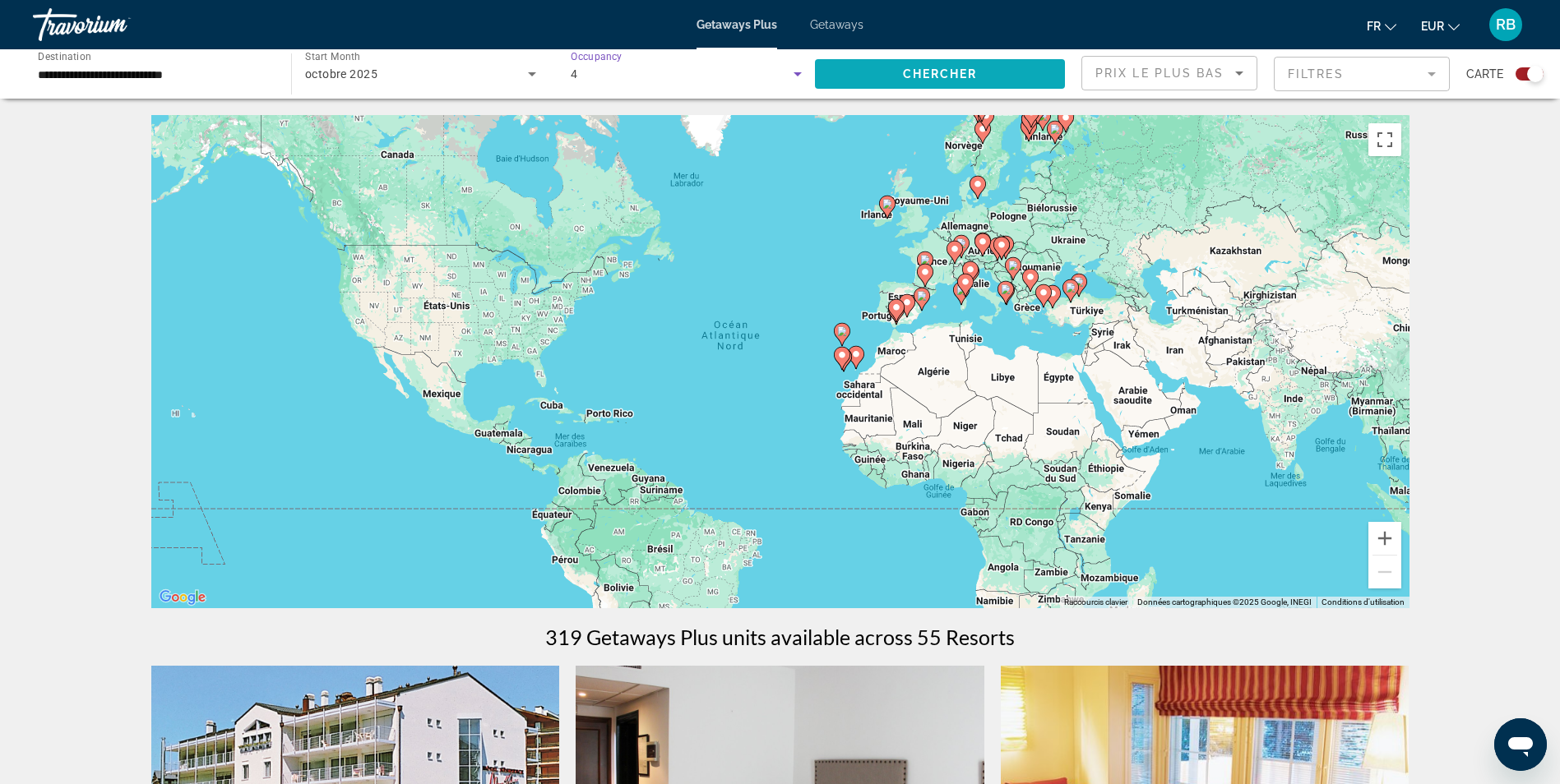
click at [903, 77] on span "Chercher" at bounding box center [940, 73] width 75 height 13
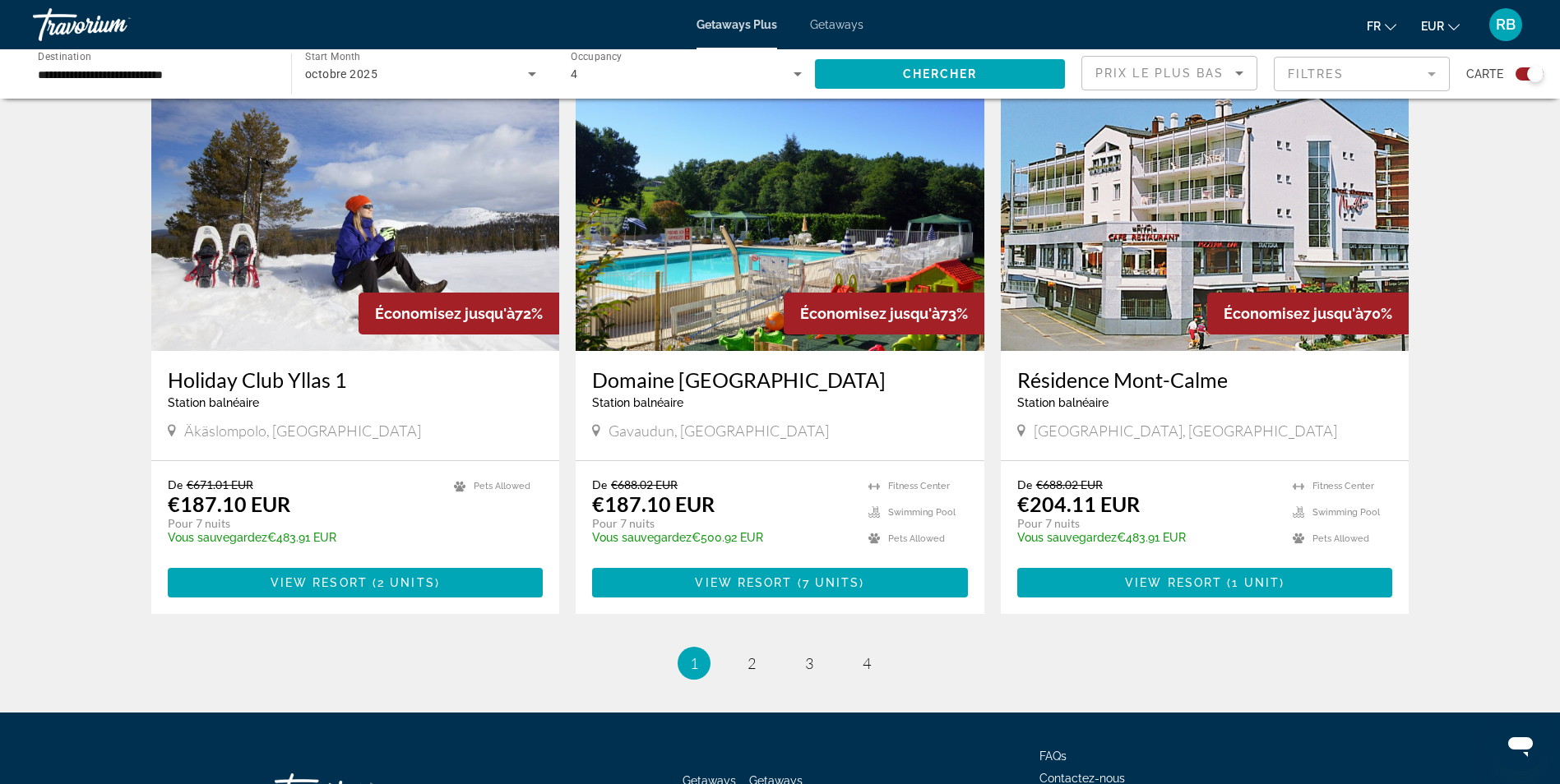
scroll to position [2302, 0]
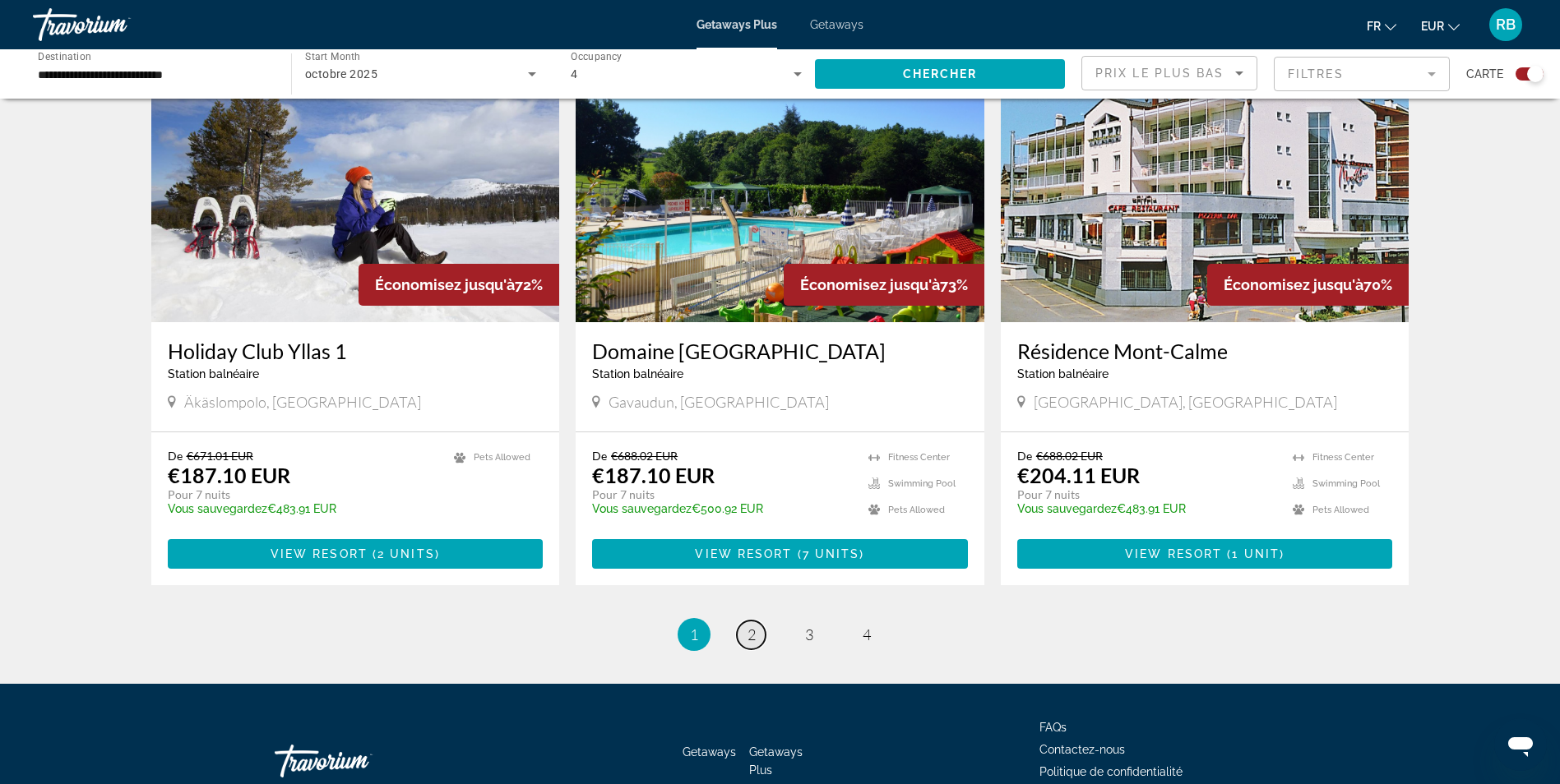
click at [756, 621] on link "page 2" at bounding box center [751, 635] width 29 height 28
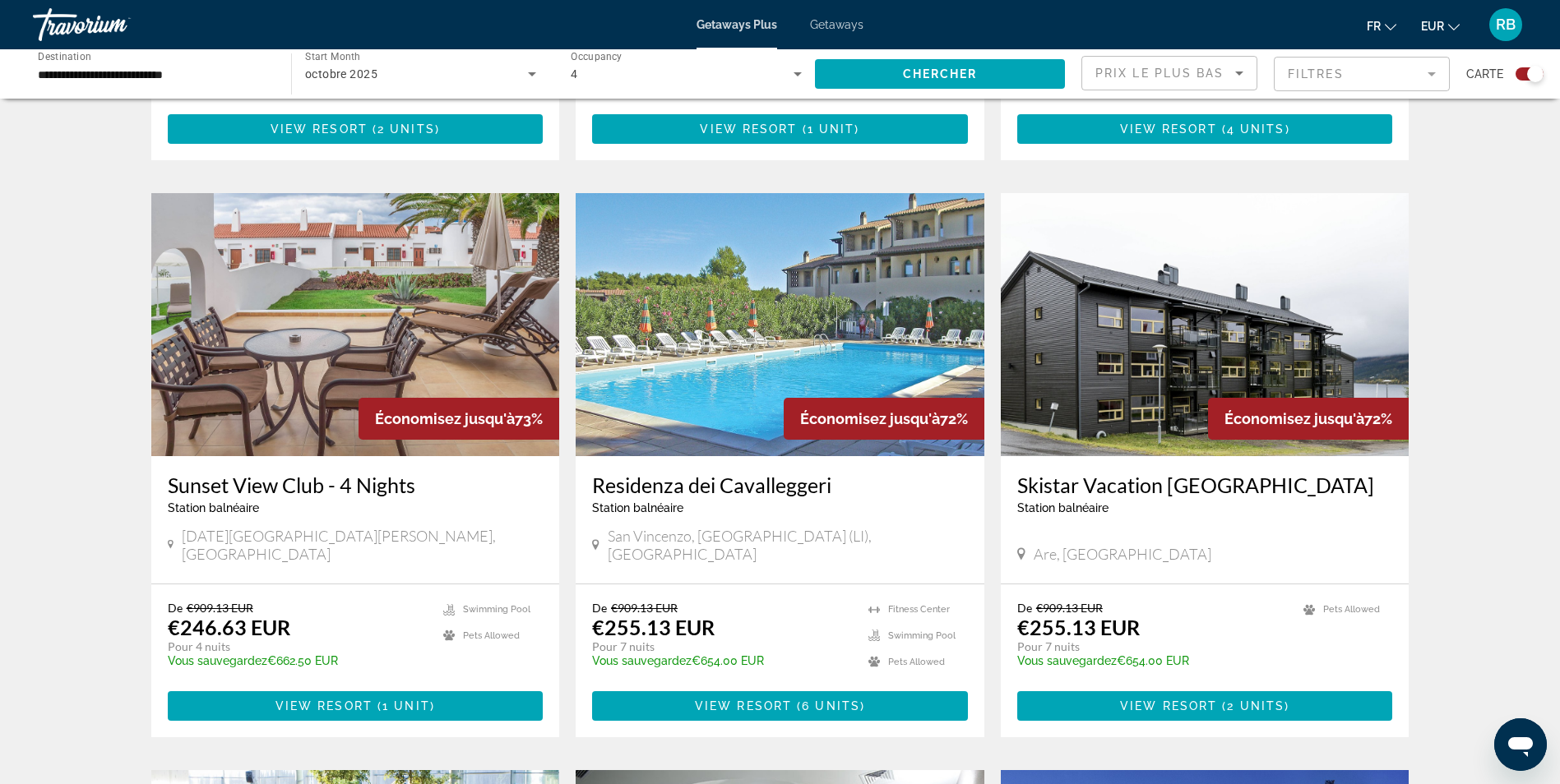
scroll to position [1069, 0]
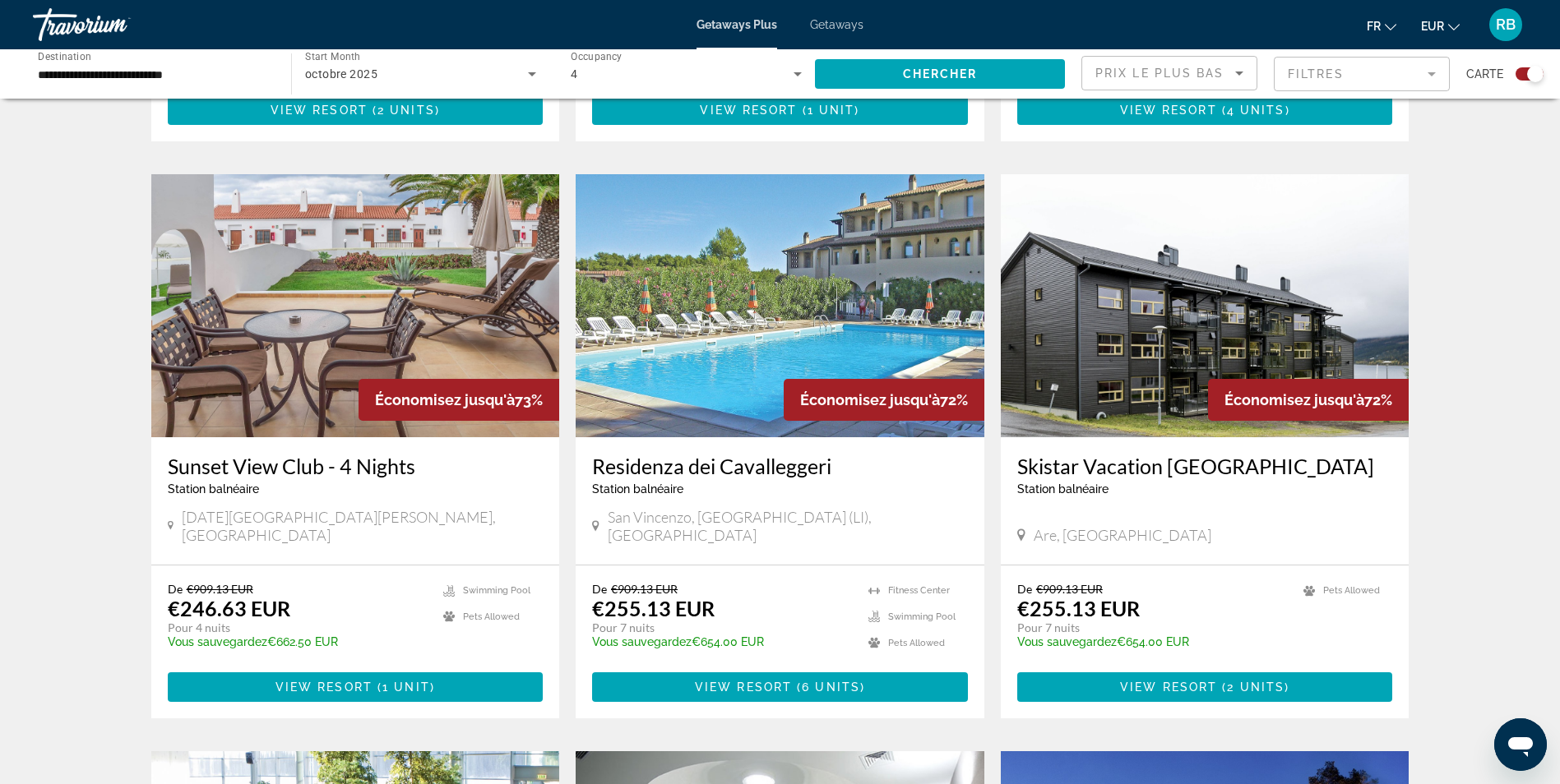
click at [732, 309] on img "Main content" at bounding box center [780, 306] width 409 height 263
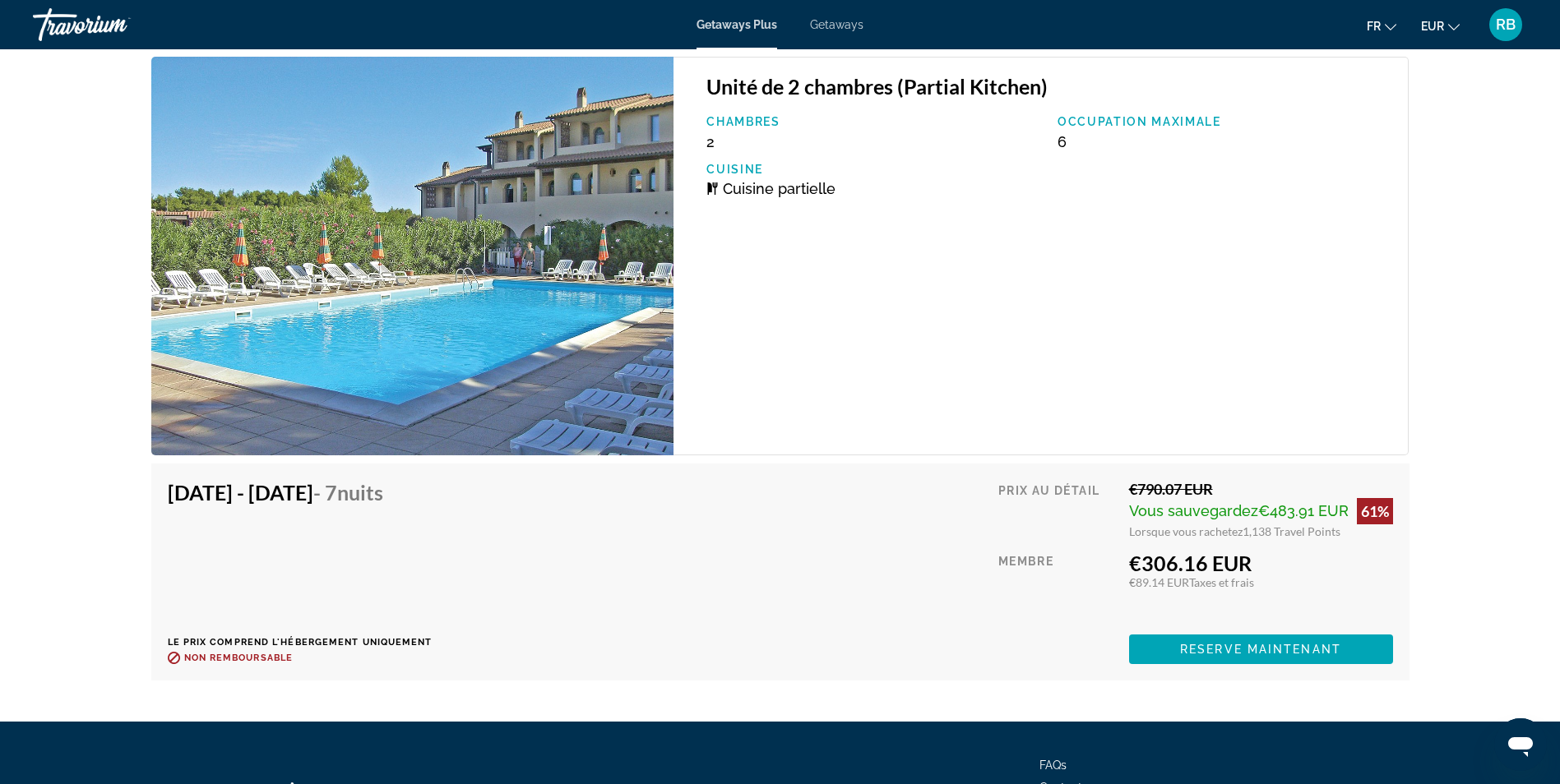
scroll to position [4119, 0]
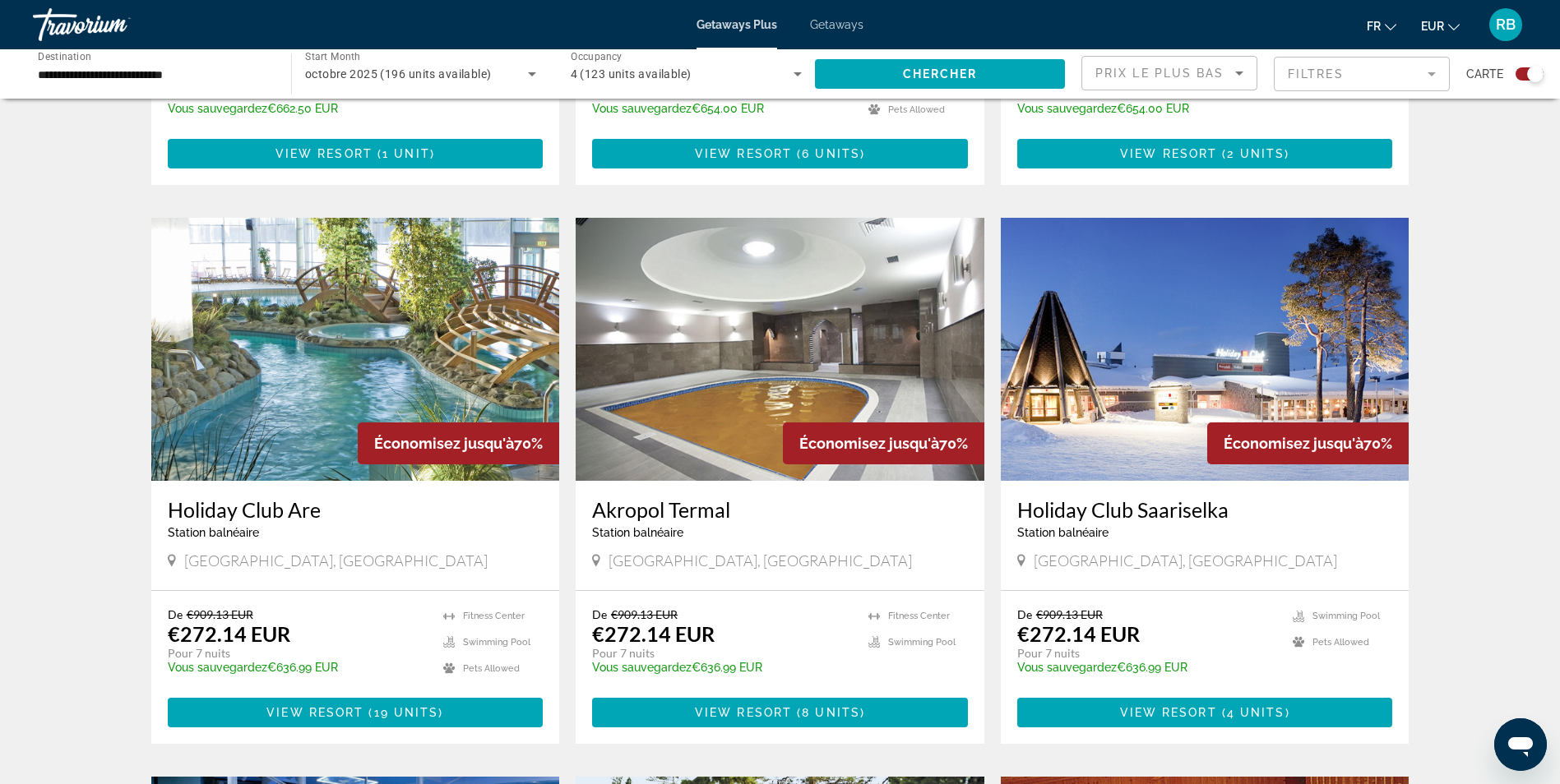
scroll to position [1644, 0]
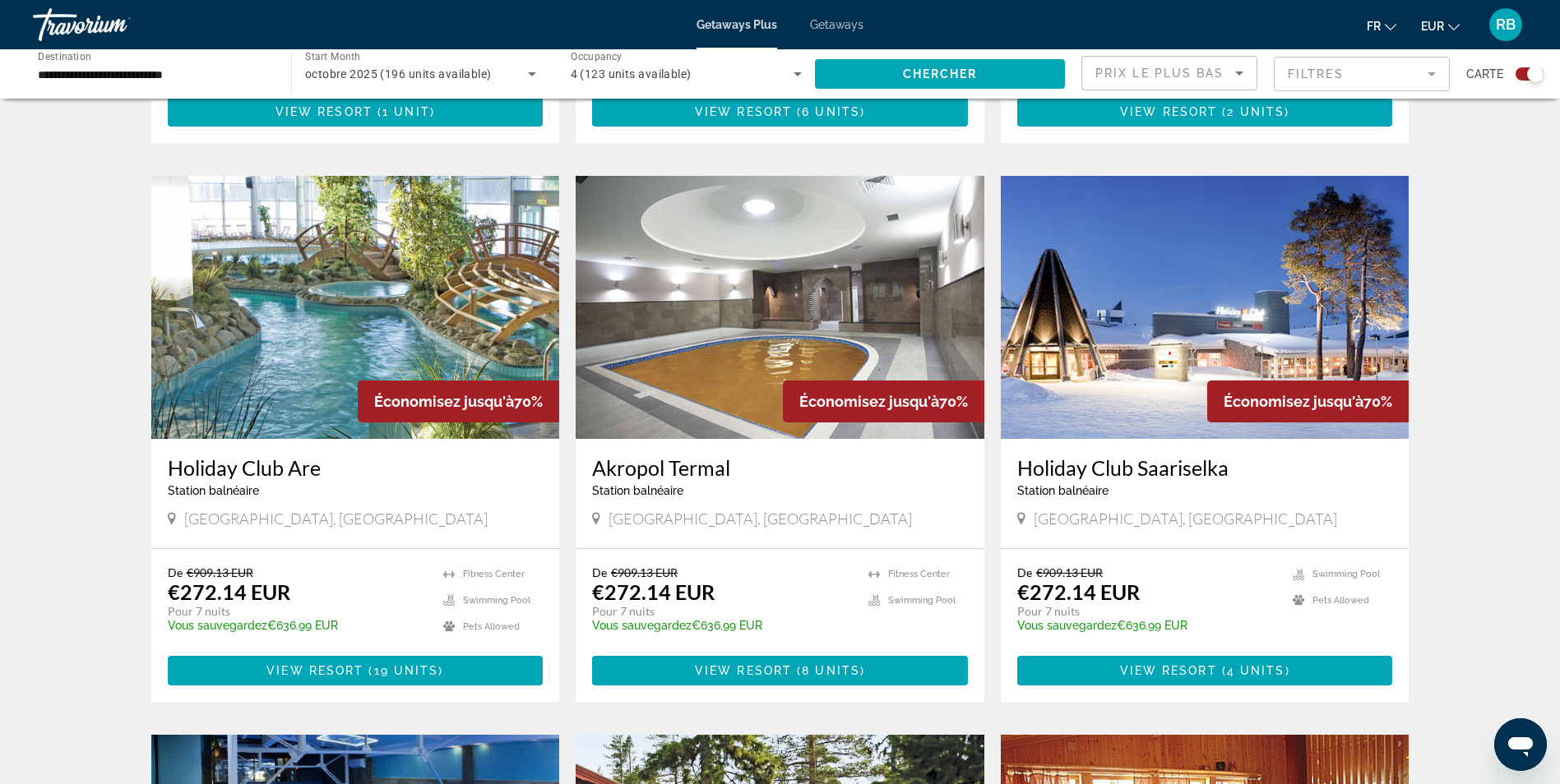
click at [350, 284] on img "Main content" at bounding box center [355, 307] width 409 height 263
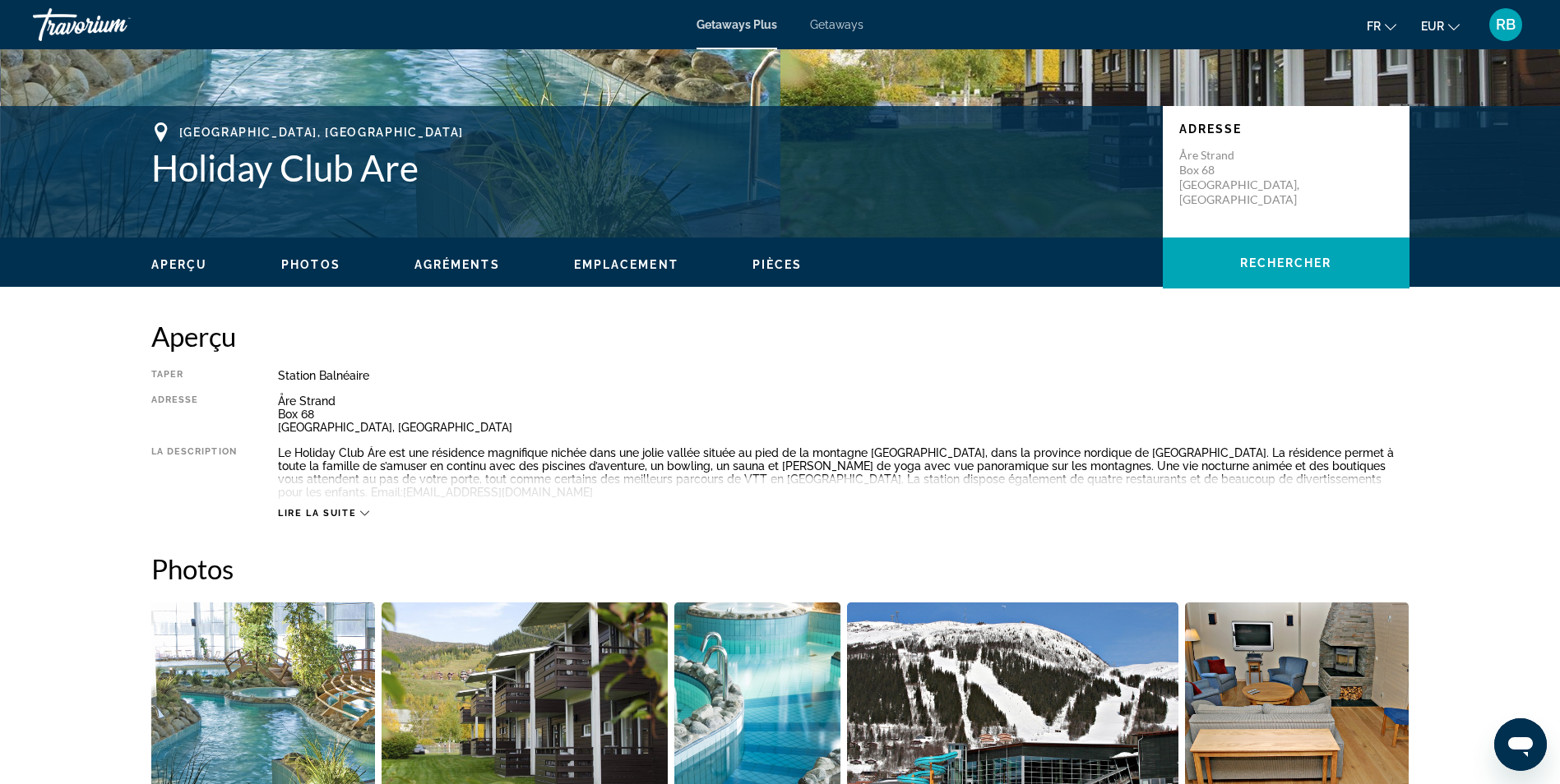
scroll to position [247, 0]
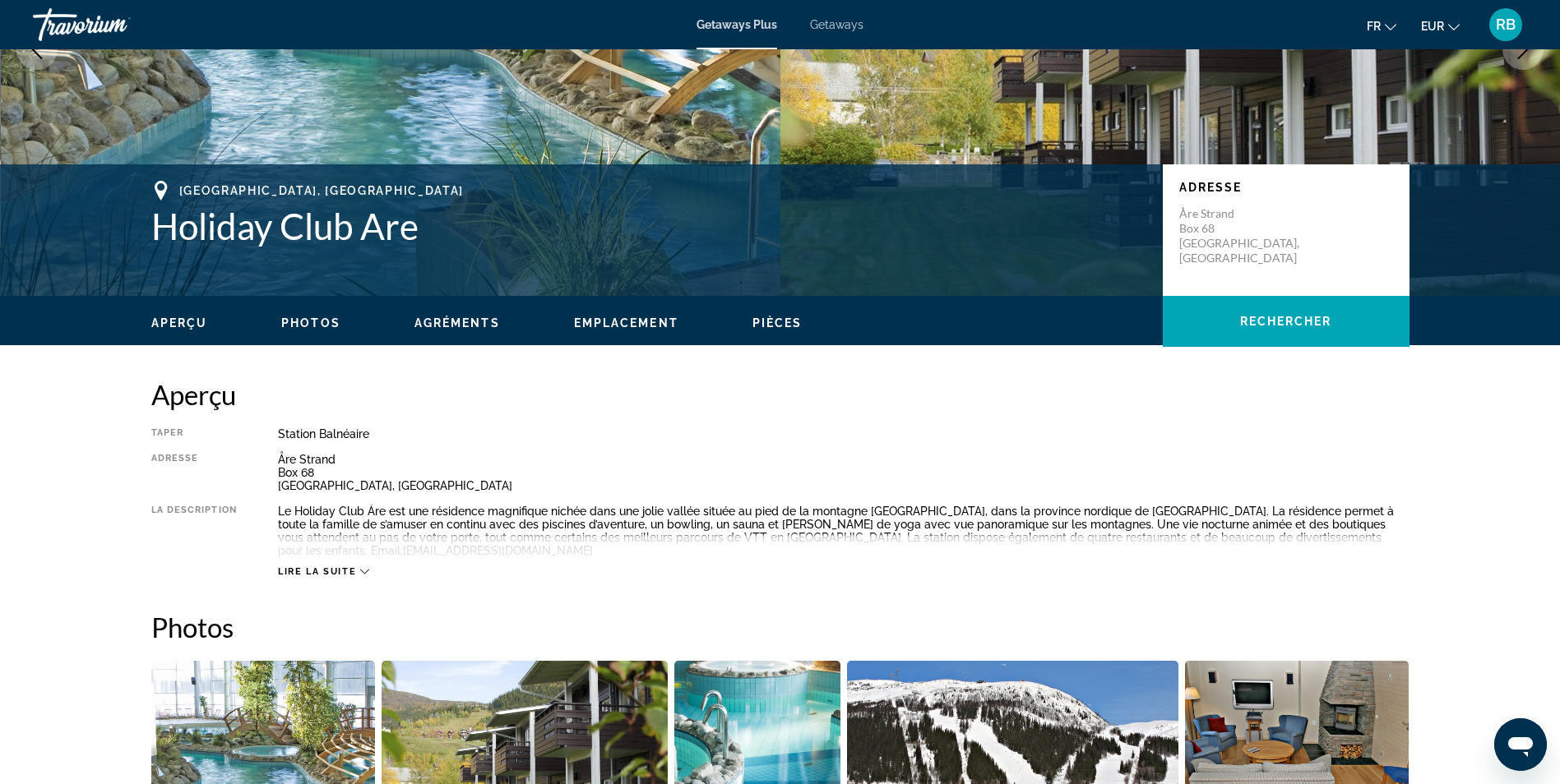
click at [352, 566] on span "Lire la suite" at bounding box center [317, 572] width 78 height 10
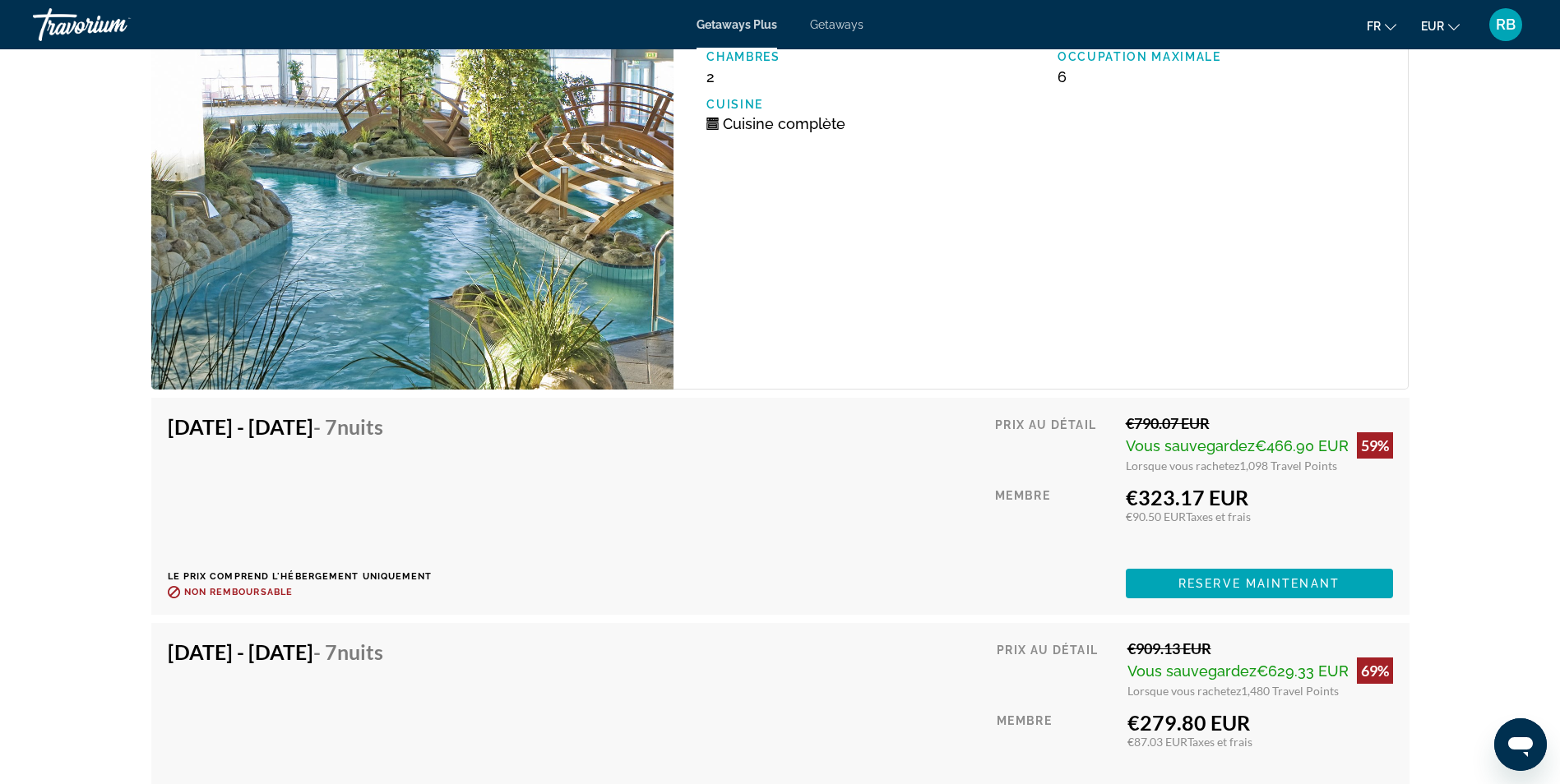
scroll to position [2631, 0]
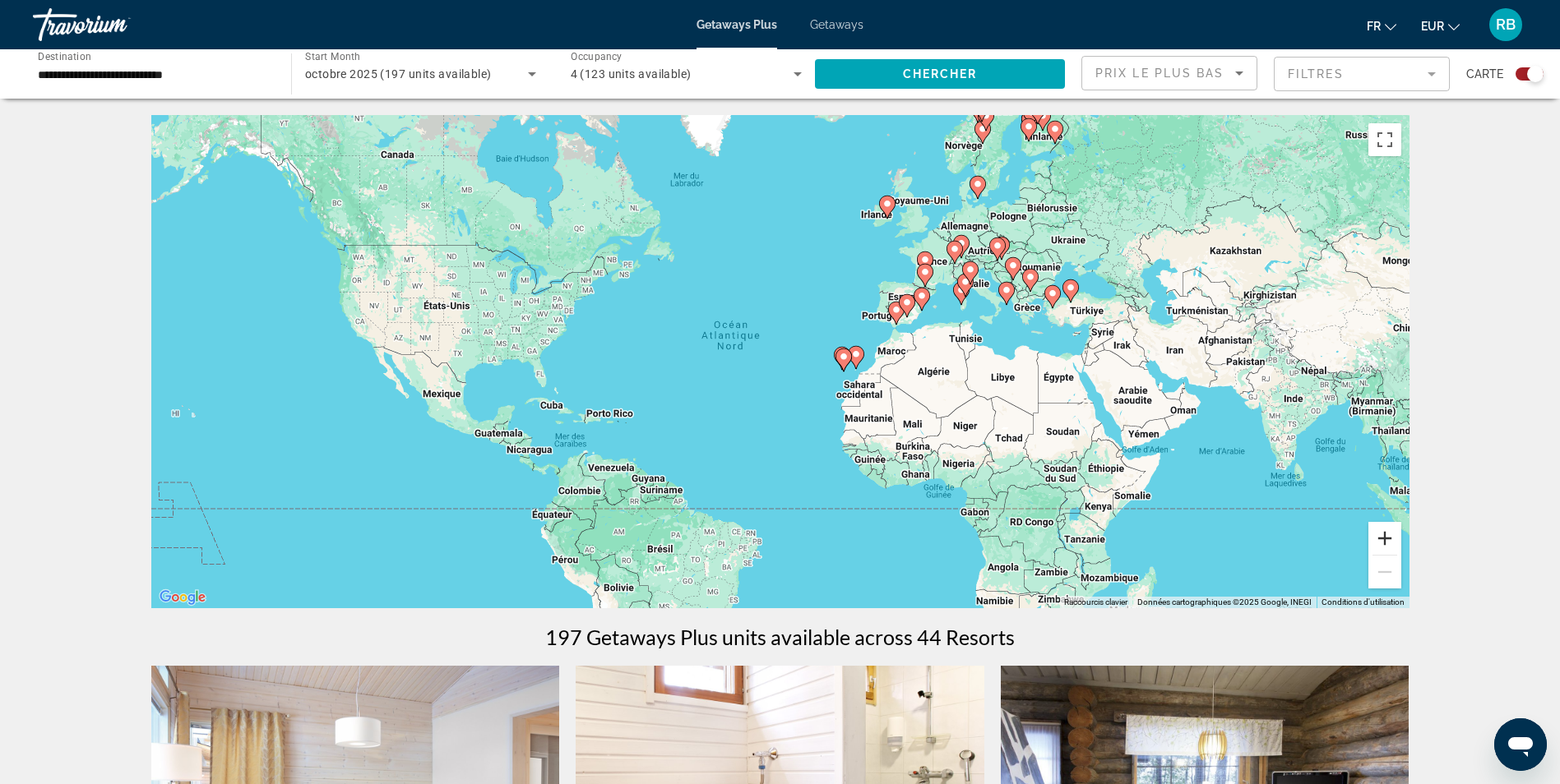
click at [1385, 541] on button "Zoom avant" at bounding box center [1385, 539] width 33 height 33
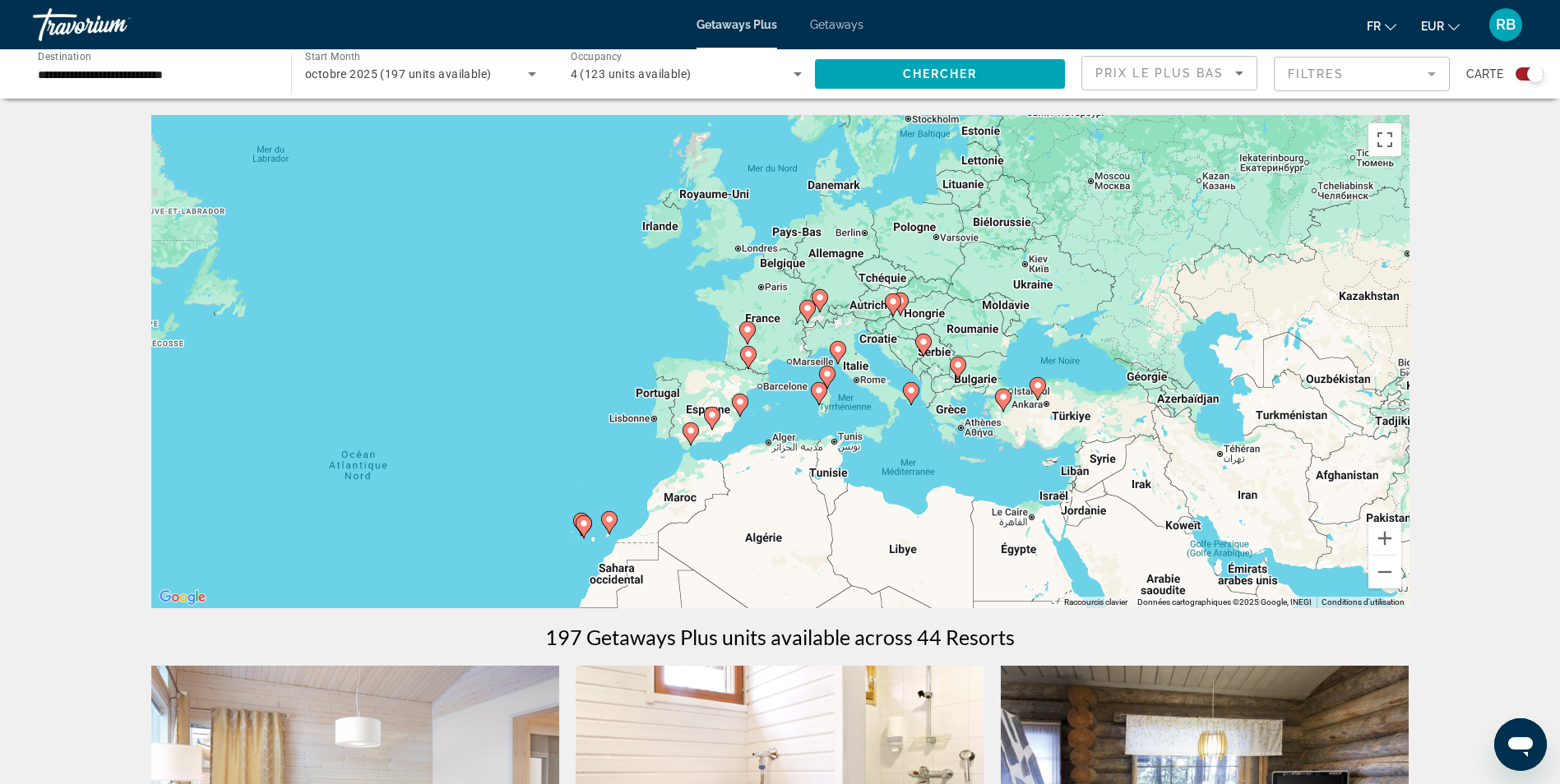
drag, startPoint x: 1264, startPoint y: 303, endPoint x: 939, endPoint y: 459, distance: 360.5
click at [939, 459] on div "Pour activer le glissement avec le clavier, appuyez sur Alt+Entrée. Une fois ce…" at bounding box center [780, 361] width 1259 height 493
click at [1384, 533] on button "Zoom avant" at bounding box center [1385, 539] width 33 height 33
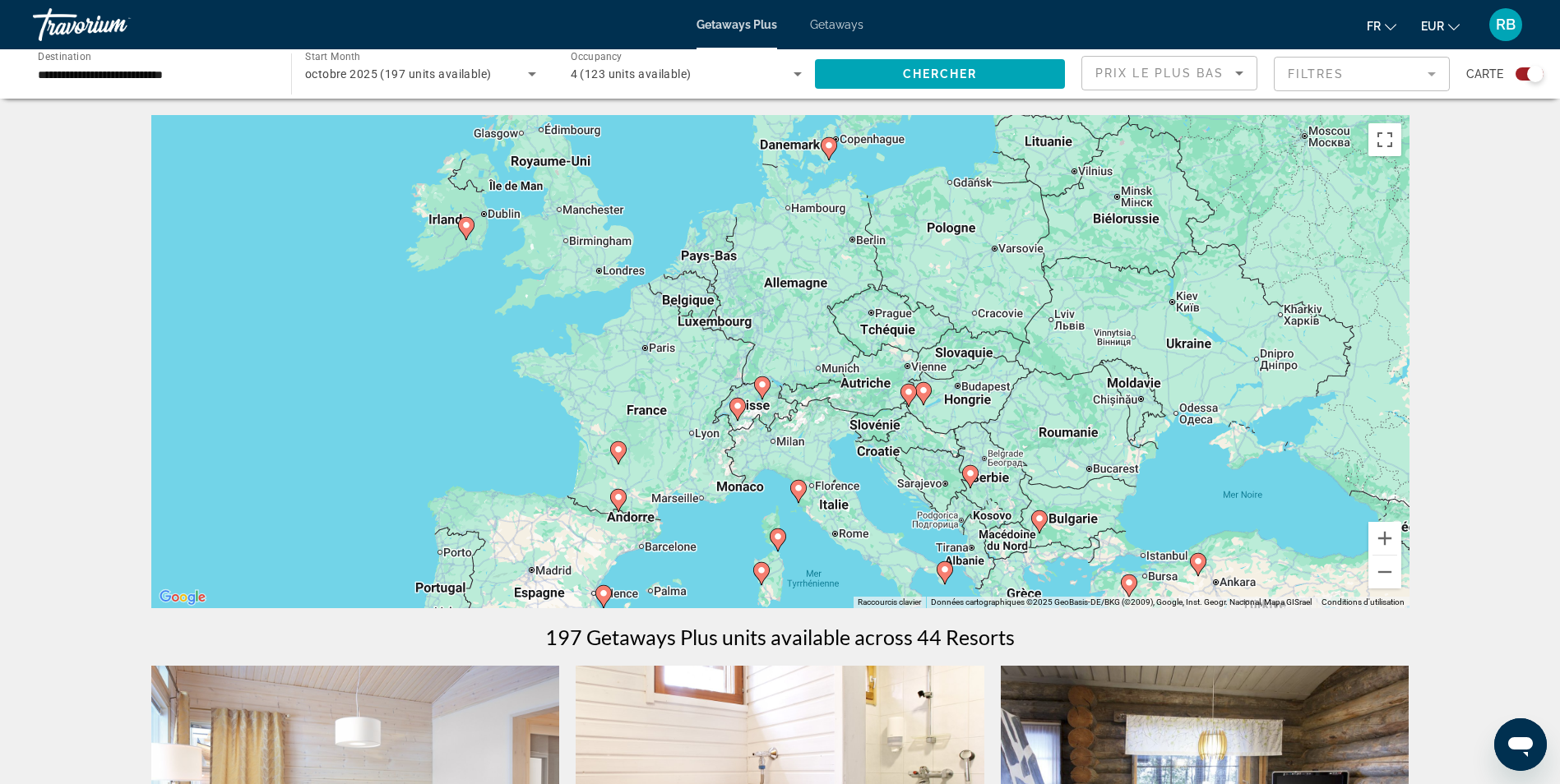
drag, startPoint x: 1177, startPoint y: 305, endPoint x: 1077, endPoint y: 443, distance: 170.4
click at [1077, 443] on div "Pour activer le glissement avec le clavier, appuyez sur Alt+Entrée. Une fois ce…" at bounding box center [780, 361] width 1259 height 493
click at [1388, 538] on button "Zoom avant" at bounding box center [1385, 539] width 33 height 33
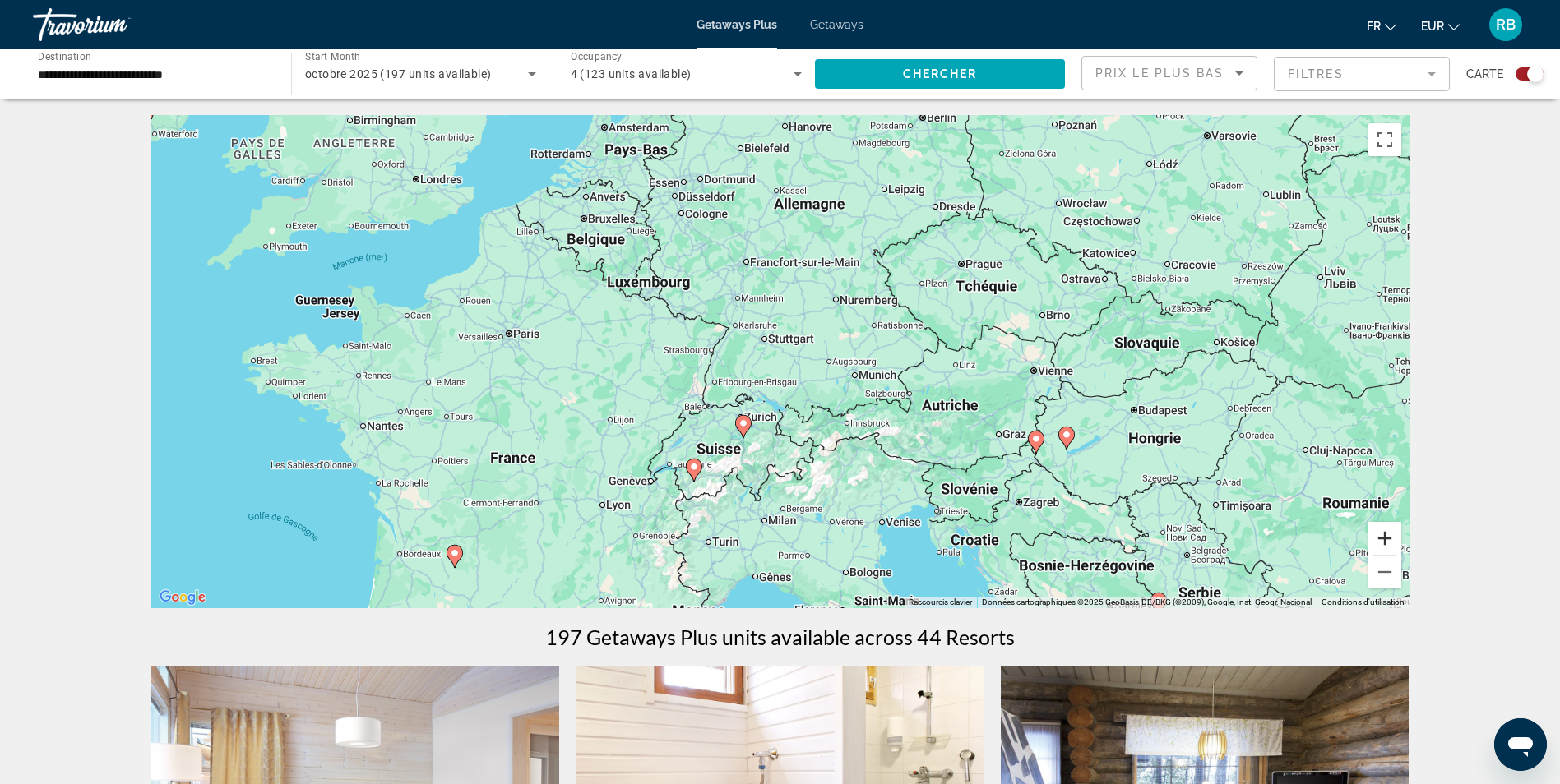
click at [1388, 538] on button "Zoom avant" at bounding box center [1385, 539] width 33 height 33
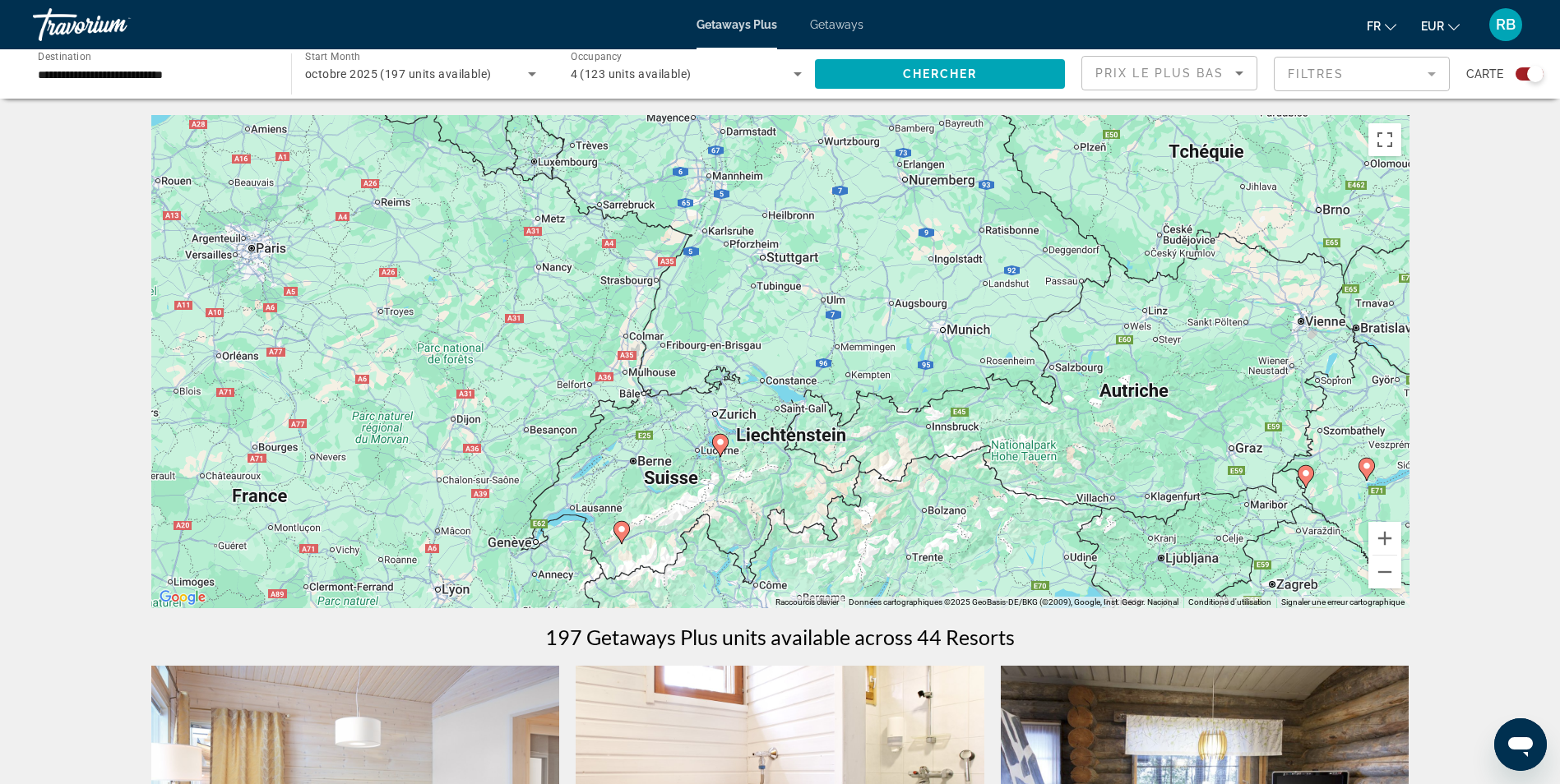
drag, startPoint x: 888, startPoint y: 562, endPoint x: 903, endPoint y: 495, distance: 68.7
click at [903, 495] on div "Pour activer le glissement avec le clavier, appuyez sur Alt+Entrée. Une fois ce…" at bounding box center [780, 361] width 1259 height 493
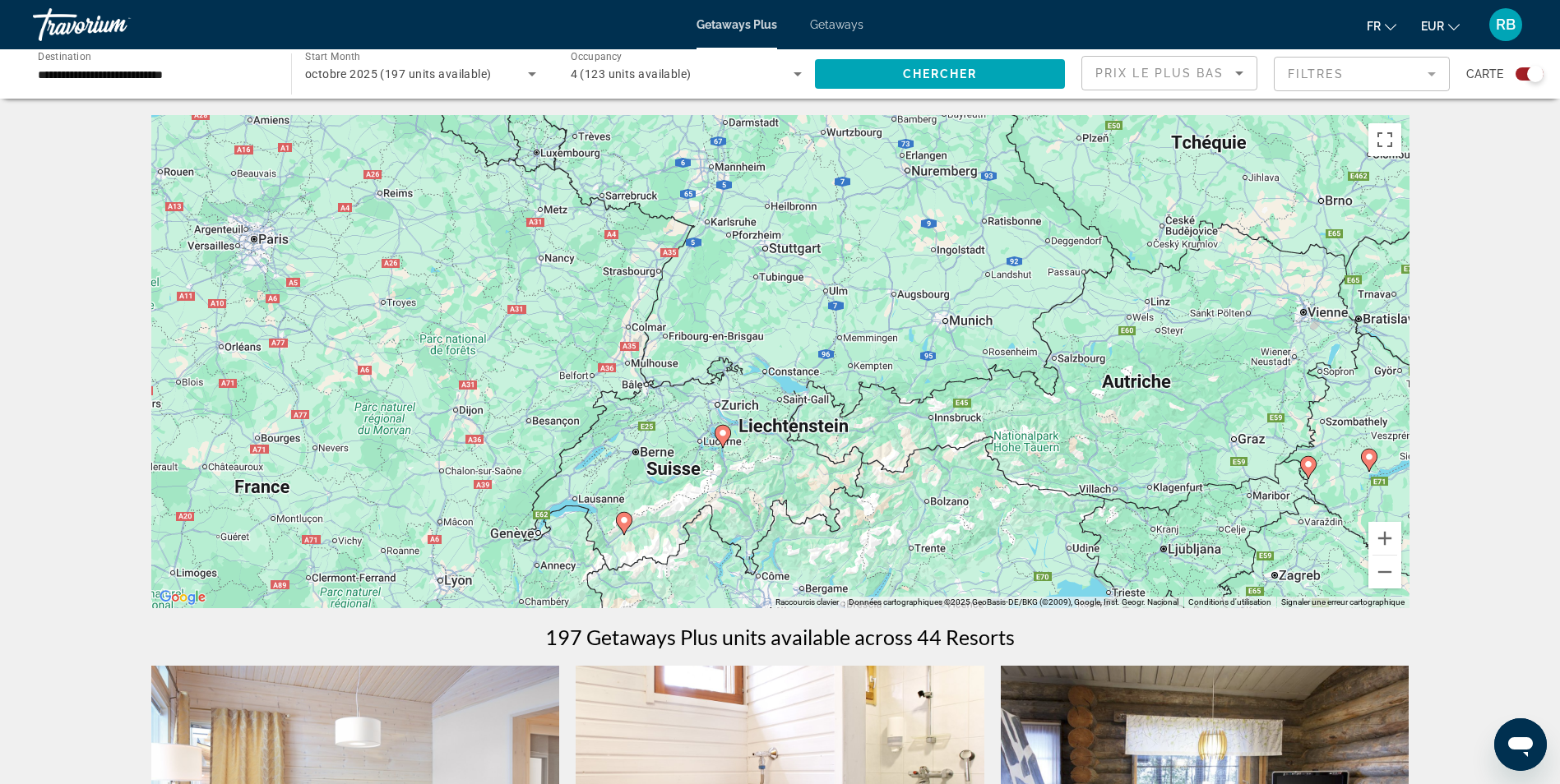
click at [721, 434] on image "Main content" at bounding box center [722, 433] width 10 height 9
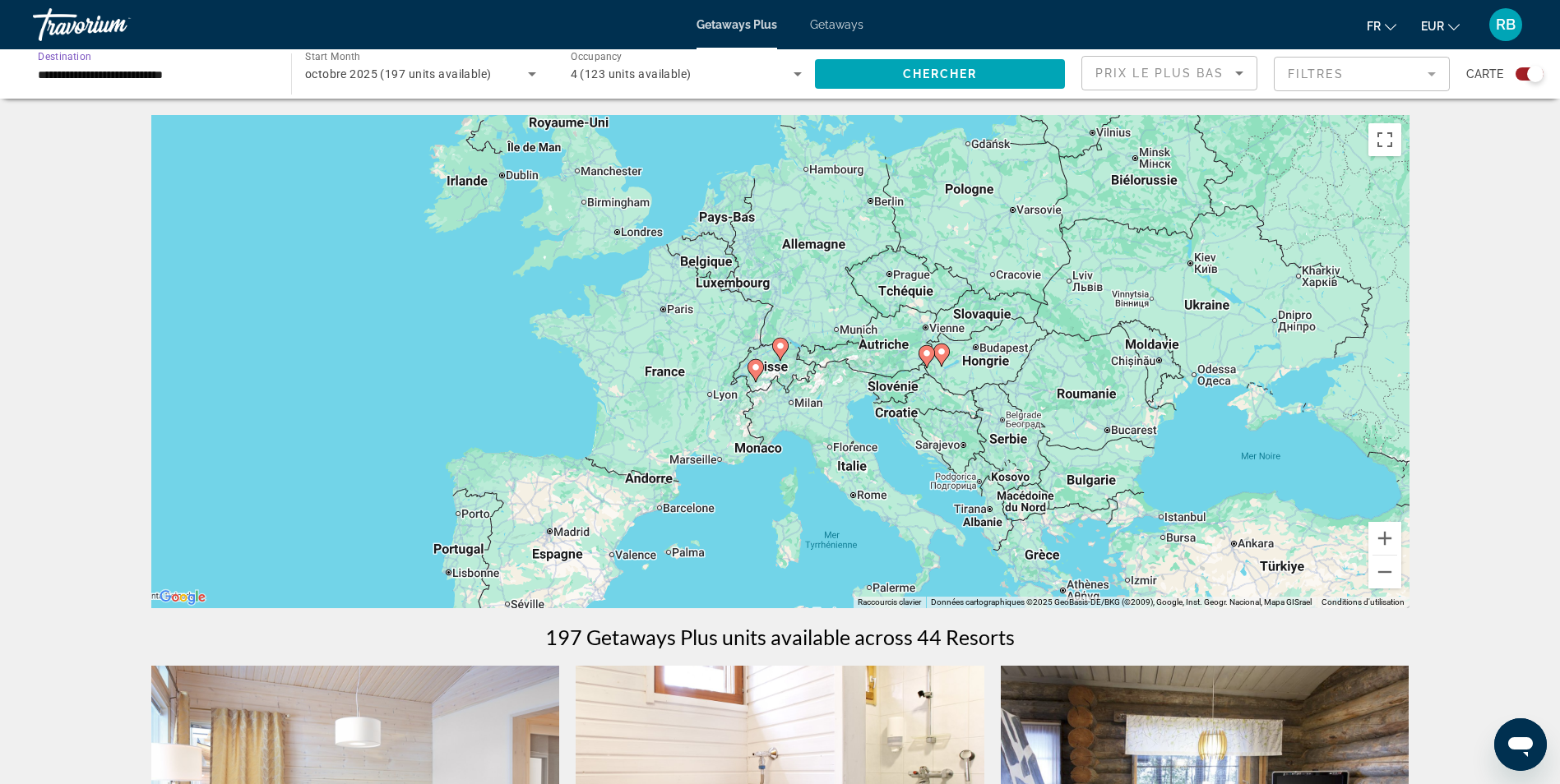
click at [179, 72] on input "**********" at bounding box center [154, 74] width 232 height 20
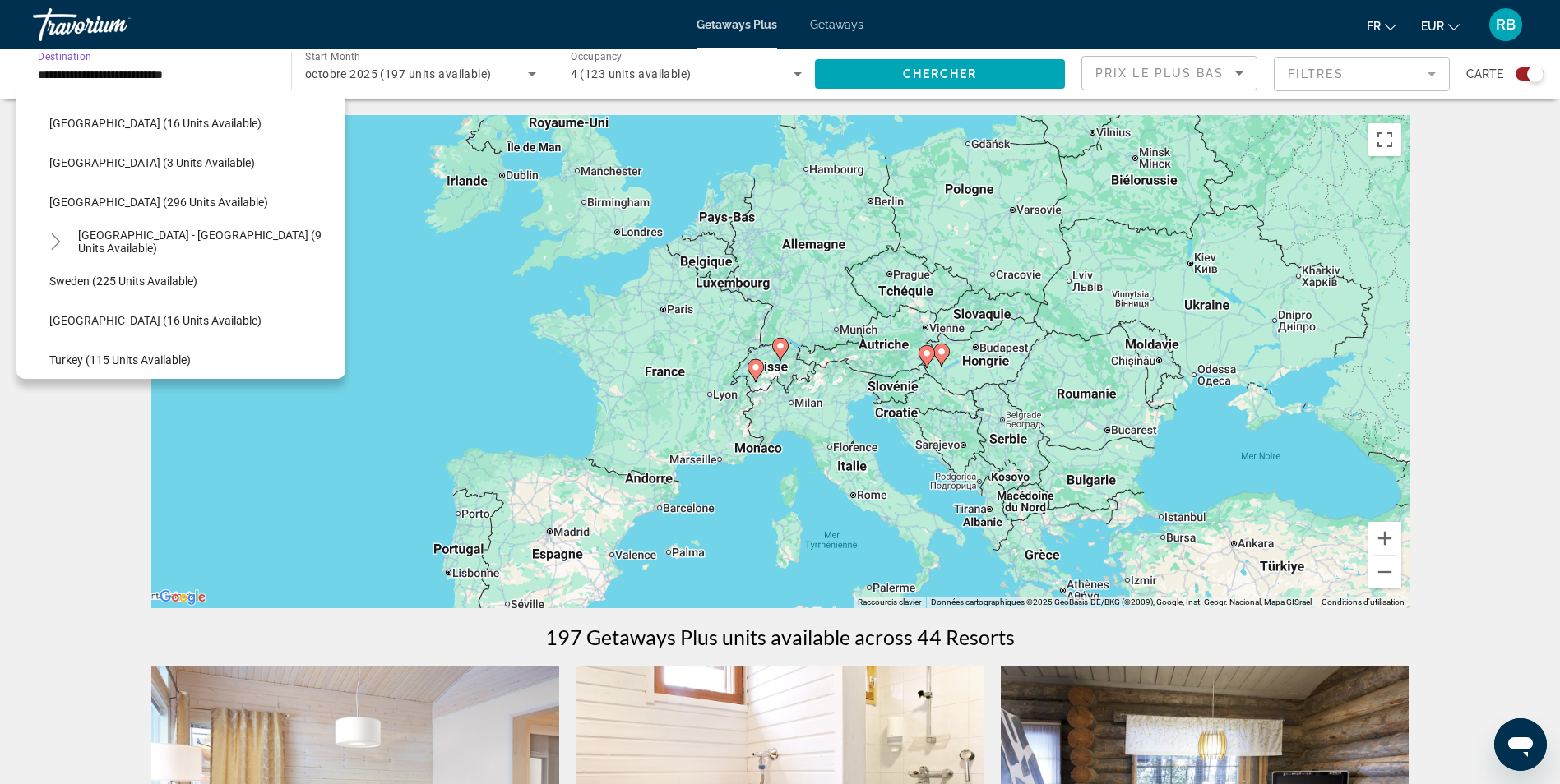
scroll to position [756, 0]
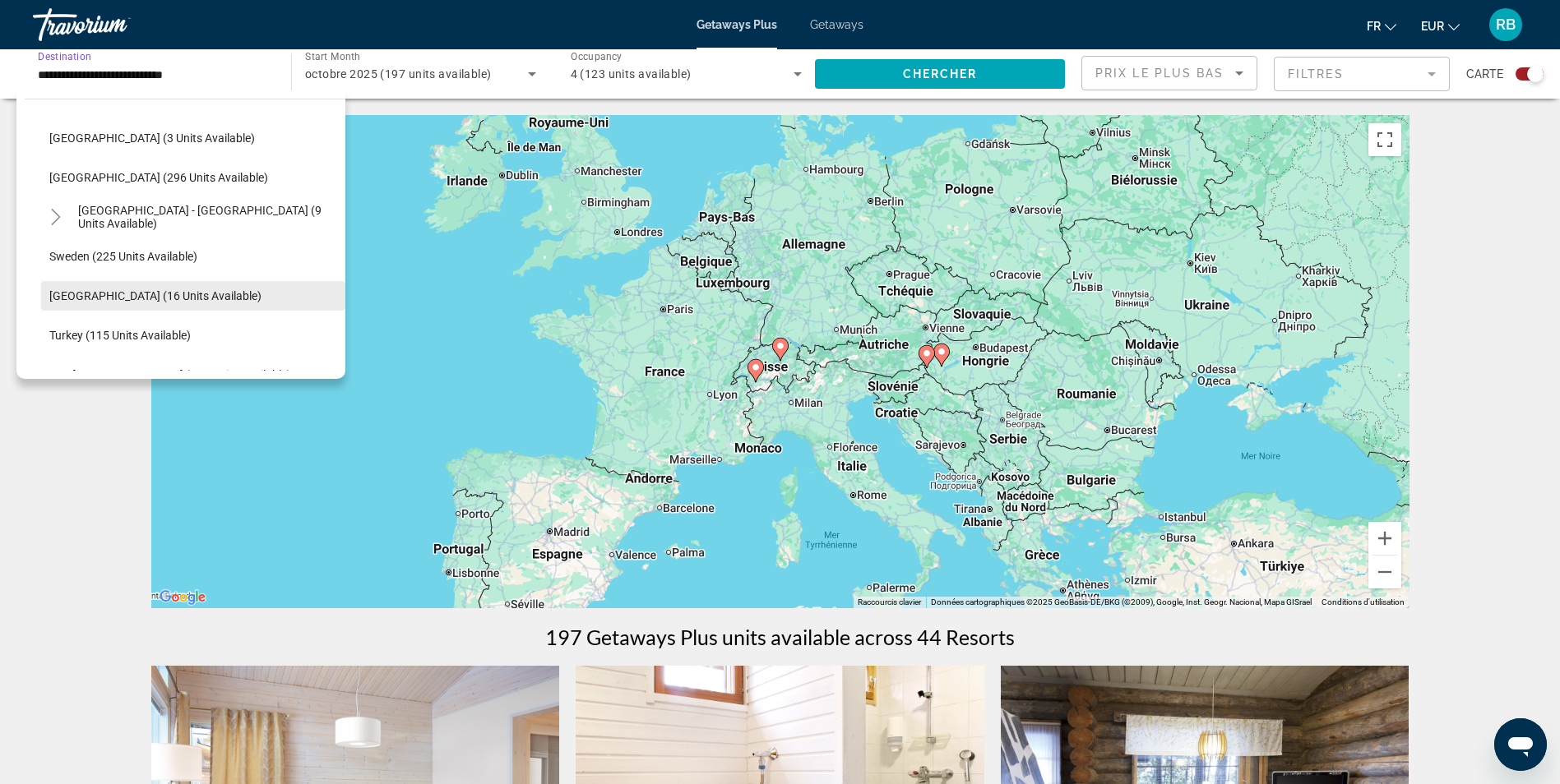
click at [82, 291] on span "[GEOGRAPHIC_DATA] (16 units available)" at bounding box center [155, 295] width 212 height 13
type input "**********"
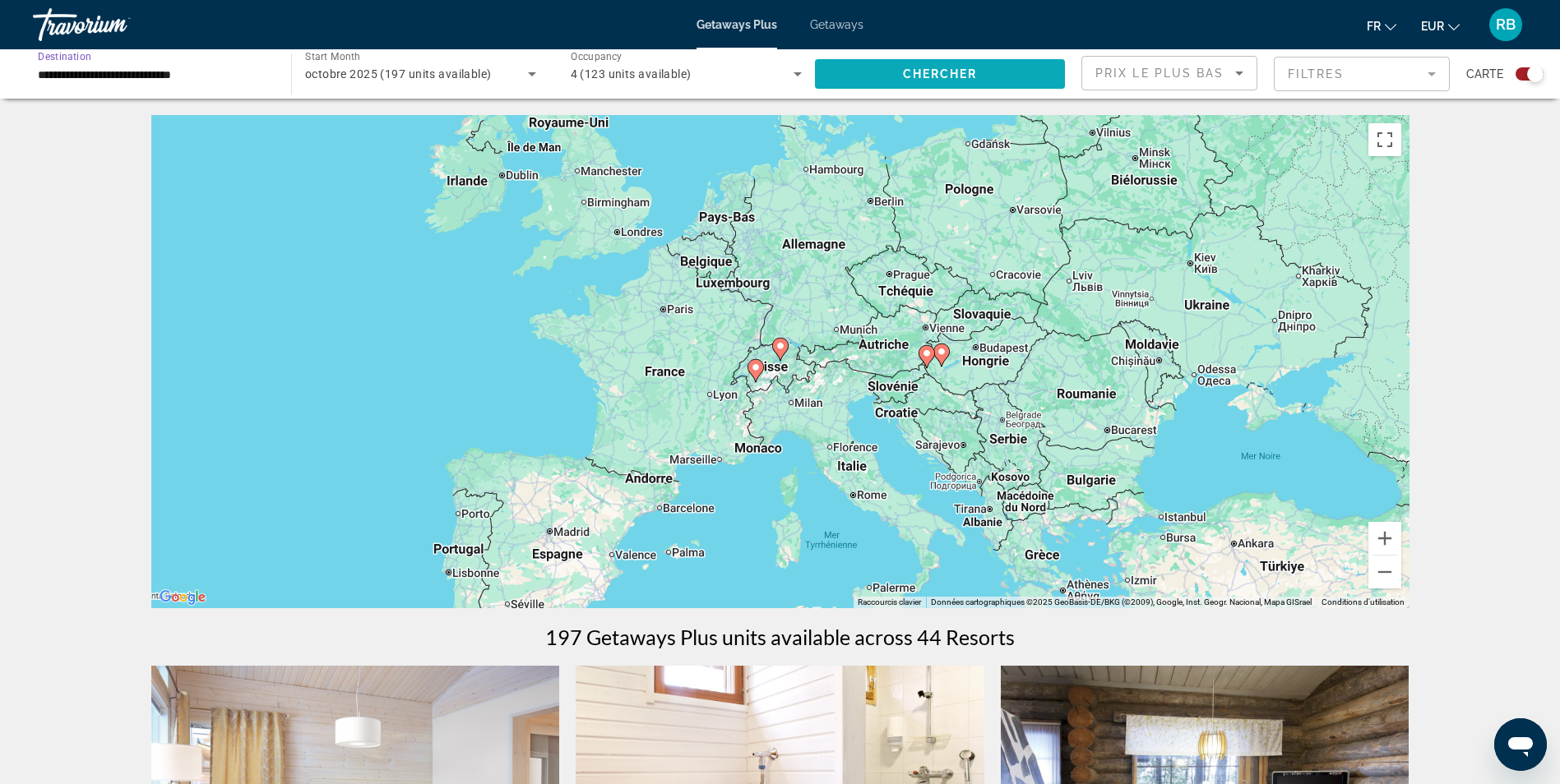
click at [917, 71] on span "Chercher" at bounding box center [940, 73] width 75 height 13
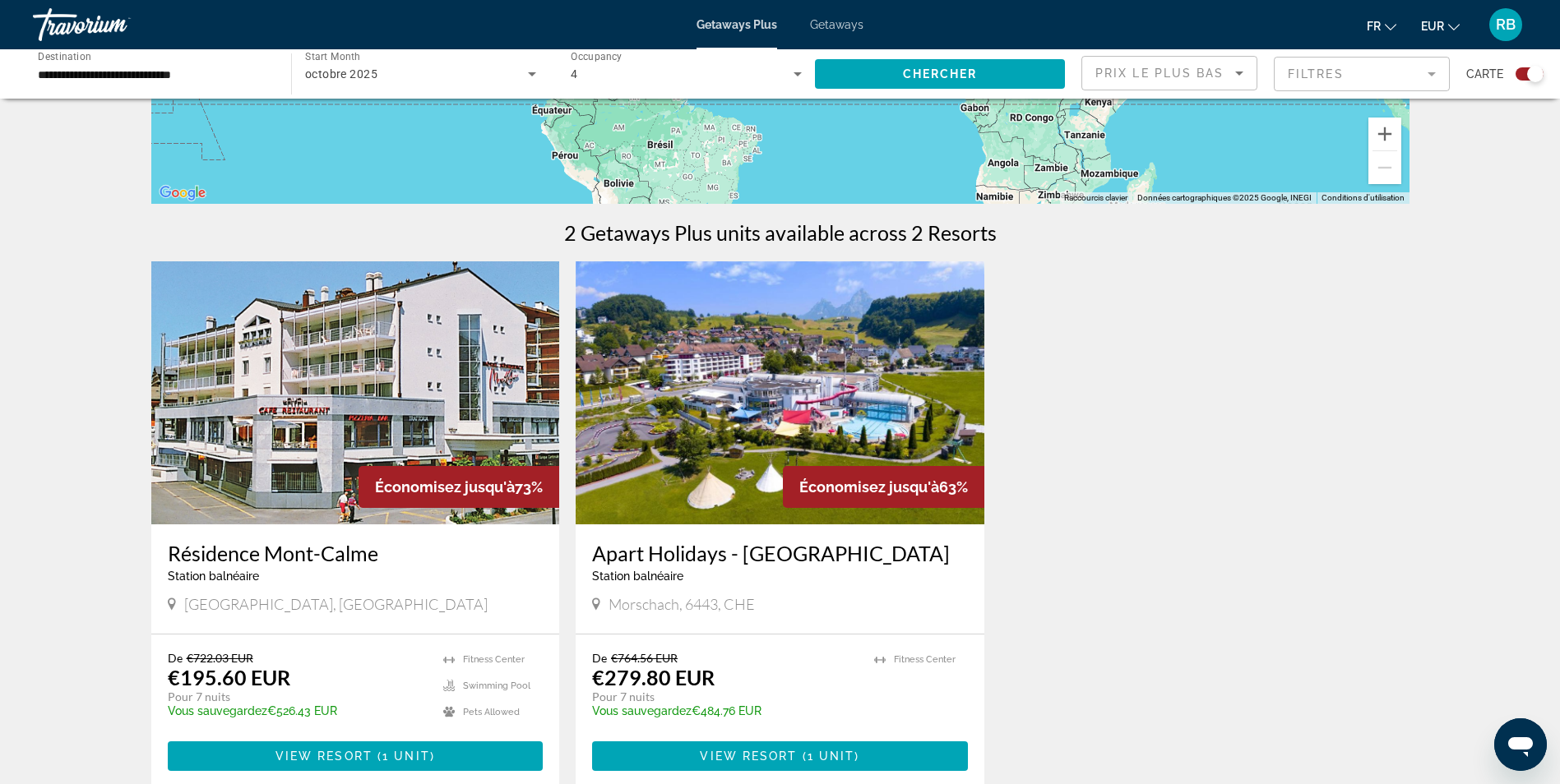
scroll to position [493, 0]
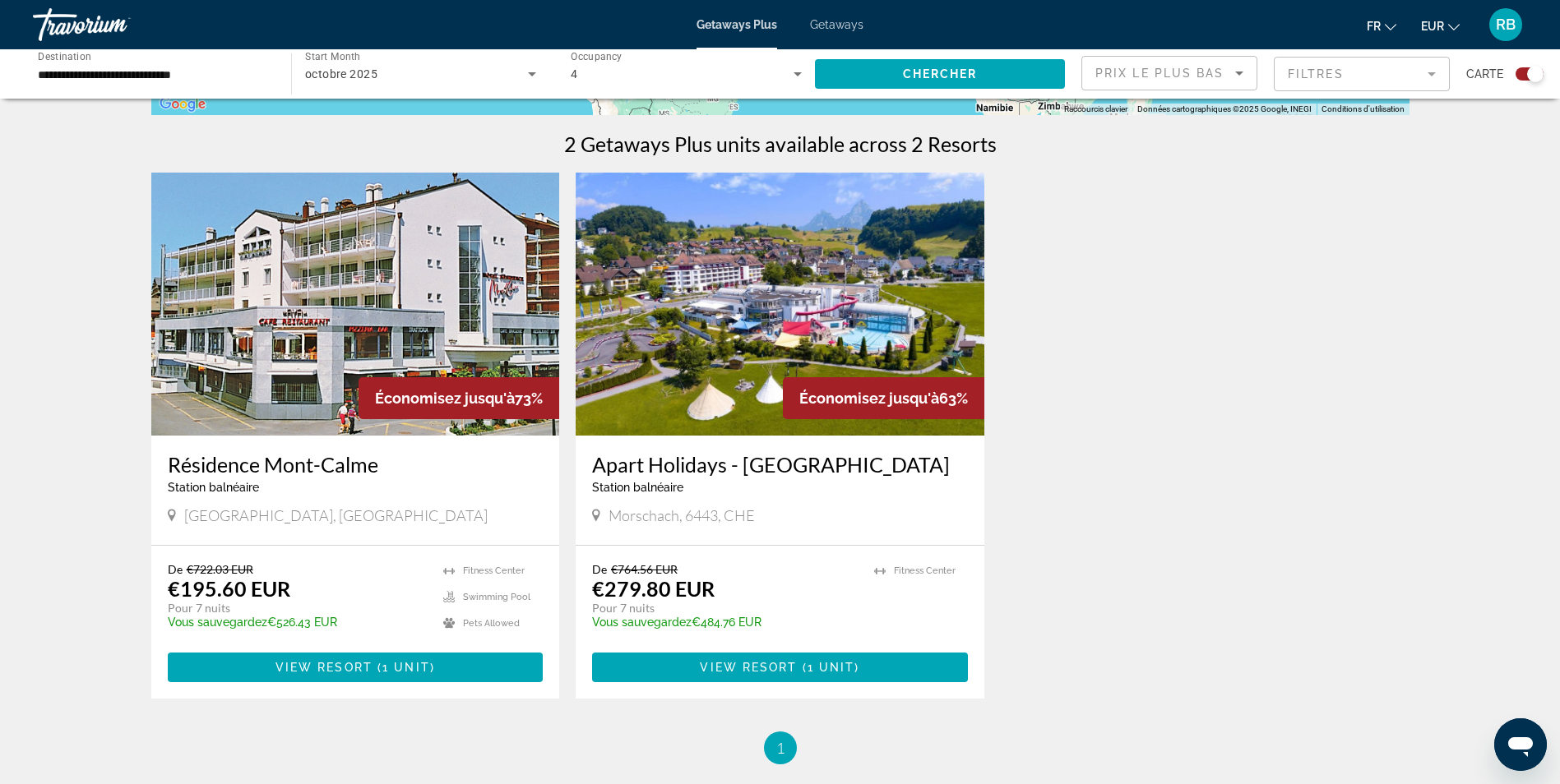
click at [740, 314] on img "Main content" at bounding box center [780, 304] width 409 height 263
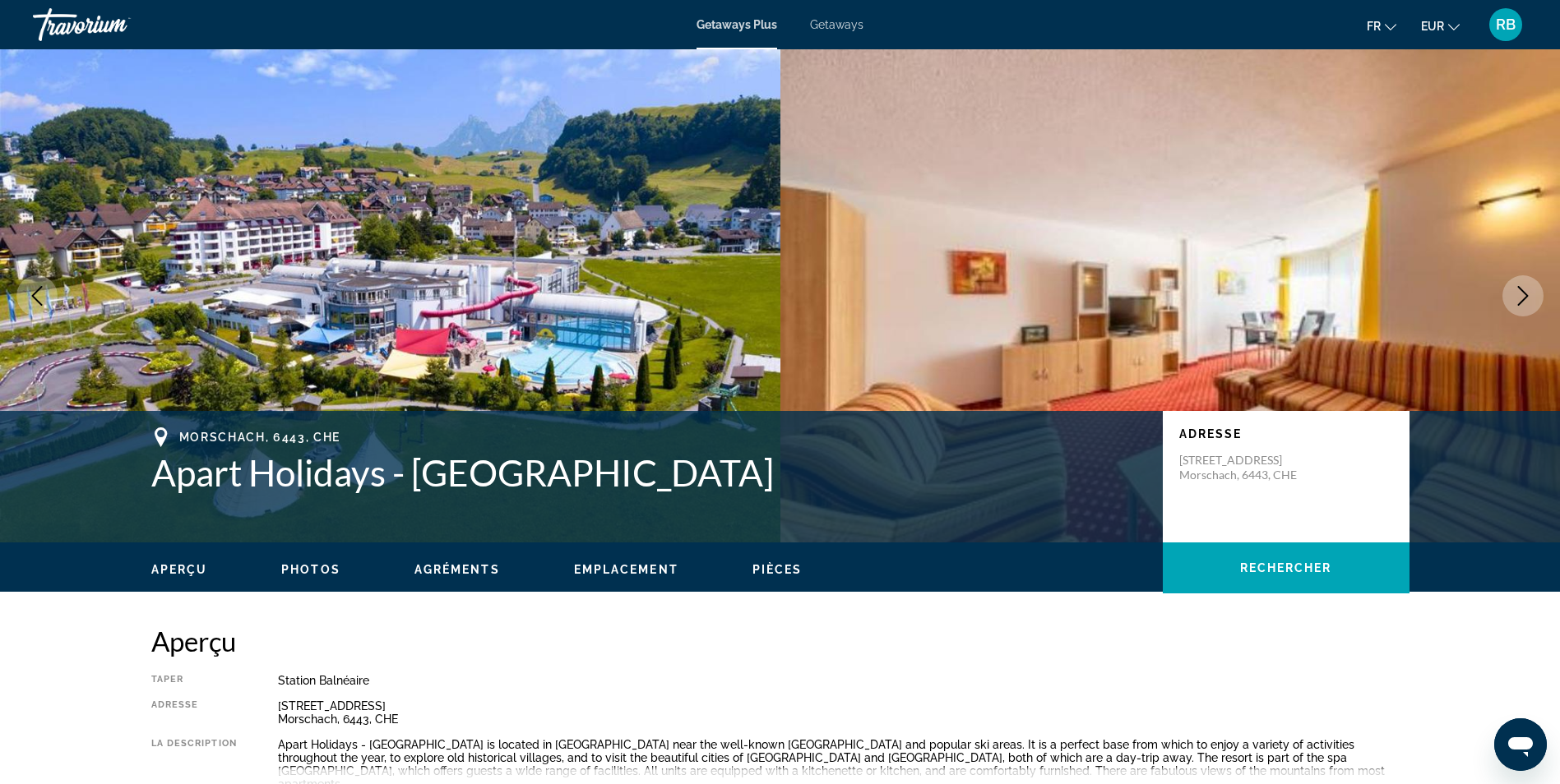
click at [1526, 300] on icon "Next image" at bounding box center [1523, 295] width 20 height 20
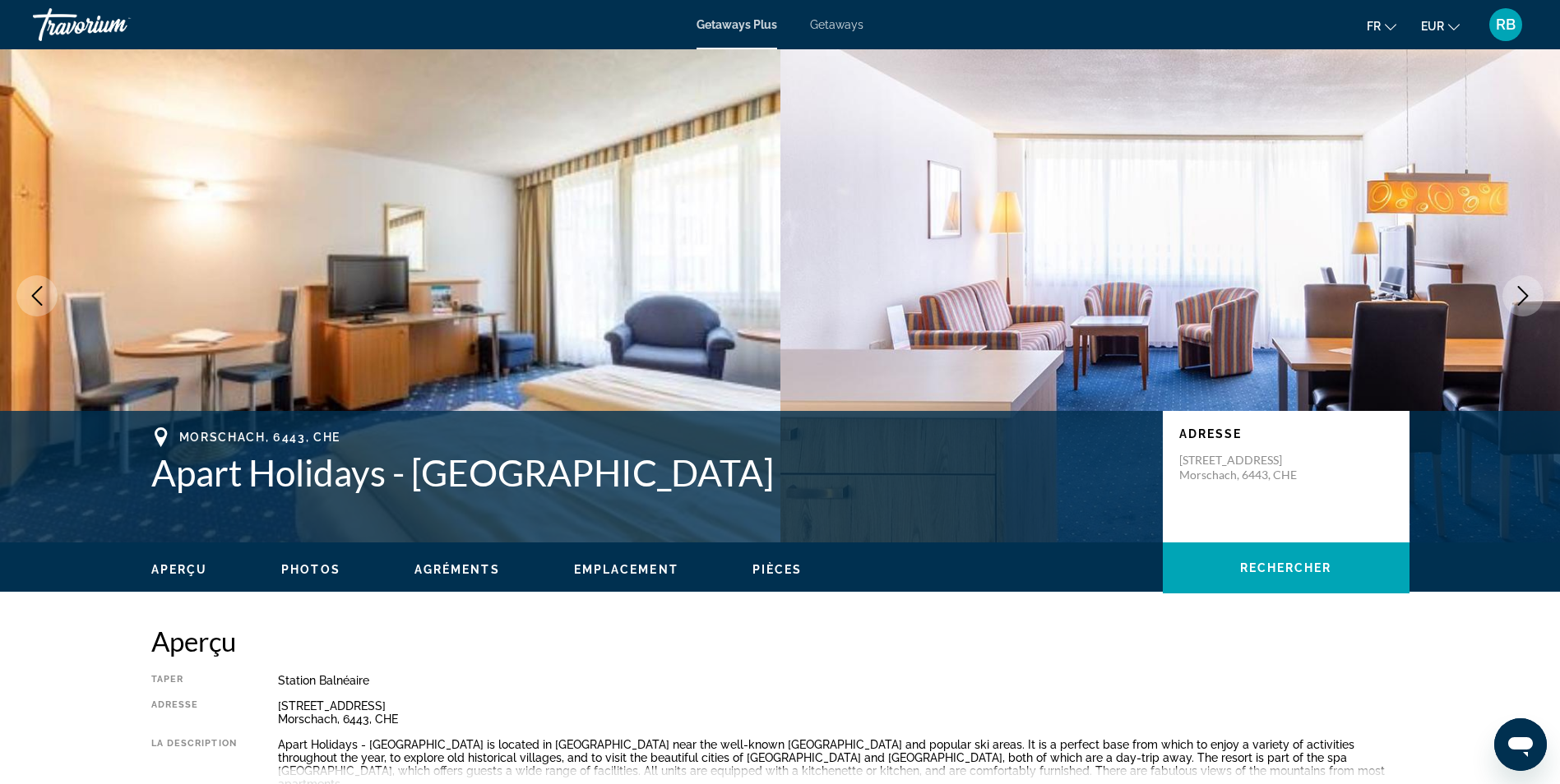
click at [1526, 300] on icon "Next image" at bounding box center [1523, 295] width 20 height 20
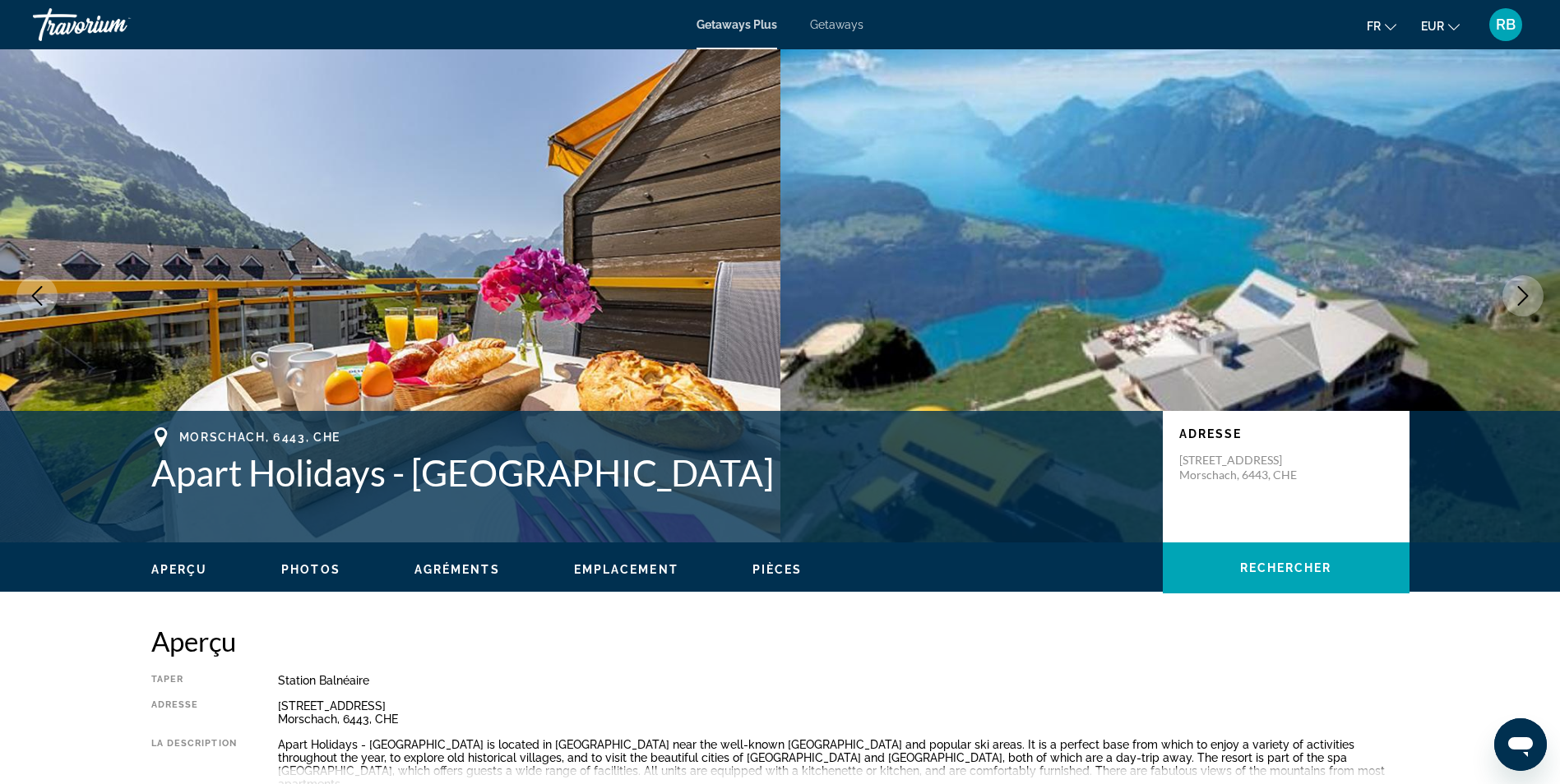
click at [1526, 300] on icon "Next image" at bounding box center [1523, 295] width 20 height 20
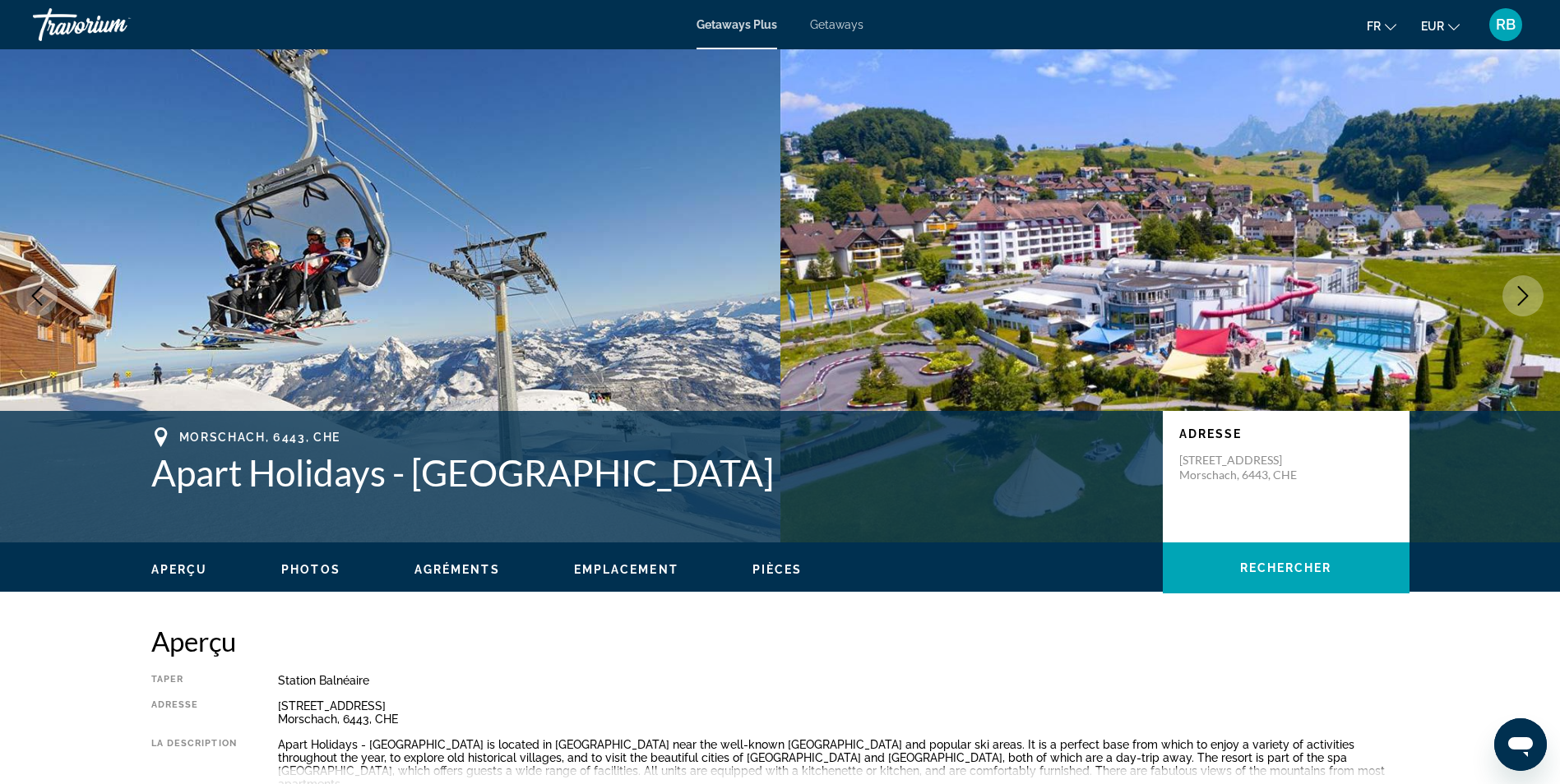
click at [1526, 300] on icon "Next image" at bounding box center [1523, 295] width 20 height 20
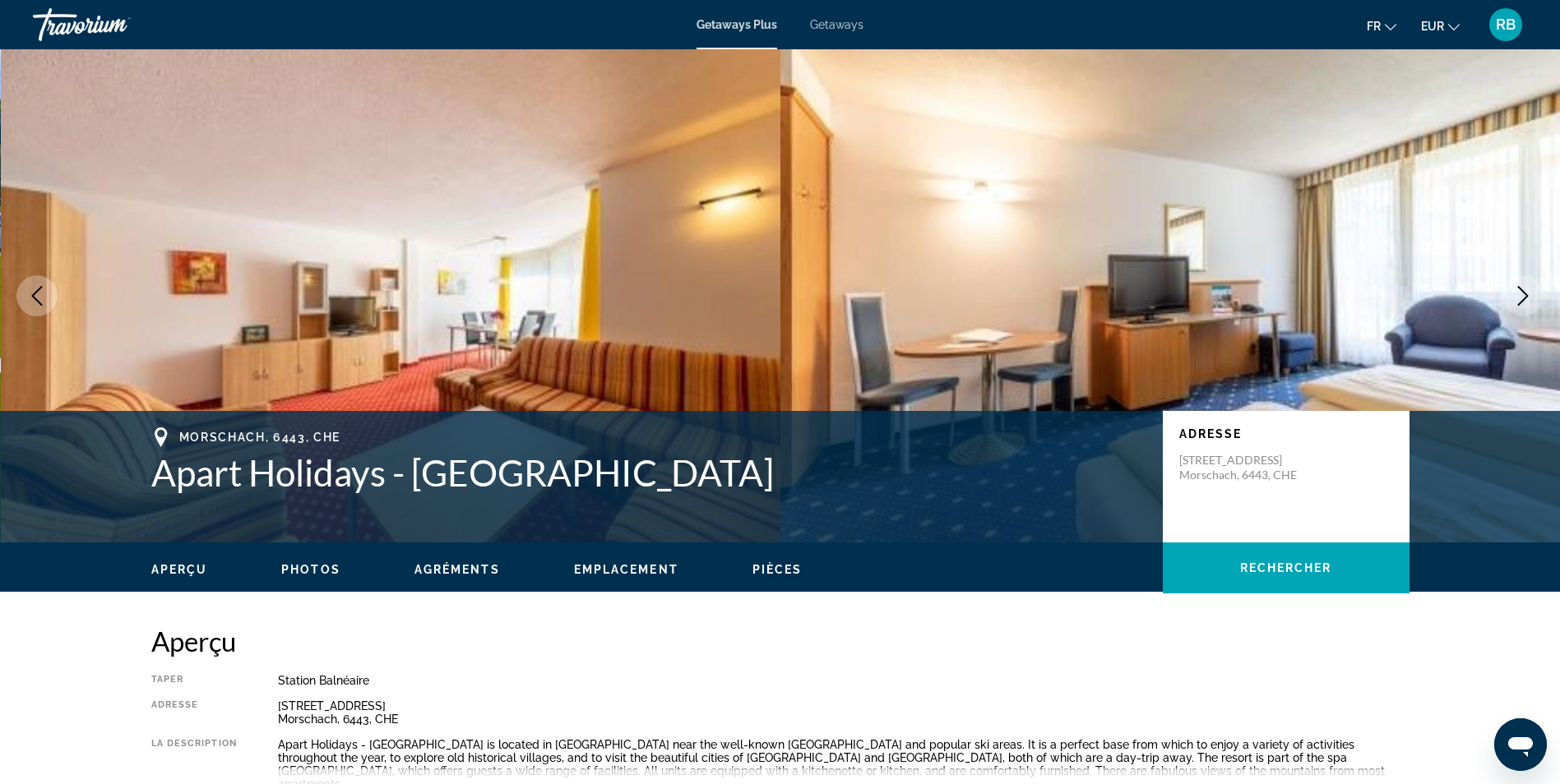
click at [1526, 300] on icon "Next image" at bounding box center [1523, 295] width 20 height 20
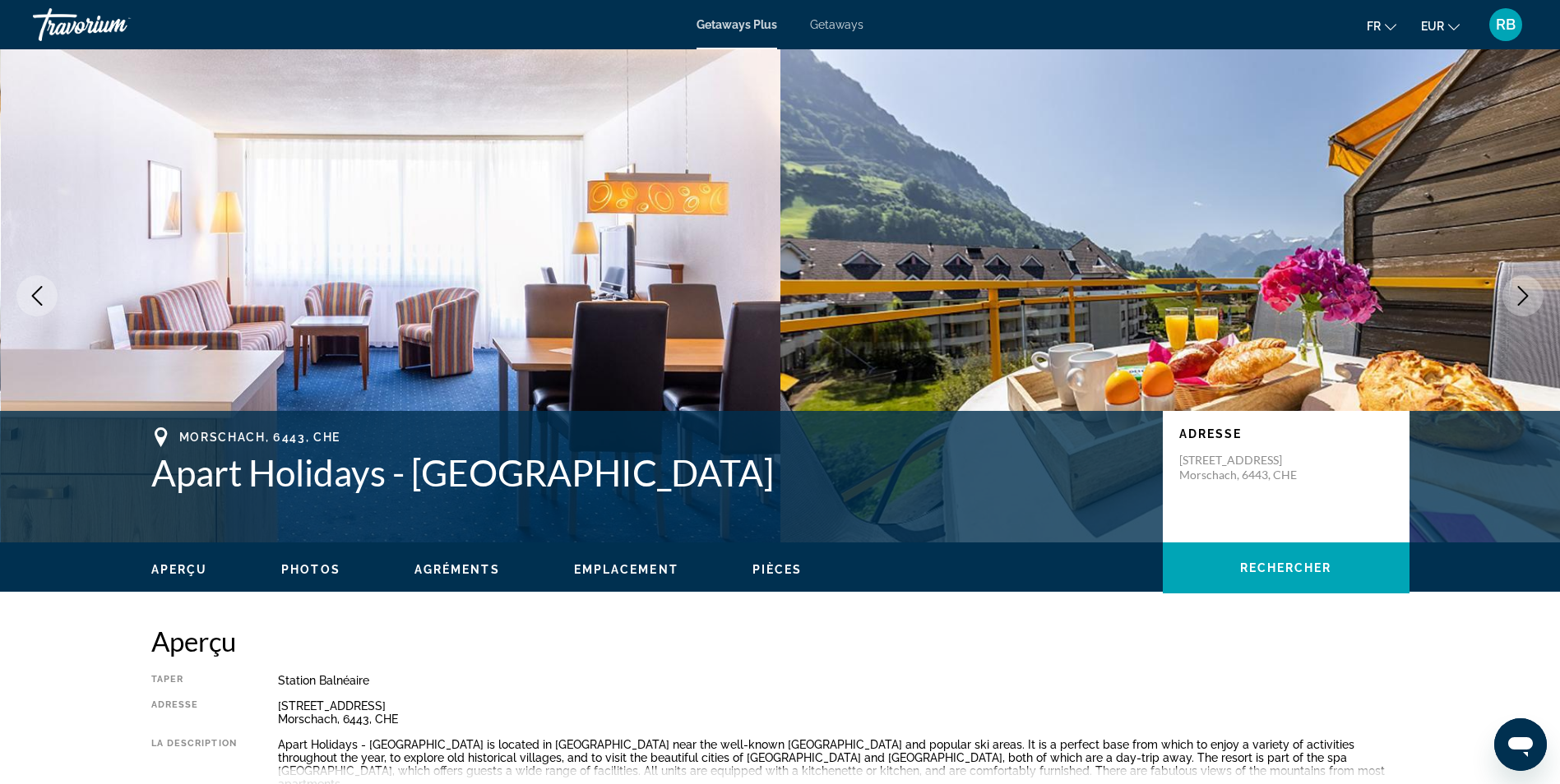
click at [1526, 300] on icon "Next image" at bounding box center [1523, 295] width 20 height 20
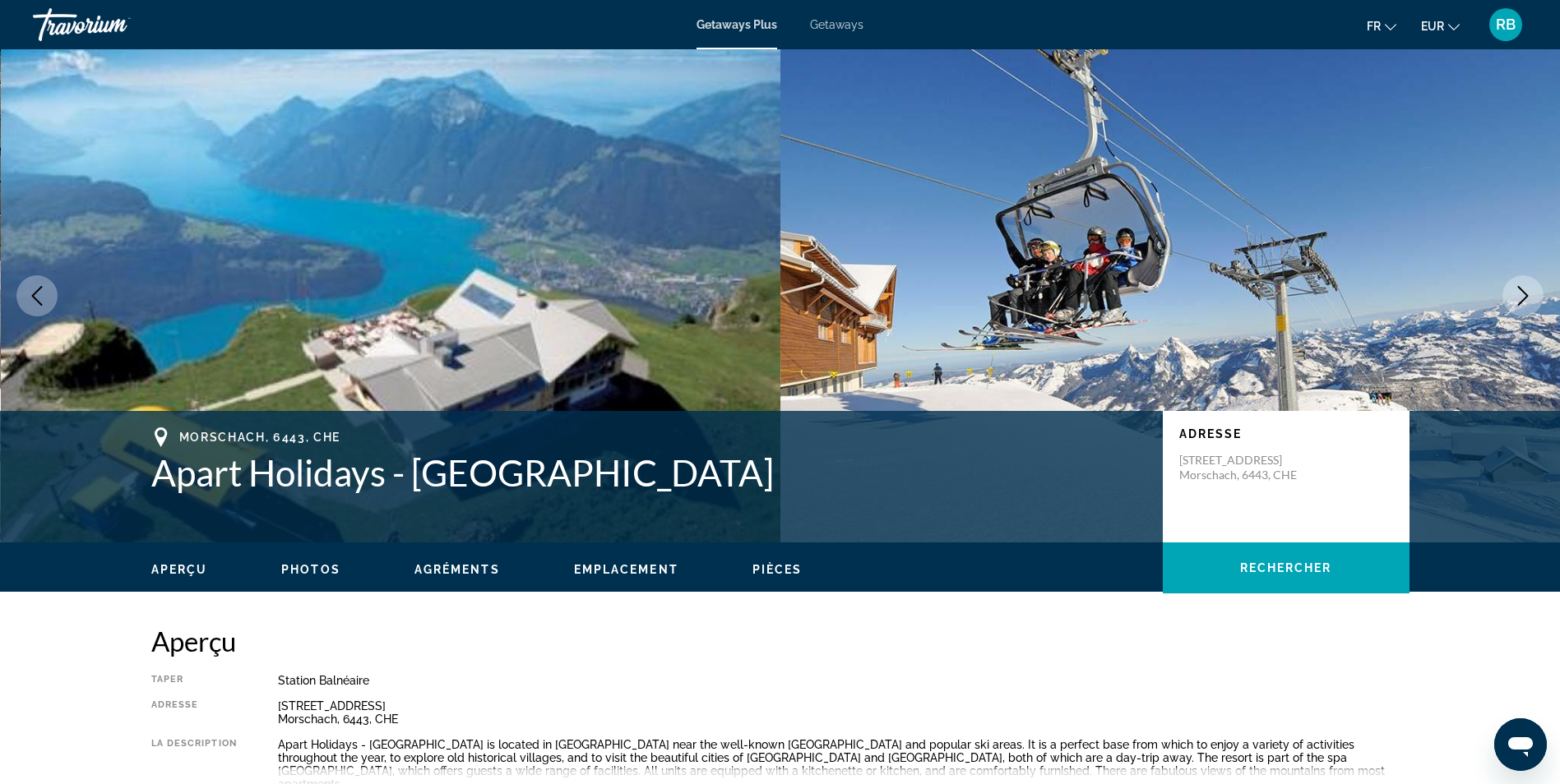
scroll to position [411, 0]
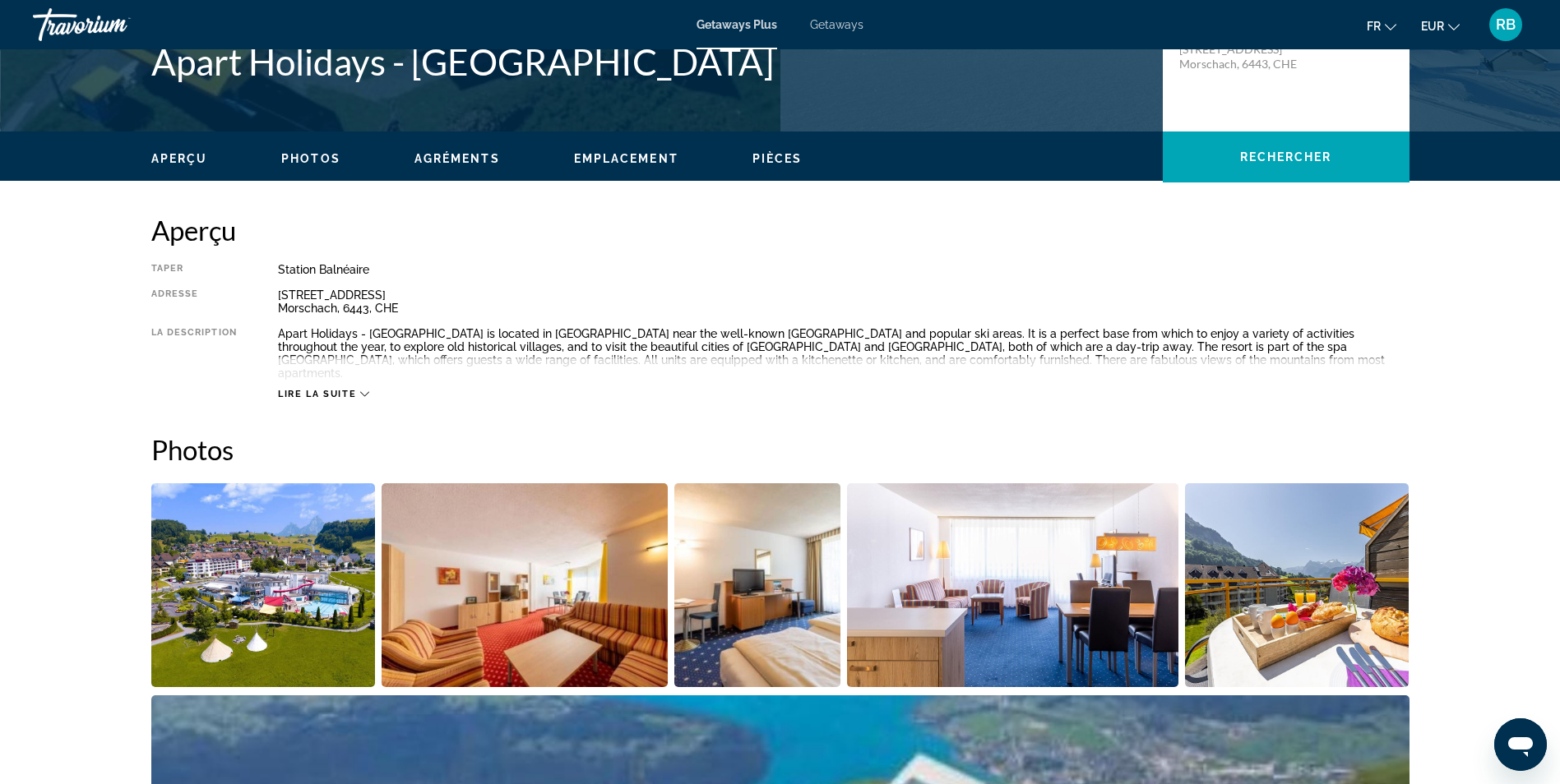
click at [328, 389] on span "Lire la suite" at bounding box center [317, 394] width 78 height 10
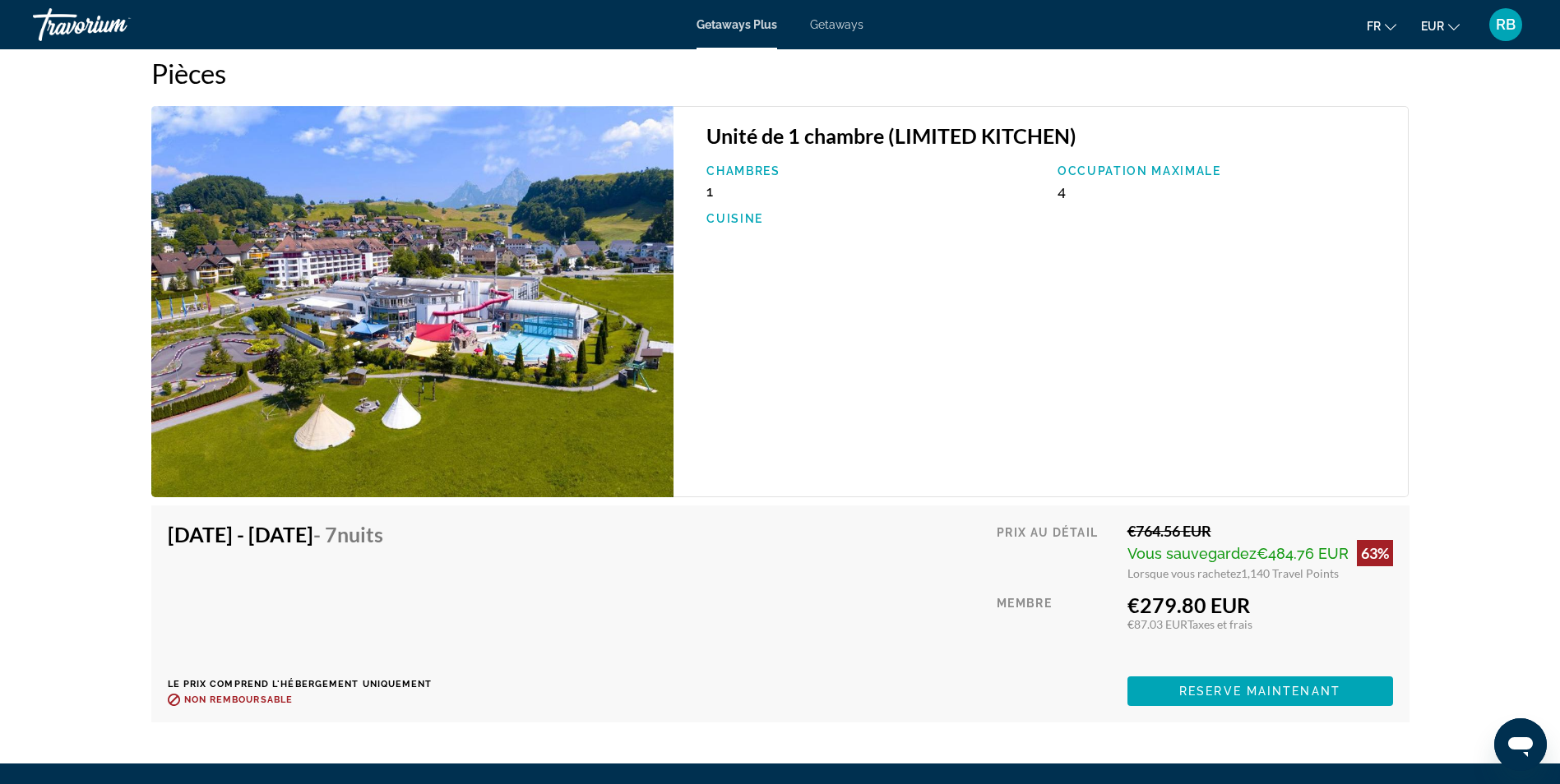
scroll to position [2320, 0]
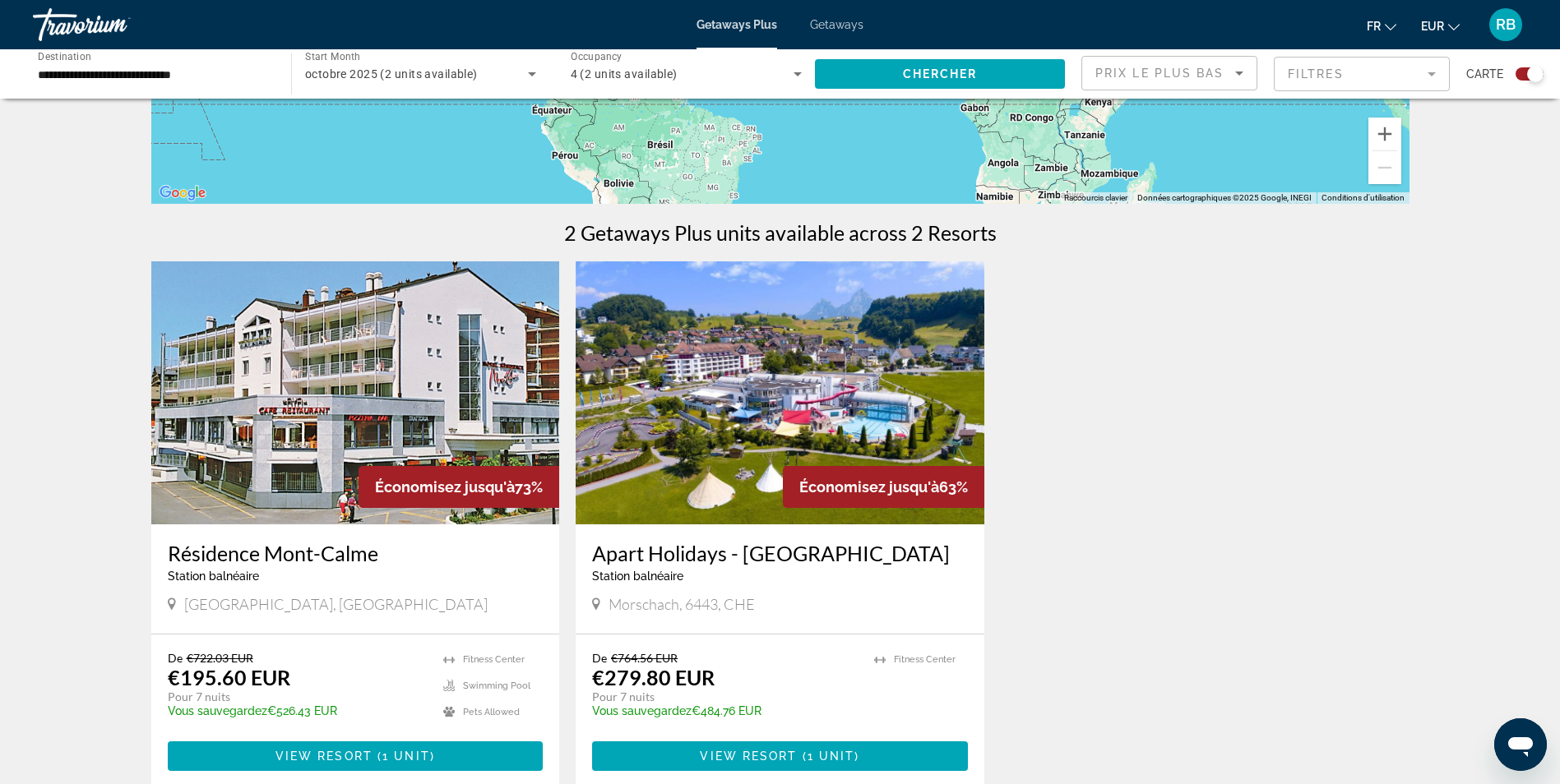
scroll to position [411, 0]
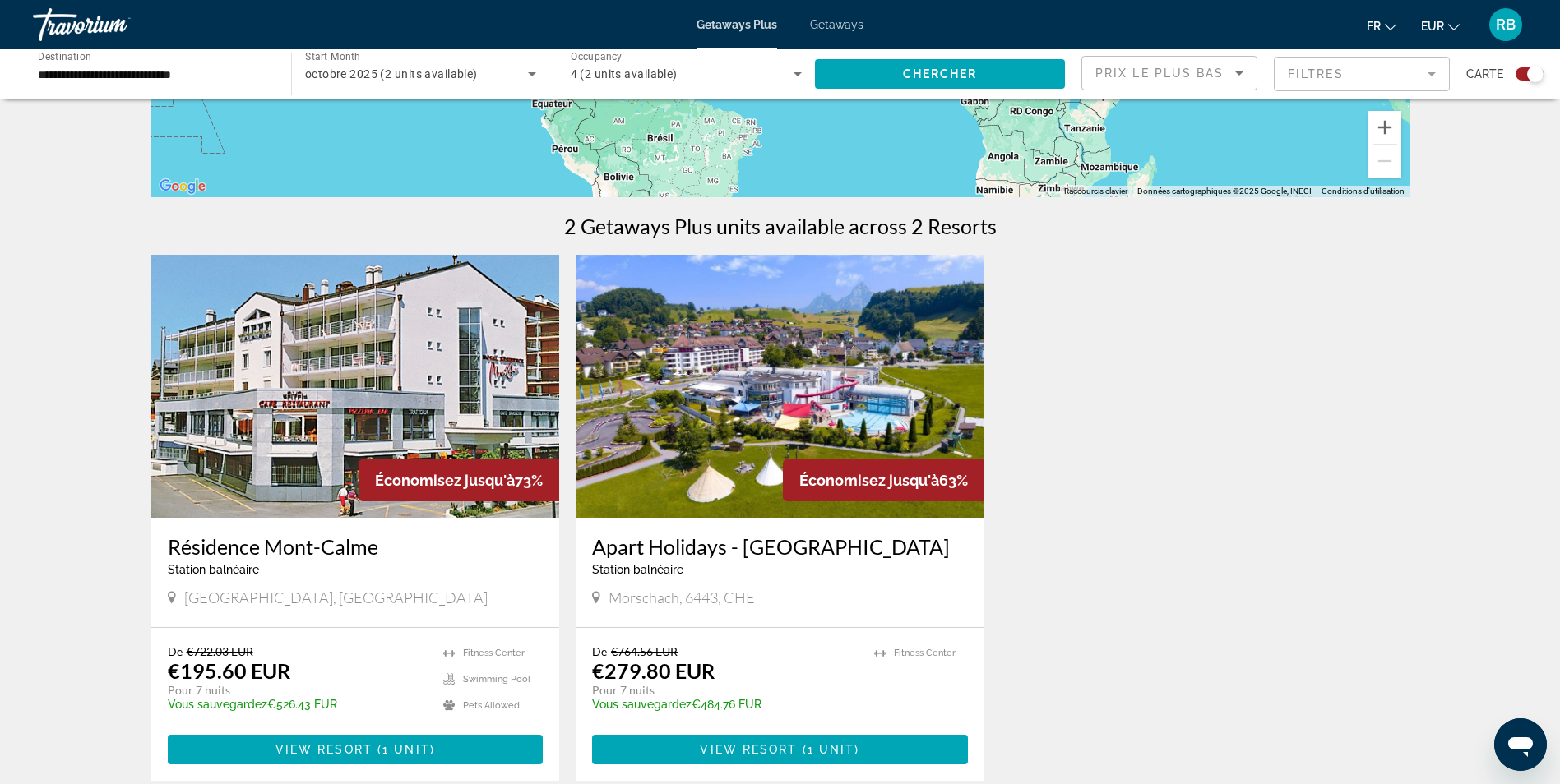
click at [377, 395] on img "Main content" at bounding box center [355, 386] width 409 height 263
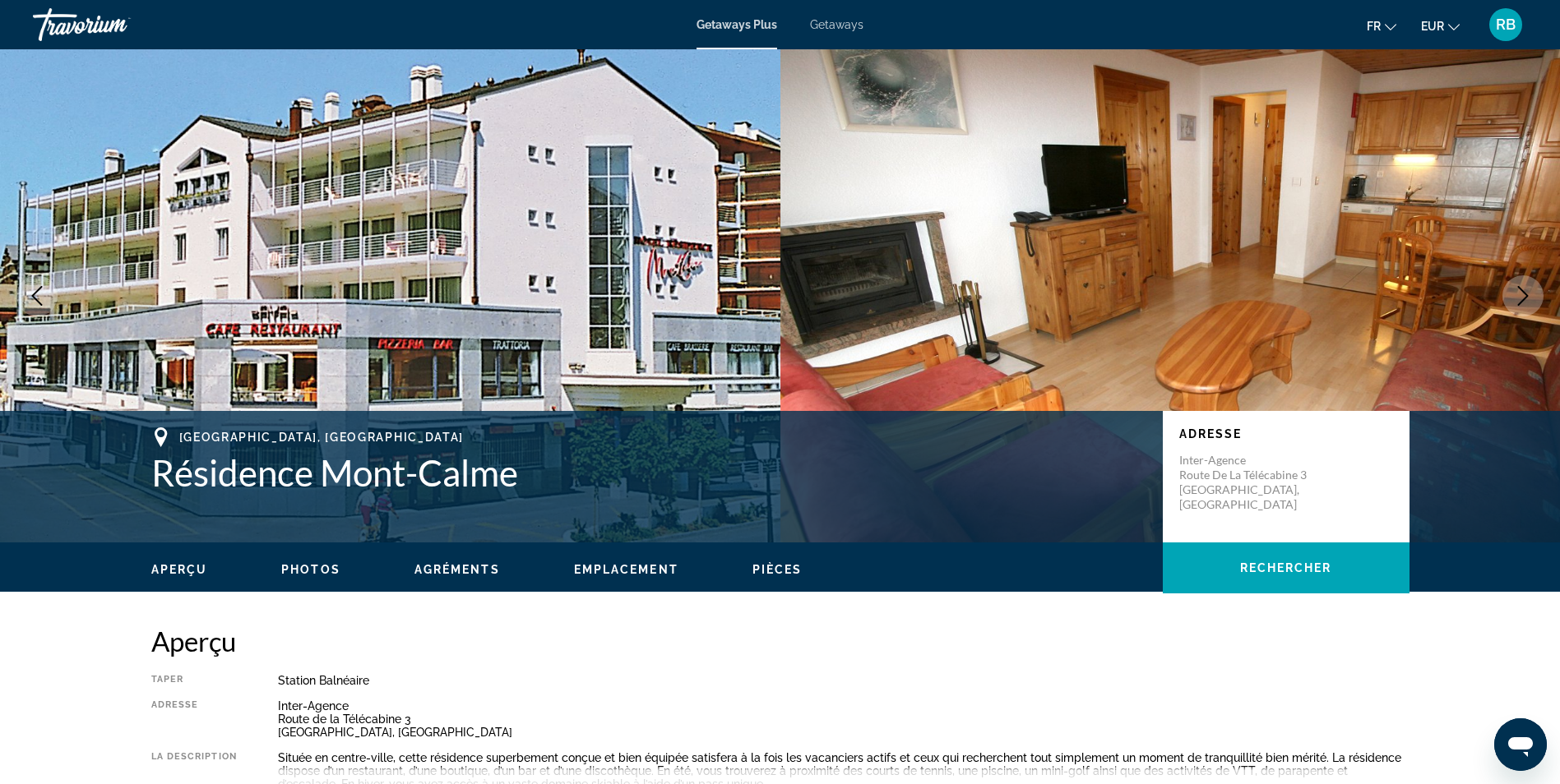
click at [1529, 297] on icon "Next image" at bounding box center [1523, 295] width 20 height 20
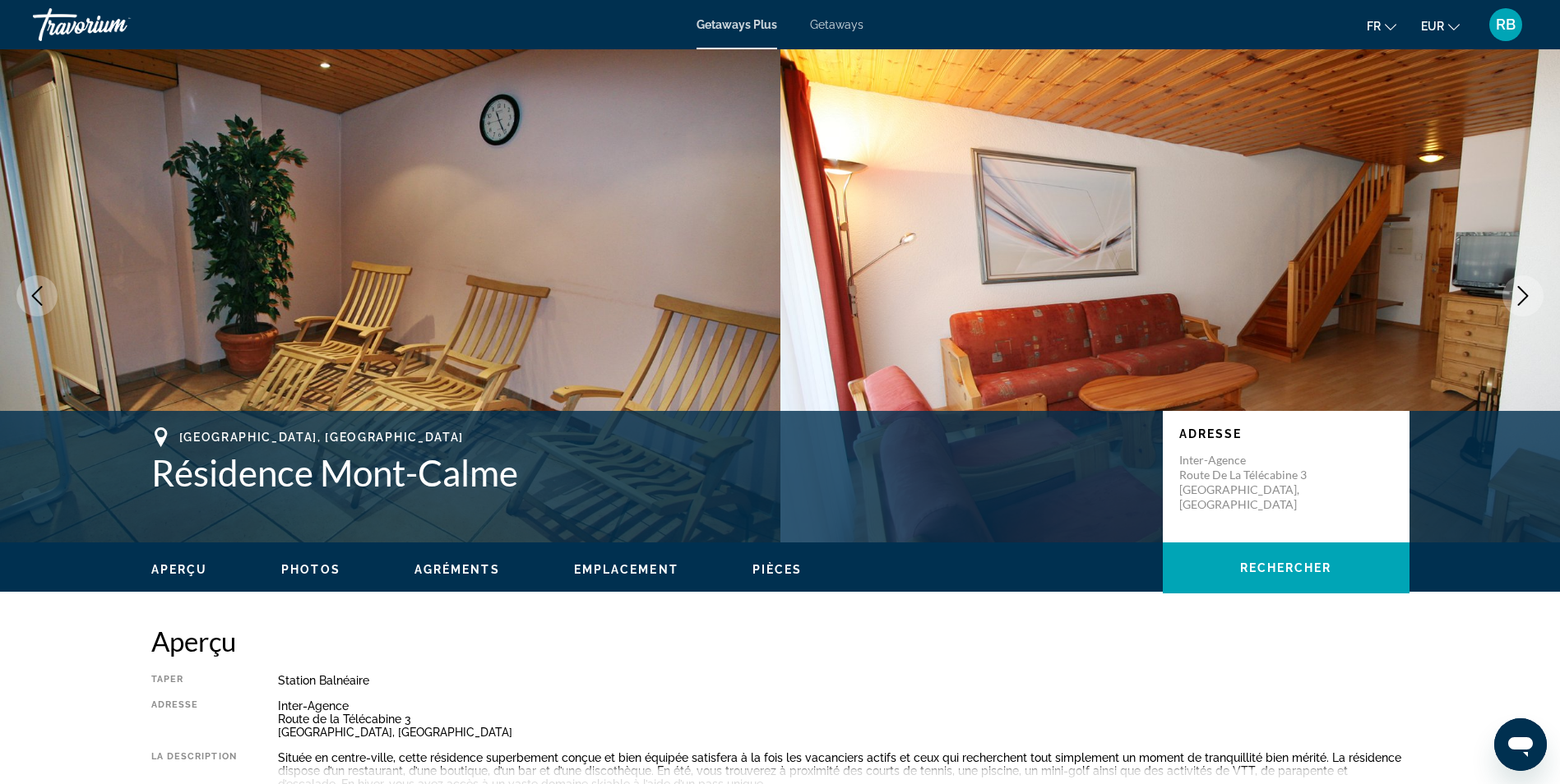
click at [1529, 297] on icon "Next image" at bounding box center [1523, 295] width 20 height 20
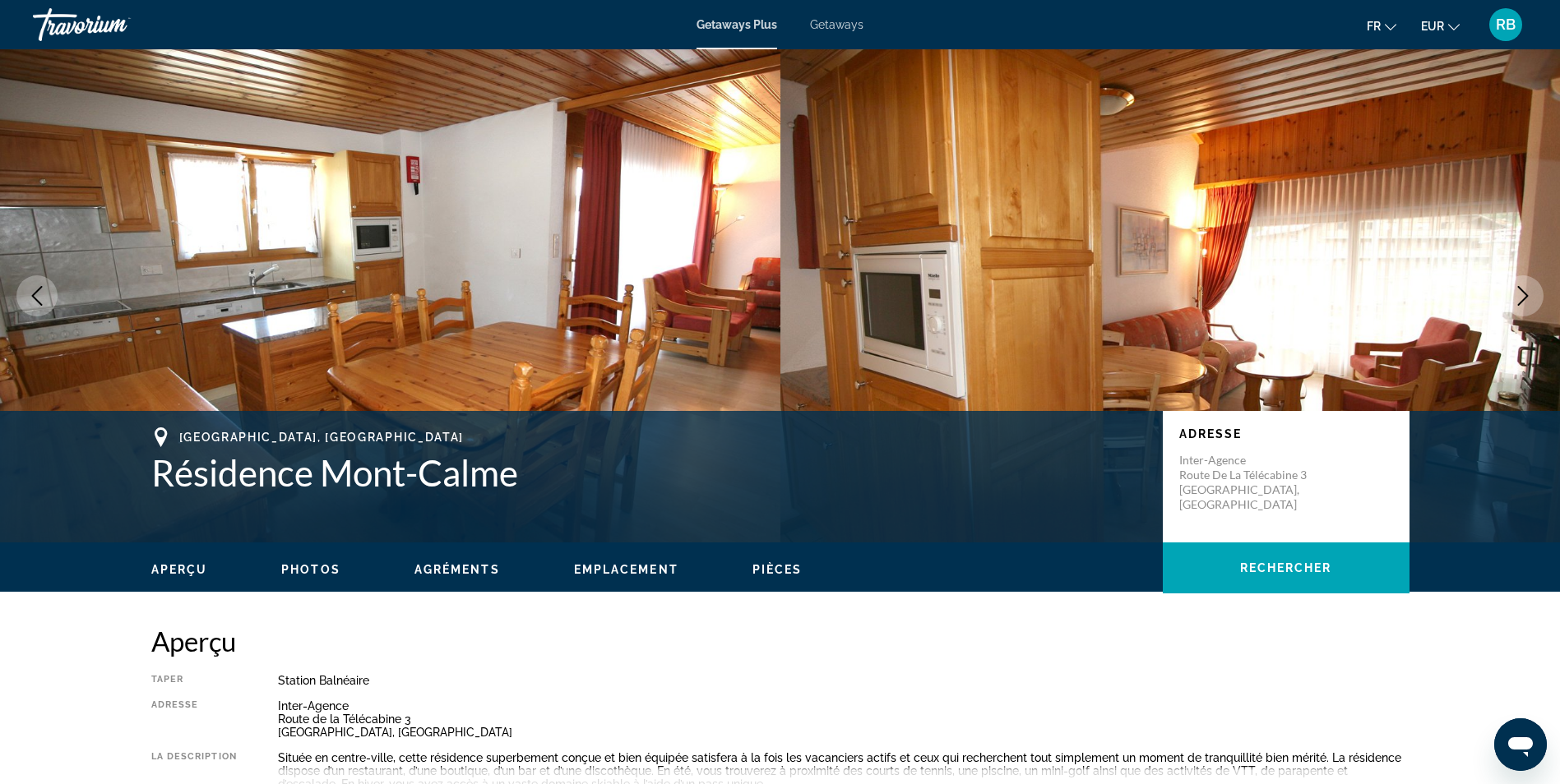
click at [1529, 297] on icon "Next image" at bounding box center [1523, 295] width 20 height 20
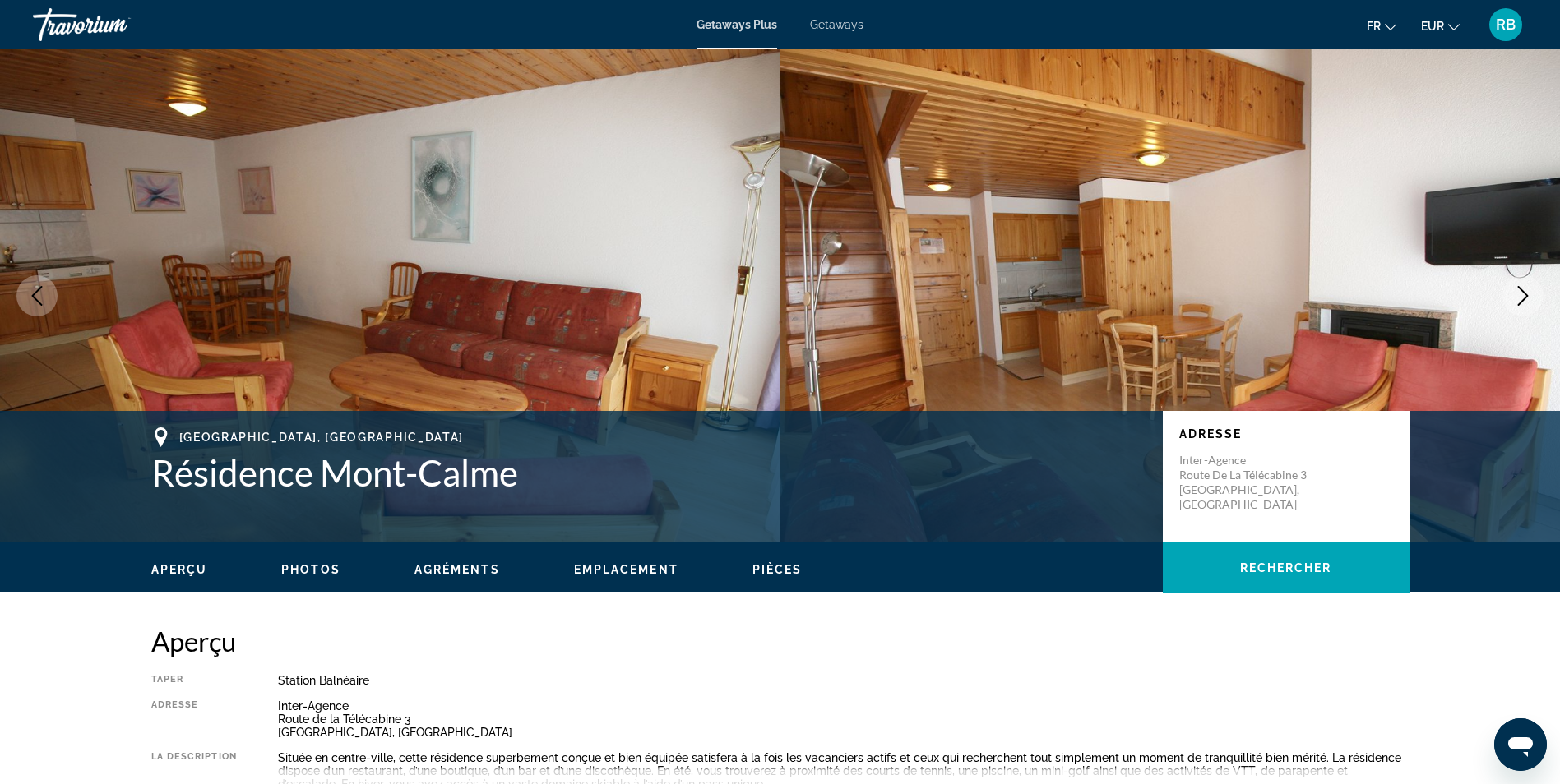
click at [1529, 297] on icon "Next image" at bounding box center [1523, 295] width 20 height 20
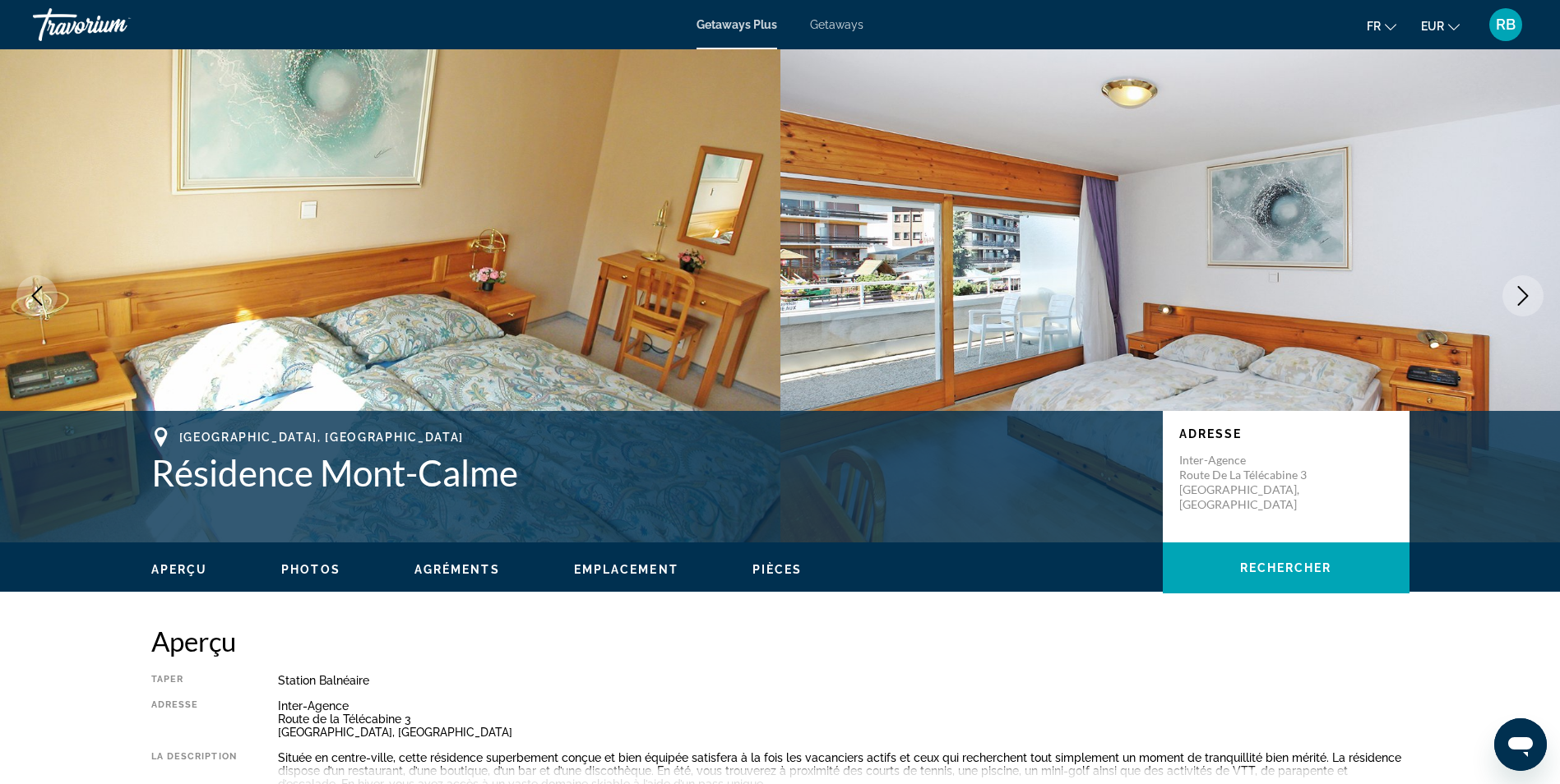
click at [1529, 297] on icon "Next image" at bounding box center [1523, 295] width 20 height 20
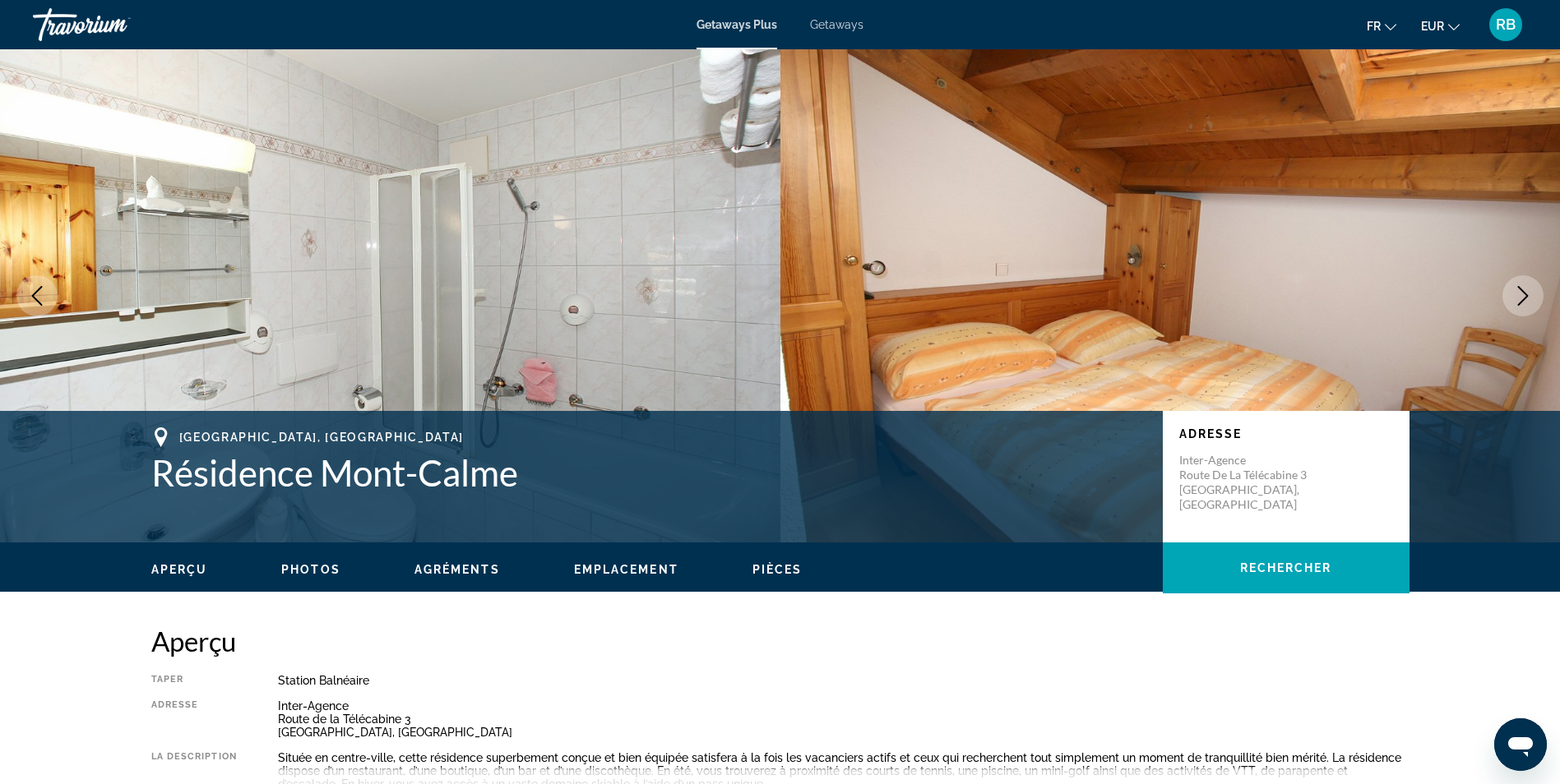
click at [1529, 297] on icon "Next image" at bounding box center [1523, 295] width 20 height 20
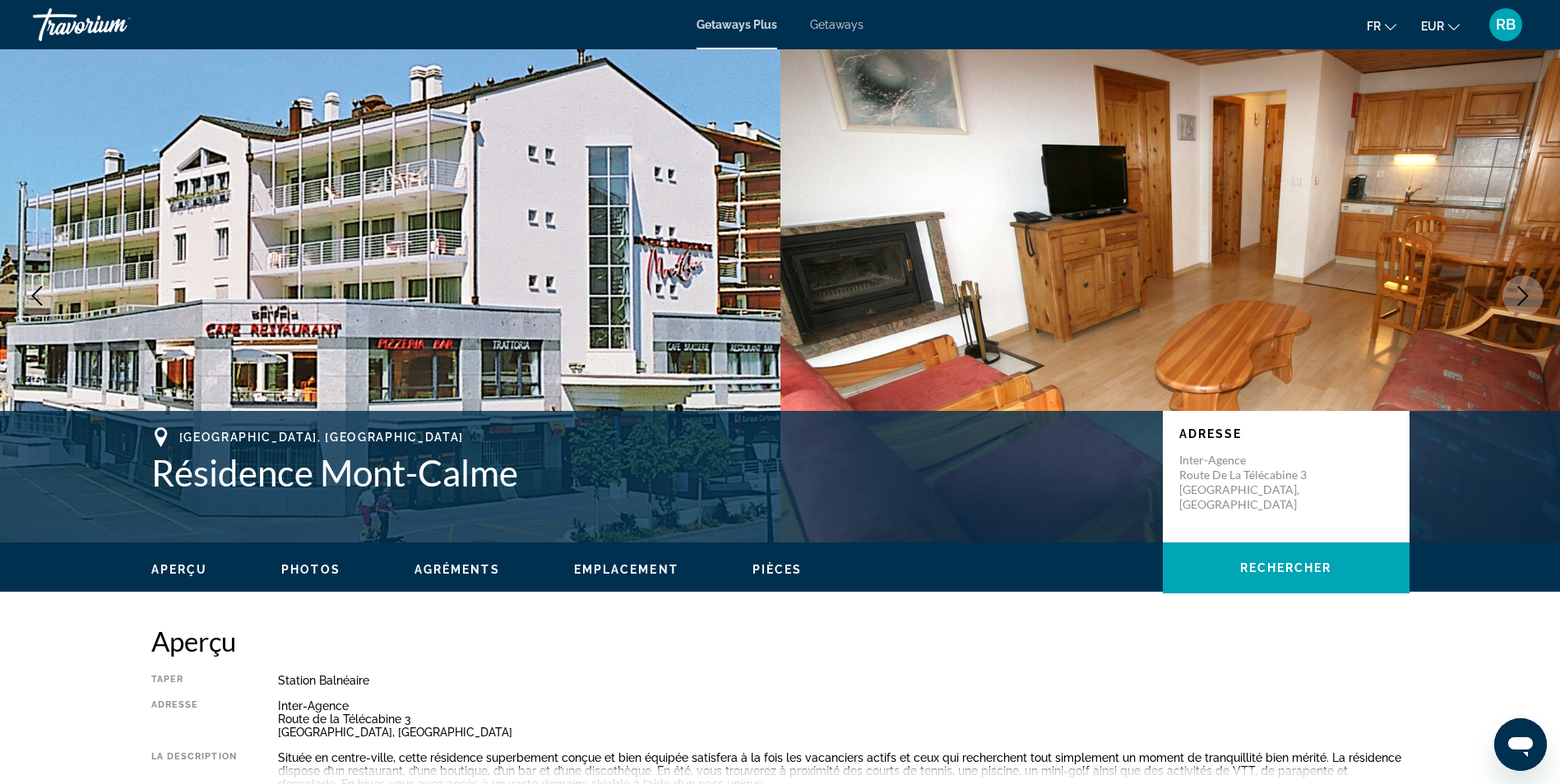
scroll to position [164, 0]
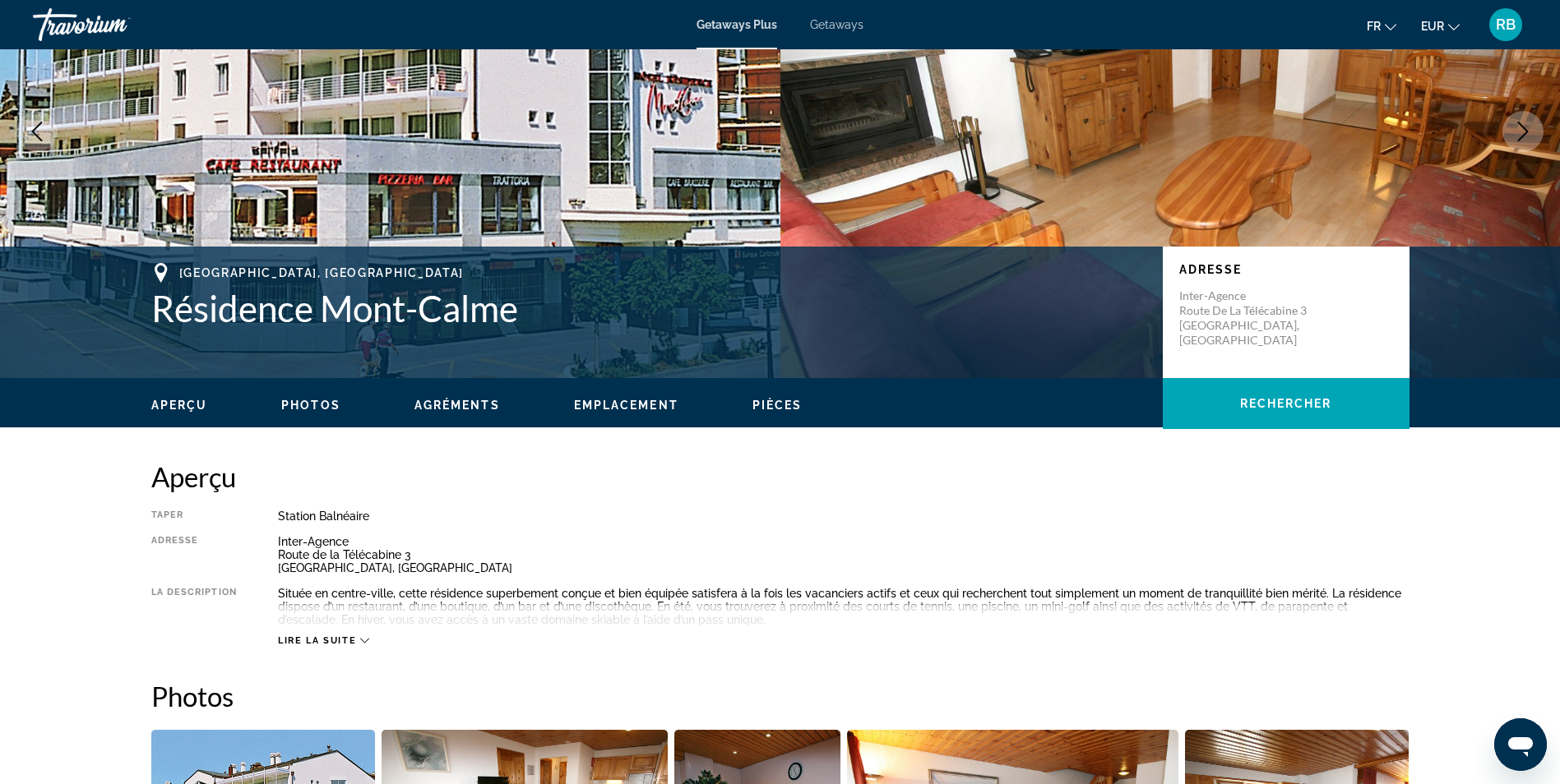
click at [351, 644] on span "Lire la suite" at bounding box center [317, 641] width 78 height 10
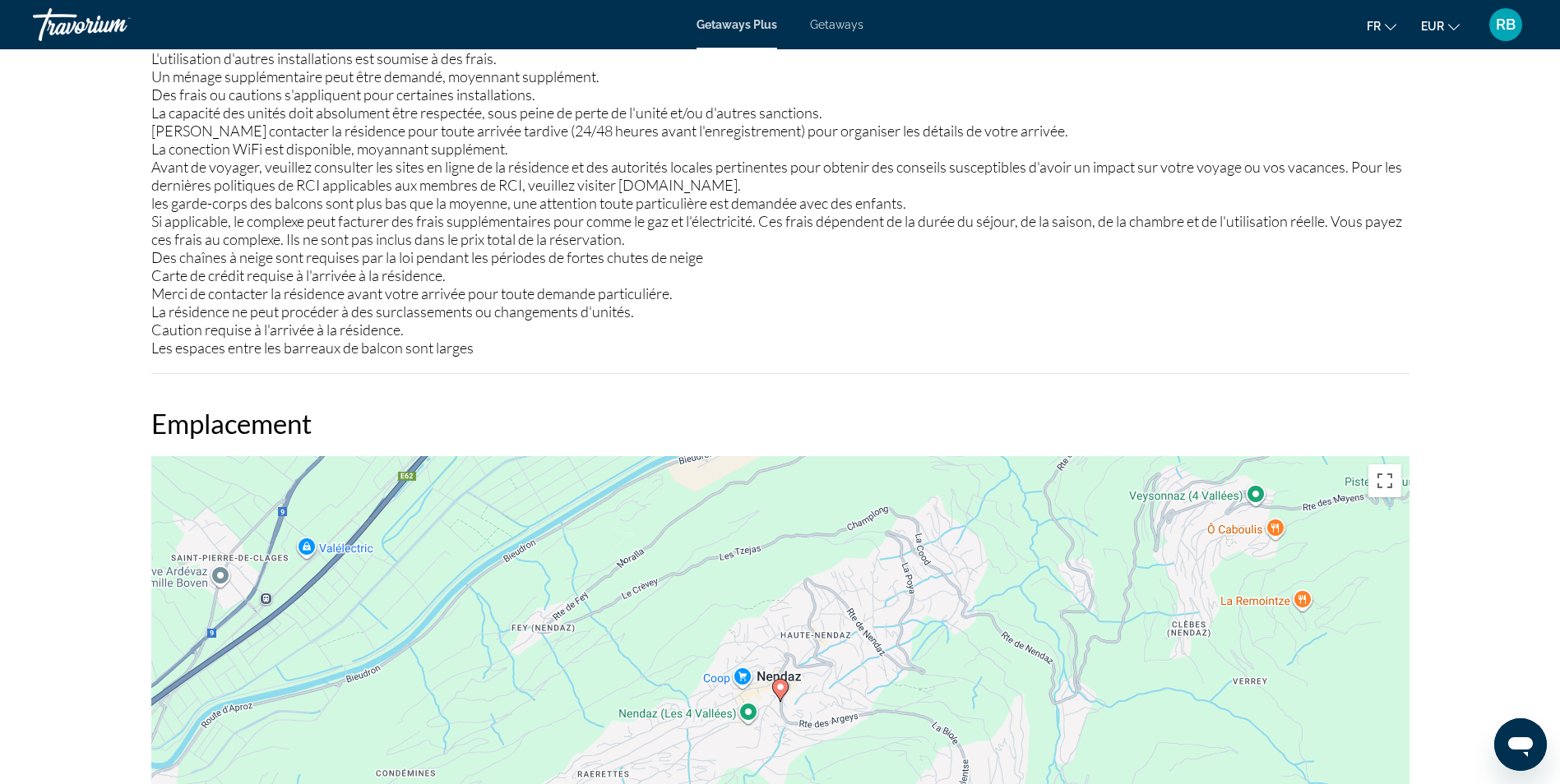
scroll to position [2466, 0]
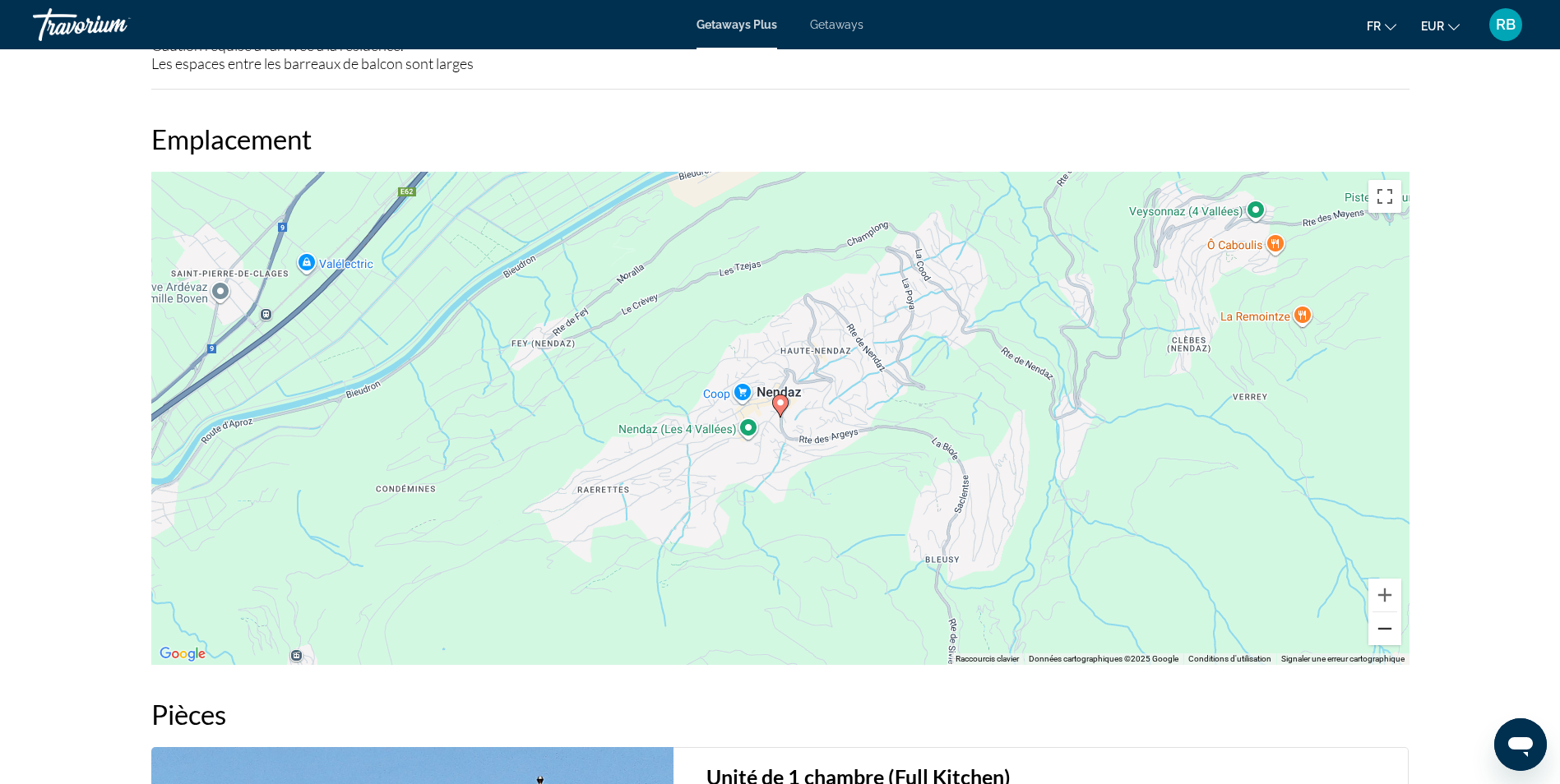
click at [1388, 635] on button "Zoom arrière" at bounding box center [1385, 629] width 33 height 33
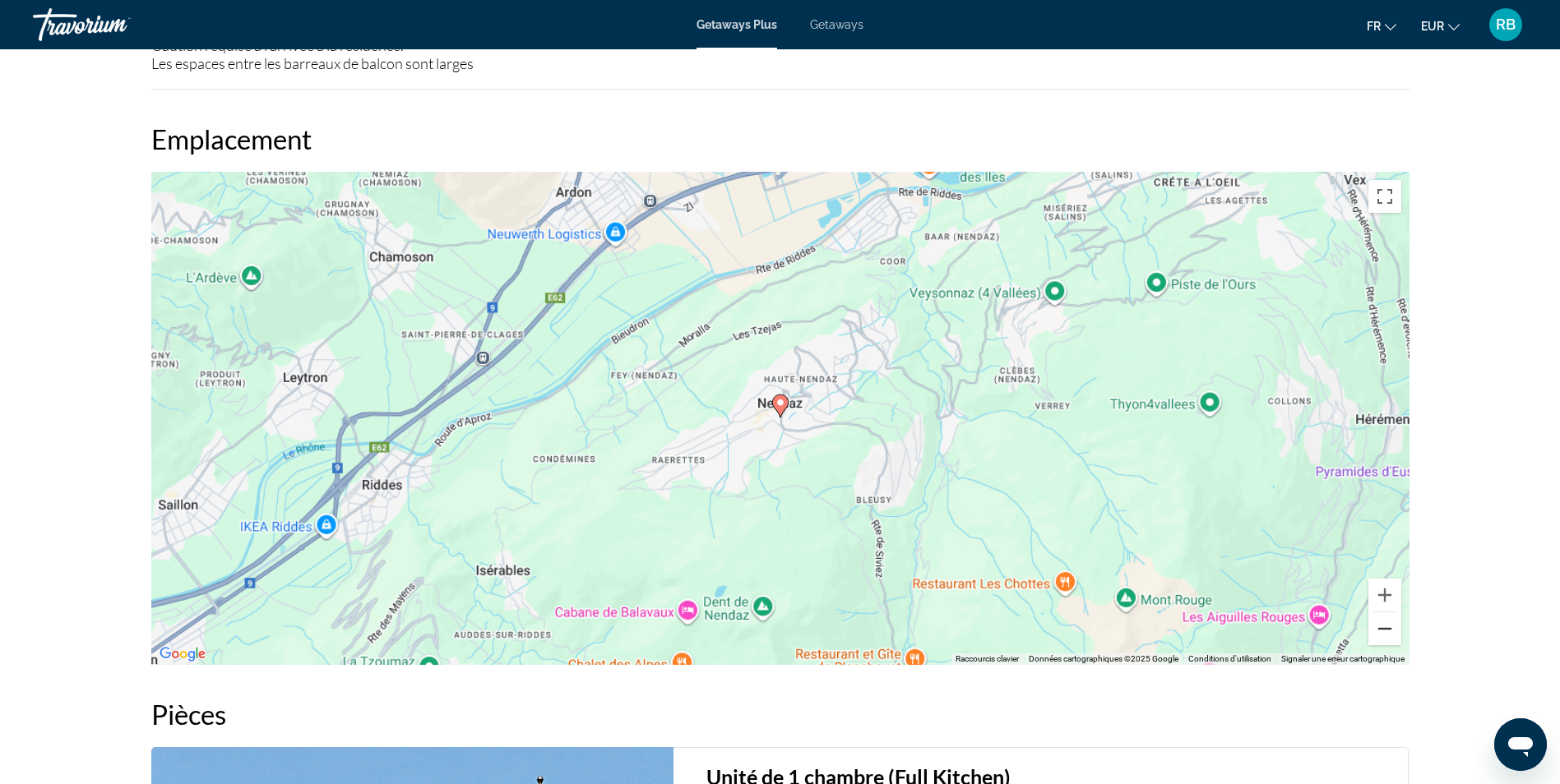
click at [1388, 635] on button "Zoom arrière" at bounding box center [1385, 629] width 33 height 33
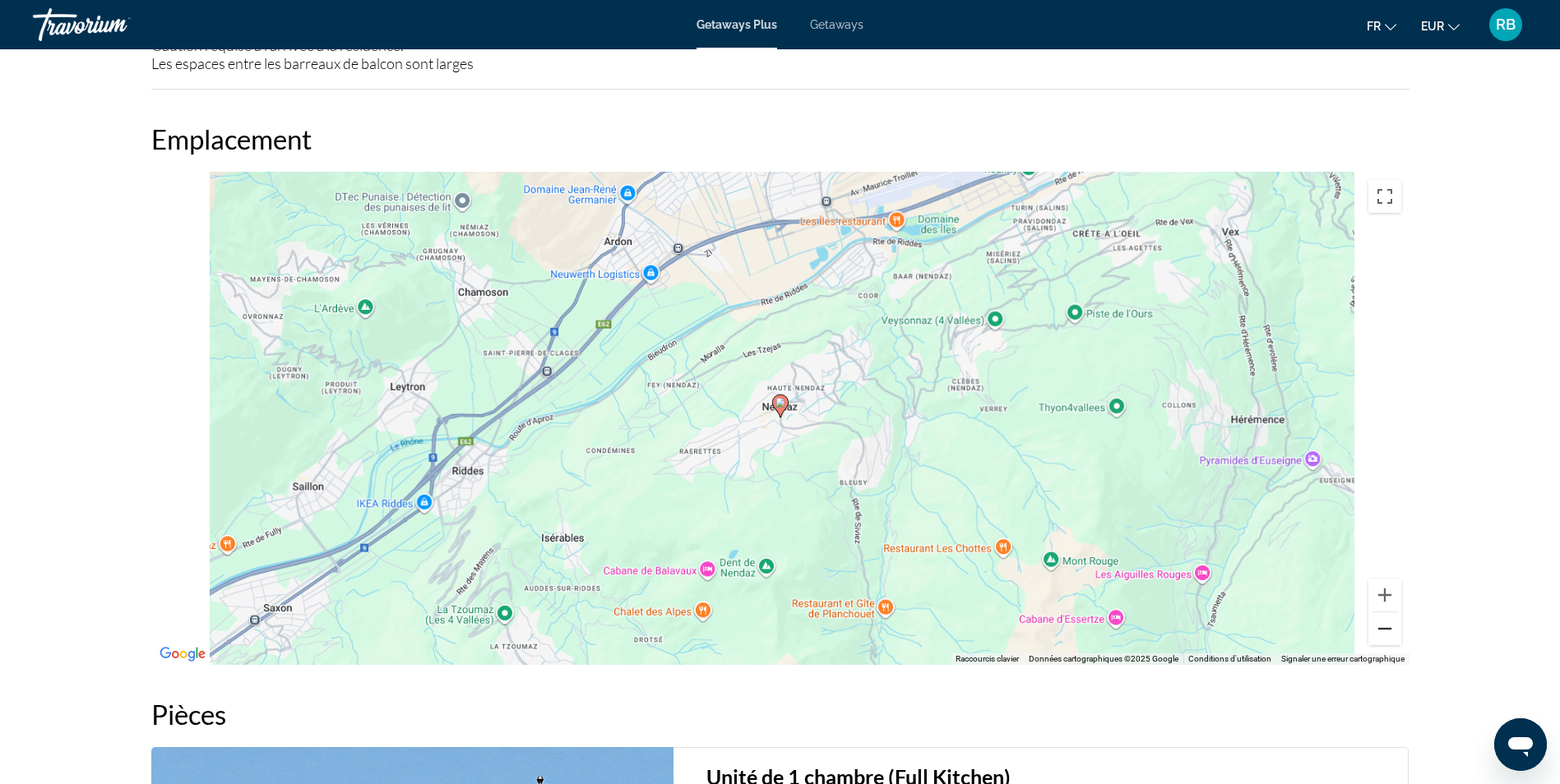
click at [1388, 635] on button "Zoom arrière" at bounding box center [1385, 629] width 33 height 33
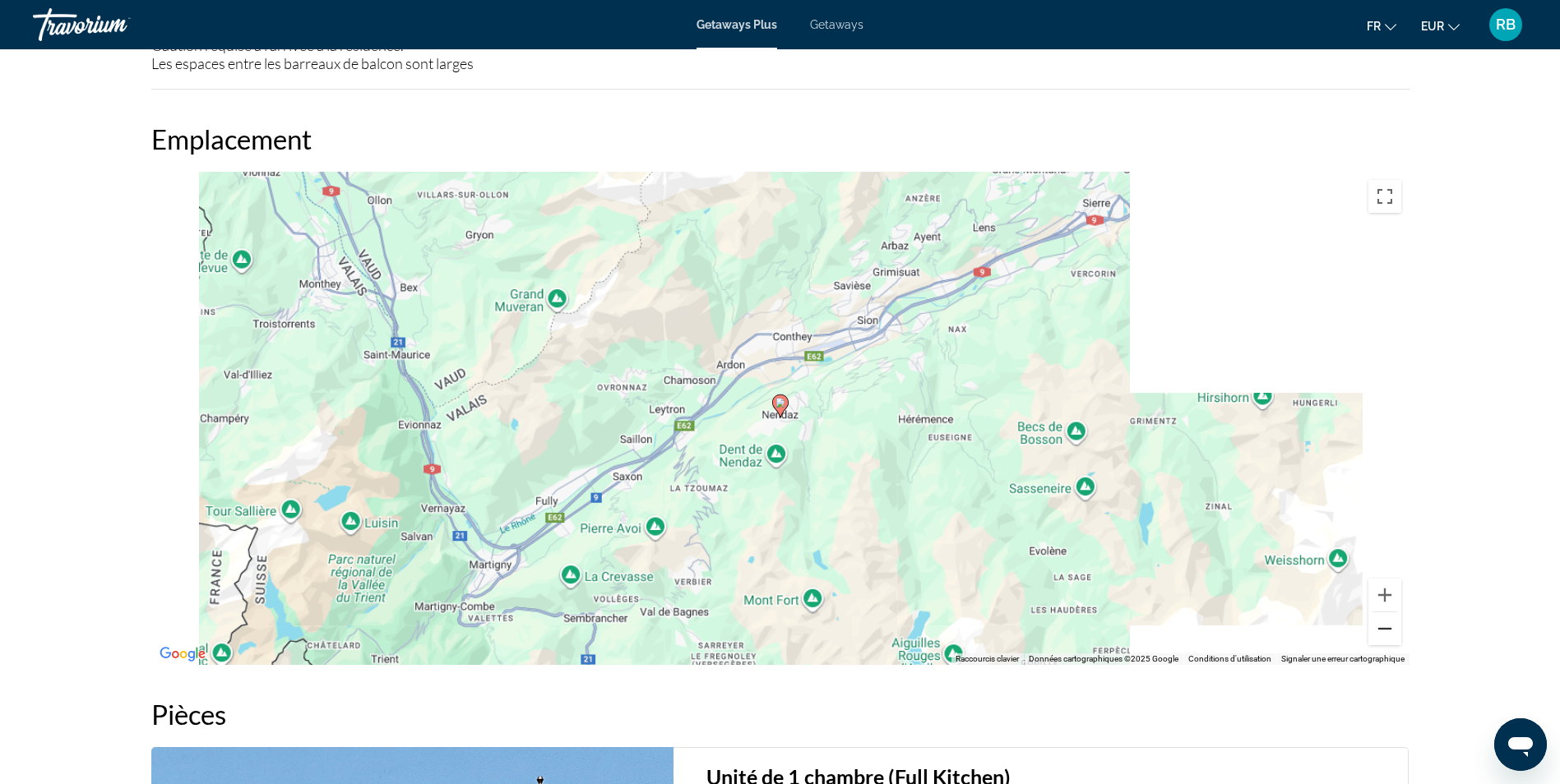
click at [1388, 635] on button "Zoom arrière" at bounding box center [1385, 629] width 33 height 33
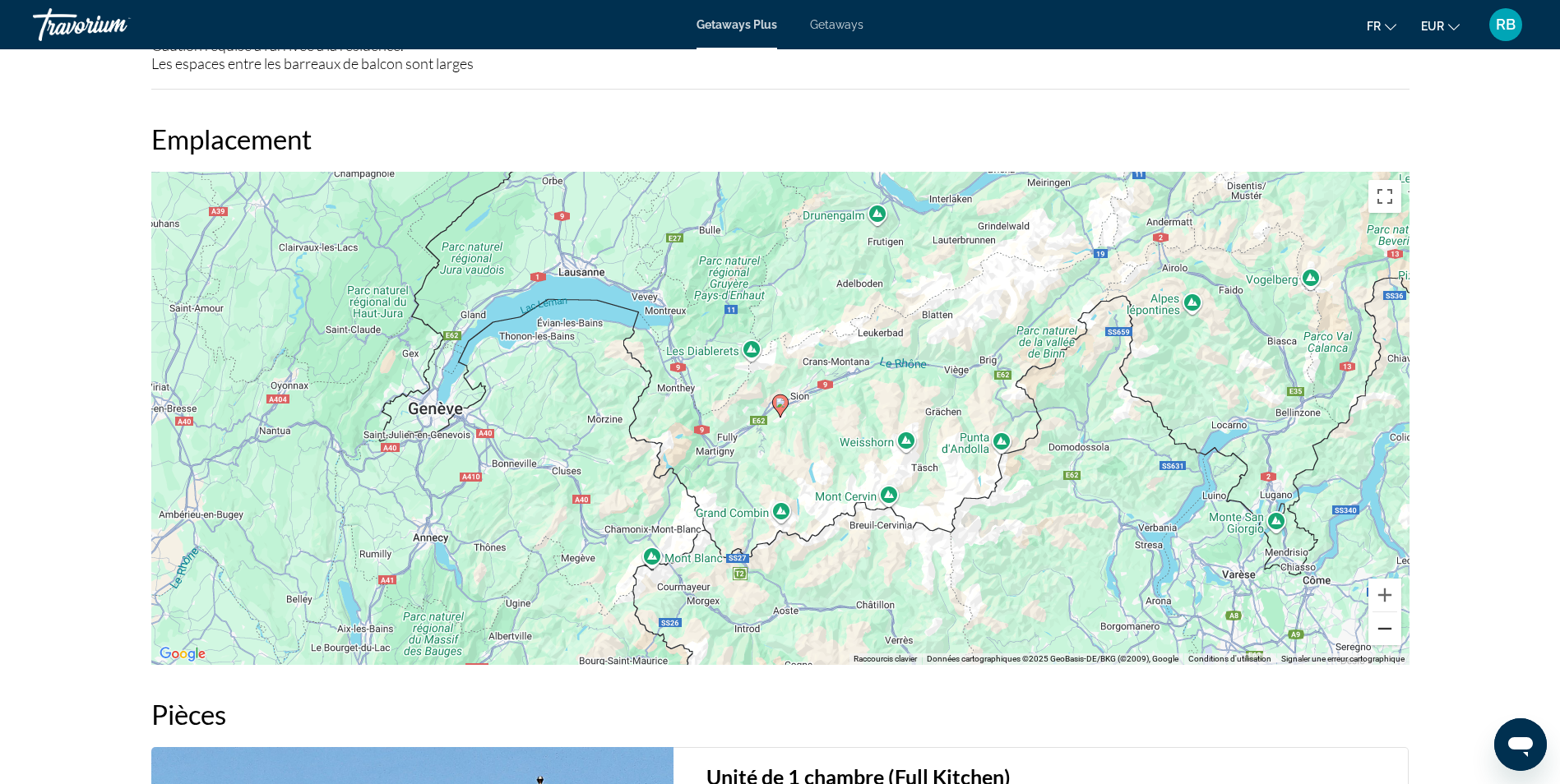
click at [1388, 635] on button "Zoom arrière" at bounding box center [1385, 629] width 33 height 33
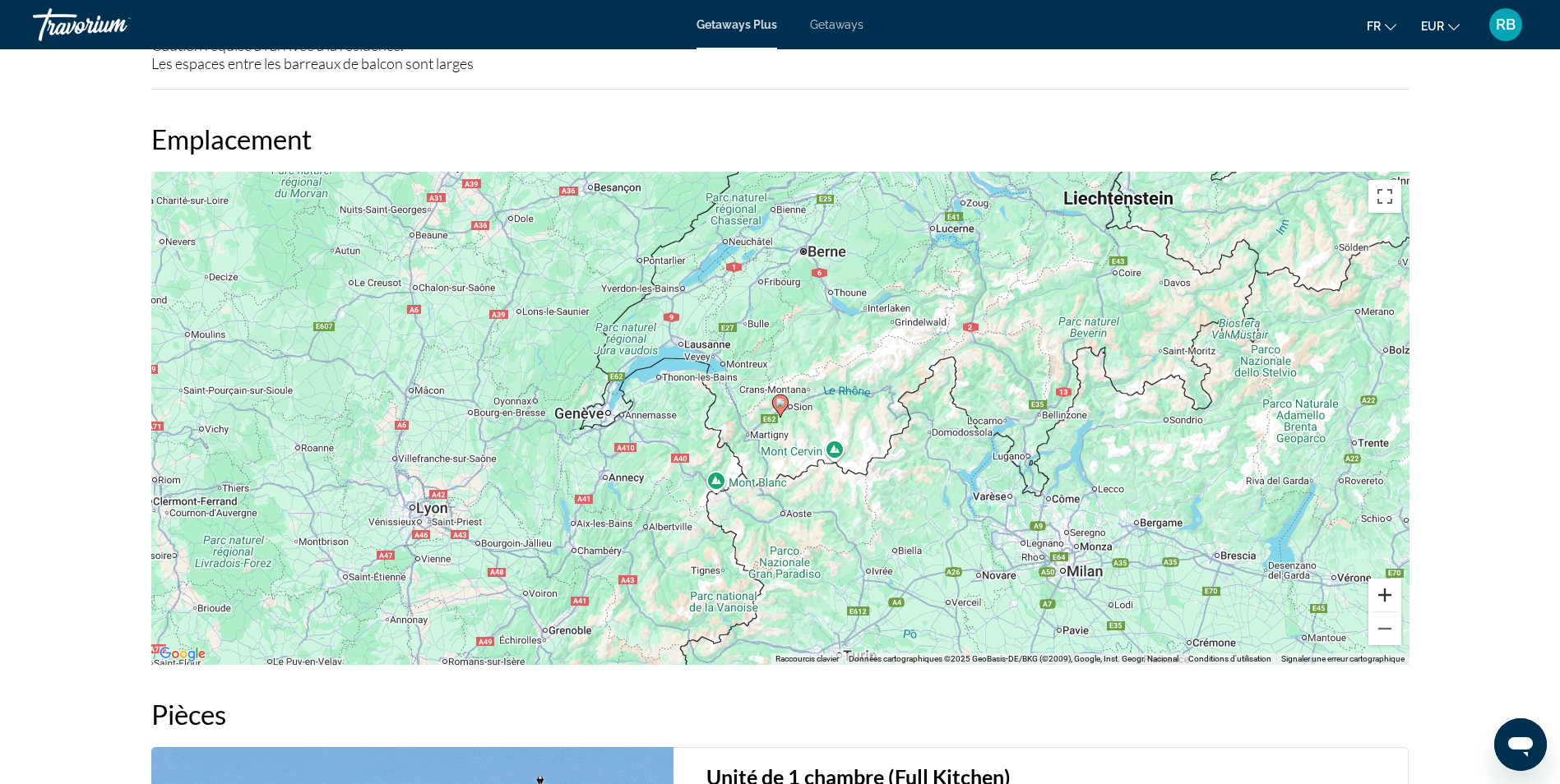
click at [1383, 594] on button "Zoom avant" at bounding box center [1385, 595] width 33 height 33
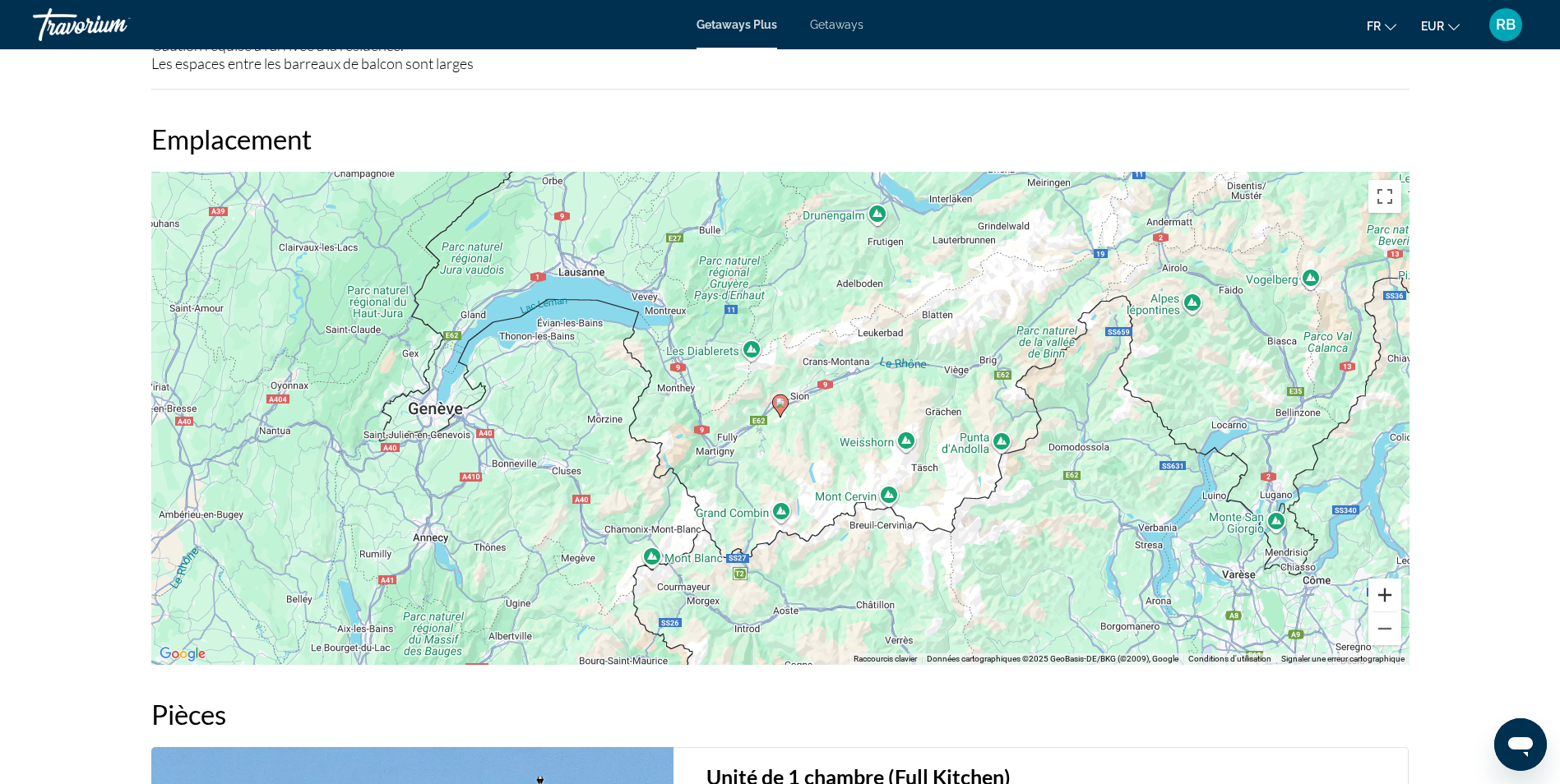
click at [1383, 594] on button "Zoom avant" at bounding box center [1385, 595] width 33 height 33
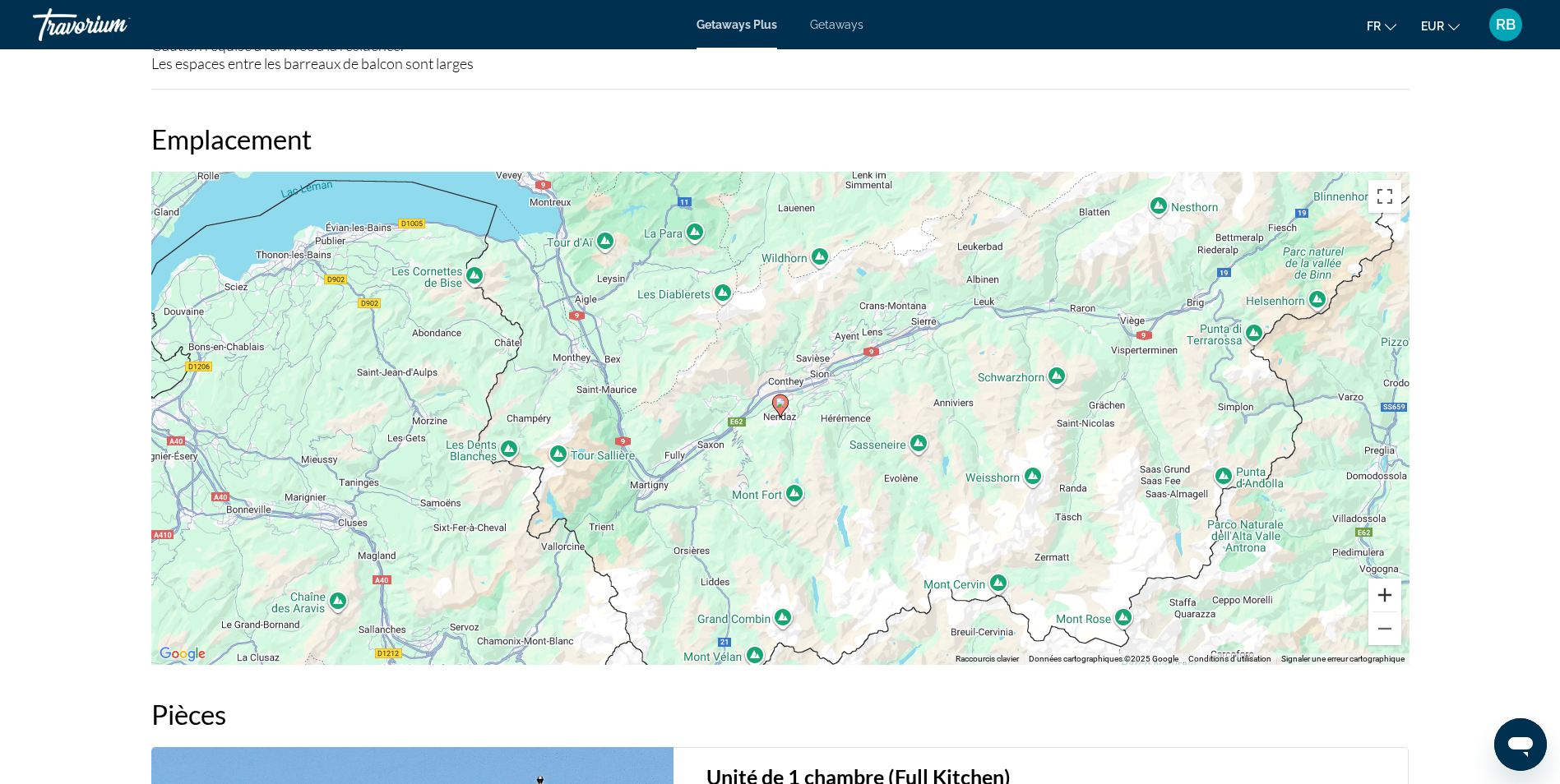
click at [1383, 594] on button "Zoom avant" at bounding box center [1385, 595] width 33 height 33
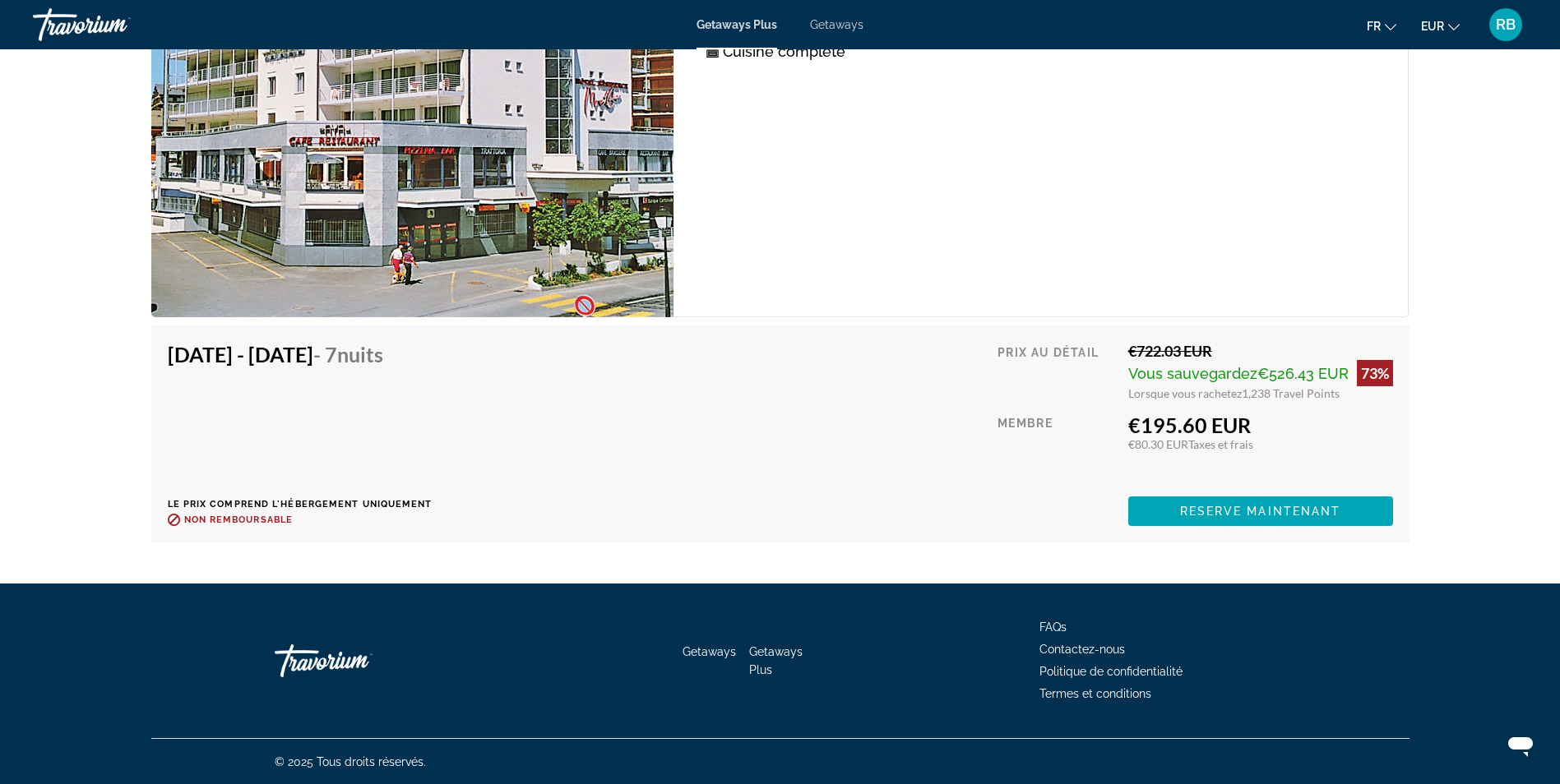
scroll to position [3295, 0]
